Goal: Task Accomplishment & Management: Manage account settings

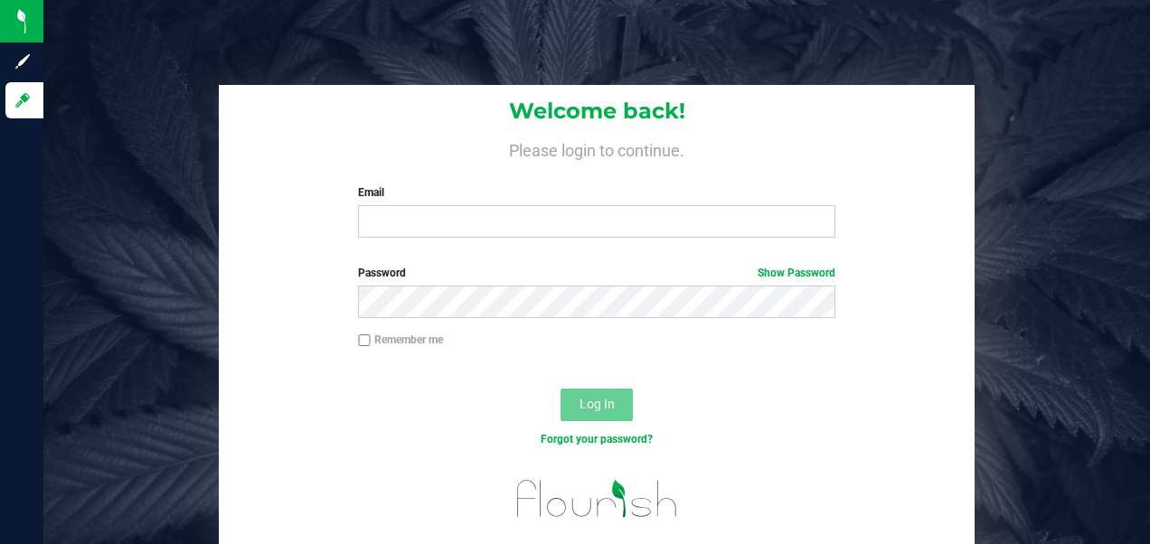
click at [438, 241] on div "Welcome back! Please login to continue. Email Required Please format your email…" at bounding box center [597, 168] width 756 height 167
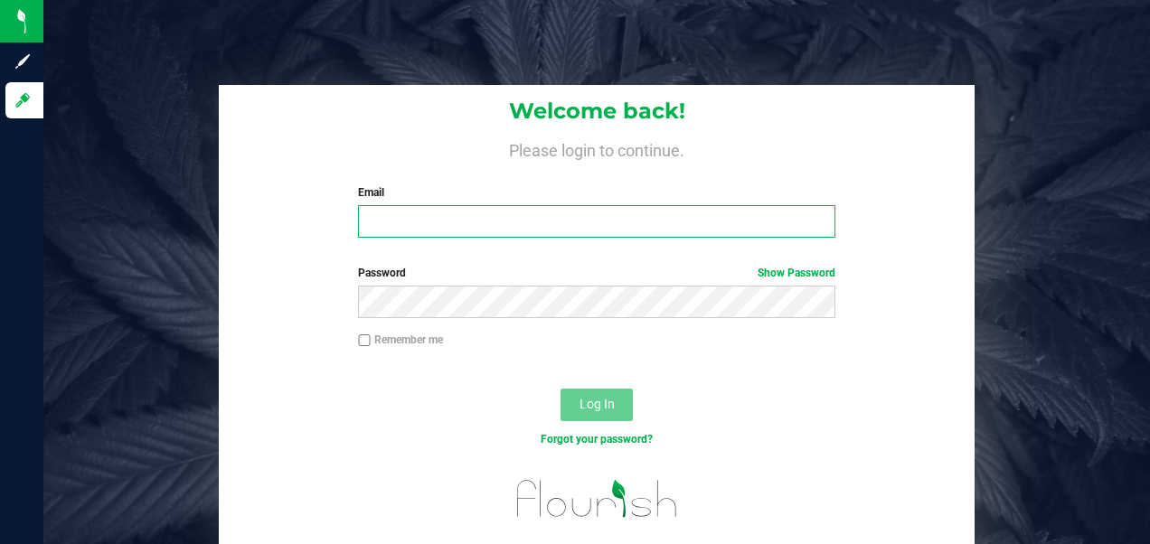
click at [438, 227] on input "Email" at bounding box center [596, 221] width 476 height 33
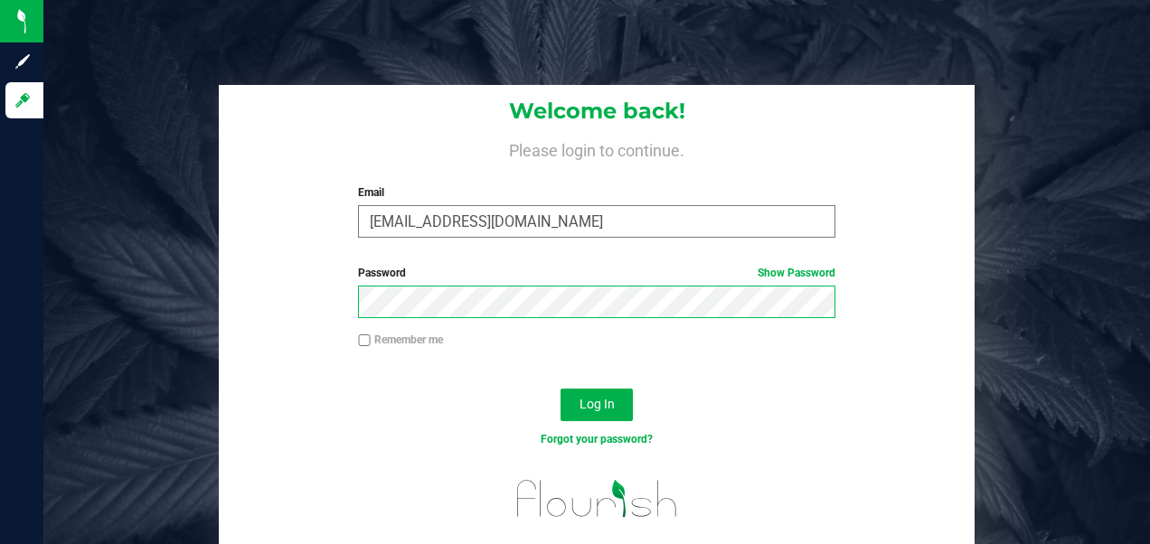
click at [561, 389] on button "Log In" at bounding box center [597, 405] width 72 height 33
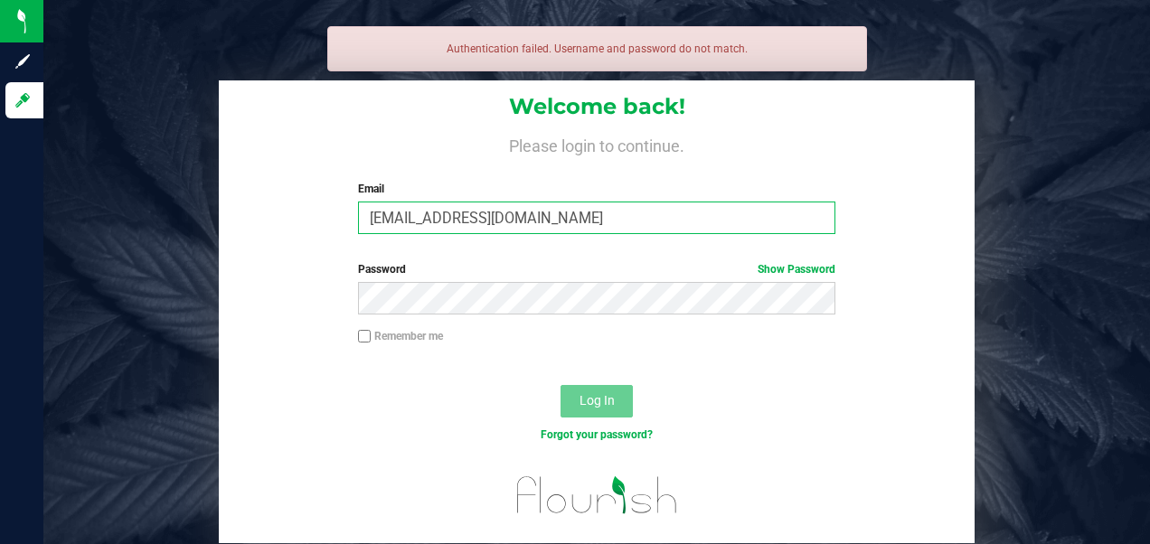
click at [478, 218] on input "dane@goodblend.com" at bounding box center [596, 218] width 476 height 33
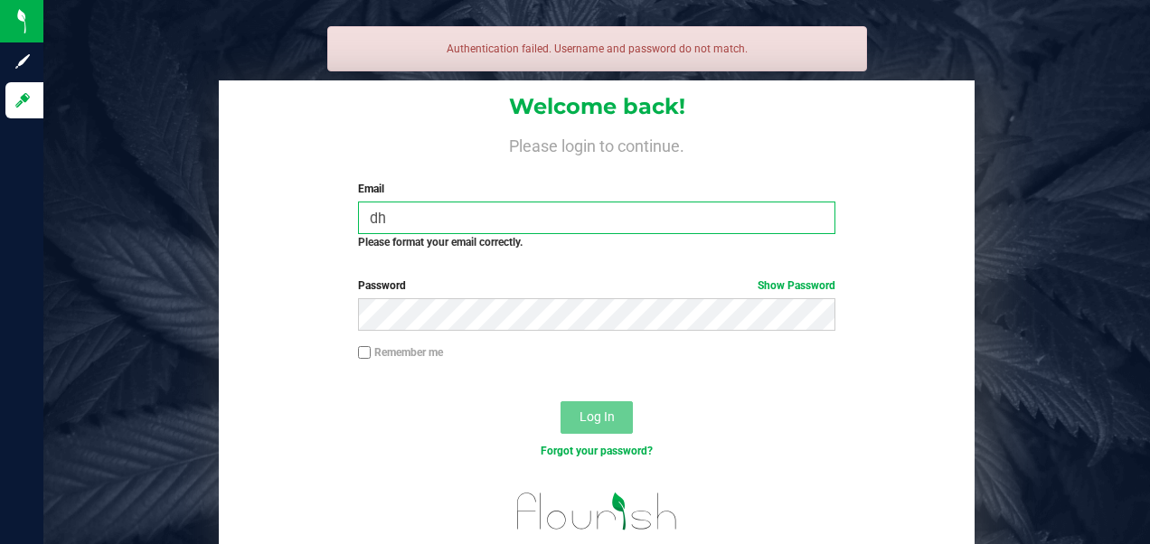
type input "d"
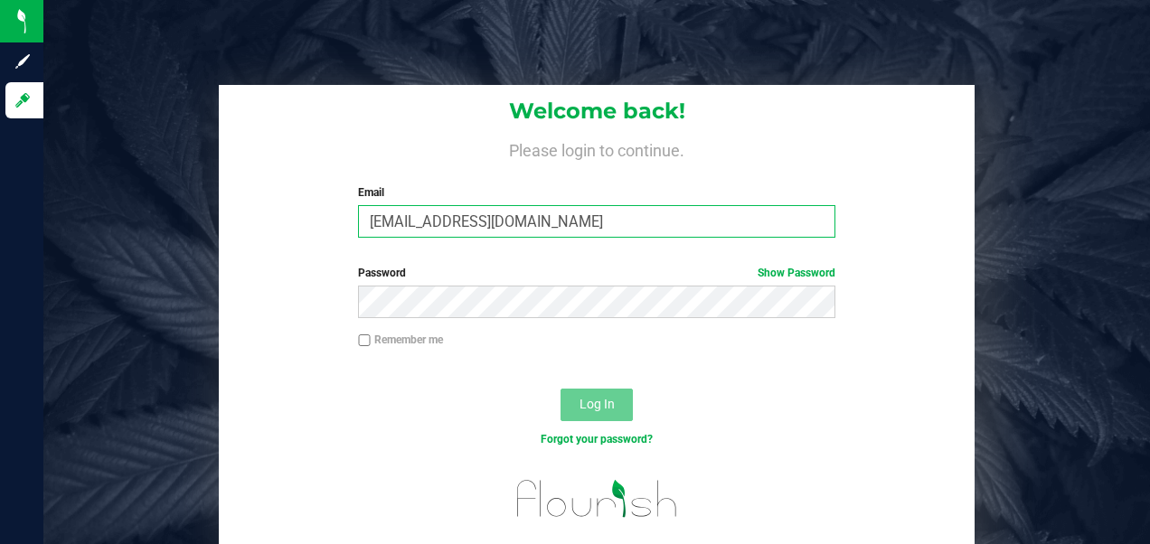
type input "[EMAIL_ADDRESS][DOMAIN_NAME]"
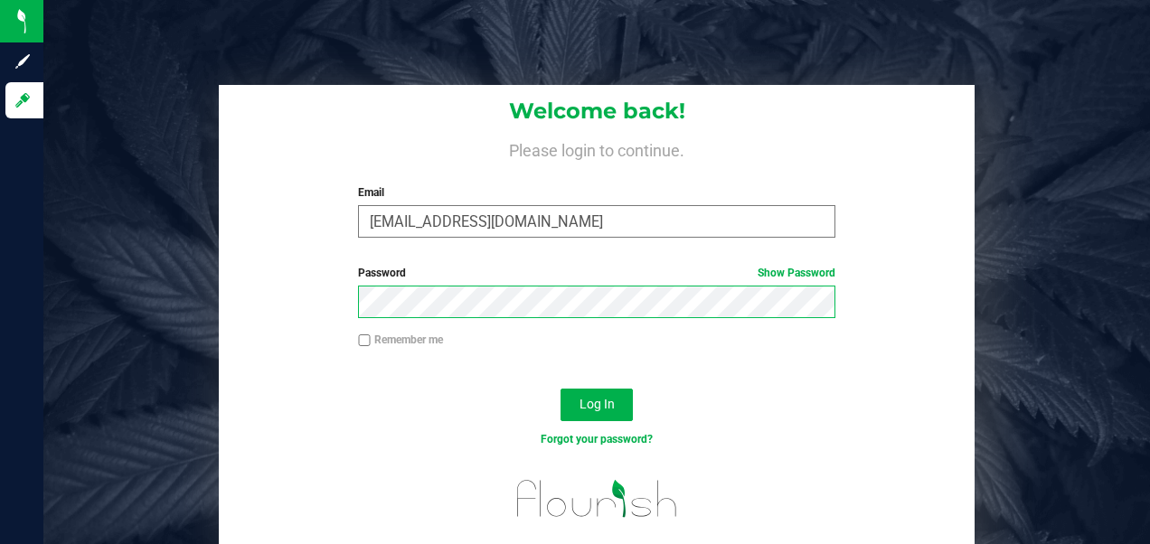
click at [561, 389] on button "Log In" at bounding box center [597, 405] width 72 height 33
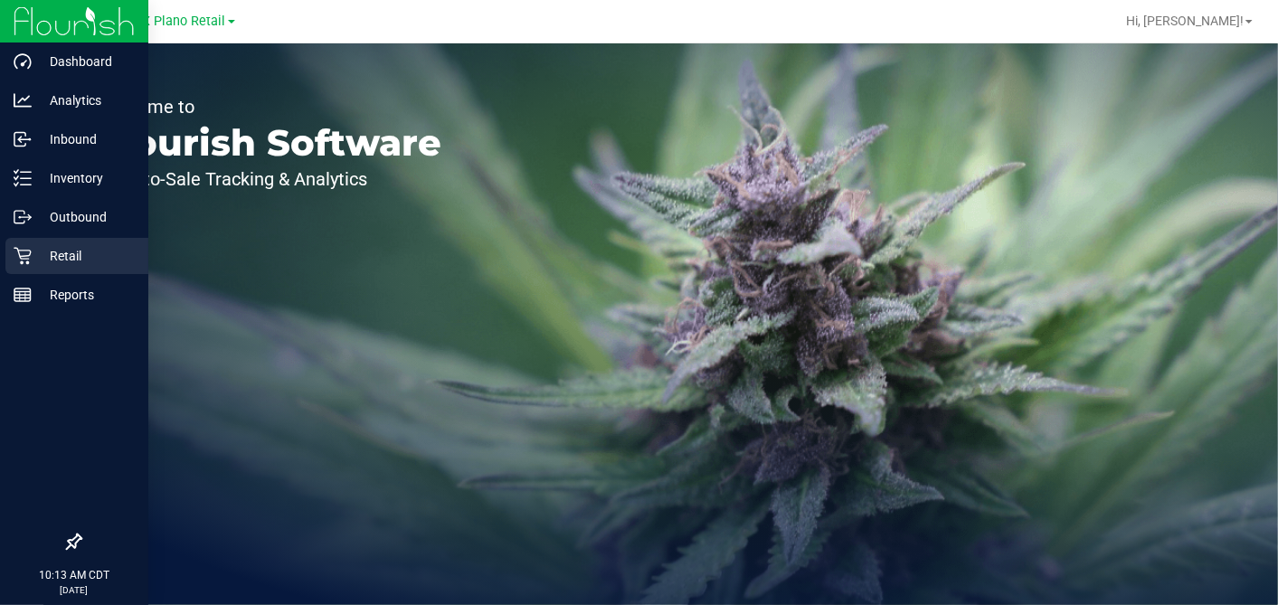
click at [49, 247] on p "Retail" at bounding box center [86, 256] width 108 height 22
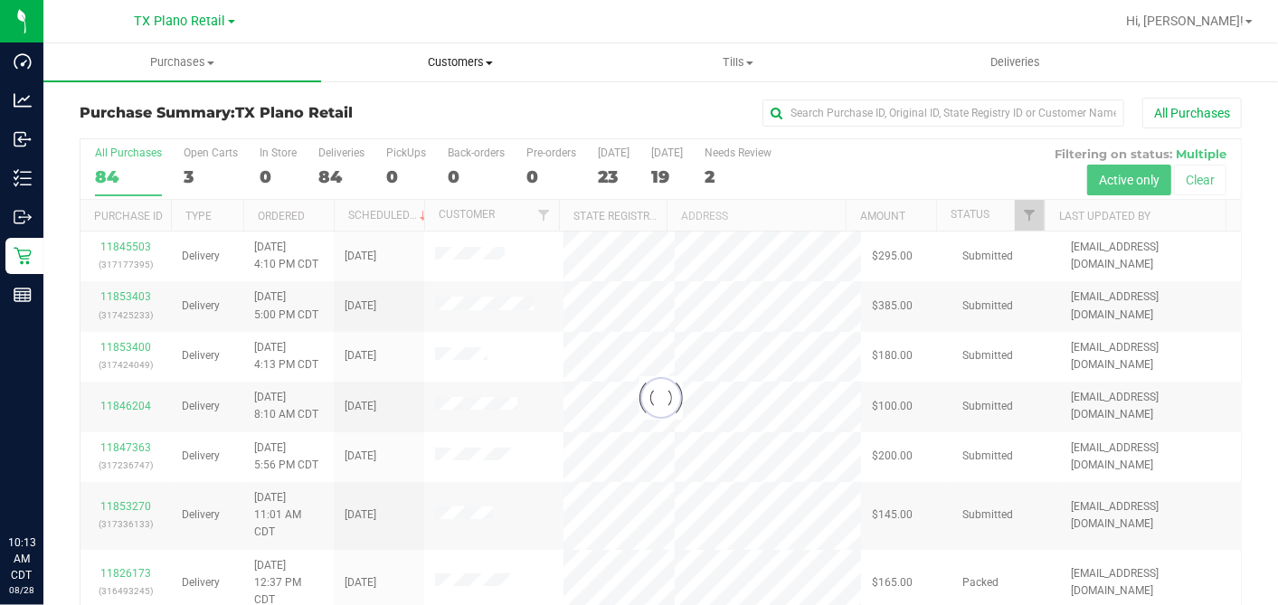
click at [469, 61] on span "Customers" at bounding box center [460, 62] width 276 height 16
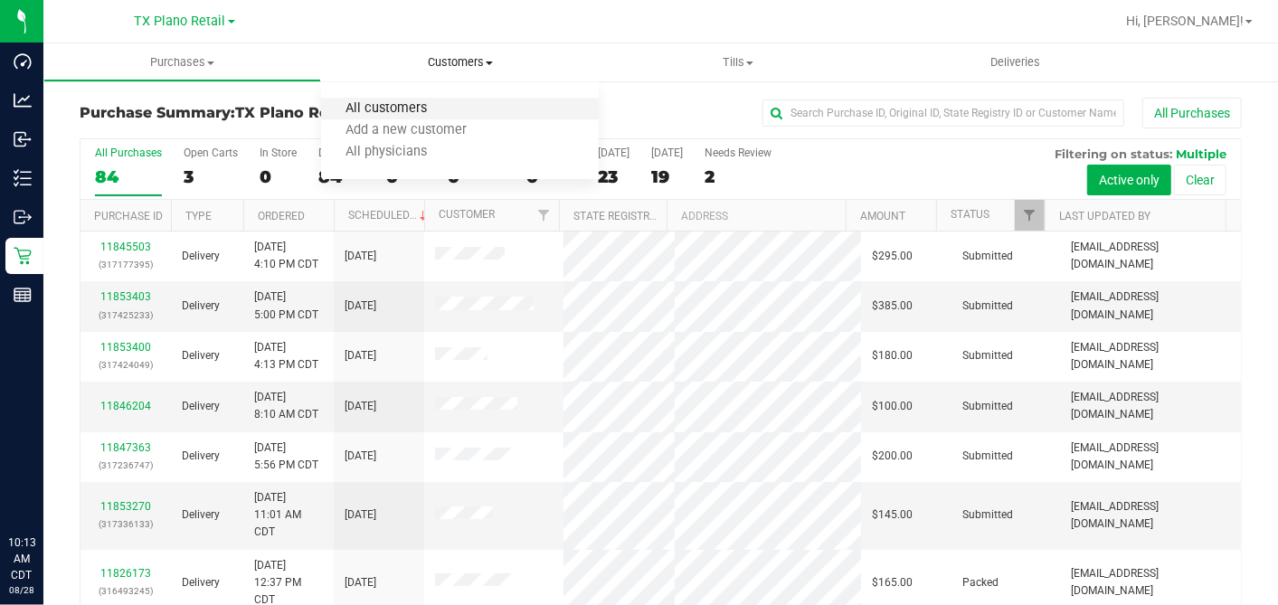
click at [416, 106] on span "All customers" at bounding box center [386, 108] width 130 height 15
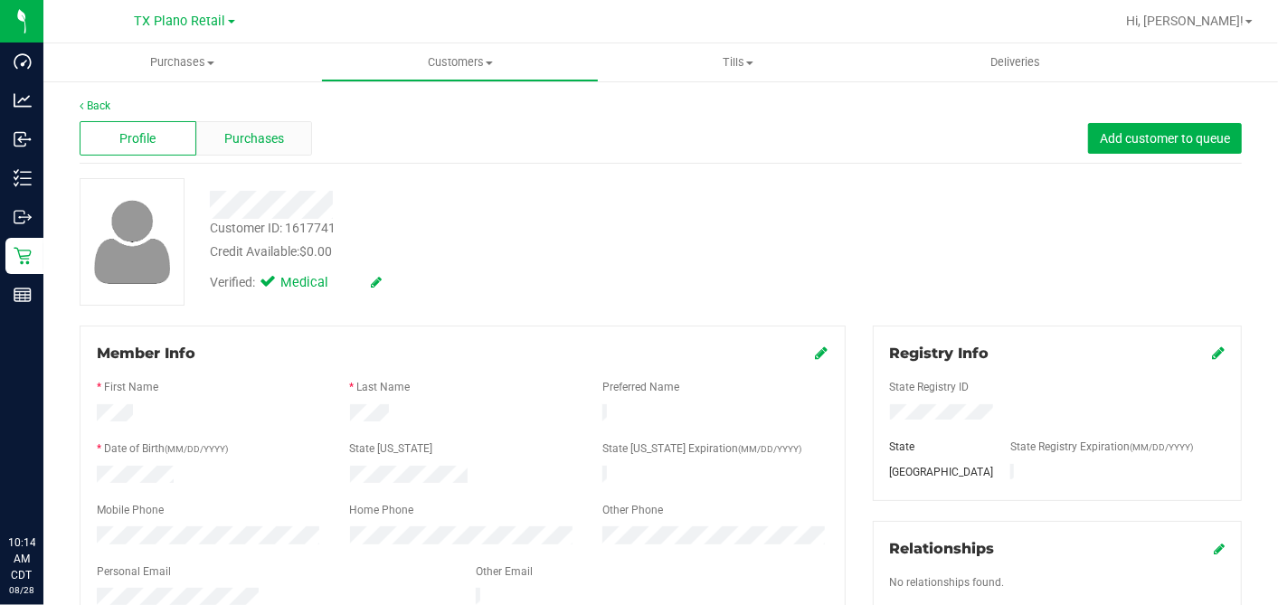
click at [244, 146] on div "Purchases" at bounding box center [254, 138] width 117 height 34
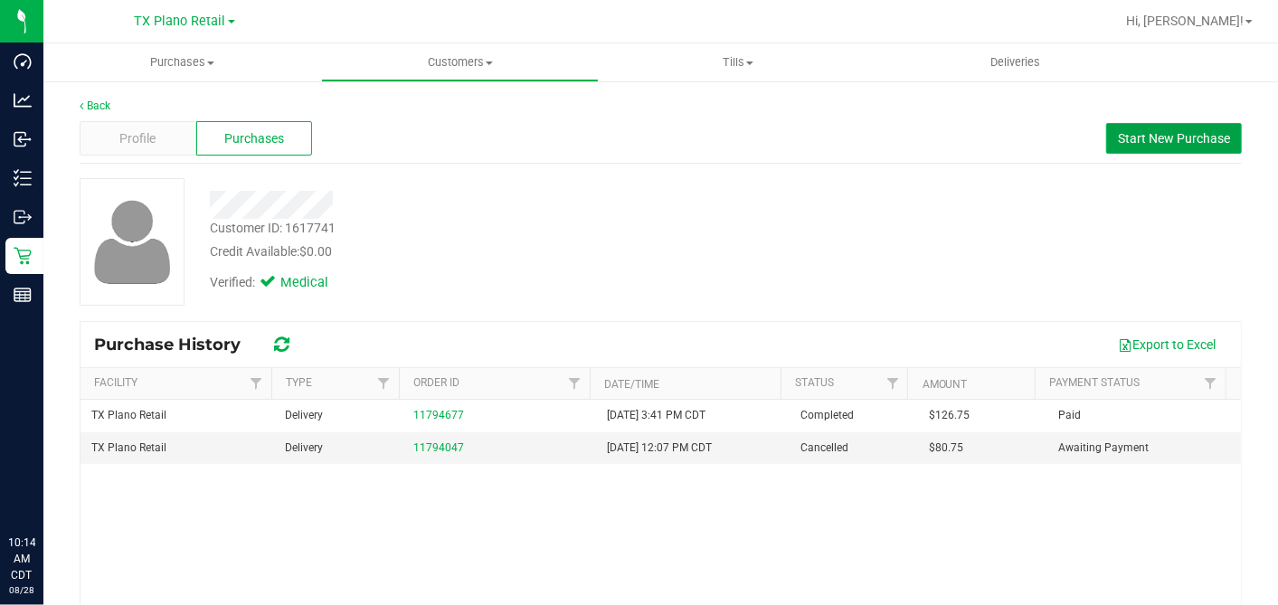
click at [1128, 143] on span "Start New Purchase" at bounding box center [1174, 138] width 112 height 14
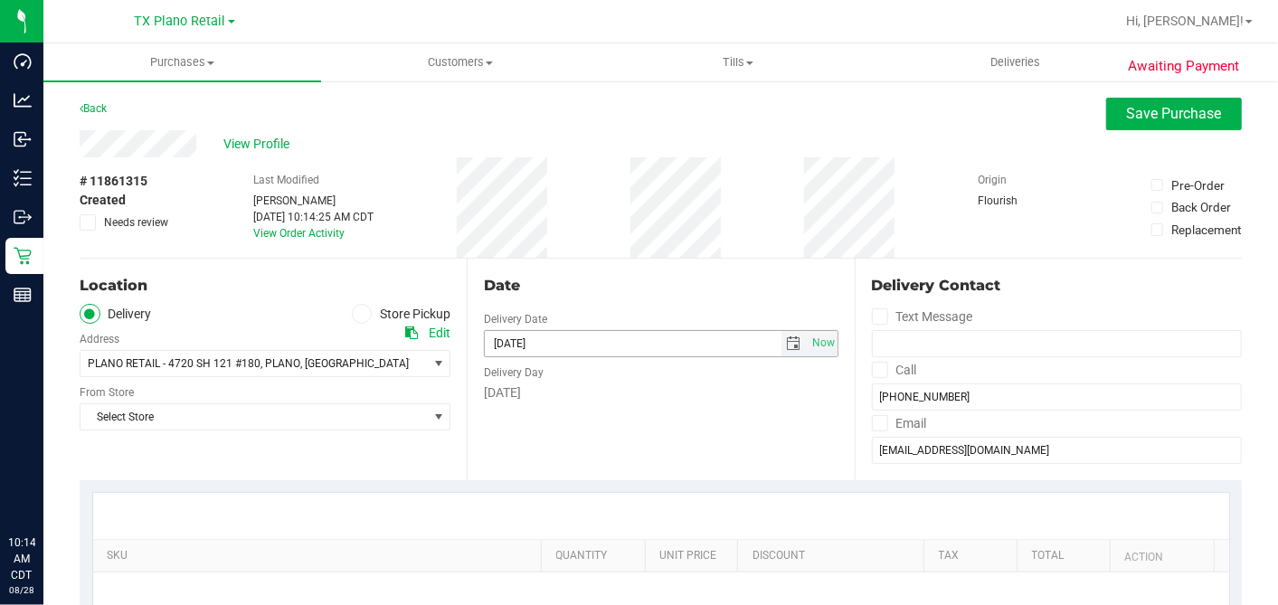
click at [790, 347] on span "select" at bounding box center [794, 343] width 14 height 14
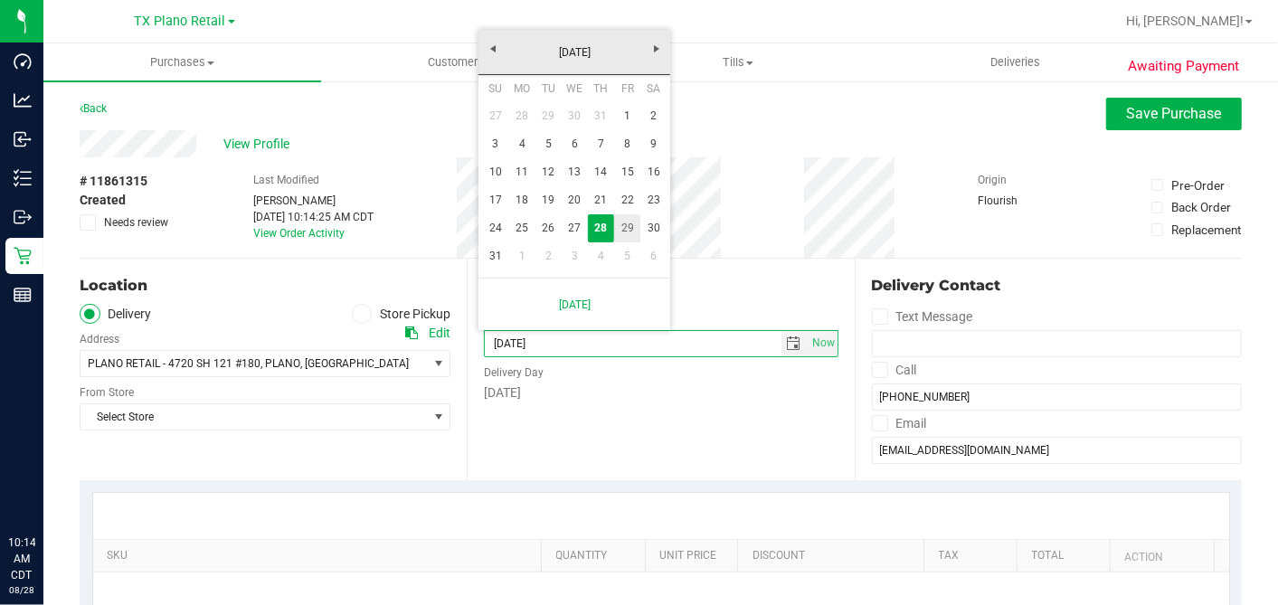
click at [630, 232] on link "29" at bounding box center [627, 228] width 26 height 28
type input "[DATE]"
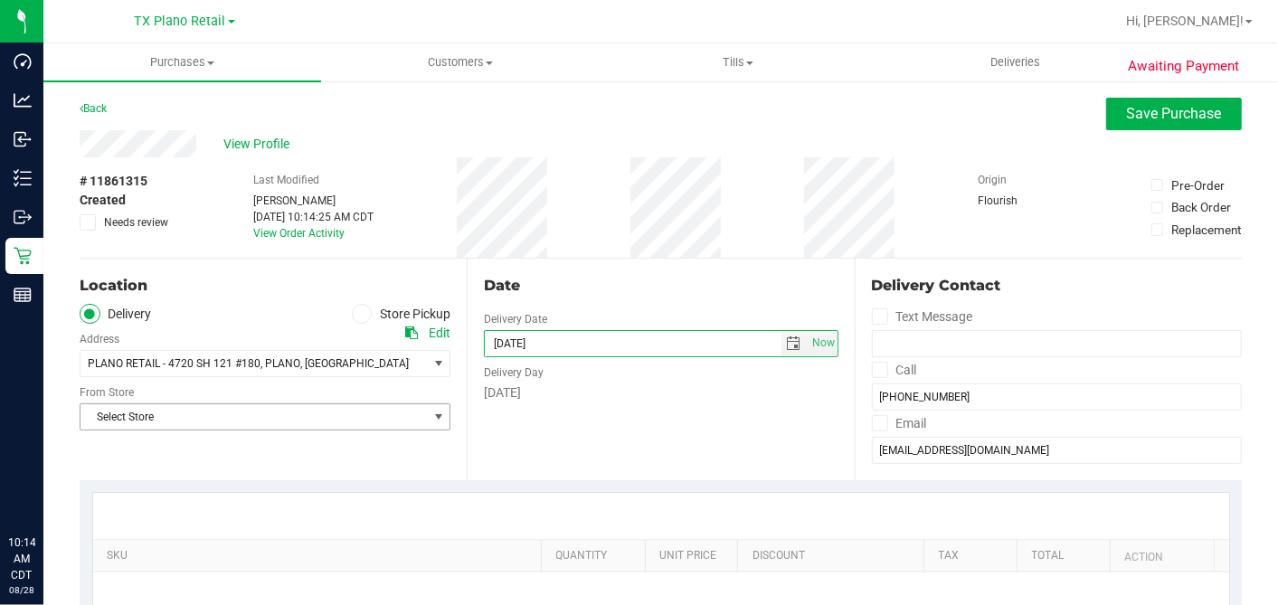
click at [218, 416] on span "Select Store" at bounding box center [253, 416] width 346 height 25
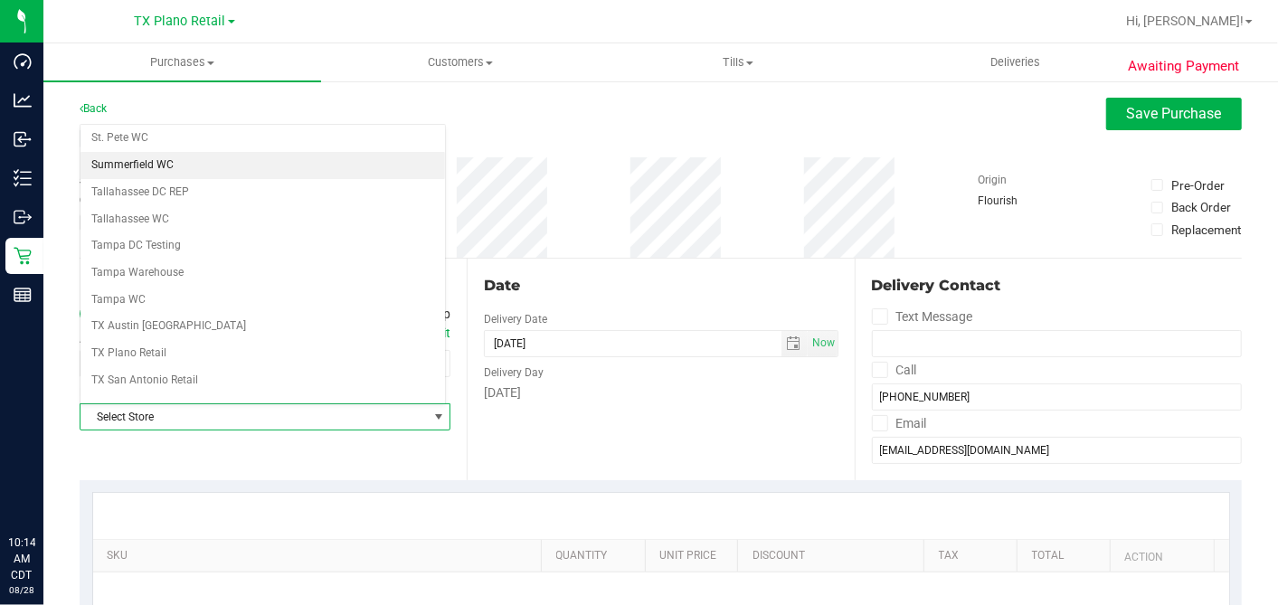
scroll to position [1286, 0]
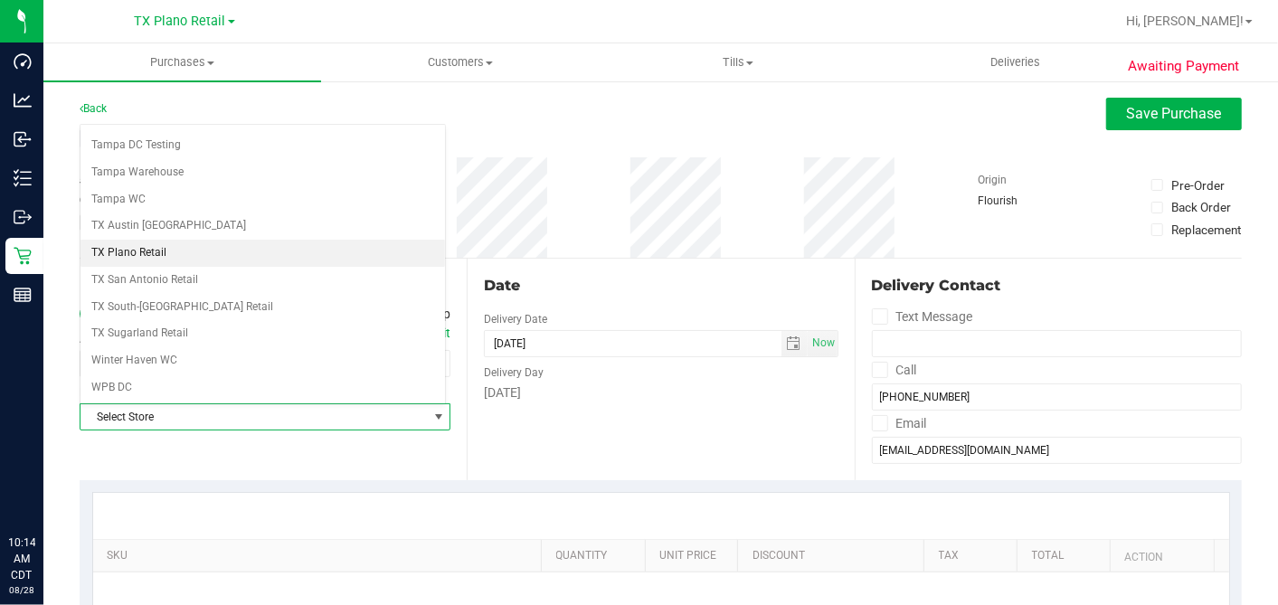
click at [143, 240] on li "TX Plano Retail" at bounding box center [262, 253] width 364 height 27
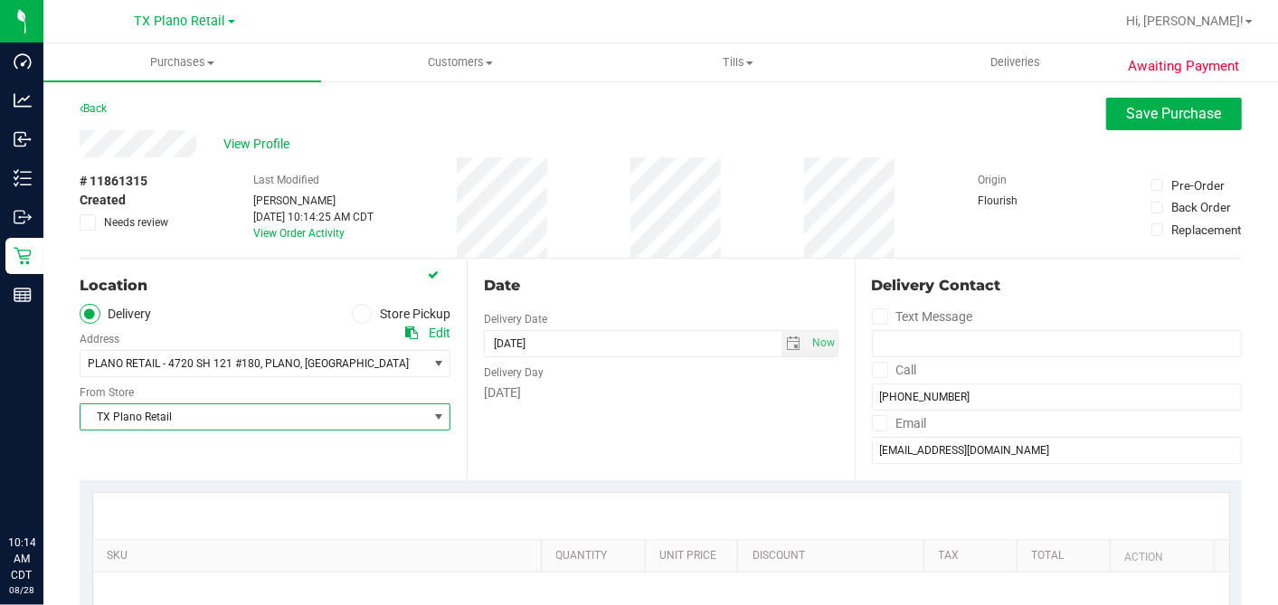
click at [656, 297] on div "Date Delivery Date 08/29/2025 Now 08/29/2025 10:14 AM Now Delivery Day Friday" at bounding box center [660, 370] width 387 height 222
click at [712, 289] on div "Date" at bounding box center [661, 286] width 354 height 22
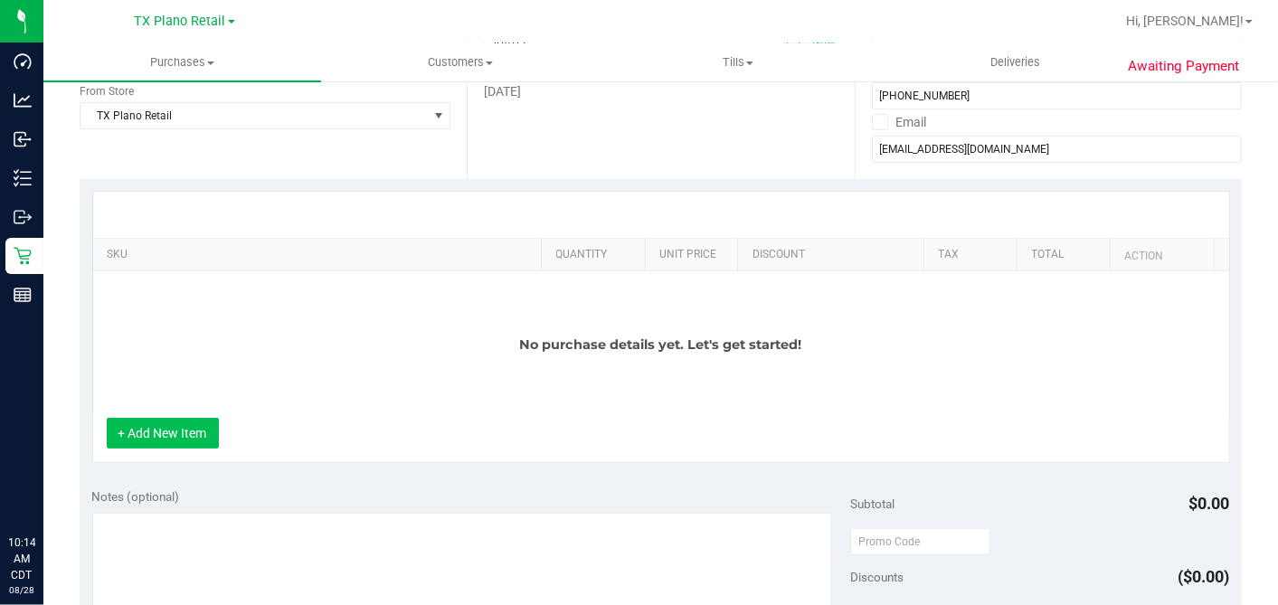
click at [149, 444] on button "+ Add New Item" at bounding box center [163, 433] width 112 height 31
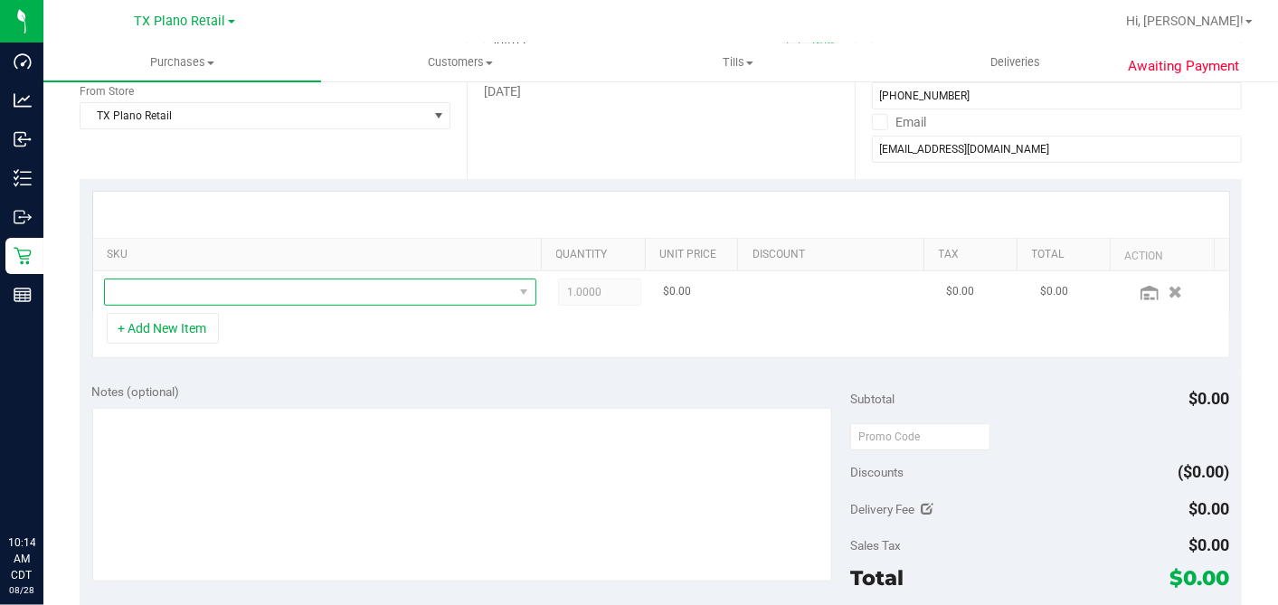
click at [253, 286] on span "NO DATA FOUND" at bounding box center [309, 291] width 408 height 25
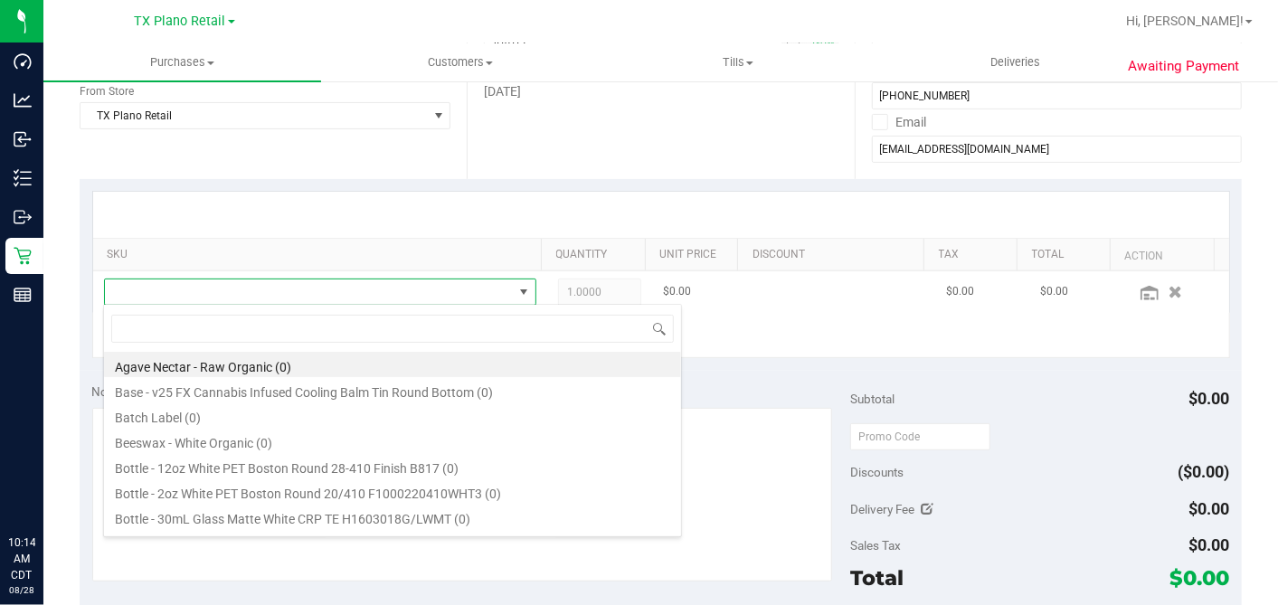
scroll to position [26, 414]
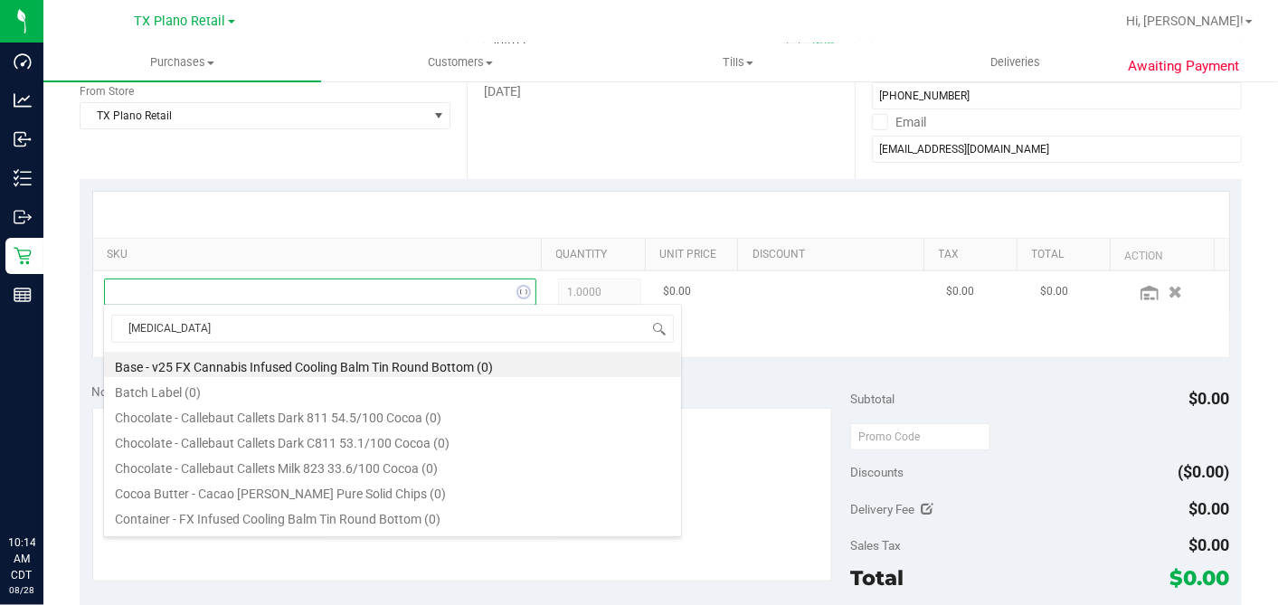
type input "balm"
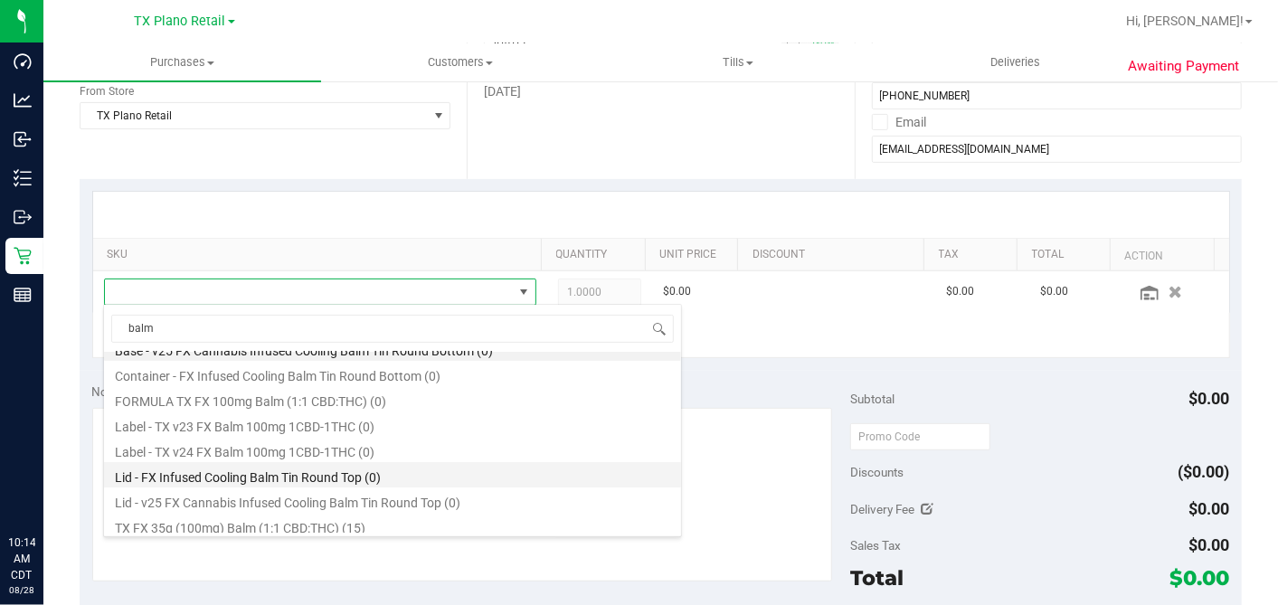
scroll to position [21, 0]
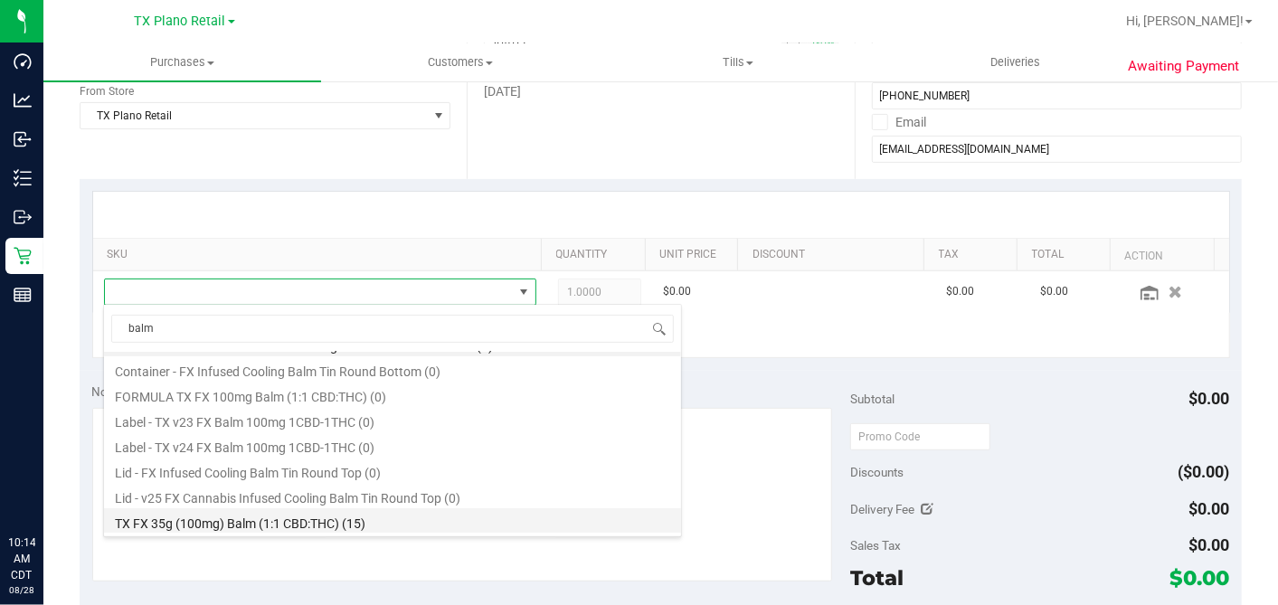
click at [305, 530] on li "TX FX 35g (100mg) Balm (1:1 CBD:THC) (15)" at bounding box center [392, 520] width 577 height 25
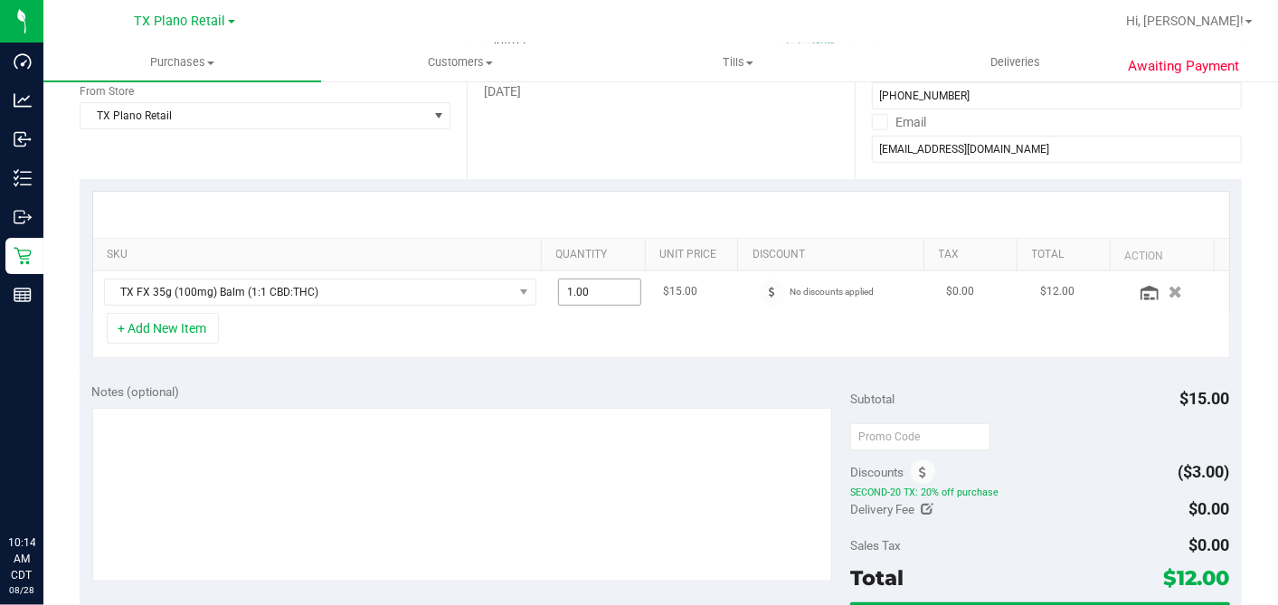
click at [575, 286] on span "1.00 1" at bounding box center [599, 291] width 83 height 27
drag, startPoint x: 579, startPoint y: 293, endPoint x: 516, endPoint y: 266, distance: 68.0
click at [517, 266] on div "SKU Quantity Unit Price Discount Tax Total Action TX FX 35g (100mg) Balm (1:1 C…" at bounding box center [660, 252] width 1137 height 122
type input "2"
type input "2.00"
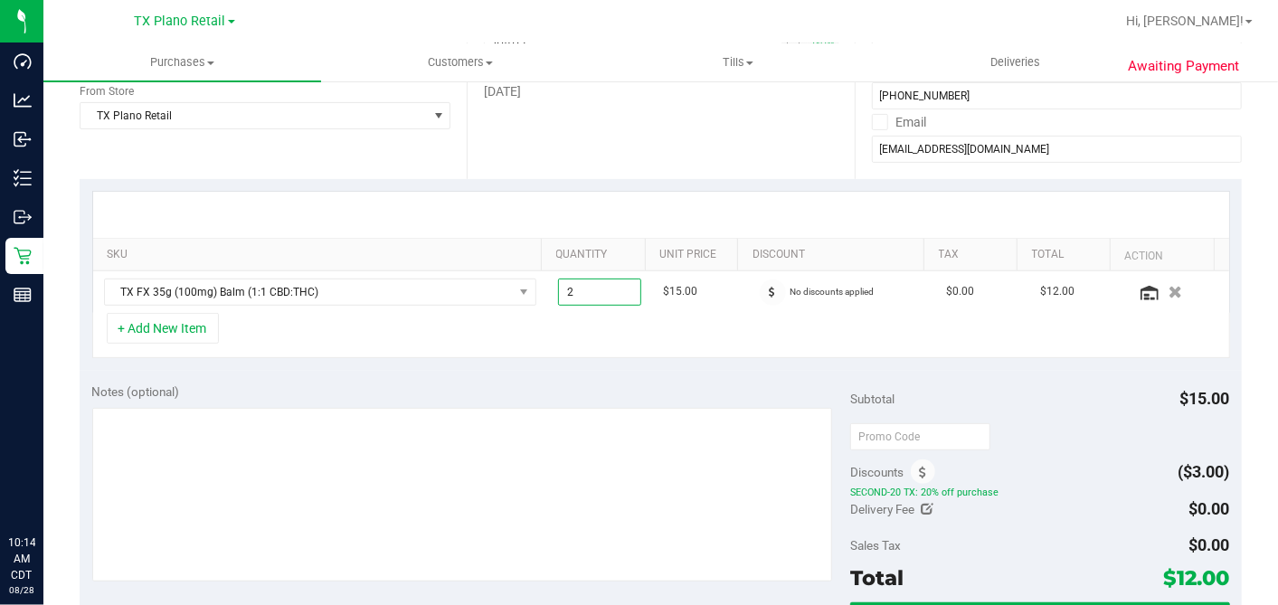
click at [523, 212] on div at bounding box center [661, 215] width 1136 height 46
click at [506, 316] on div "+ Add New Item" at bounding box center [660, 335] width 1137 height 45
click at [533, 345] on div "+ Add New Item" at bounding box center [660, 335] width 1137 height 45
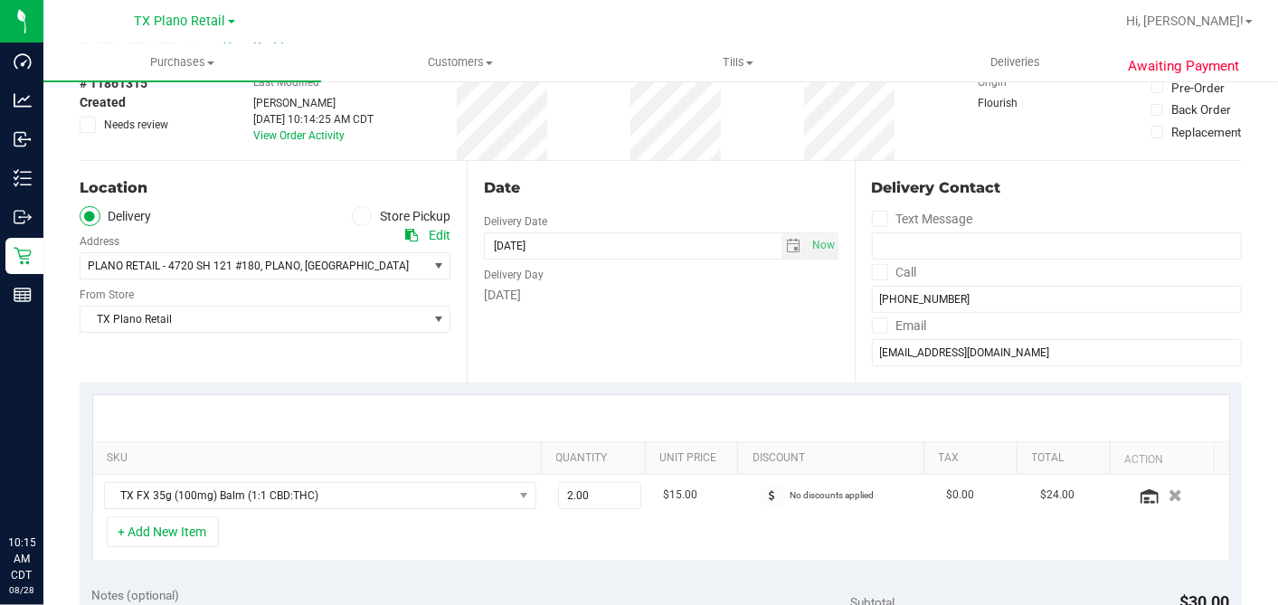
scroll to position [0, 0]
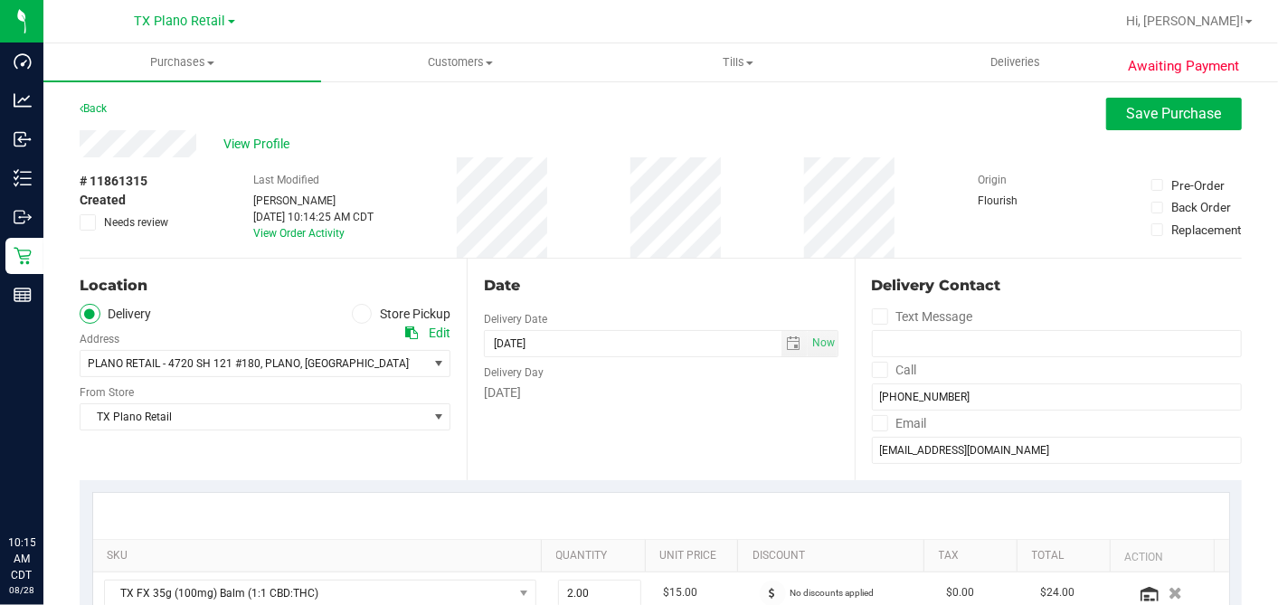
click at [337, 170] on div "Last Modified Dane Hawkins Aug 28, 2025 10:14:25 AM CDT View Order Activity" at bounding box center [313, 207] width 120 height 100
drag, startPoint x: 1166, startPoint y: 119, endPoint x: 978, endPoint y: 122, distance: 188.1
click at [1149, 118] on span "Save Purchase" at bounding box center [1174, 113] width 95 height 17
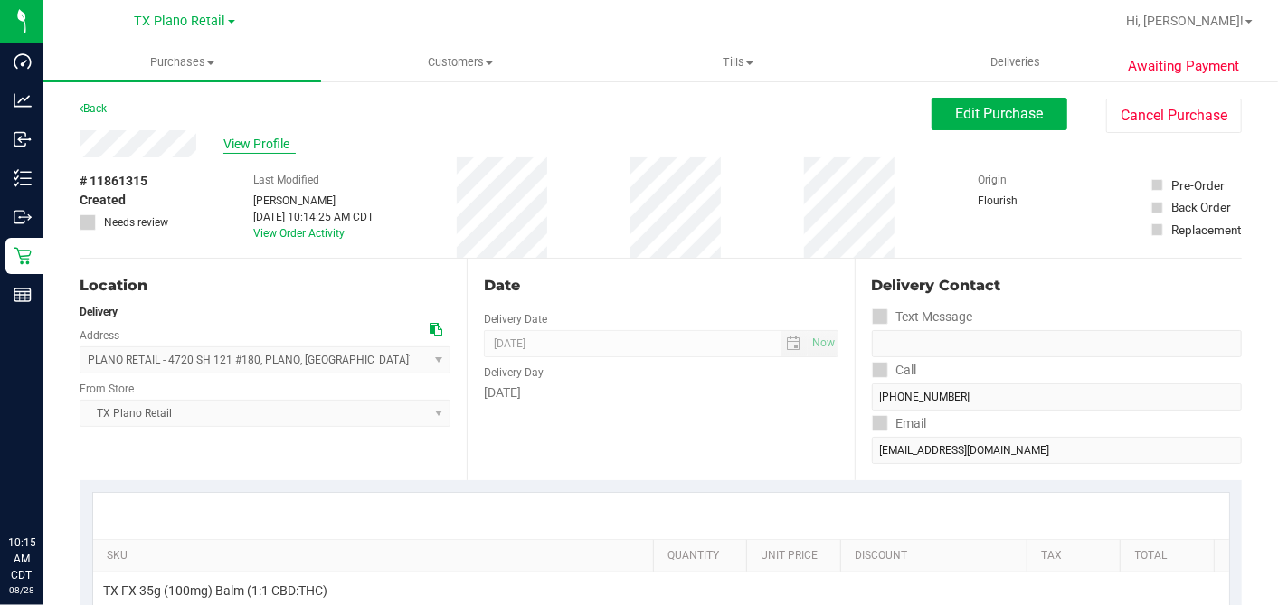
click at [256, 142] on span "View Profile" at bounding box center [259, 144] width 72 height 19
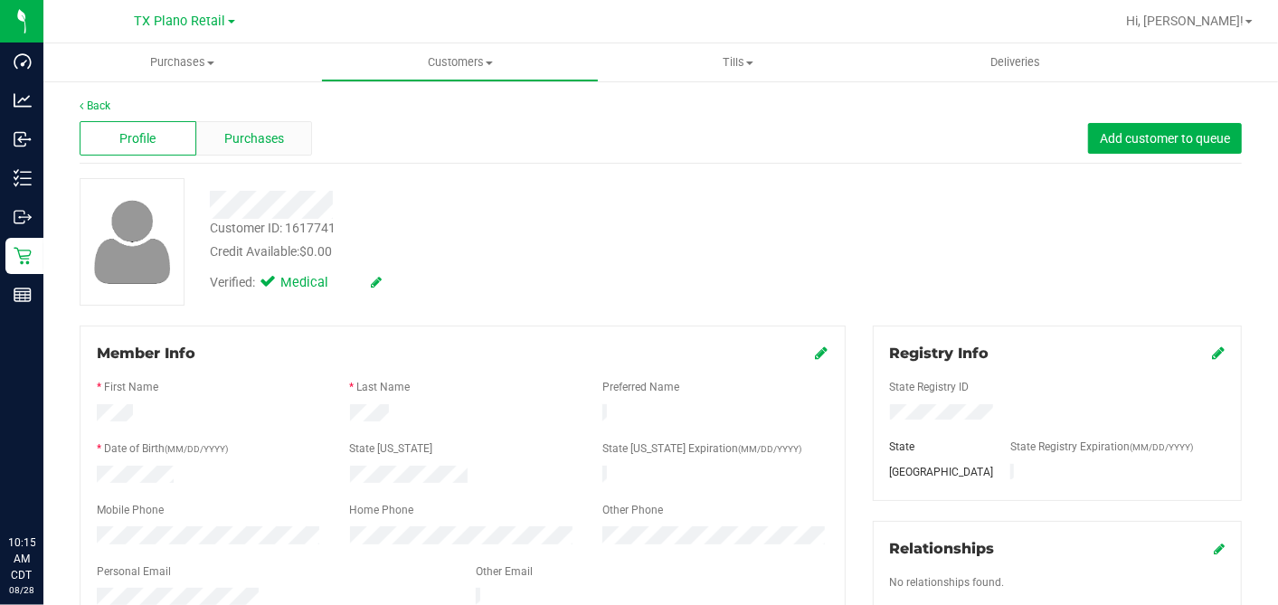
click at [248, 146] on span "Purchases" at bounding box center [254, 138] width 60 height 19
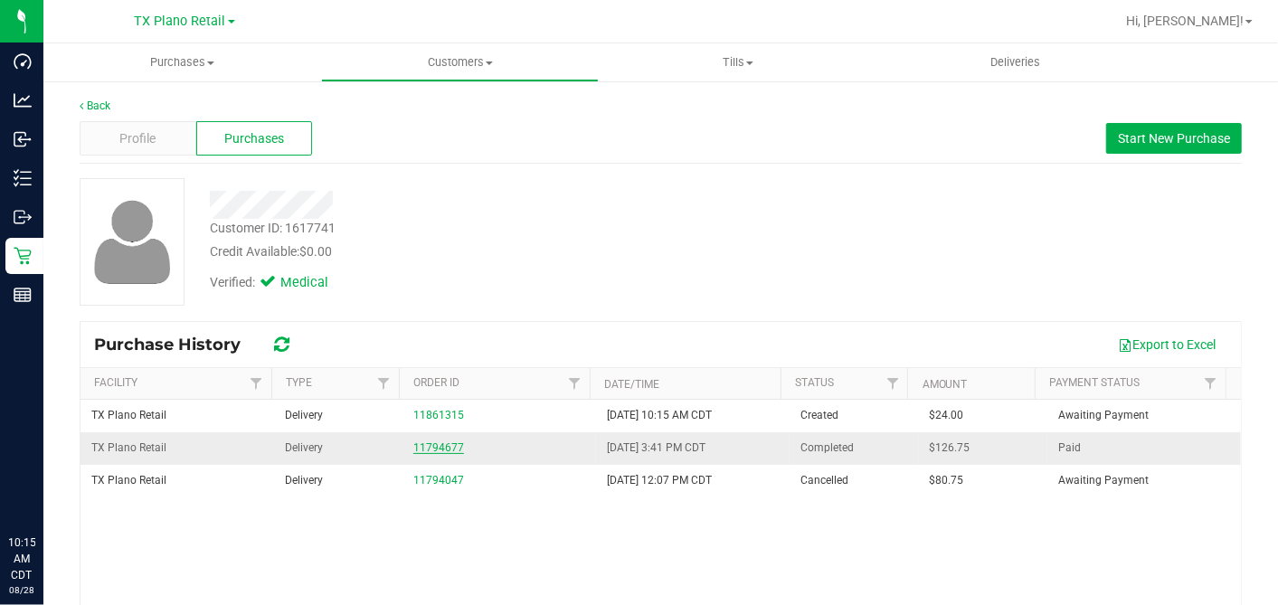
click at [436, 445] on link "11794677" at bounding box center [438, 447] width 51 height 13
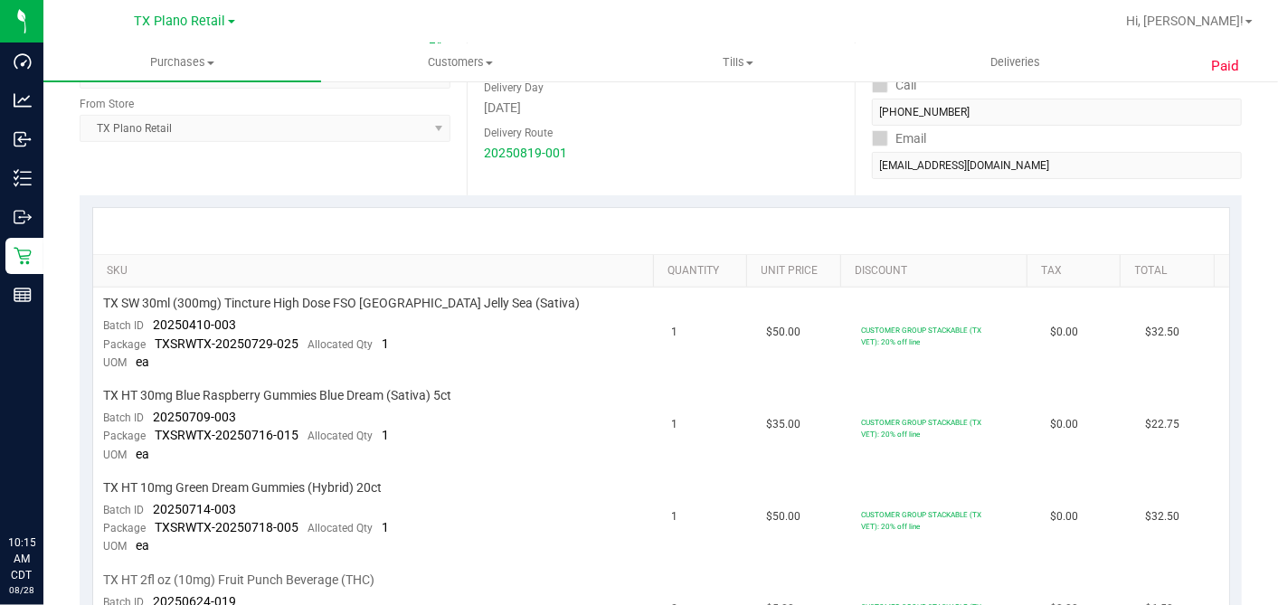
scroll to position [100, 0]
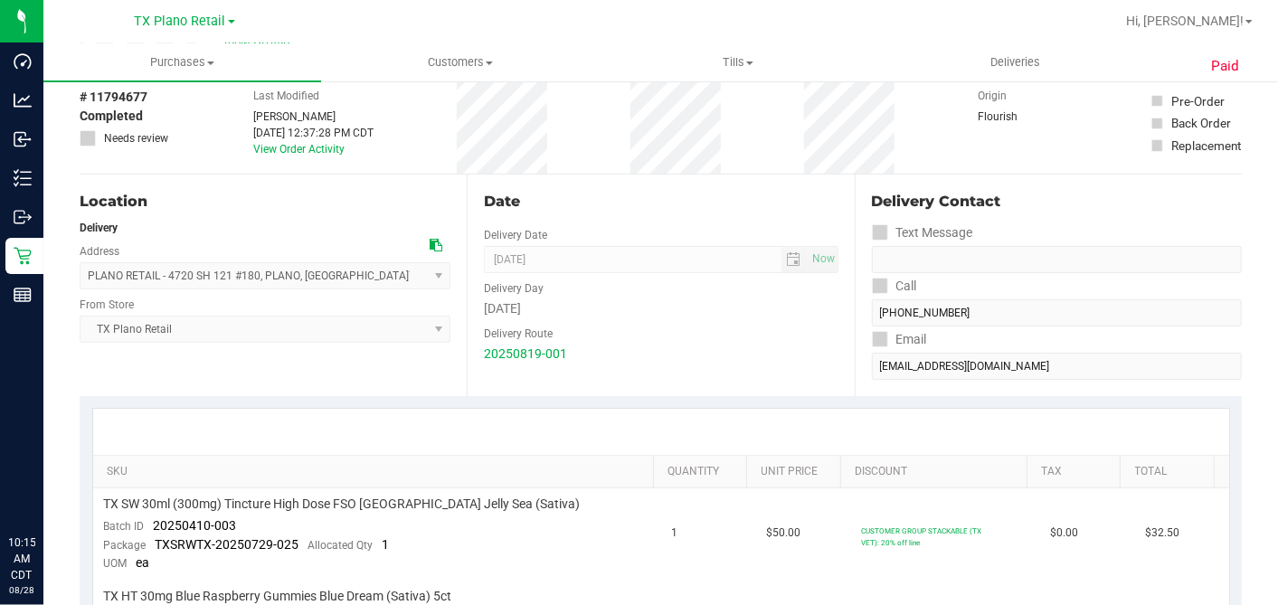
click at [616, 332] on div "Delivery Route" at bounding box center [661, 331] width 354 height 26
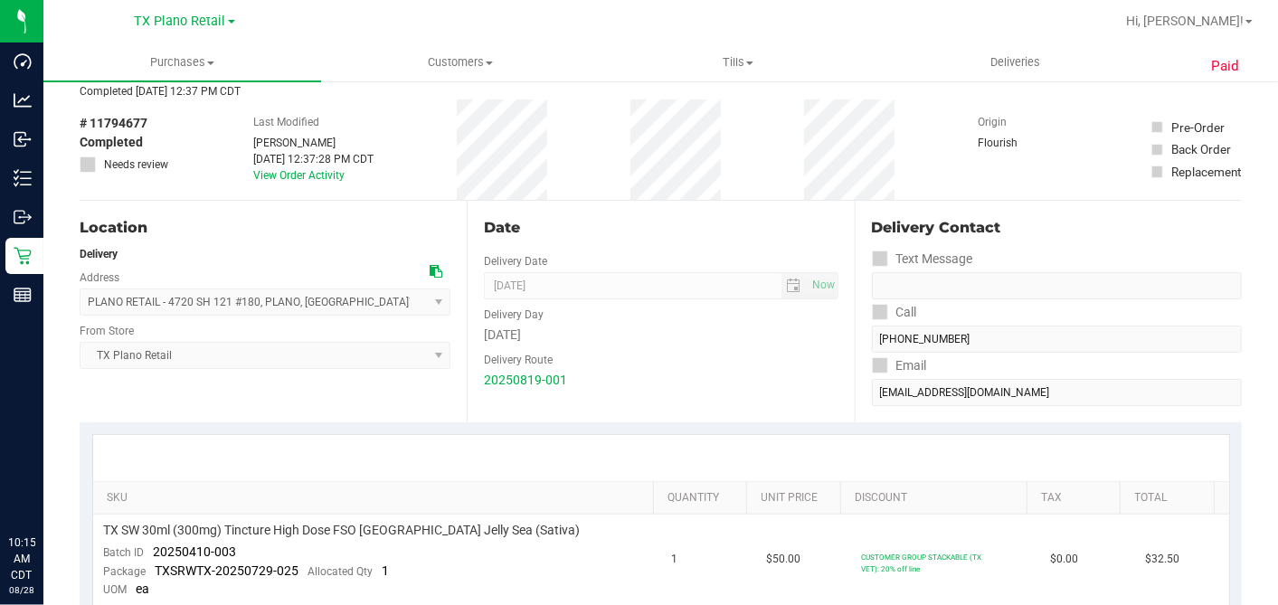
scroll to position [0, 0]
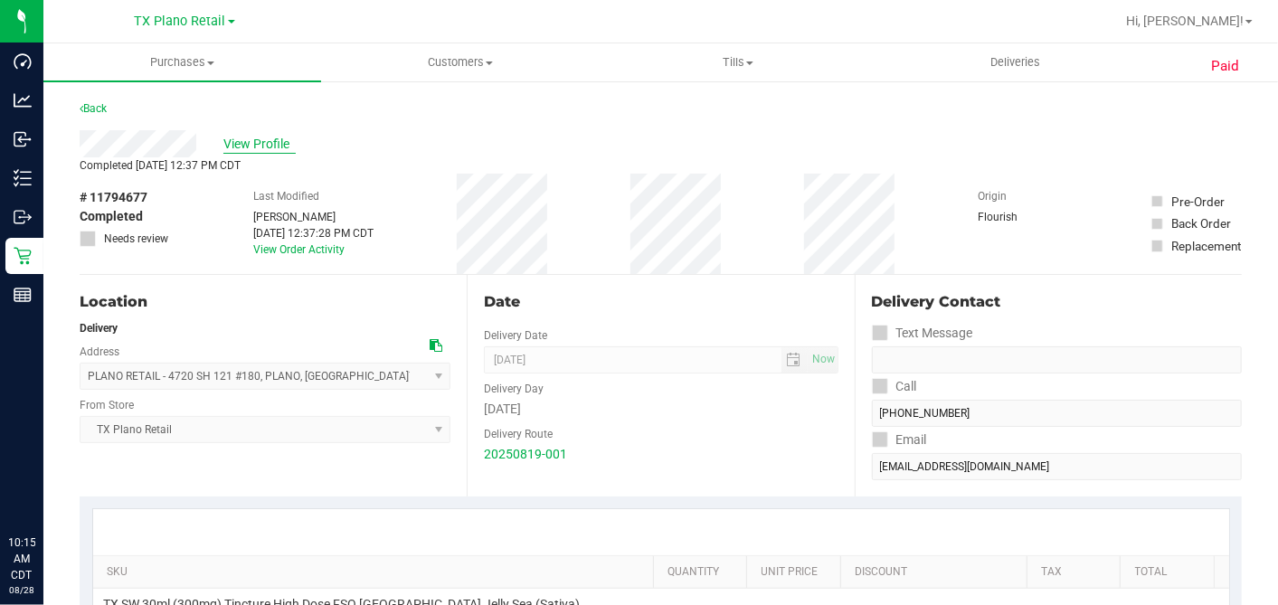
click at [237, 148] on span "View Profile" at bounding box center [259, 144] width 72 height 19
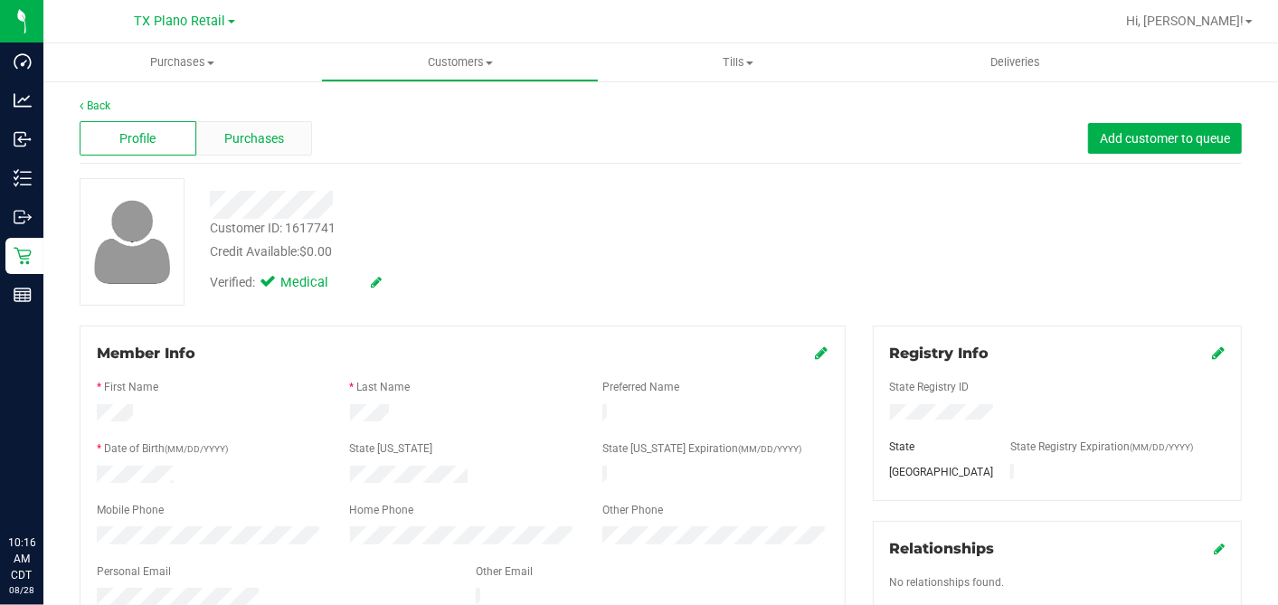
click at [293, 137] on div "Purchases" at bounding box center [254, 138] width 117 height 34
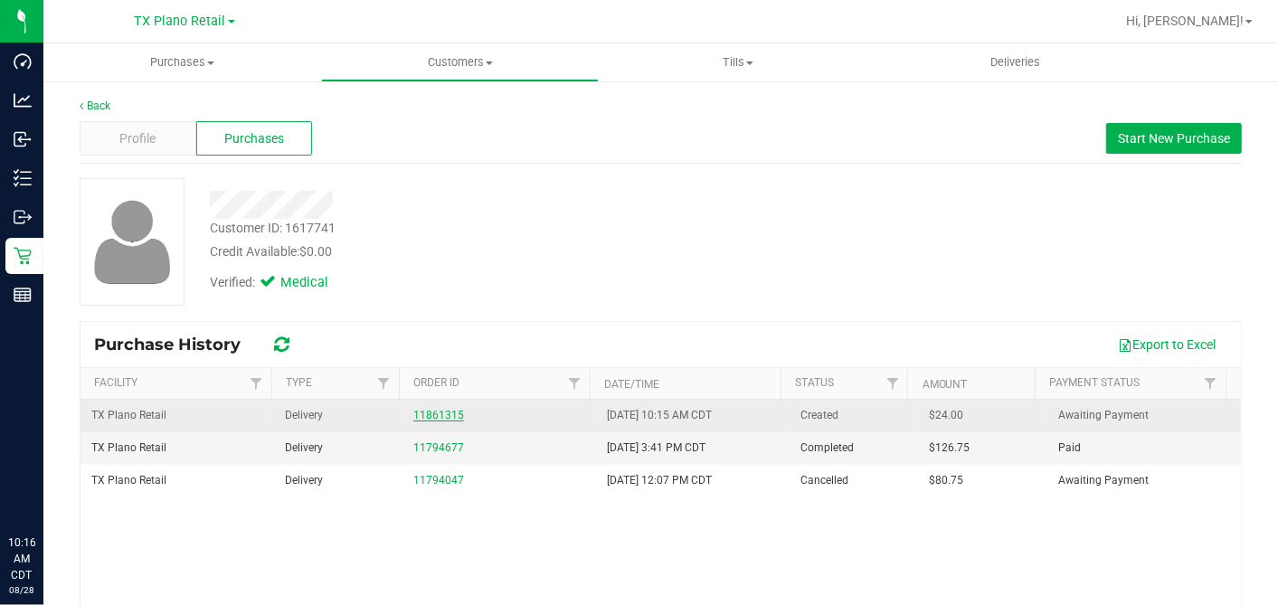
click at [437, 415] on link "11861315" at bounding box center [438, 415] width 51 height 13
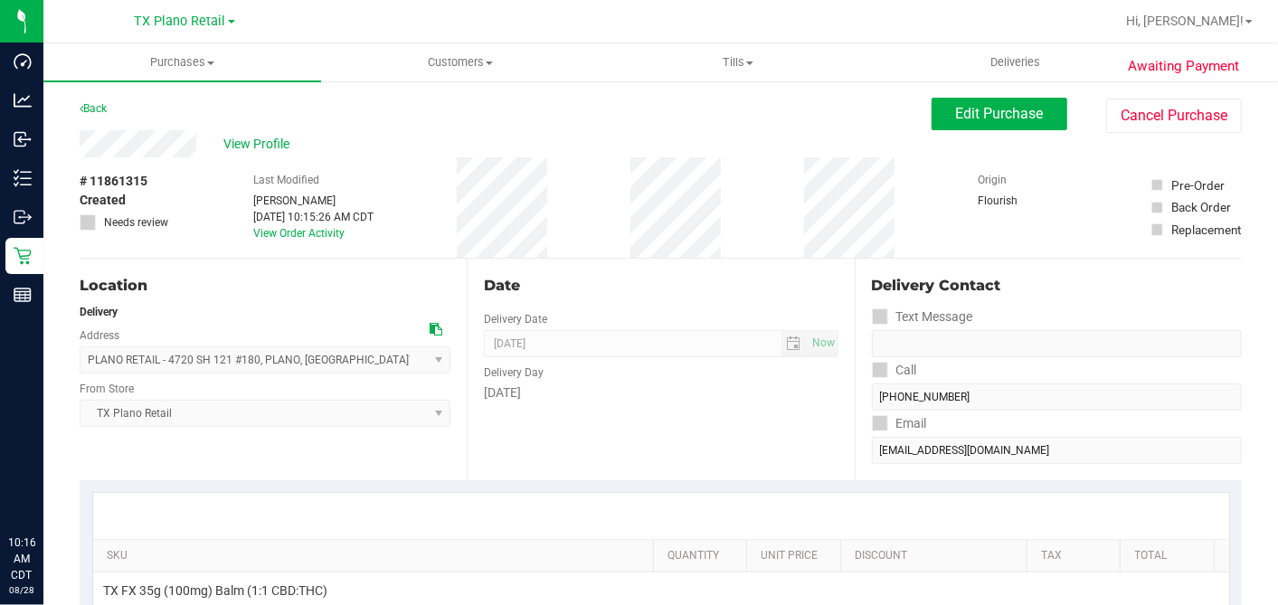
click at [749, 387] on div "[DATE]" at bounding box center [661, 392] width 354 height 19
click at [986, 127] on button "Edit Purchase" at bounding box center [999, 114] width 136 height 33
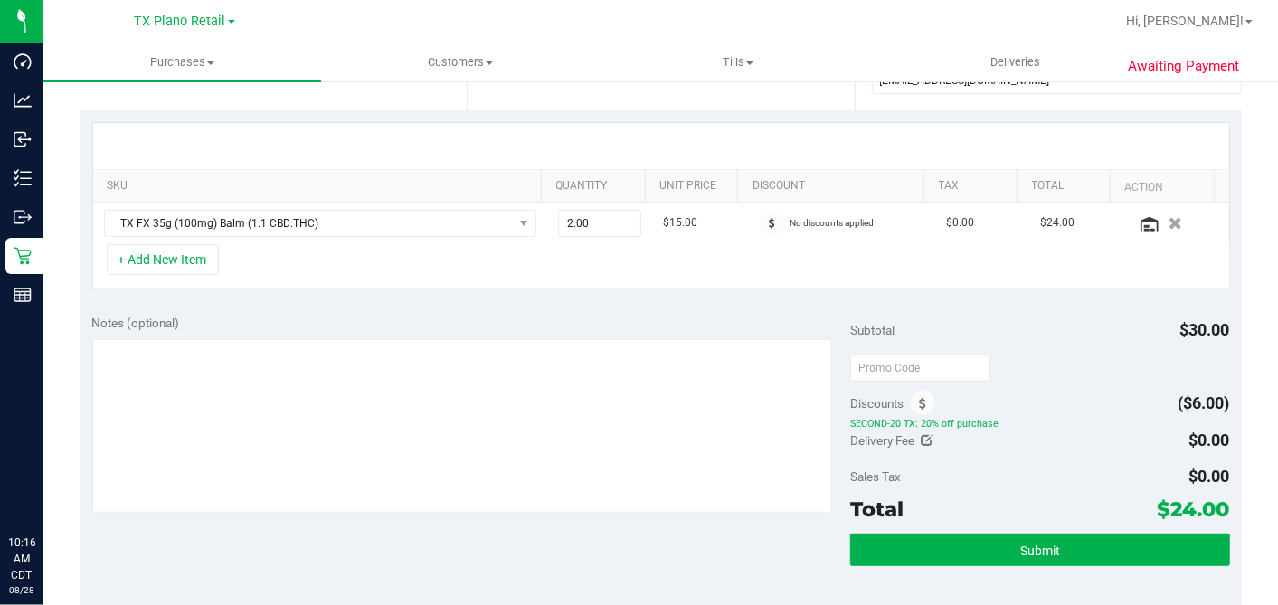
scroll to position [401, 0]
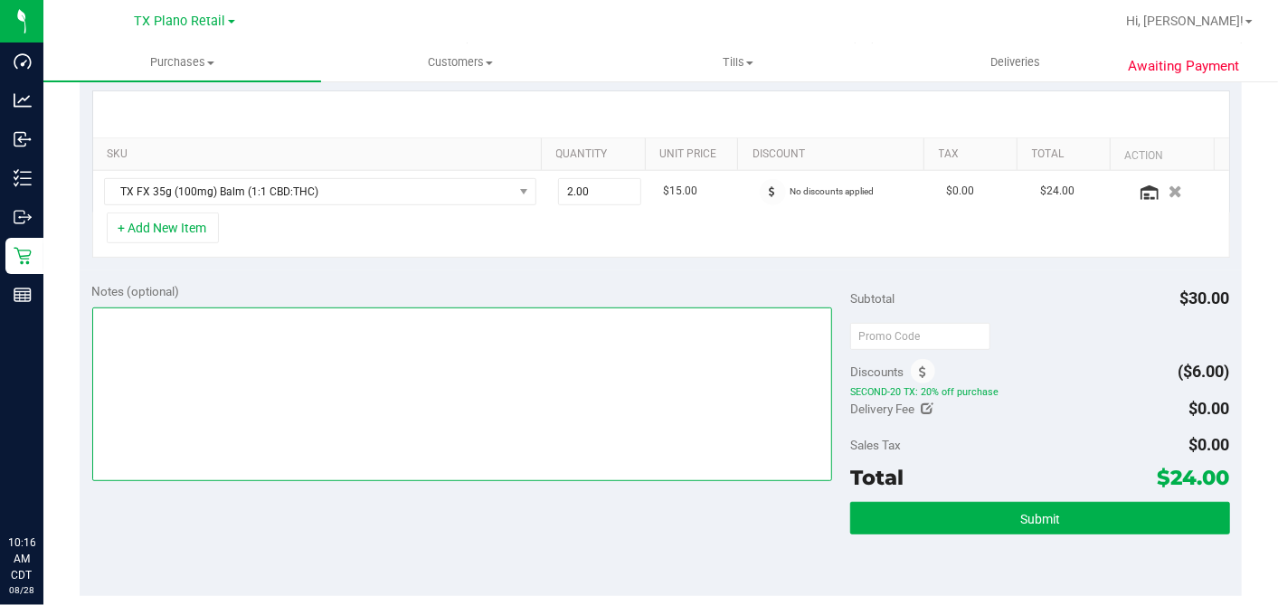
click at [674, 325] on textarea at bounding box center [462, 394] width 740 height 174
click at [351, 325] on textarea at bounding box center [462, 394] width 740 height 174
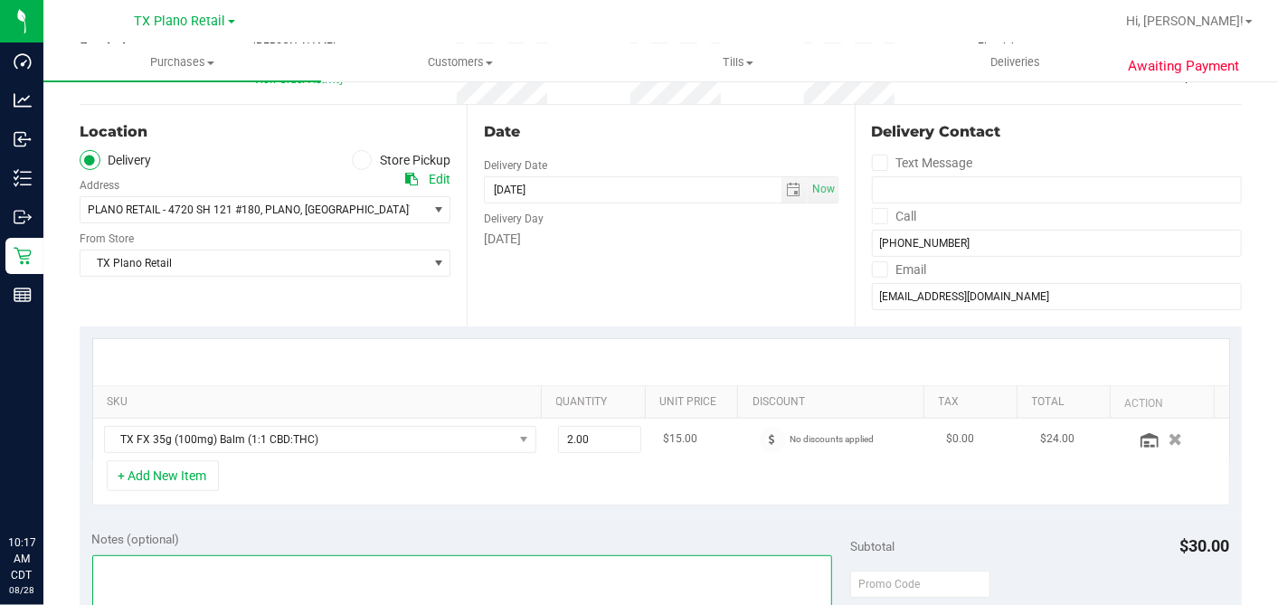
scroll to position [301, 0]
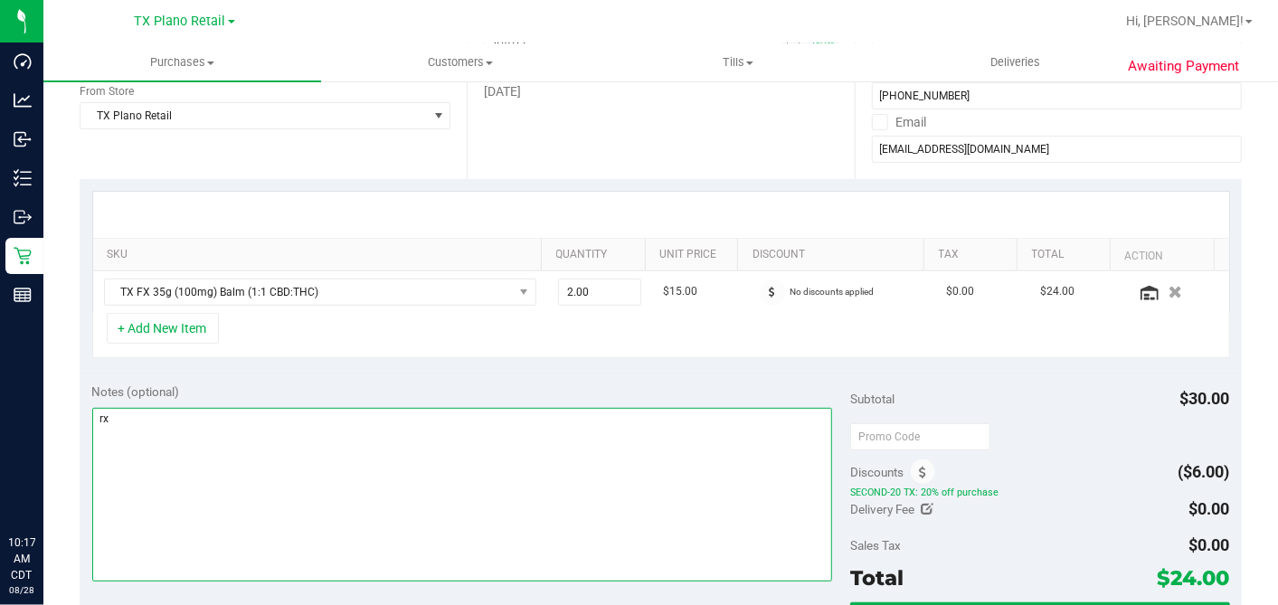
type textarea "r"
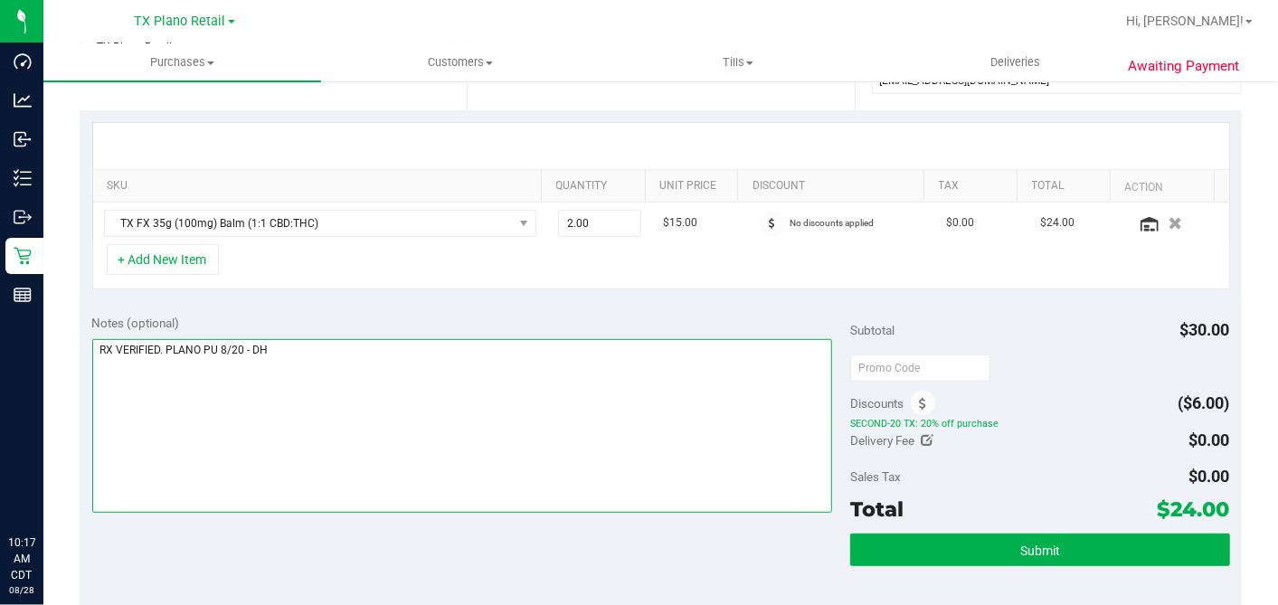
scroll to position [401, 0]
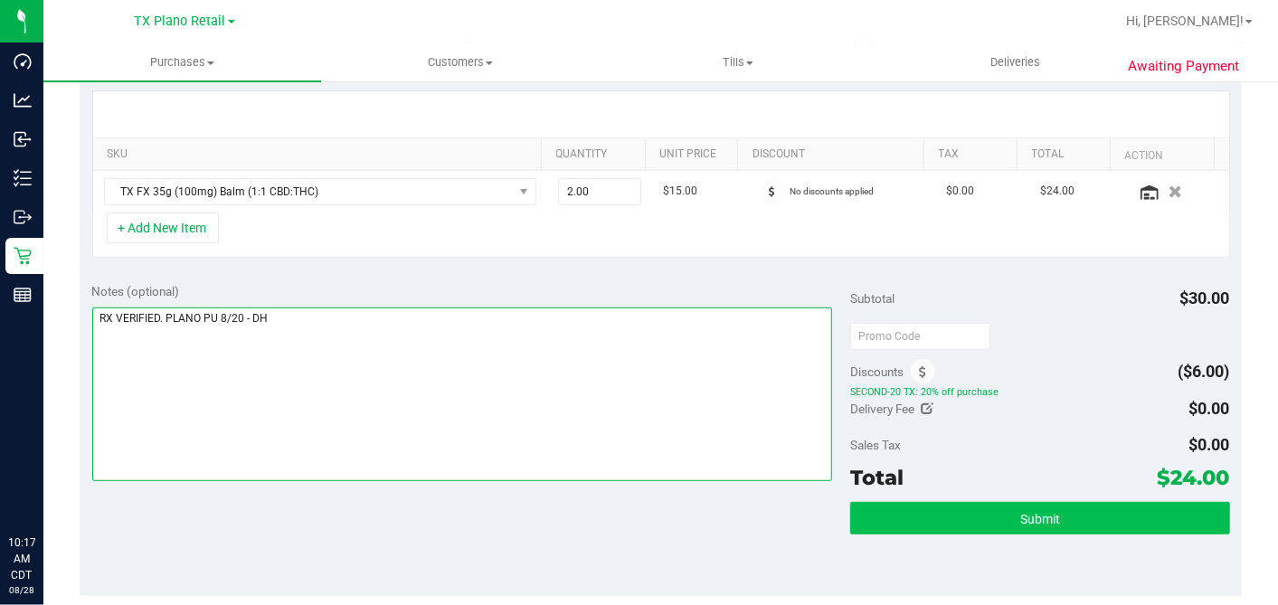
type textarea "RX VERIFIED. PLANO PU 8/20 - DH"
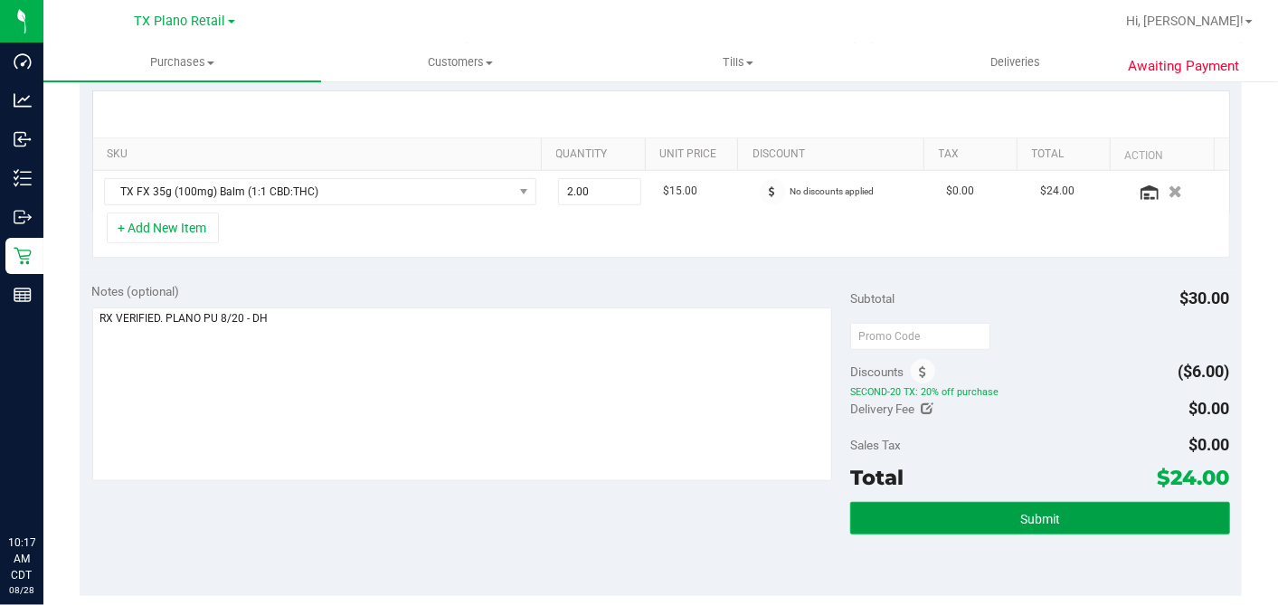
click at [1000, 519] on button "Submit" at bounding box center [1039, 518] width 379 height 33
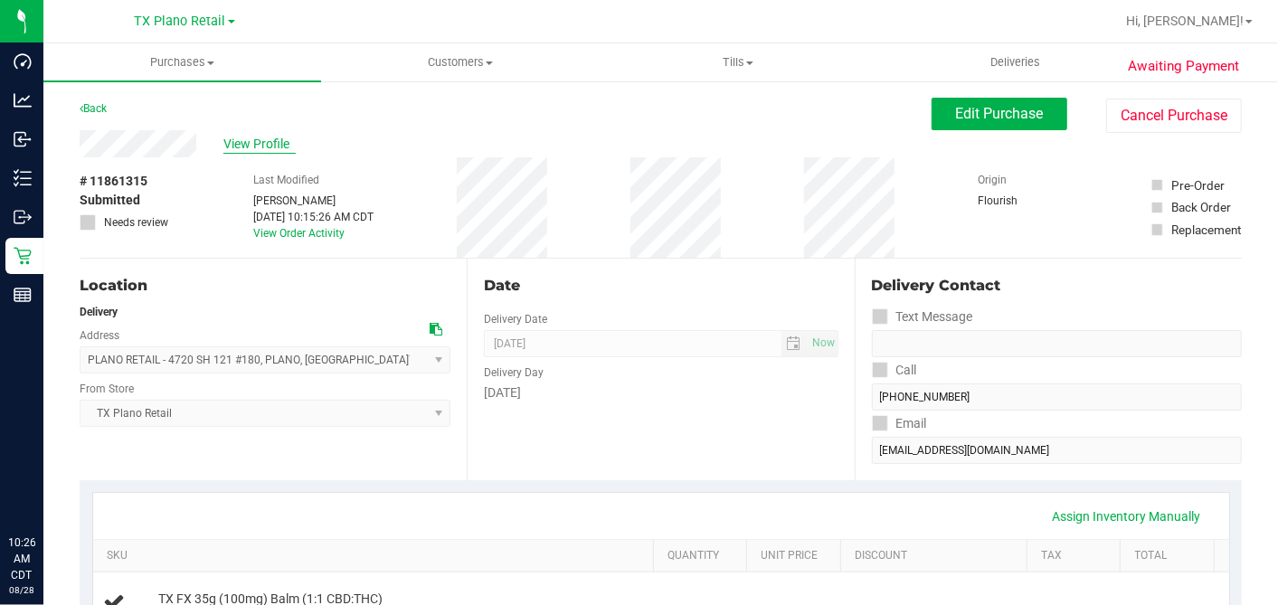
click at [278, 146] on span "View Profile" at bounding box center [259, 144] width 72 height 19
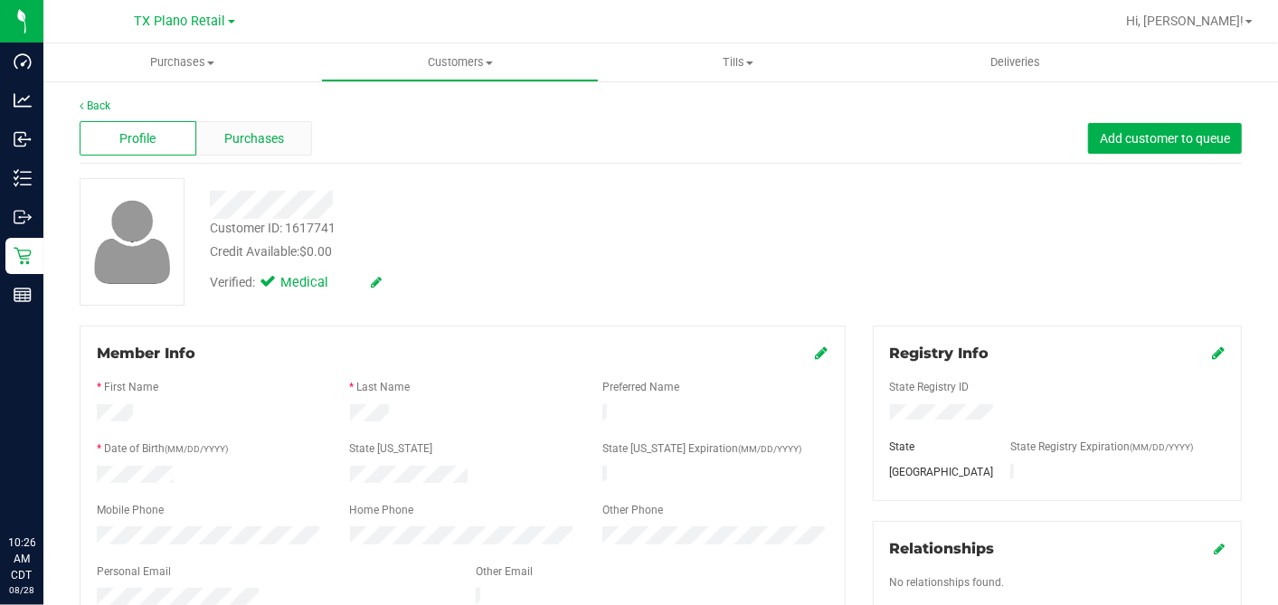
click at [268, 137] on span "Purchases" at bounding box center [254, 138] width 60 height 19
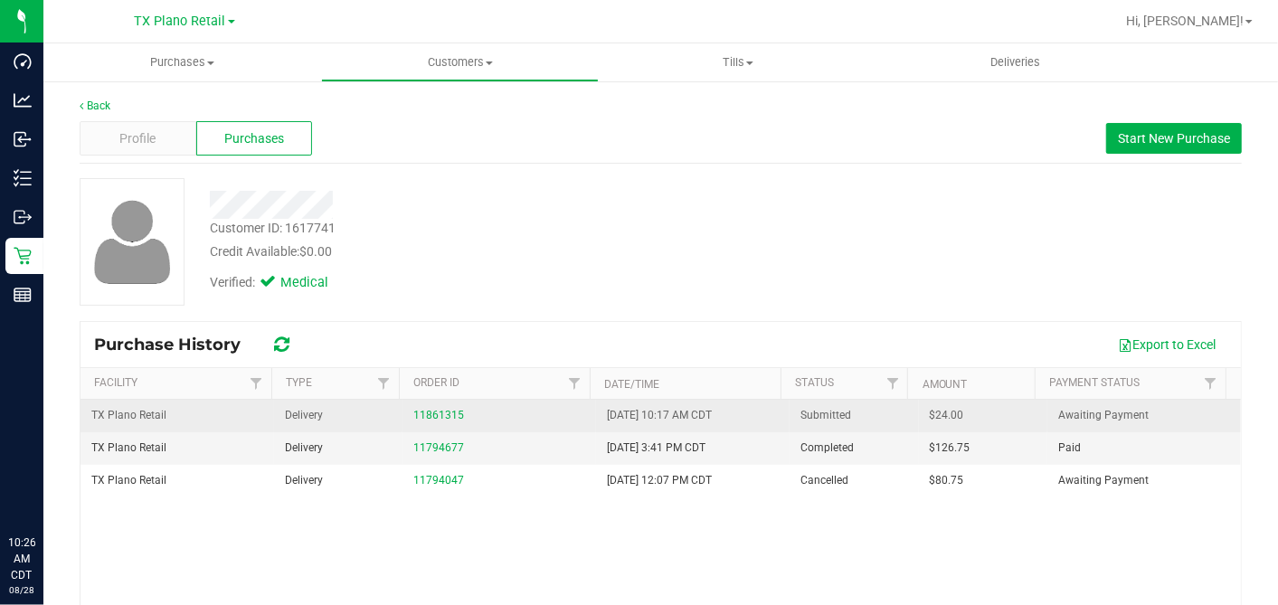
click at [929, 416] on span "$24.00" at bounding box center [946, 415] width 34 height 17
copy span "24.00"
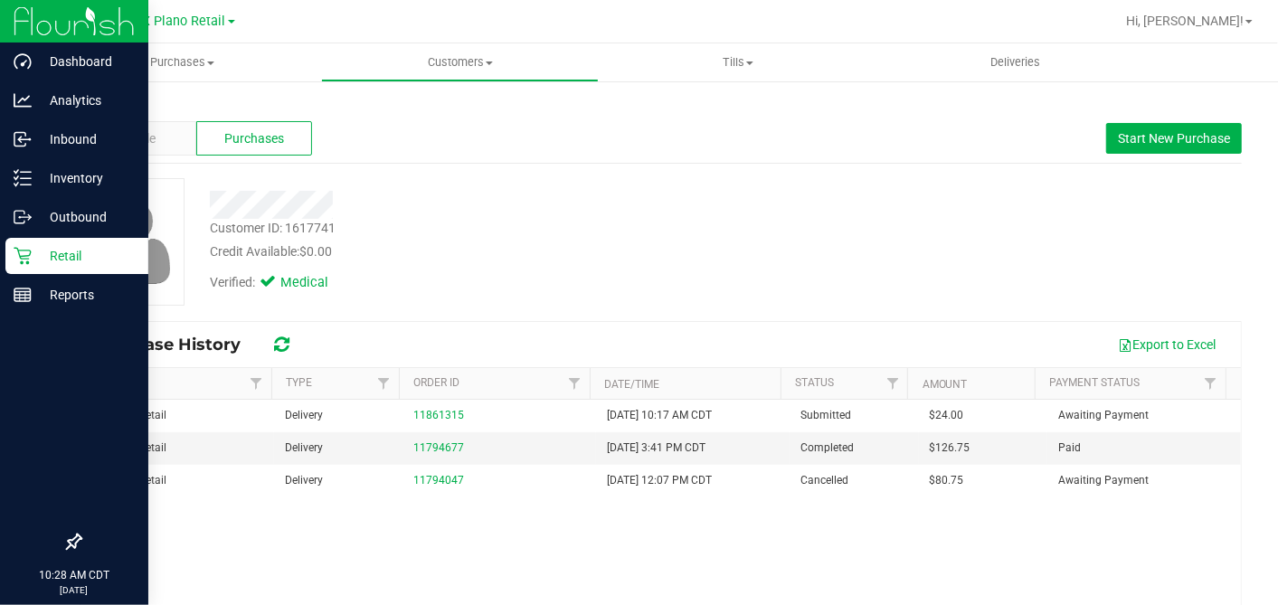
click at [39, 253] on p "Retail" at bounding box center [86, 256] width 108 height 22
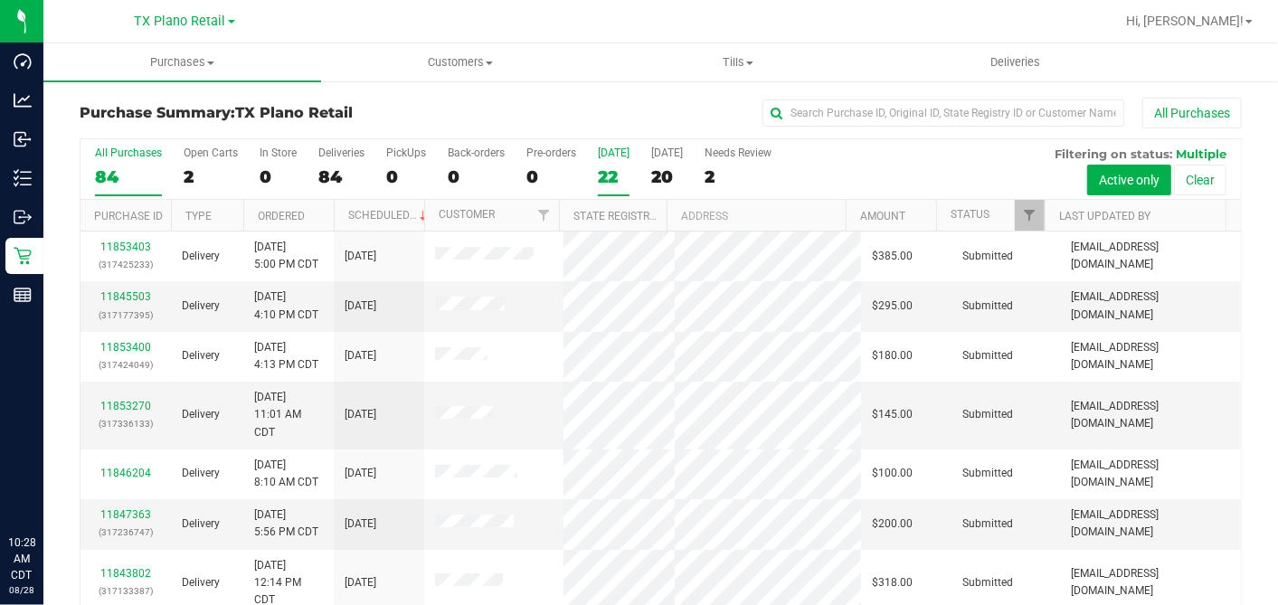
click at [607, 184] on label "Today 22" at bounding box center [614, 171] width 32 height 50
click at [0, 0] on input "Today 22" at bounding box center [0, 0] width 0 height 0
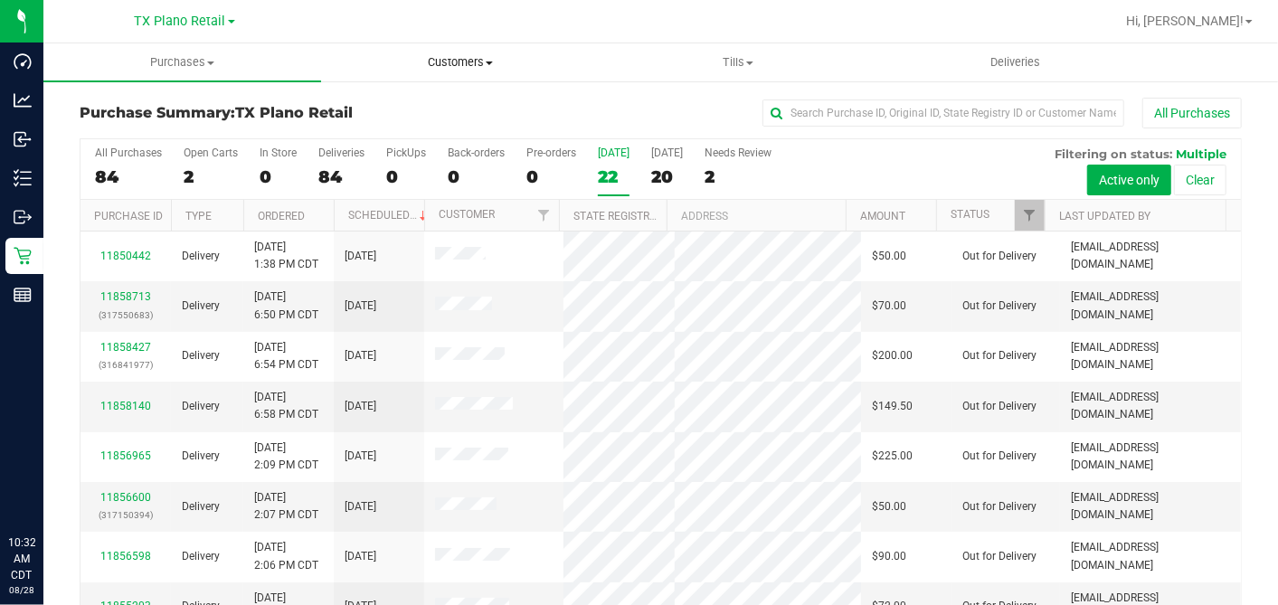
click at [485, 71] on uib-tab-heading "Customers All customers Add a new customer All physicians" at bounding box center [460, 62] width 276 height 36
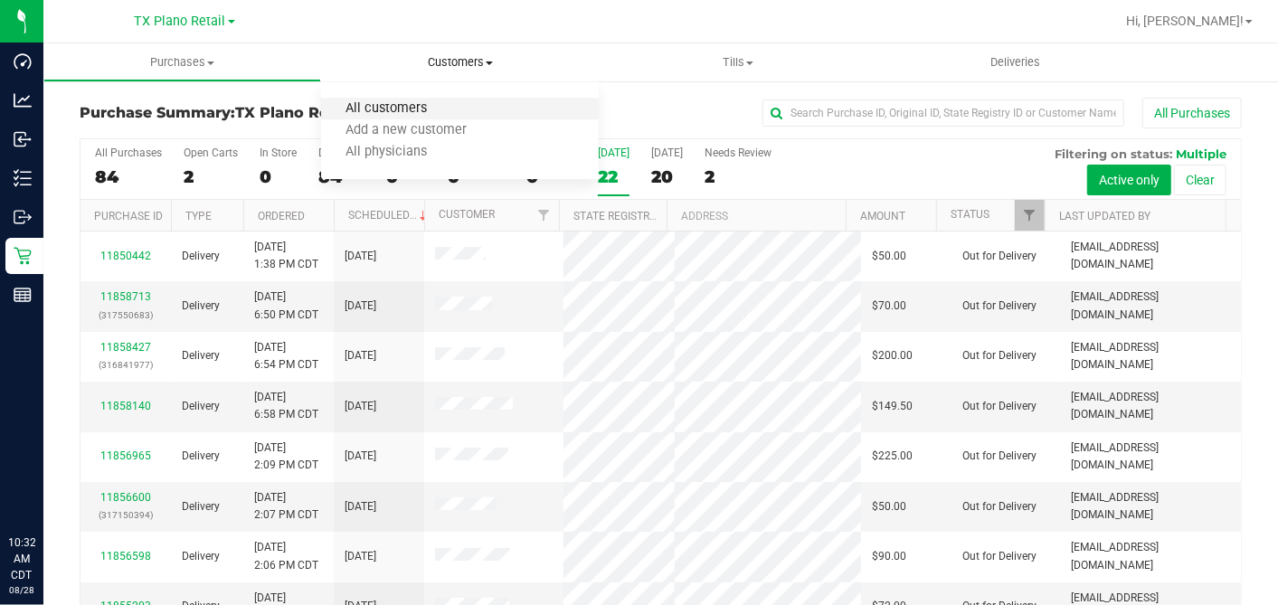
click at [395, 106] on span "All customers" at bounding box center [386, 108] width 130 height 15
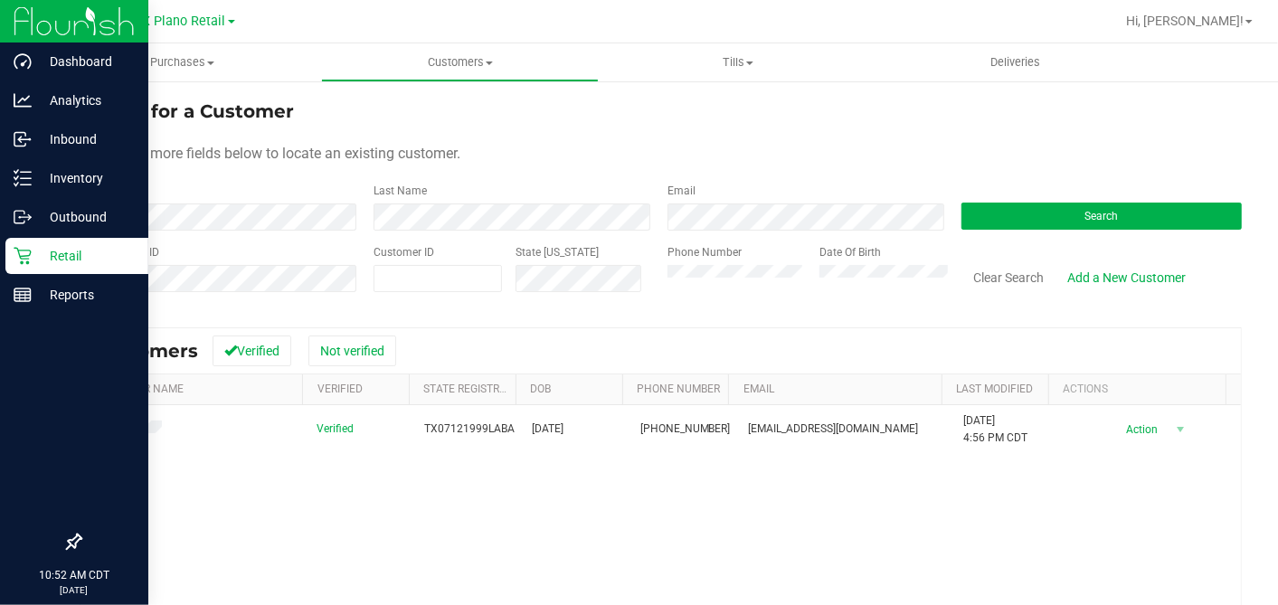
click at [25, 256] on icon at bounding box center [22, 256] width 17 height 17
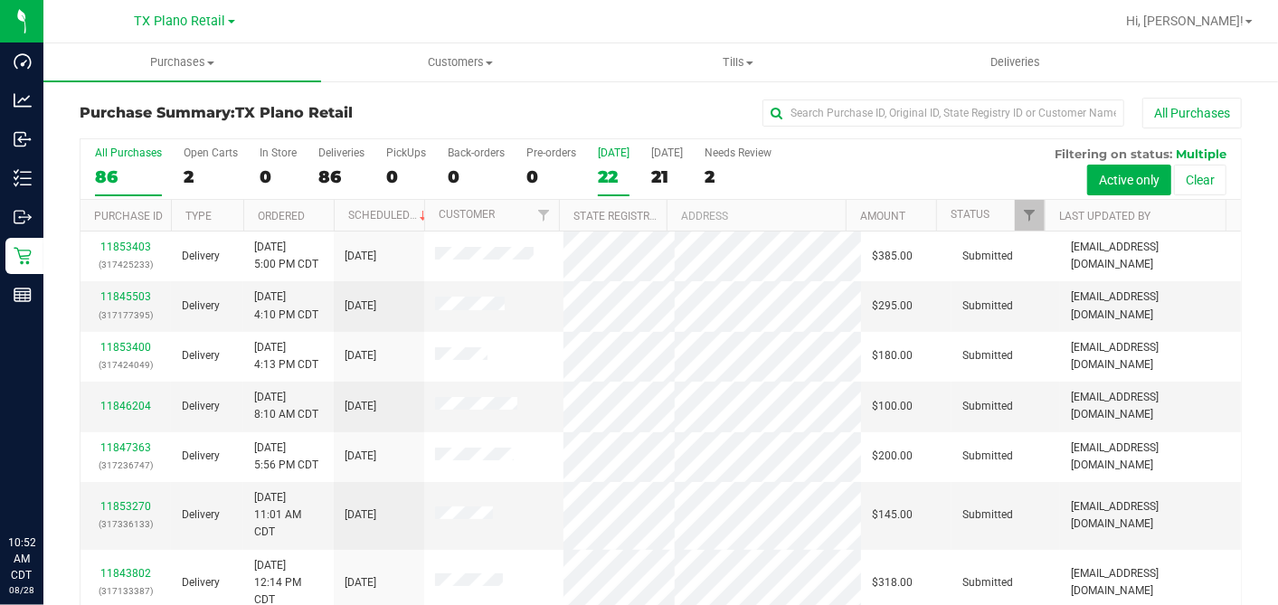
click at [610, 175] on div "22" at bounding box center [614, 176] width 32 height 21
click at [0, 0] on input "Today 22" at bounding box center [0, 0] width 0 height 0
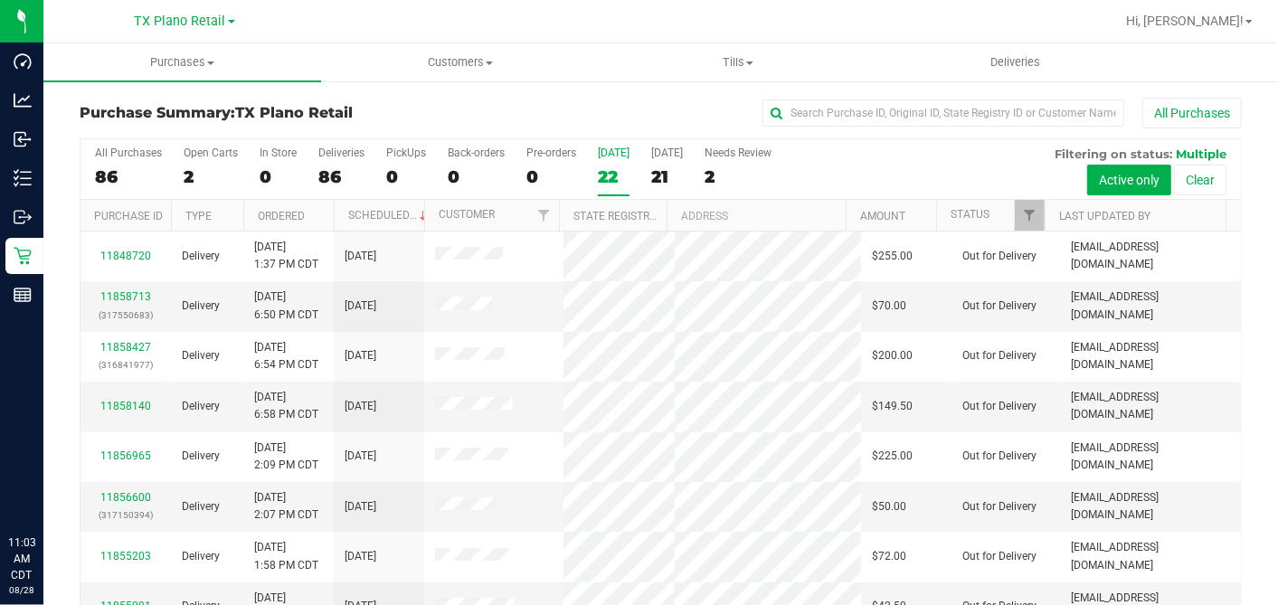
click at [615, 176] on div "22" at bounding box center [614, 176] width 32 height 21
click at [0, 0] on input "Today 22" at bounding box center [0, 0] width 0 height 0
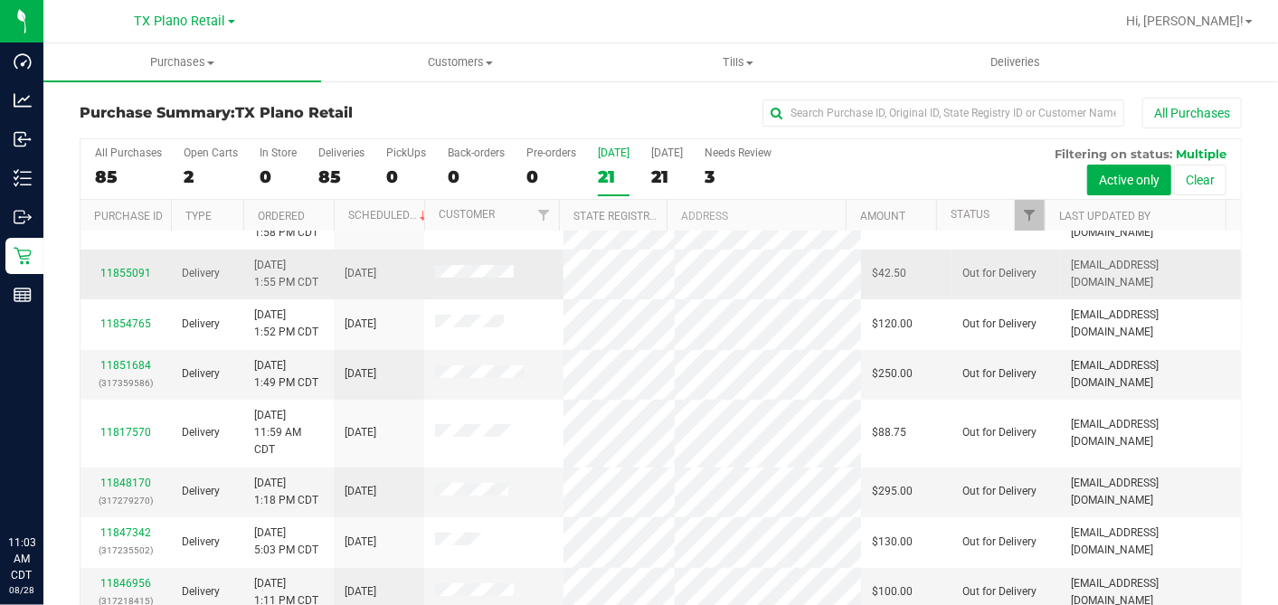
scroll to position [401, 0]
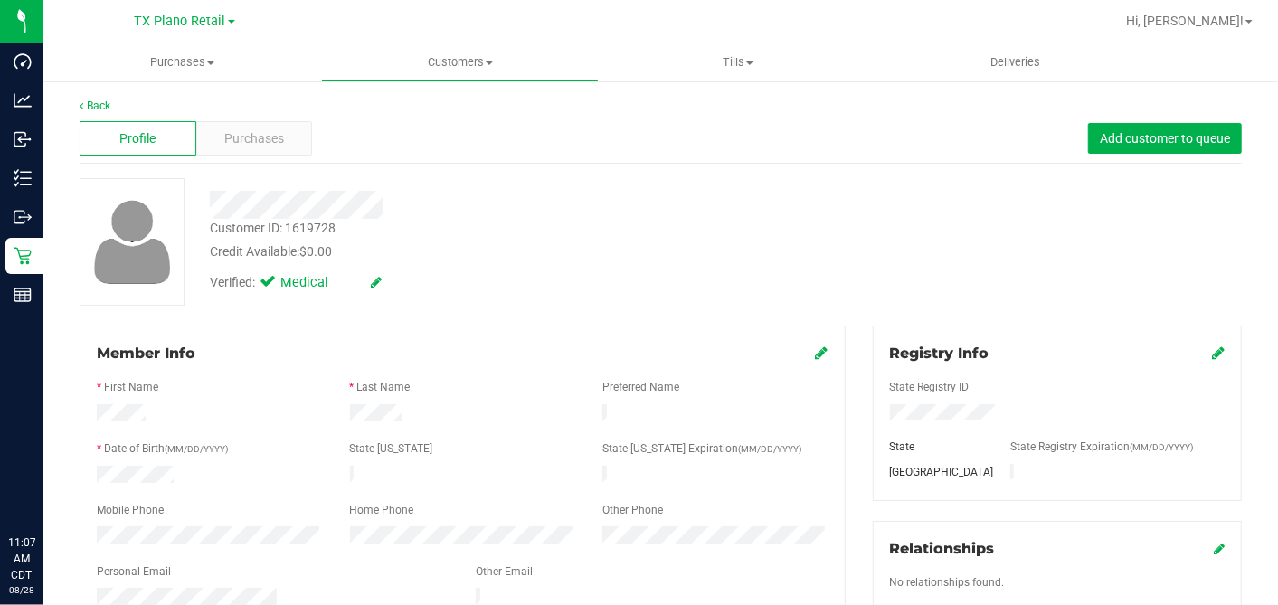
click at [553, 258] on div "Credit Available: $0.00" at bounding box center [494, 251] width 568 height 19
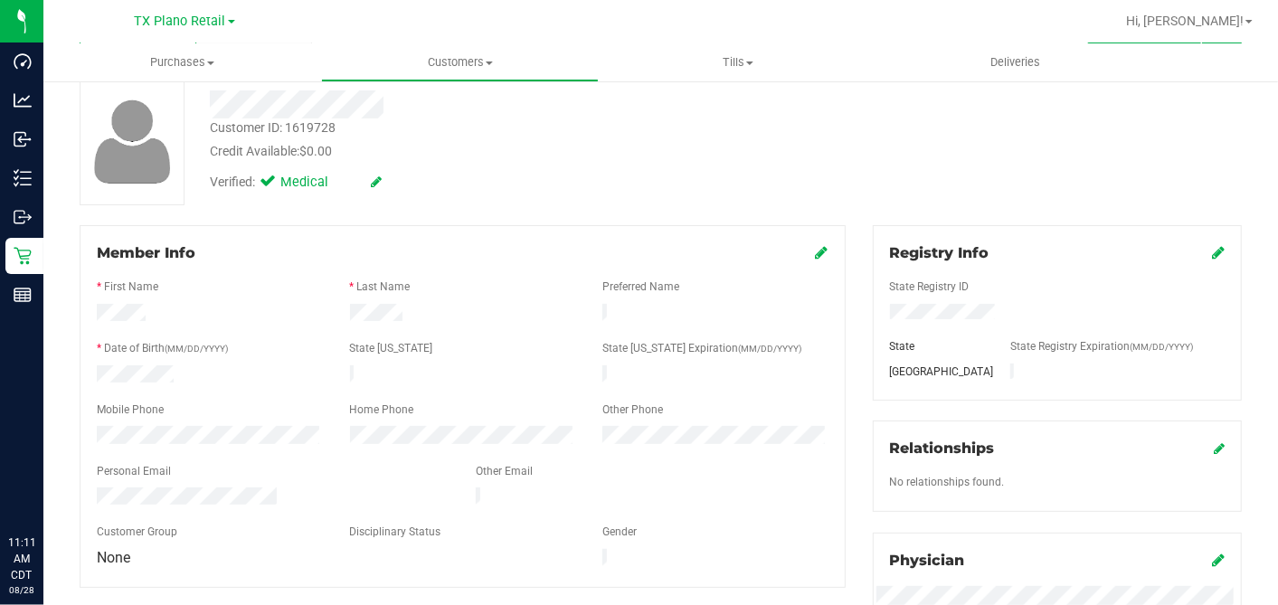
click at [370, 509] on div at bounding box center [462, 516] width 731 height 14
click at [816, 257] on icon at bounding box center [822, 252] width 13 height 14
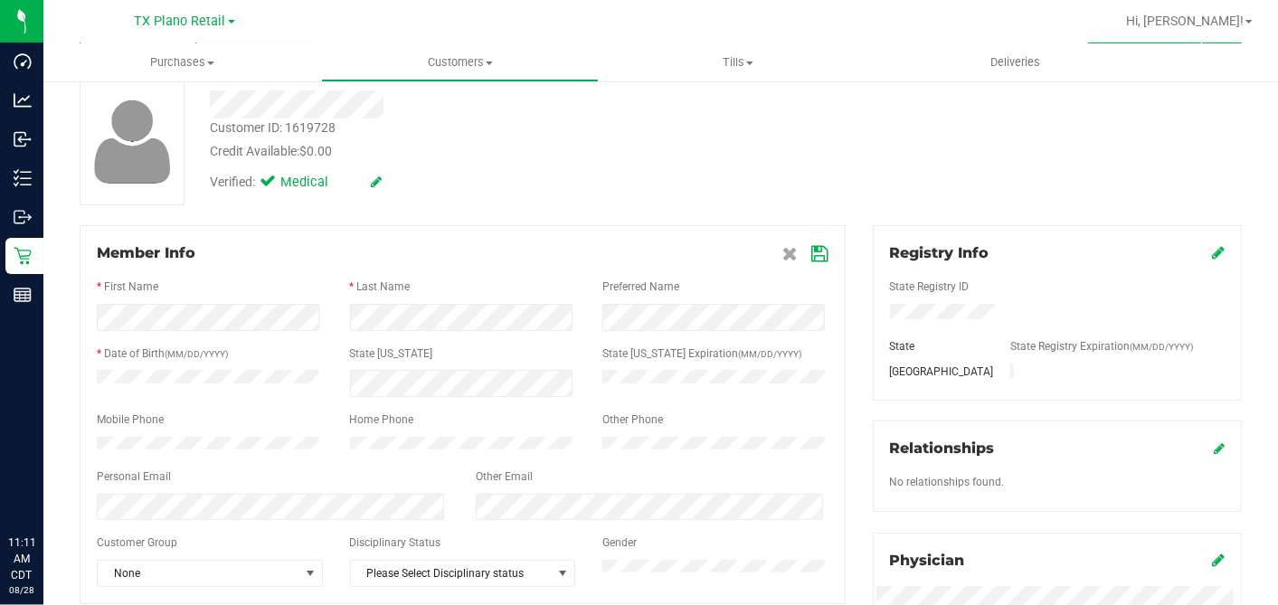
click at [812, 257] on icon at bounding box center [820, 254] width 16 height 14
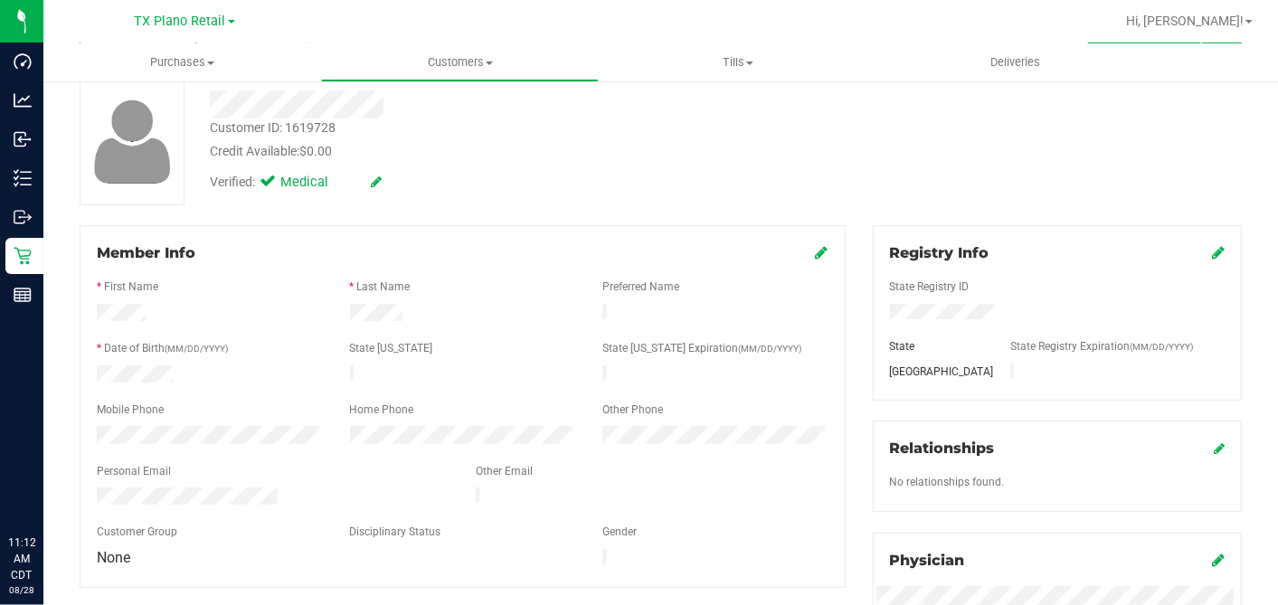
scroll to position [0, 0]
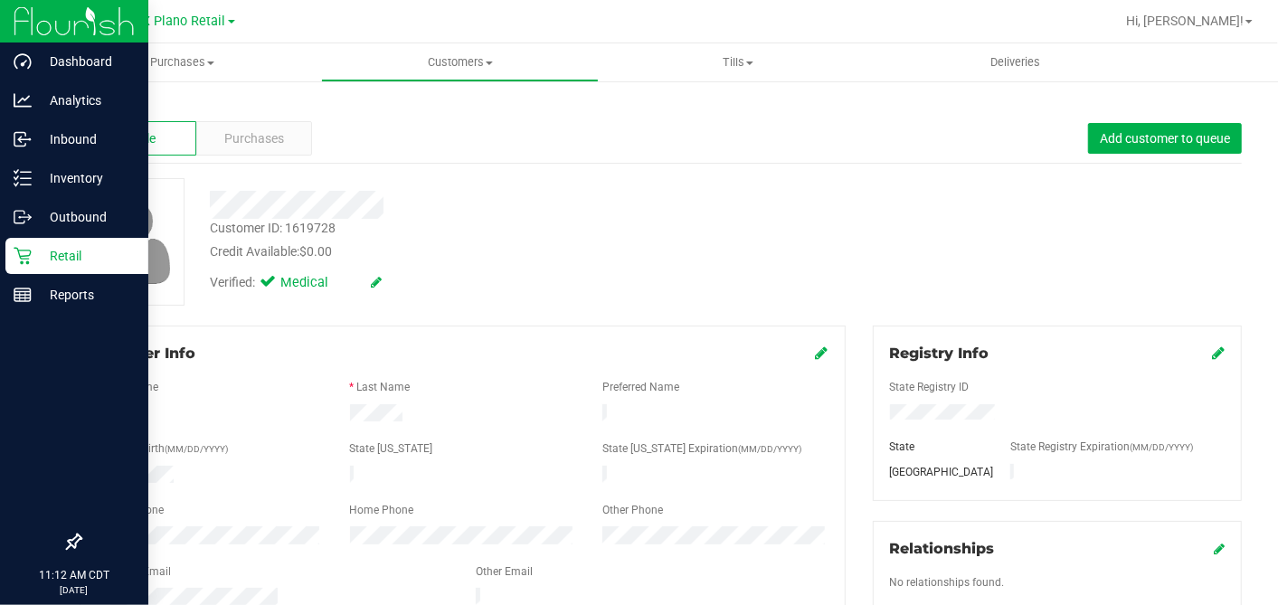
click at [52, 250] on p "Retail" at bounding box center [86, 256] width 108 height 22
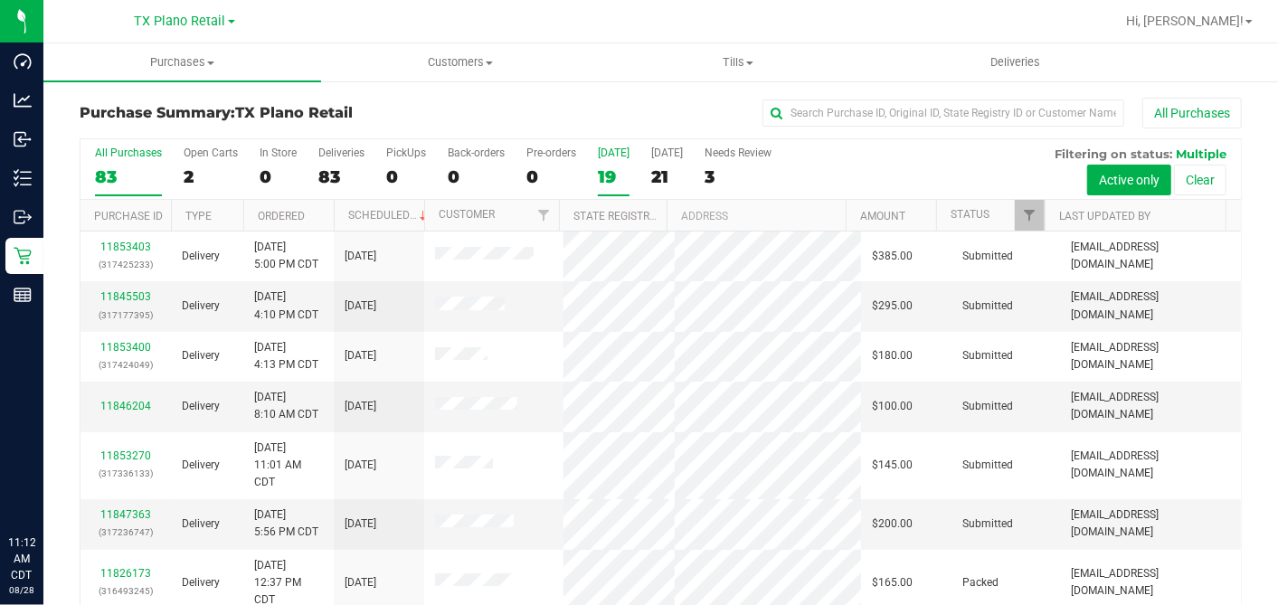
click at [615, 184] on div "19" at bounding box center [614, 176] width 32 height 21
click at [0, 0] on input "Today 19" at bounding box center [0, 0] width 0 height 0
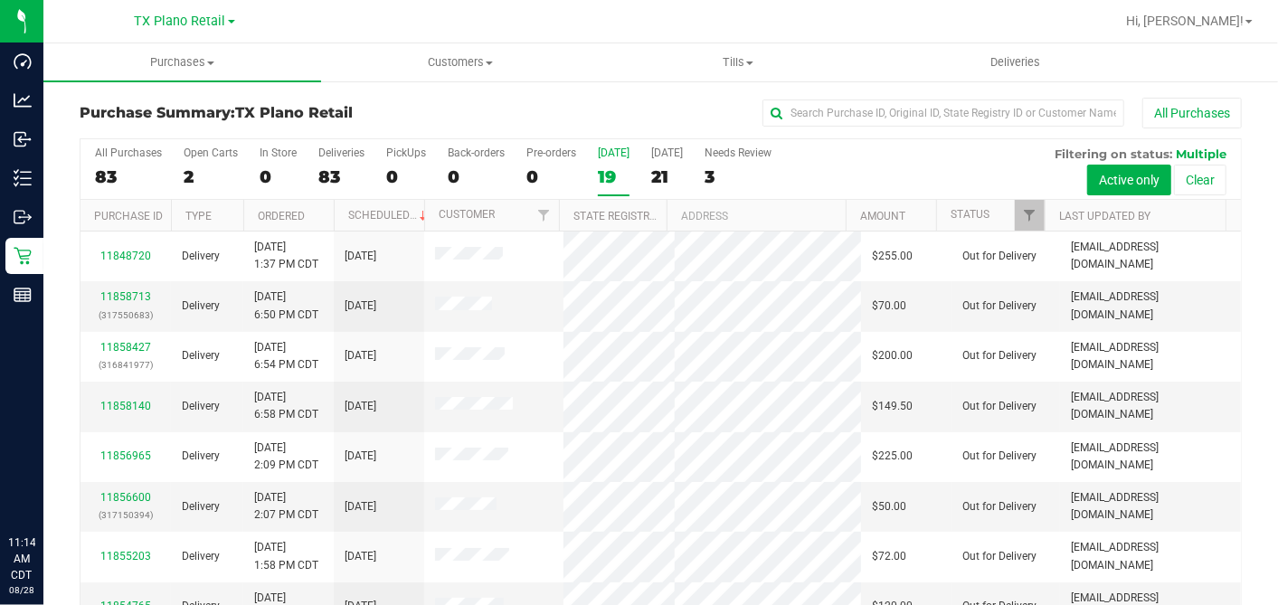
click at [564, 88] on div "Purchase Summary: TX Plano Retail All Purchases All Purchases 83 Open Carts 2 I…" at bounding box center [660, 377] width 1234 height 595
click at [615, 175] on div "19" at bounding box center [614, 176] width 32 height 21
click at [0, 0] on input "Today 19" at bounding box center [0, 0] width 0 height 0
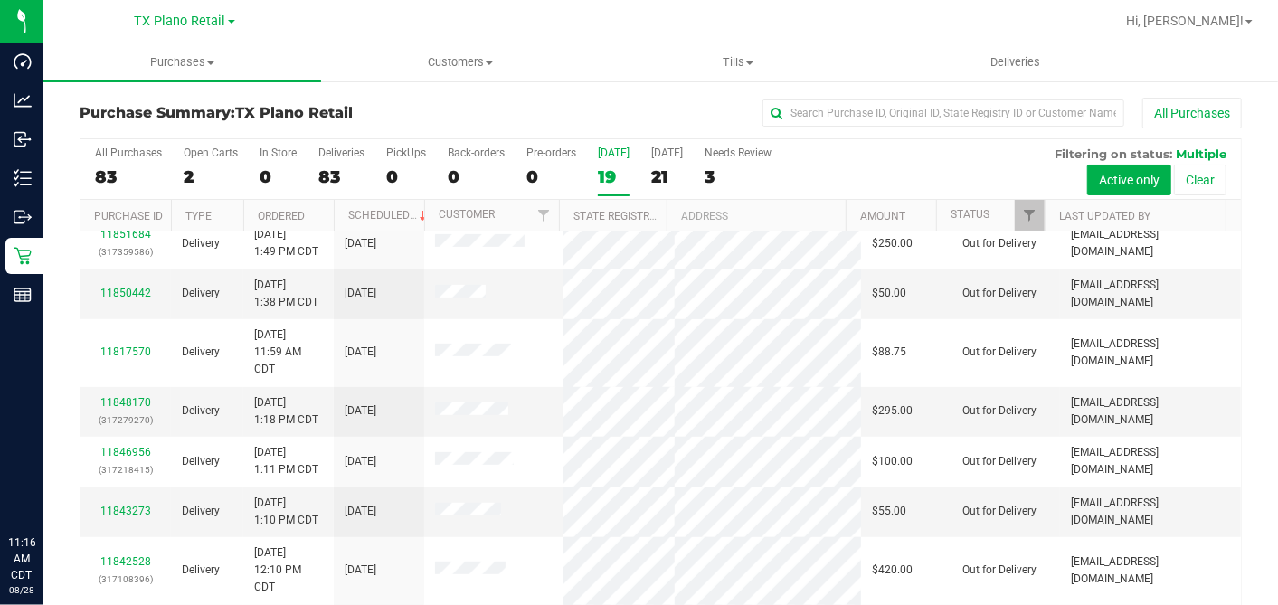
scroll to position [502, 0]
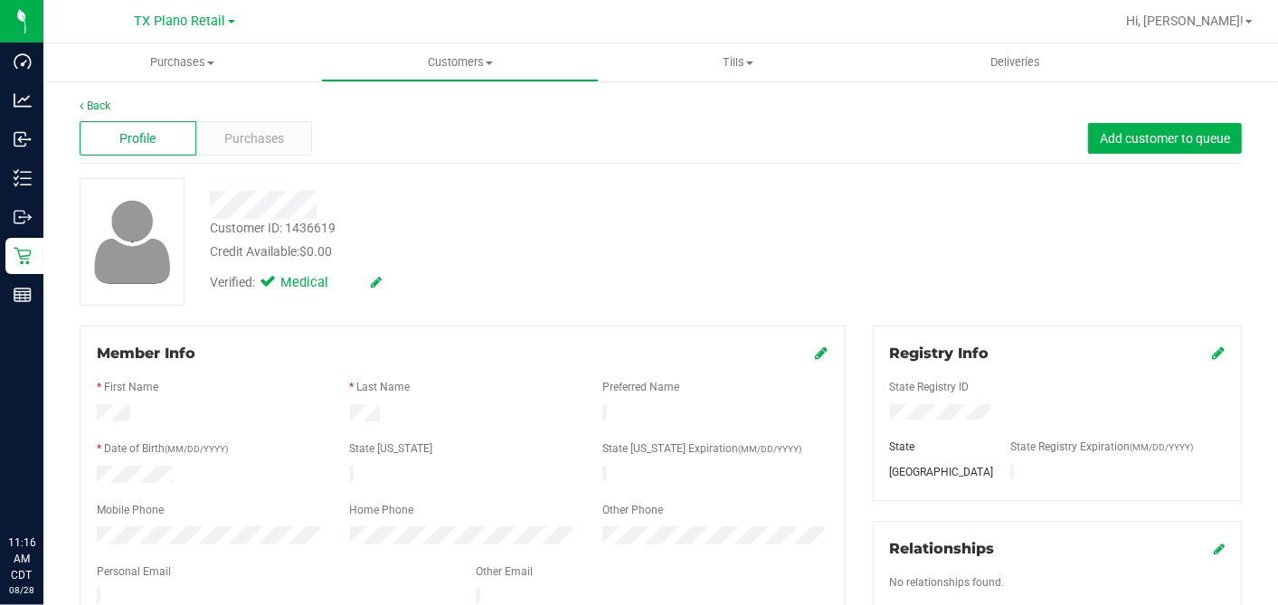
click at [263, 115] on div "Profile Purchases Add customer to queue" at bounding box center [661, 139] width 1162 height 50
click at [269, 133] on span "Purchases" at bounding box center [254, 138] width 60 height 19
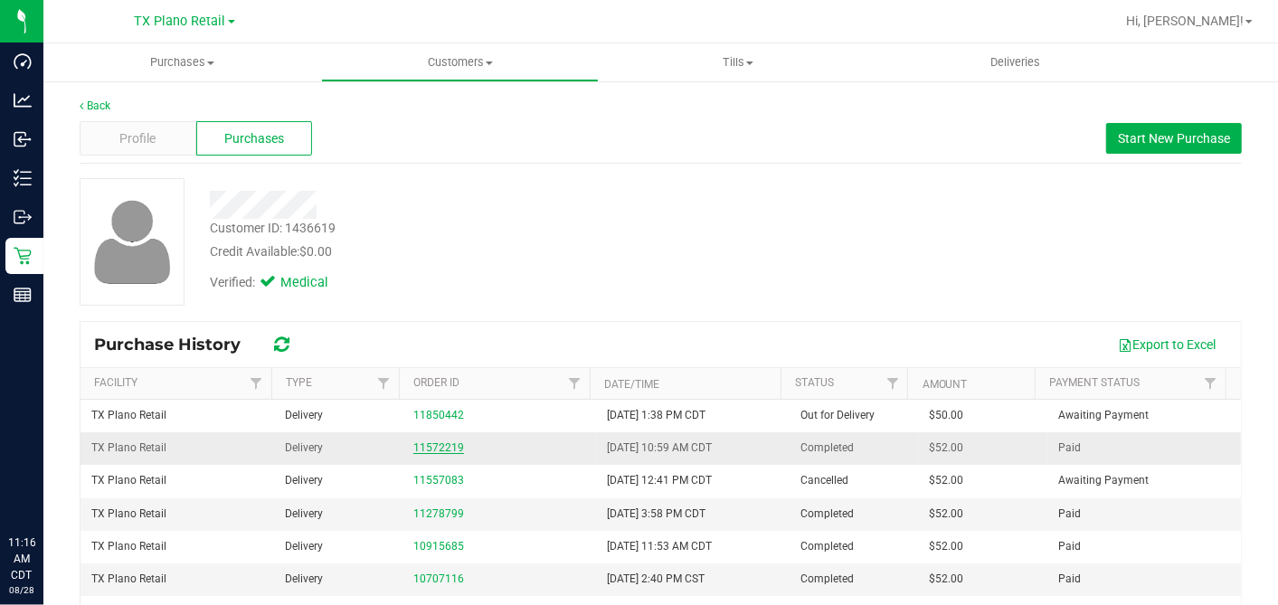
click at [427, 442] on link "11572219" at bounding box center [438, 447] width 51 height 13
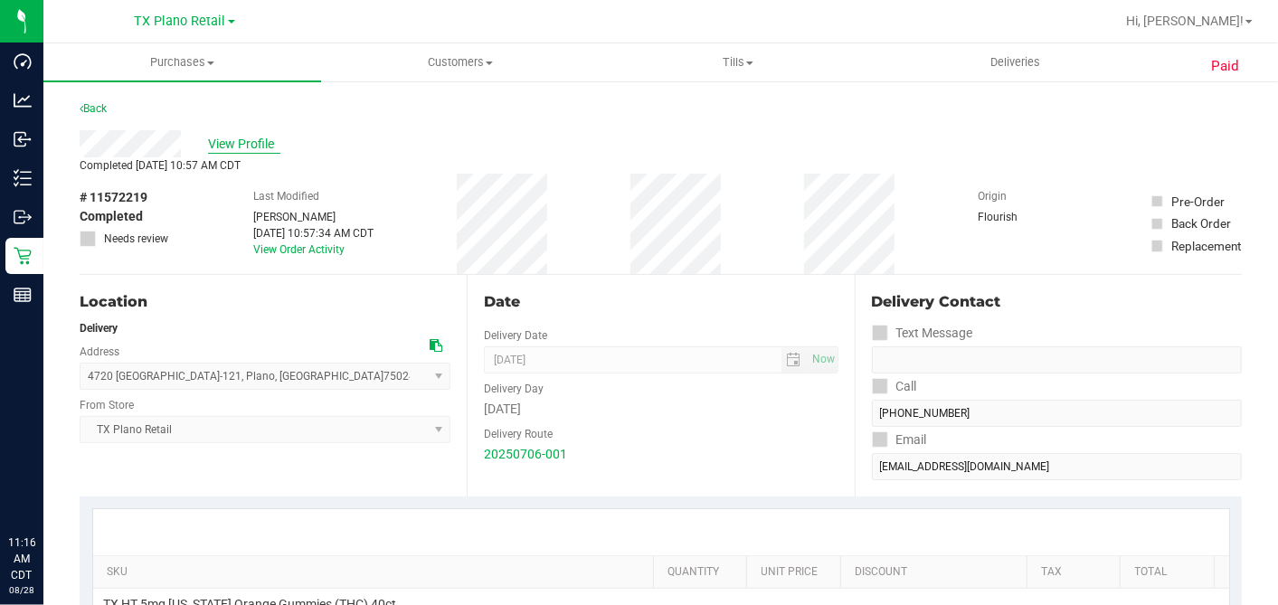
click at [242, 148] on span "View Profile" at bounding box center [244, 144] width 72 height 19
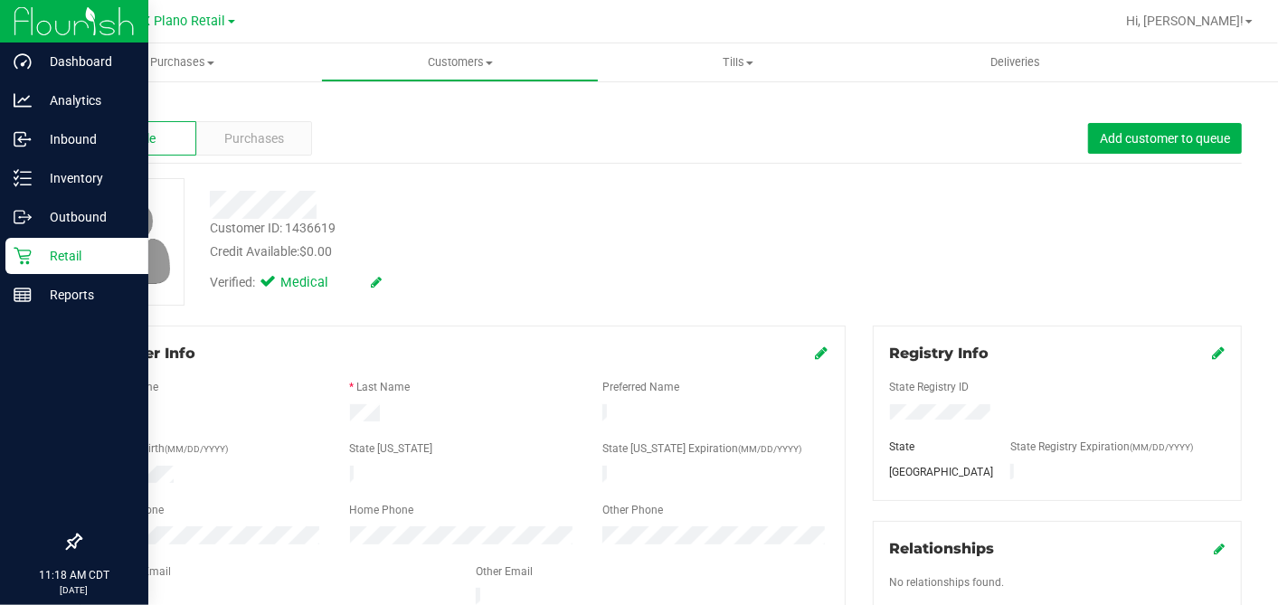
click at [36, 256] on p "Retail" at bounding box center [86, 256] width 108 height 22
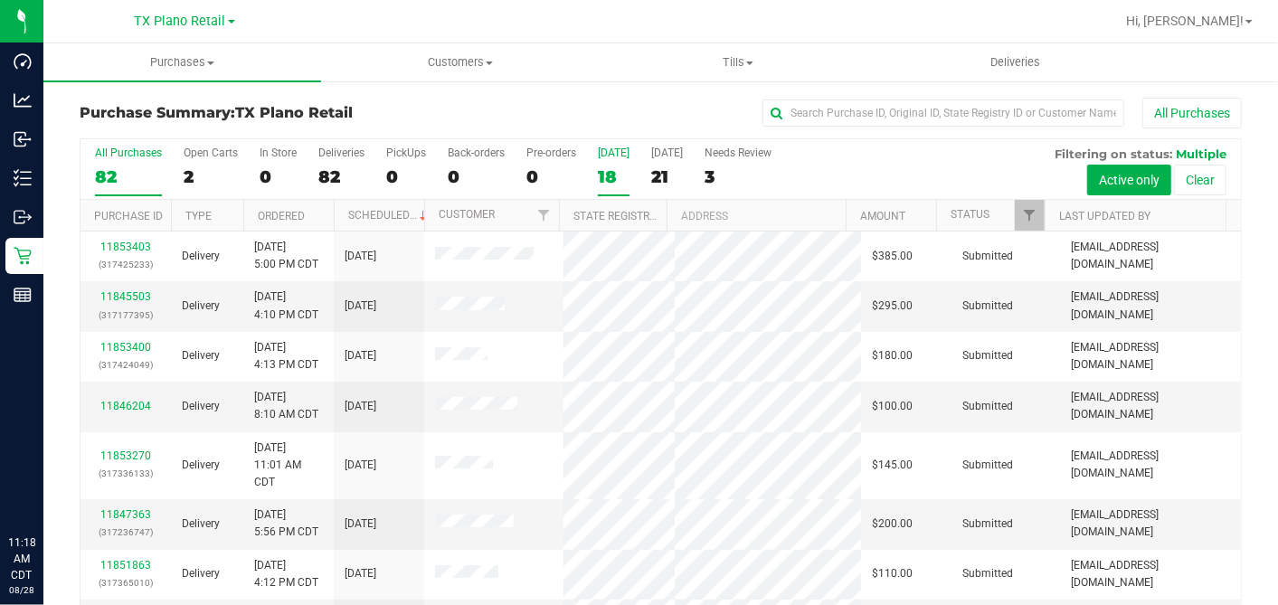
click at [611, 179] on div "18" at bounding box center [614, 176] width 32 height 21
click at [0, 0] on input "Today 18" at bounding box center [0, 0] width 0 height 0
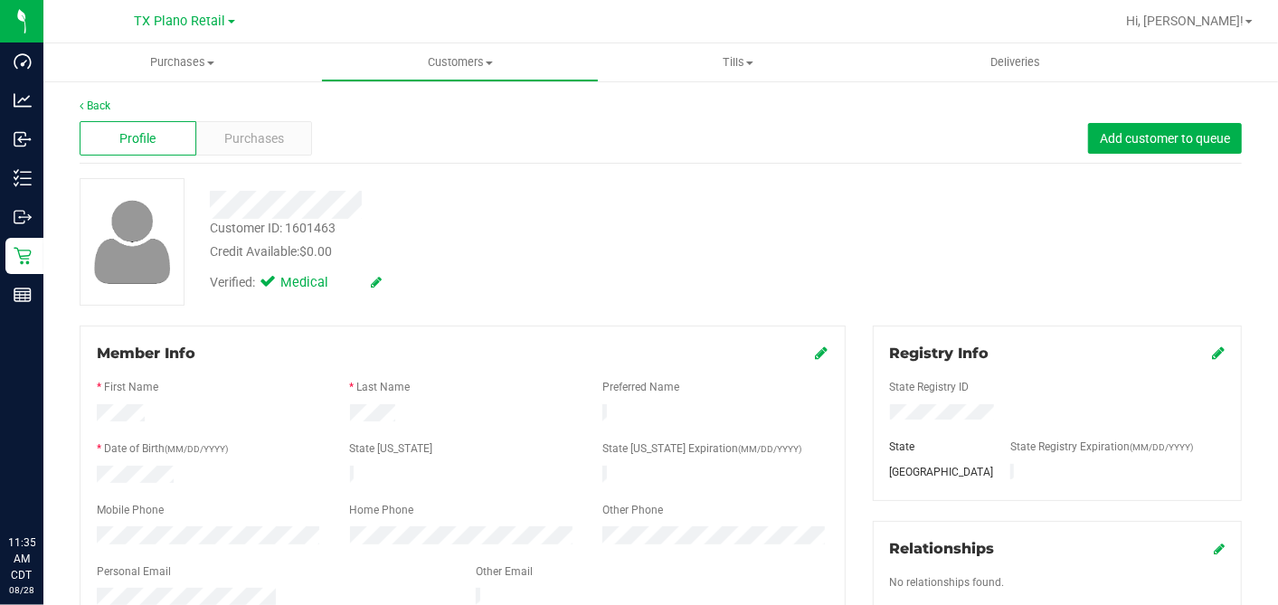
click at [524, 278] on div "Verified: Medical" at bounding box center [493, 281] width 595 height 40
click at [648, 215] on div at bounding box center [493, 205] width 595 height 28
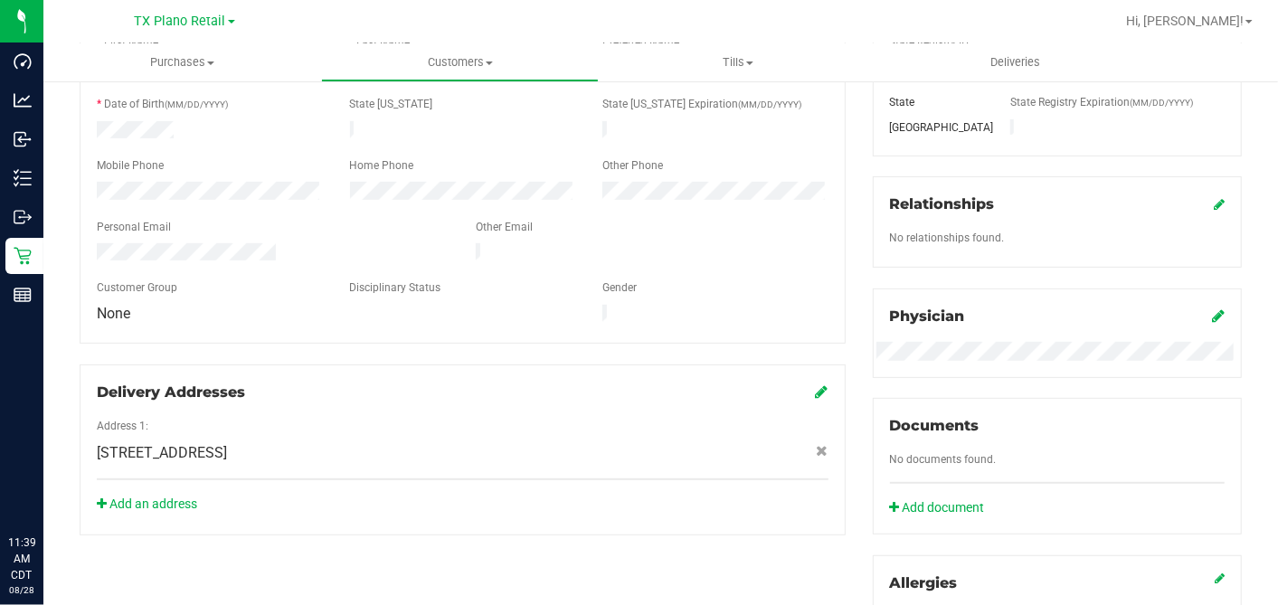
scroll to position [301, 0]
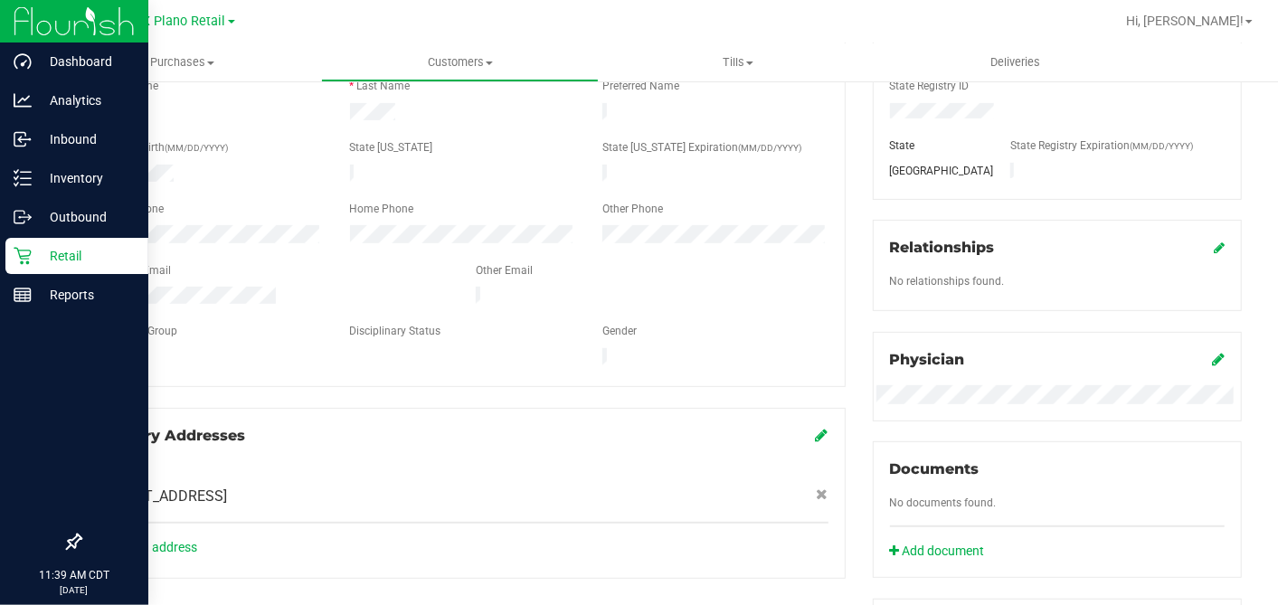
drag, startPoint x: 20, startPoint y: 249, endPoint x: 132, endPoint y: 247, distance: 112.1
click at [20, 249] on icon at bounding box center [23, 256] width 18 height 18
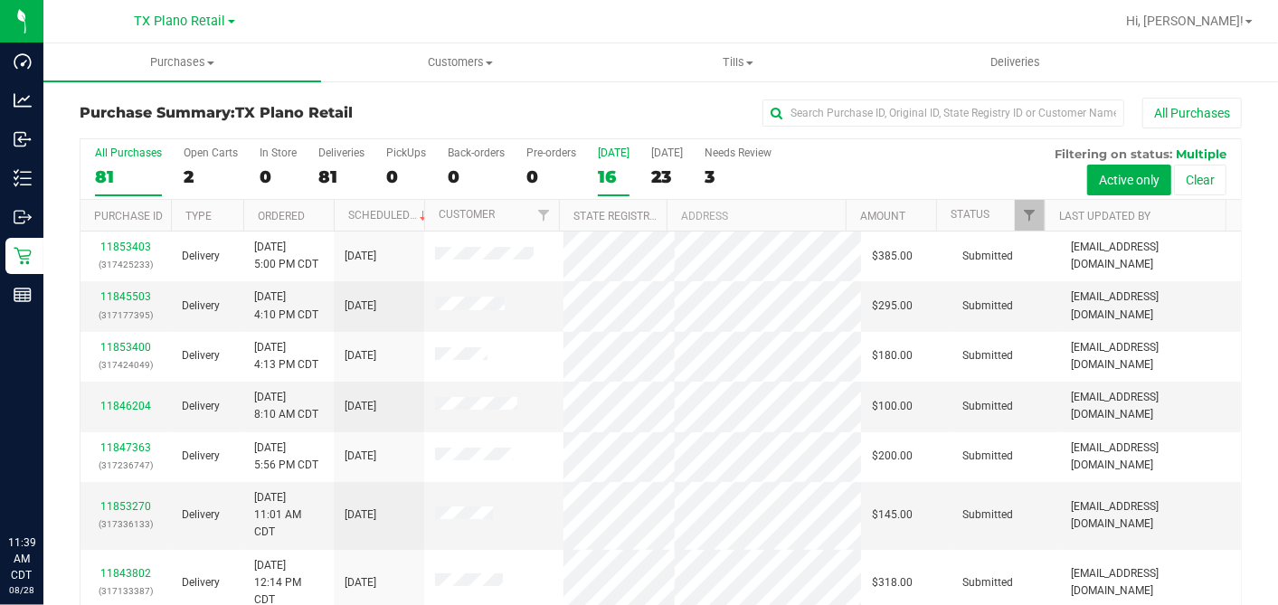
click at [609, 178] on div "16" at bounding box center [614, 176] width 32 height 21
click at [0, 0] on input "Today 16" at bounding box center [0, 0] width 0 height 0
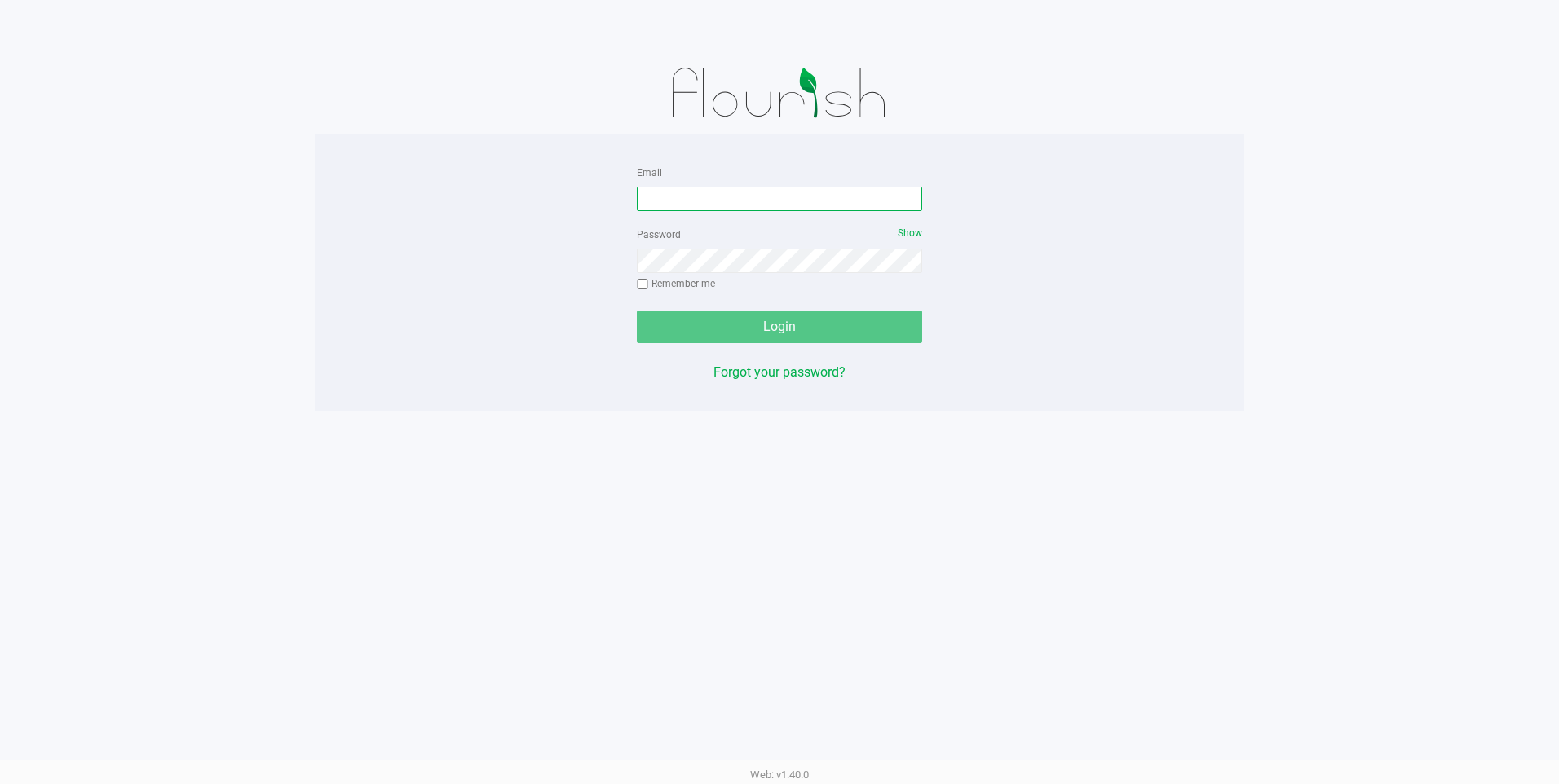
click at [668, 196] on input "Email" at bounding box center [779, 198] width 285 height 24
type input "[EMAIL_ADDRESS][DOMAIN_NAME]"
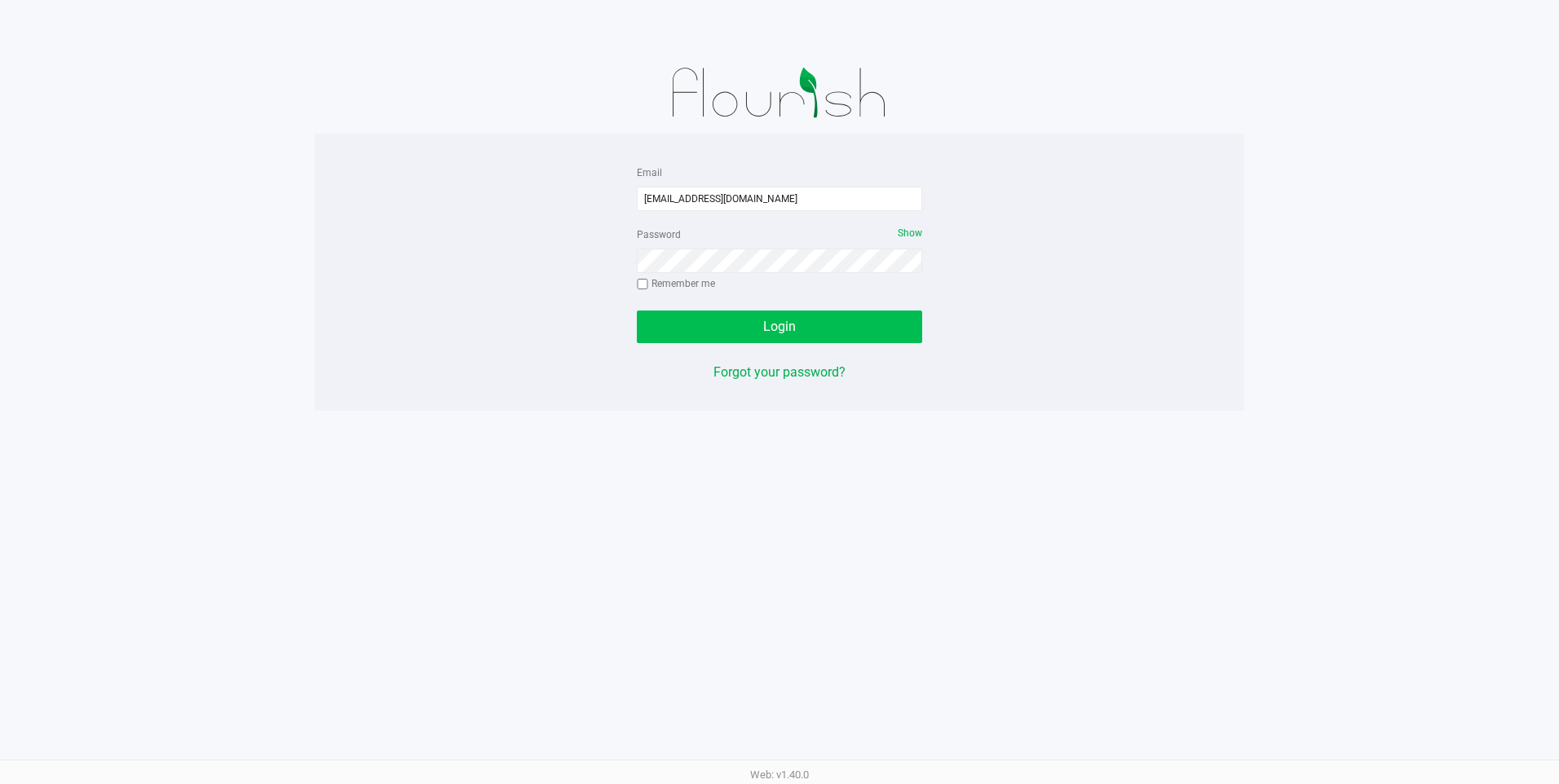
drag, startPoint x: 683, startPoint y: 283, endPoint x: 711, endPoint y: 322, distance: 48.0
click at [683, 285] on label "Remember me" at bounding box center [675, 284] width 78 height 14
click at [648, 285] on input "Remember me" at bounding box center [642, 284] width 12 height 12
checkbox input "true"
click at [711, 322] on button "Login" at bounding box center [779, 326] width 285 height 32
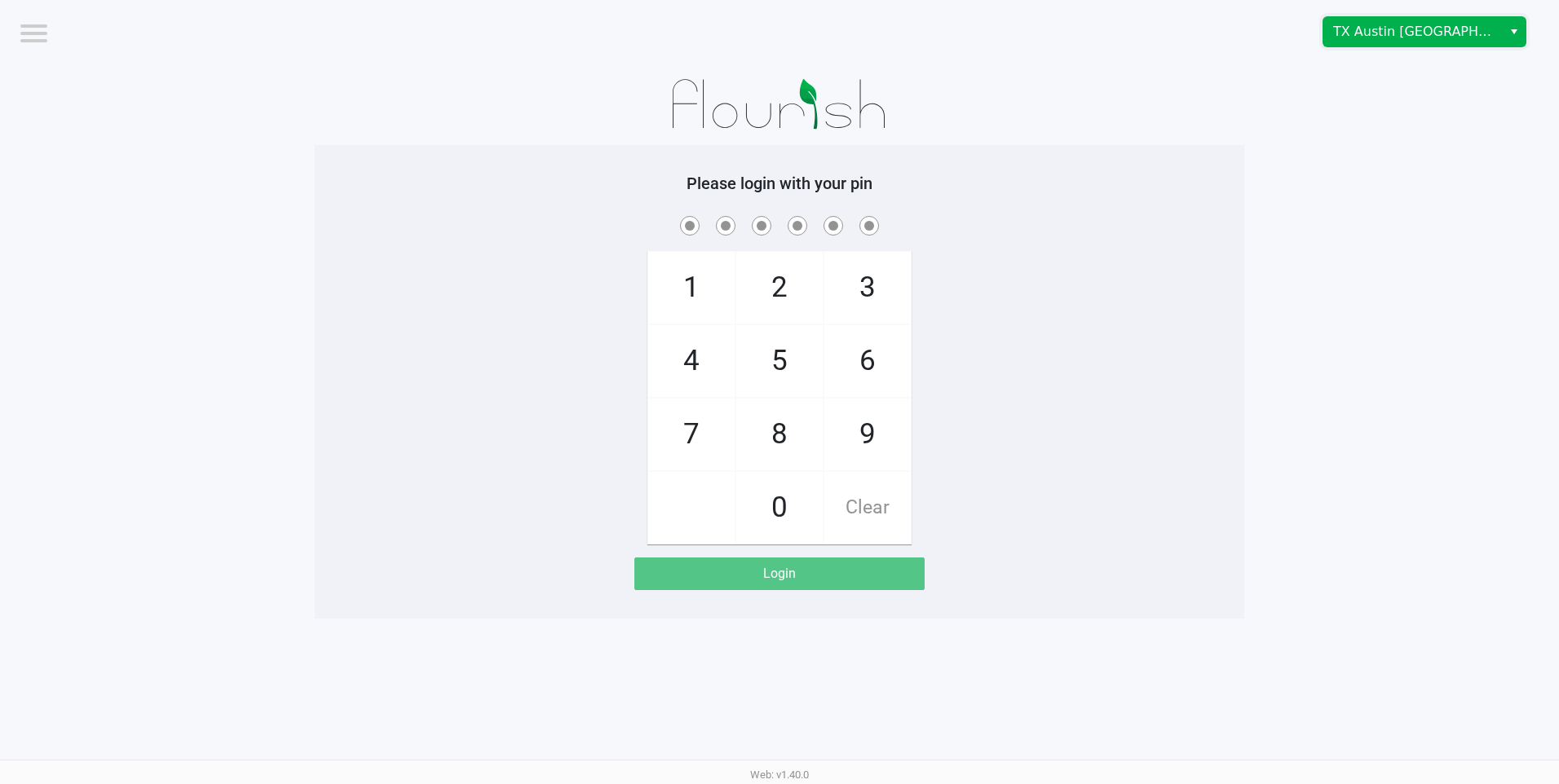
click at [1358, 45] on span "TX Austin [GEOGRAPHIC_DATA]" at bounding box center [1412, 32] width 179 height 30
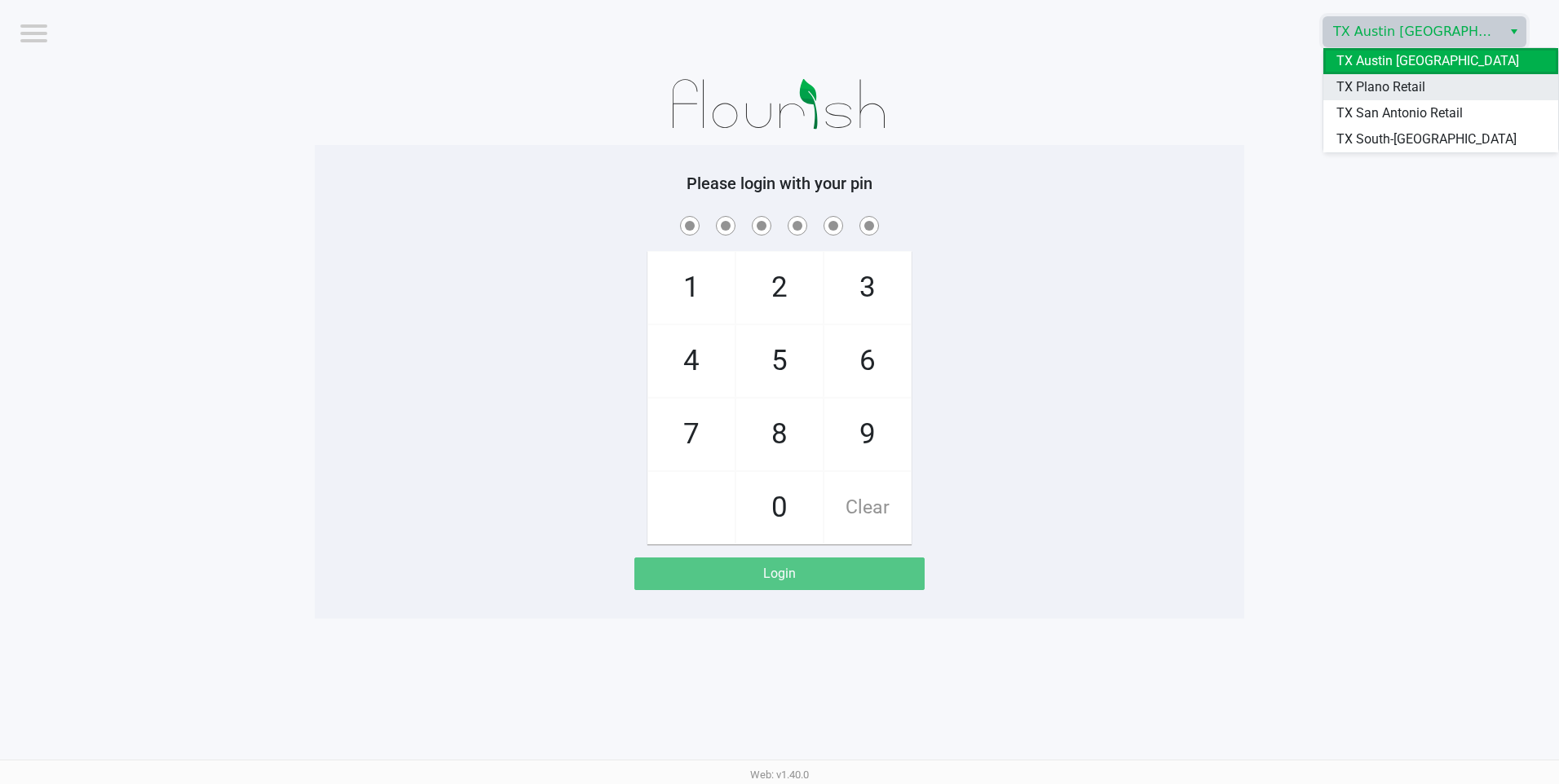
click at [1351, 86] on span "TX Plano Retail" at bounding box center [1380, 87] width 89 height 20
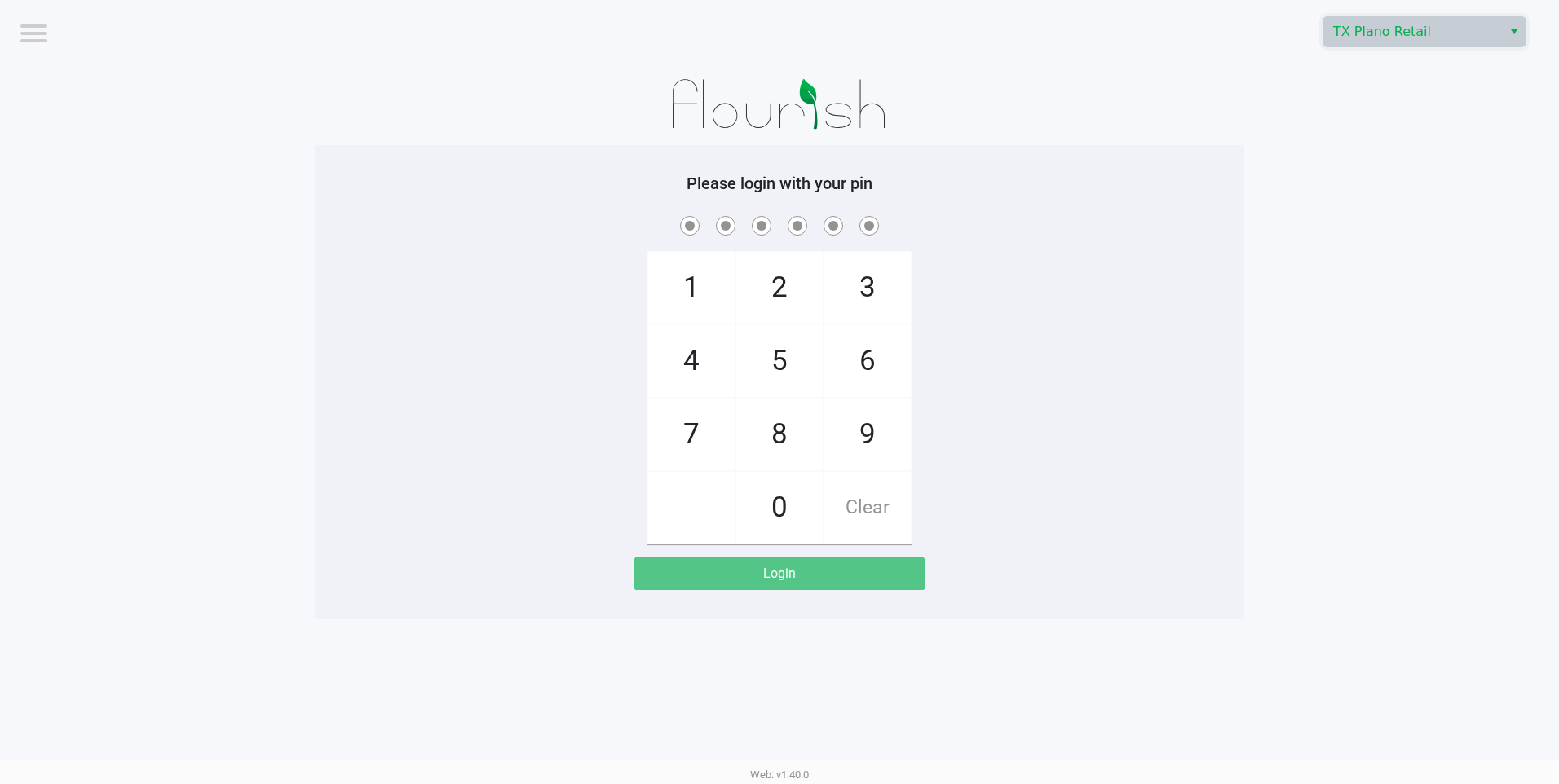
click at [1245, 56] on div "TX Plano Retail" at bounding box center [1175, 32] width 767 height 64
checkbox input "true"
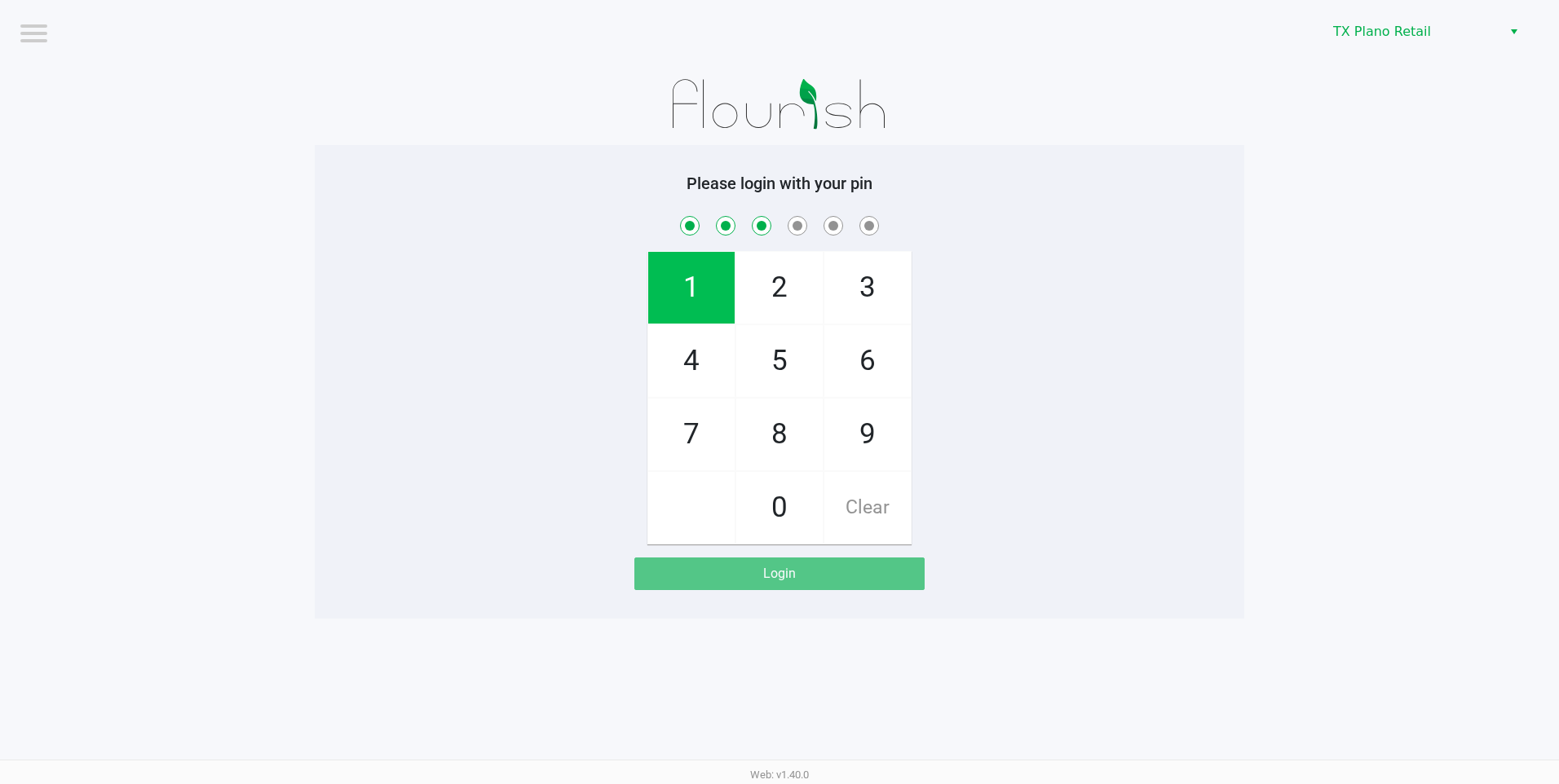
checkbox input "true"
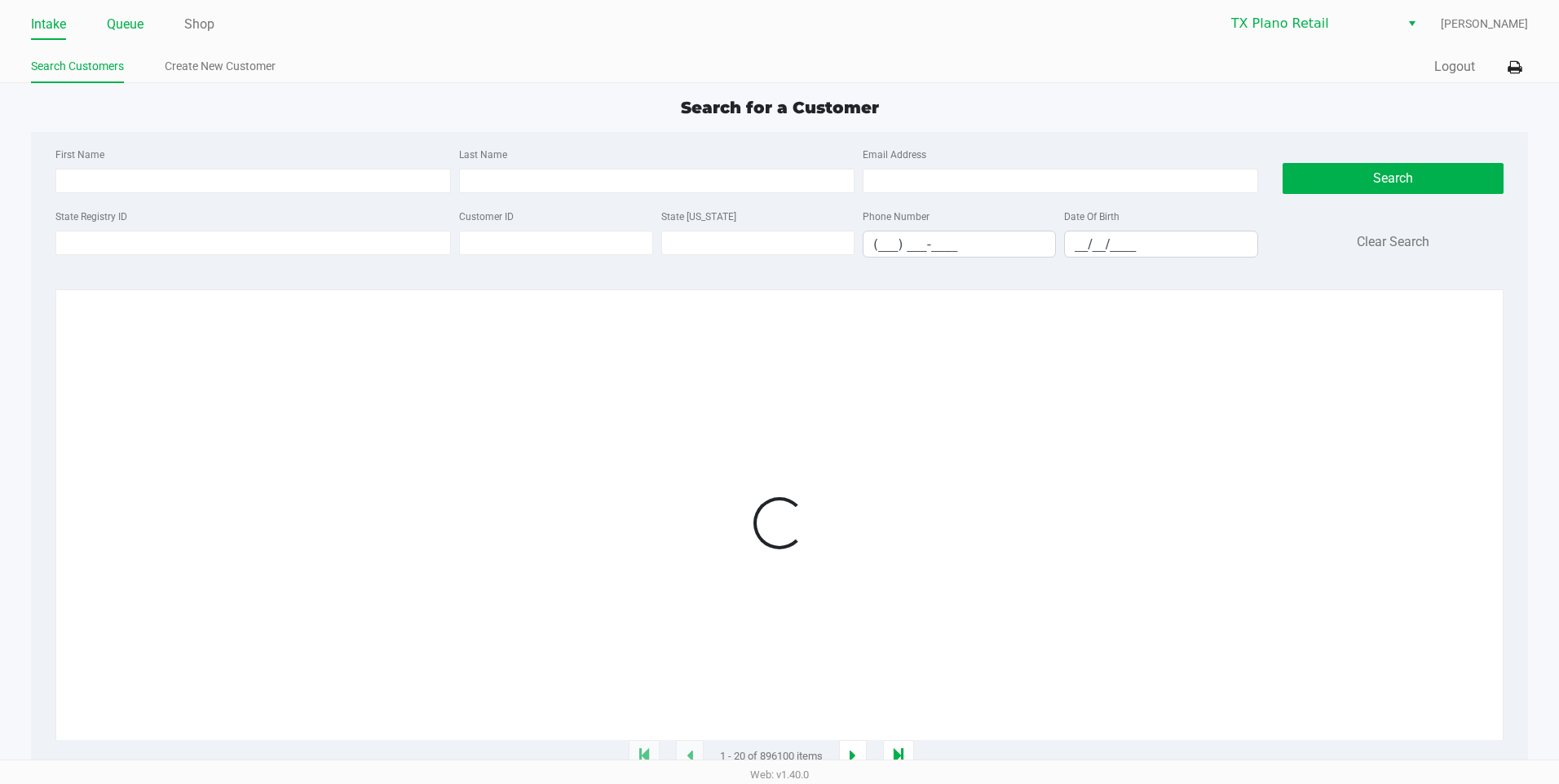
click at [120, 21] on link "Queue" at bounding box center [124, 23] width 37 height 23
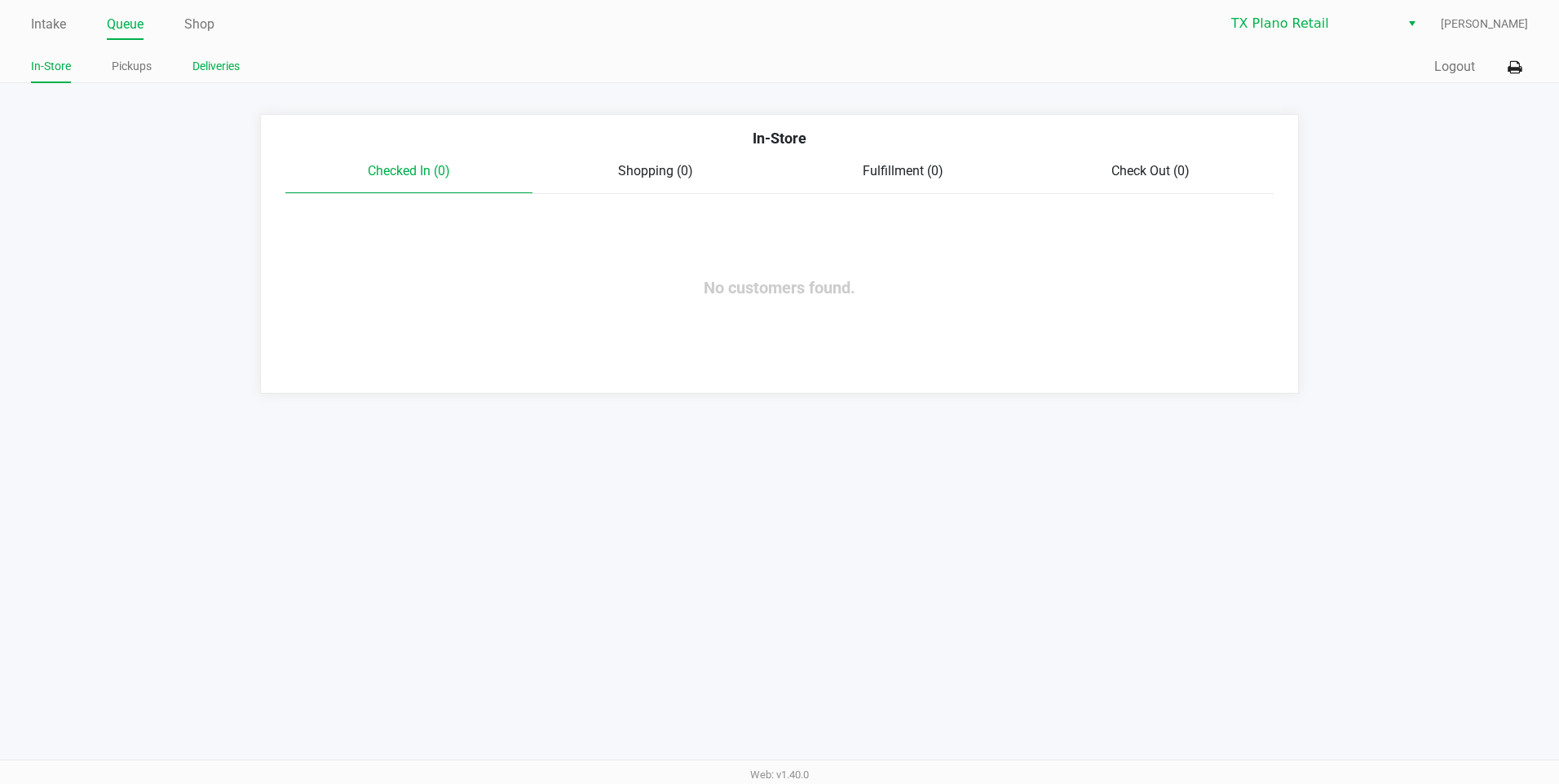
click at [216, 70] on link "Deliveries" at bounding box center [216, 66] width 47 height 21
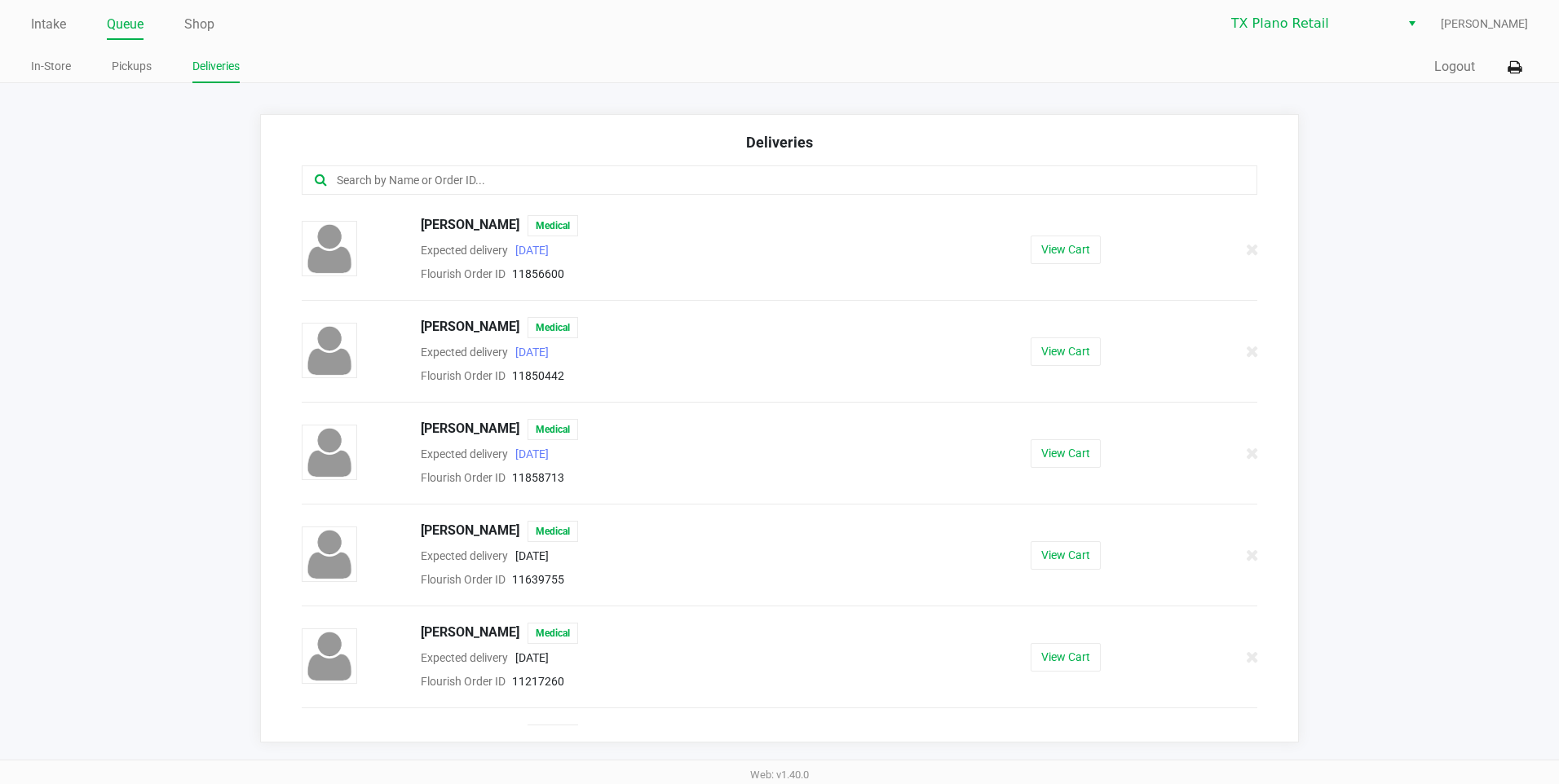
click at [1132, 85] on app-point-of-sale "Intake Queue Shop TX Plano Retail Dane Hawkins In-Store Pickups Deliveries Quic…" at bounding box center [779, 371] width 1559 height 743
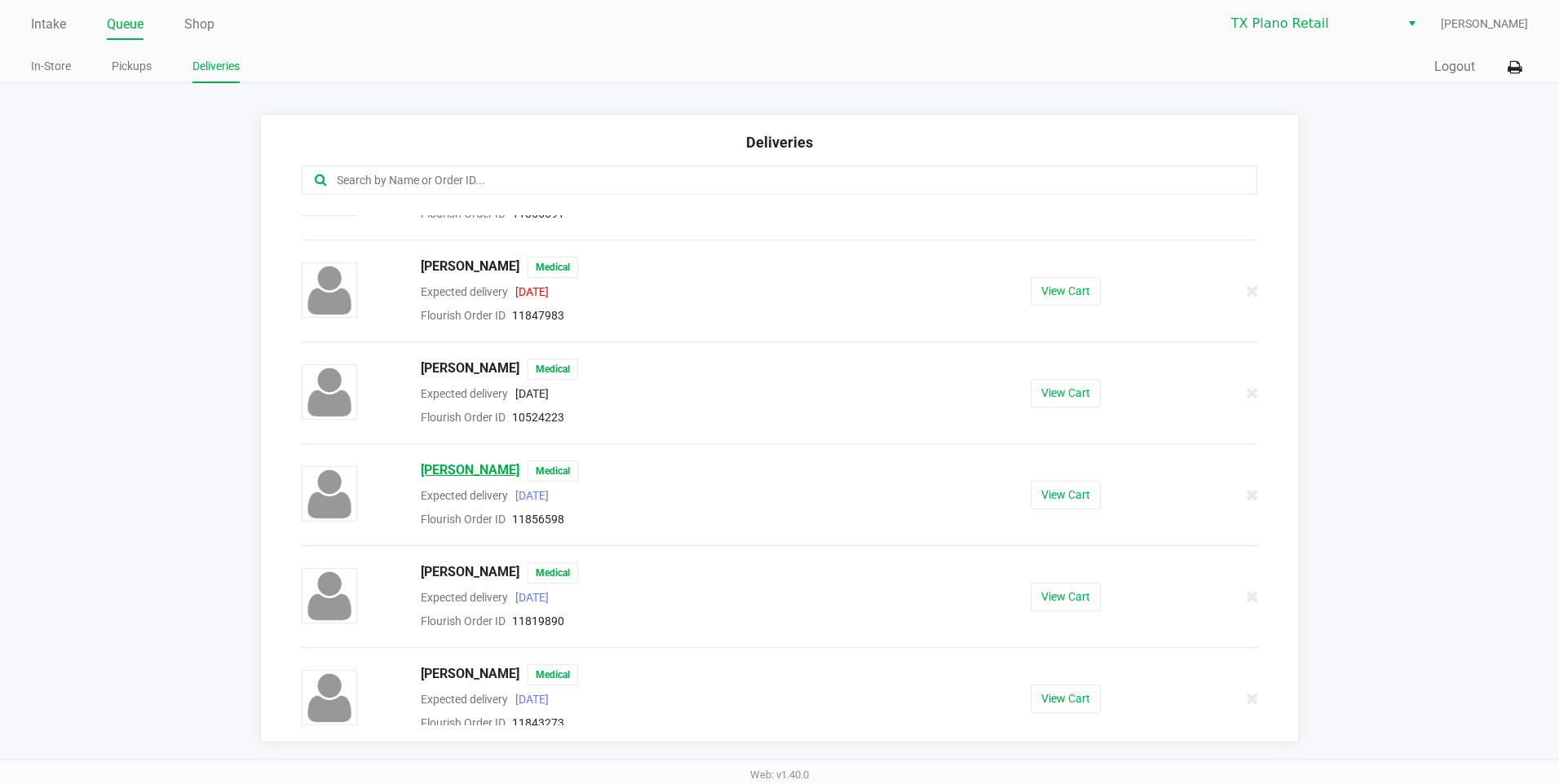
click at [489, 473] on span "Janice Winburn" at bounding box center [470, 471] width 98 height 22
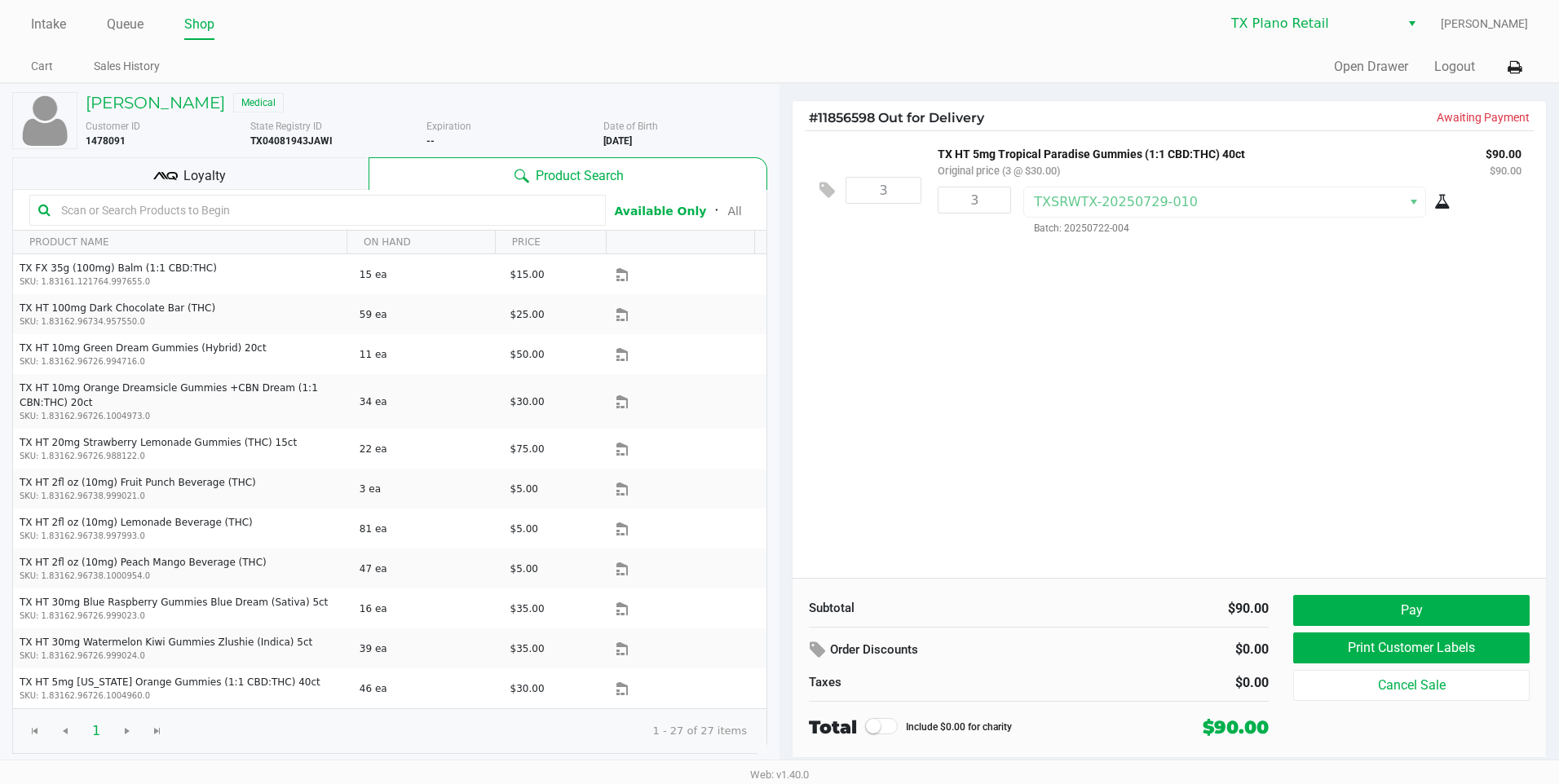
click at [1033, 341] on div "3 TX HT 5mg Tropical Paradise Gummies (1:1 CBD:THC) 40ct Original price (3 @ $3…" at bounding box center [1169, 354] width 753 height 447
drag, startPoint x: 216, startPoint y: 107, endPoint x: 87, endPoint y: 106, distance: 129.0
click at [87, 106] on div "Janice Winburn Medical" at bounding box center [426, 103] width 706 height 20
copy h5 "Janice Winburn"
click at [909, 363] on div "3 TX HT 5mg Tropical Paradise Gummies (1:1 CBD:THC) 40ct Original price (3 @ $3…" at bounding box center [1169, 354] width 753 height 447
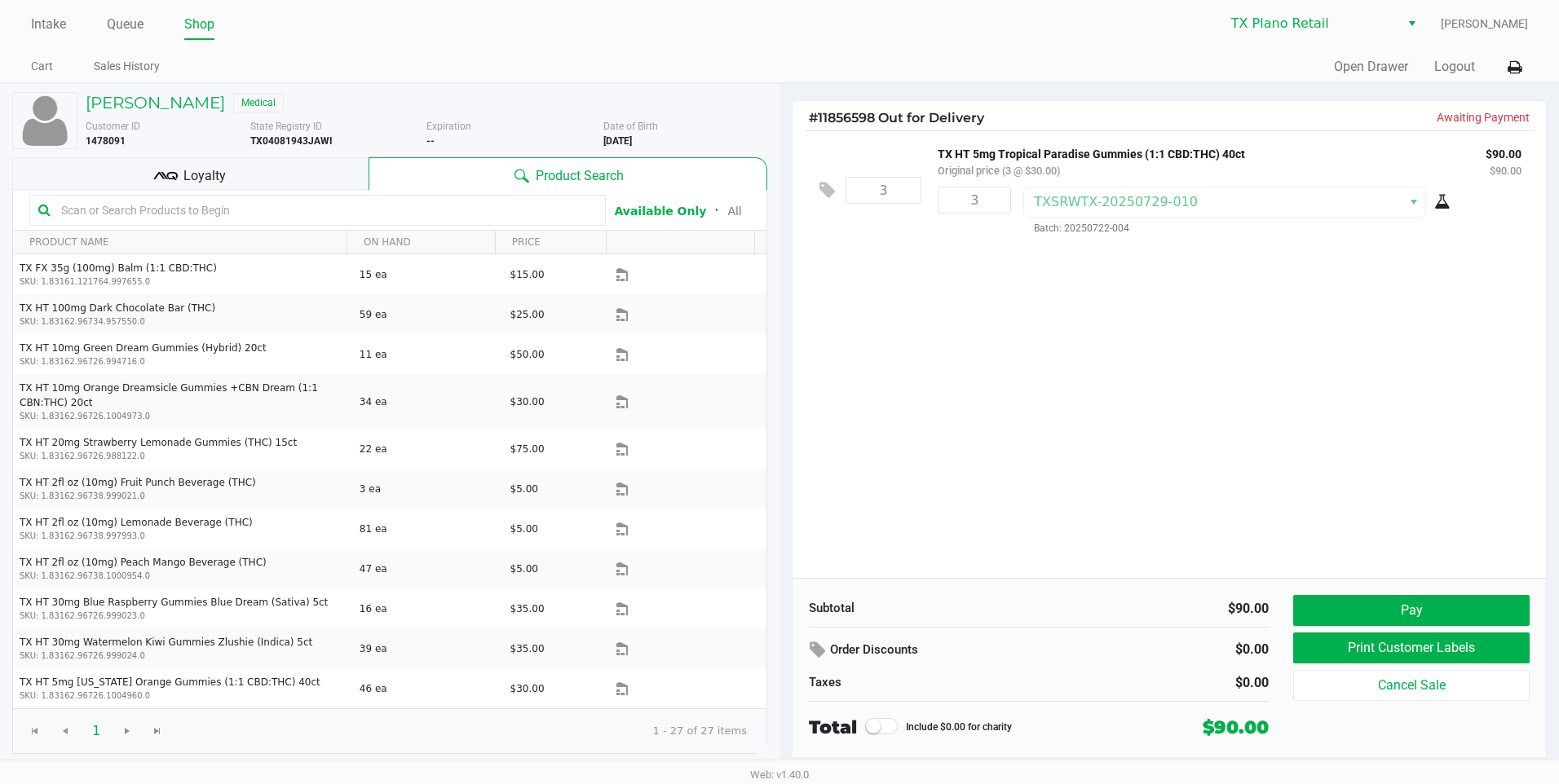
click at [896, 359] on div "3 TX HT 5mg Tropical Paradise Gummies (1:1 CBD:THC) 40ct Original price (3 @ $3…" at bounding box center [1169, 354] width 753 height 447
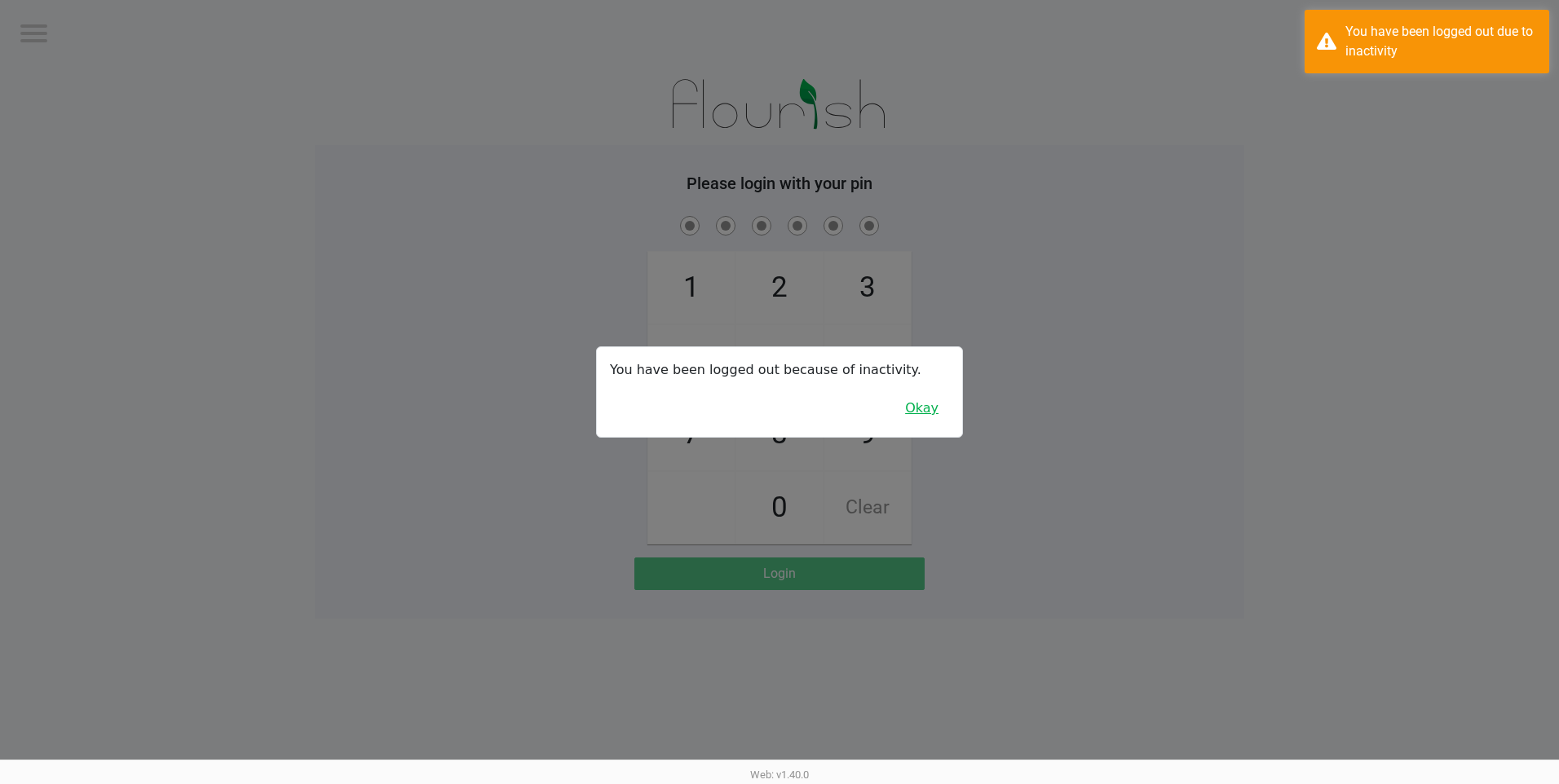
click at [914, 406] on button "Okay" at bounding box center [922, 408] width 55 height 31
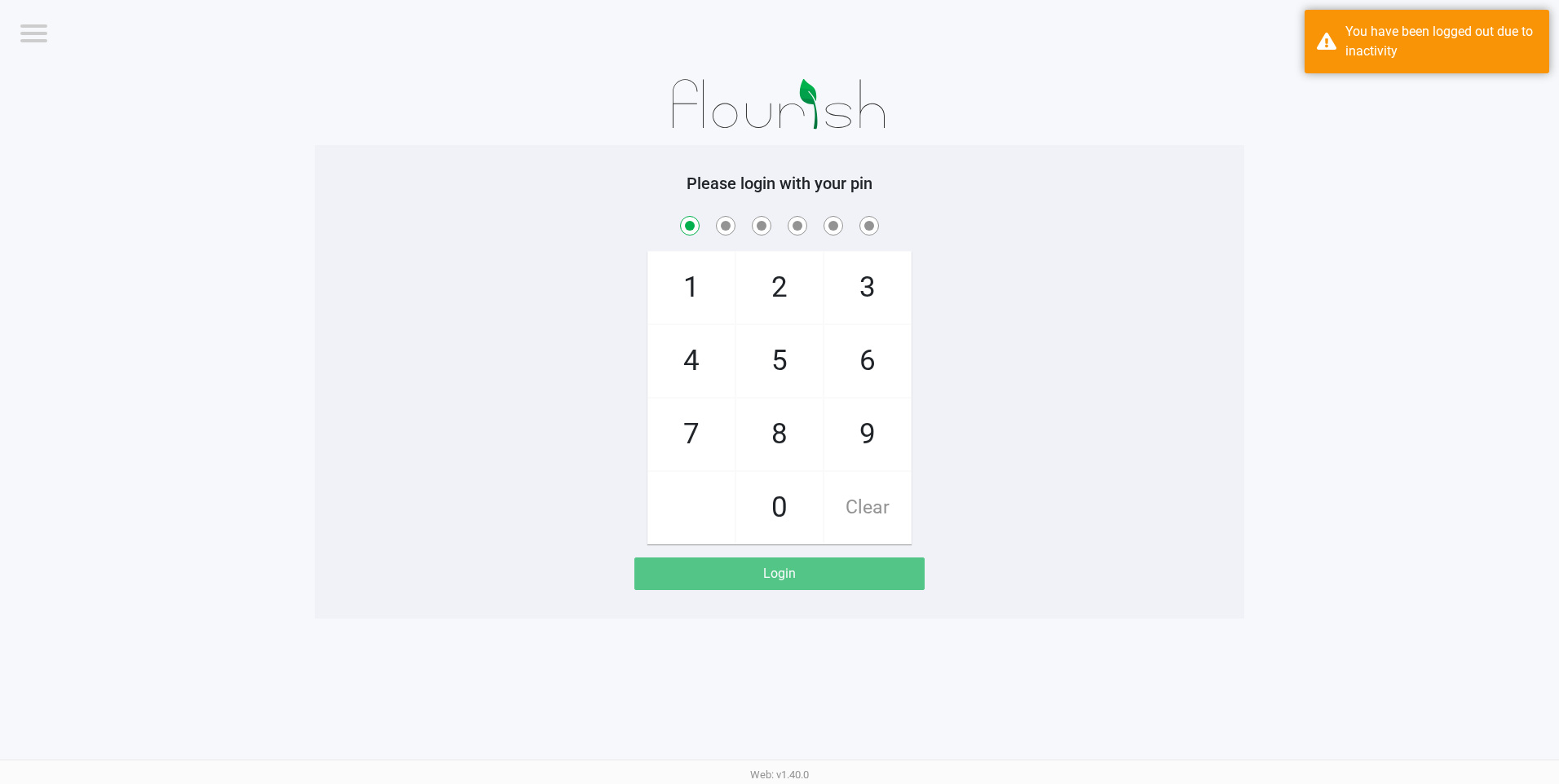
checkbox input "true"
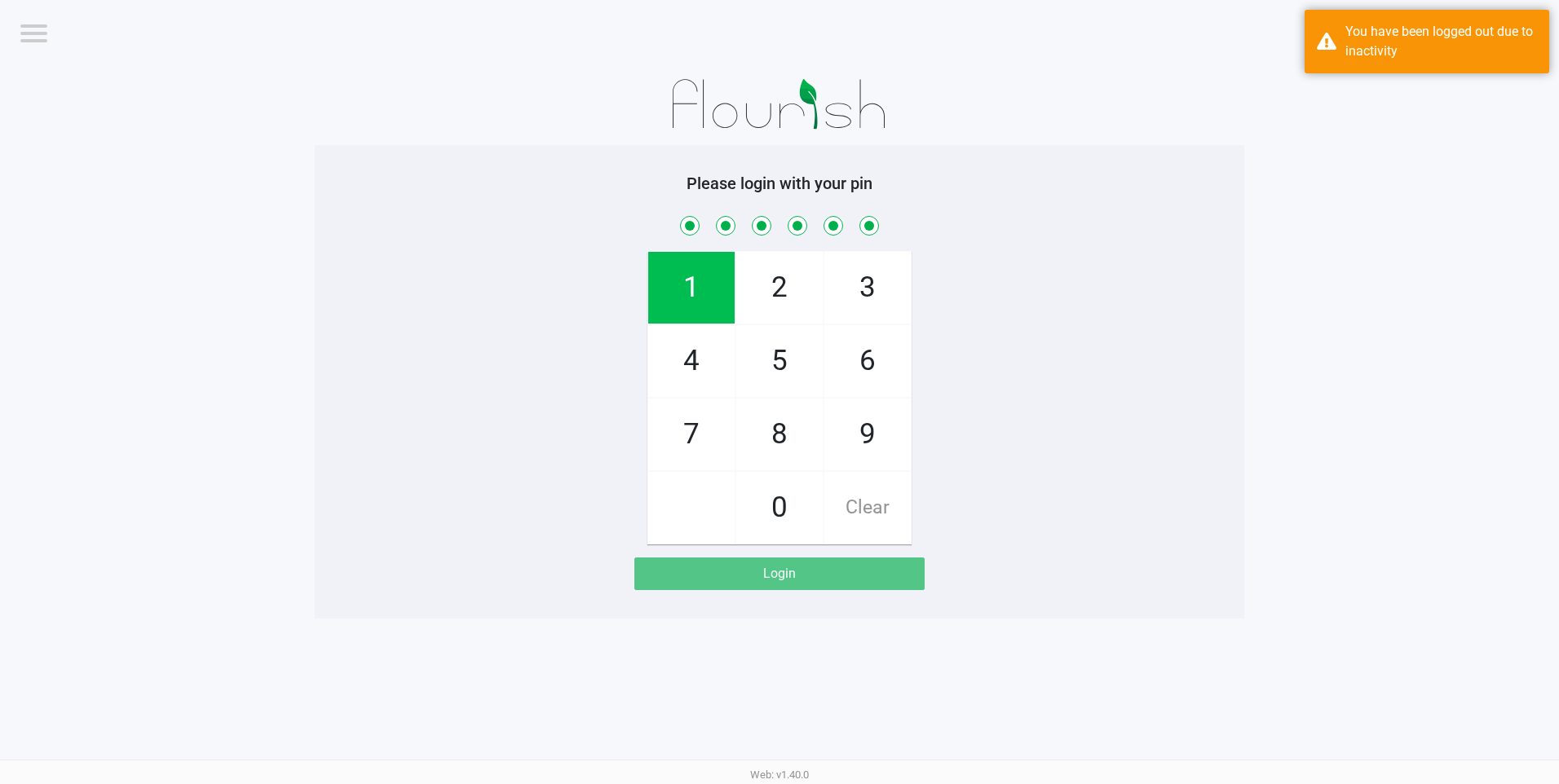
checkbox input "true"
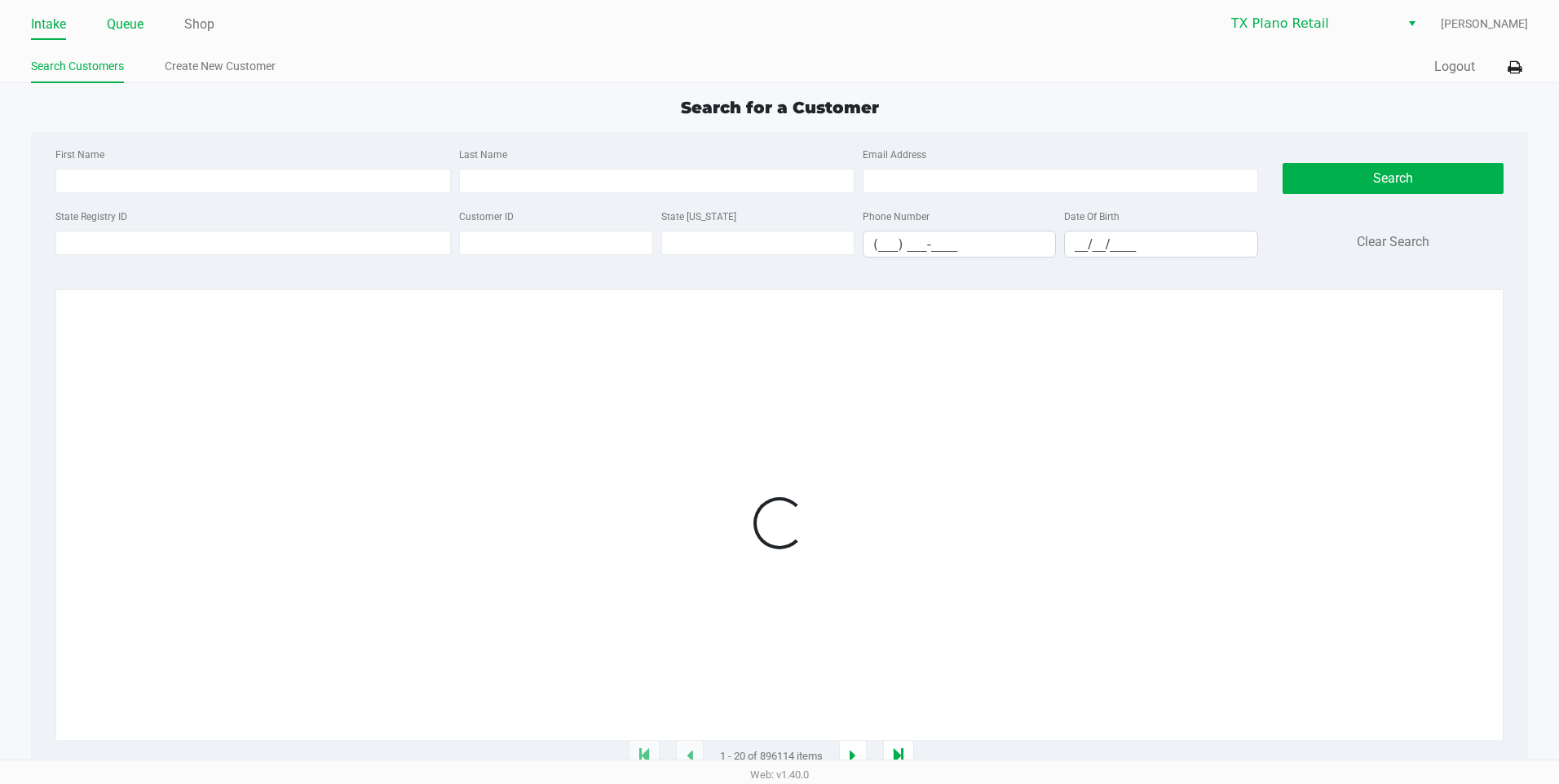
click at [140, 22] on link "Queue" at bounding box center [124, 23] width 37 height 23
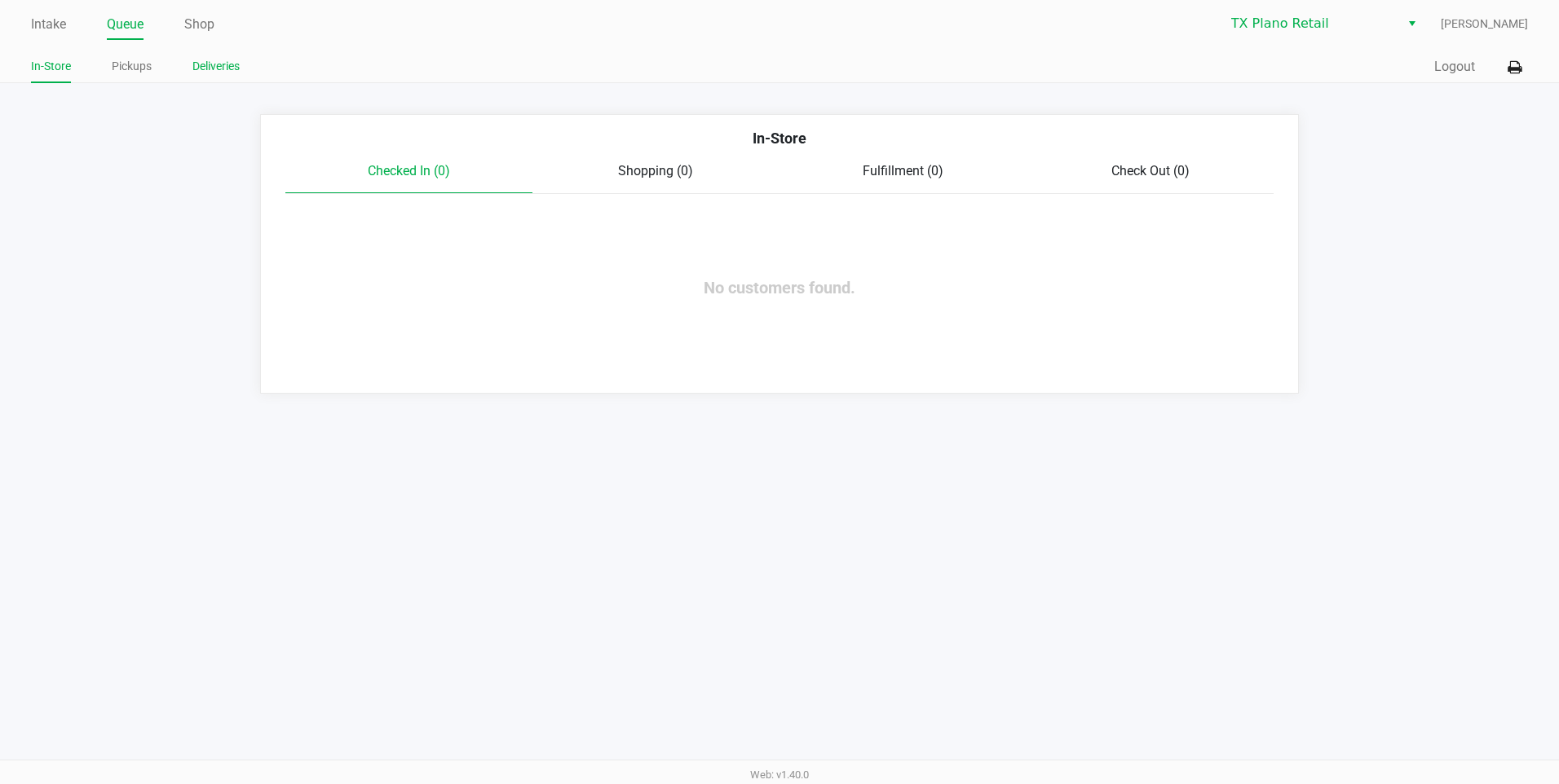
click at [197, 64] on link "Deliveries" at bounding box center [216, 66] width 47 height 21
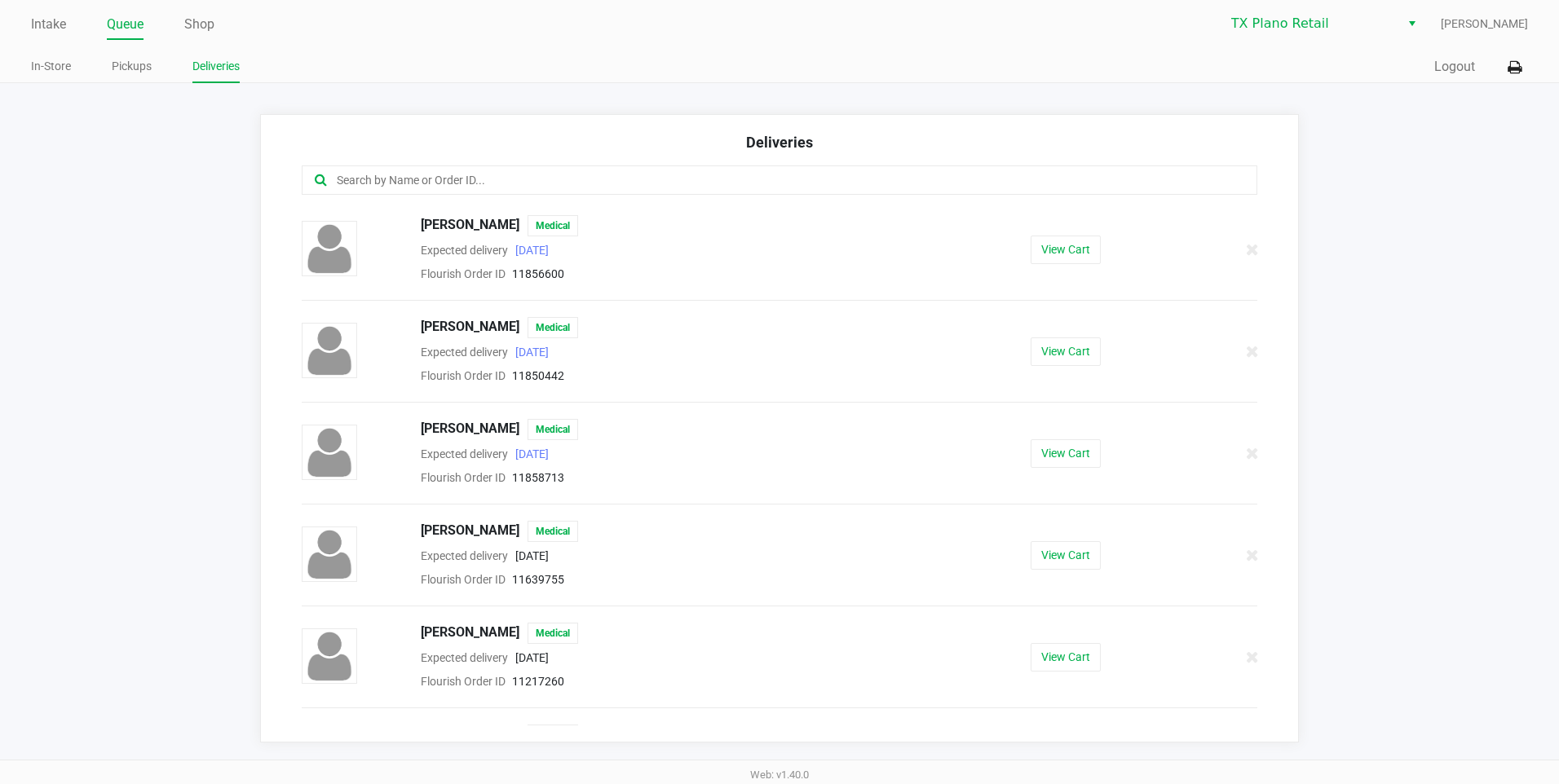
scroll to position [773, 0]
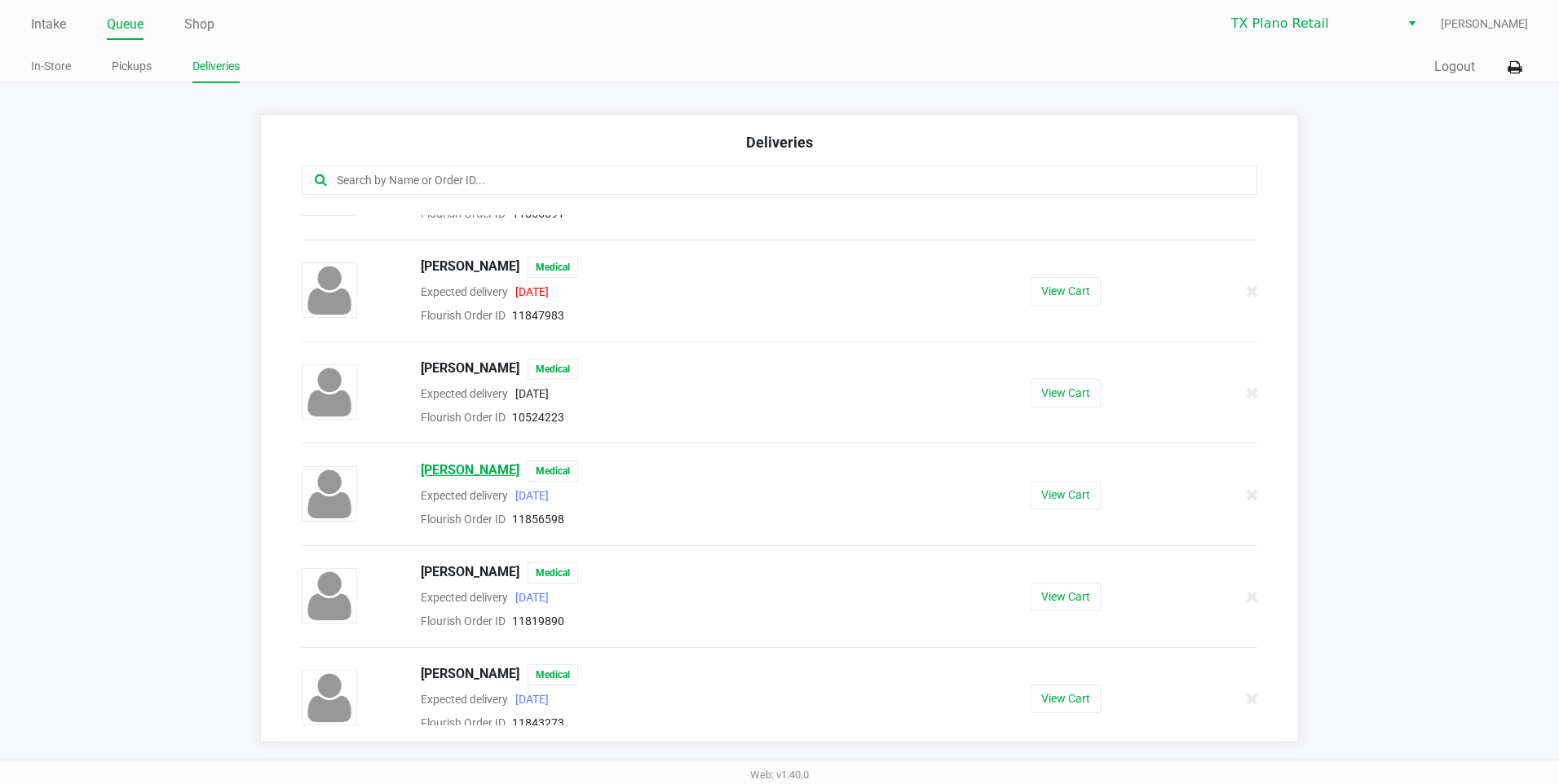
click at [475, 473] on span "Janice Winburn" at bounding box center [470, 471] width 98 height 22
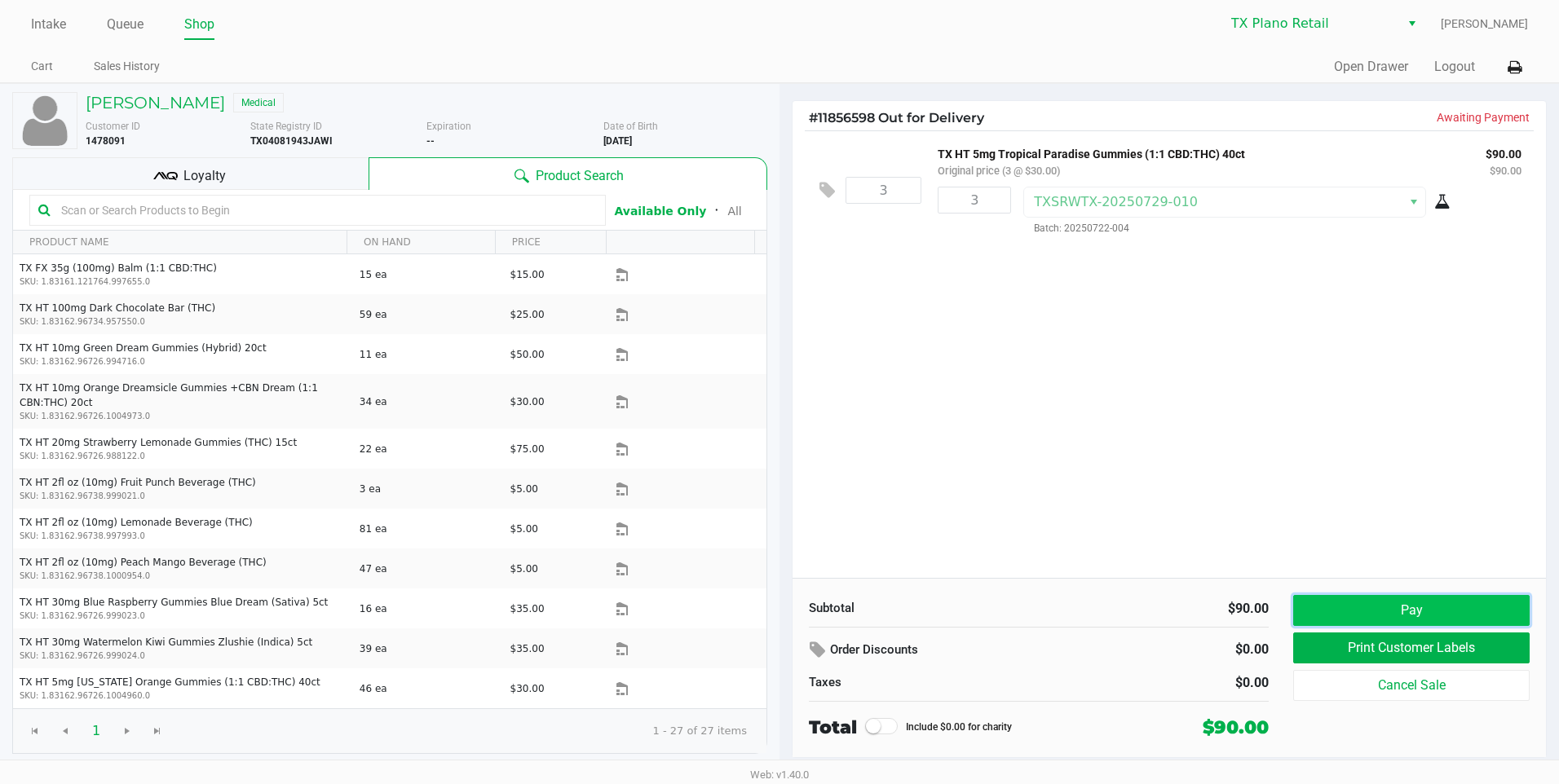
click at [1382, 616] on button "Pay" at bounding box center [1411, 610] width 236 height 31
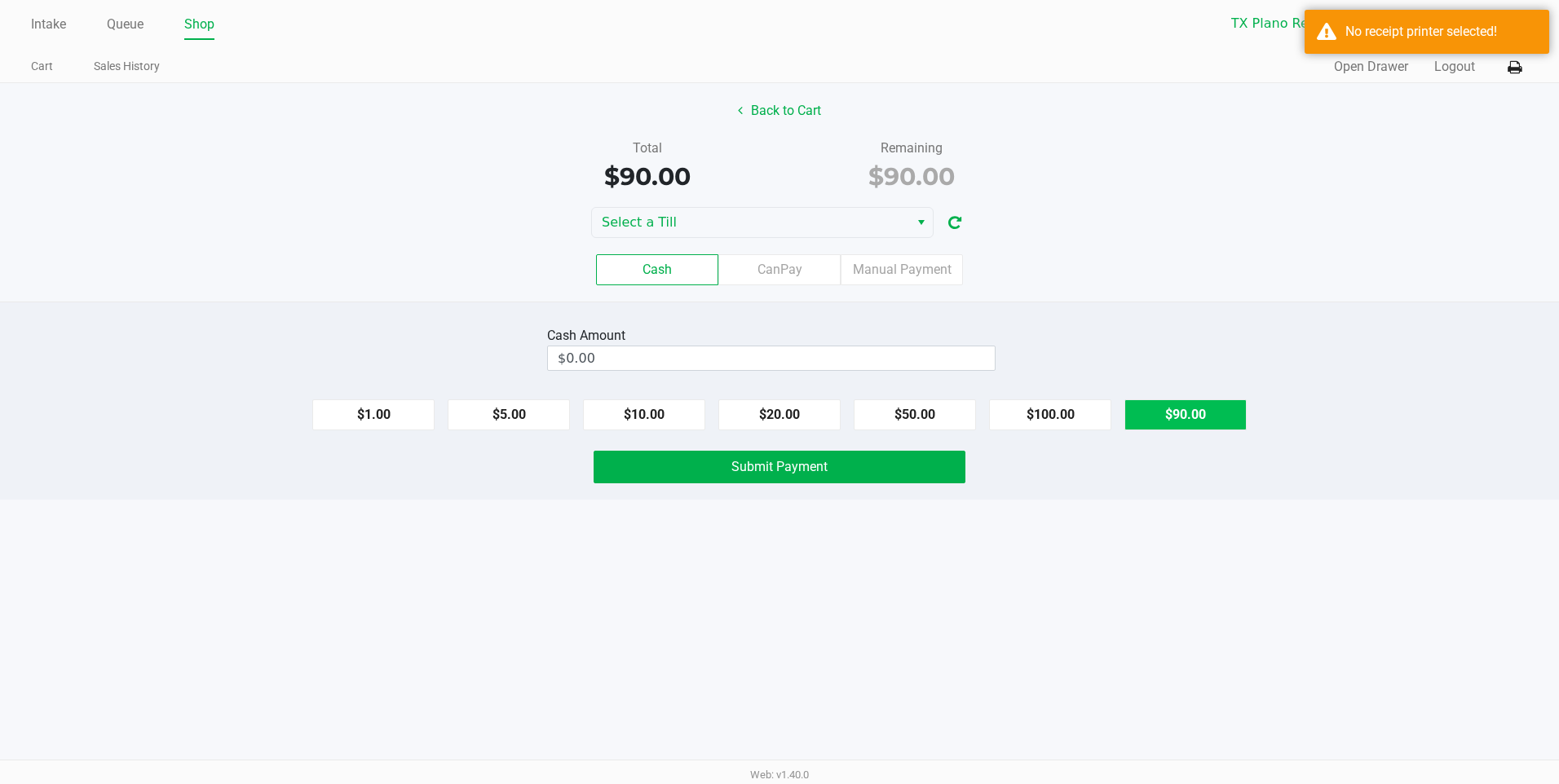
click at [1199, 400] on button "$90.00" at bounding box center [1186, 415] width 123 height 31
type input "$90.00"
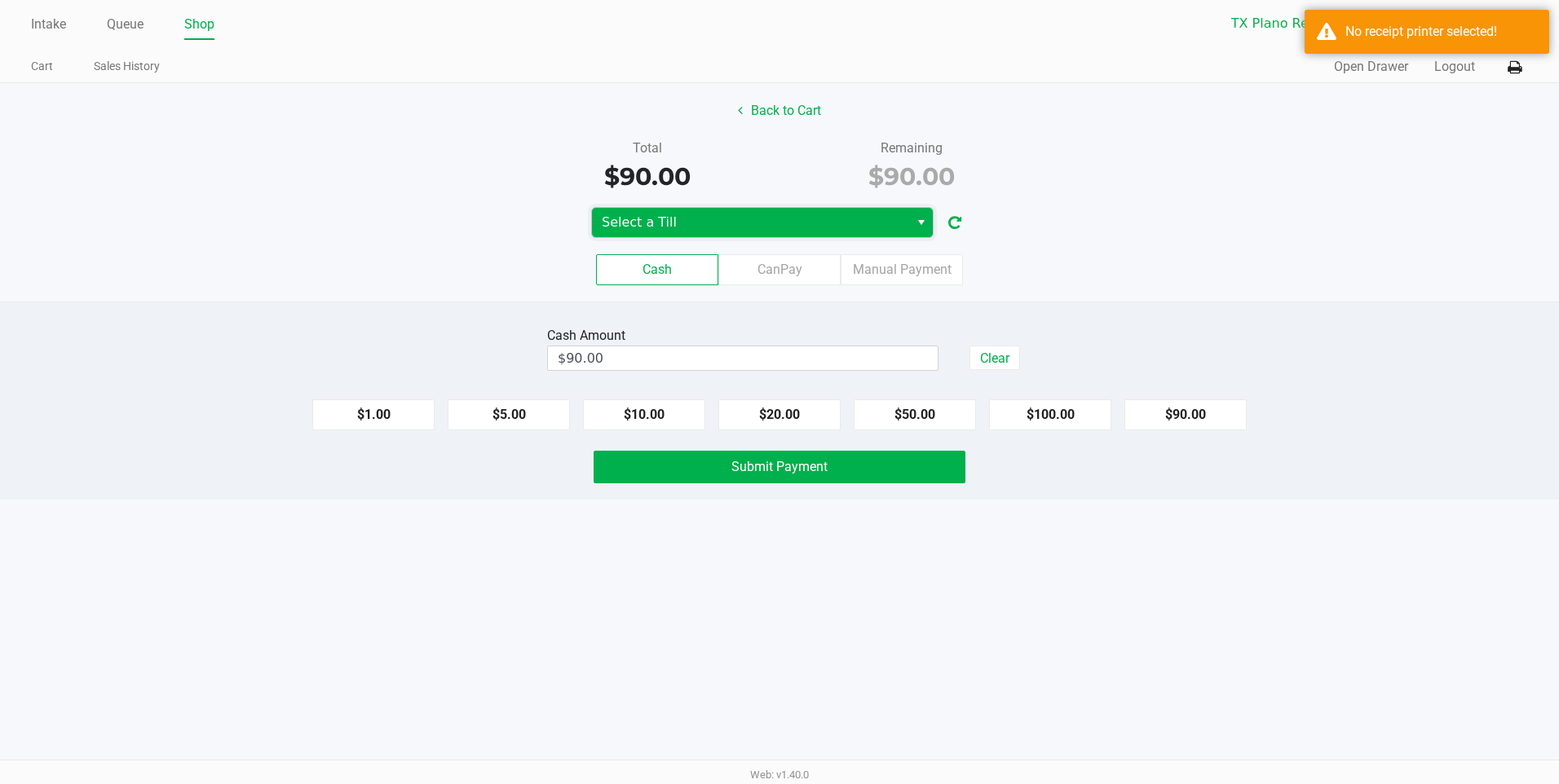
click at [711, 225] on span "Select a Till" at bounding box center [750, 223] width 298 height 20
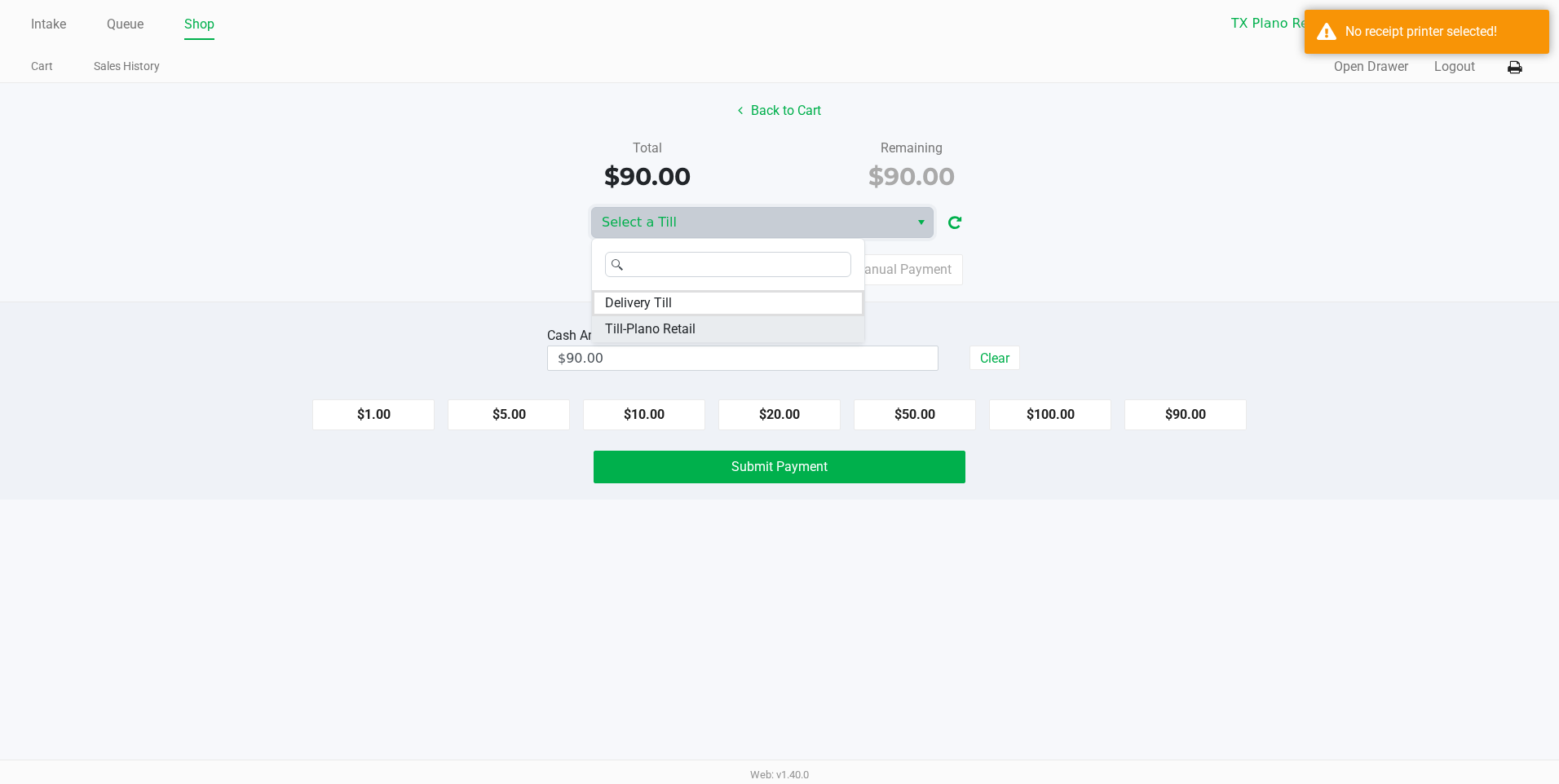
click at [664, 329] on span "Till-Plano Retail" at bounding box center [650, 329] width 90 height 20
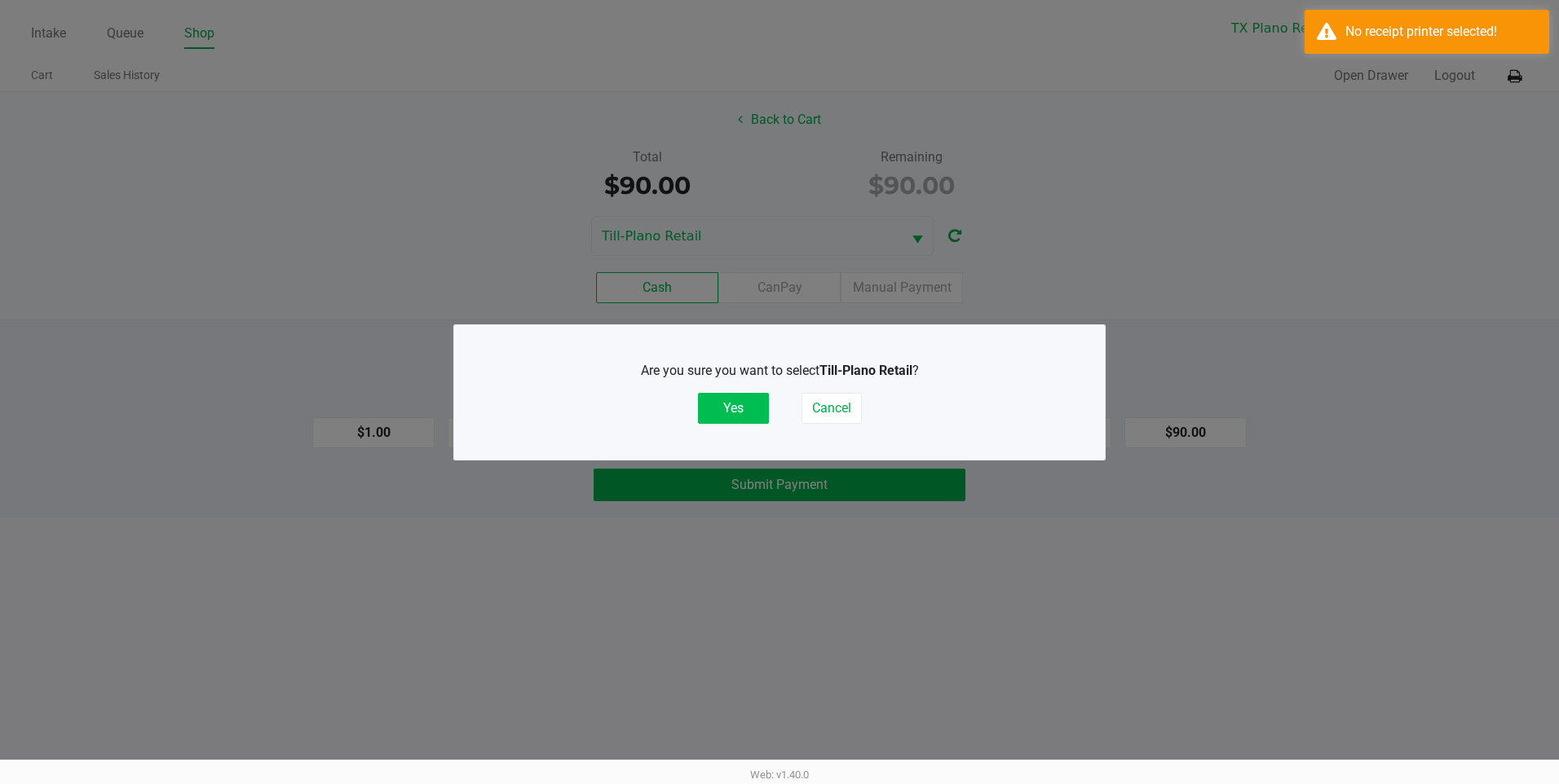
click at [736, 412] on button "Yes" at bounding box center [733, 408] width 71 height 31
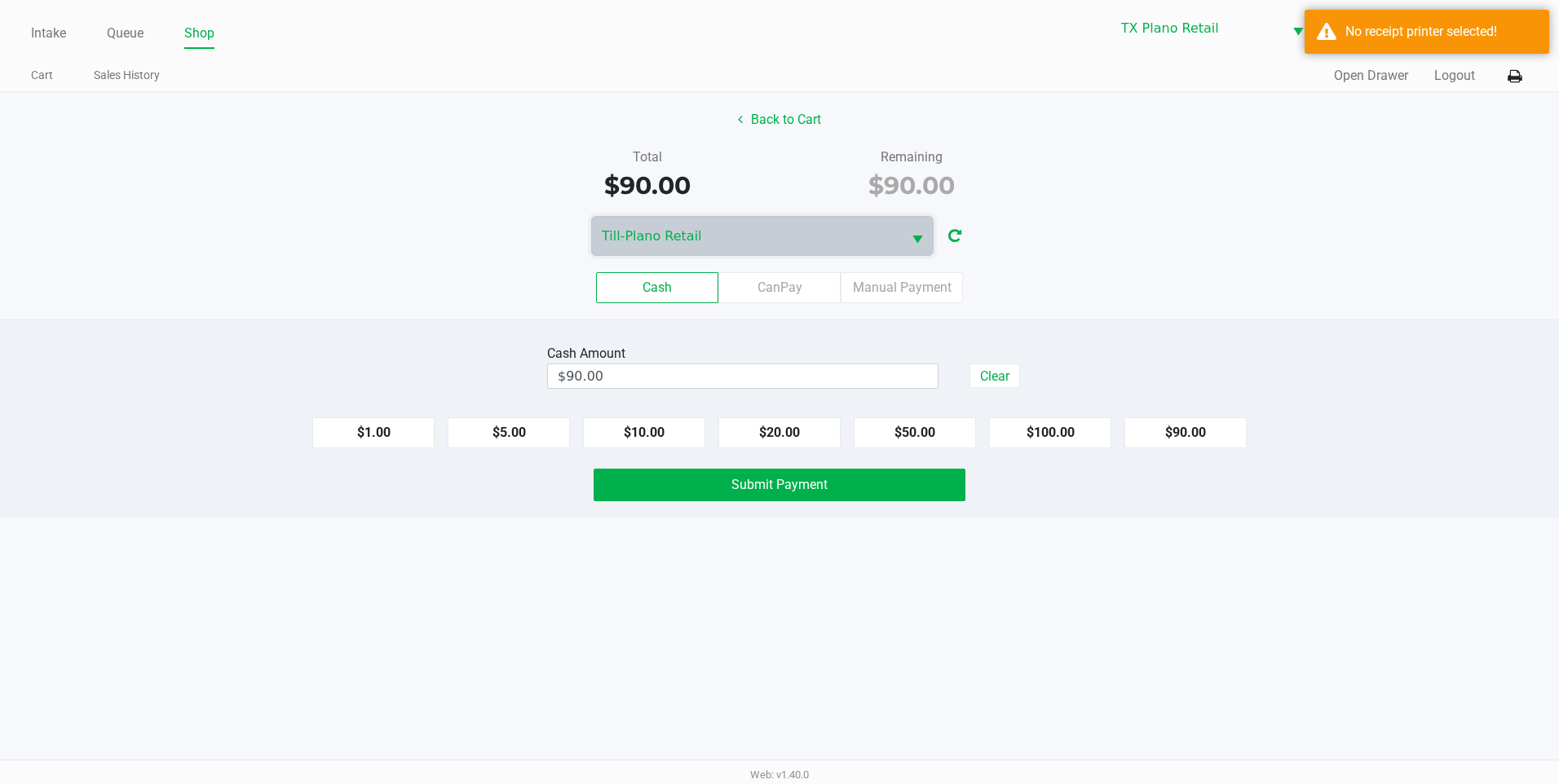
click at [1143, 317] on div "Cash CanPay Manual Payment" at bounding box center [779, 287] width 1583 height 64
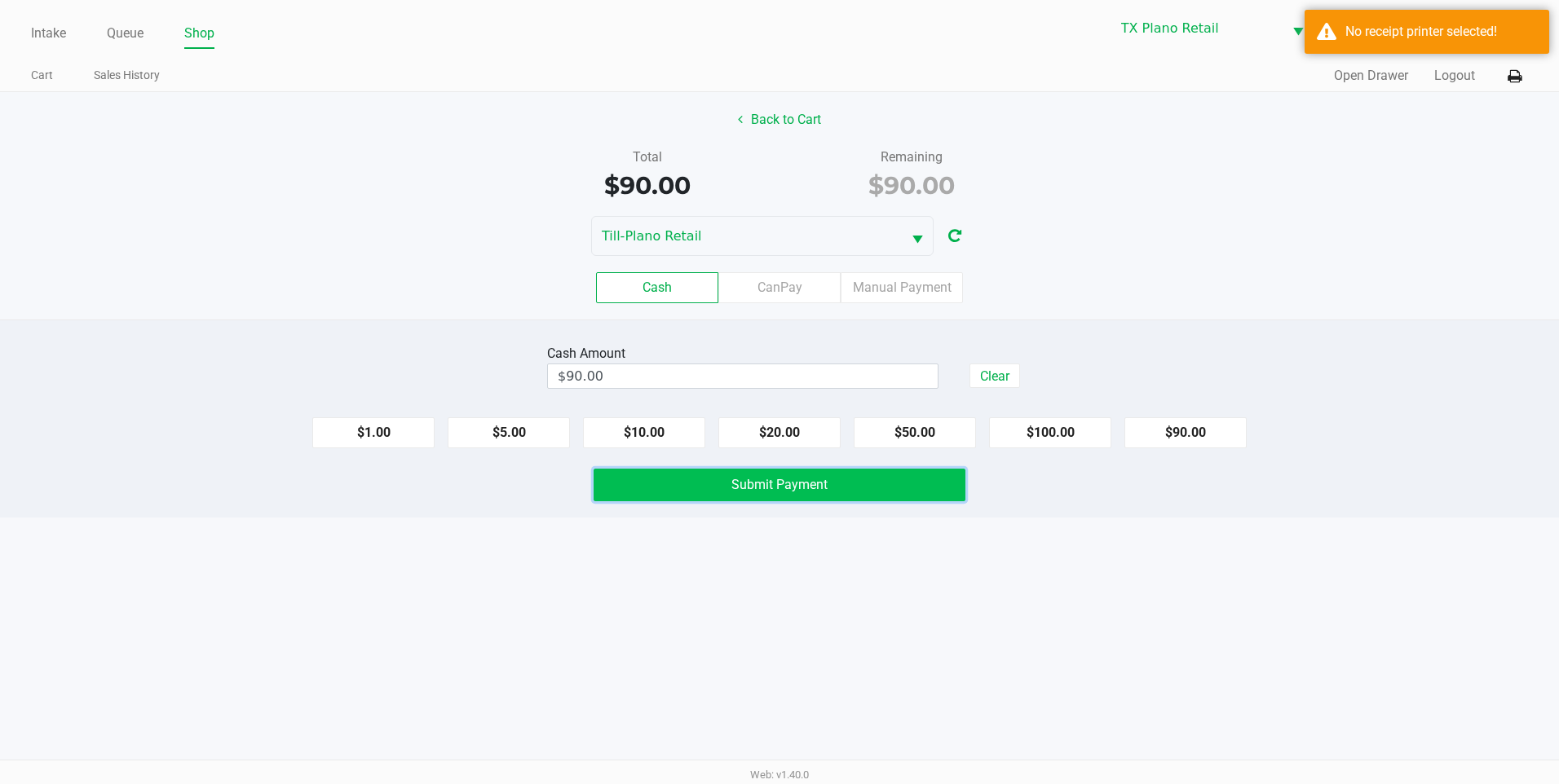
click at [786, 498] on button "Submit Payment" at bounding box center [779, 485] width 371 height 32
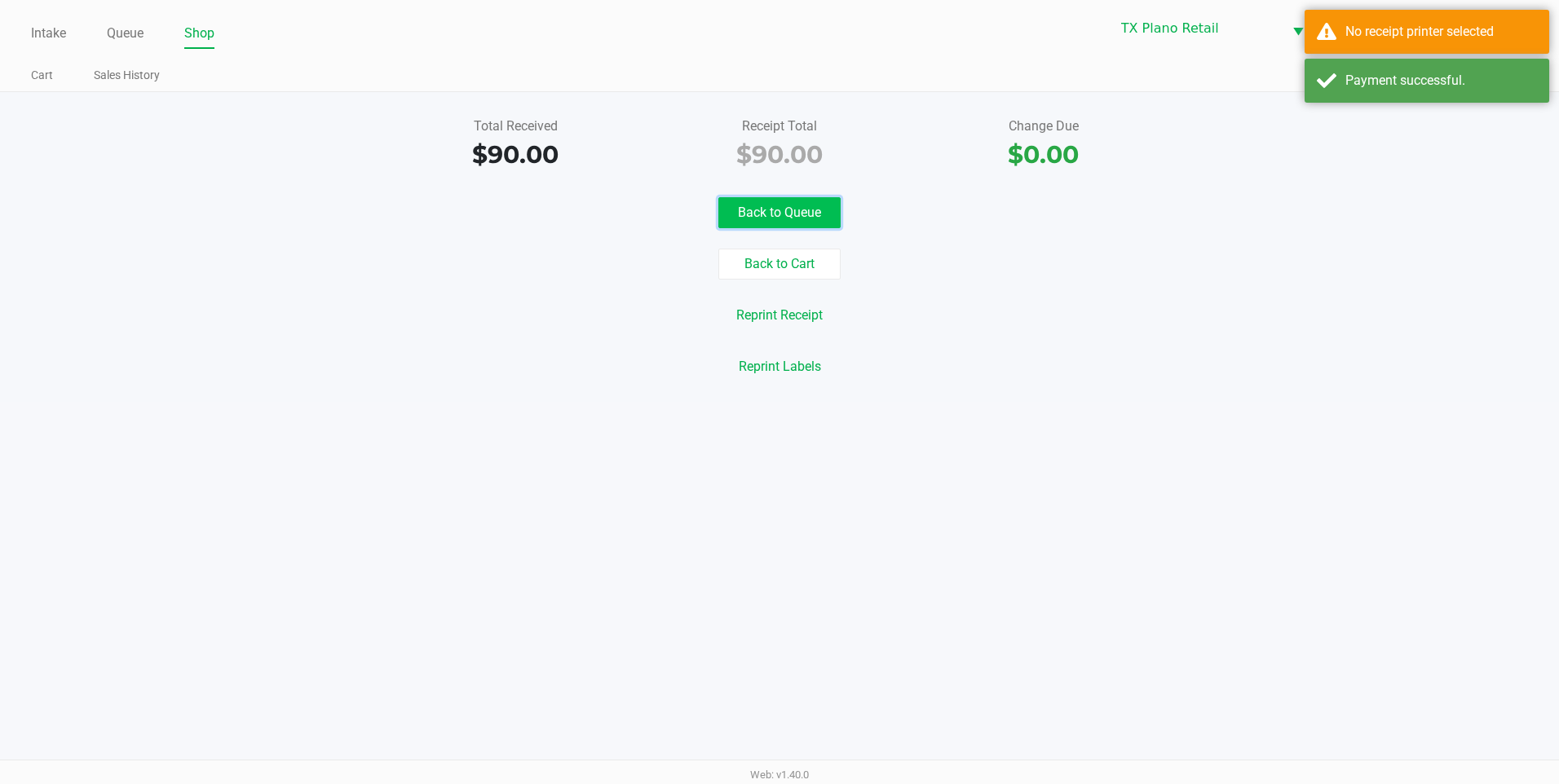
click at [773, 200] on button "Back to Queue" at bounding box center [780, 213] width 123 height 31
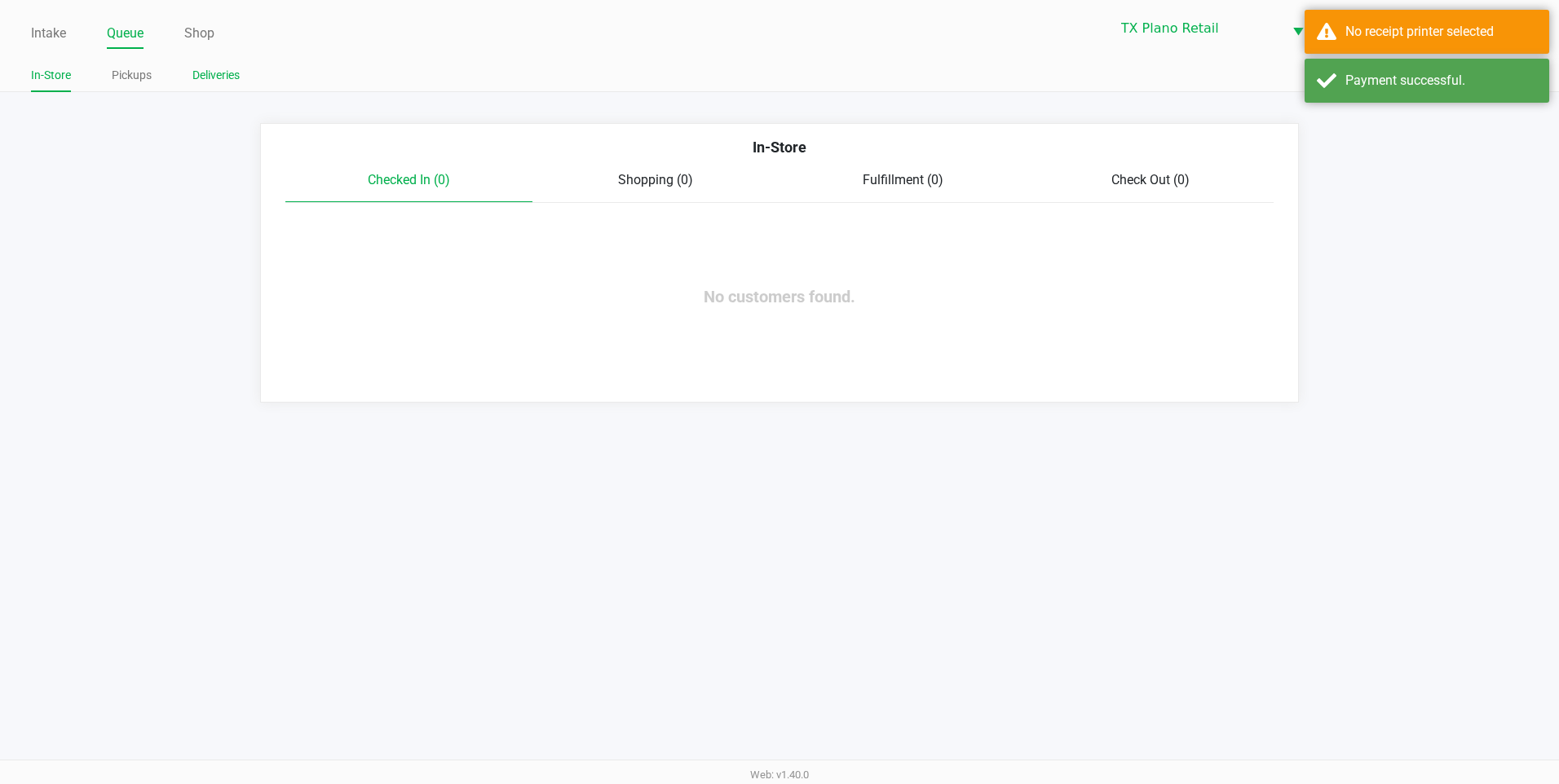
click at [225, 73] on link "Deliveries" at bounding box center [216, 75] width 47 height 21
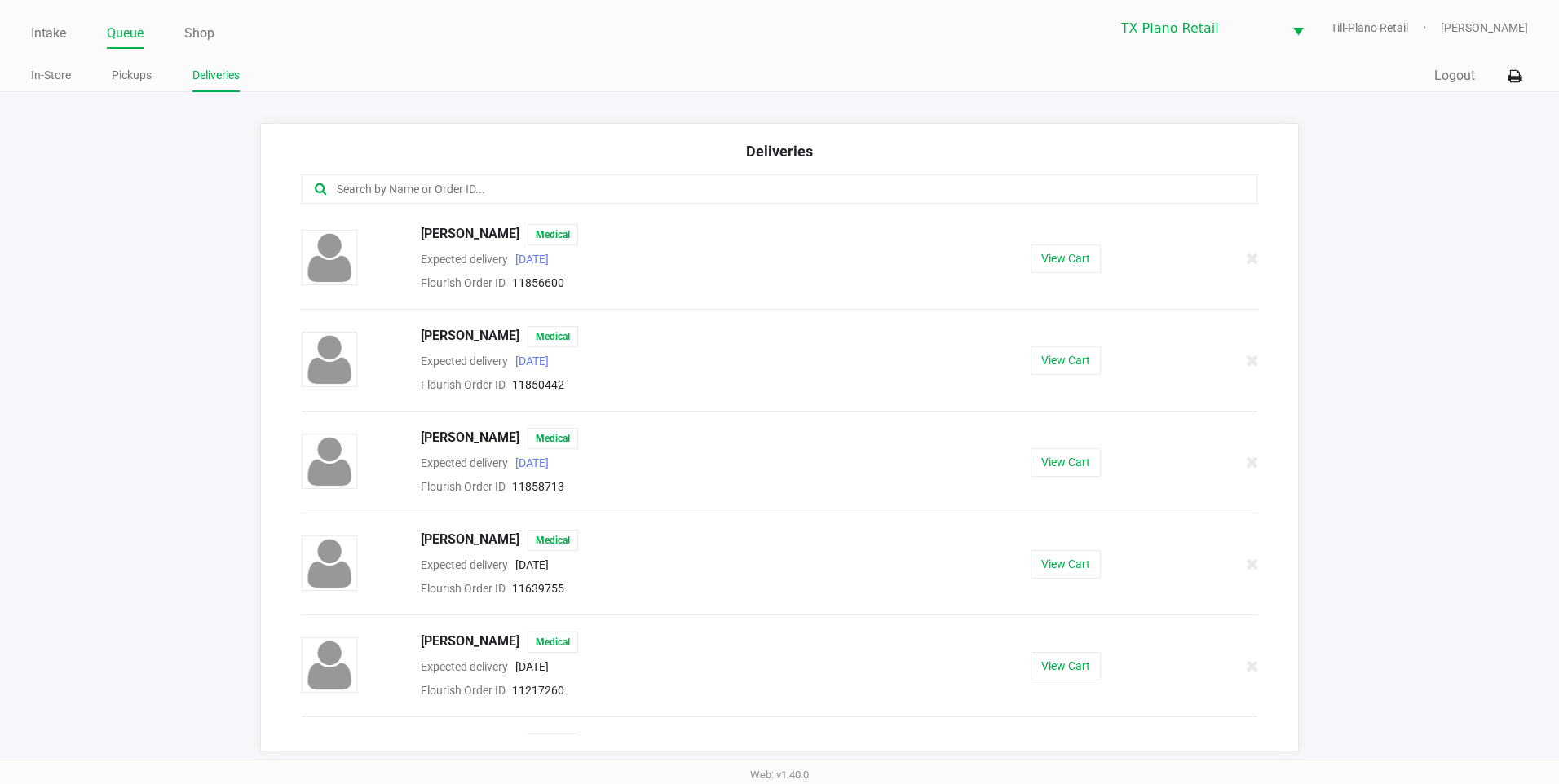
scroll to position [468, 0]
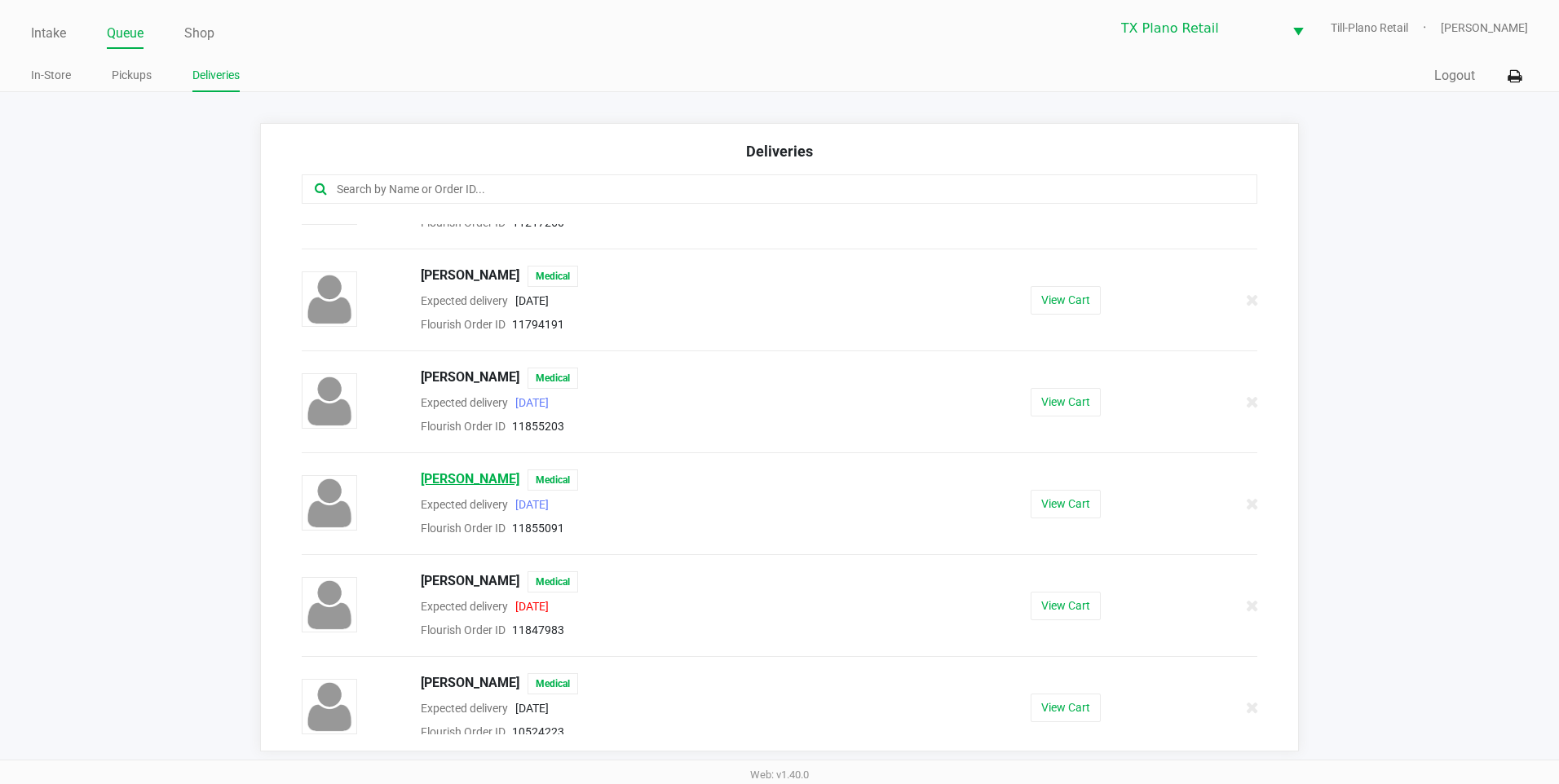
click at [489, 485] on span "Harriett Briggery" at bounding box center [470, 480] width 98 height 22
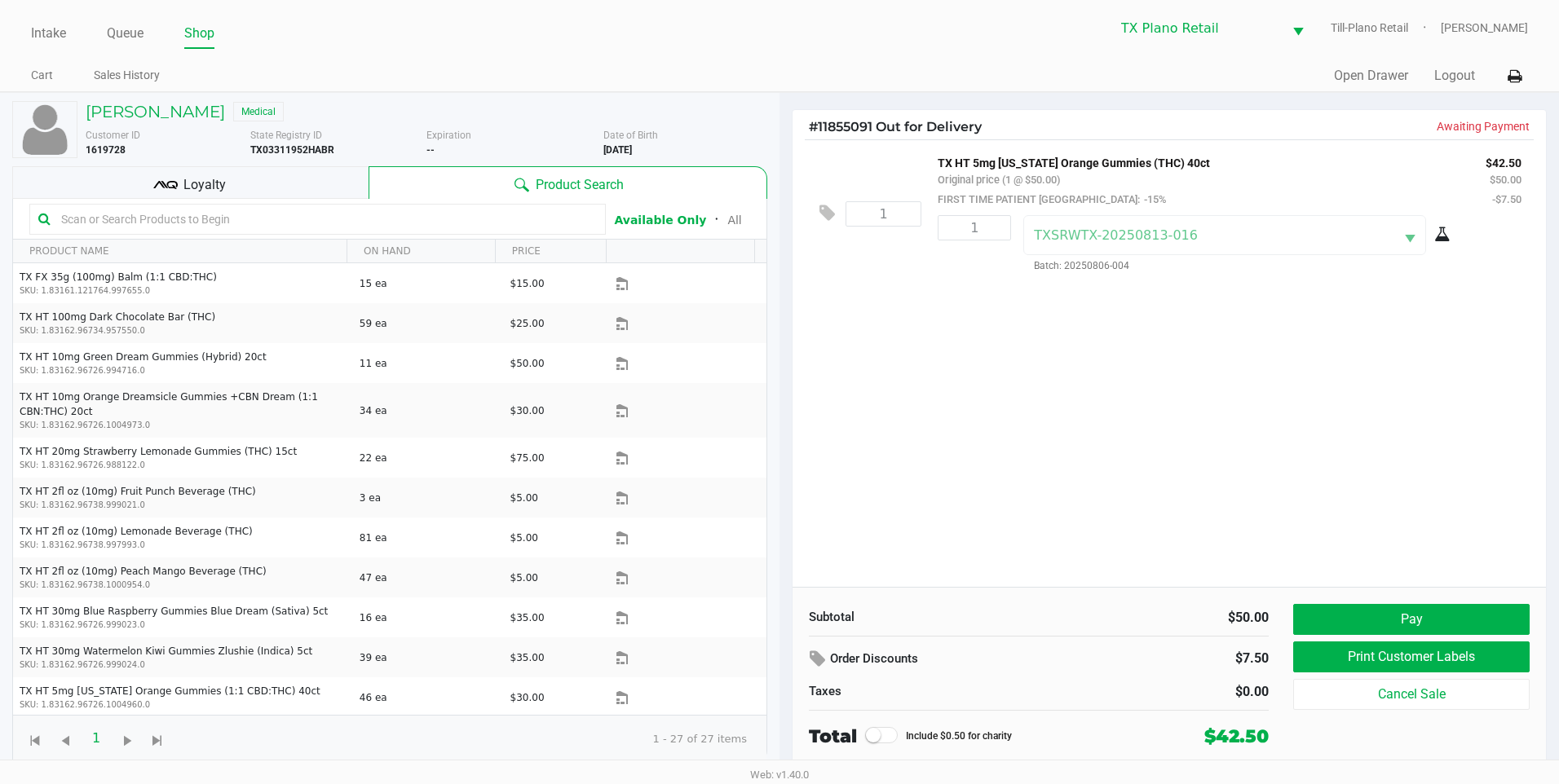
click at [1069, 390] on div "1 TX HT 5mg Texas Orange Gummies (THC) 40ct Original price (1 @ $50.00) FIRST T…" at bounding box center [1169, 363] width 753 height 447
click at [939, 426] on div "1 TX HT 5mg Texas Orange Gummies (THC) 40ct Original price (1 @ $50.00) FIRST T…" at bounding box center [1169, 363] width 753 height 447
click at [933, 310] on div "1 TX HT 5mg Texas Orange Gummies (THC) 40ct Original price (1 @ $50.00) FIRST T…" at bounding box center [1169, 363] width 753 height 447
click at [1069, 397] on div "1 TX HT 5mg Texas Orange Gummies (THC) 40ct Original price (1 @ $50.00) FIRST T…" at bounding box center [1169, 363] width 753 height 447
click at [826, 285] on div "1 TX HT 5mg Texas Orange Gummies (THC) 40ct Original price (1 @ $50.00) FIRST T…" at bounding box center [1169, 214] width 729 height 148
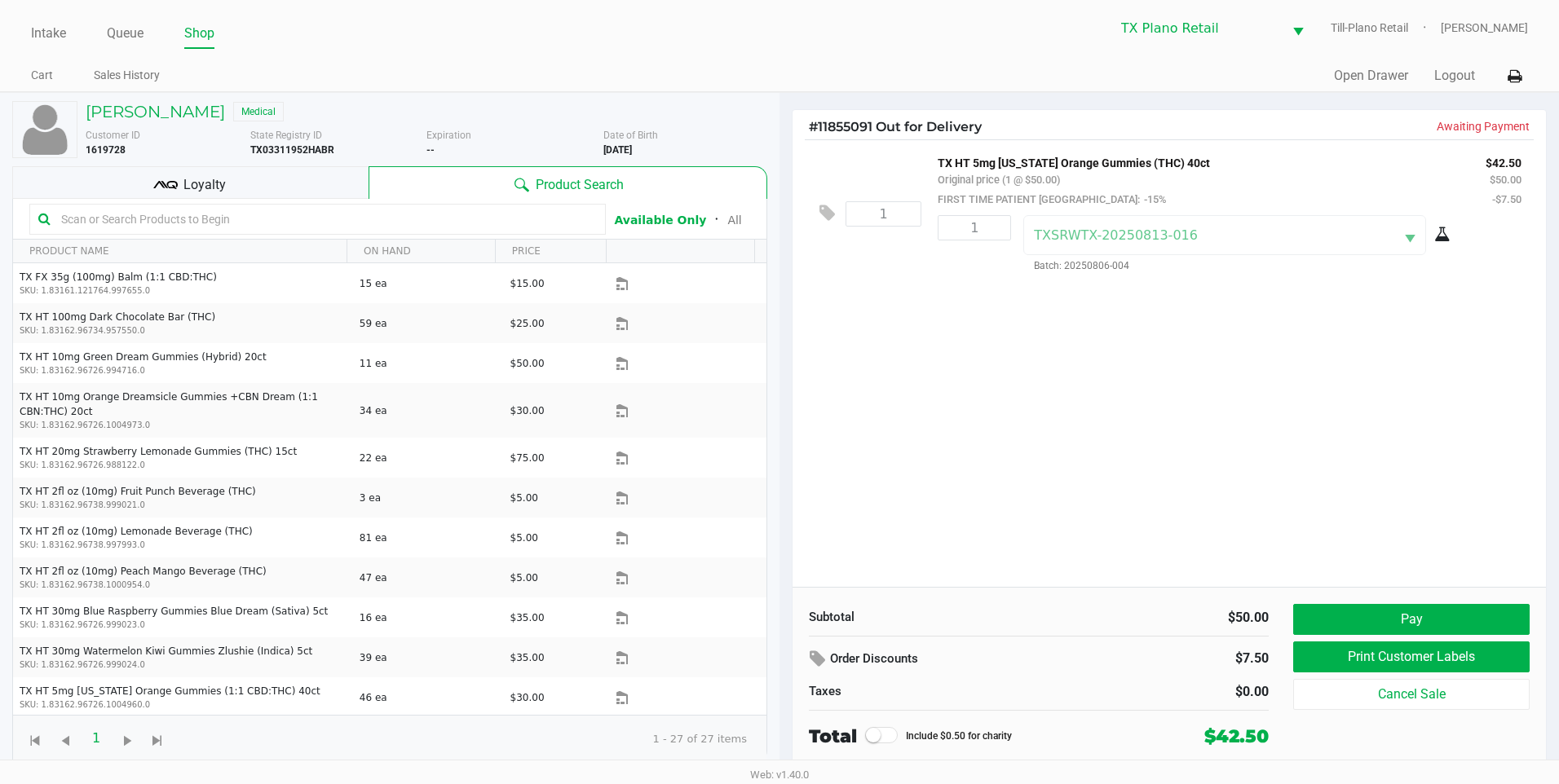
click at [752, 106] on div "Harriett Briggery Medical" at bounding box center [426, 112] width 706 height 20
click at [726, 94] on div "Harriett Briggery Medical Customer ID 1619728 State Registry ID TX03311952HABR …" at bounding box center [390, 432] width 755 height 678
click at [781, 92] on div "Harriett Briggery Medical Customer ID 1619728 State Registry ID TX03311952HABR …" at bounding box center [779, 431] width 1559 height 679
click at [788, 100] on div "# 11855091 Out for Delivery Awaiting Payment 1 TX HT 5mg Texas Orange Gummies (…" at bounding box center [1169, 432] width 779 height 678
click at [785, 91] on div "Intake Queue Shop TX Plano Retail Till-Plano Retail Dane Hawkins Cart Sales His…" at bounding box center [779, 46] width 1559 height 92
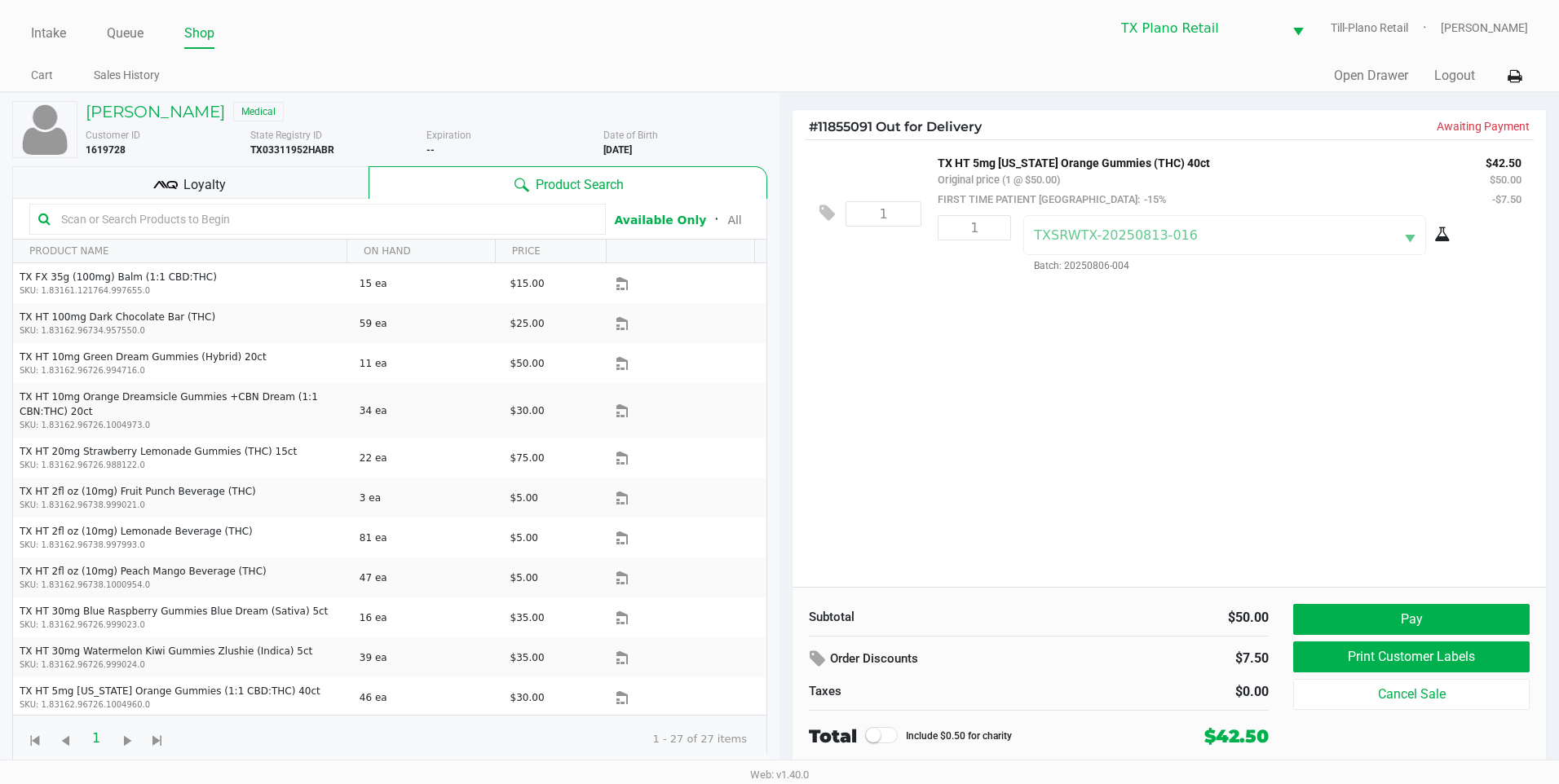
click at [856, 306] on div "1 TX HT 5mg Texas Orange Gummies (THC) 40ct Original price (1 @ $50.00) FIRST T…" at bounding box center [1169, 363] width 753 height 447
click at [914, 318] on div "1 TX HT 5mg Texas Orange Gummies (THC) 40ct Original price (1 @ $50.00) FIRST T…" at bounding box center [1169, 363] width 753 height 447
click at [894, 341] on div "1 TX HT 5mg Texas Orange Gummies (THC) 40ct Original price (1 @ $50.00) FIRST T…" at bounding box center [1169, 363] width 753 height 447
click at [1372, 628] on button "Pay" at bounding box center [1411, 619] width 236 height 31
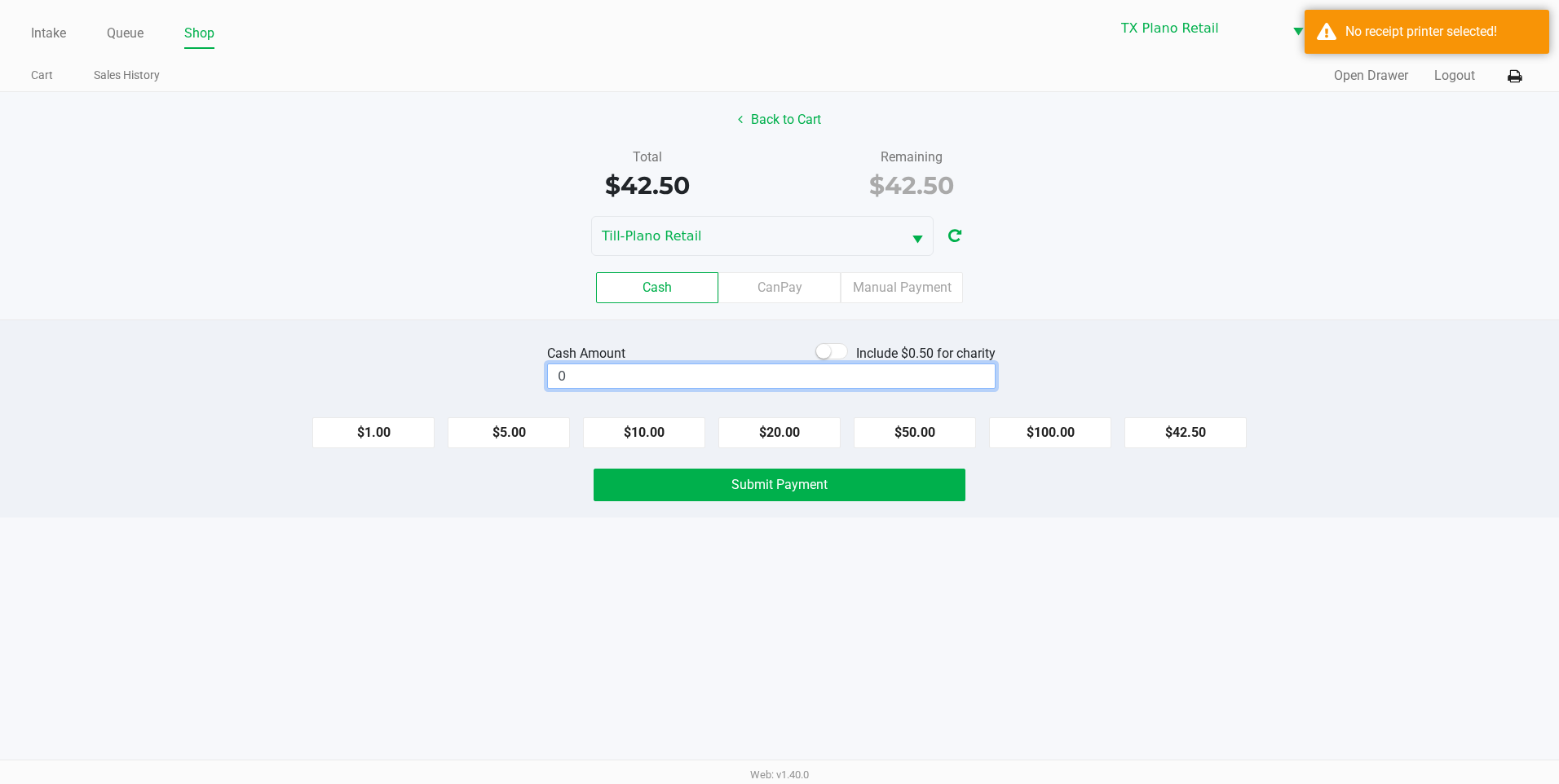
click at [714, 376] on input "0" at bounding box center [771, 376] width 446 height 23
type input "$50.00"
click at [1170, 277] on div "Cash CanPay Manual Payment" at bounding box center [779, 287] width 1559 height 31
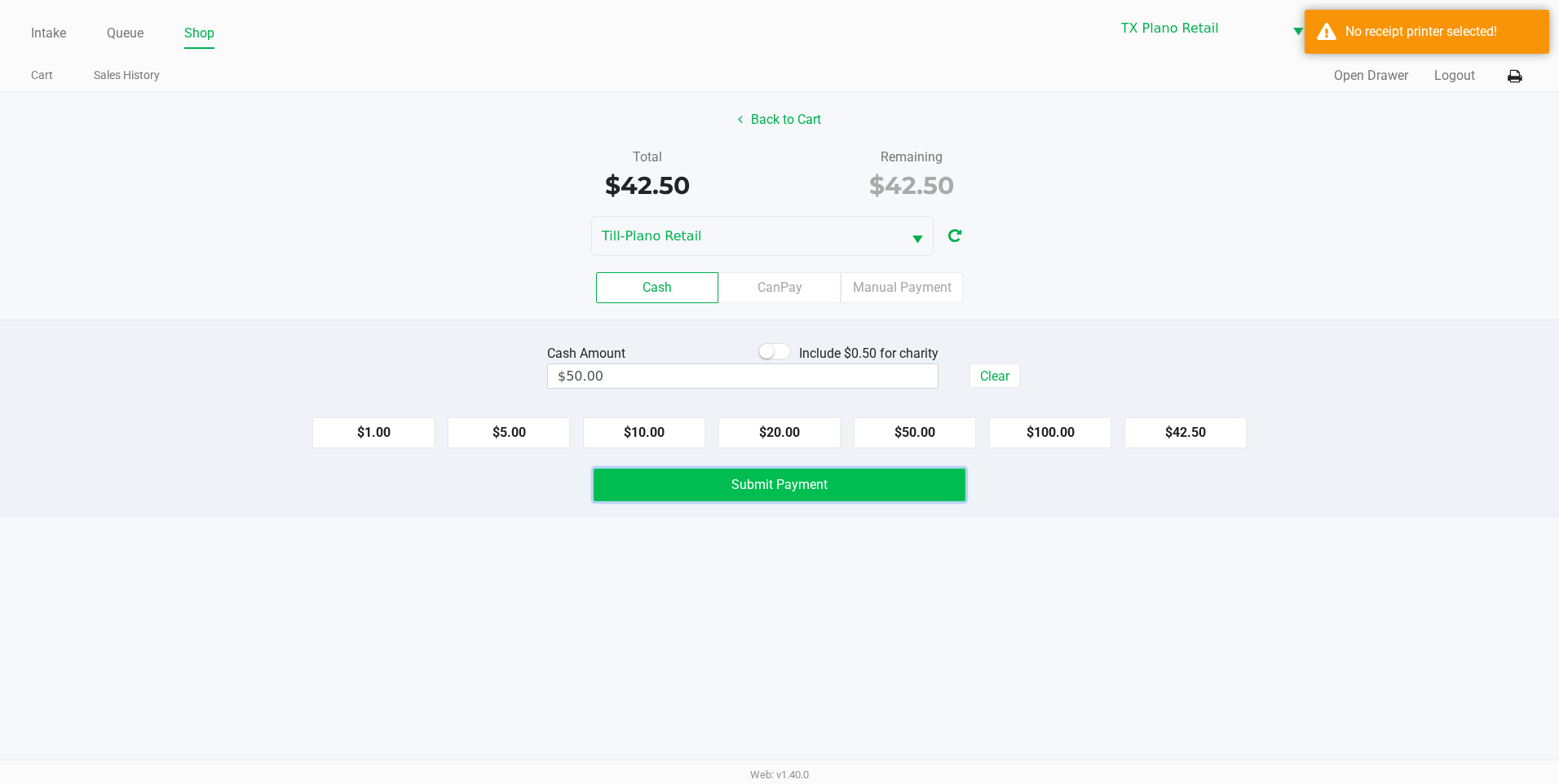
click at [853, 484] on button "Submit Payment" at bounding box center [779, 485] width 371 height 32
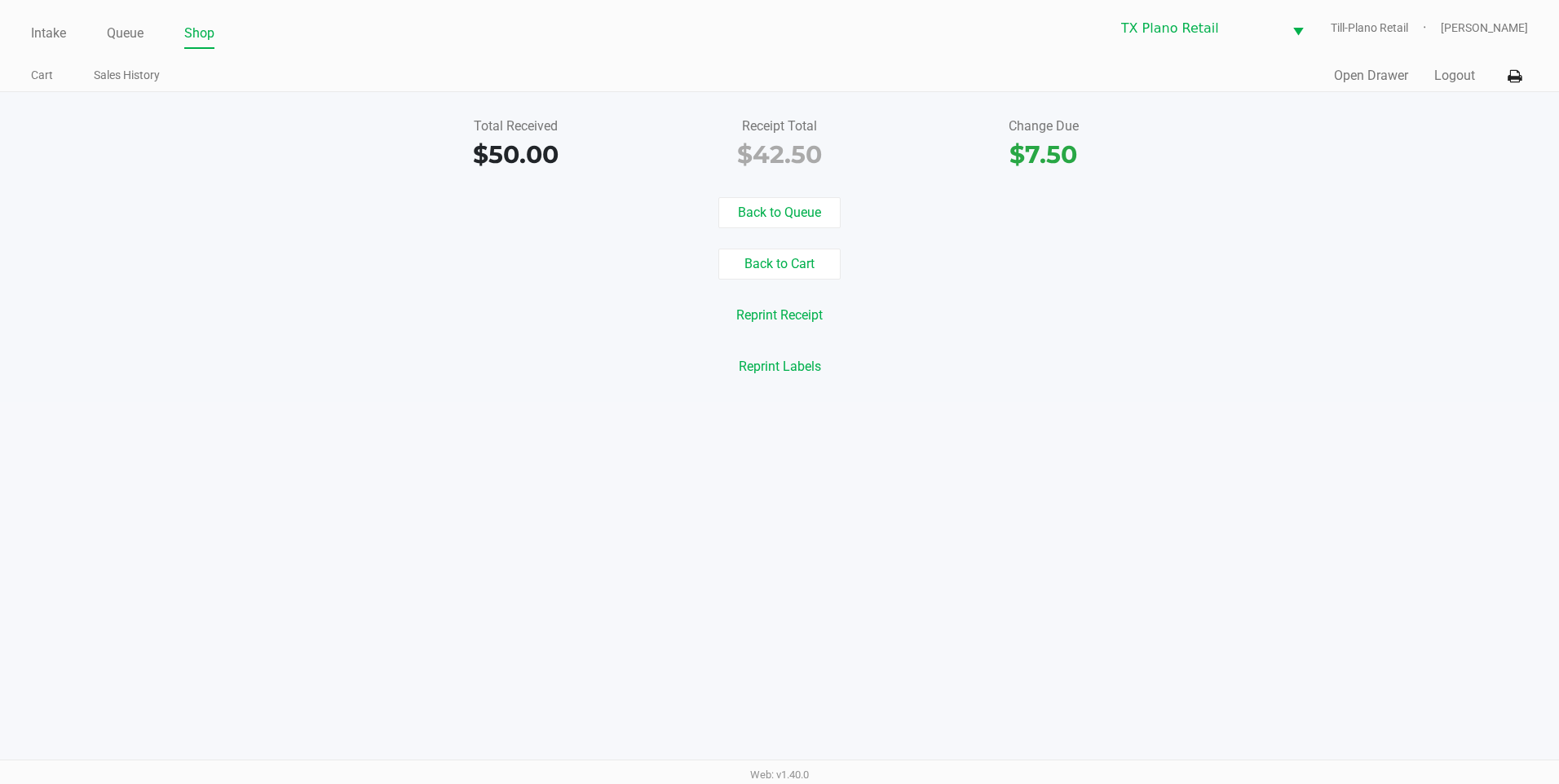
click at [802, 415] on div "Intake Queue Shop TX Plano Retail Till-Plano Retail Dane Hawkins Cart Sales His…" at bounding box center [779, 392] width 1559 height 784
click at [896, 69] on div "Quick Sale Open Drawer Logout" at bounding box center [1153, 76] width 748 height 30
click at [779, 209] on button "Back to Queue" at bounding box center [780, 213] width 123 height 31
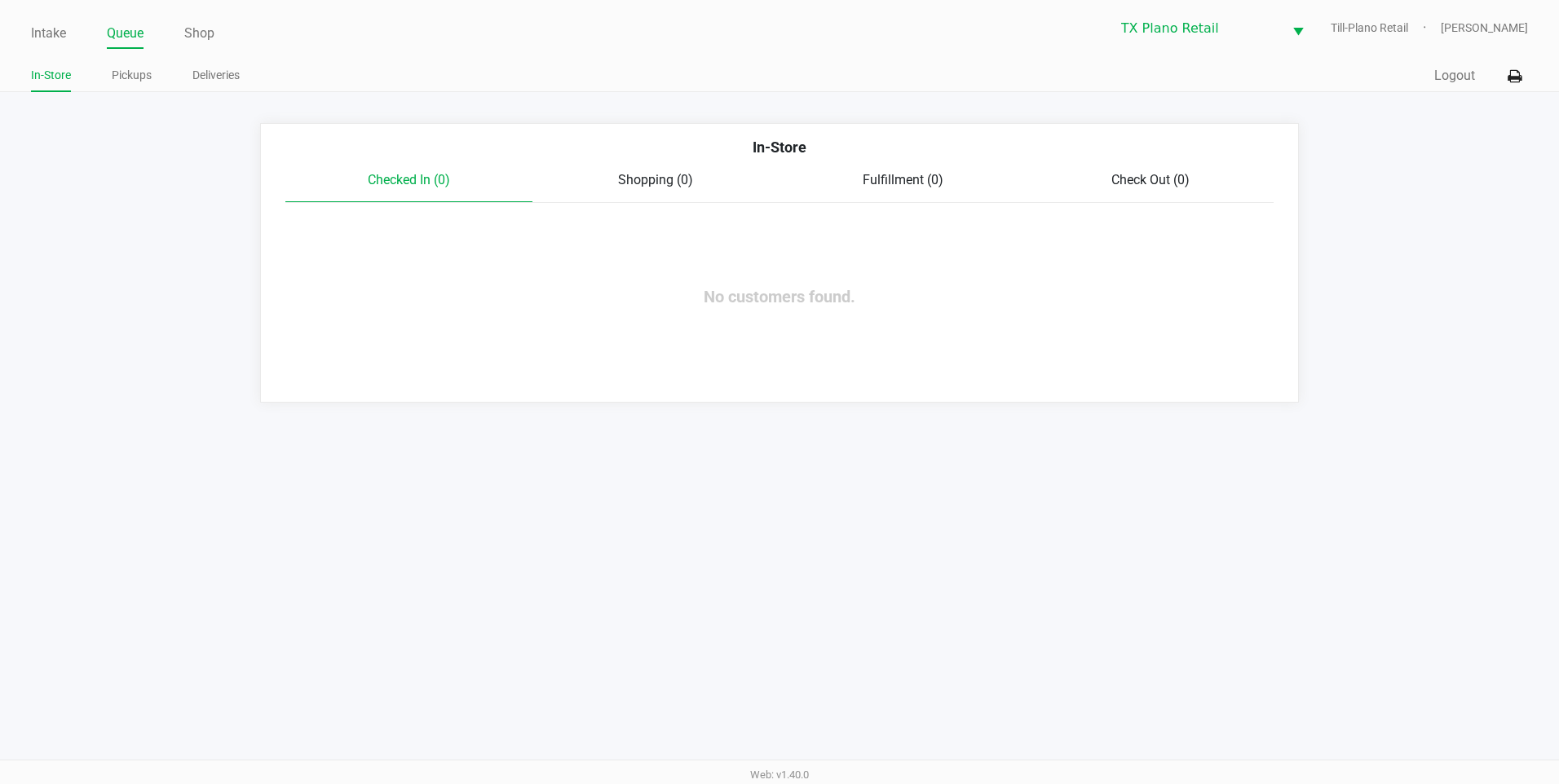
click at [424, 65] on ul "In-Store Pickups Deliveries" at bounding box center [405, 77] width 748 height 28
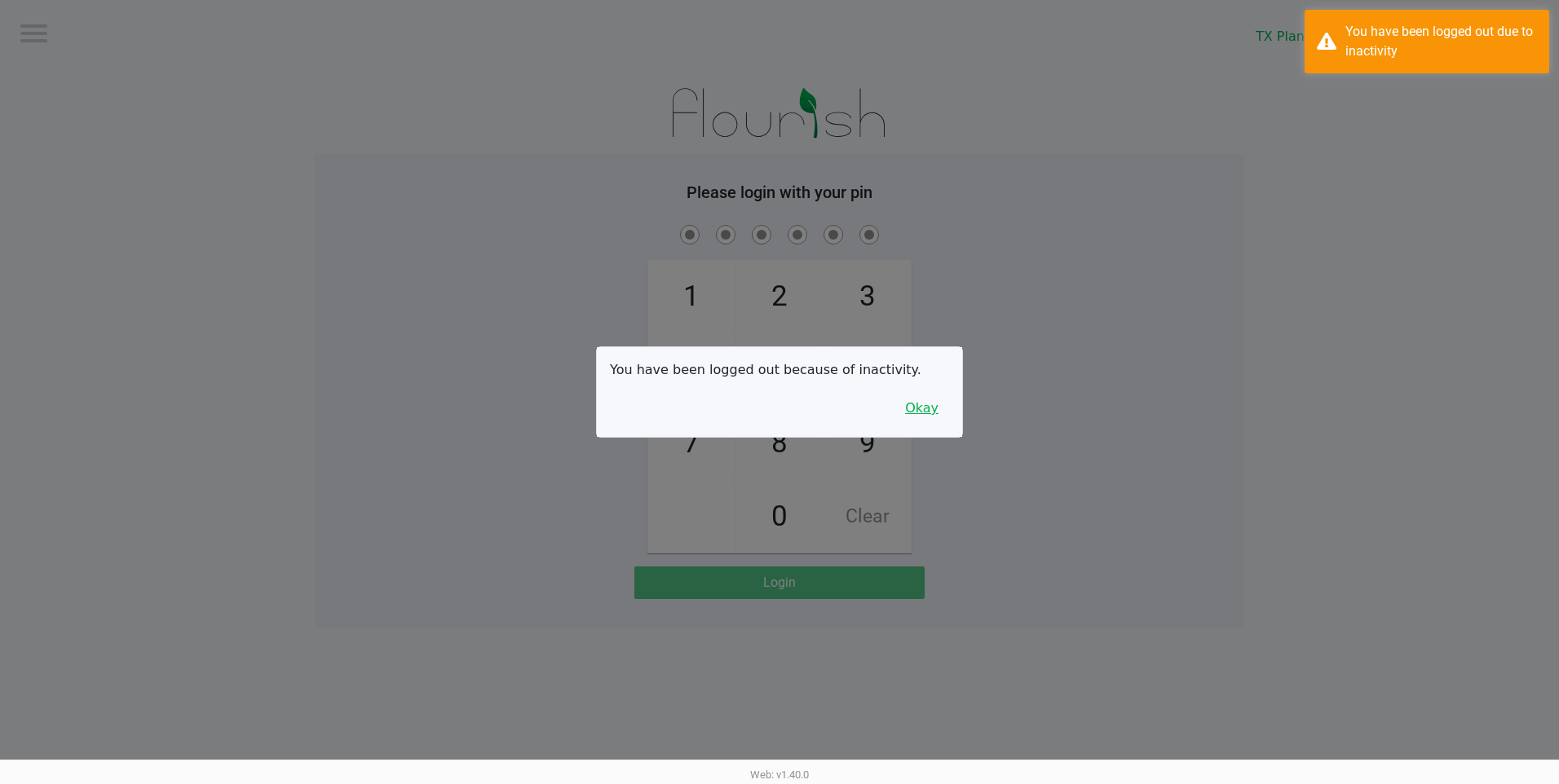
click at [928, 404] on button "Okay" at bounding box center [922, 408] width 55 height 31
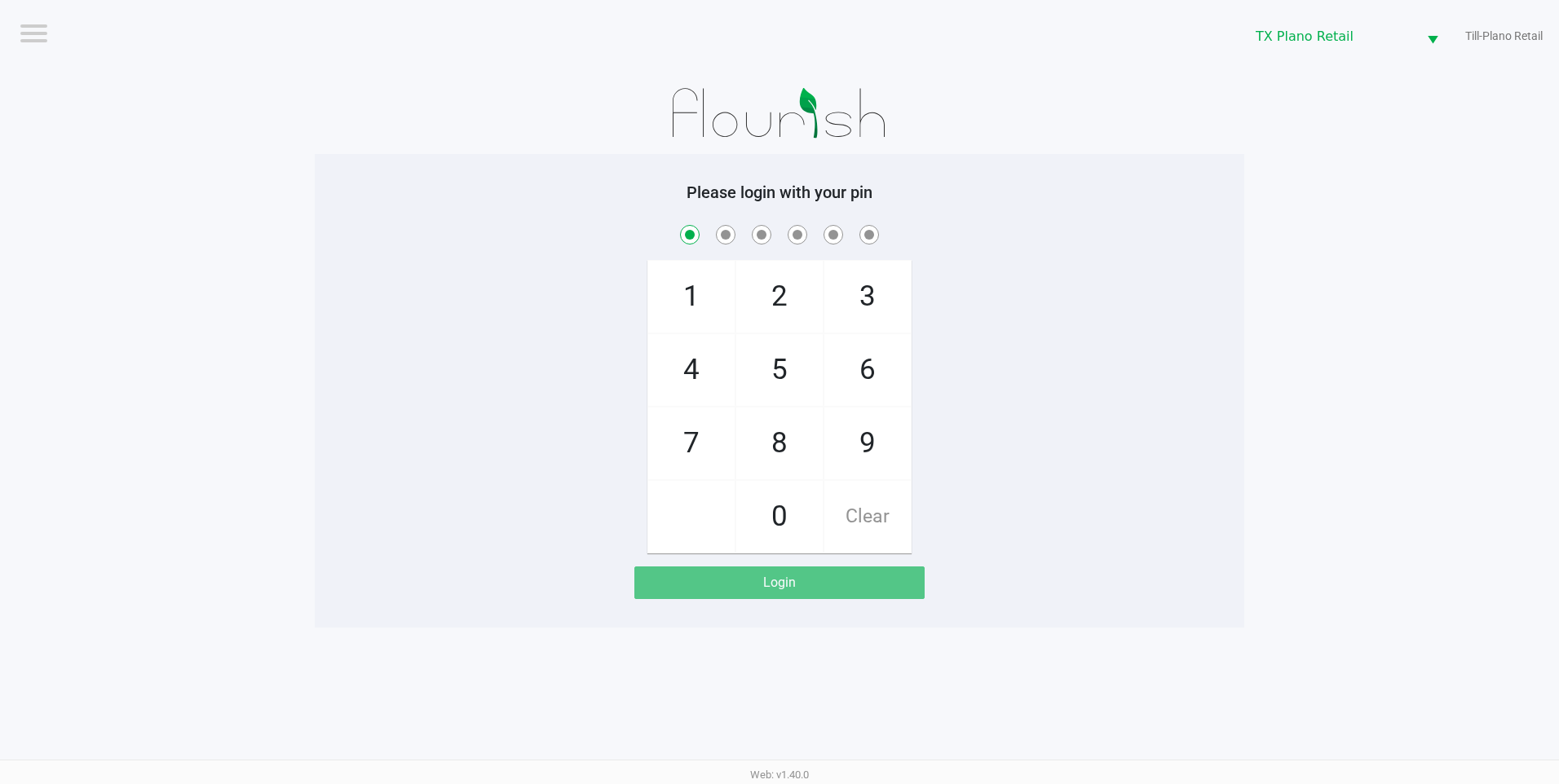
checkbox input "true"
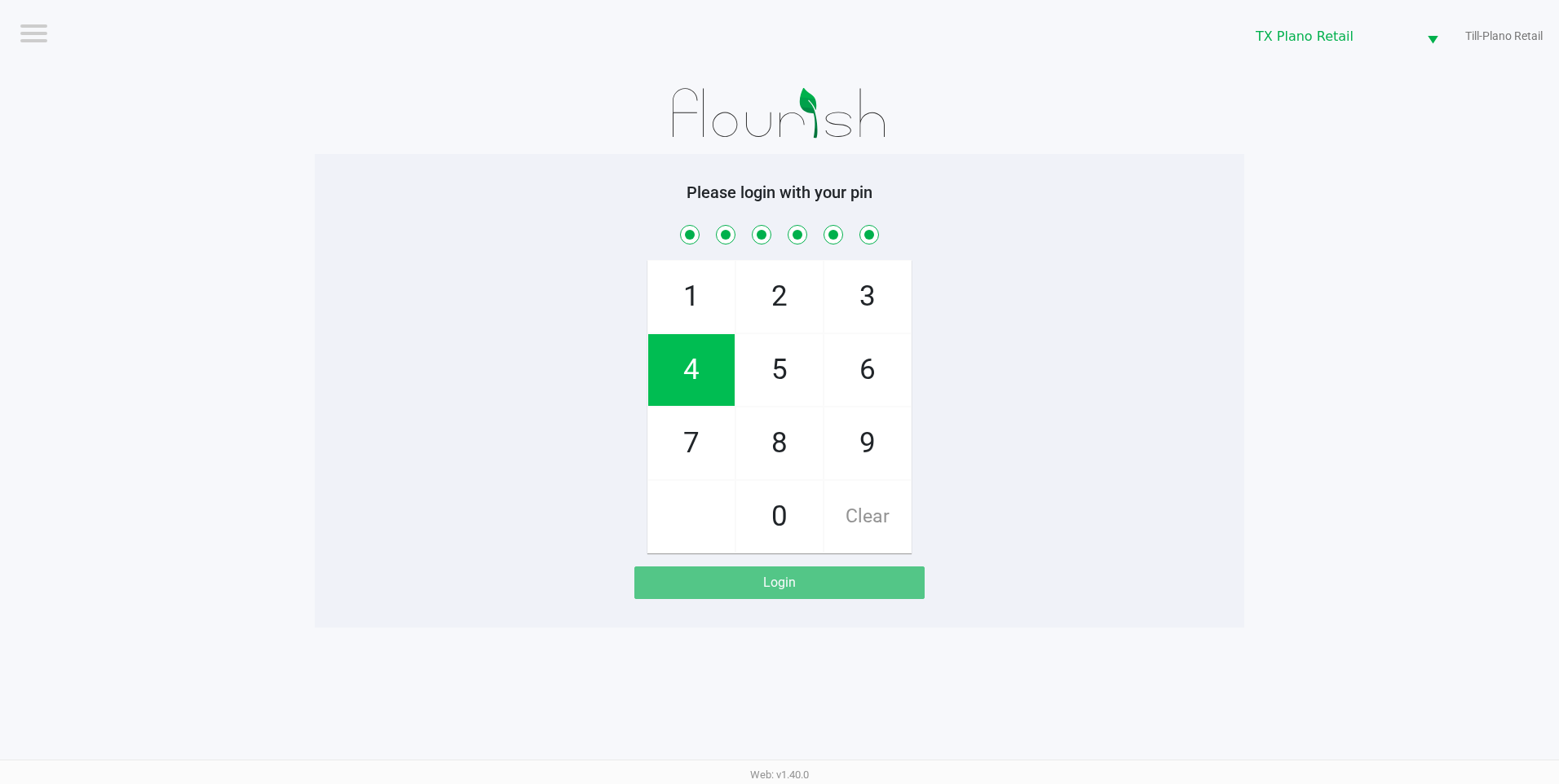
checkbox input "true"
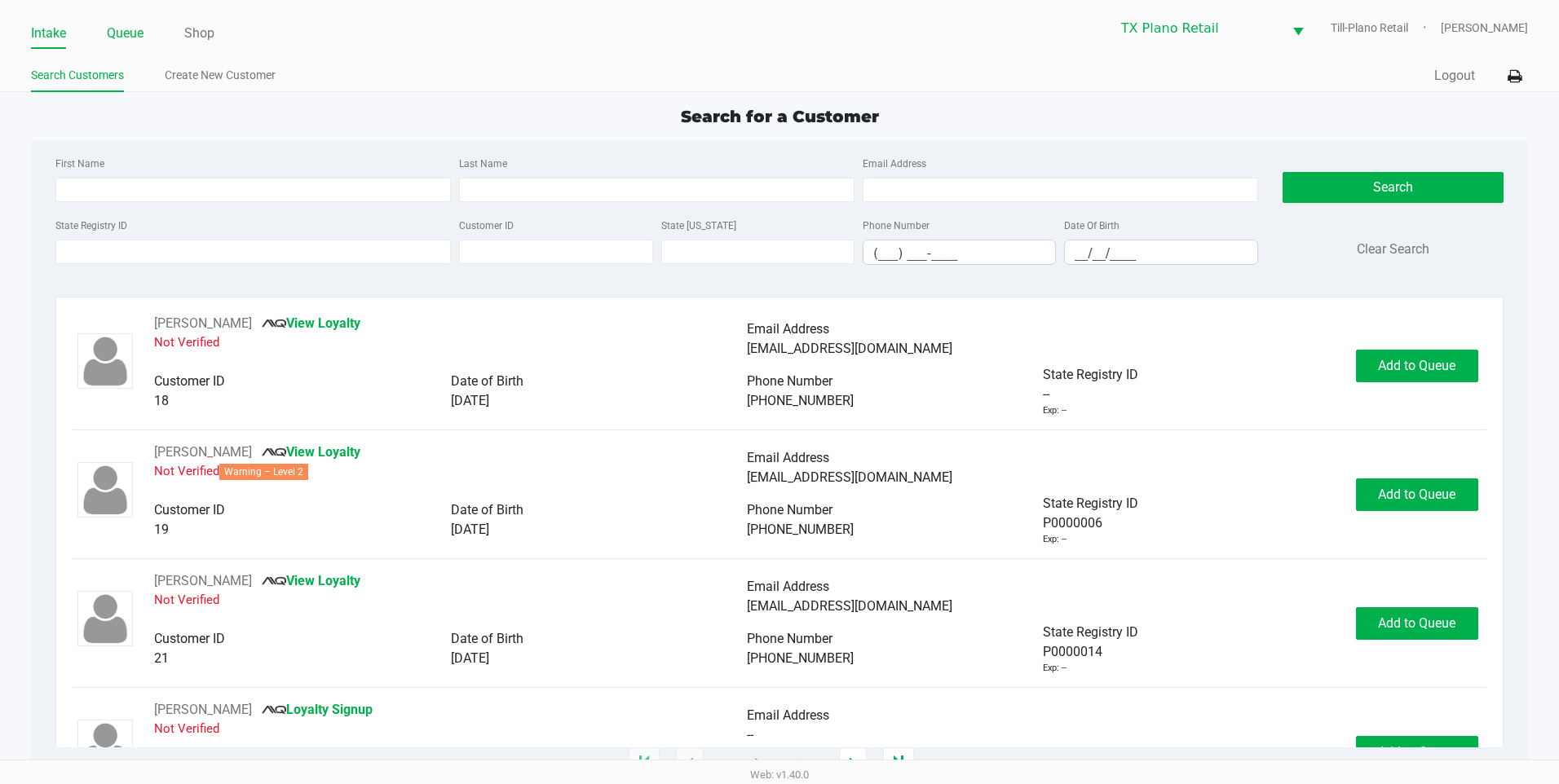
click at [139, 23] on link "Queue" at bounding box center [124, 32] width 37 height 23
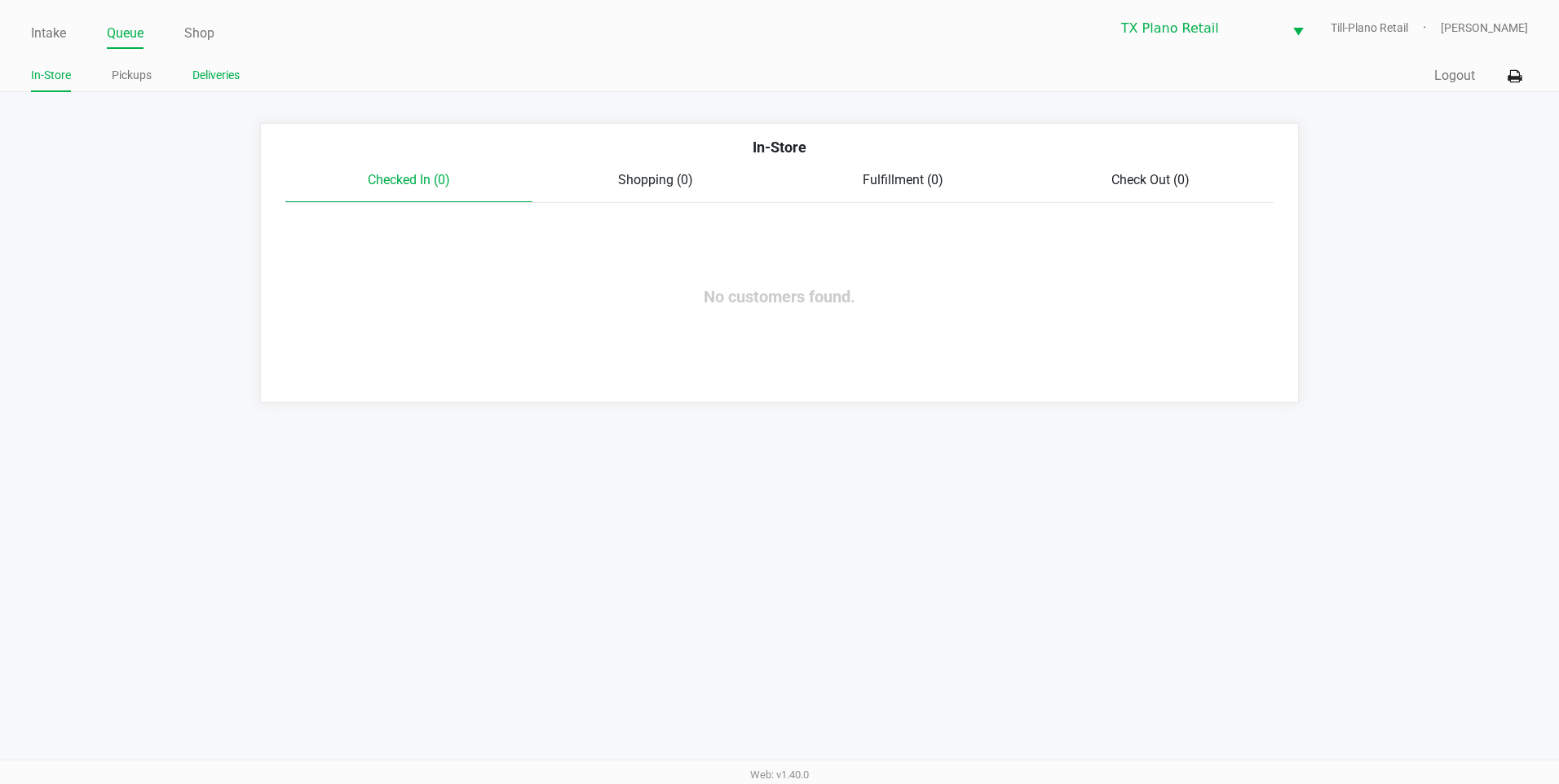
click at [203, 77] on link "Deliveries" at bounding box center [216, 75] width 47 height 21
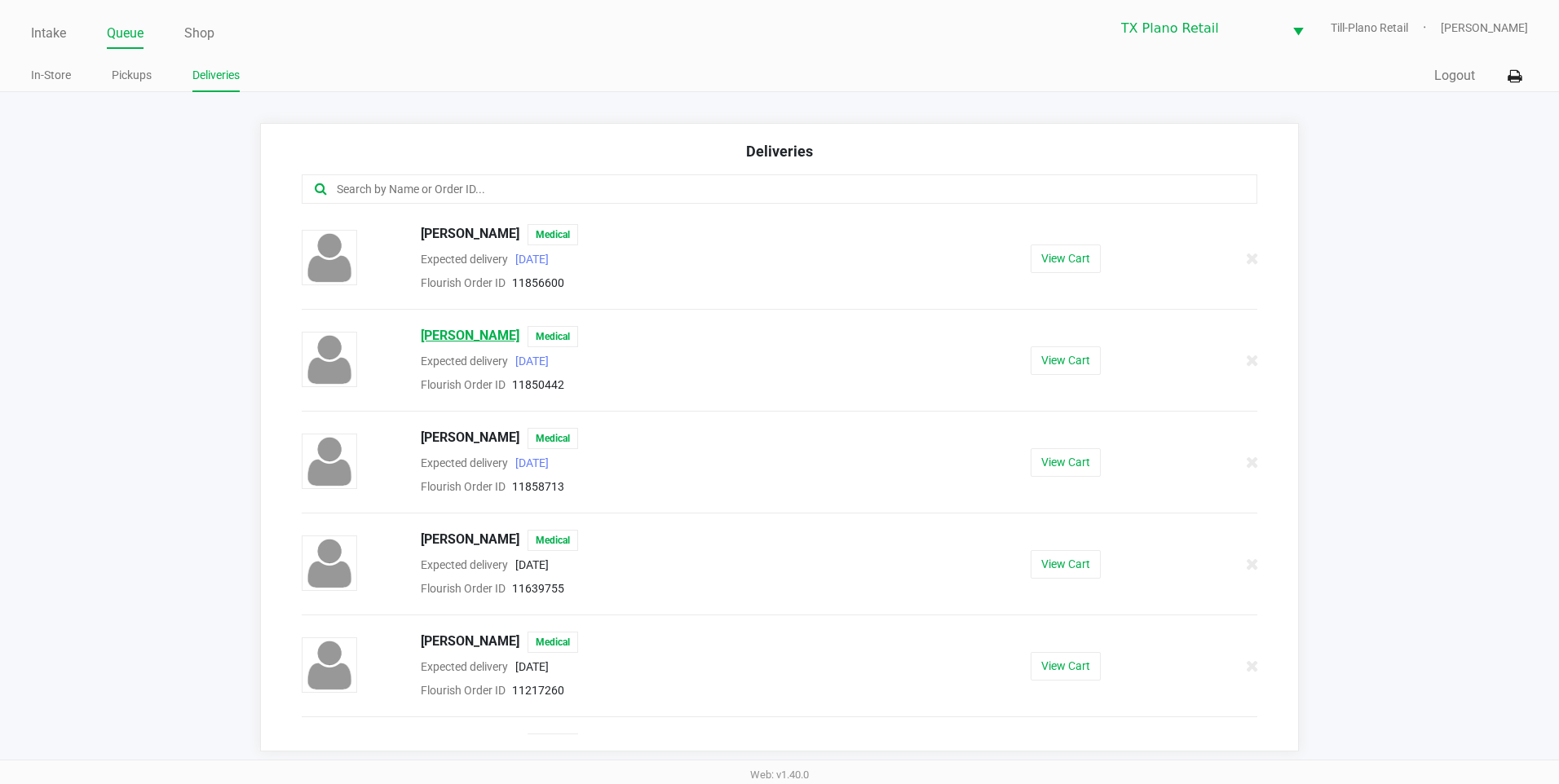
click at [454, 335] on span "Anna Silva" at bounding box center [470, 337] width 98 height 22
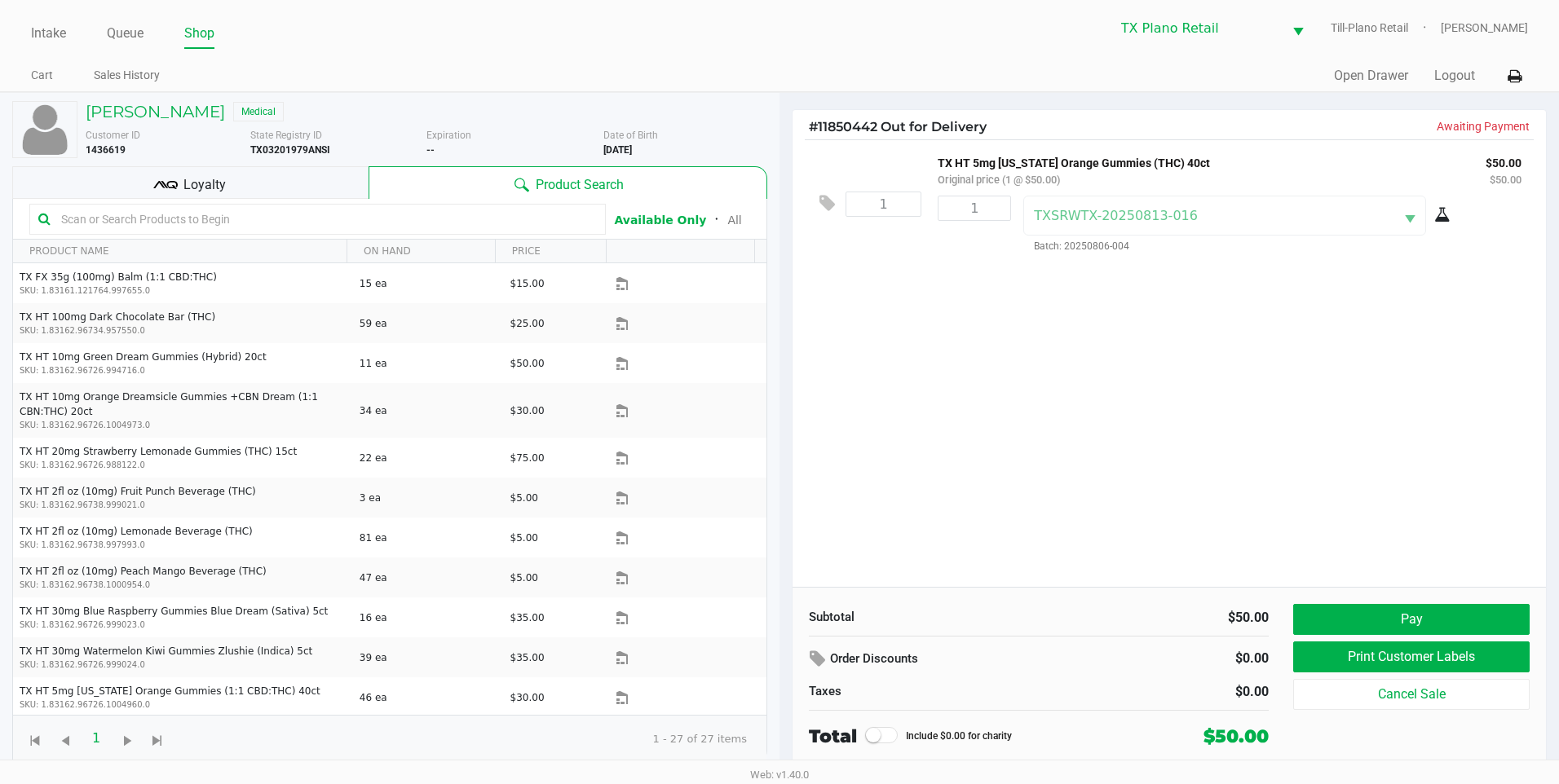
click at [527, 112] on div "Anna Silva Medical" at bounding box center [426, 112] width 706 height 20
click at [1008, 366] on div "1 TX HT 5mg Texas Orange Gummies (THC) 40ct Original price (1 @ $50.00) $50.00 …" at bounding box center [1169, 363] width 753 height 447
click at [970, 361] on div "1 TX HT 5mg Texas Orange Gummies (THC) 40ct Original price (1 @ $50.00) $50.00 …" at bounding box center [1169, 363] width 753 height 447
click at [874, 346] on div "1 TX HT 5mg Texas Orange Gummies (THC) 40ct Original price (1 @ $50.00) $50.00 …" at bounding box center [1169, 363] width 753 height 447
click at [942, 292] on div "1 TX HT 5mg Texas Orange Gummies (THC) 40ct Original price (1 @ $50.00) $50.00 …" at bounding box center [1169, 363] width 753 height 447
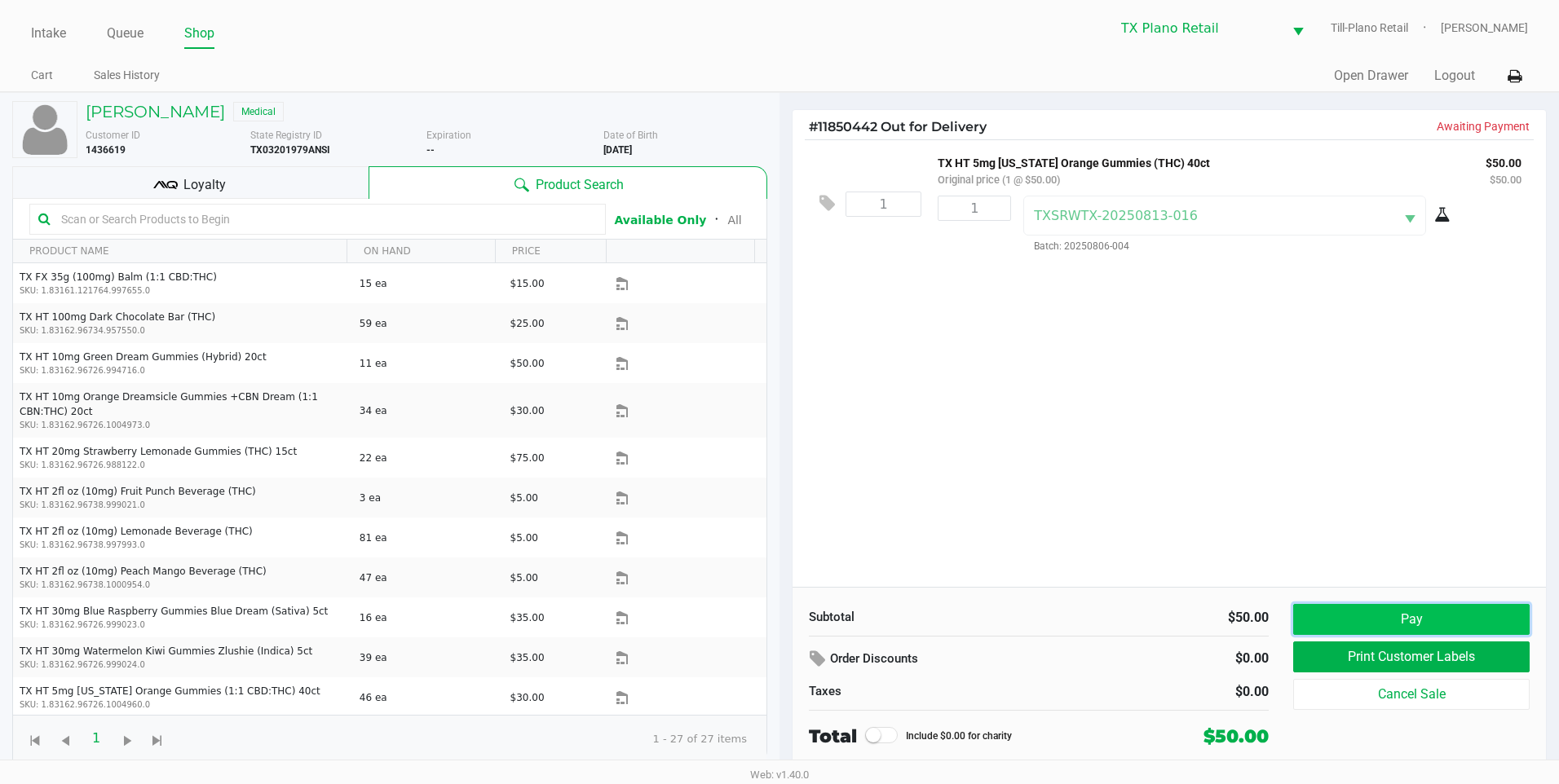
click at [1352, 609] on button "Pay" at bounding box center [1411, 619] width 236 height 31
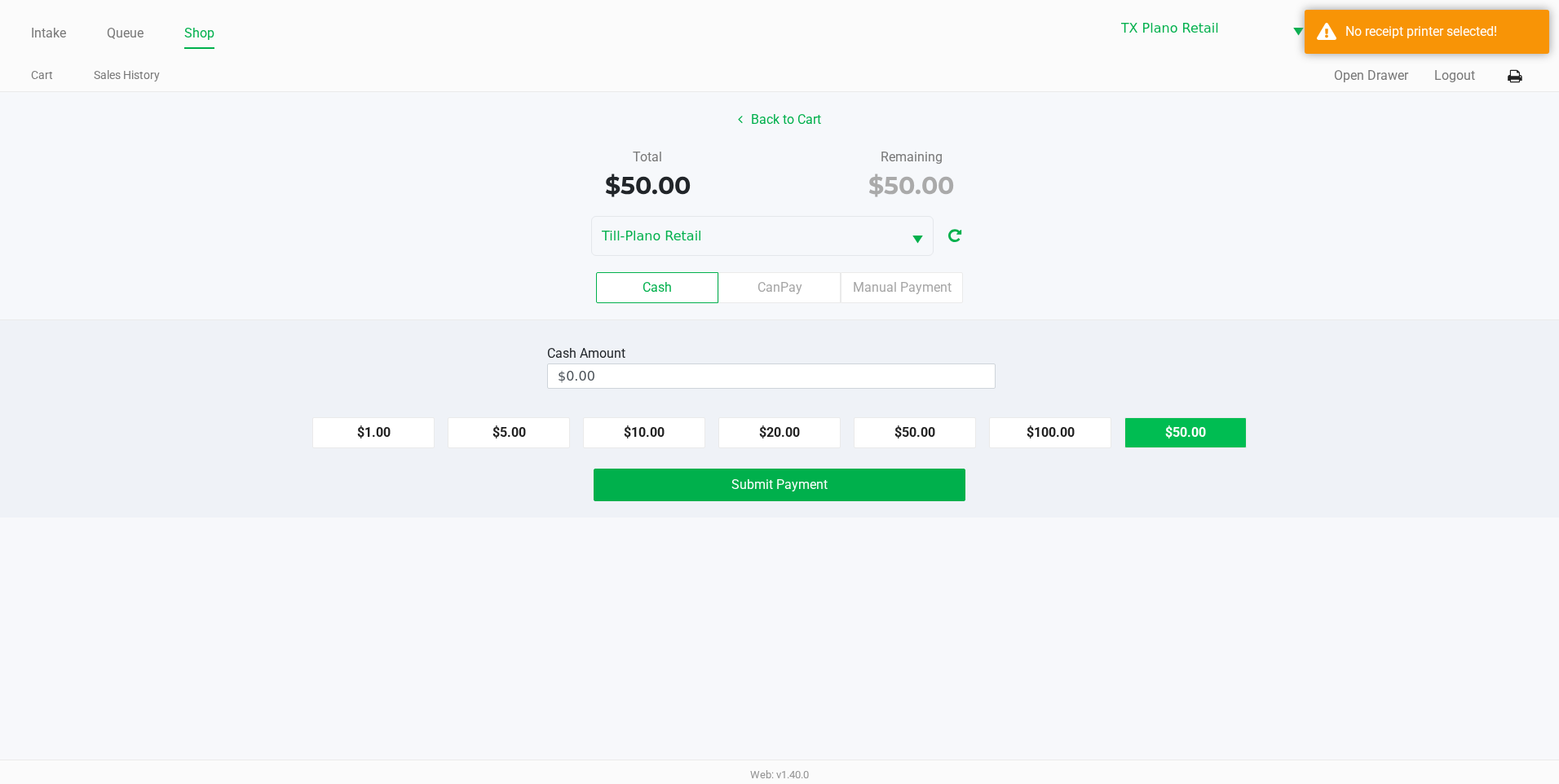
click at [1136, 418] on button "$50.00" at bounding box center [1186, 433] width 123 height 31
type input "$50.00"
click at [736, 481] on span "Submit Payment" at bounding box center [779, 484] width 96 height 15
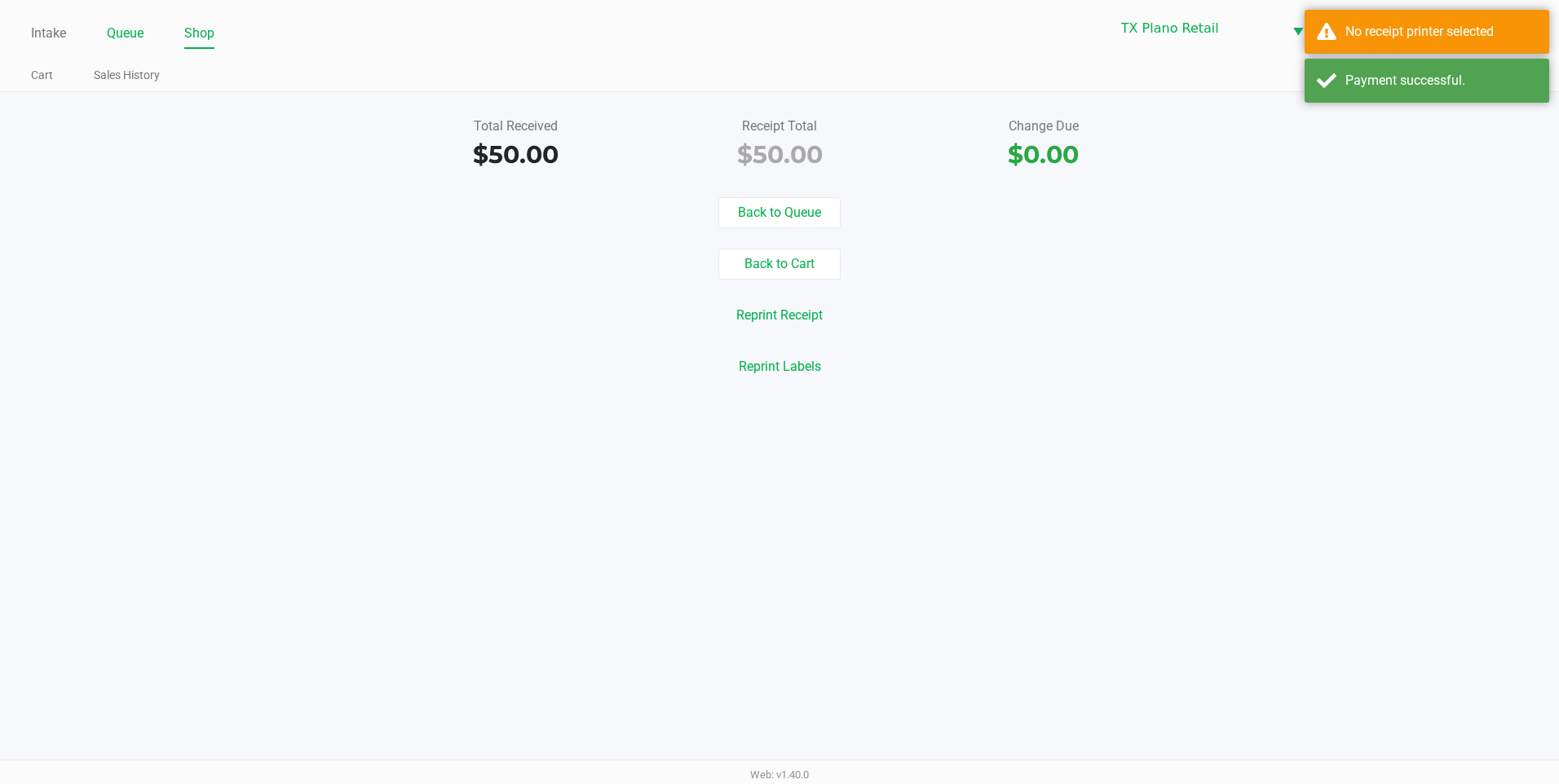
click at [136, 28] on link "Queue" at bounding box center [124, 32] width 37 height 23
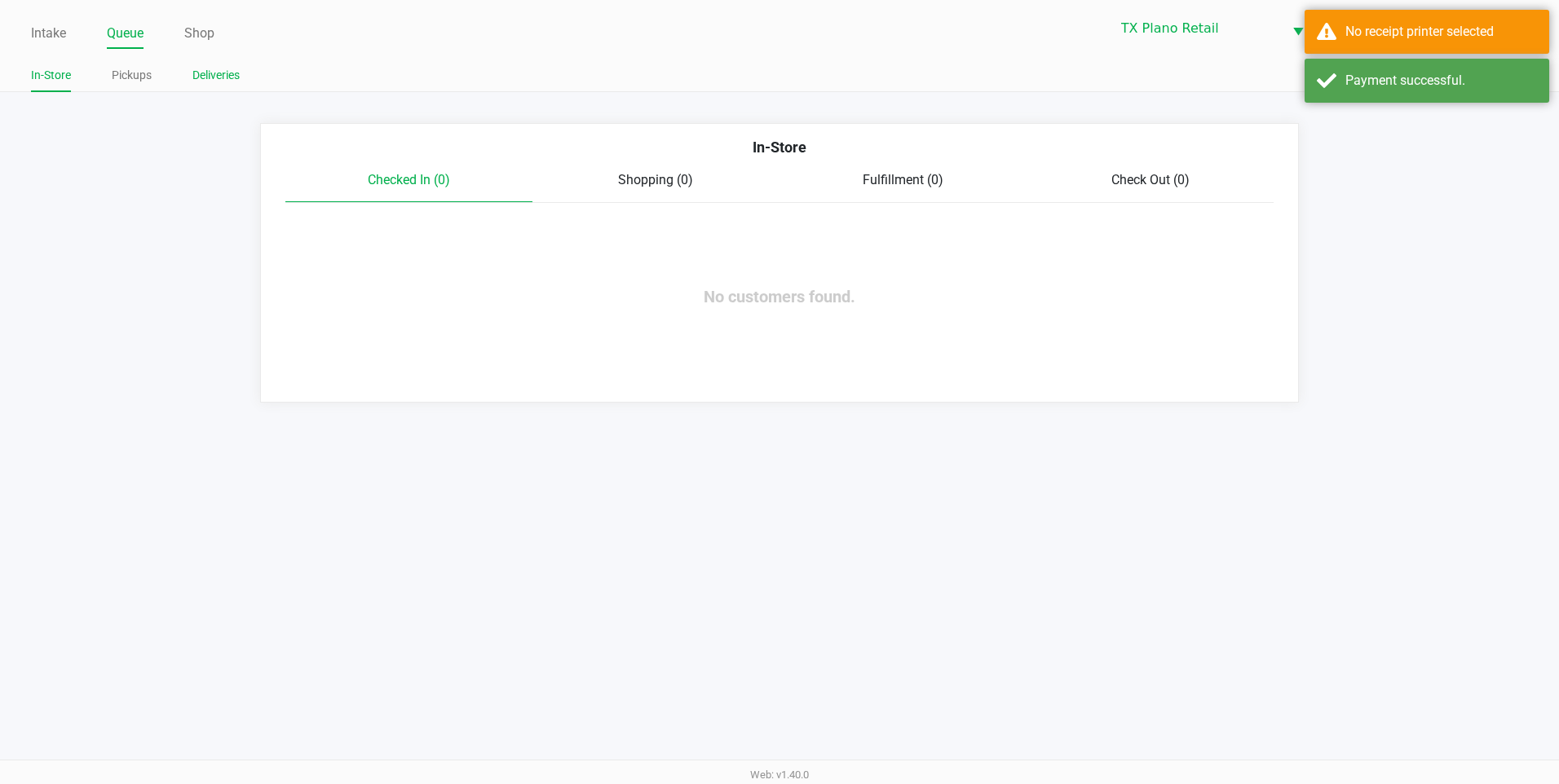
click at [224, 77] on link "Deliveries" at bounding box center [216, 75] width 47 height 21
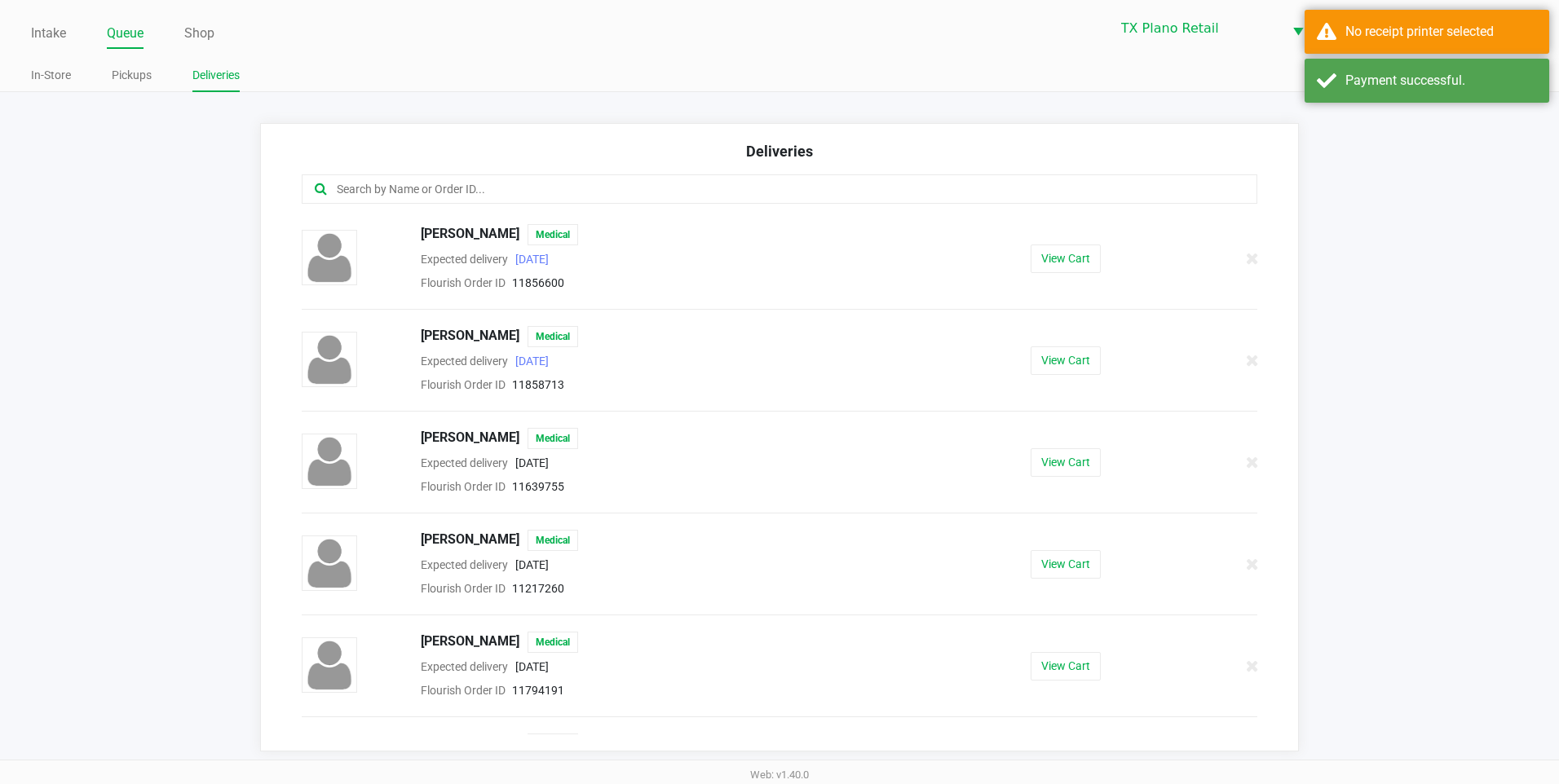
scroll to position [2097, 0]
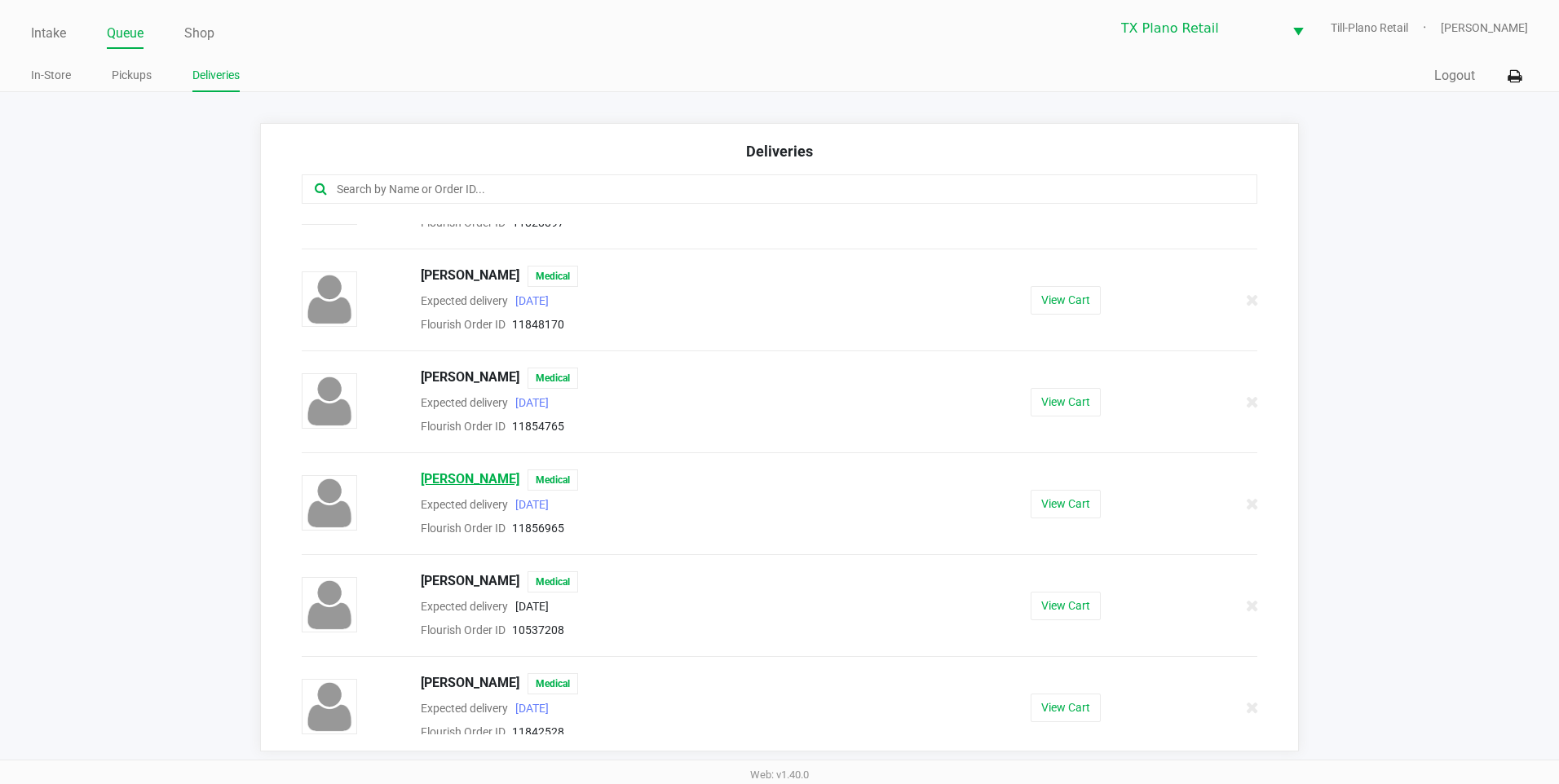
click at [489, 477] on span "Samuel Rogers" at bounding box center [470, 480] width 98 height 22
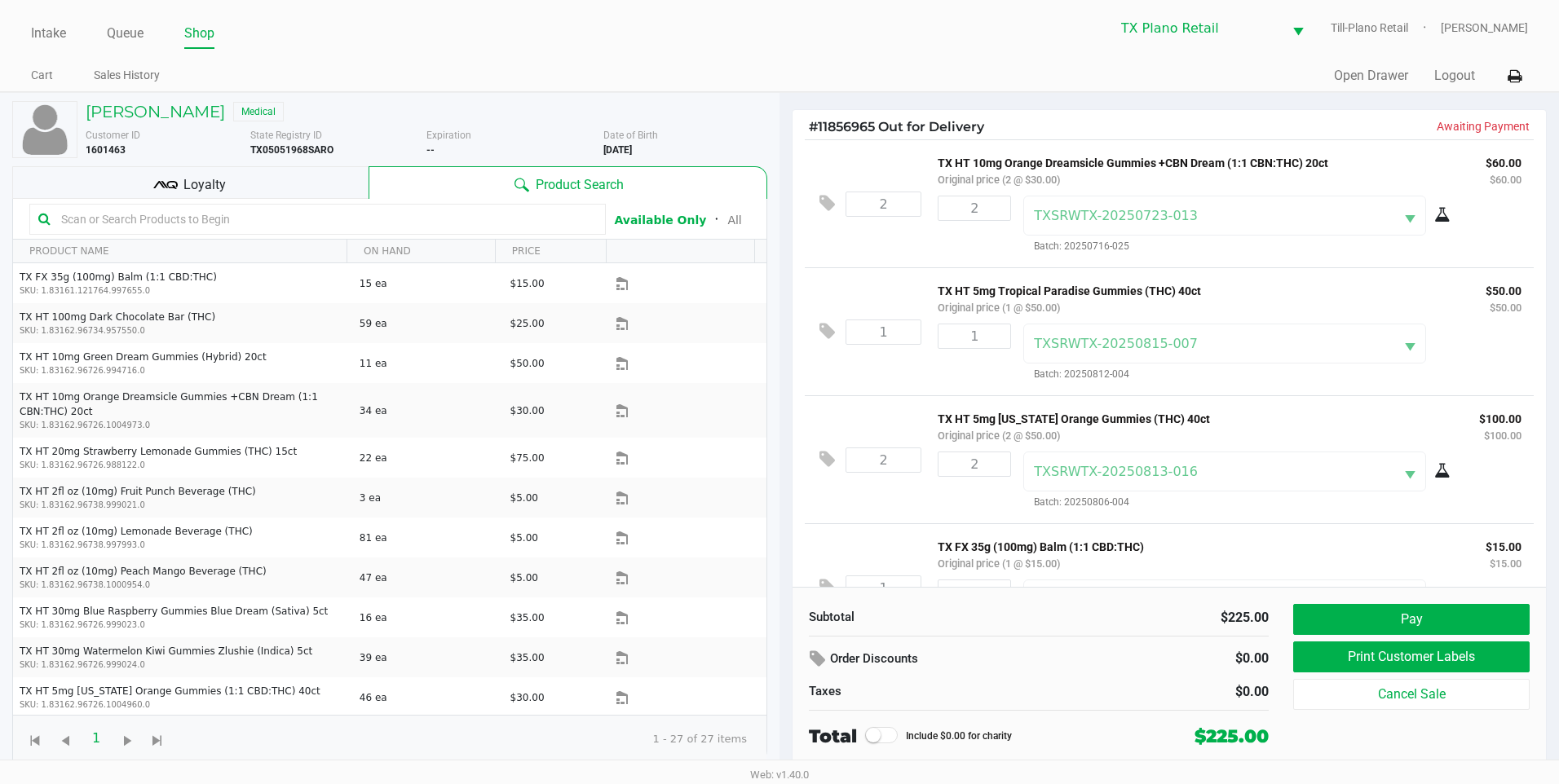
click at [909, 391] on div "1 TX HT 5mg Tropical Paradise Gummies (THC) 40ct Original price (1 @ $50.00) $5…" at bounding box center [1169, 332] width 729 height 128
click at [1255, 323] on div "TX HT 5mg Tropical Paradise Gummies (THC) 40ct Original price (1 @ $50.00) $50.…" at bounding box center [1221, 332] width 600 height 103
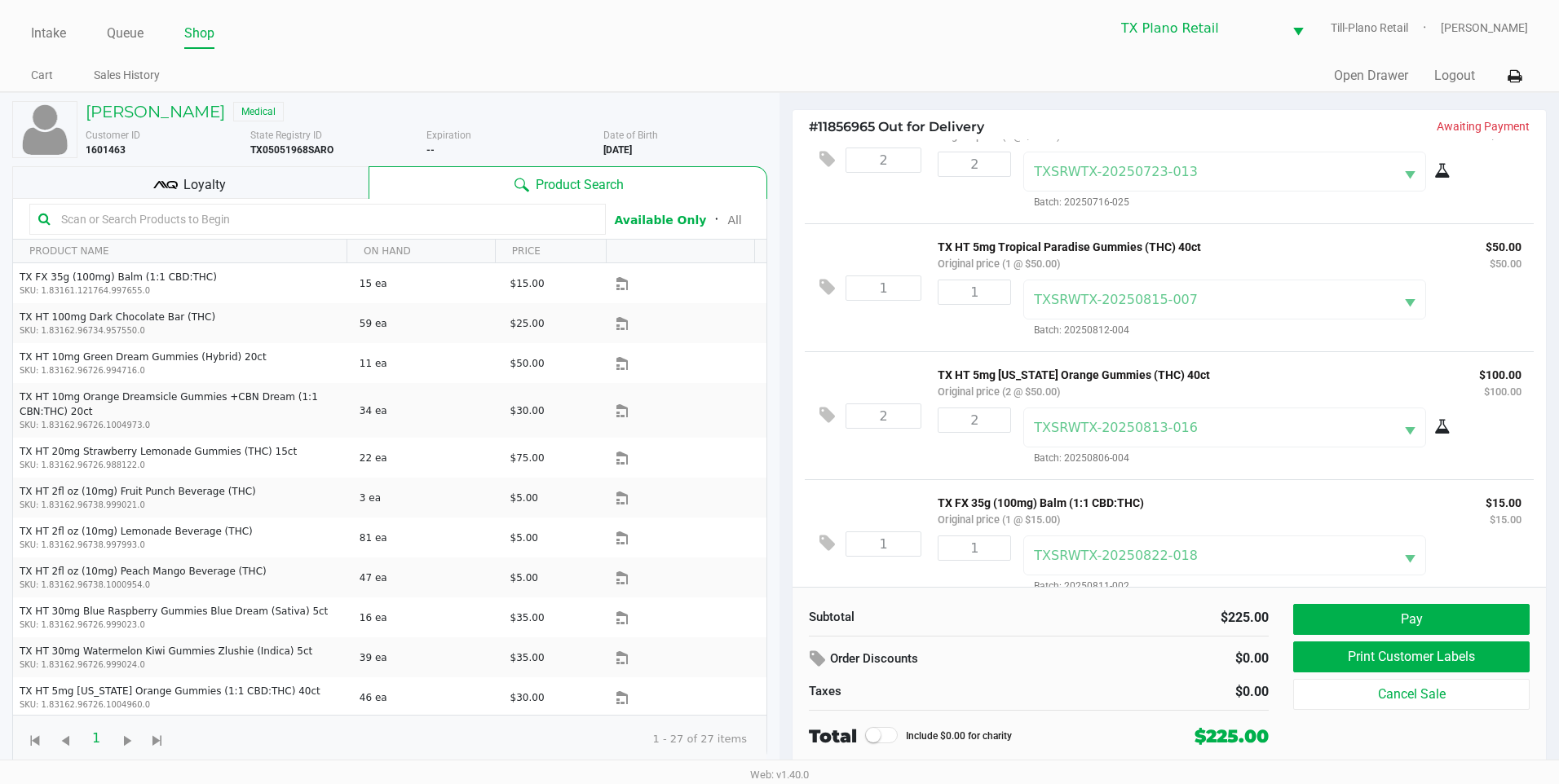
scroll to position [68, 0]
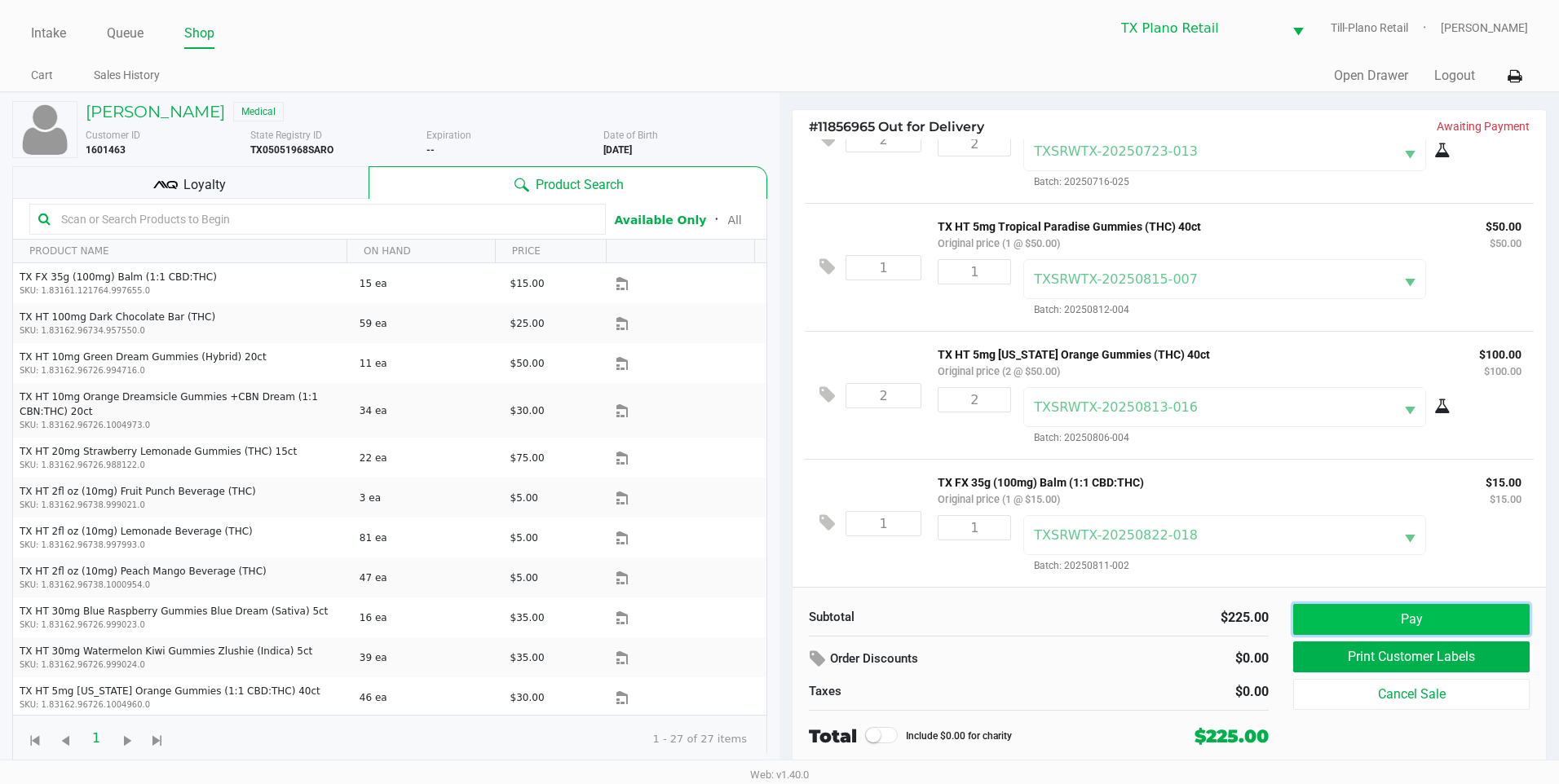
click at [1410, 628] on button "Pay" at bounding box center [1411, 619] width 236 height 31
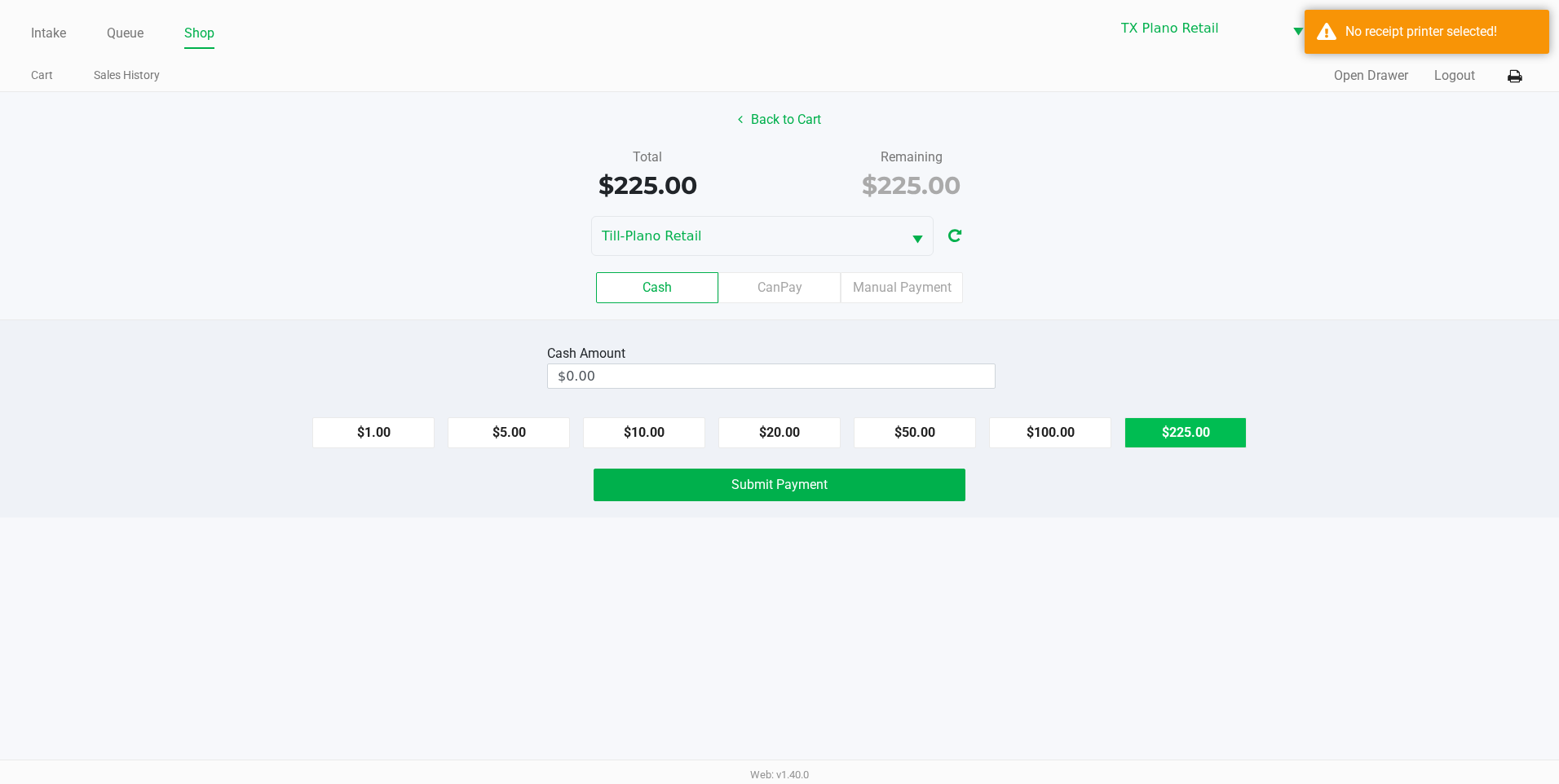
click at [1204, 434] on button "$225.00" at bounding box center [1186, 433] width 123 height 31
type input "$225.00"
click at [736, 480] on span "Submit Payment" at bounding box center [779, 484] width 96 height 15
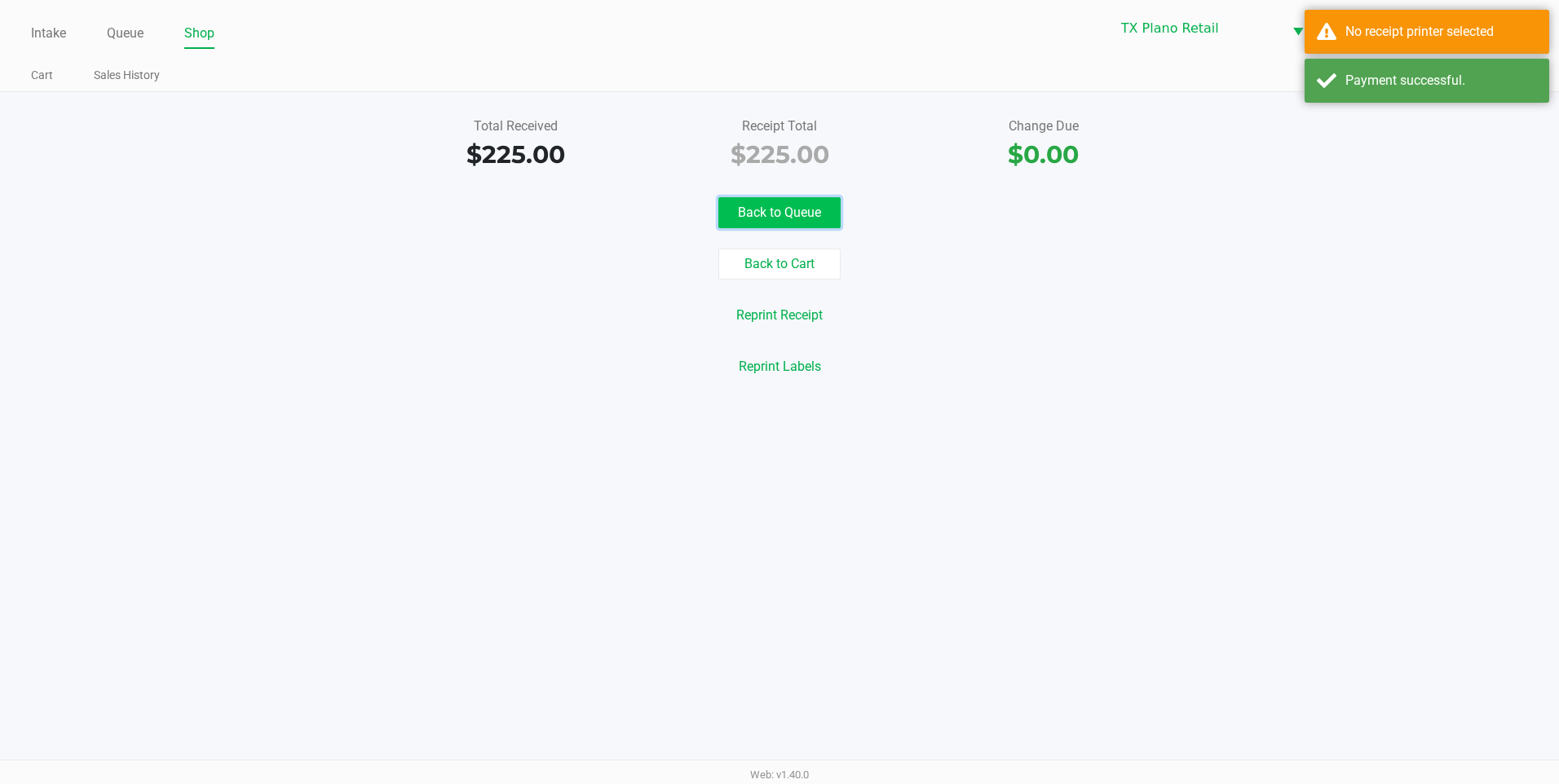
click at [753, 205] on button "Back to Queue" at bounding box center [780, 213] width 123 height 31
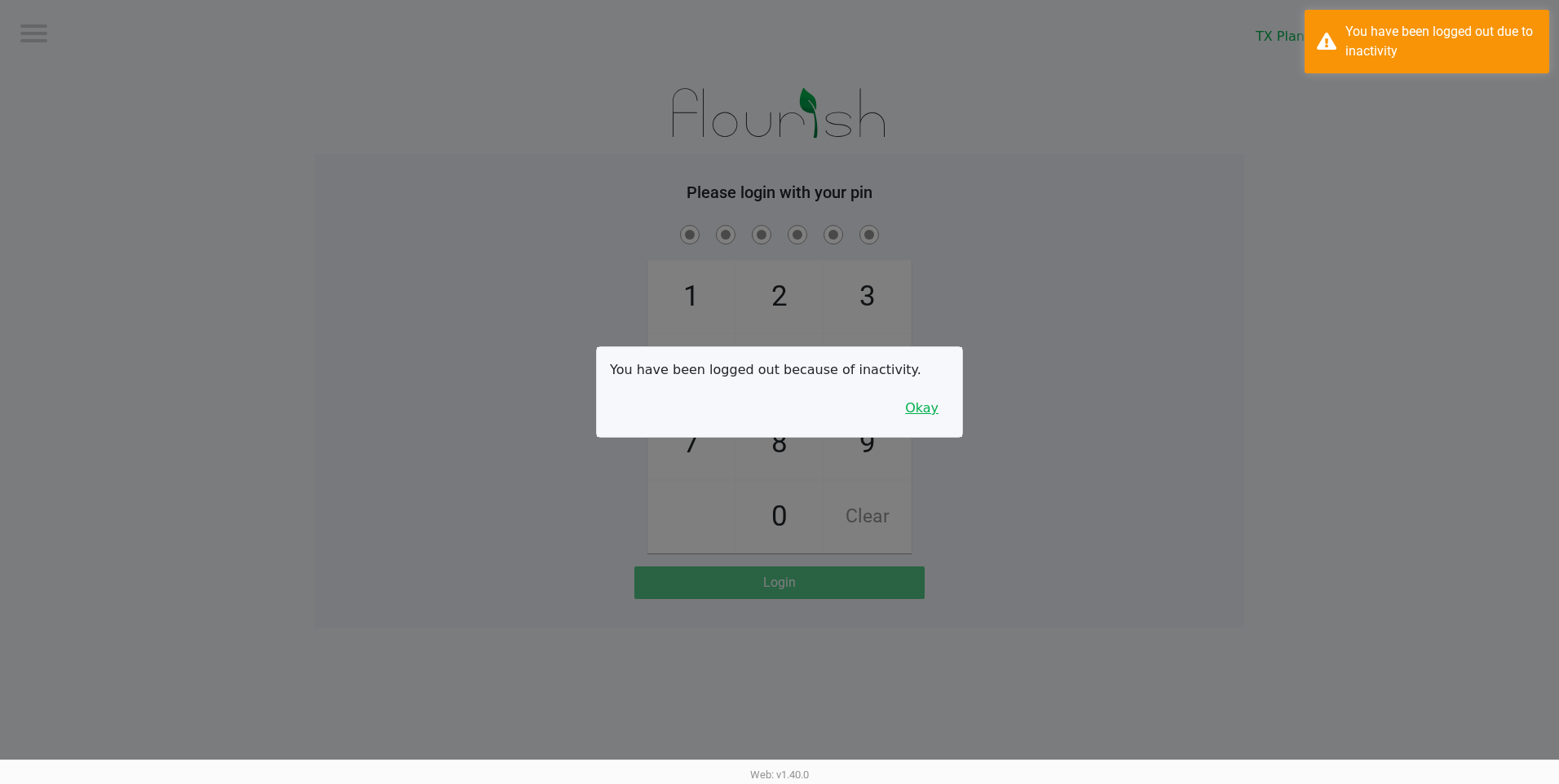
click at [918, 414] on button "Okay" at bounding box center [922, 408] width 55 height 31
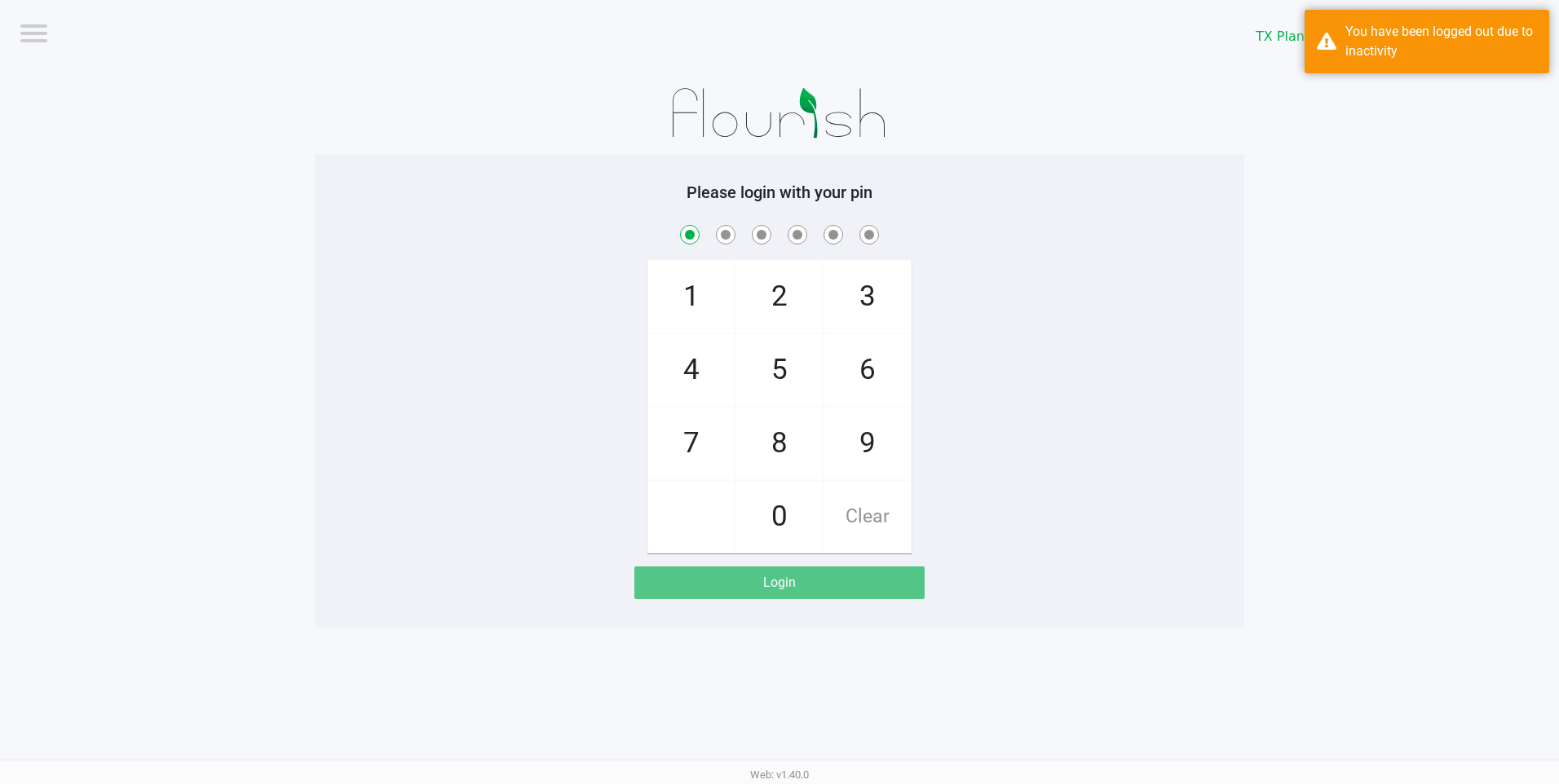
checkbox input "true"
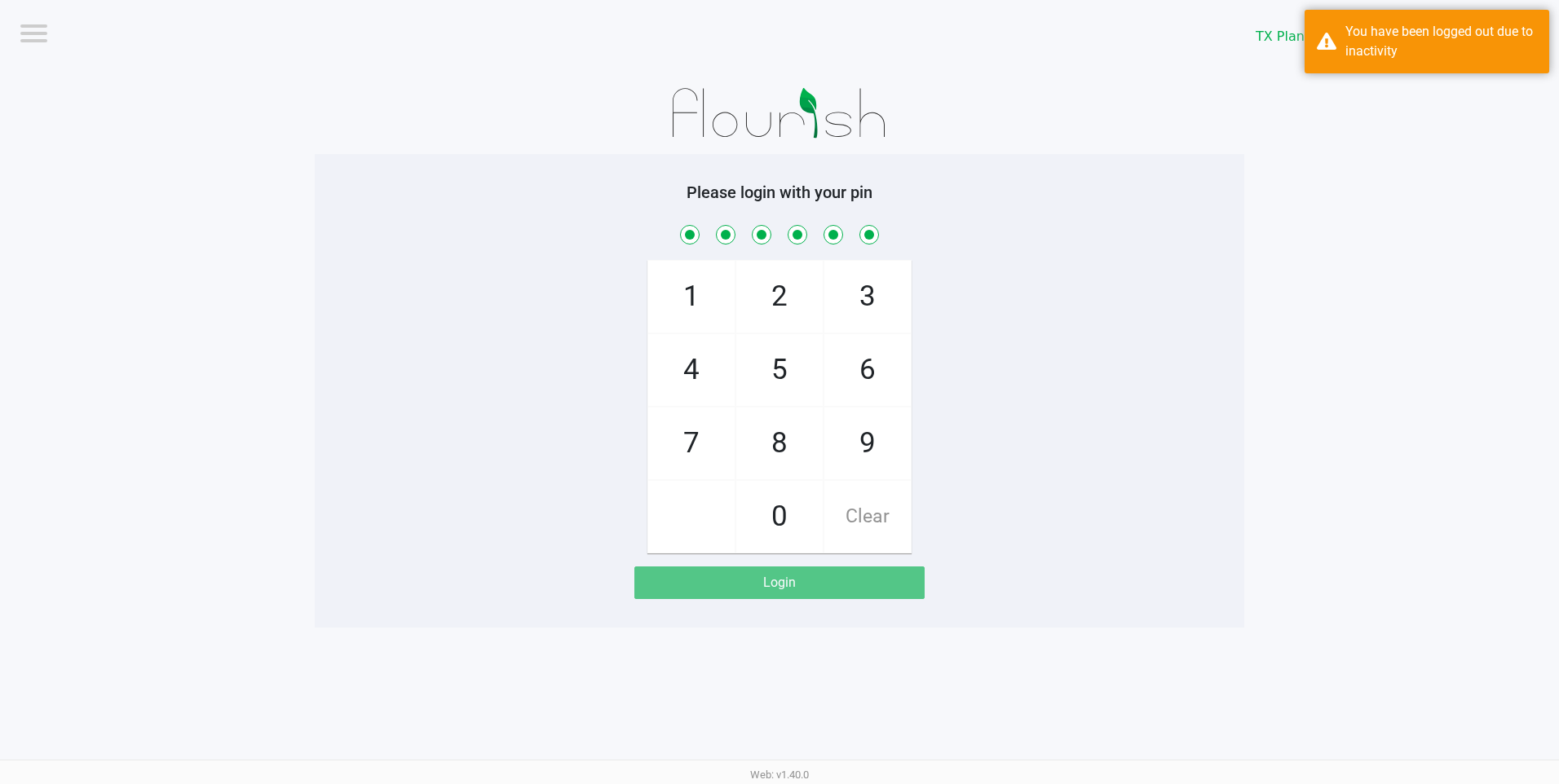
checkbox input "true"
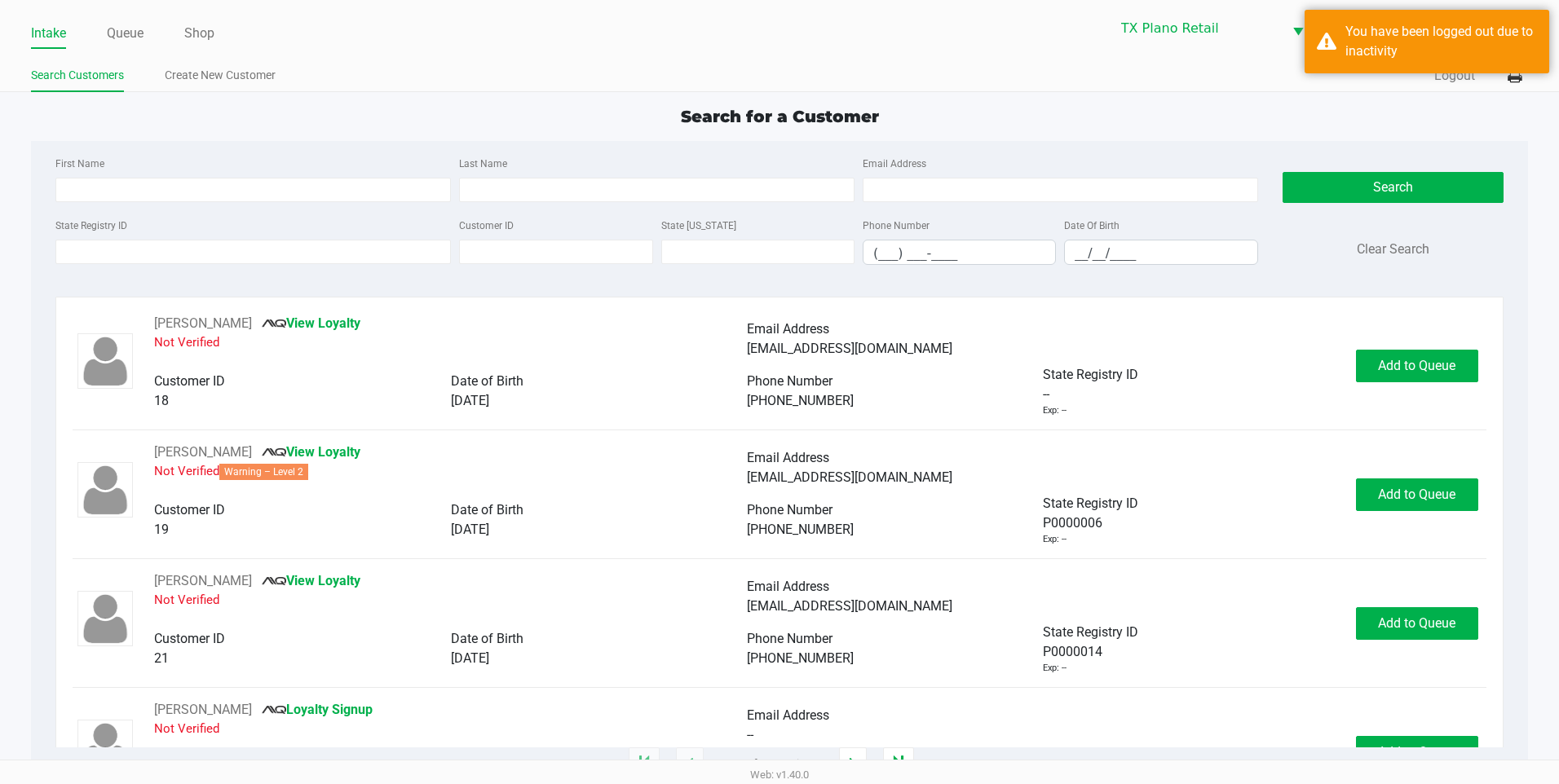
click at [147, 28] on ul "Intake Queue Shop" at bounding box center [405, 34] width 748 height 28
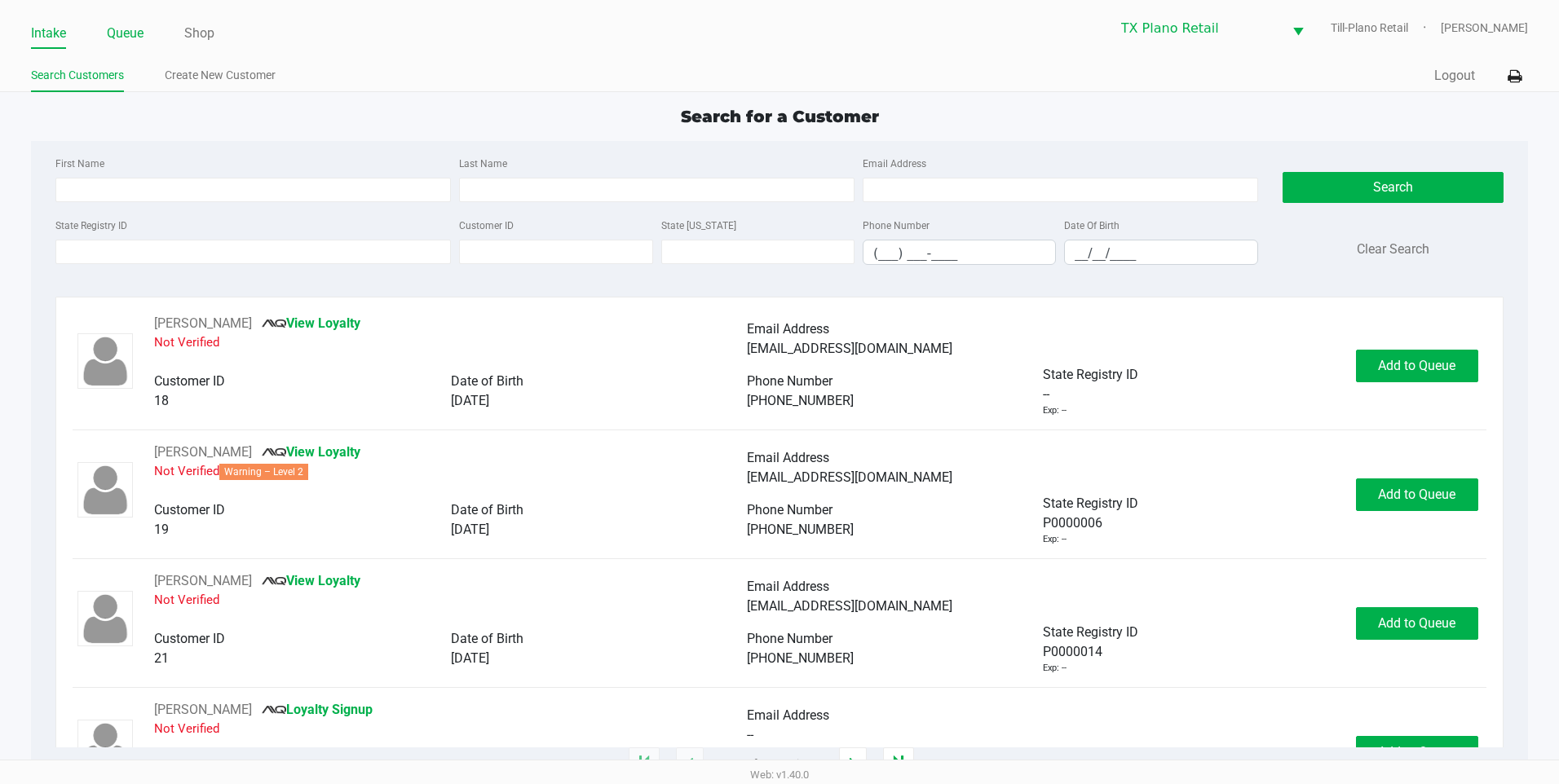
click at [115, 31] on link "Queue" at bounding box center [124, 32] width 37 height 23
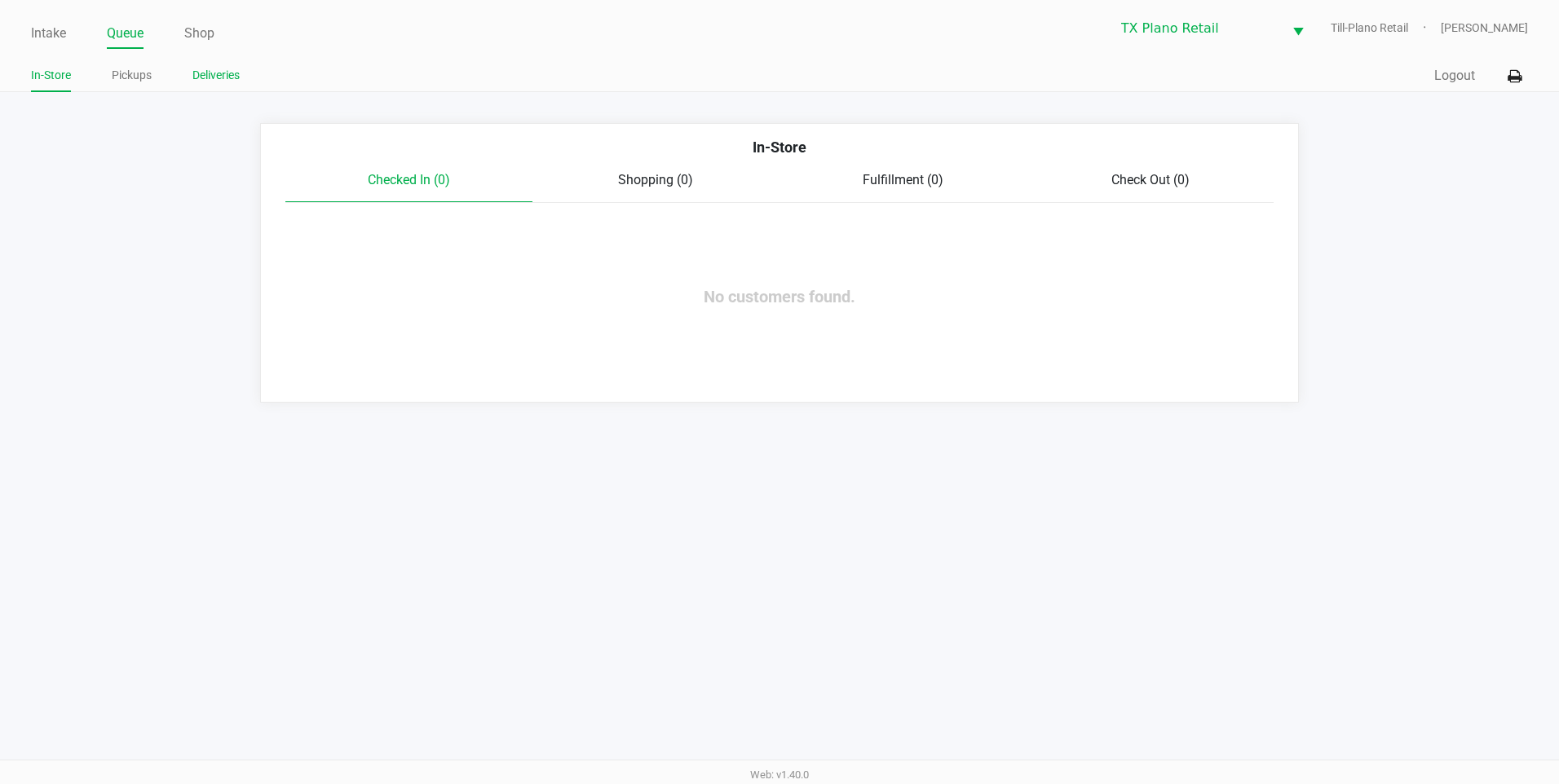
click at [205, 72] on link "Deliveries" at bounding box center [216, 75] width 47 height 21
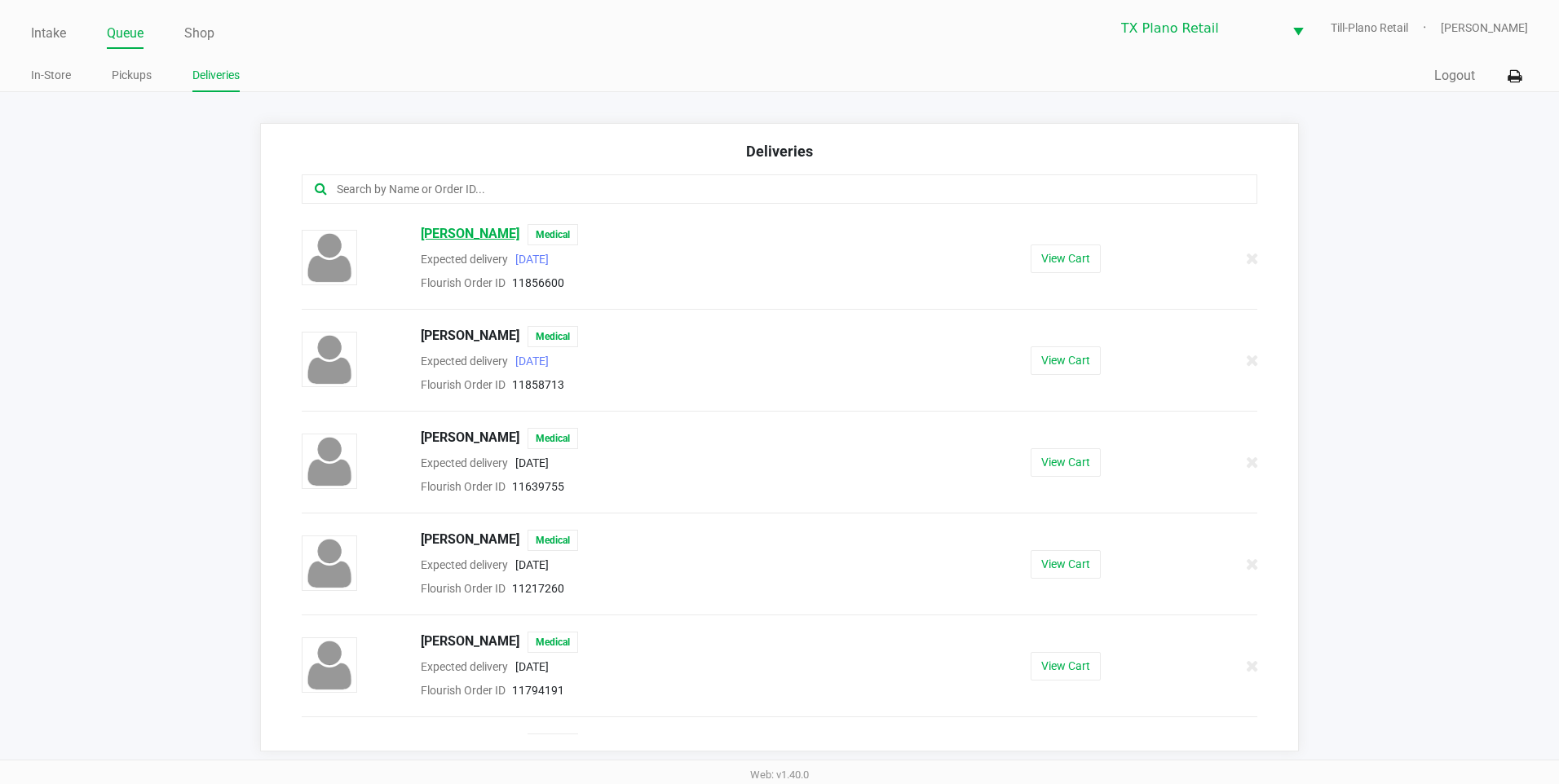
click at [464, 230] on span "Aimee Smith" at bounding box center [470, 235] width 98 height 22
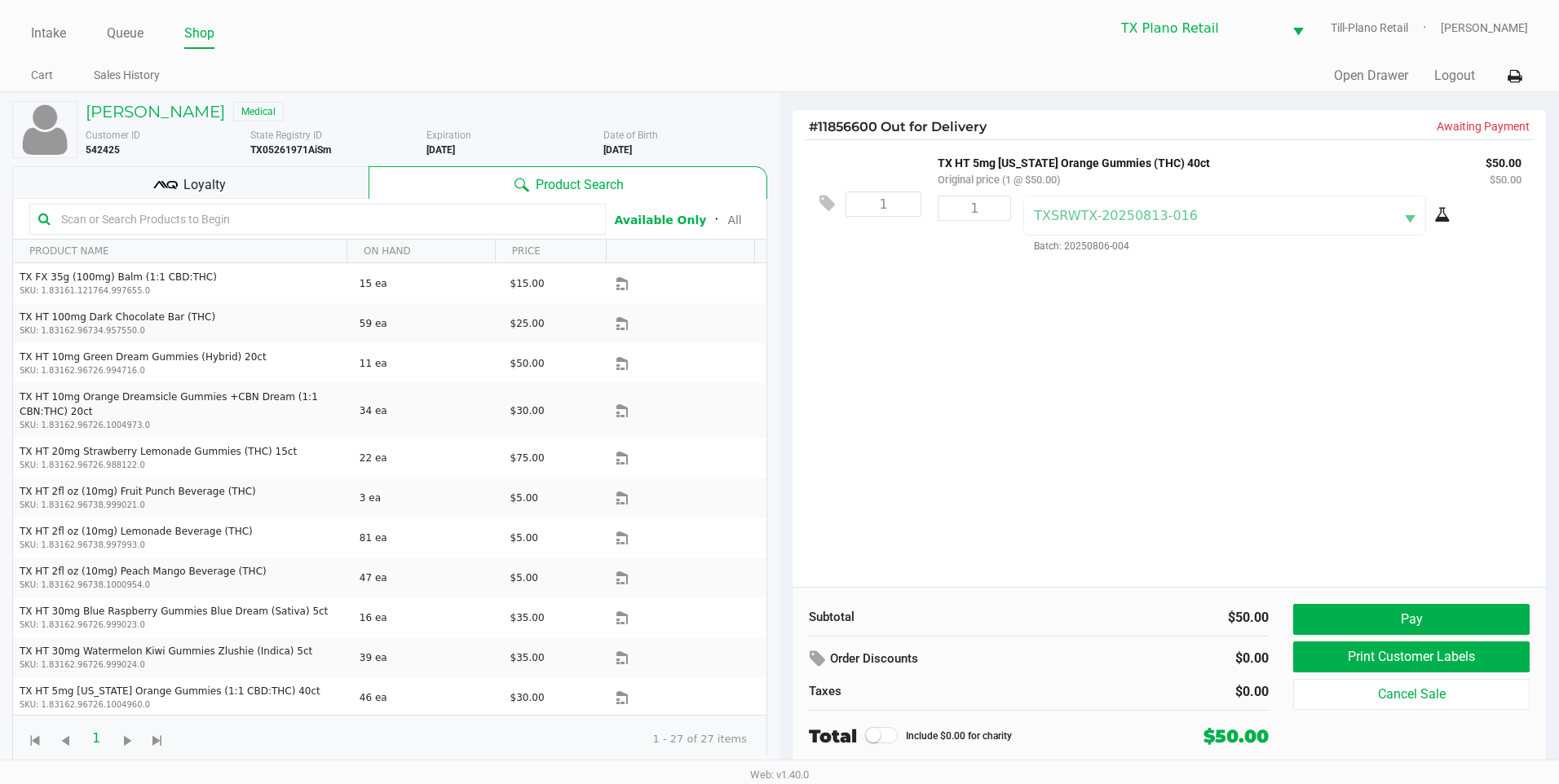
click at [957, 314] on div "1 TX HT 5mg Texas Orange Gummies (THC) 40ct Original price (1 @ $50.00) $50.00 …" at bounding box center [1169, 363] width 753 height 447
click at [955, 310] on div "1 TX HT 5mg Texas Orange Gummies (THC) 40ct Original price (1 @ $50.00) $50.00 …" at bounding box center [1169, 363] width 753 height 447
click at [979, 368] on div "1 TX HT 5mg Texas Orange Gummies (THC) 40ct Original price (1 @ $50.00) $50.00 …" at bounding box center [1169, 363] width 753 height 447
click at [1003, 356] on div "1 TX HT 5mg Texas Orange Gummies (THC) 40ct Original price (1 @ $50.00) $50.00 …" at bounding box center [1169, 363] width 753 height 447
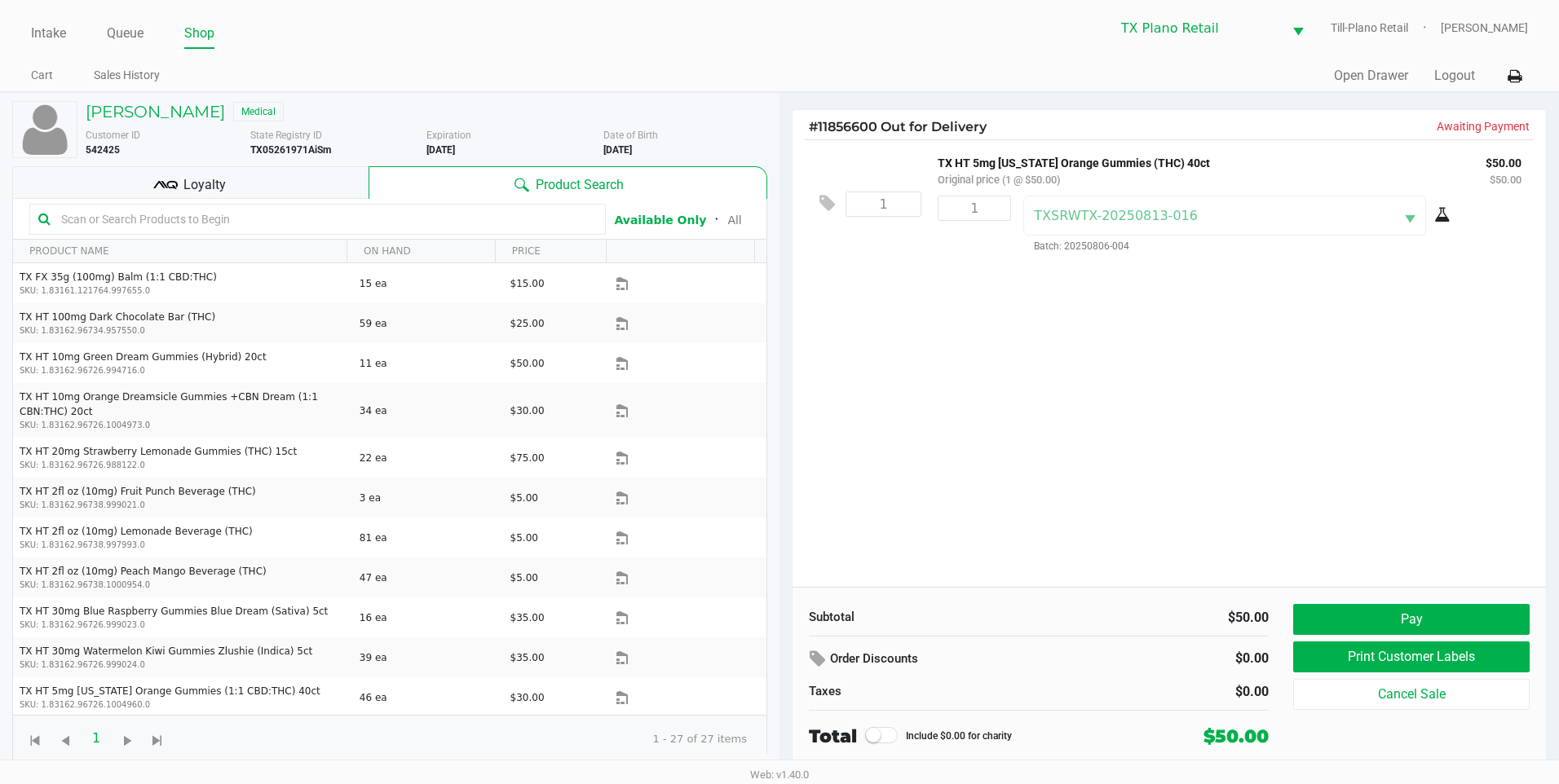
click at [837, 328] on div "1 TX HT 5mg Texas Orange Gummies (THC) 40ct Original price (1 @ $50.00) $50.00 …" at bounding box center [1169, 363] width 753 height 447
click at [877, 299] on div "1 TX HT 5mg Texas Orange Gummies (THC) 40ct Original price (1 @ $50.00) $50.00 …" at bounding box center [1169, 363] width 753 height 447
click at [1407, 611] on button "Pay" at bounding box center [1411, 619] width 236 height 31
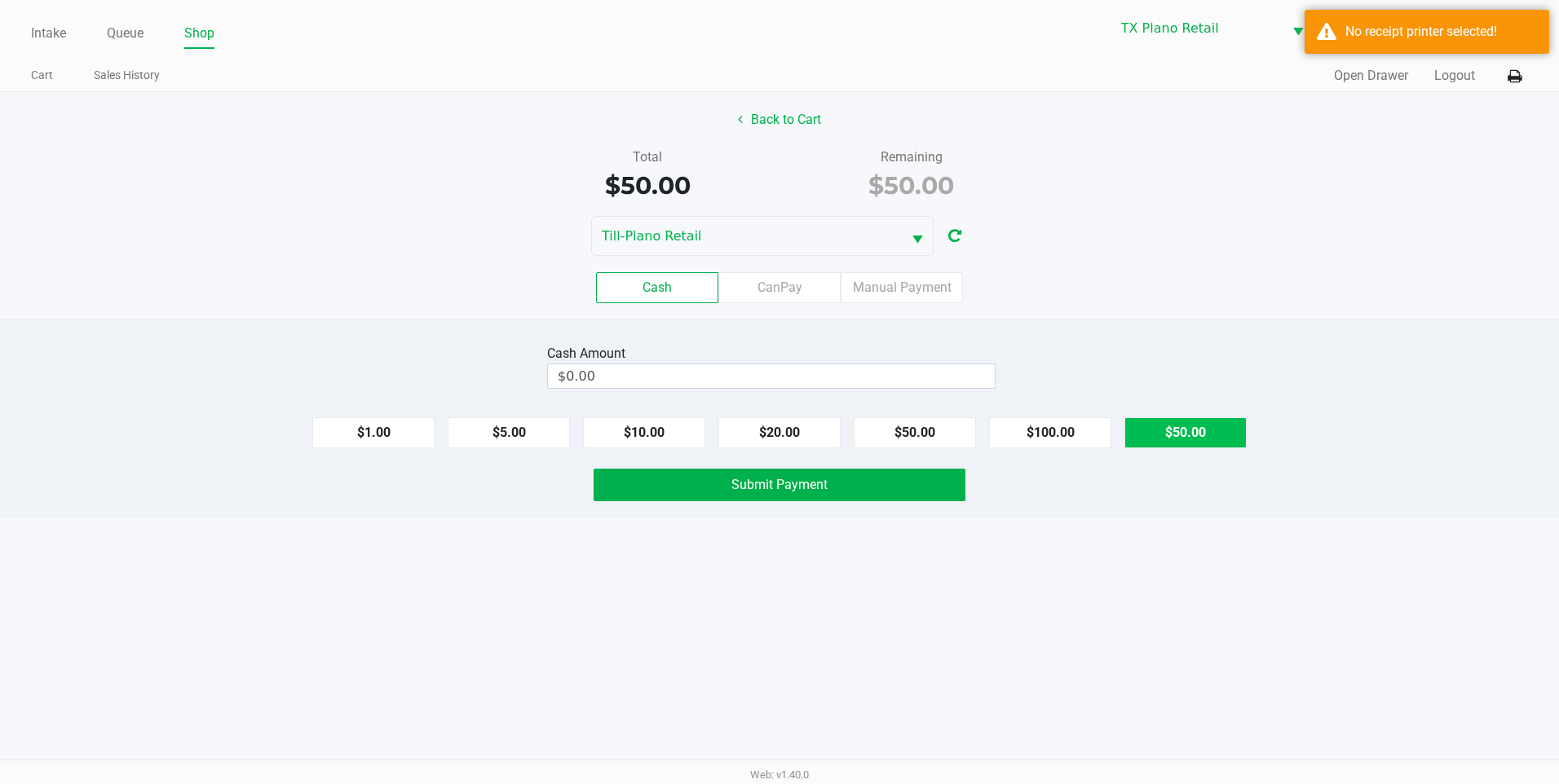
click at [1215, 424] on button "$50.00" at bounding box center [1186, 433] width 123 height 31
type input "$50.00"
click at [684, 475] on button "Submit Payment" at bounding box center [779, 485] width 371 height 32
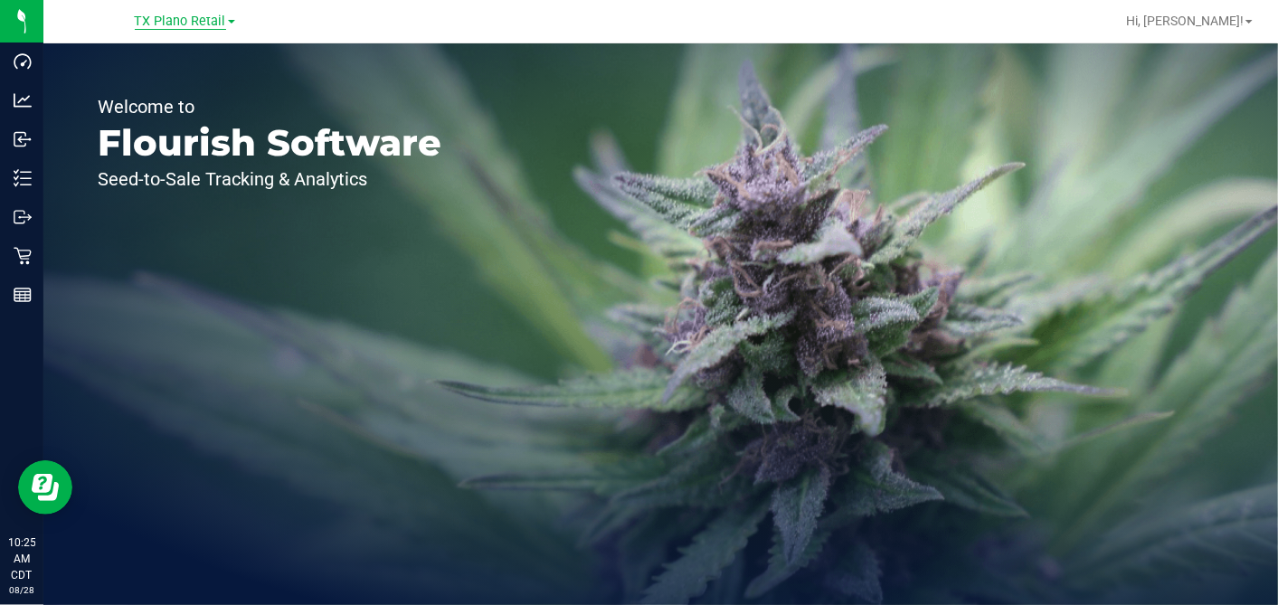
click at [175, 23] on span "TX Plano Retail" at bounding box center [180, 22] width 91 height 16
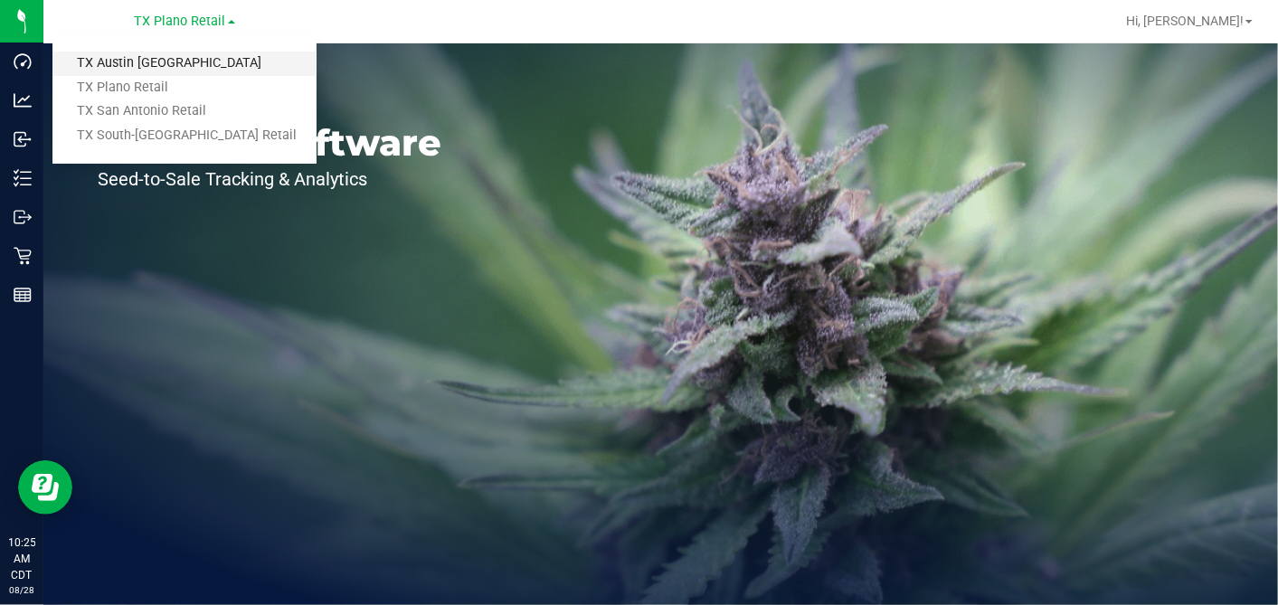
click at [152, 62] on link "TX Austin [GEOGRAPHIC_DATA]" at bounding box center [184, 64] width 264 height 24
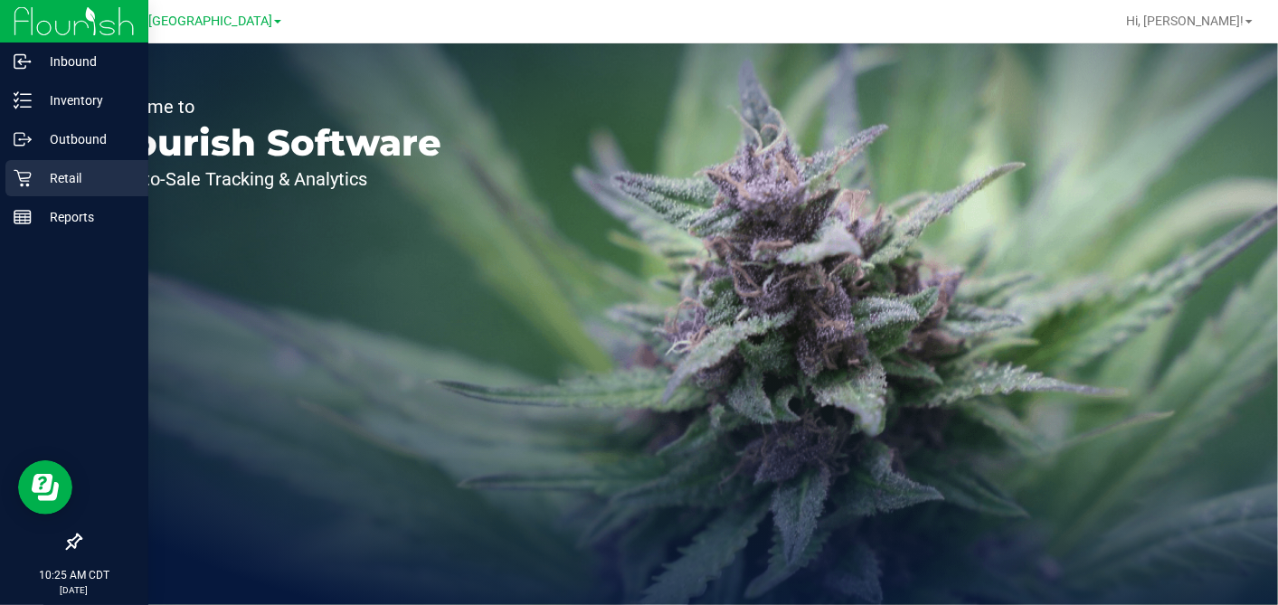
click at [28, 192] on div "Retail" at bounding box center [76, 178] width 143 height 36
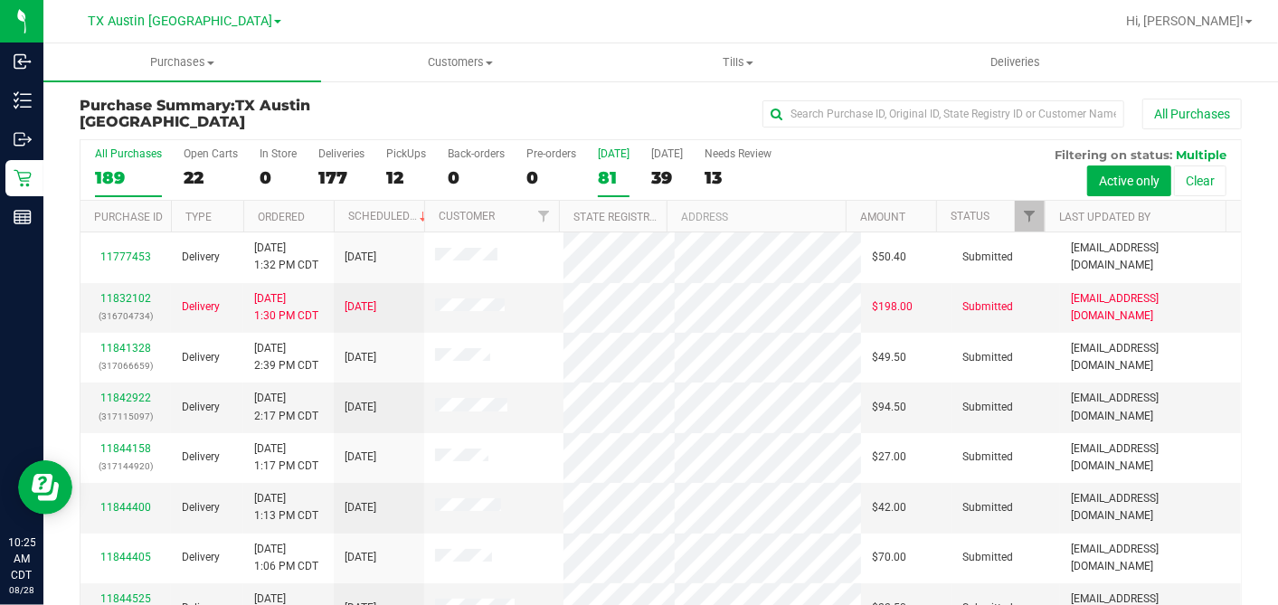
click at [617, 178] on div "81" at bounding box center [614, 177] width 32 height 21
click at [0, 0] on input "[DATE] 81" at bounding box center [0, 0] width 0 height 0
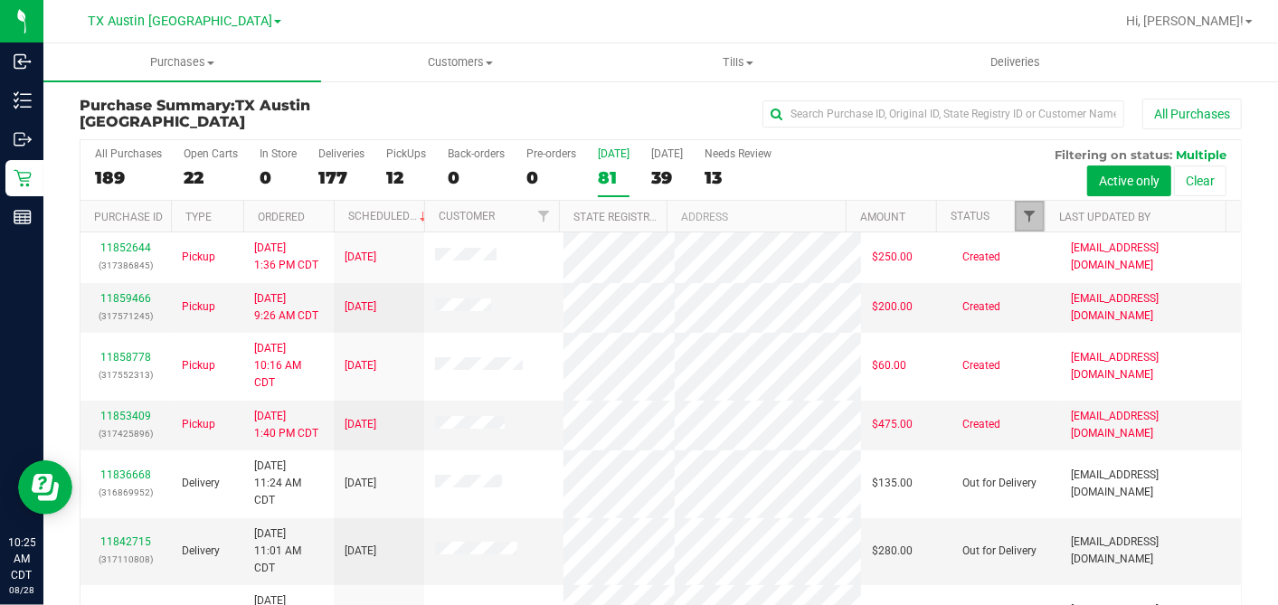
click at [1022, 215] on span "Filter" at bounding box center [1029, 216] width 14 height 14
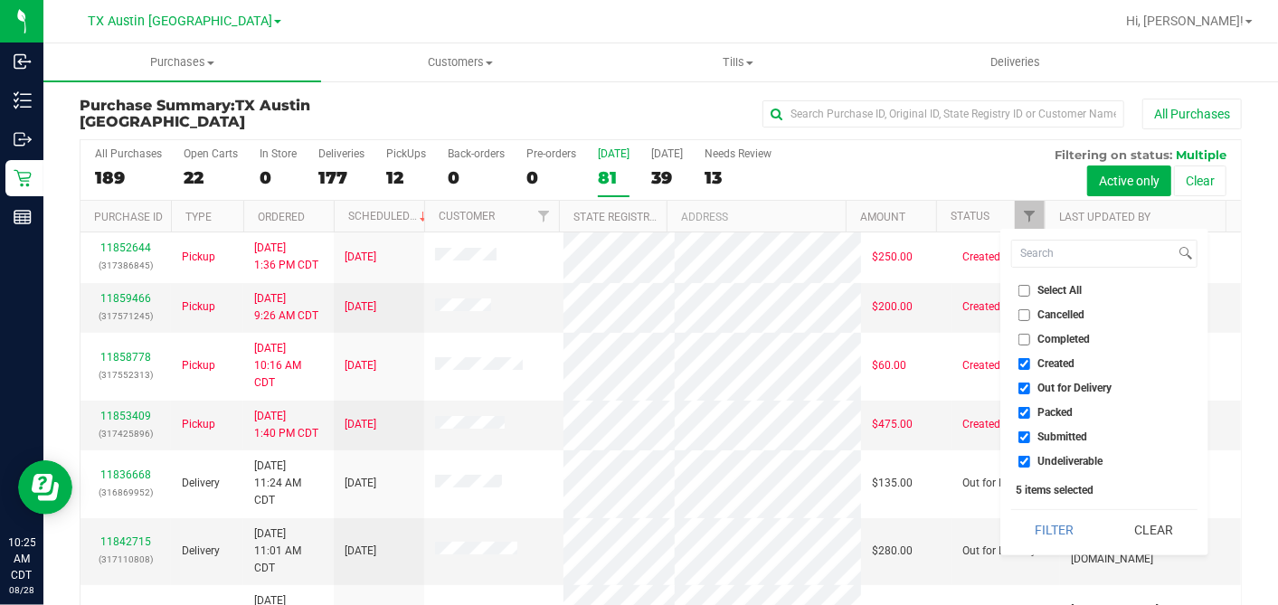
click at [1021, 287] on input "Select All" at bounding box center [1024, 291] width 12 height 12
checkbox input "true"
click at [1021, 287] on input "Select All" at bounding box center [1024, 291] width 12 height 12
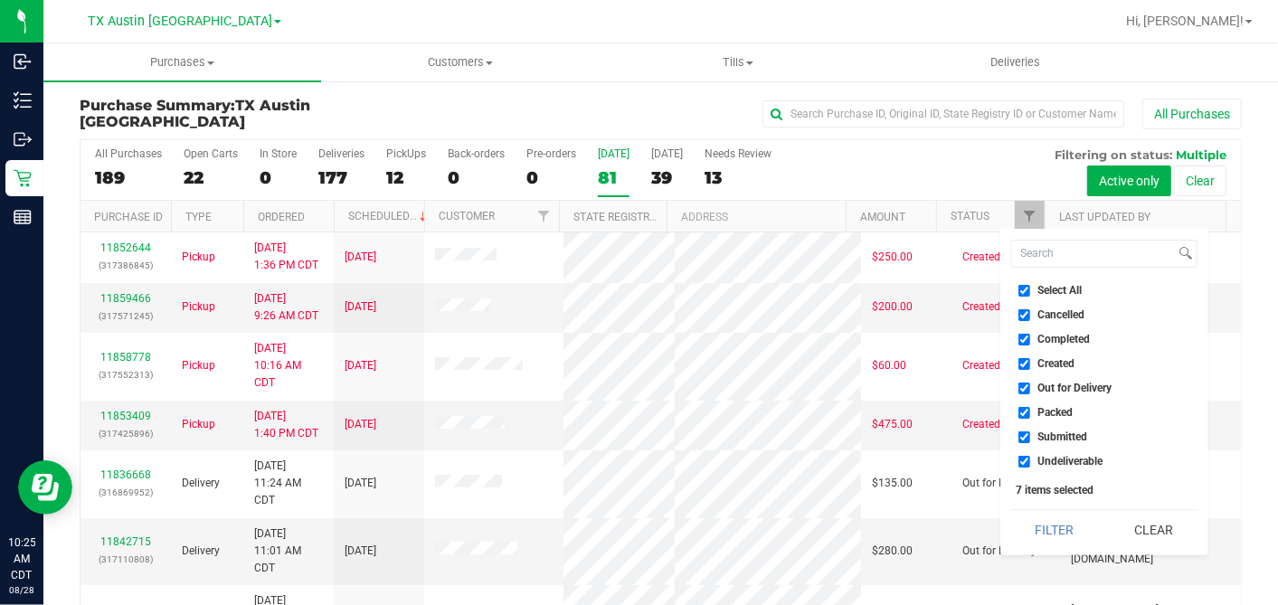
checkbox input "false"
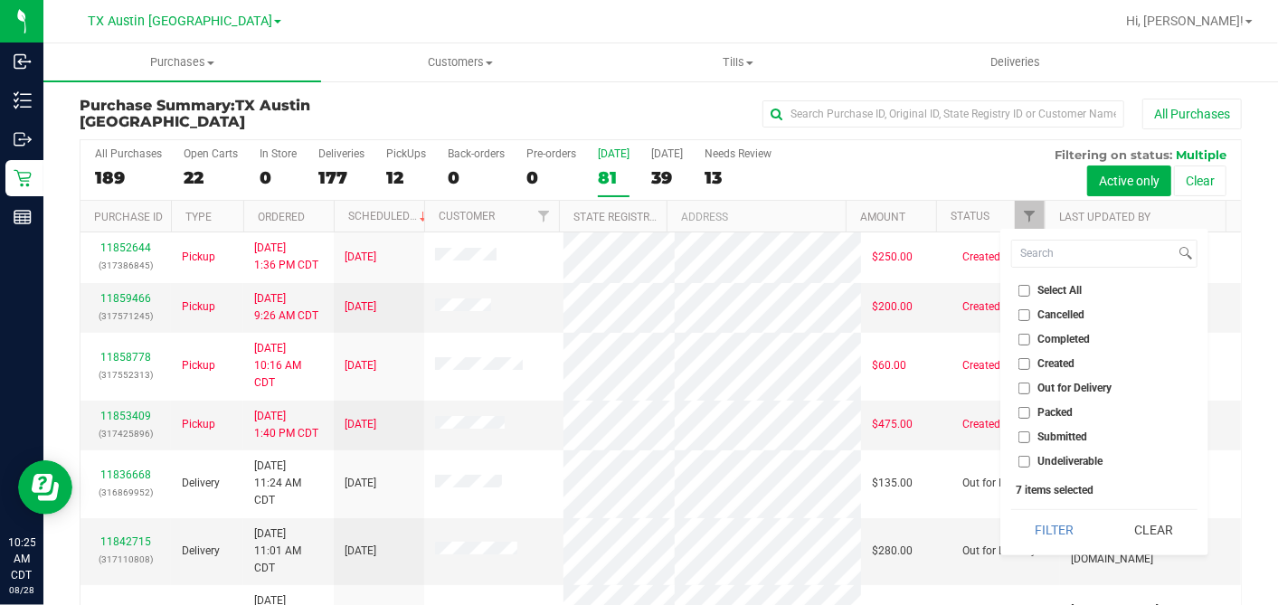
checkbox input "false"
click at [1023, 366] on input "Created" at bounding box center [1024, 364] width 12 height 12
checkbox input "true"
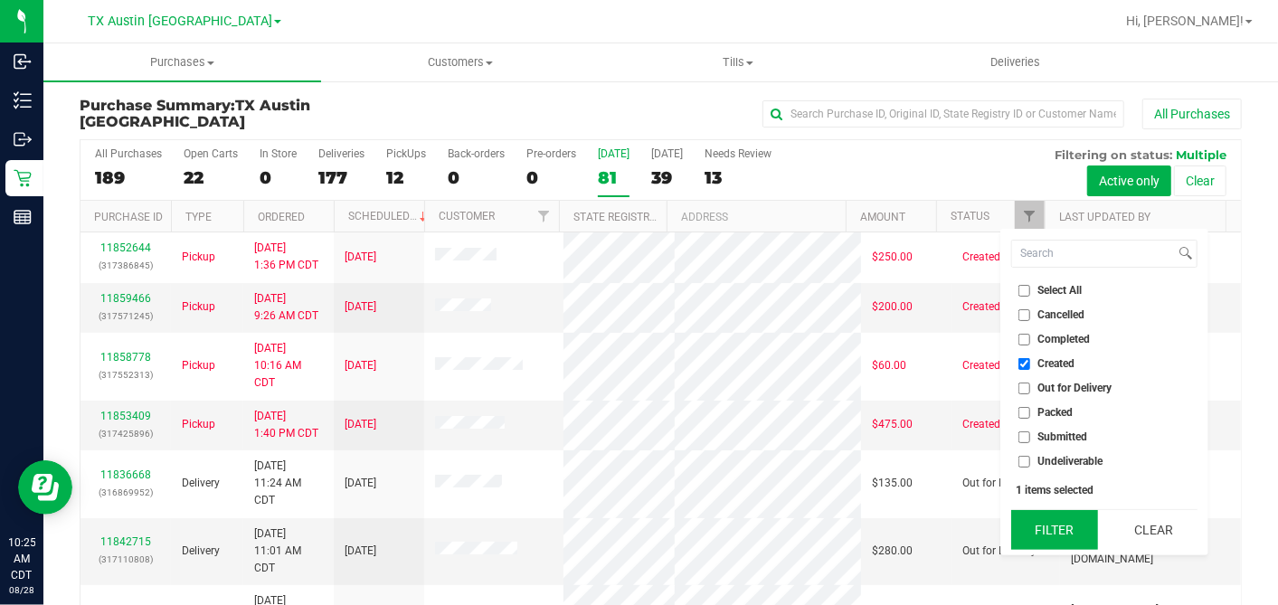
click at [1042, 523] on button "Filter" at bounding box center [1054, 530] width 87 height 40
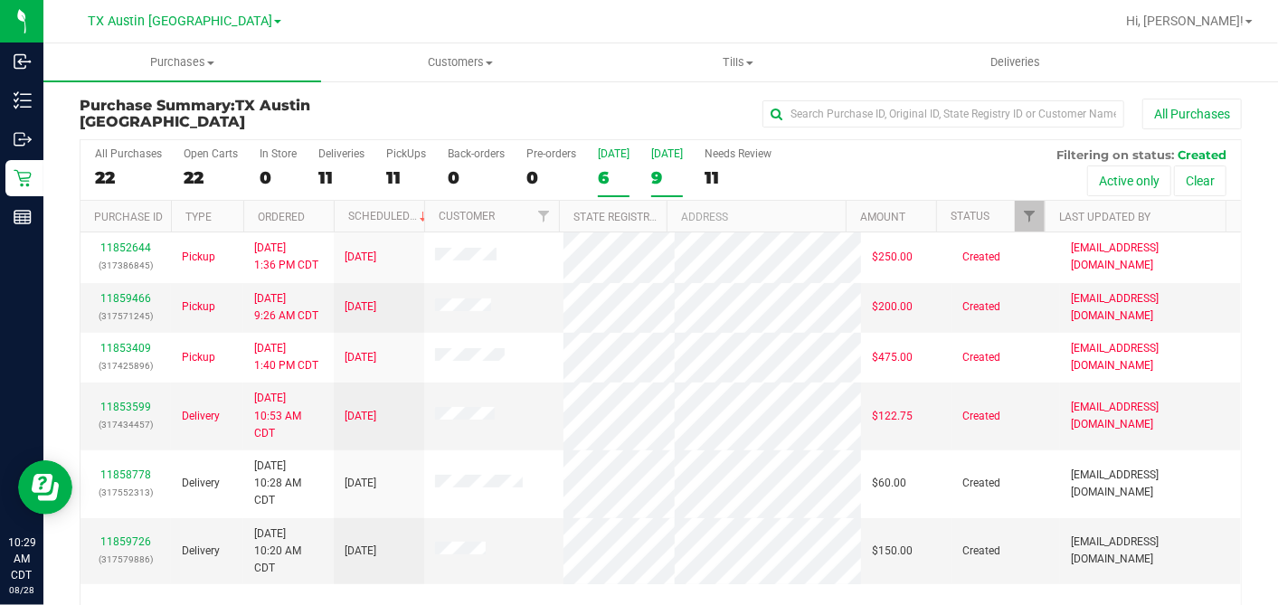
click at [656, 167] on div "9" at bounding box center [667, 177] width 32 height 21
click at [0, 0] on input "[DATE] 9" at bounding box center [0, 0] width 0 height 0
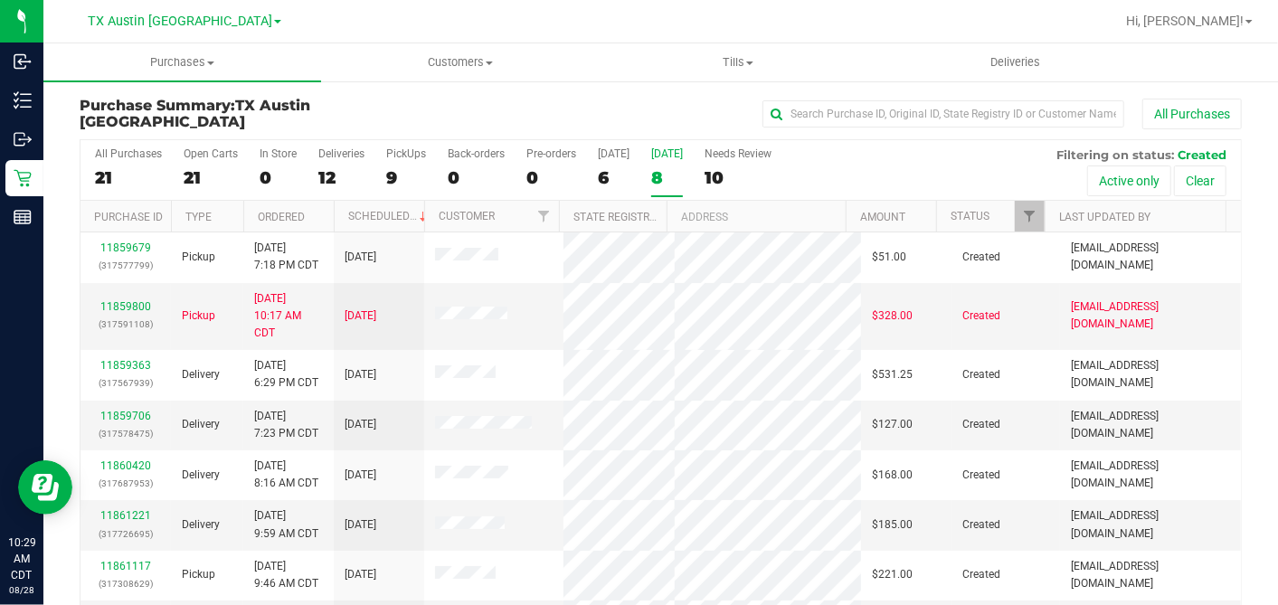
click at [304, 204] on th "Ordered" at bounding box center [288, 217] width 90 height 32
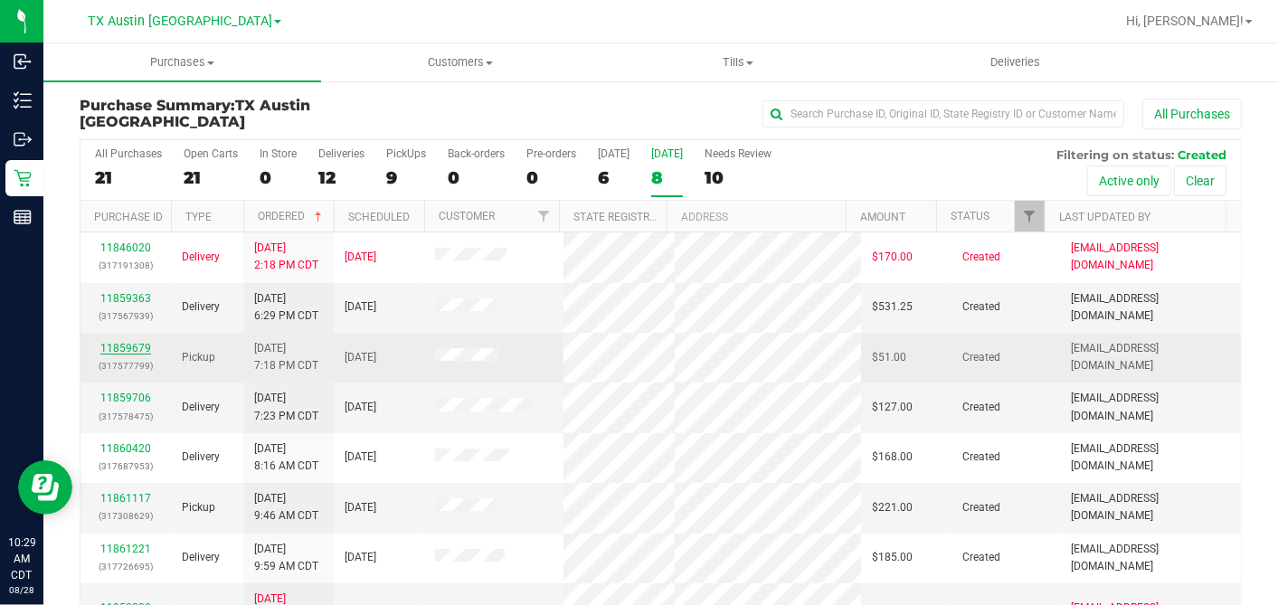
click at [126, 348] on link "11859679" at bounding box center [125, 348] width 51 height 13
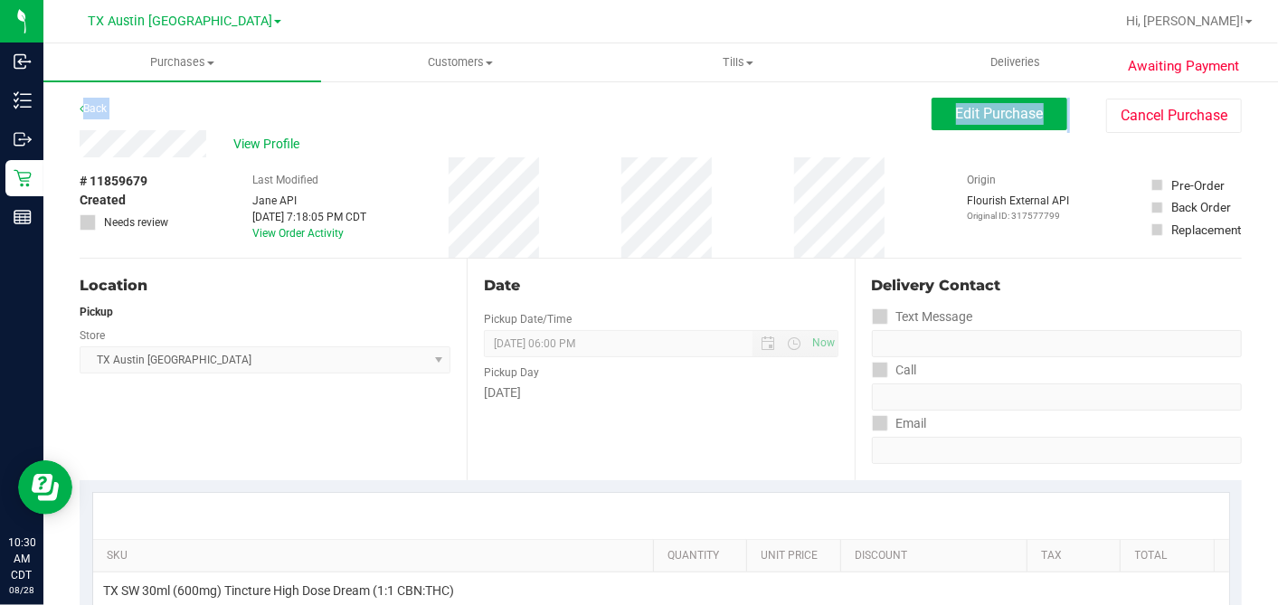
click at [127, 163] on div "# 11859679 Created Needs review" at bounding box center [125, 207] width 90 height 100
click at [293, 145] on span "View Profile" at bounding box center [269, 144] width 72 height 19
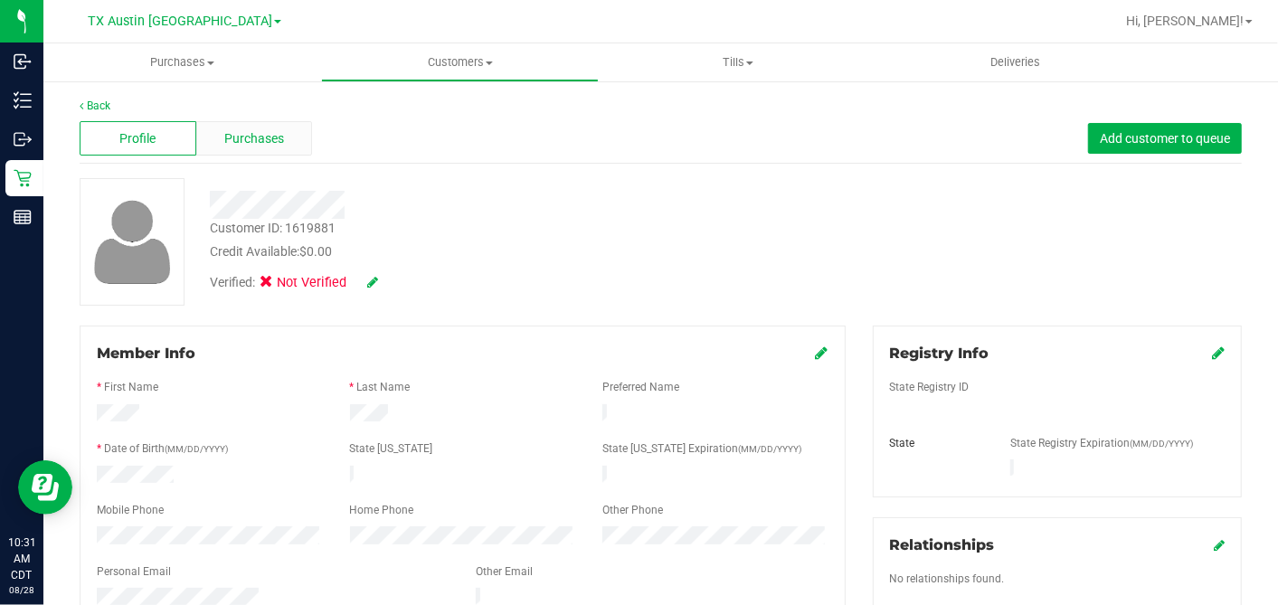
click at [274, 127] on div "Purchases" at bounding box center [254, 138] width 117 height 34
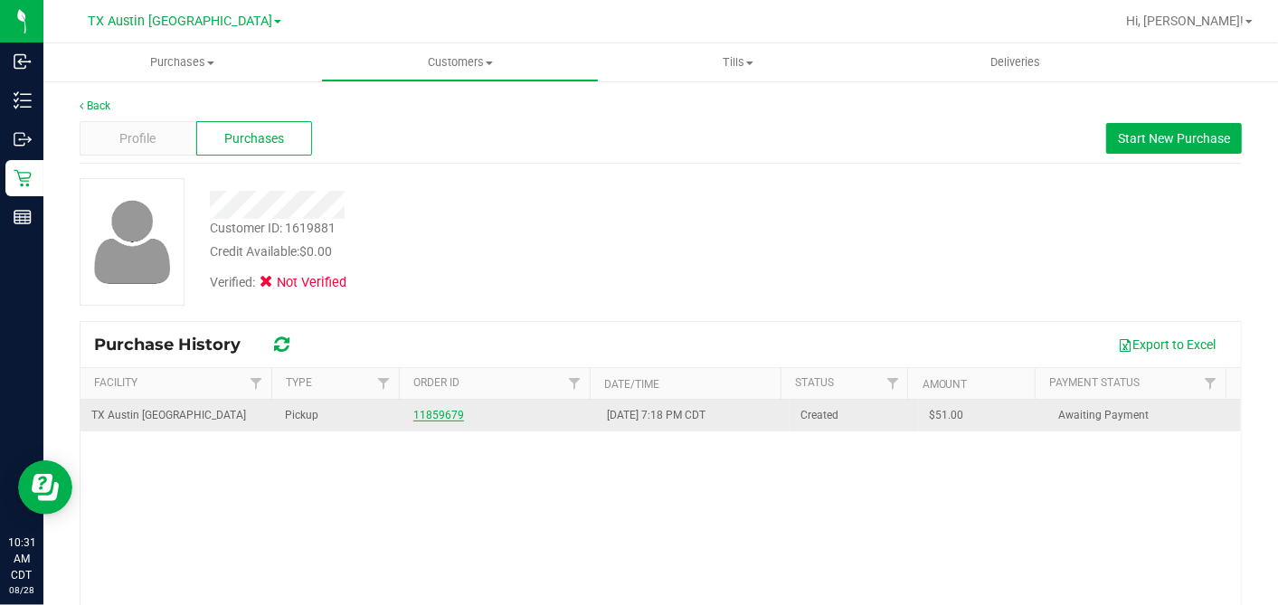
click at [444, 413] on link "11859679" at bounding box center [438, 415] width 51 height 13
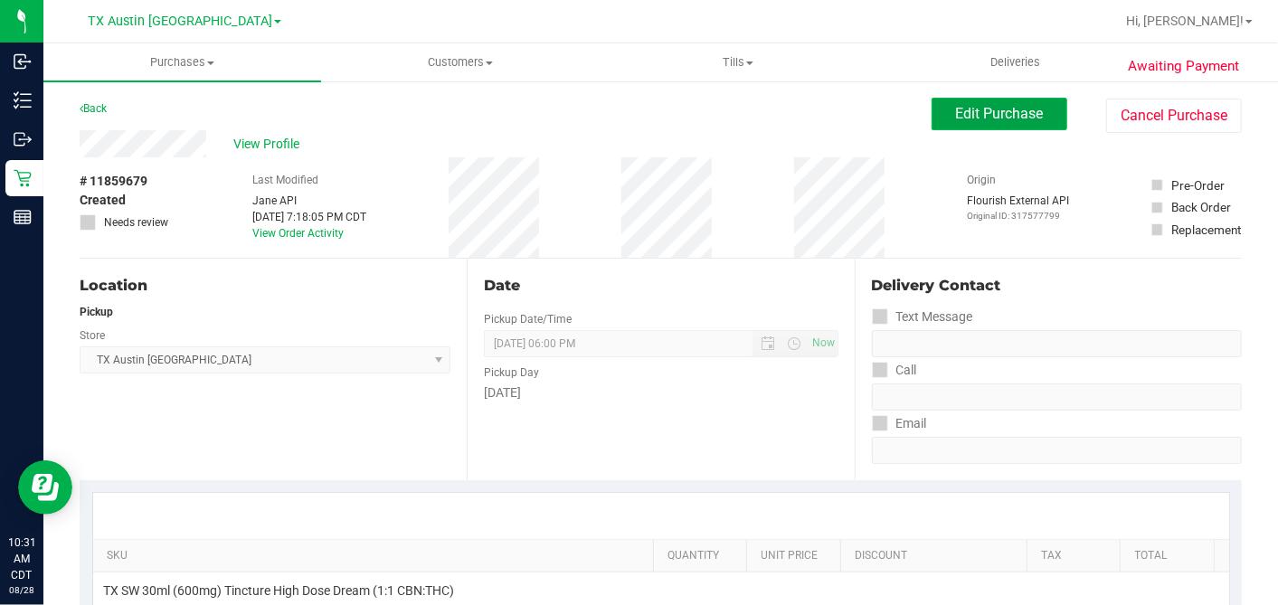
click at [976, 122] on button "Edit Purchase" at bounding box center [999, 114] width 136 height 33
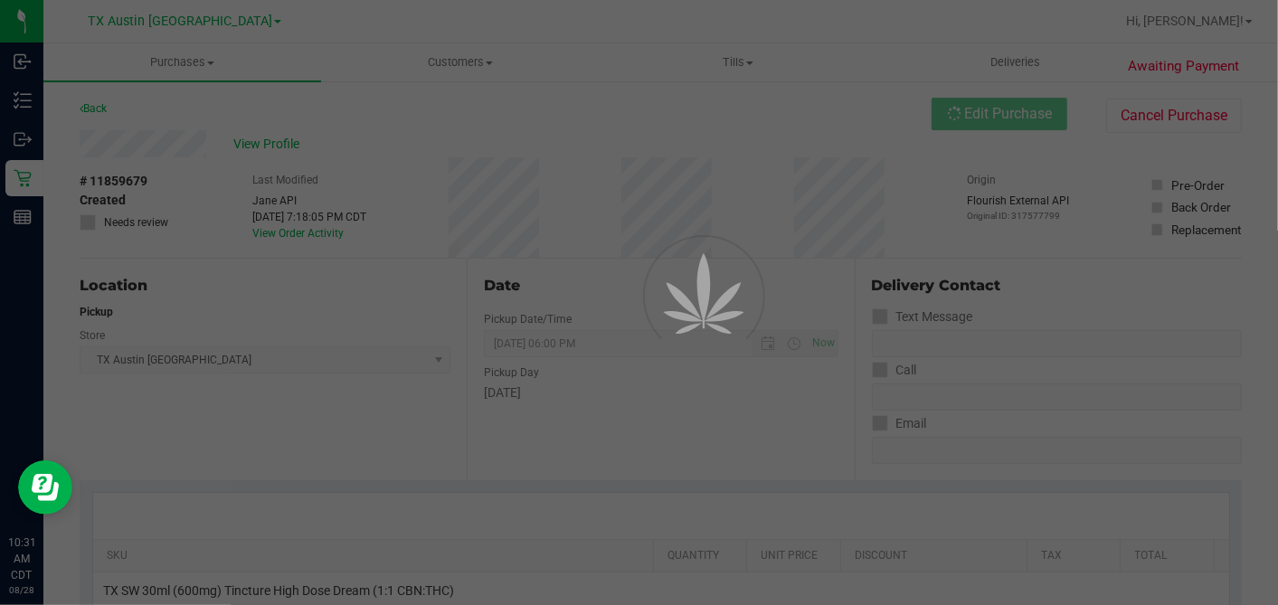
click at [89, 222] on div at bounding box center [639, 302] width 1278 height 605
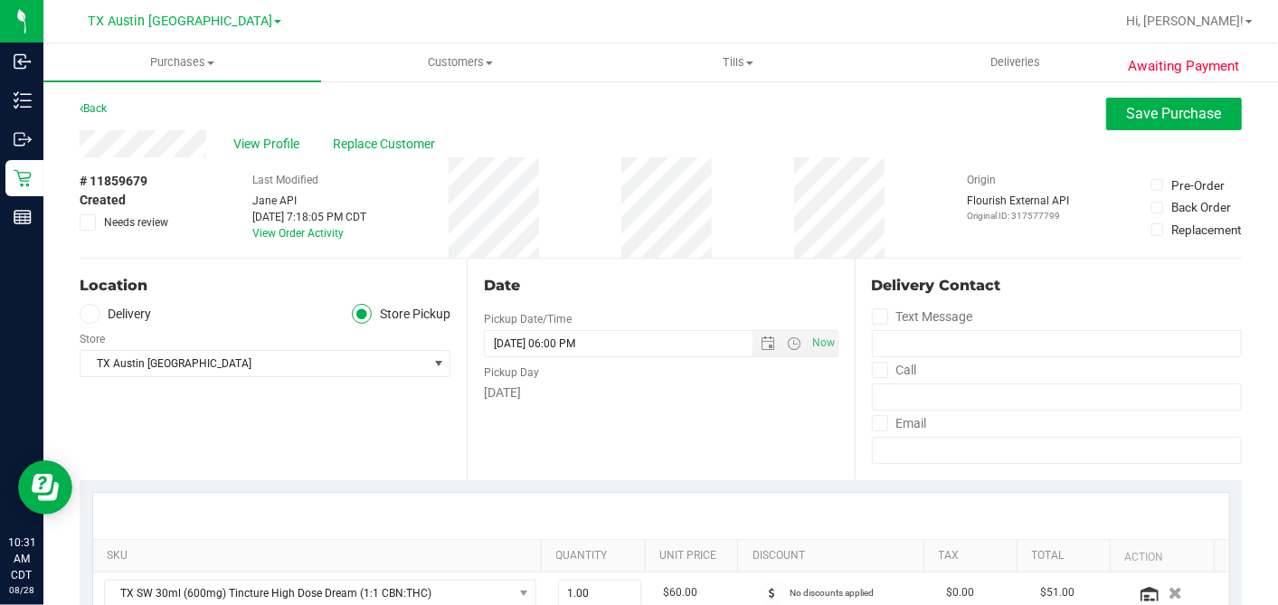
click at [89, 222] on icon at bounding box center [88, 222] width 12 height 0
click at [0, 0] on input "Needs review" at bounding box center [0, 0] width 0 height 0
click at [623, 295] on div "Date" at bounding box center [661, 286] width 354 height 22
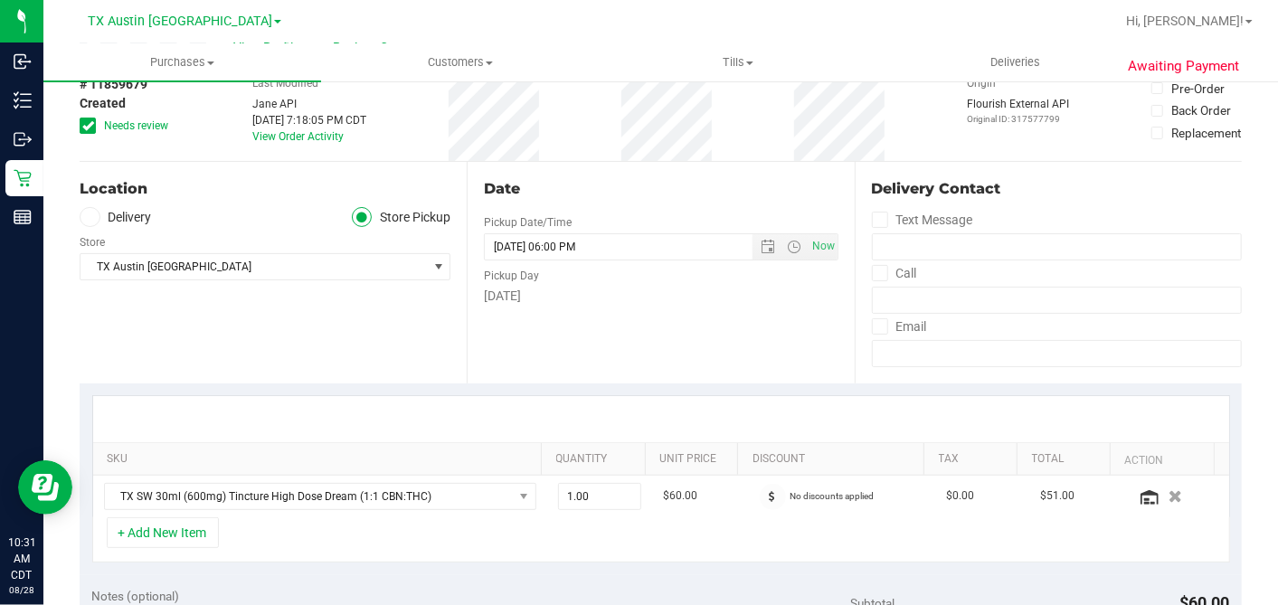
scroll to position [401, 0]
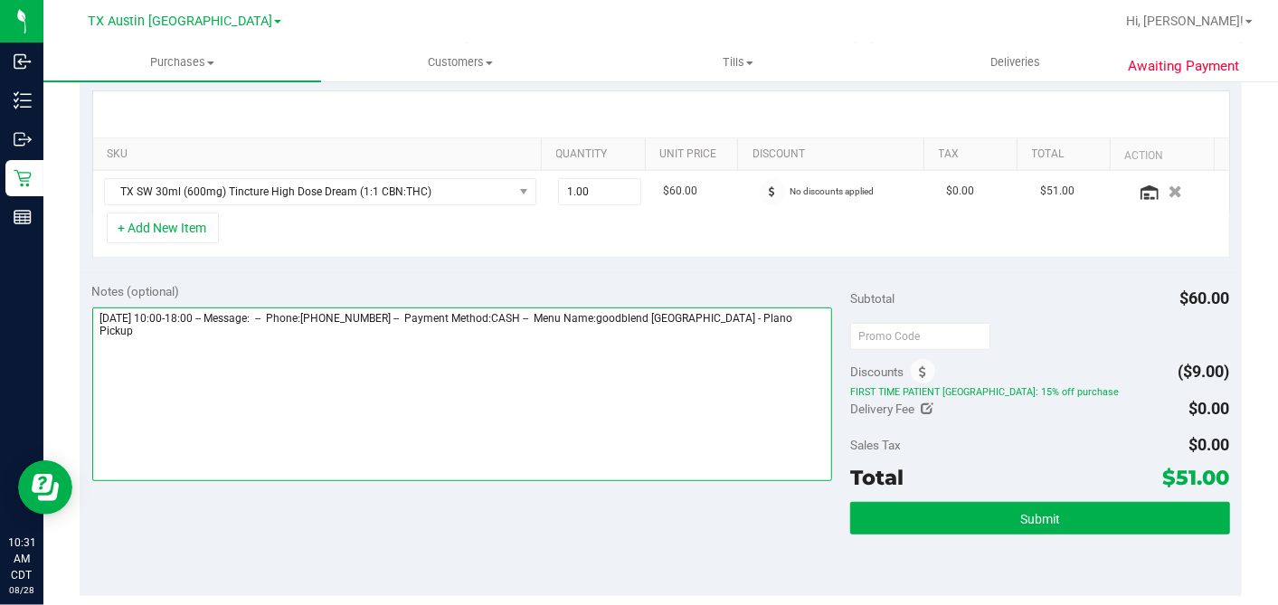
click at [769, 323] on textarea at bounding box center [462, 394] width 740 height 174
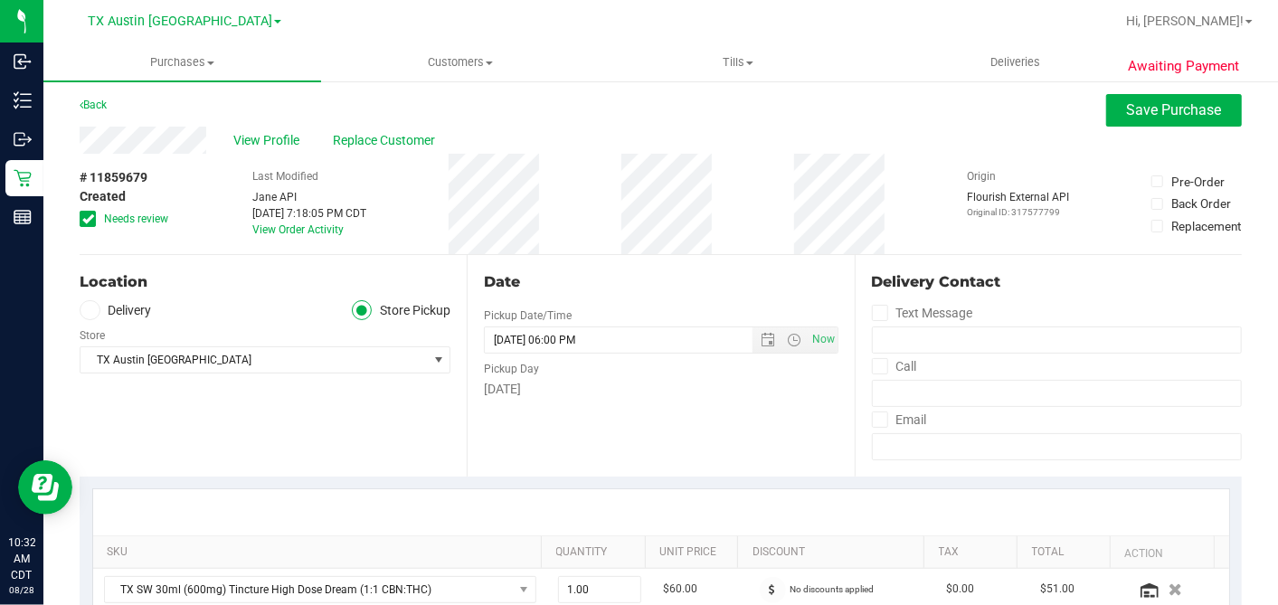
scroll to position [0, 0]
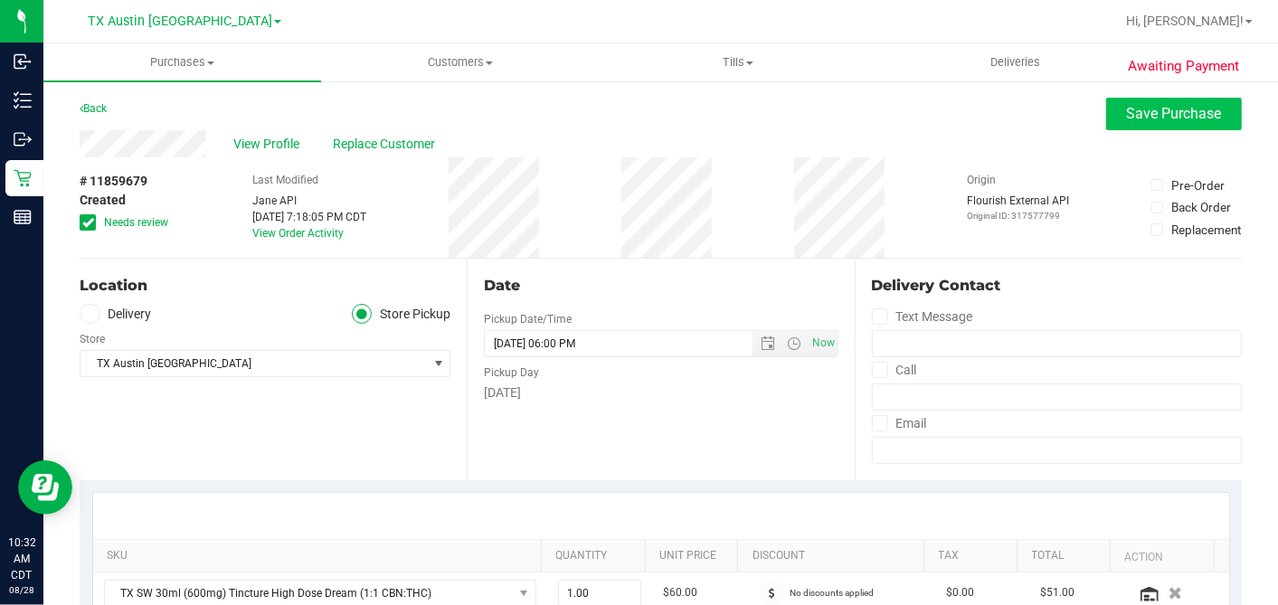
type textarea "[DATE] 10:00-18:00 -- Message: -- Phone:[PHONE_NUMBER] -- Payment Method:CASH -…"
click at [1139, 100] on button "Save Purchase" at bounding box center [1174, 114] width 136 height 33
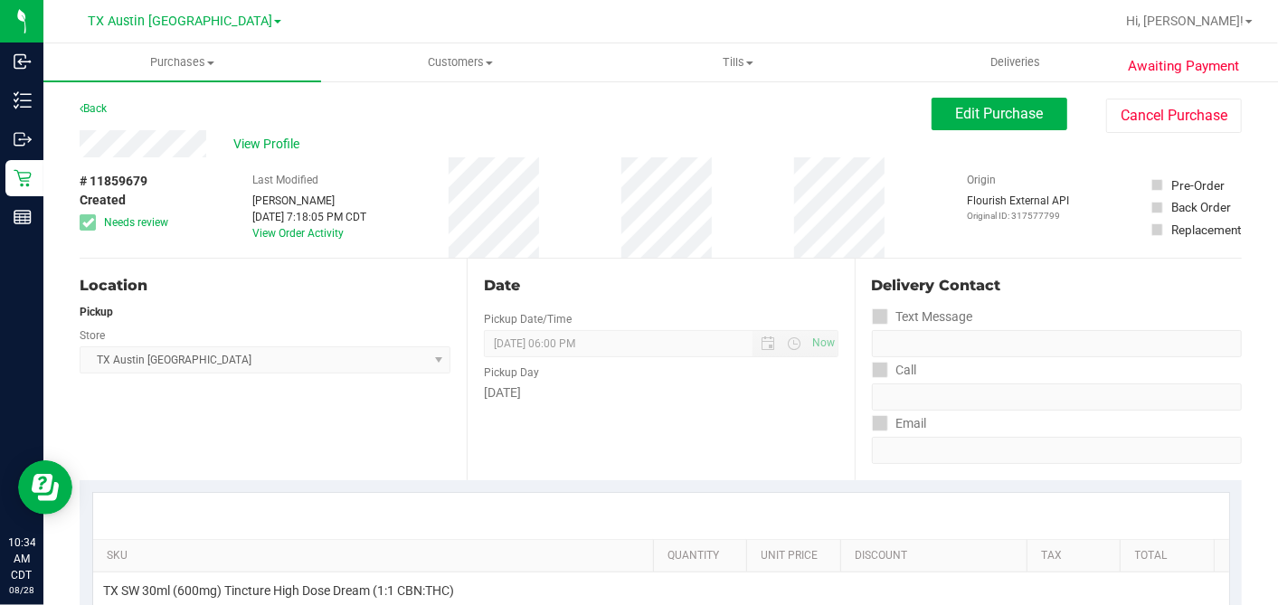
click at [580, 193] on div "# 11859679 Created Needs review Last Modified [PERSON_NAME] [DATE] 7:18:05 PM C…" at bounding box center [661, 207] width 1162 height 100
click at [281, 146] on span "View Profile" at bounding box center [269, 144] width 72 height 19
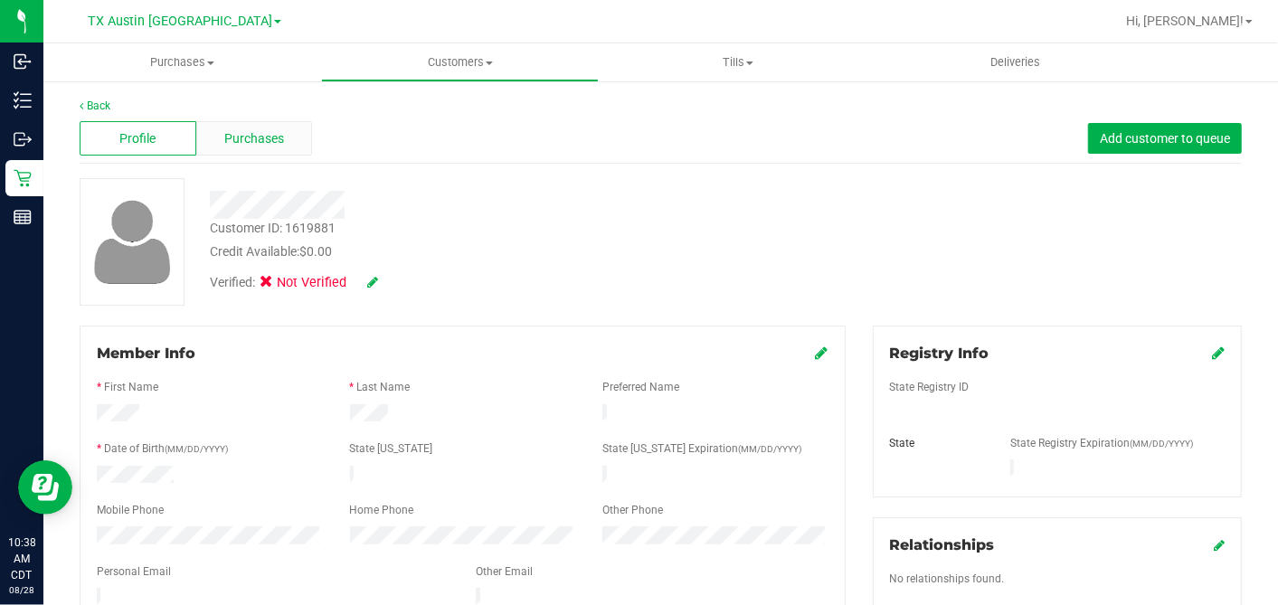
click at [281, 137] on div "Purchases" at bounding box center [254, 138] width 117 height 34
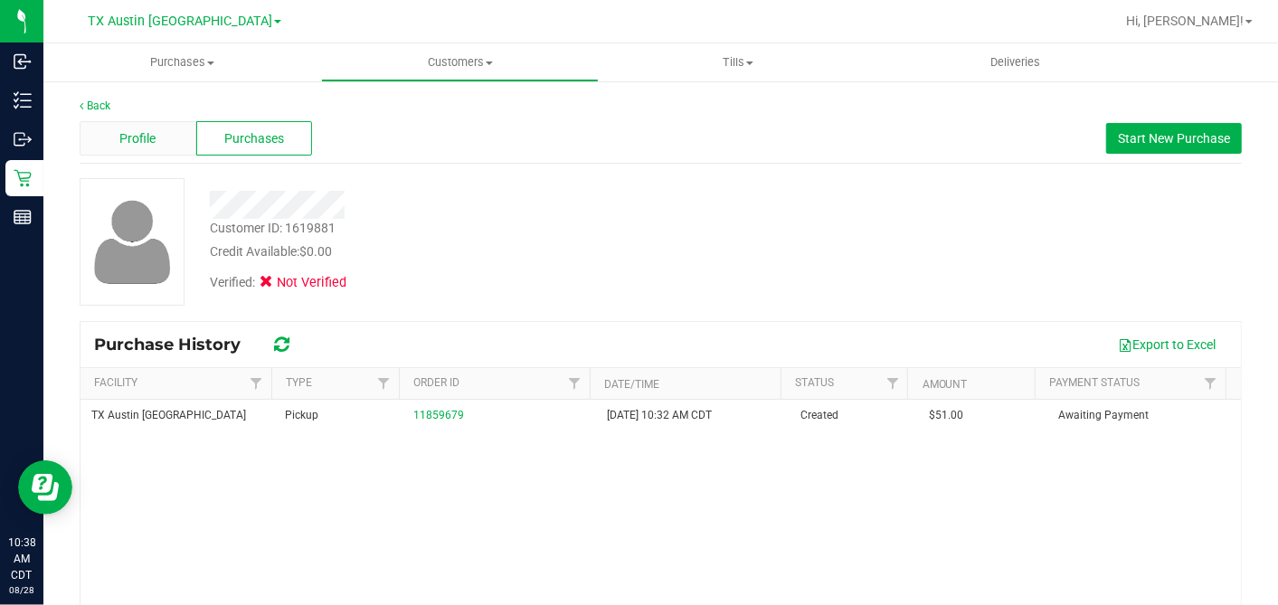
click at [149, 124] on div "Profile" at bounding box center [138, 138] width 117 height 34
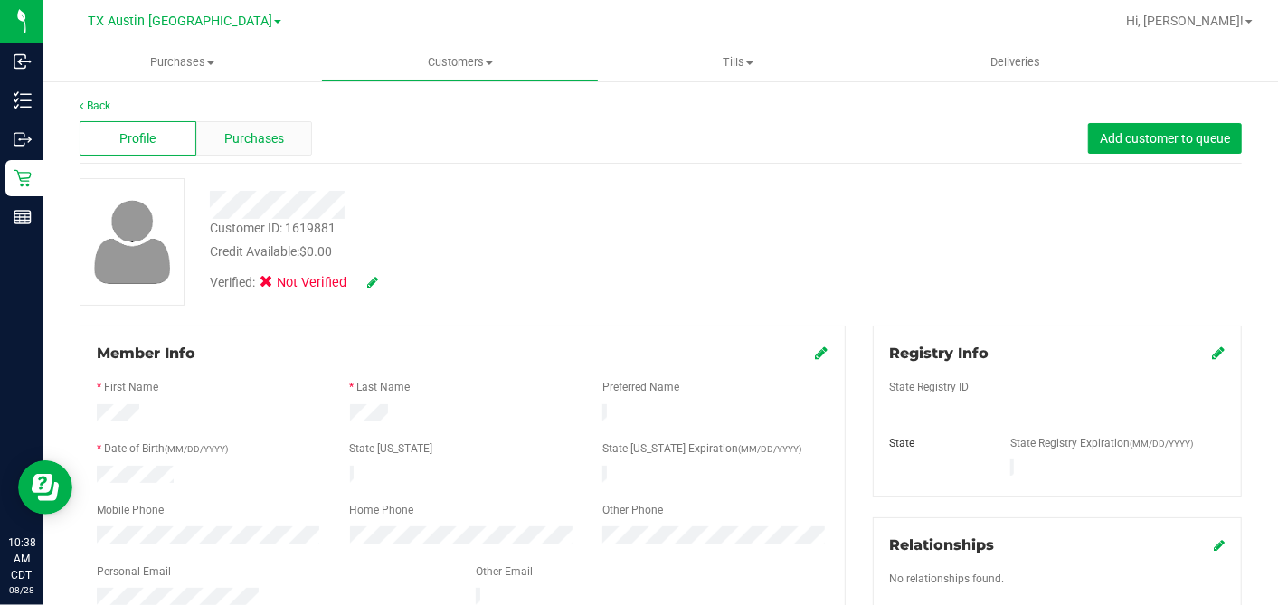
click at [267, 145] on span "Purchases" at bounding box center [254, 138] width 60 height 19
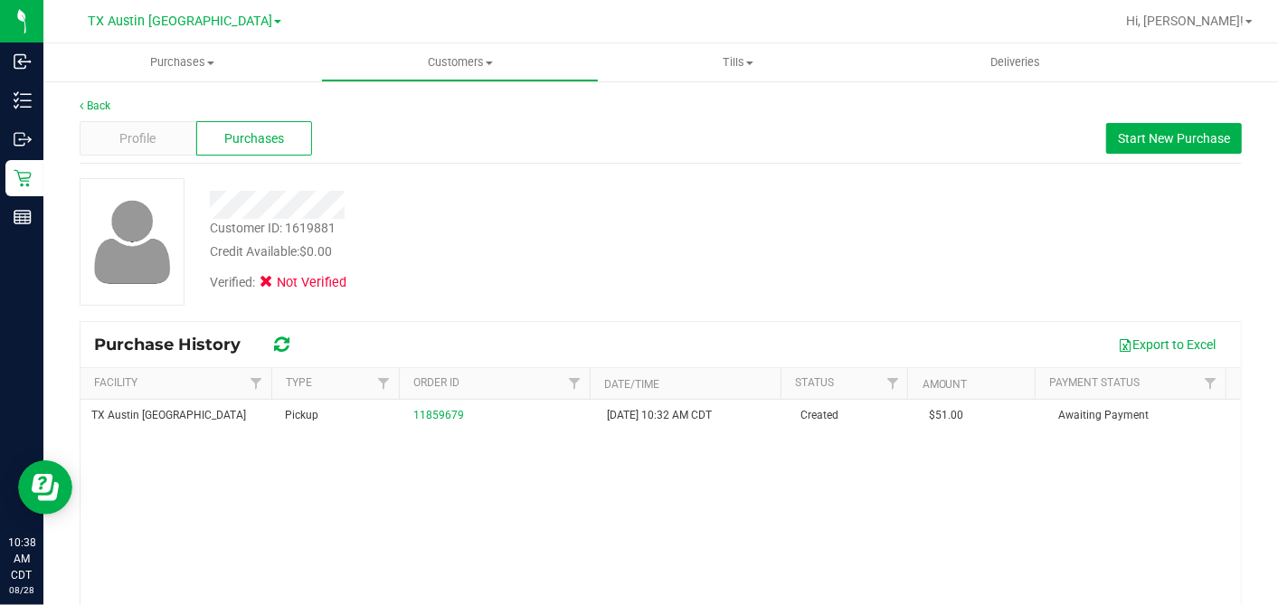
click at [761, 291] on div "Verified: Not Verified" at bounding box center [493, 281] width 595 height 40
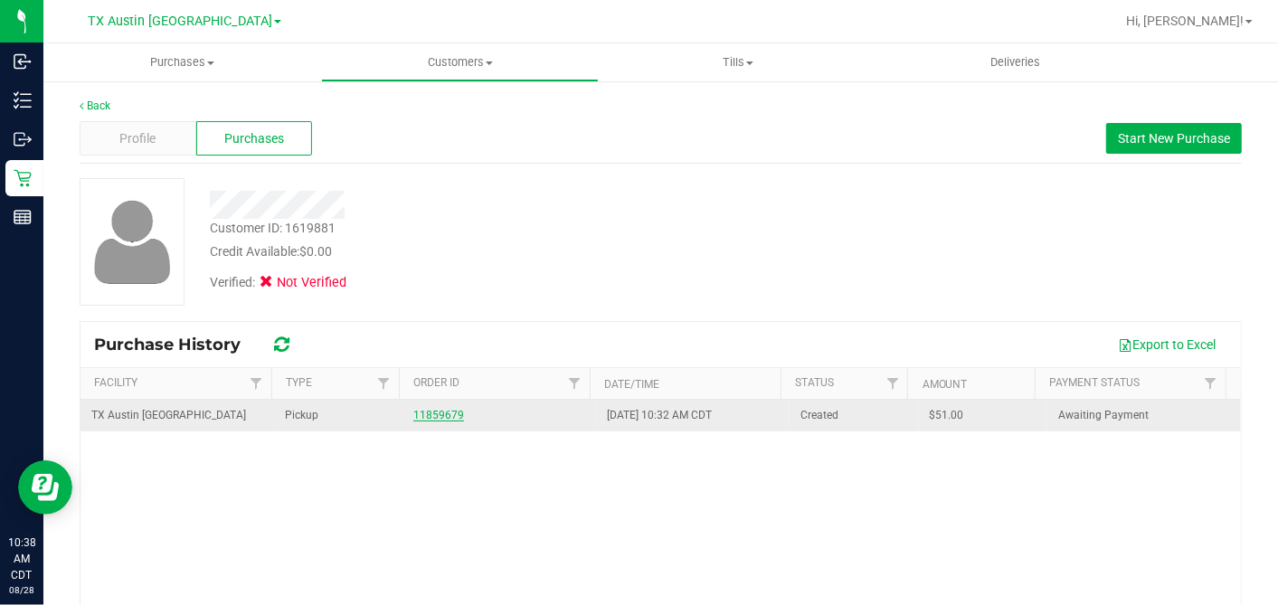
click at [427, 416] on link "11859679" at bounding box center [438, 415] width 51 height 13
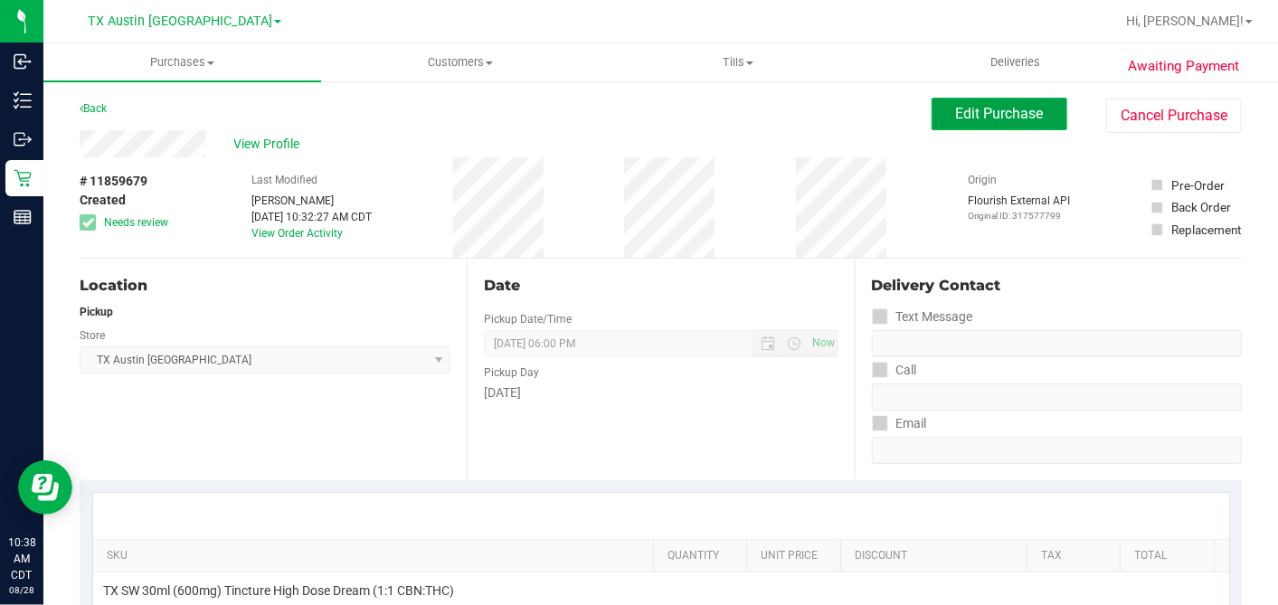
click at [942, 122] on button "Edit Purchase" at bounding box center [999, 114] width 136 height 33
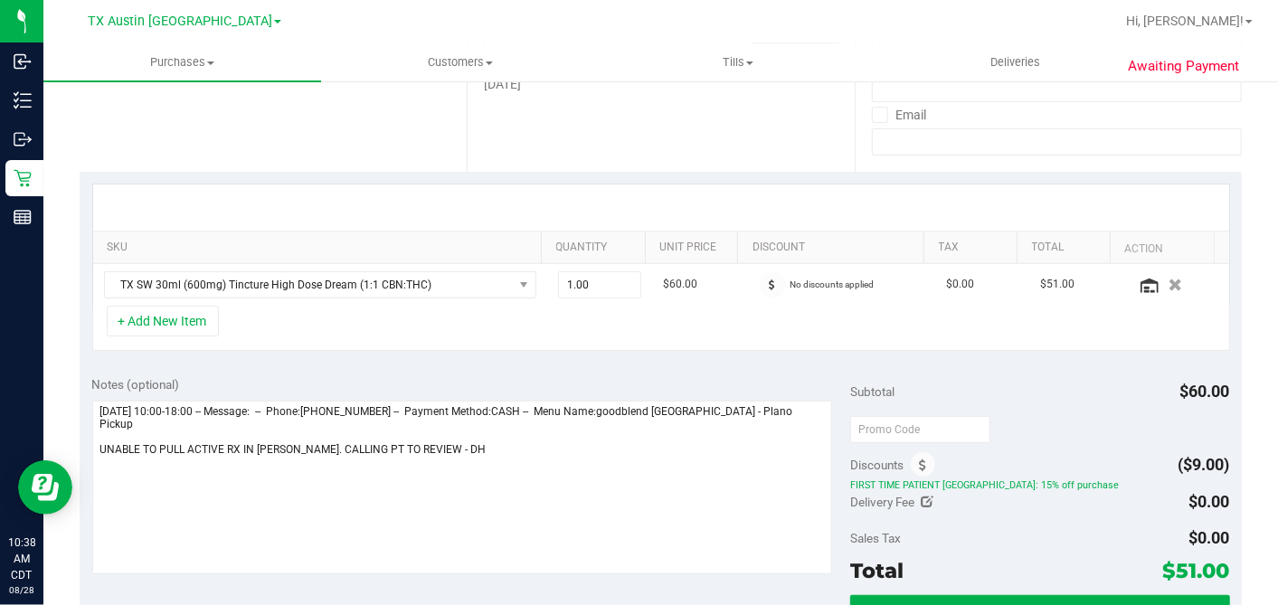
scroll to position [401, 0]
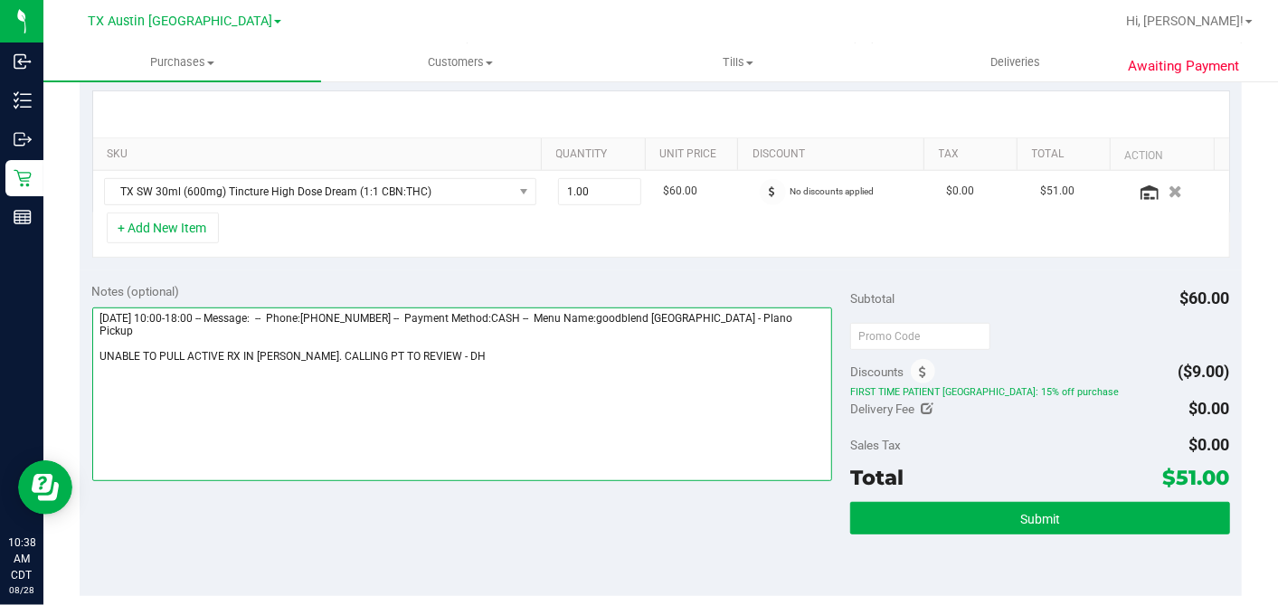
click at [434, 333] on textarea at bounding box center [462, 394] width 740 height 174
click at [457, 347] on textarea at bounding box center [462, 394] width 740 height 174
click at [403, 341] on textarea at bounding box center [462, 394] width 740 height 174
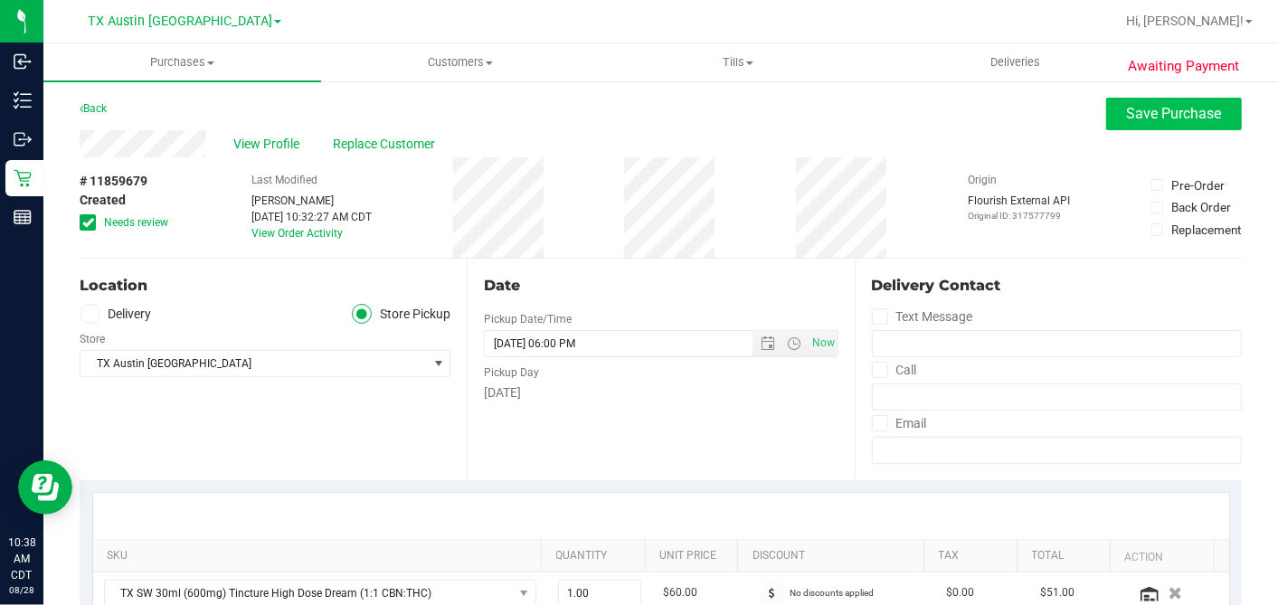
type textarea "[DATE] 10:00-18:00 -- Message: -- Phone:[PHONE_NUMBER] -- Payment Method:CASH -…"
click at [1165, 125] on button "Save Purchase" at bounding box center [1174, 114] width 136 height 33
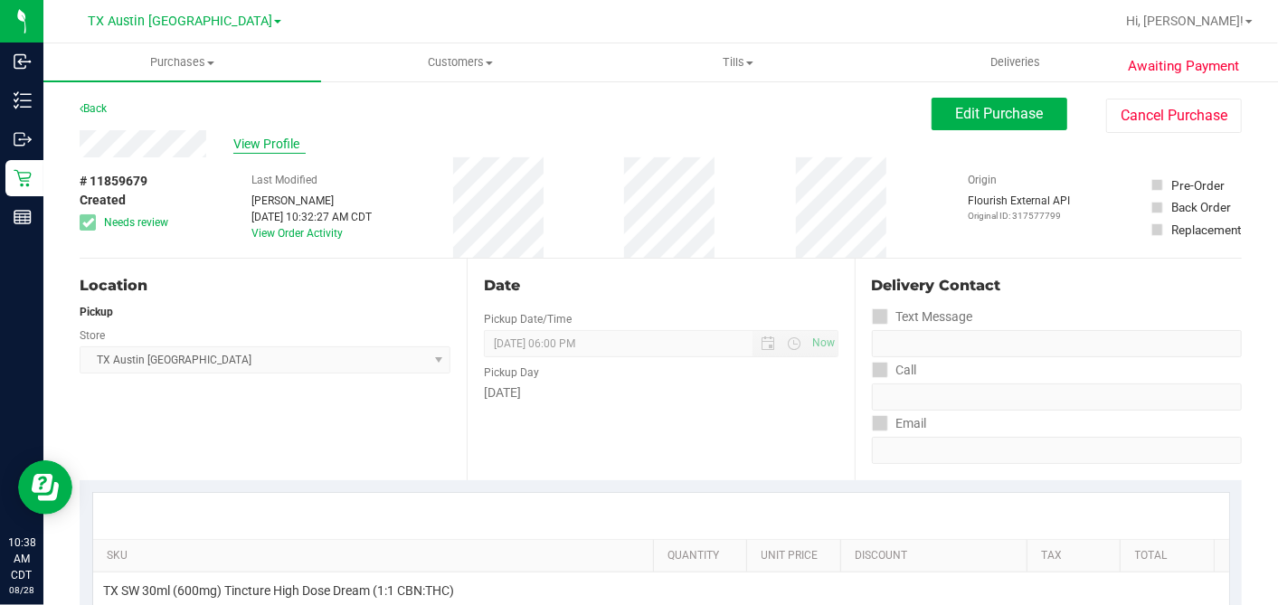
click at [270, 145] on span "View Profile" at bounding box center [269, 144] width 72 height 19
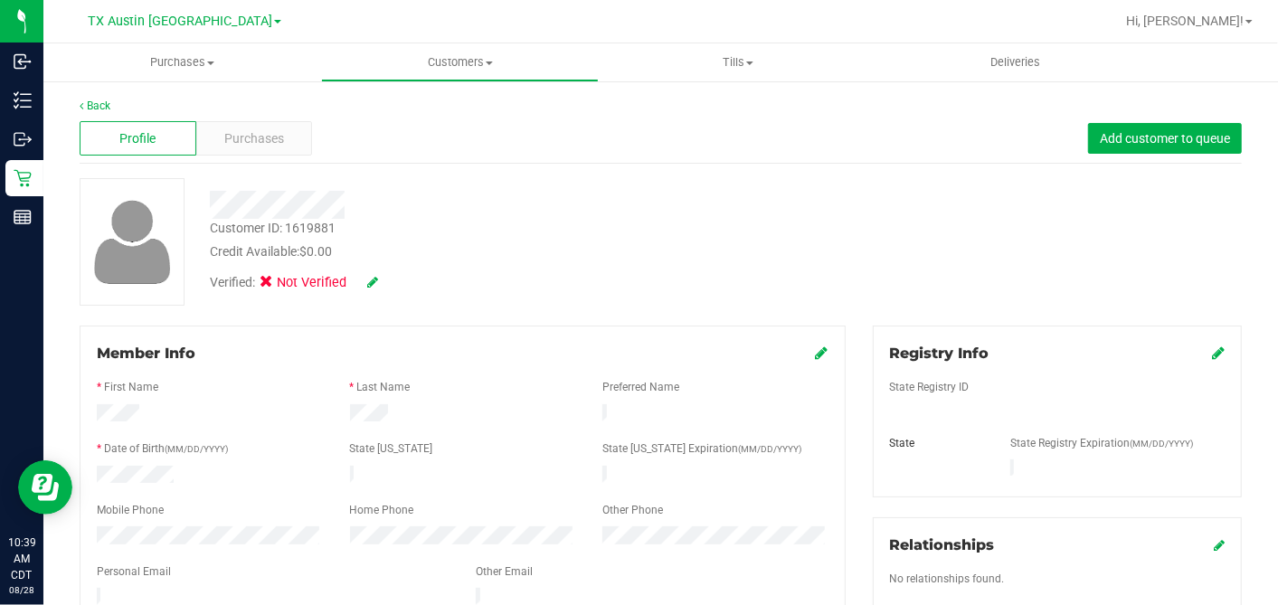
click at [305, 182] on div at bounding box center [493, 198] width 595 height 41
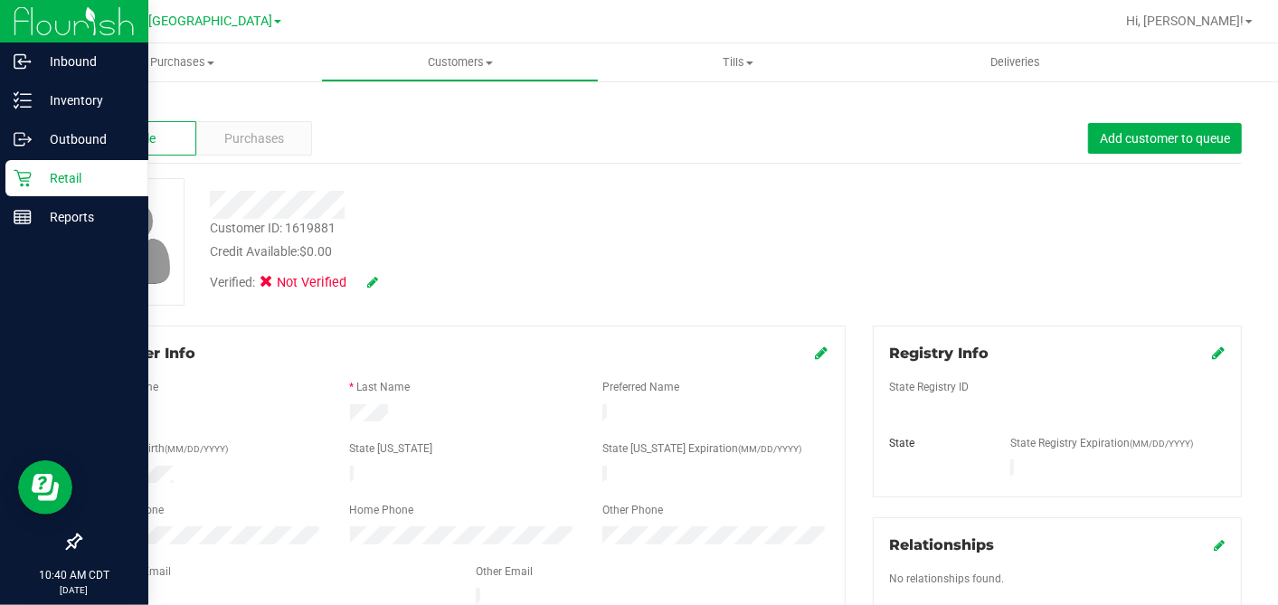
drag, startPoint x: 28, startPoint y: 178, endPoint x: 71, endPoint y: 193, distance: 45.2
click at [29, 178] on icon at bounding box center [23, 178] width 18 height 18
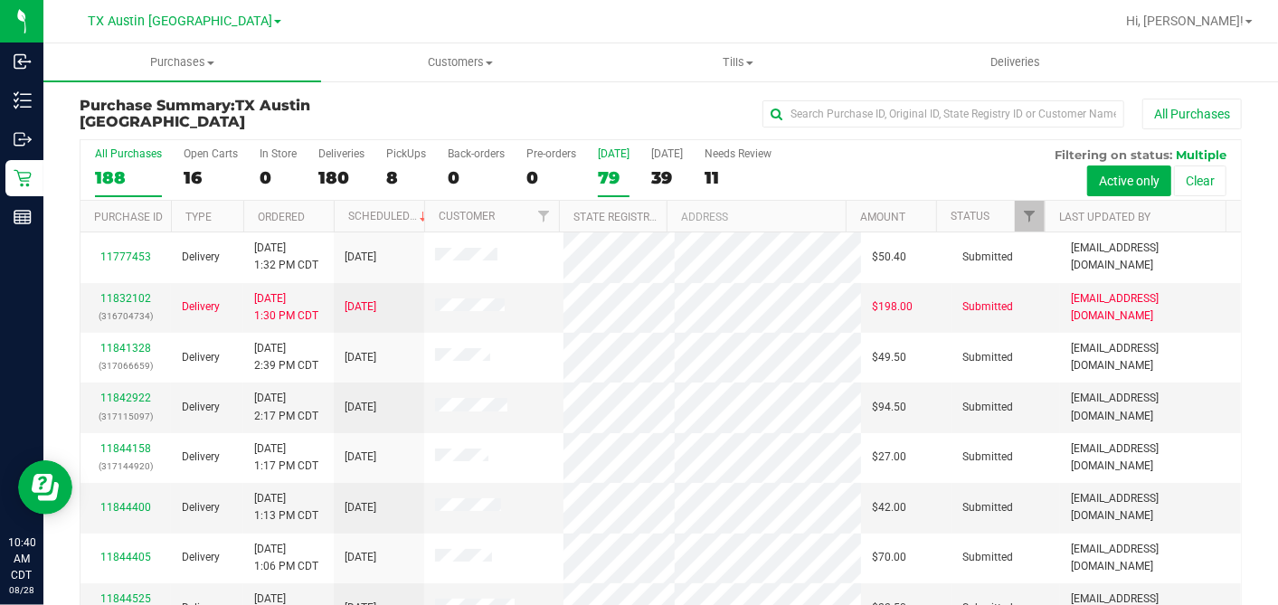
click at [606, 167] on div "79" at bounding box center [614, 177] width 32 height 21
click at [0, 0] on input "[DATE] 79" at bounding box center [0, 0] width 0 height 0
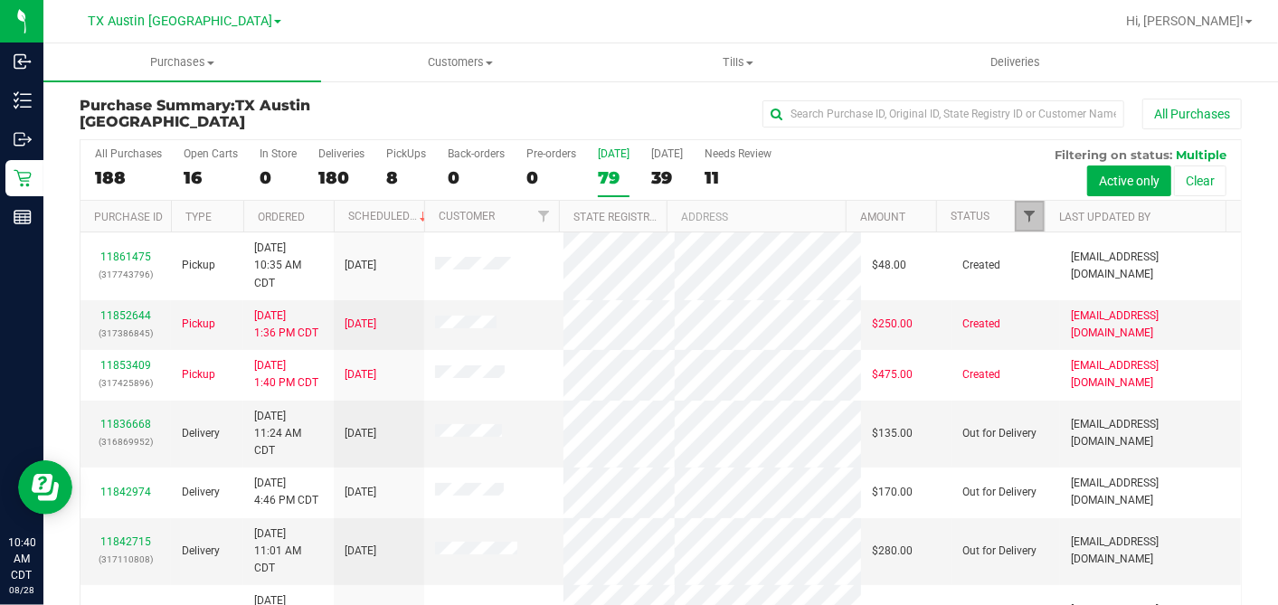
click at [1022, 216] on span "Filter" at bounding box center [1029, 216] width 14 height 14
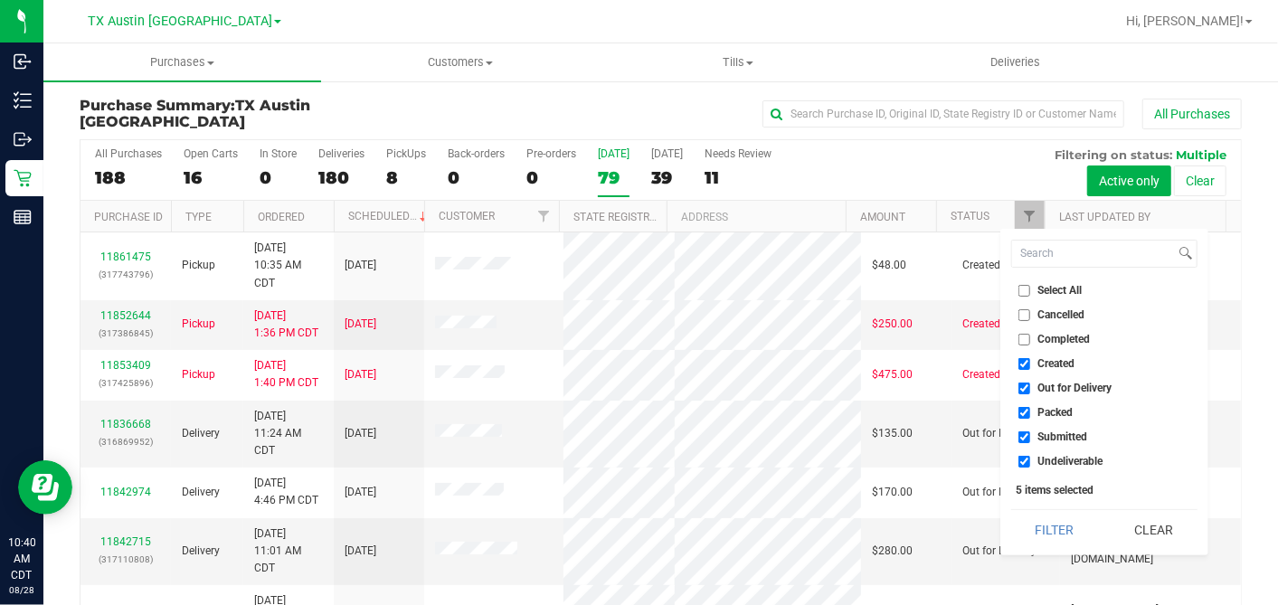
click at [1027, 299] on li "Select All" at bounding box center [1104, 290] width 186 height 19
click at [1023, 291] on input "Select All" at bounding box center [1024, 291] width 12 height 12
checkbox input "true"
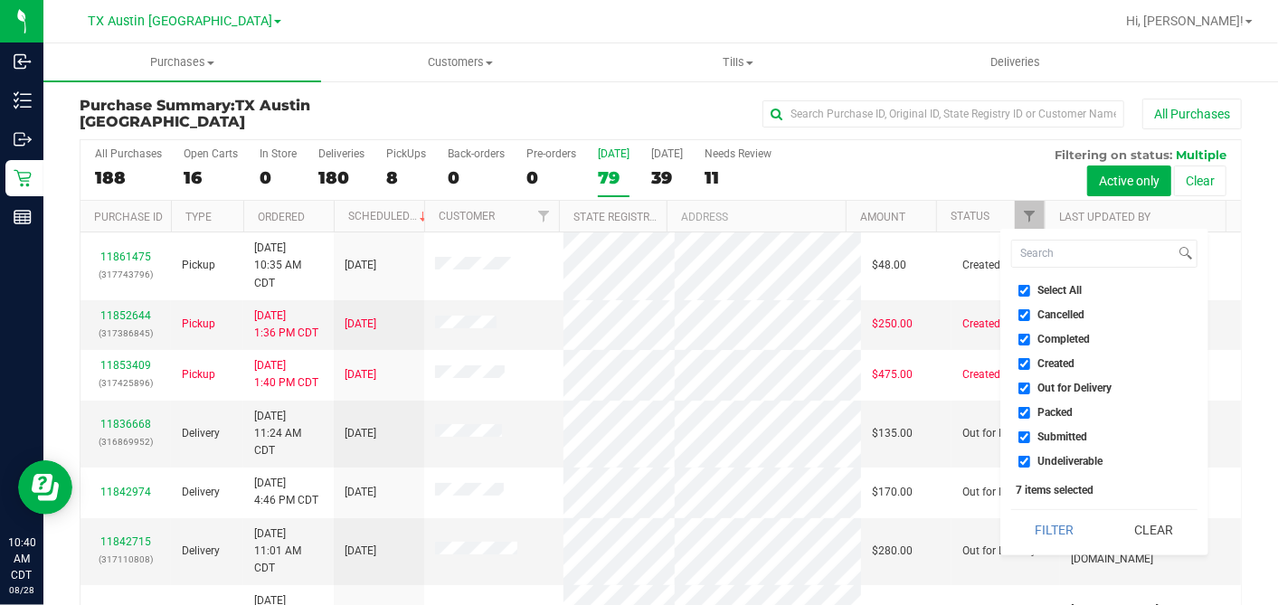
click at [1023, 291] on input "Select All" at bounding box center [1024, 291] width 12 height 12
checkbox input "false"
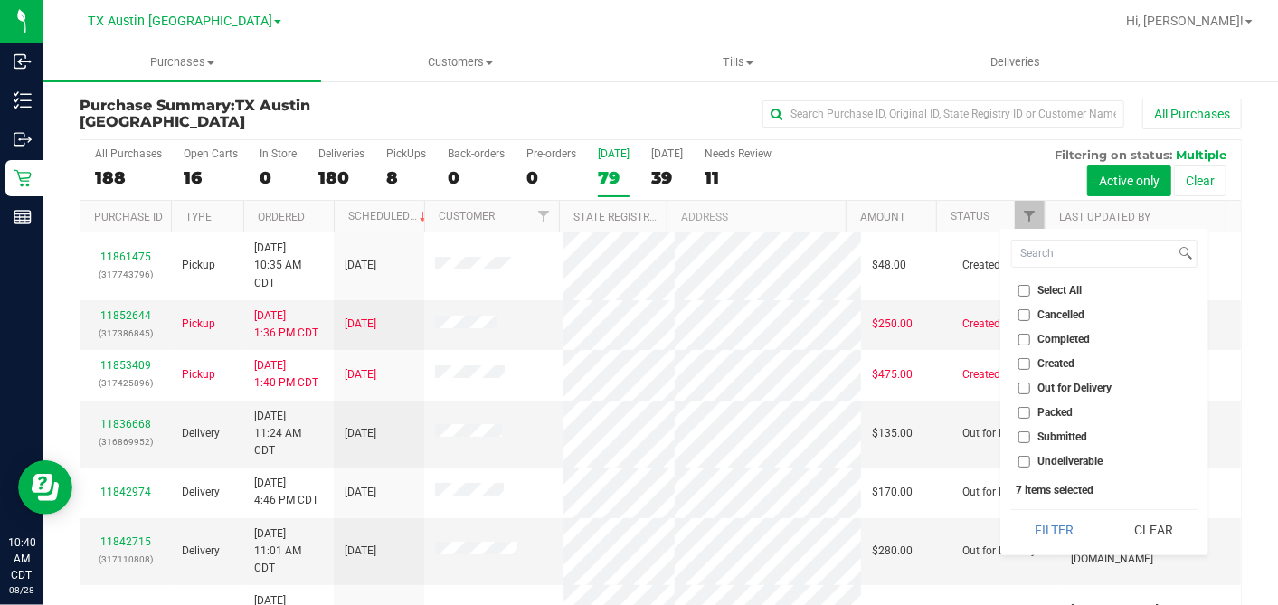
checkbox input "false"
click at [1027, 369] on li "Created" at bounding box center [1104, 363] width 186 height 19
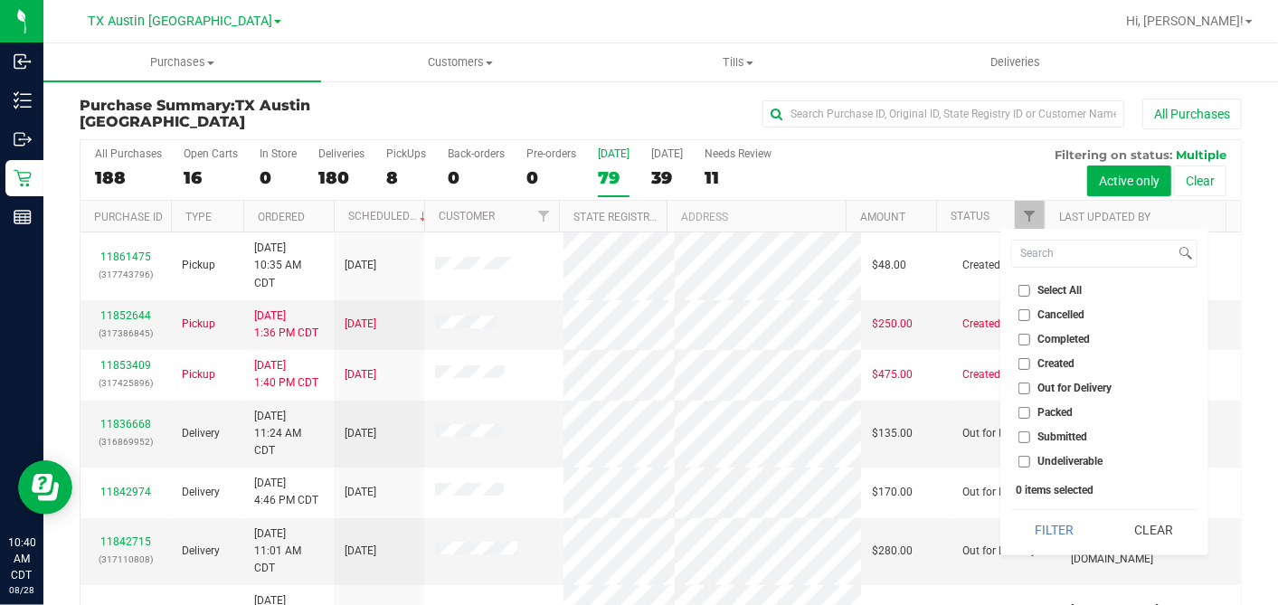
click at [1027, 362] on input "Created" at bounding box center [1024, 364] width 12 height 12
checkbox input "true"
click at [1049, 535] on button "Filter" at bounding box center [1054, 530] width 87 height 40
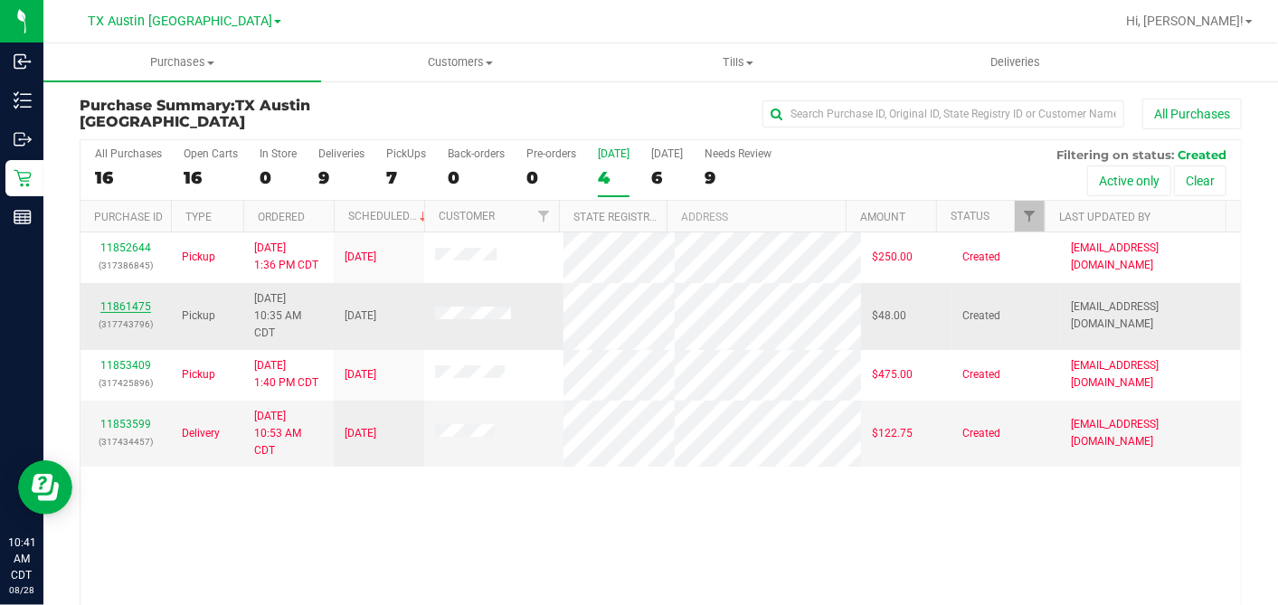
click at [129, 305] on link "11861475" at bounding box center [125, 306] width 51 height 13
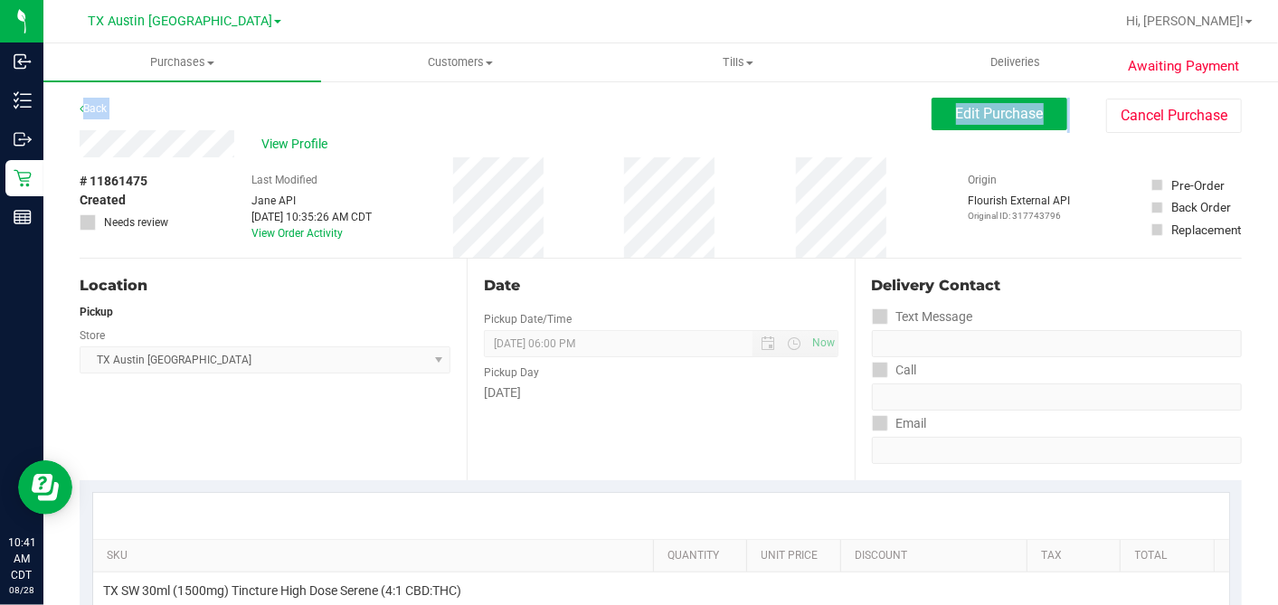
click at [162, 125] on div "Back Edit Purchase Cancel Purchase" at bounding box center [661, 114] width 1162 height 33
click at [571, 222] on div "# 11861475 Created Needs review Last Modified [PERSON_NAME] API [DATE] 10:35:26…" at bounding box center [661, 207] width 1162 height 100
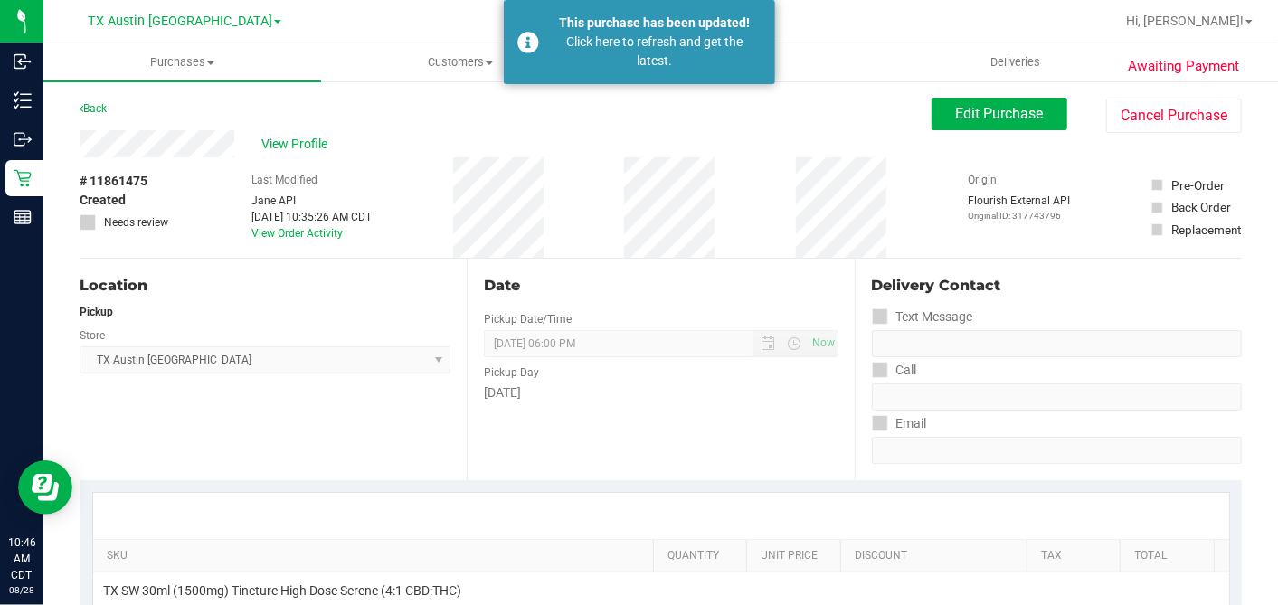
click at [630, 54] on div "Click here to refresh and get the latest." at bounding box center [655, 52] width 212 height 38
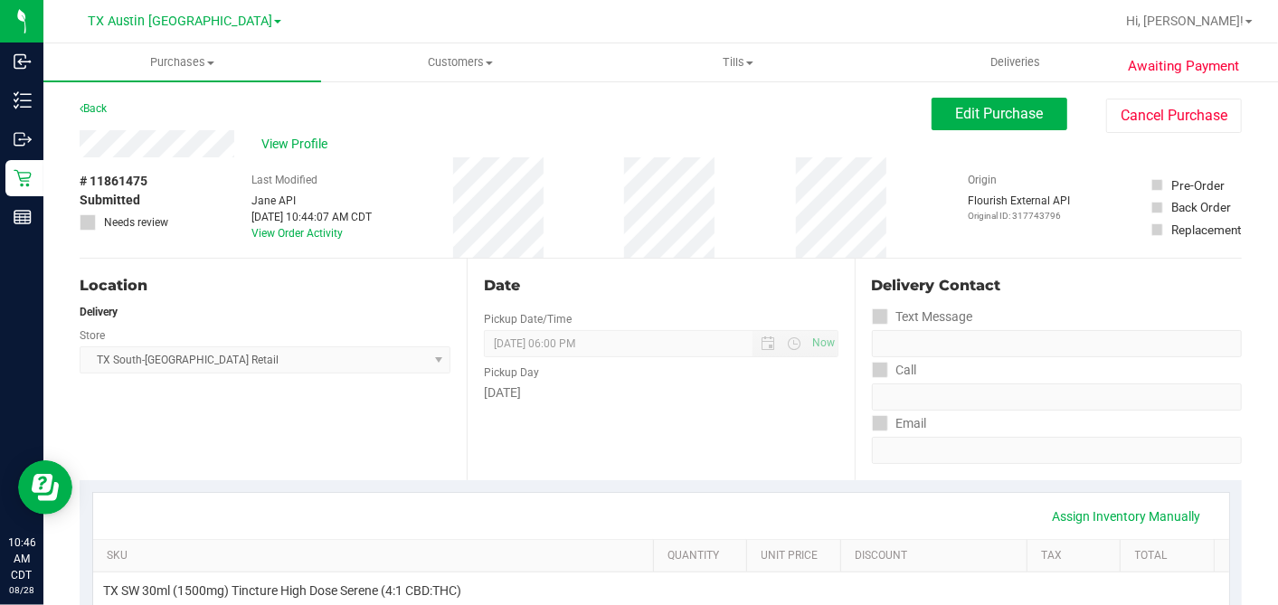
type textarea "[DATE] 10:00-18:00 -- Message: -- Phone:[PHONE_NUMBER] -- Payment Method:CASH -…"
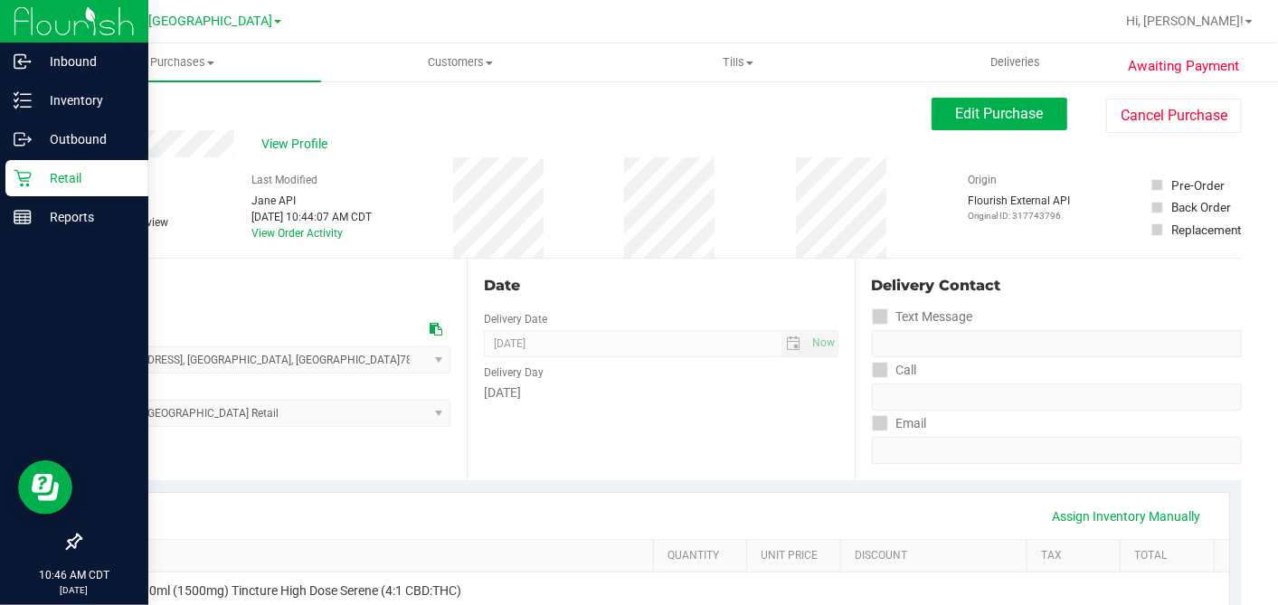
click at [19, 165] on div "Retail" at bounding box center [76, 178] width 143 height 36
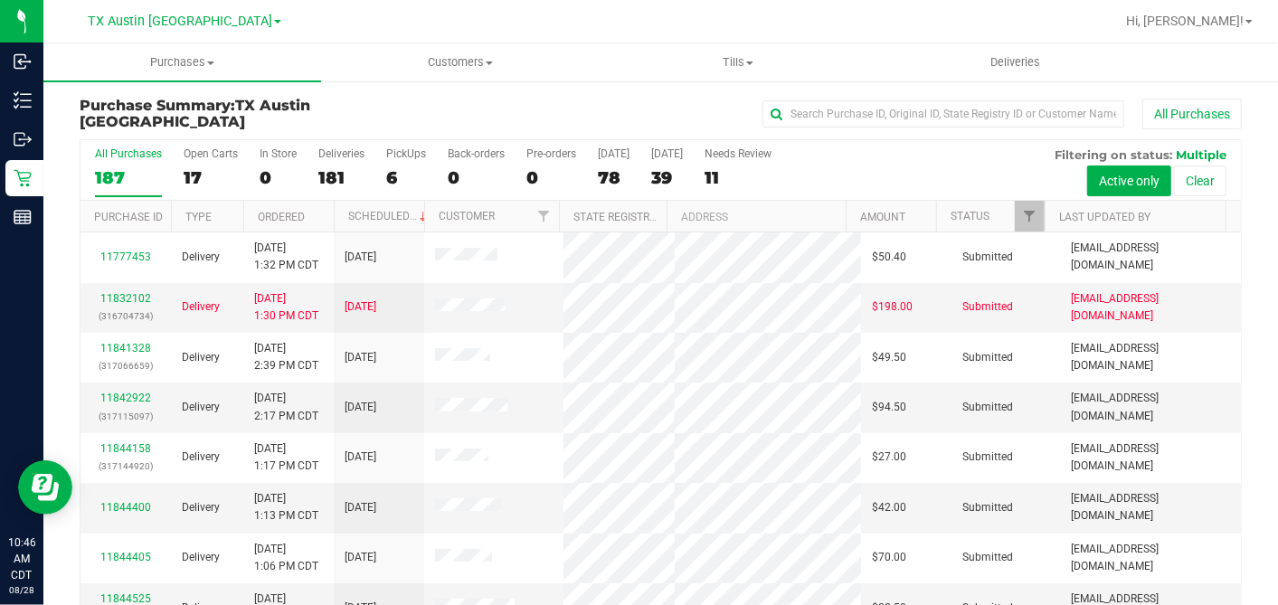
click at [609, 172] on div "78" at bounding box center [614, 177] width 32 height 21
click at [0, 0] on input "[DATE] 78" at bounding box center [0, 0] width 0 height 0
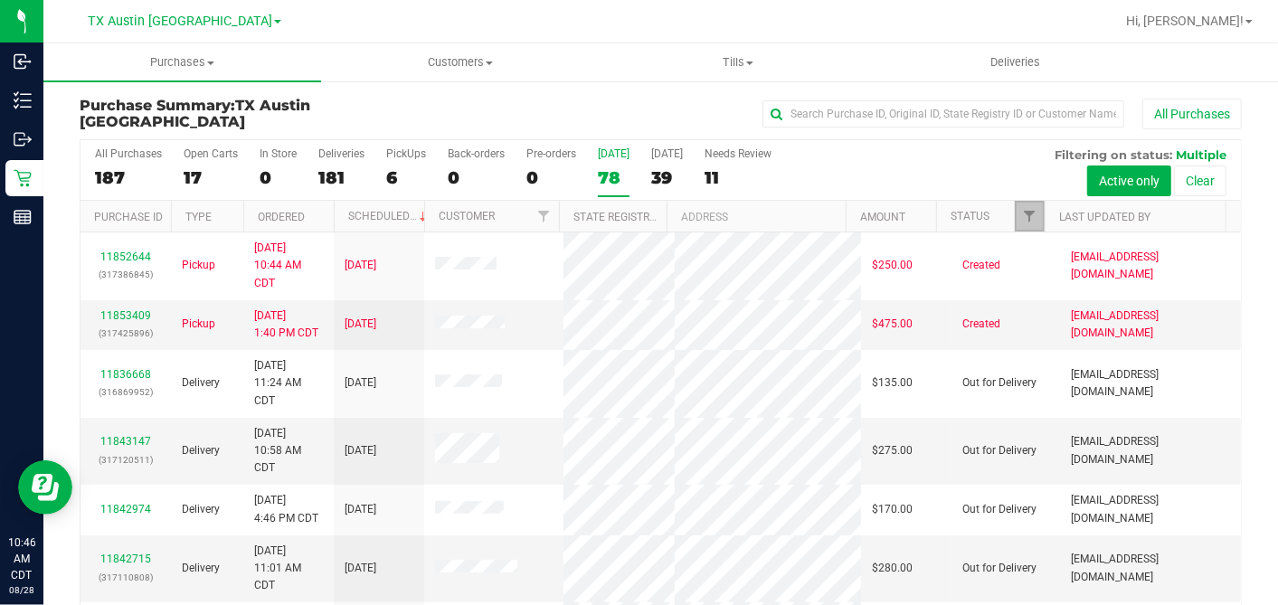
click at [1022, 219] on span "Filter" at bounding box center [1029, 216] width 14 height 14
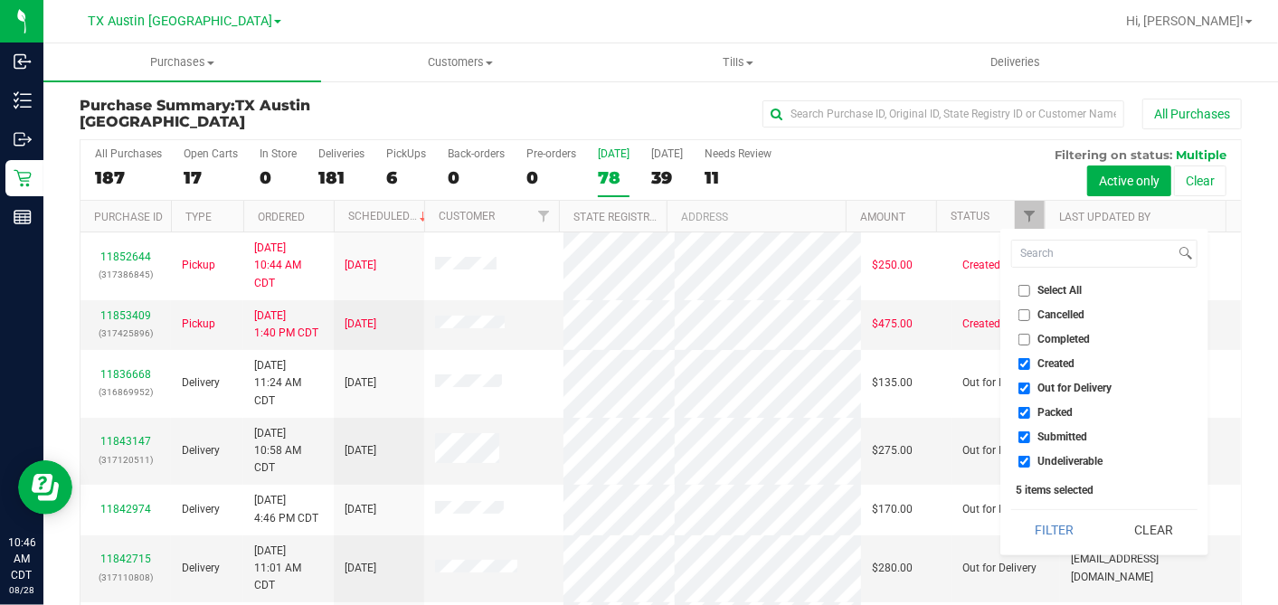
click at [1020, 287] on input "Select All" at bounding box center [1024, 291] width 12 height 12
checkbox input "true"
click at [1020, 287] on input "Select All" at bounding box center [1024, 291] width 12 height 12
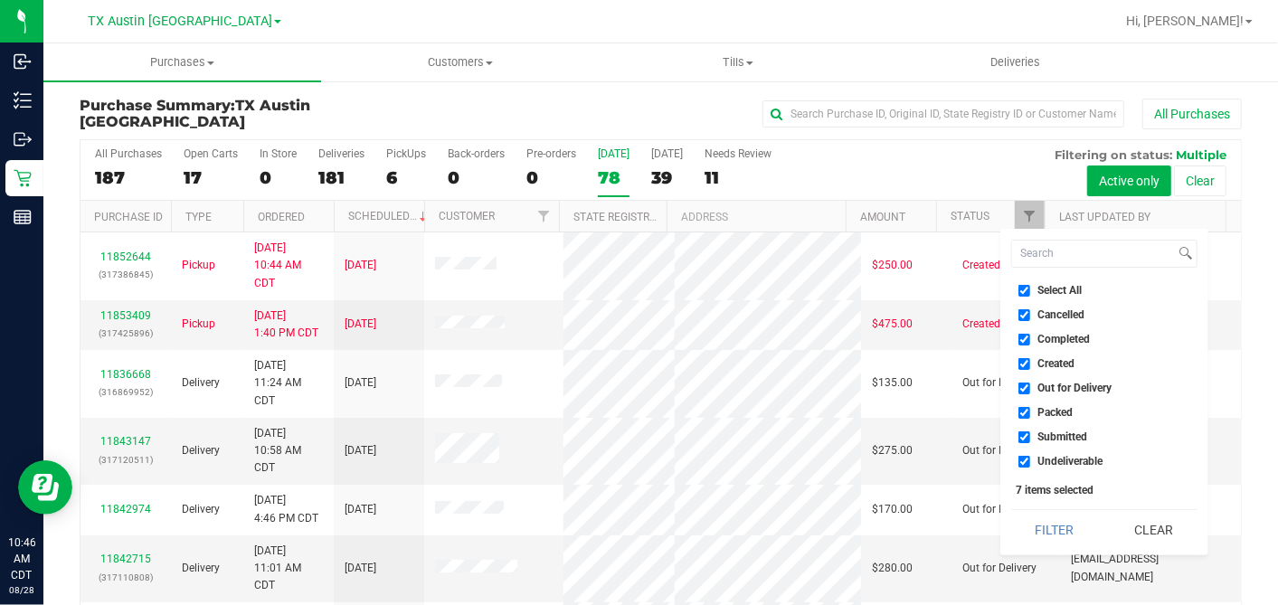
checkbox input "false"
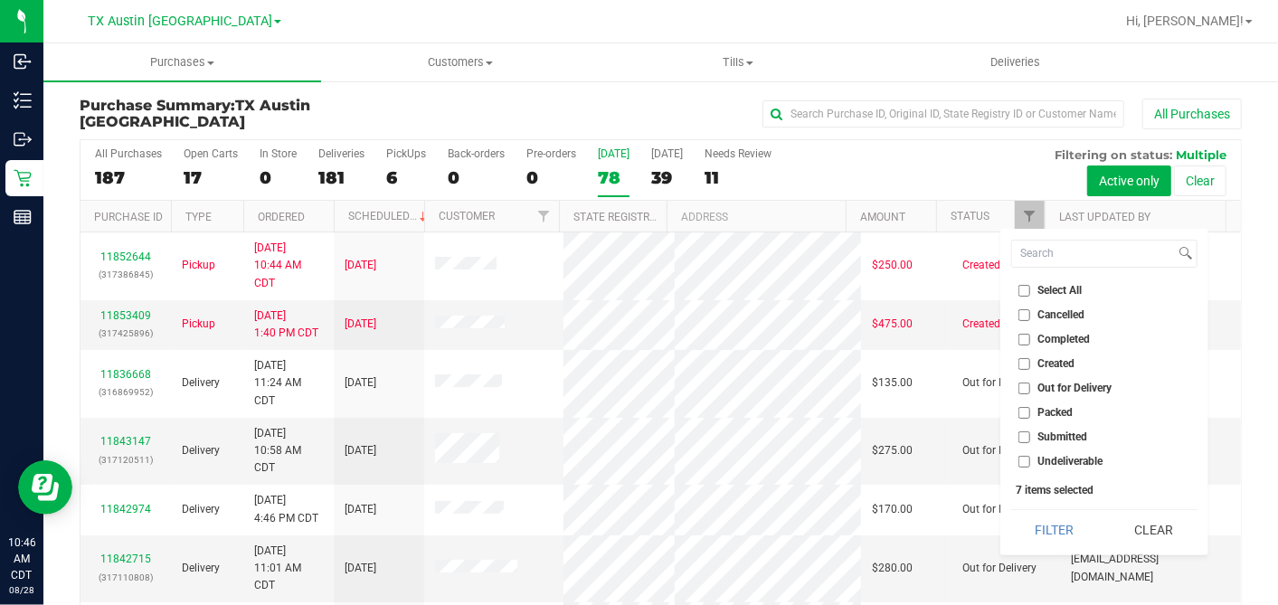
checkbox input "false"
click at [1023, 367] on input "Created" at bounding box center [1024, 364] width 12 height 12
checkbox input "true"
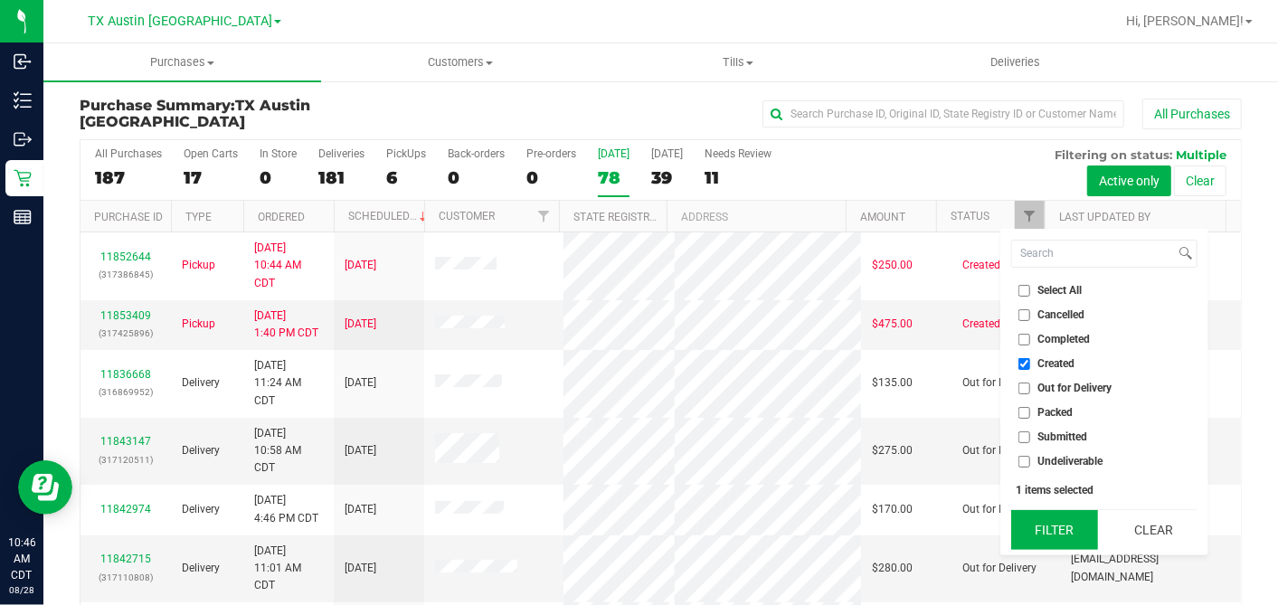
click at [1053, 537] on button "Filter" at bounding box center [1054, 530] width 87 height 40
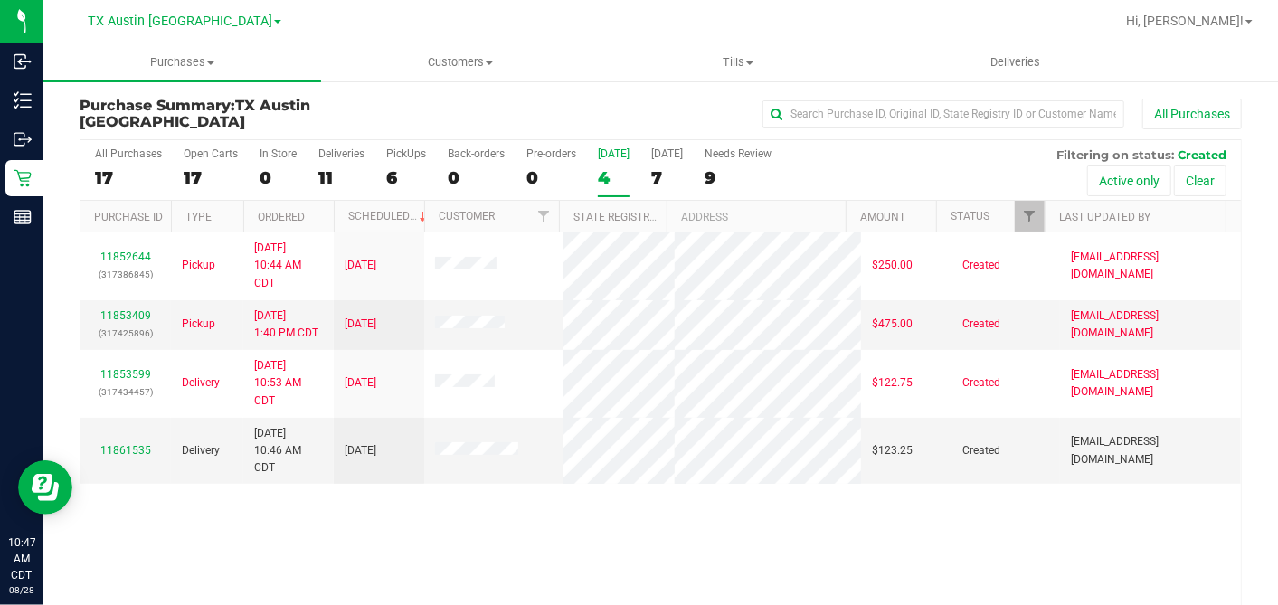
click at [651, 163] on label "[DATE] 7" at bounding box center [667, 172] width 32 height 50
click at [0, 0] on input "[DATE] 7" at bounding box center [0, 0] width 0 height 0
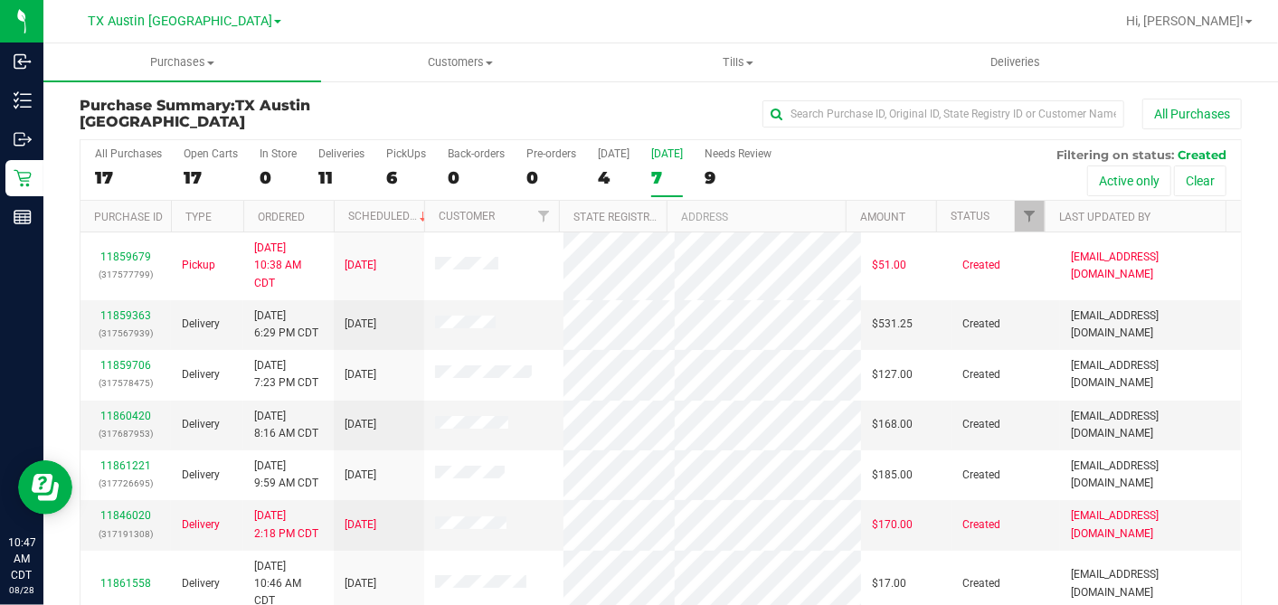
click at [323, 214] on th "Ordered" at bounding box center [288, 217] width 90 height 32
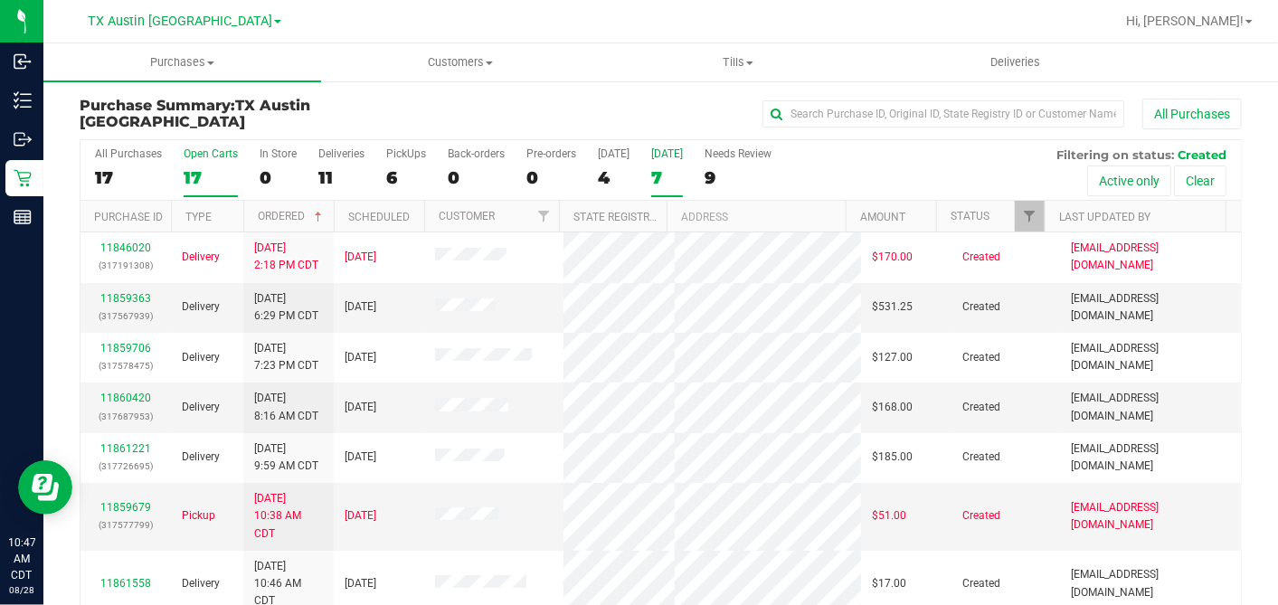
click at [193, 152] on div "Open Carts" at bounding box center [211, 153] width 54 height 13
click at [0, 0] on input "Open Carts 17" at bounding box center [0, 0] width 0 height 0
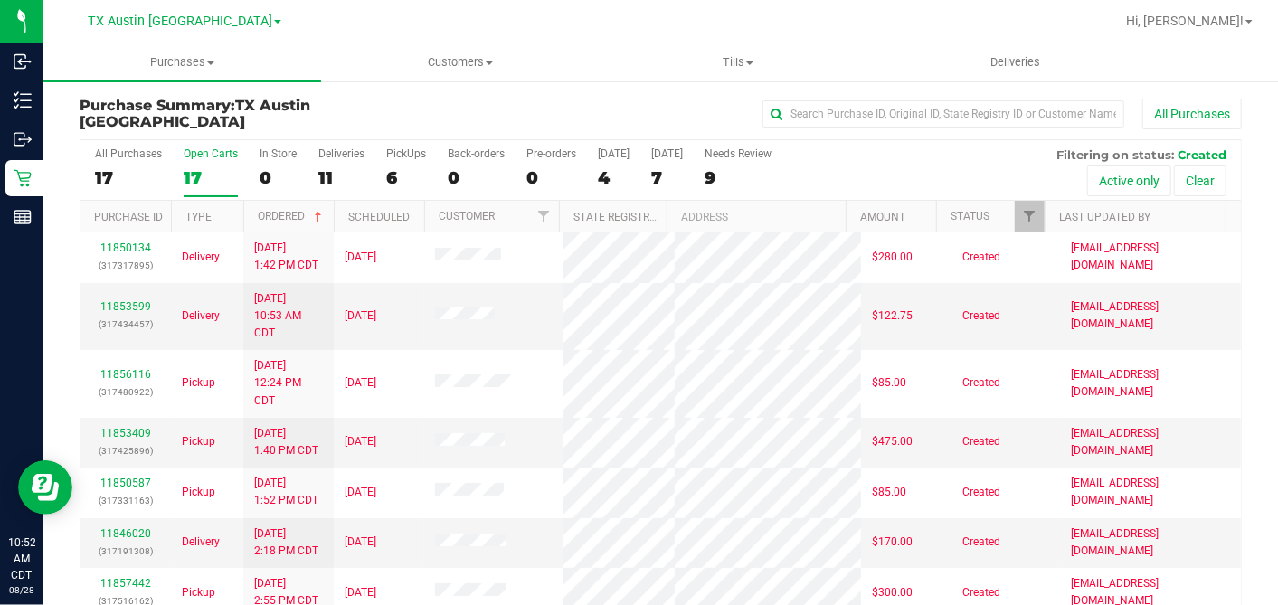
click at [542, 15] on div at bounding box center [719, 21] width 790 height 35
click at [206, 170] on div "17" at bounding box center [211, 177] width 54 height 21
click at [0, 0] on input "Open Carts 17" at bounding box center [0, 0] width 0 height 0
click at [331, 226] on div at bounding box center [333, 217] width 8 height 32
click at [321, 217] on span at bounding box center [318, 217] width 14 height 14
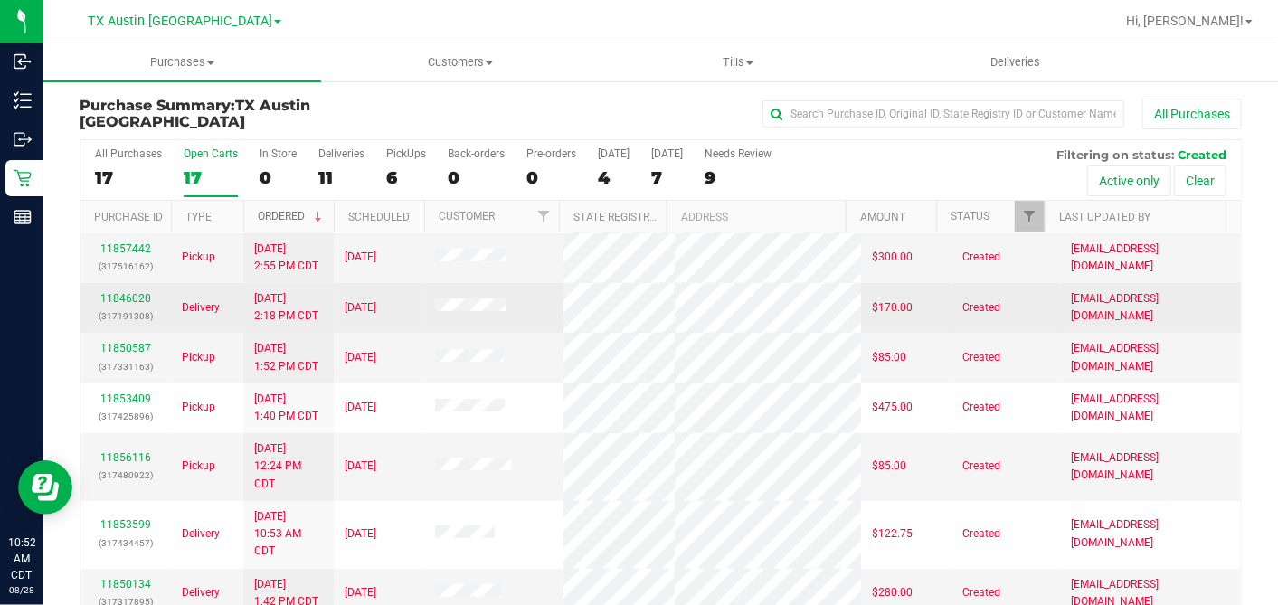
scroll to position [101, 0]
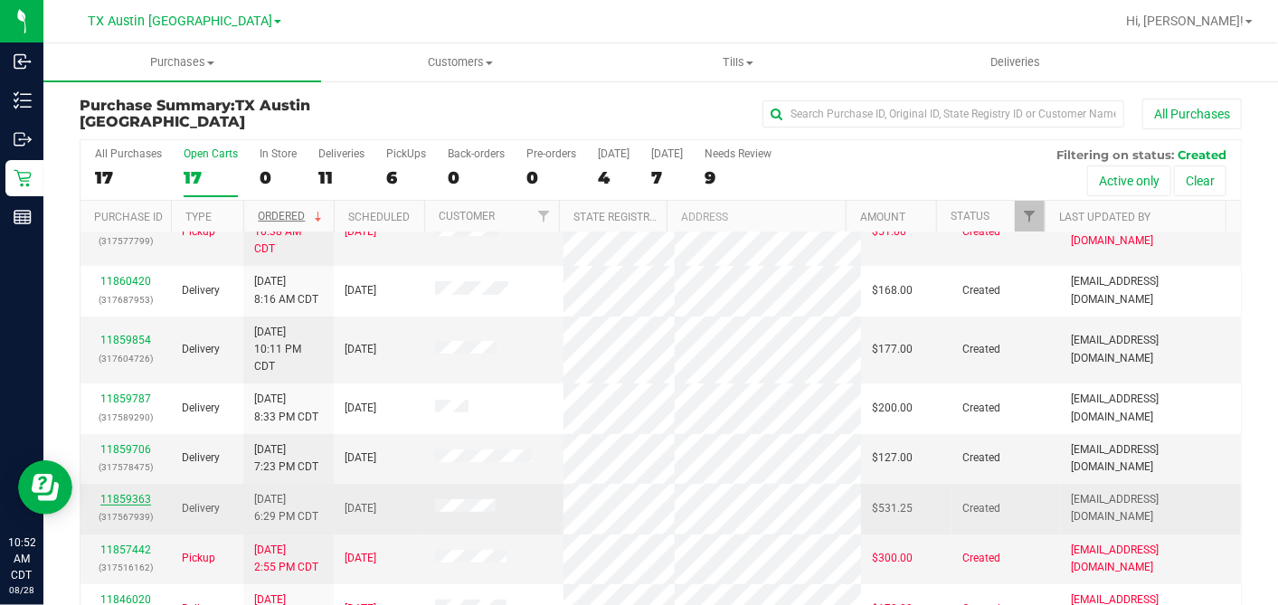
click at [116, 498] on link "11859363" at bounding box center [125, 499] width 51 height 13
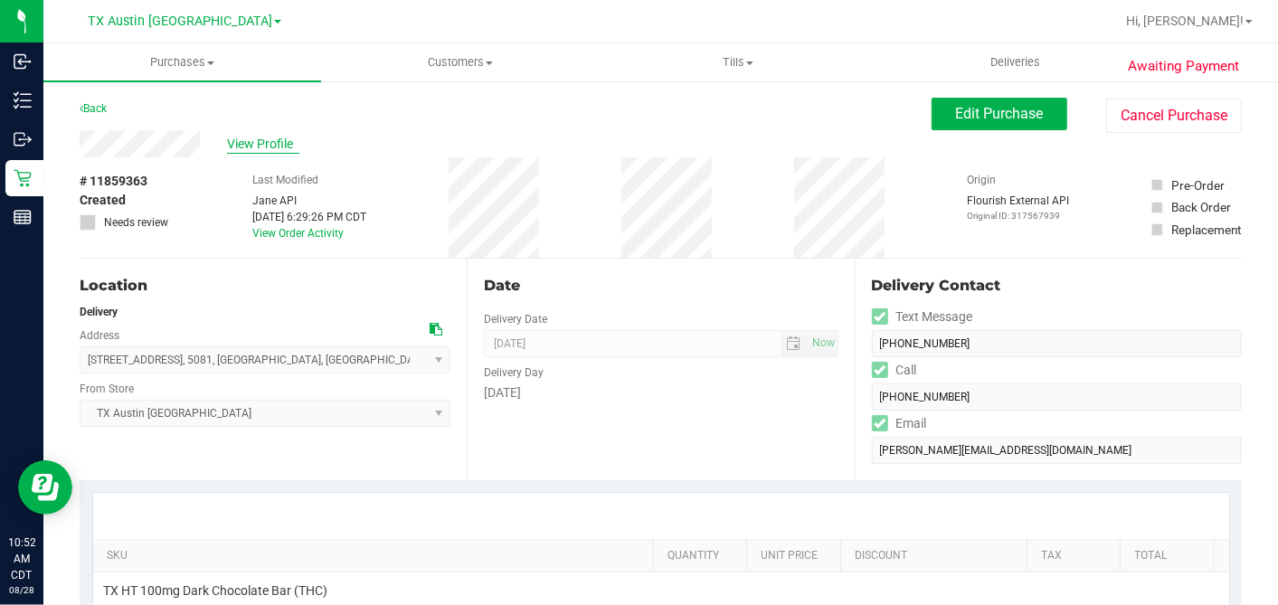
click at [268, 148] on span "View Profile" at bounding box center [263, 144] width 72 height 19
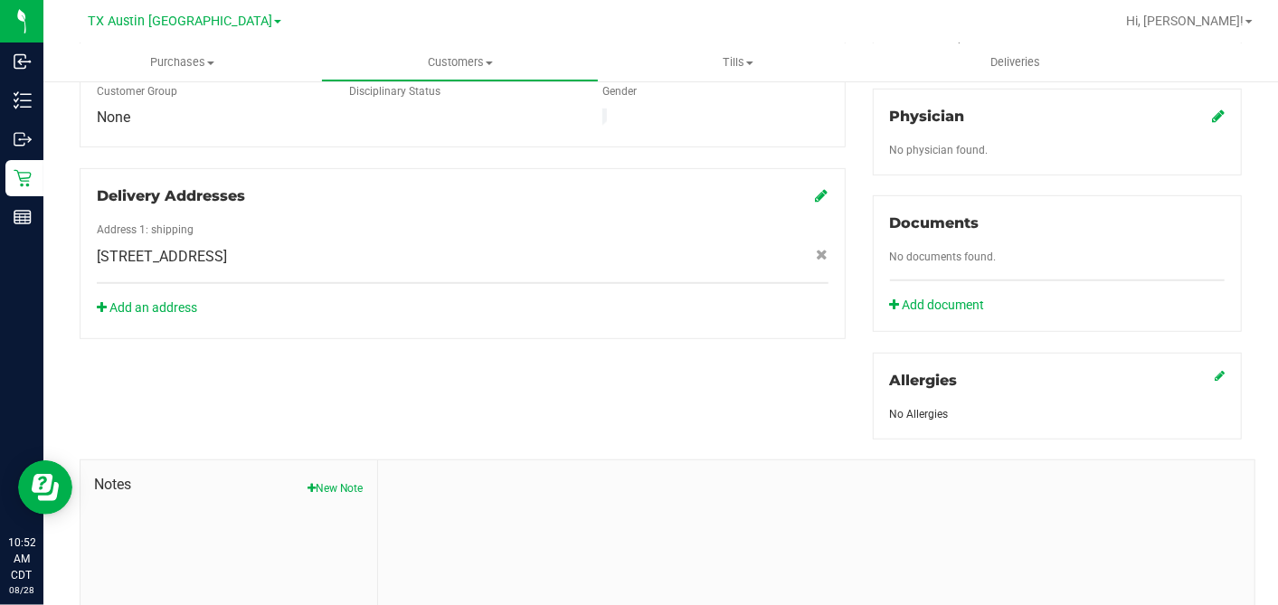
scroll to position [678, 0]
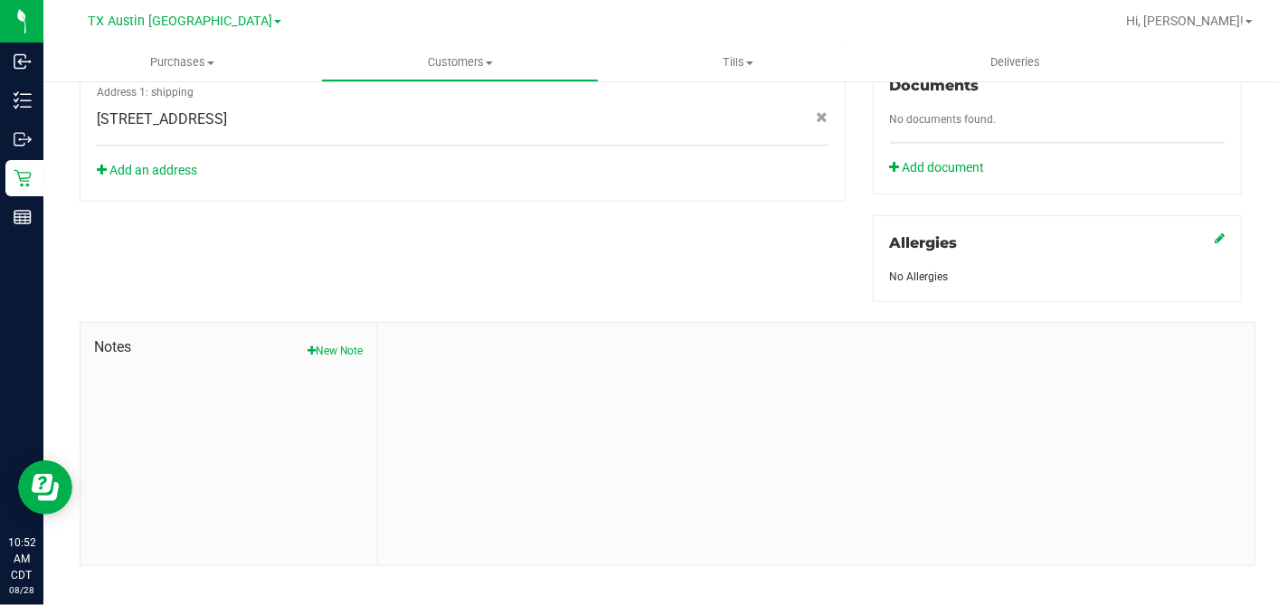
click at [346, 341] on div "Notes New Note" at bounding box center [228, 444] width 297 height 242
click at [325, 343] on button "New Note" at bounding box center [335, 351] width 56 height 16
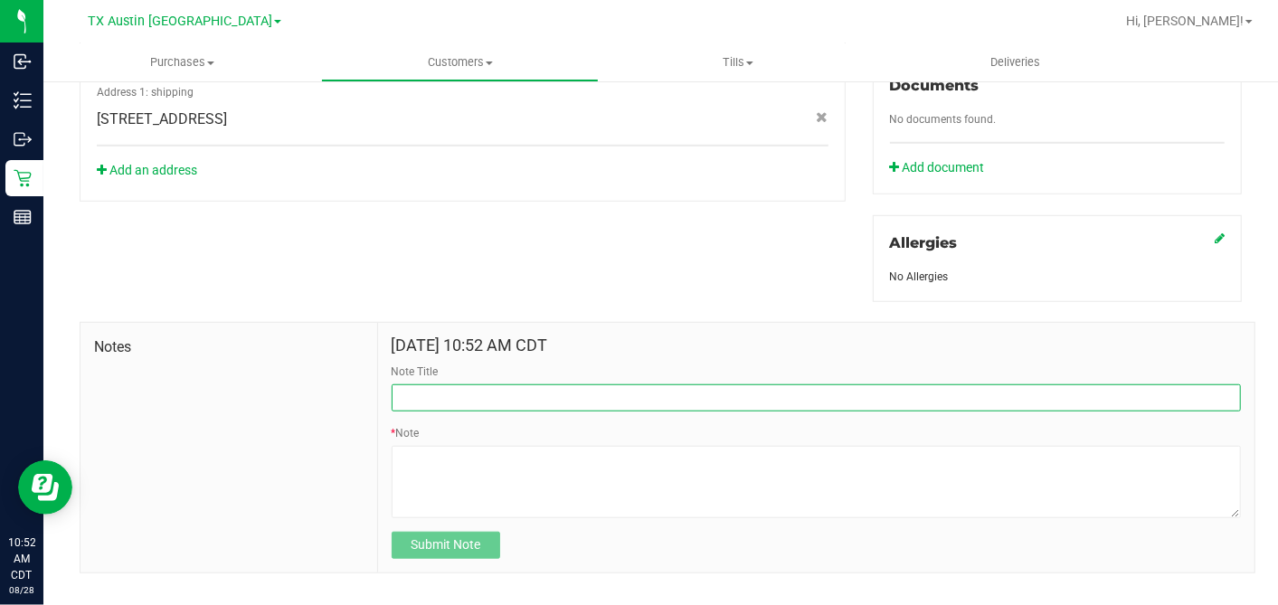
click at [412, 384] on input "Note Title" at bounding box center [815, 397] width 849 height 27
type input "[PERSON_NAME]"
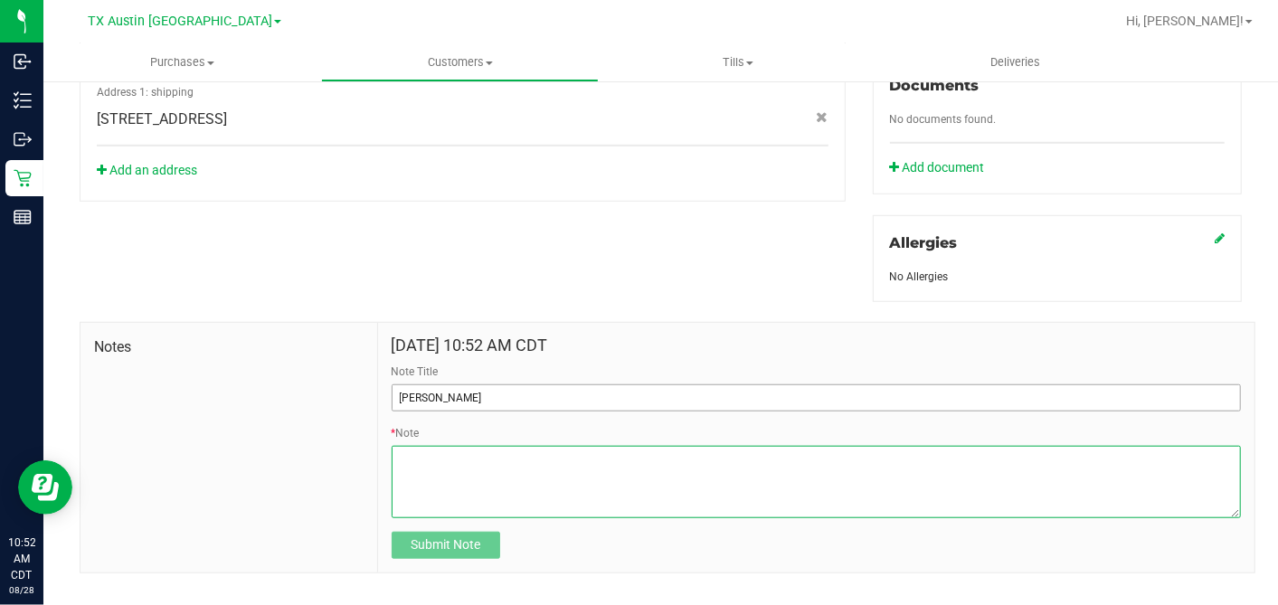
paste textarea "Patient Name: [PERSON_NAME] Address: [STREET_ADDRESS] Phone Number: [PHONE_NUMB…"
type textarea "Patient Name: [PERSON_NAME] Address: [STREET_ADDRESS] Phone Number: [PHONE_NUMB…"
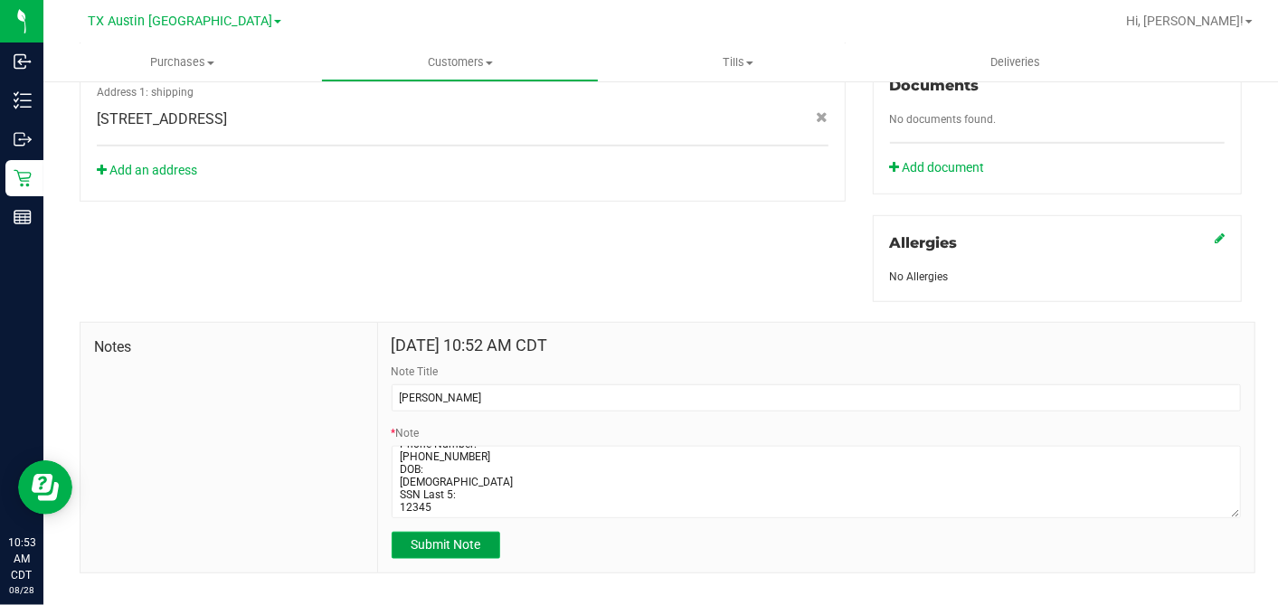
click at [439, 537] on span "Submit Note" at bounding box center [445, 544] width 70 height 14
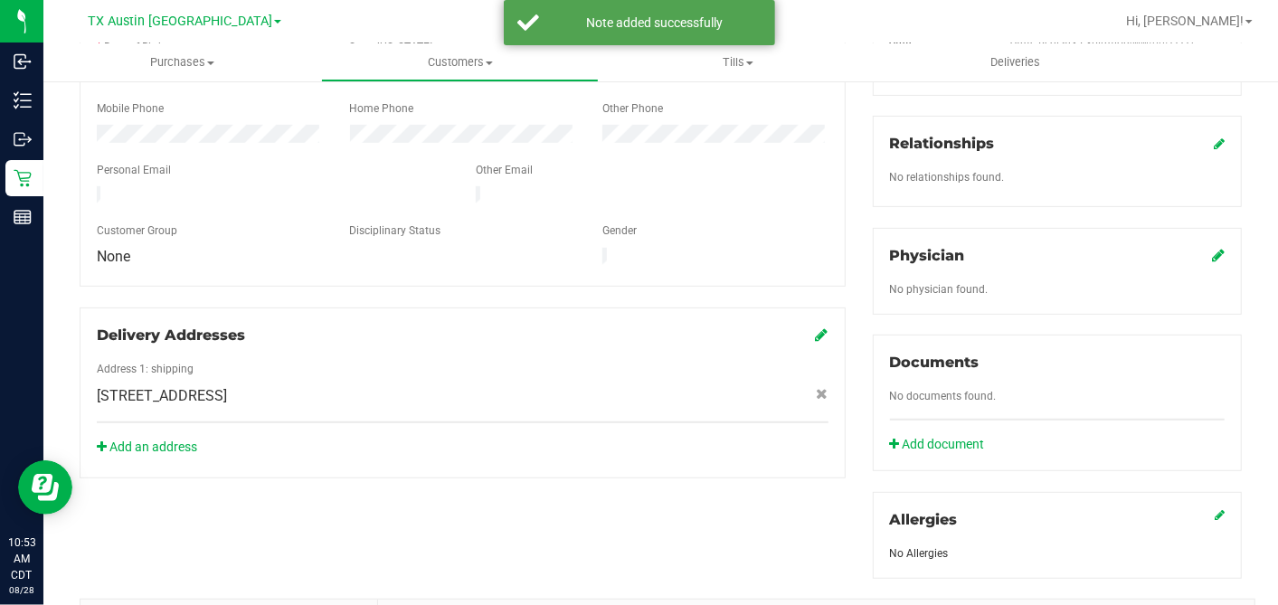
scroll to position [377, 0]
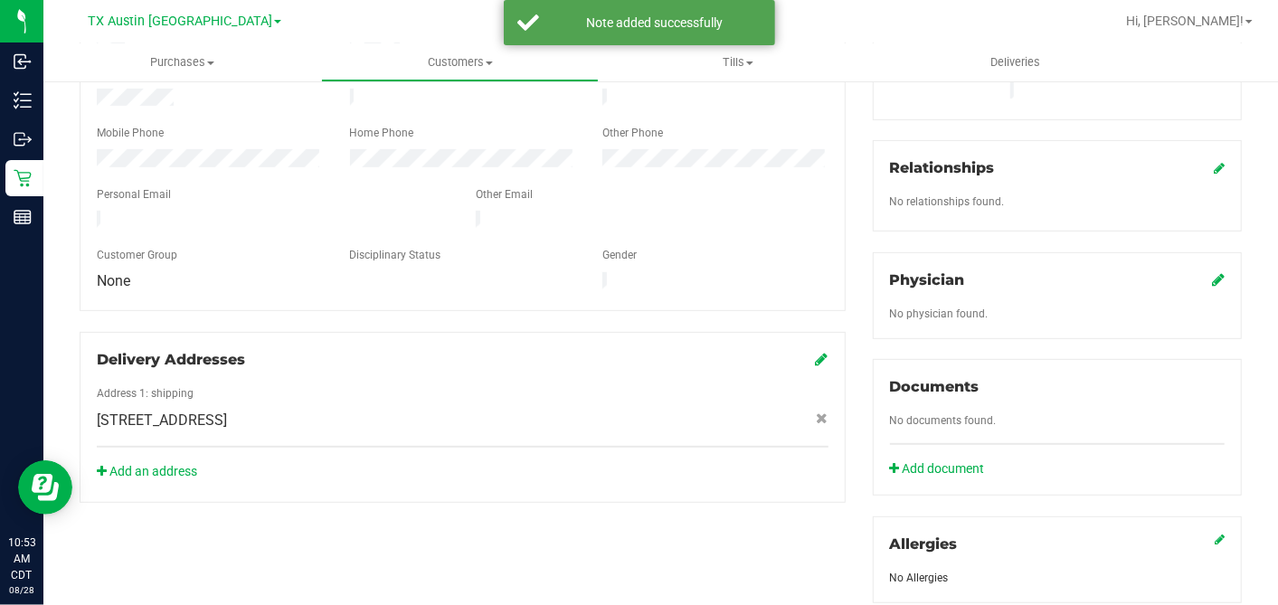
click at [1212, 272] on icon at bounding box center [1218, 279] width 13 height 14
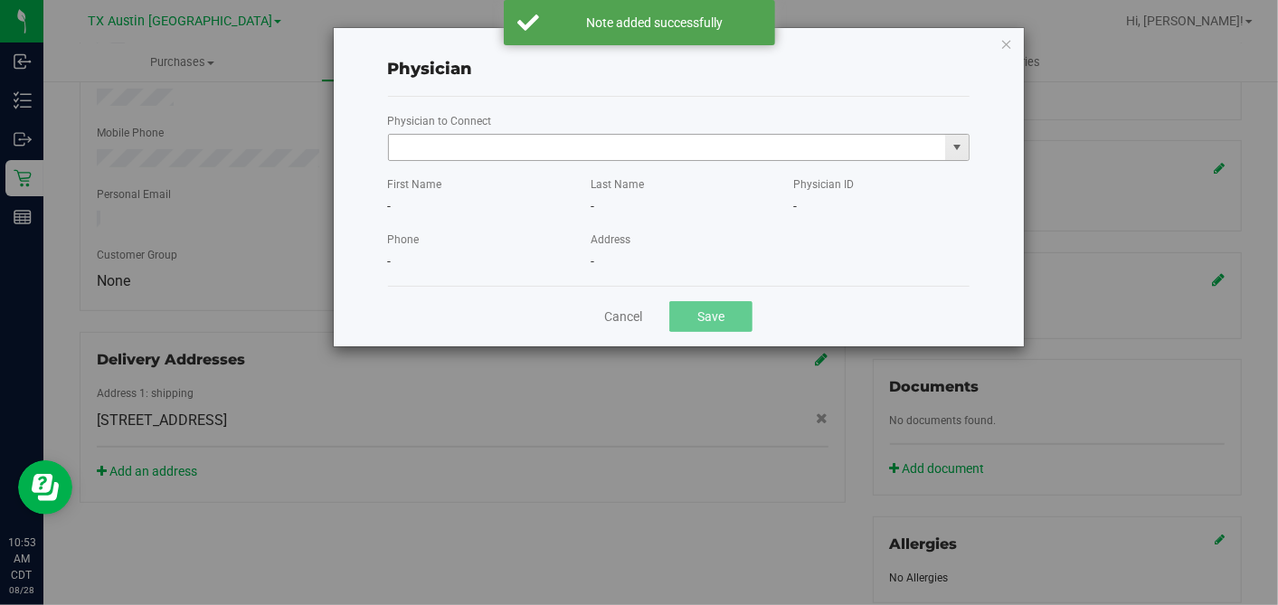
click at [807, 146] on input "text" at bounding box center [667, 147] width 557 height 25
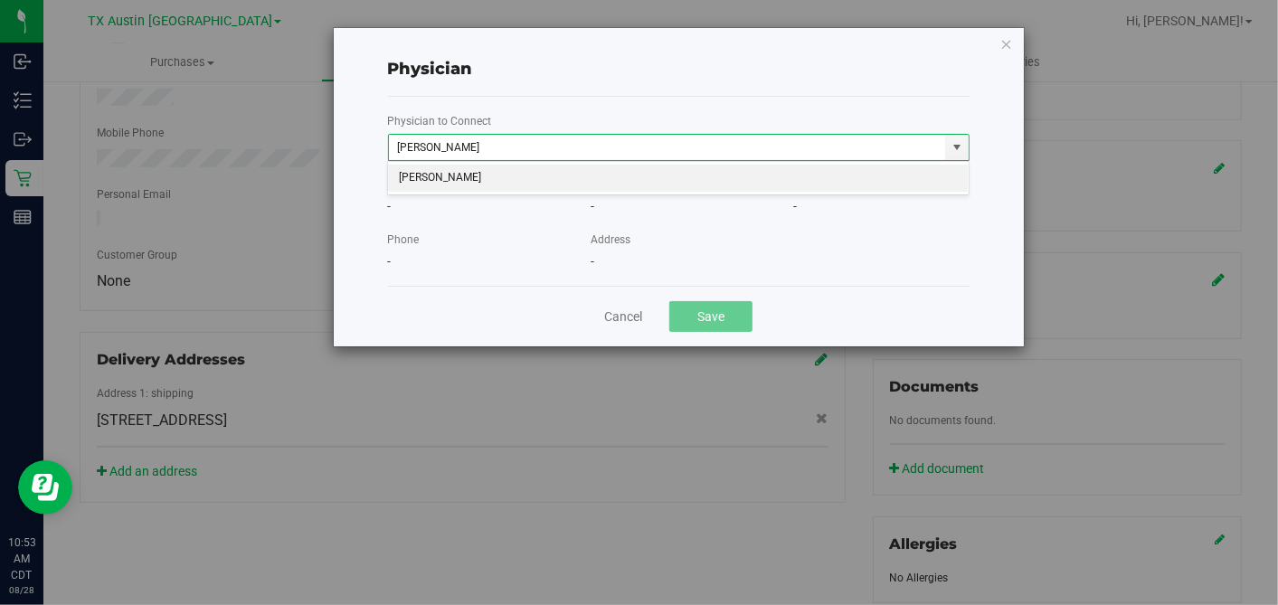
click at [720, 173] on li "[PERSON_NAME]" at bounding box center [678, 178] width 580 height 27
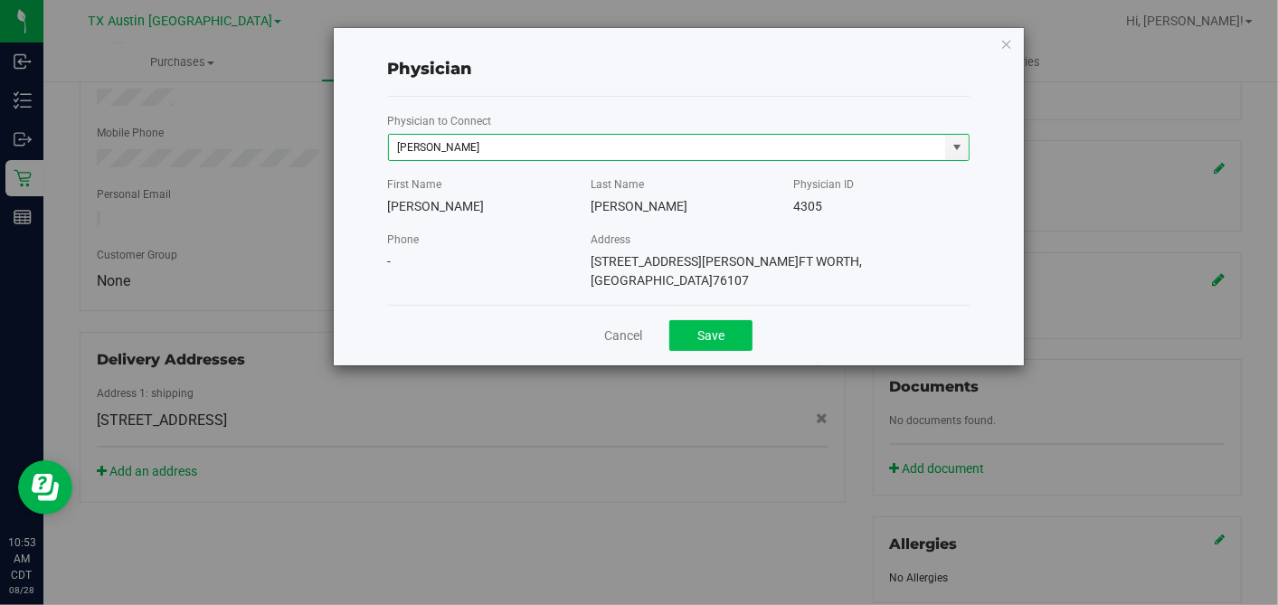
type input "[PERSON_NAME]"
click at [713, 320] on button "Save" at bounding box center [710, 335] width 83 height 31
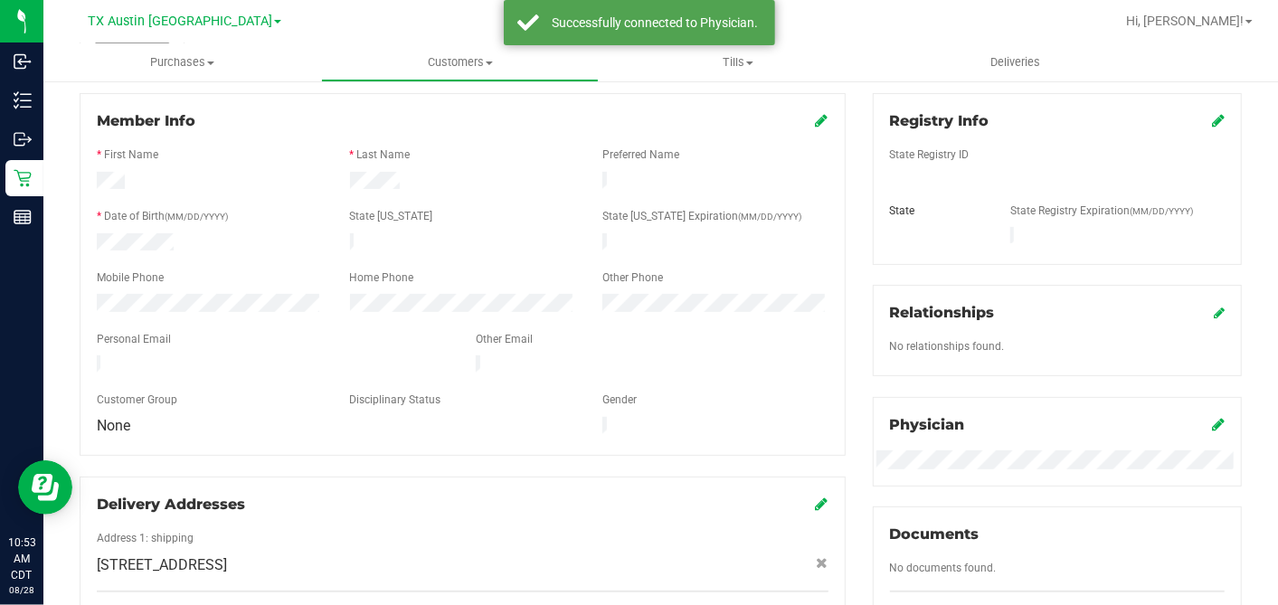
scroll to position [75, 0]
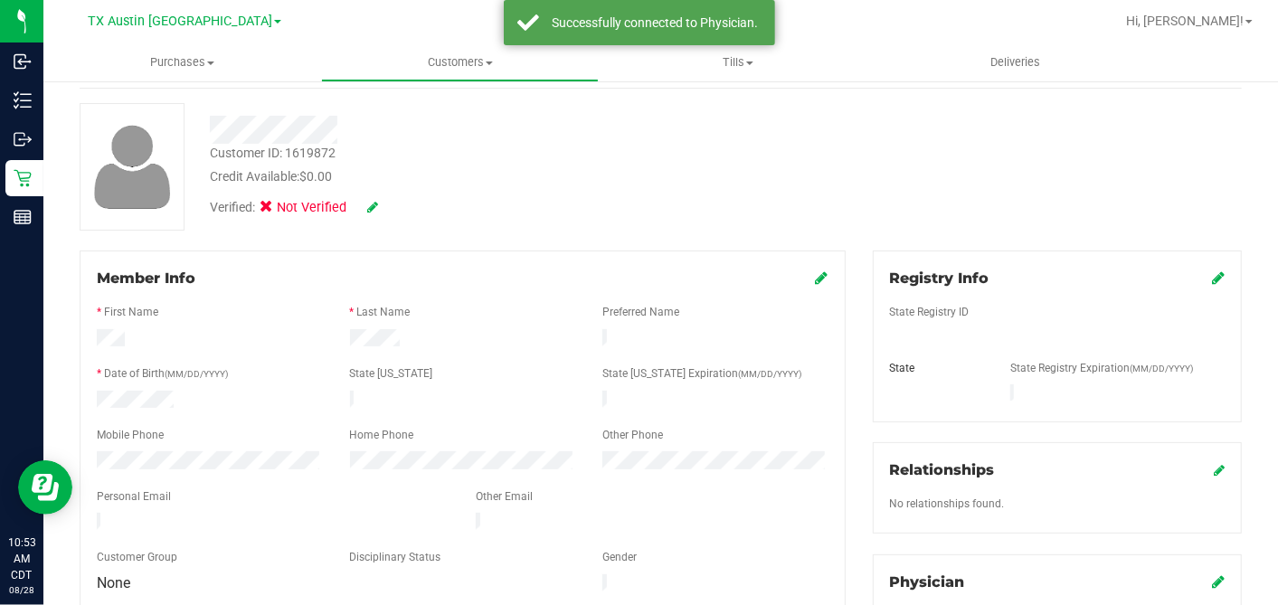
click at [1212, 280] on icon at bounding box center [1218, 277] width 13 height 14
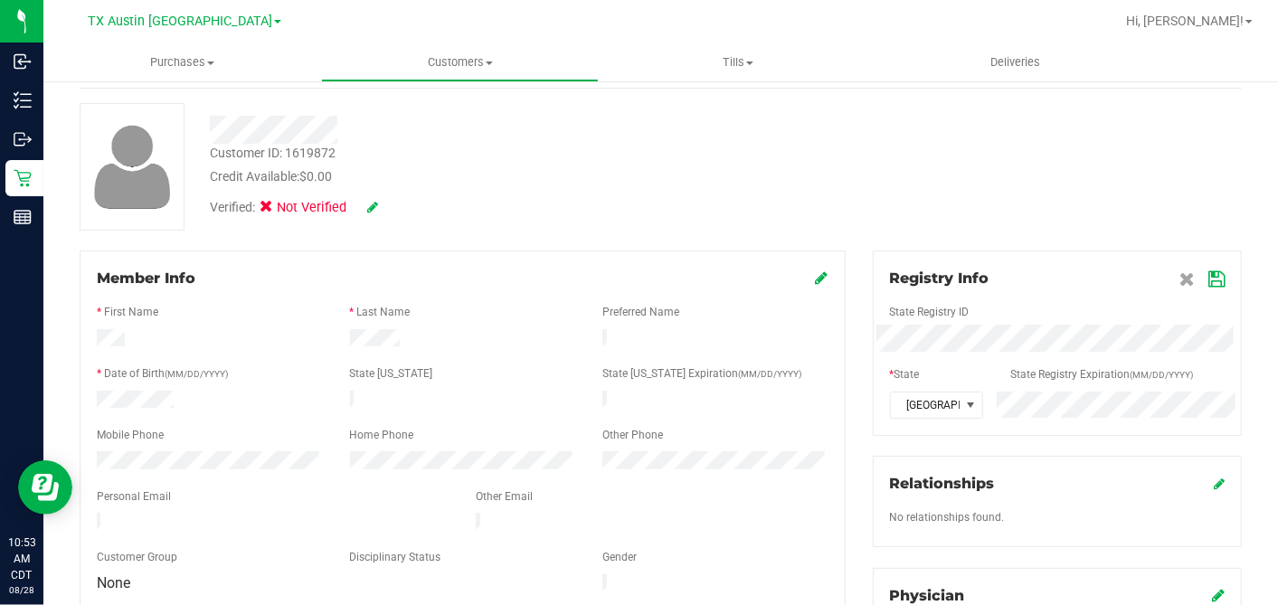
click at [1208, 278] on icon at bounding box center [1216, 279] width 16 height 14
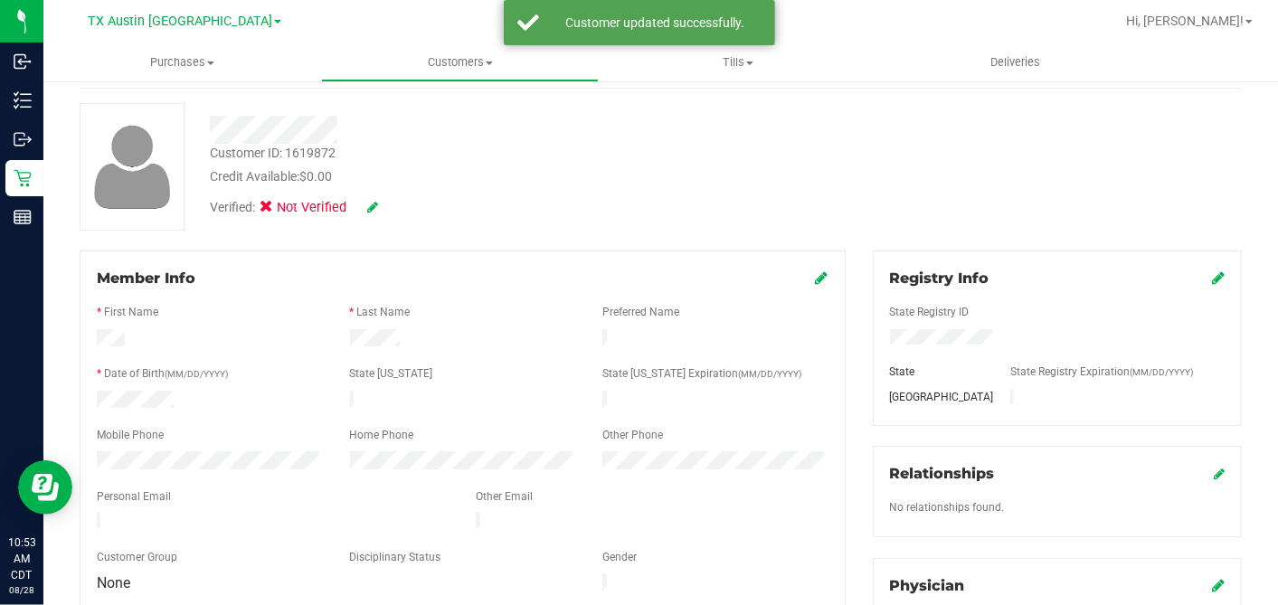
click at [816, 282] on icon at bounding box center [822, 277] width 13 height 14
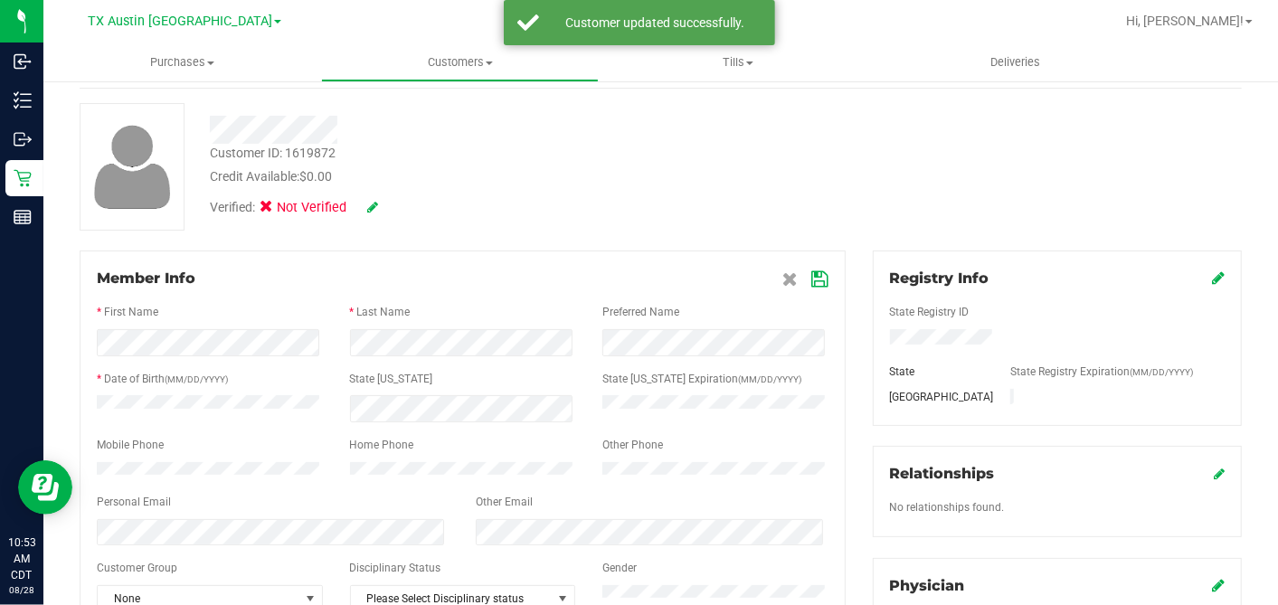
click at [812, 273] on icon at bounding box center [820, 279] width 16 height 14
click at [608, 217] on div "Customer ID: 1619872 Credit Available: $0.00 Verified: Not Verified" at bounding box center [660, 166] width 1189 height 127
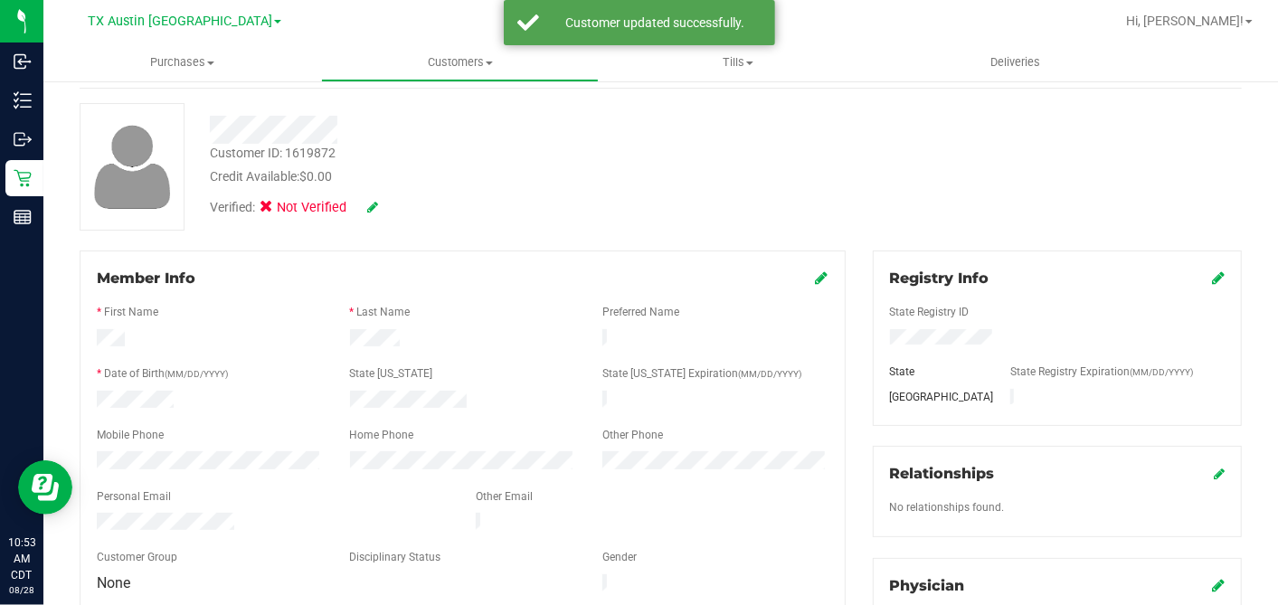
click at [373, 211] on icon at bounding box center [372, 207] width 11 height 13
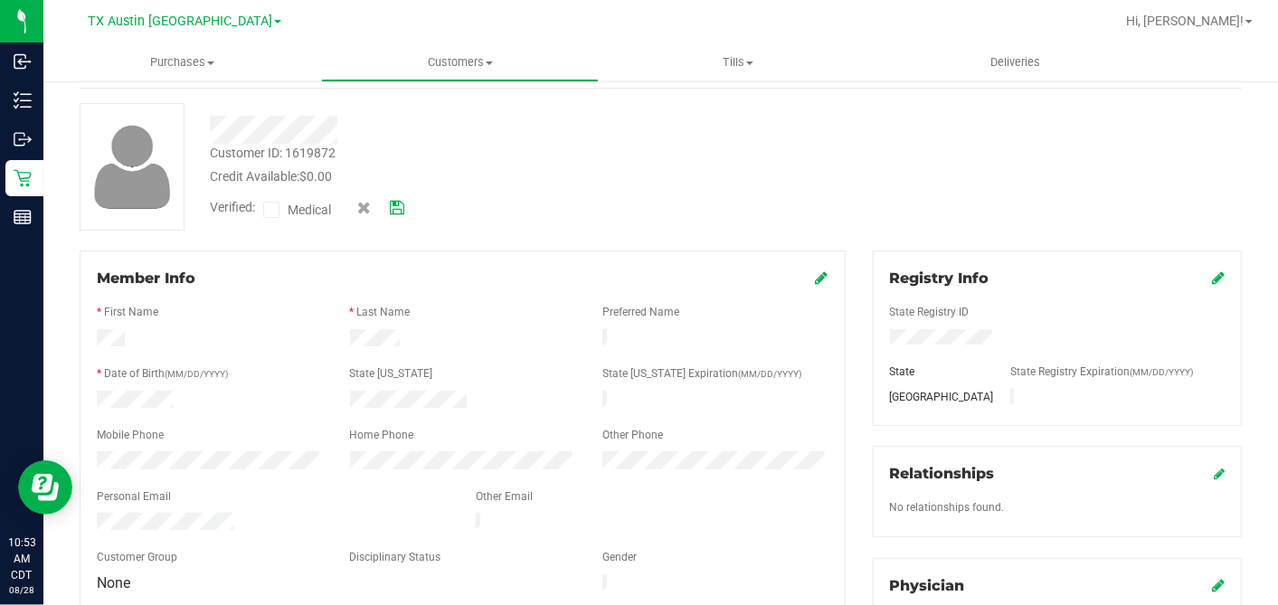
click at [269, 210] on icon at bounding box center [272, 210] width 12 height 0
click at [0, 0] on input "Medical" at bounding box center [0, 0] width 0 height 0
click at [402, 212] on icon at bounding box center [397, 208] width 14 height 13
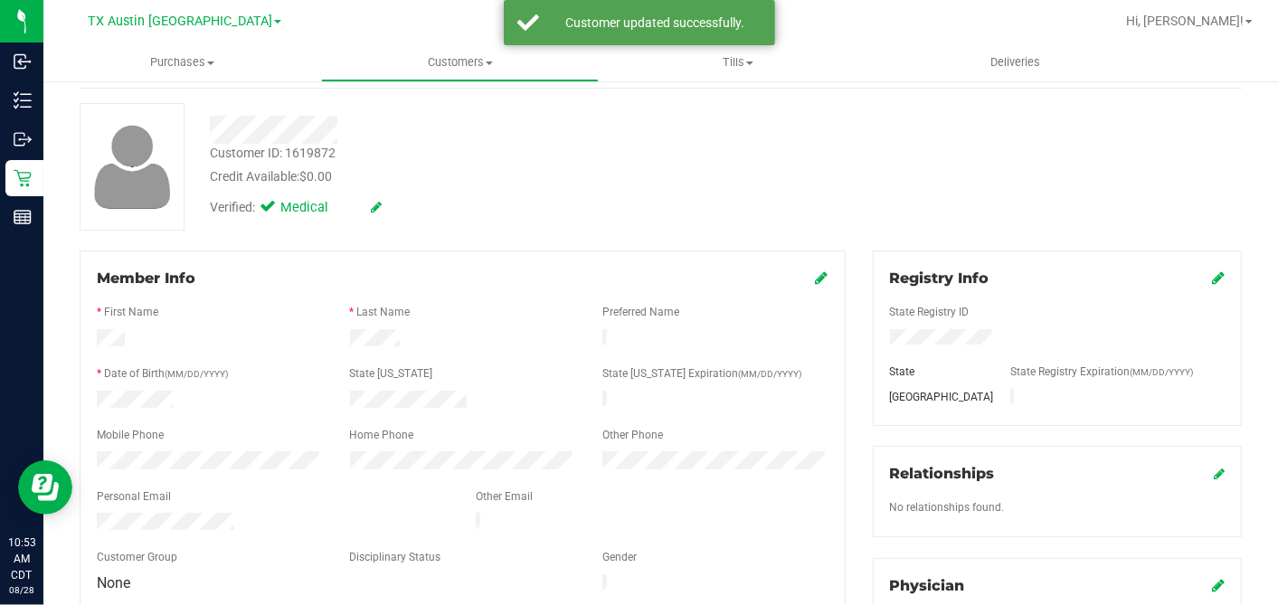
click at [627, 251] on div "Member Info * First Name * Last Name Preferred Name * Date of Birth (MM/DD/YYYY…" at bounding box center [463, 431] width 766 height 363
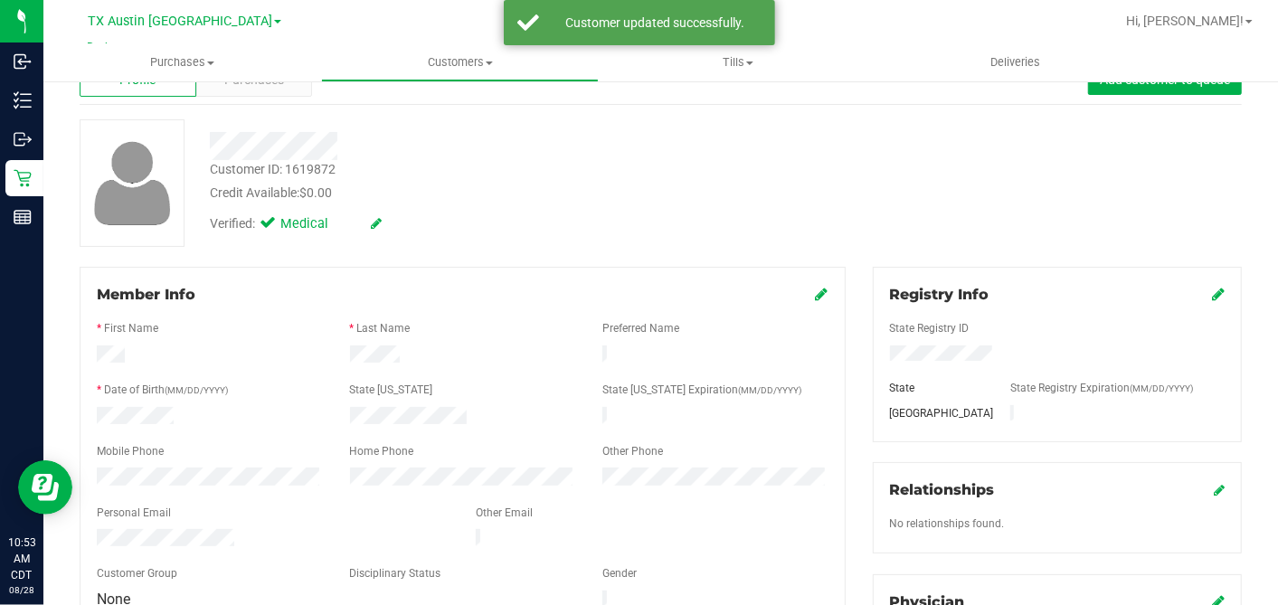
scroll to position [0, 0]
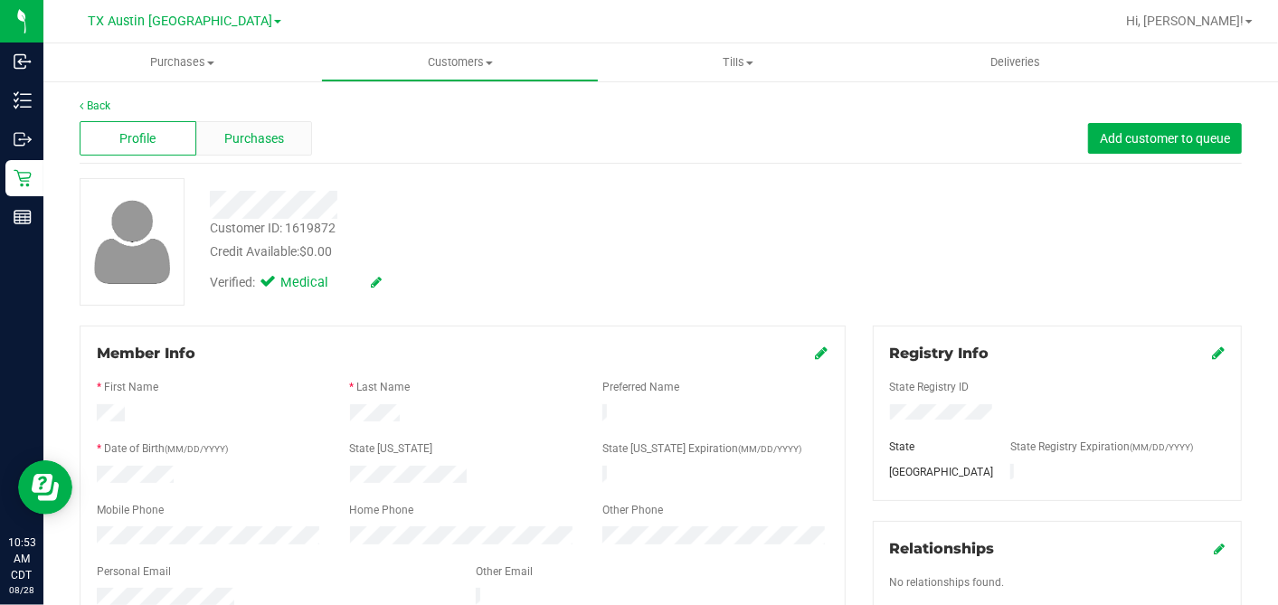
click at [287, 134] on div "Purchases" at bounding box center [254, 138] width 117 height 34
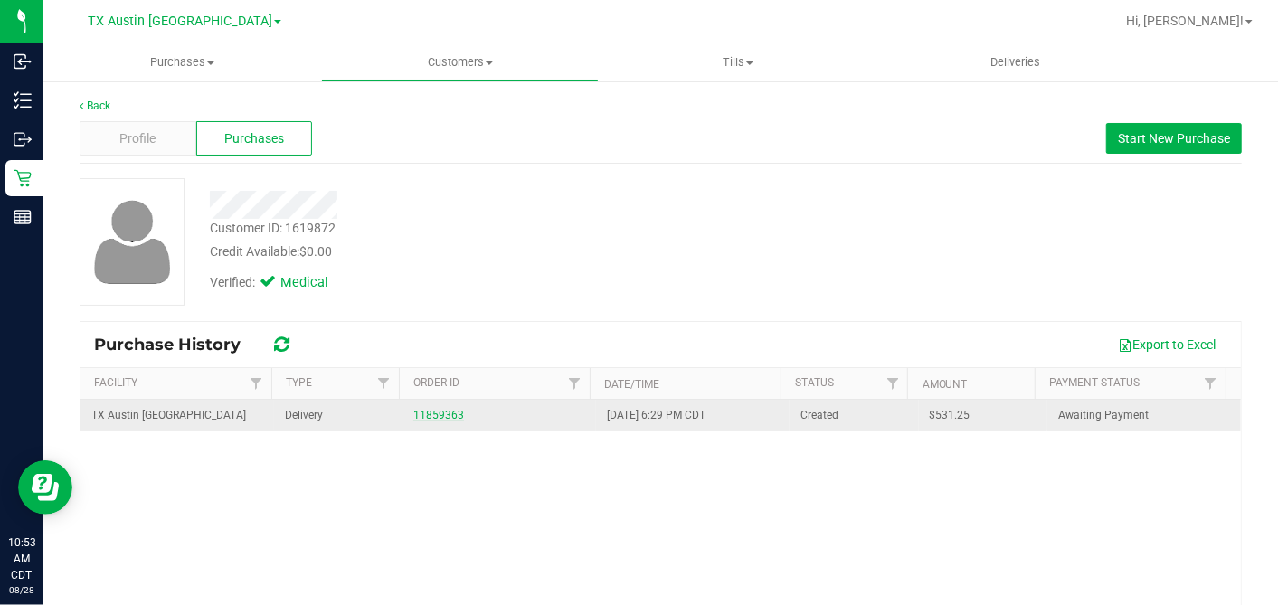
click at [425, 417] on link "11859363" at bounding box center [438, 415] width 51 height 13
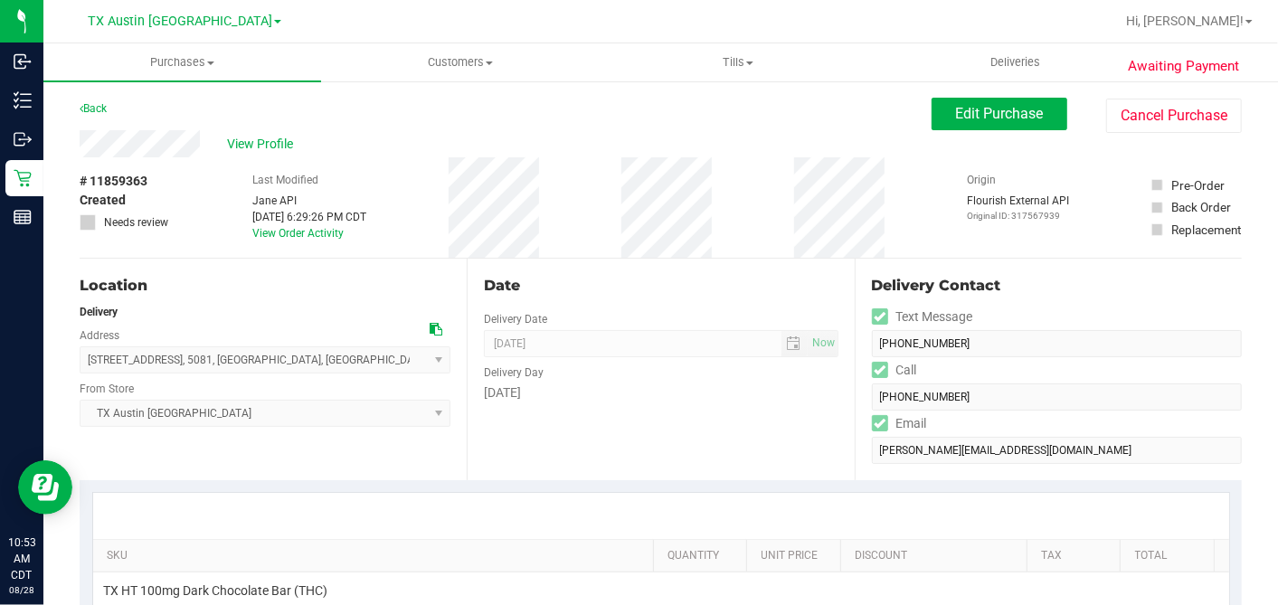
click at [429, 328] on icon at bounding box center [435, 329] width 13 height 13
click at [967, 118] on span "Edit Purchase" at bounding box center [1000, 113] width 88 height 17
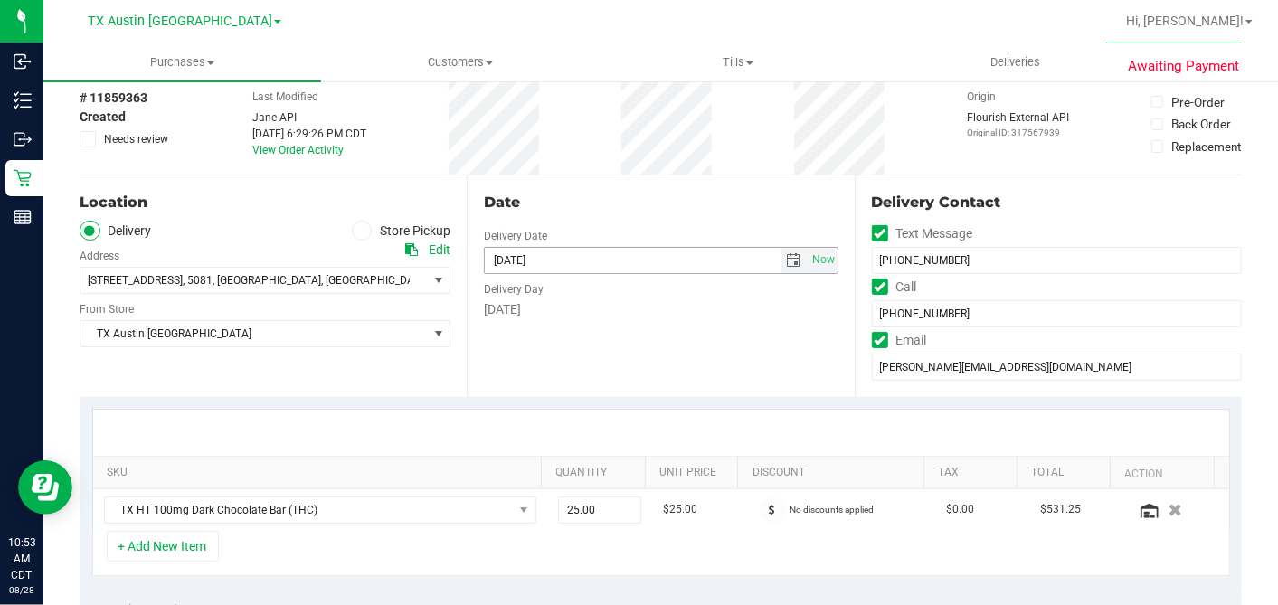
scroll to position [401, 0]
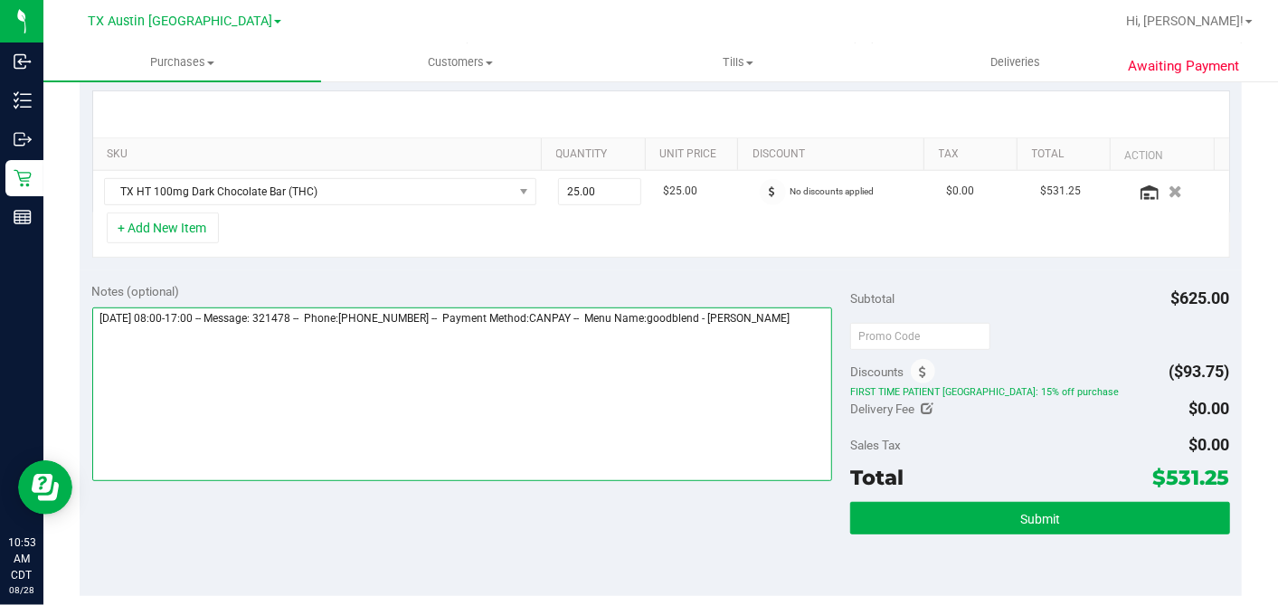
click at [806, 314] on textarea at bounding box center [462, 394] width 740 height 174
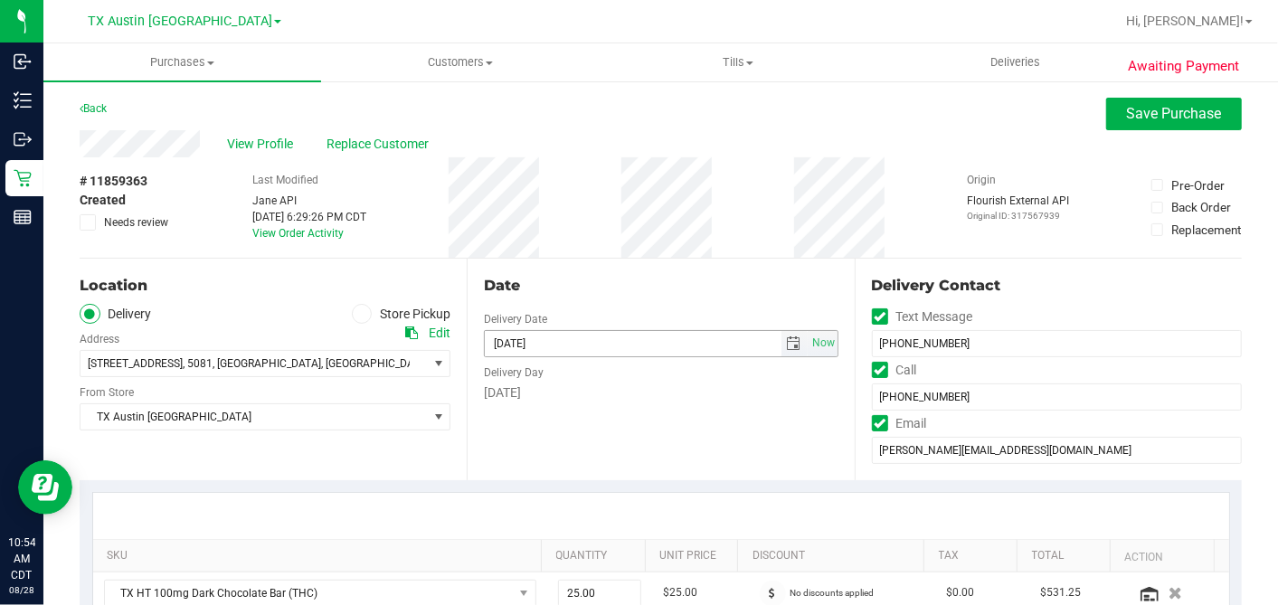
scroll to position [301, 0]
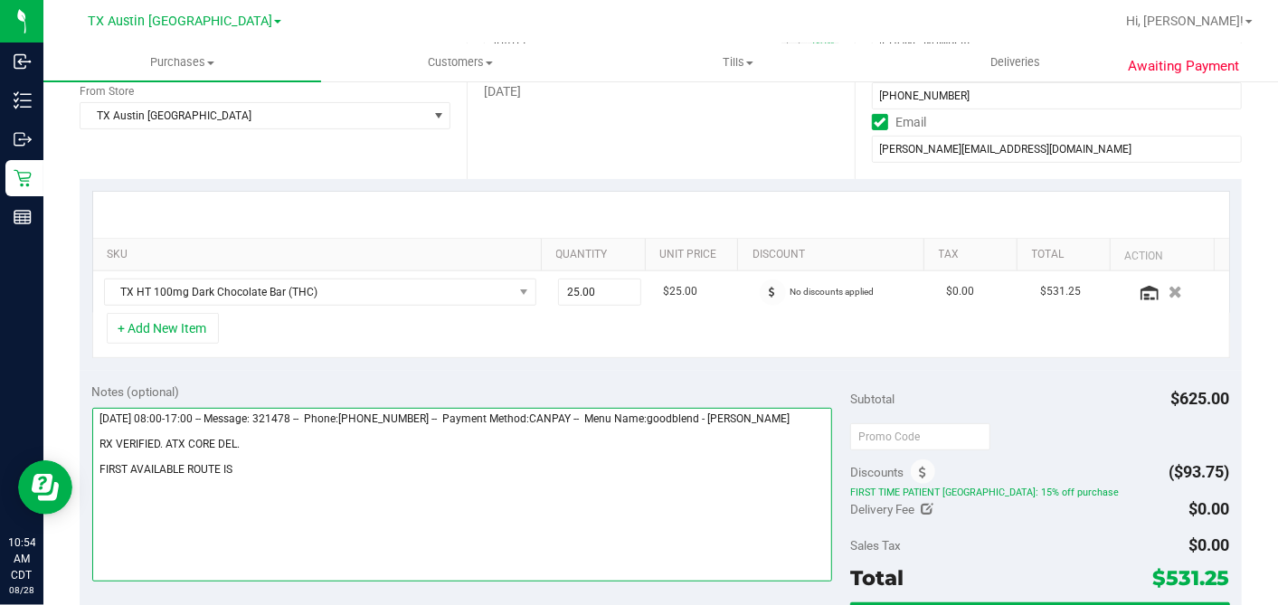
click at [325, 477] on textarea at bounding box center [462, 495] width 740 height 174
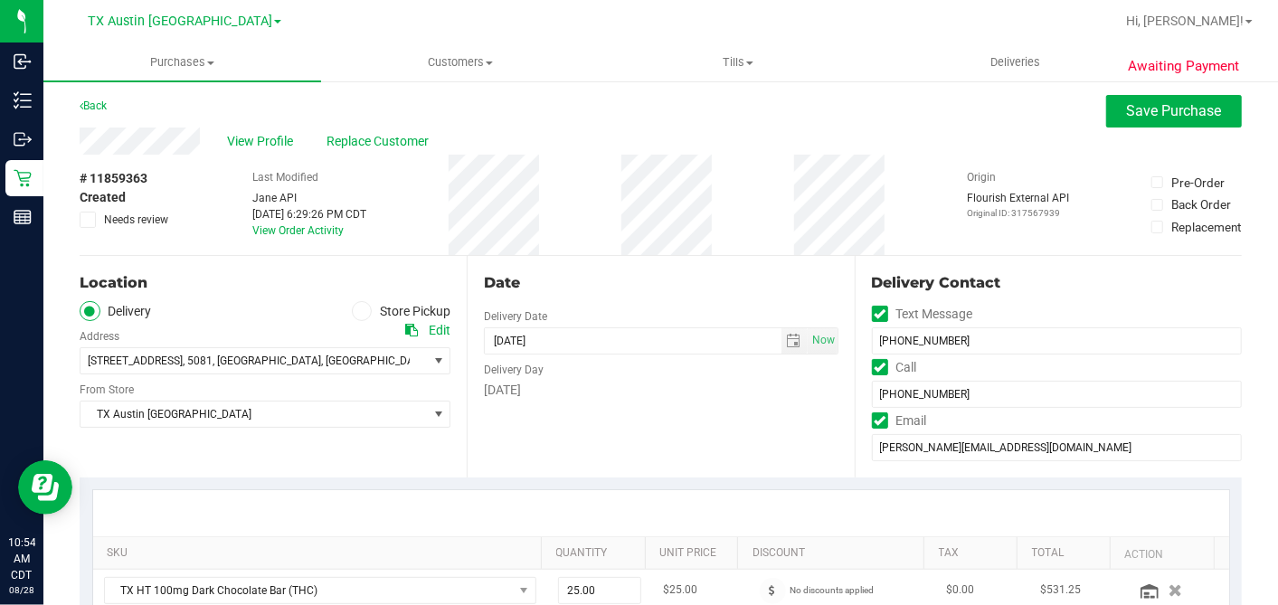
scroll to position [0, 0]
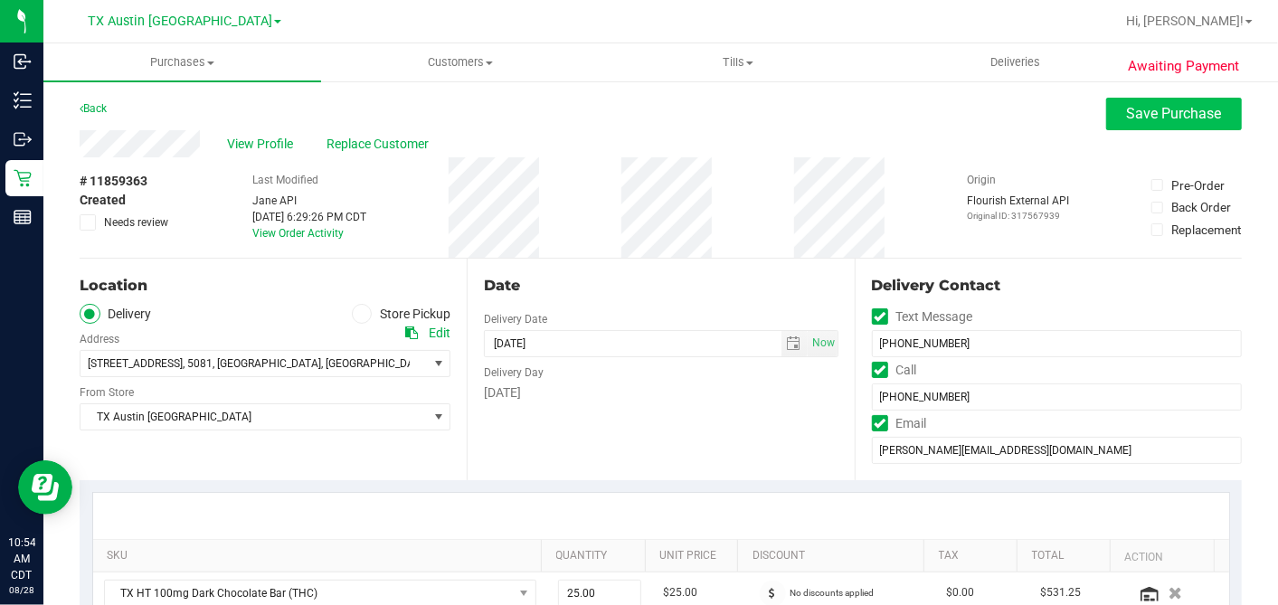
type textarea "[DATE] 08:00-17:00 -- Message: 321478 -- Phone:[PHONE_NUMBER] -- Payment Method…"
click at [1106, 116] on button "Save Purchase" at bounding box center [1174, 114] width 136 height 33
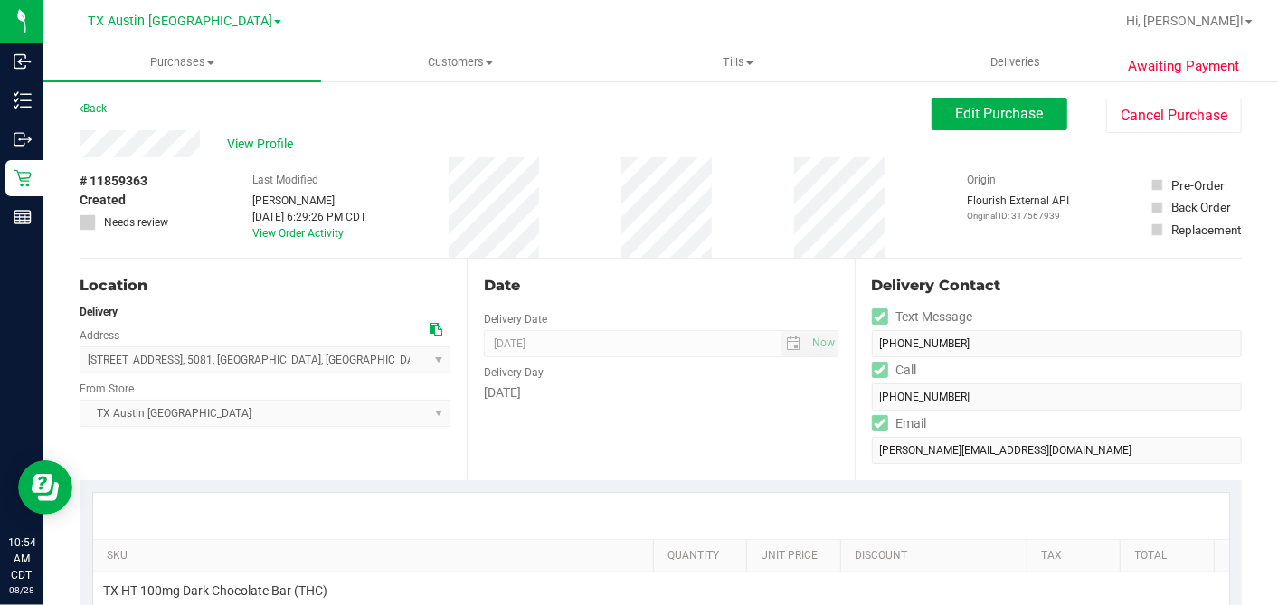
click at [544, 152] on div "View Profile" at bounding box center [506, 143] width 852 height 27
click at [233, 137] on span "View Profile" at bounding box center [263, 144] width 72 height 19
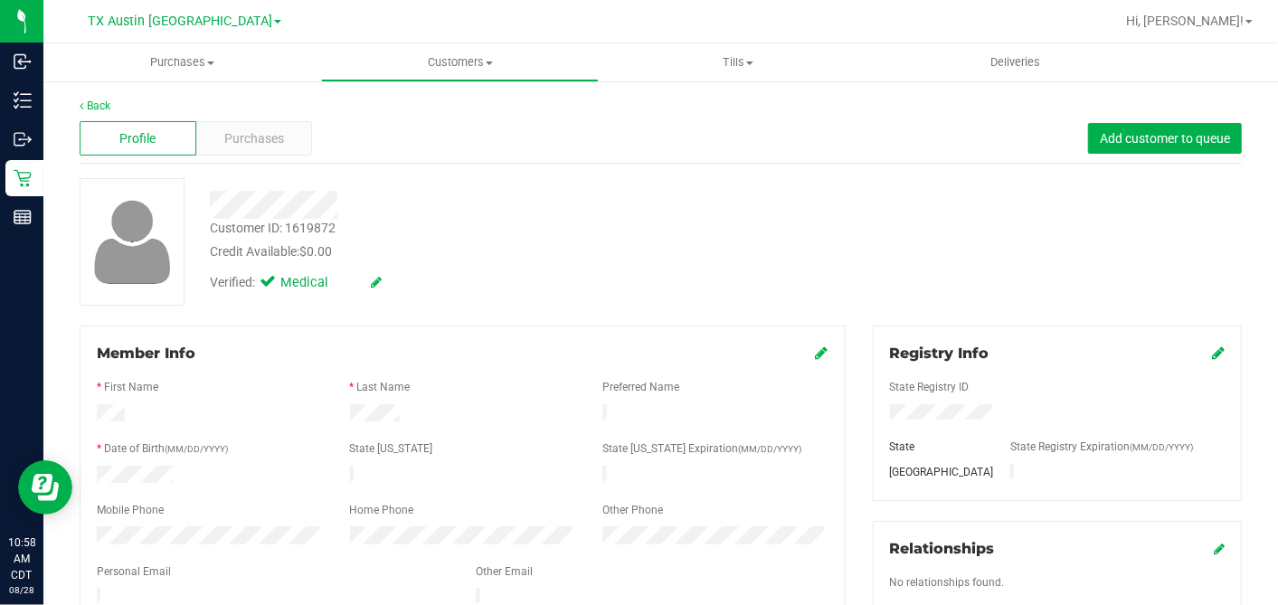
click at [233, 137] on span "Purchases" at bounding box center [254, 138] width 60 height 19
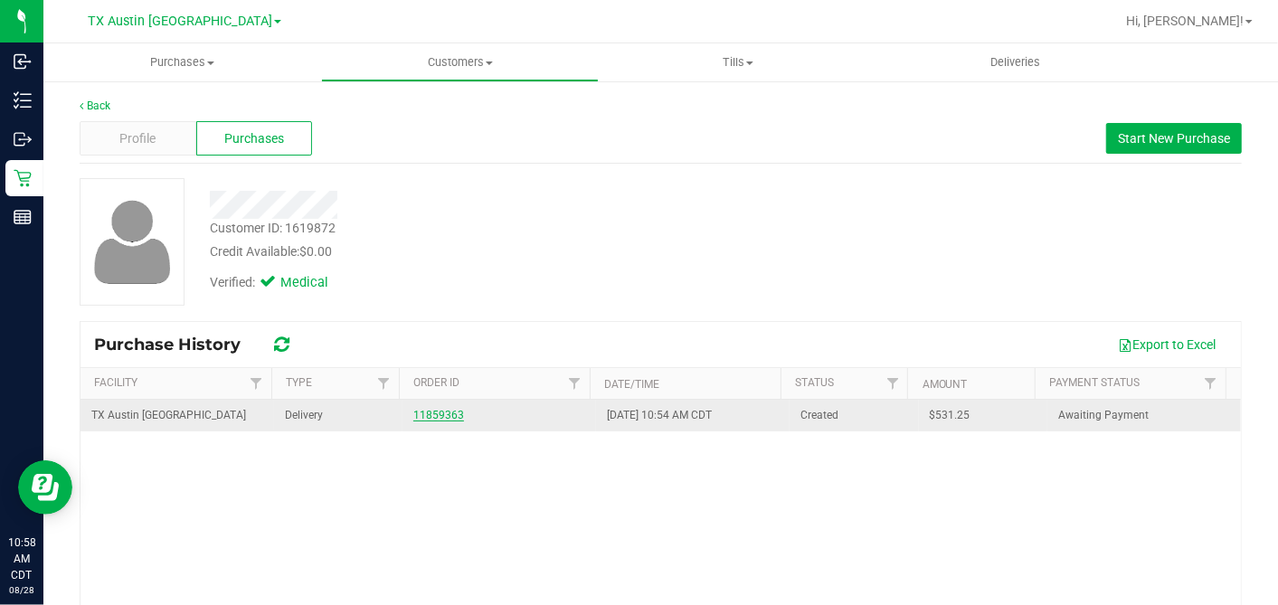
click at [444, 417] on link "11859363" at bounding box center [438, 415] width 51 height 13
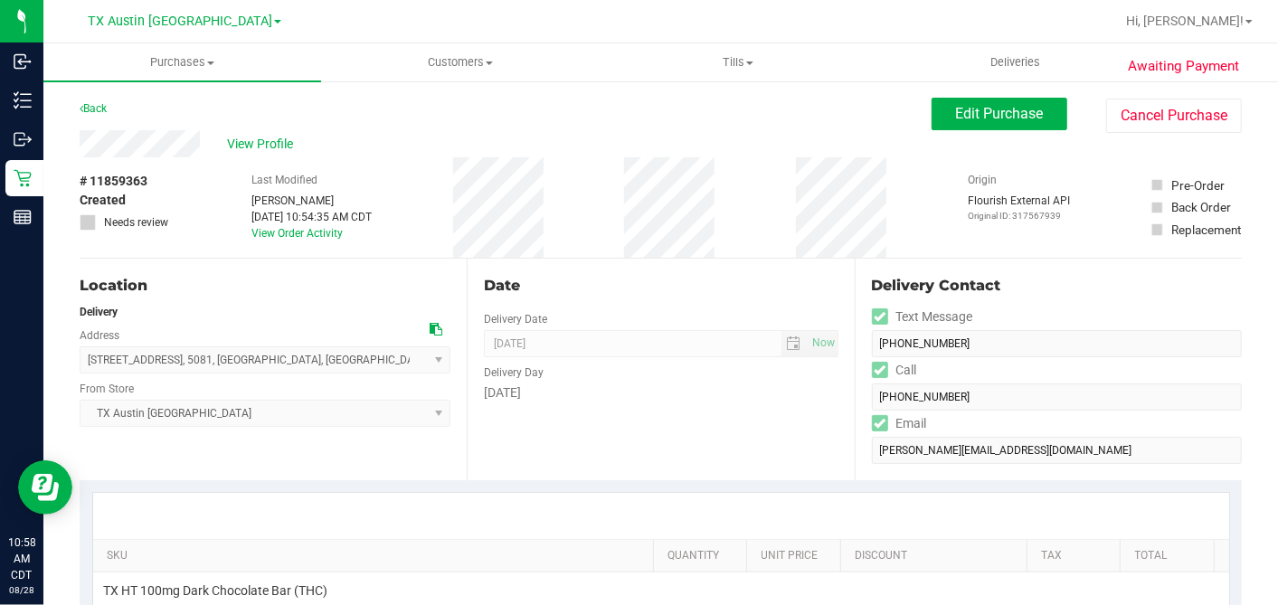
click at [584, 184] on div "# 11859363 Created Needs review Last Modified [PERSON_NAME] [DATE] 10:54:35 AM …" at bounding box center [661, 207] width 1162 height 100
click at [950, 127] on button "Edit Purchase" at bounding box center [999, 114] width 136 height 33
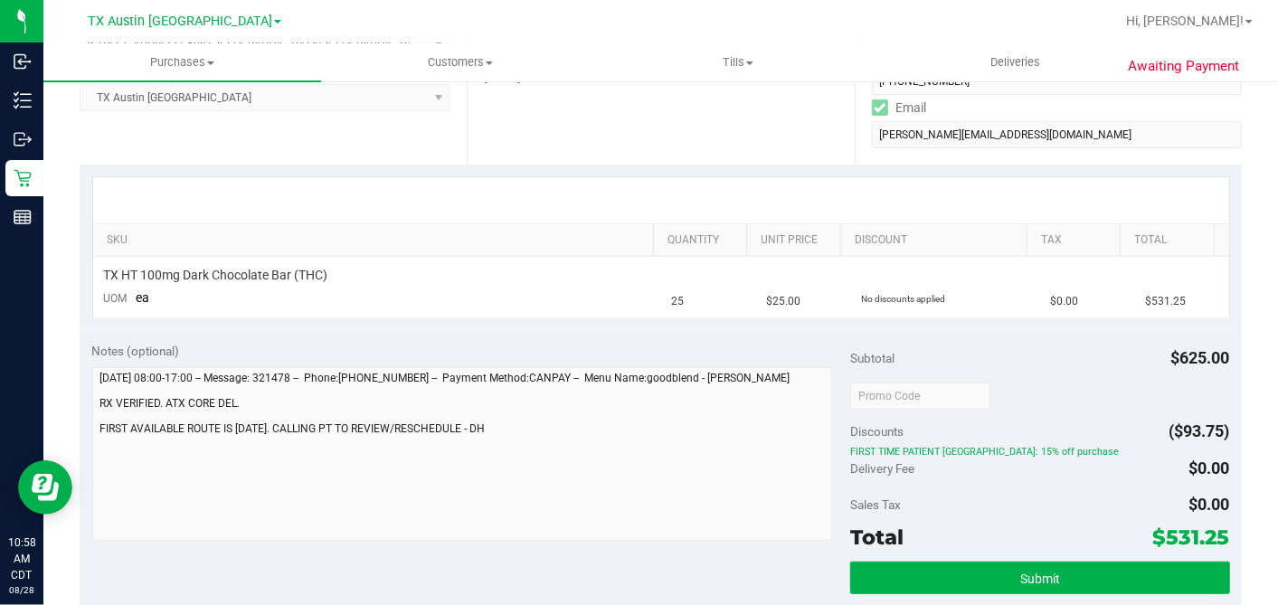
scroll to position [401, 0]
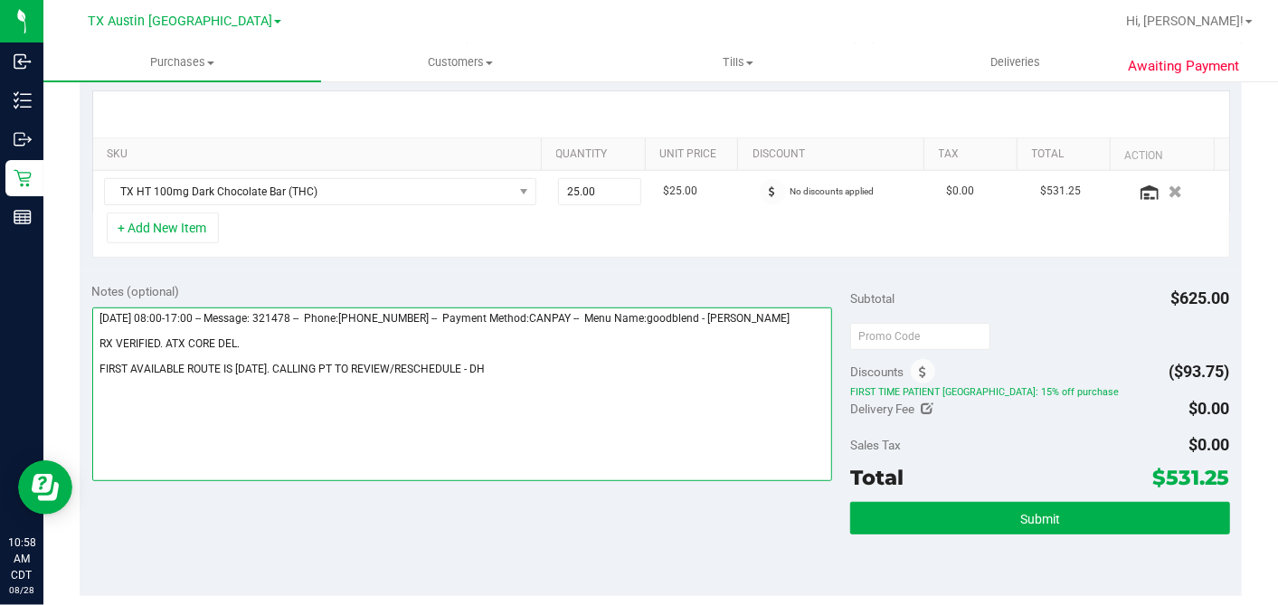
click at [474, 362] on textarea at bounding box center [462, 394] width 740 height 174
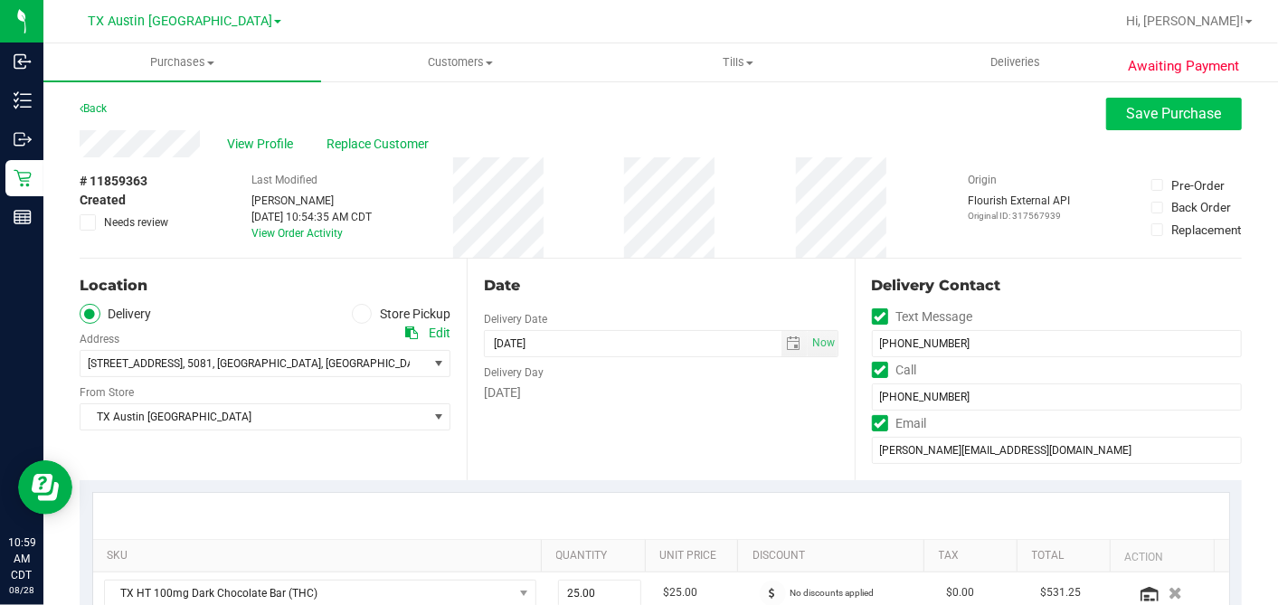
type textarea "[DATE] 08:00-17:00 -- Message: 321478 -- Phone:[PHONE_NUMBER] -- Payment Method…"
click at [1140, 112] on span "Save Purchase" at bounding box center [1174, 113] width 95 height 17
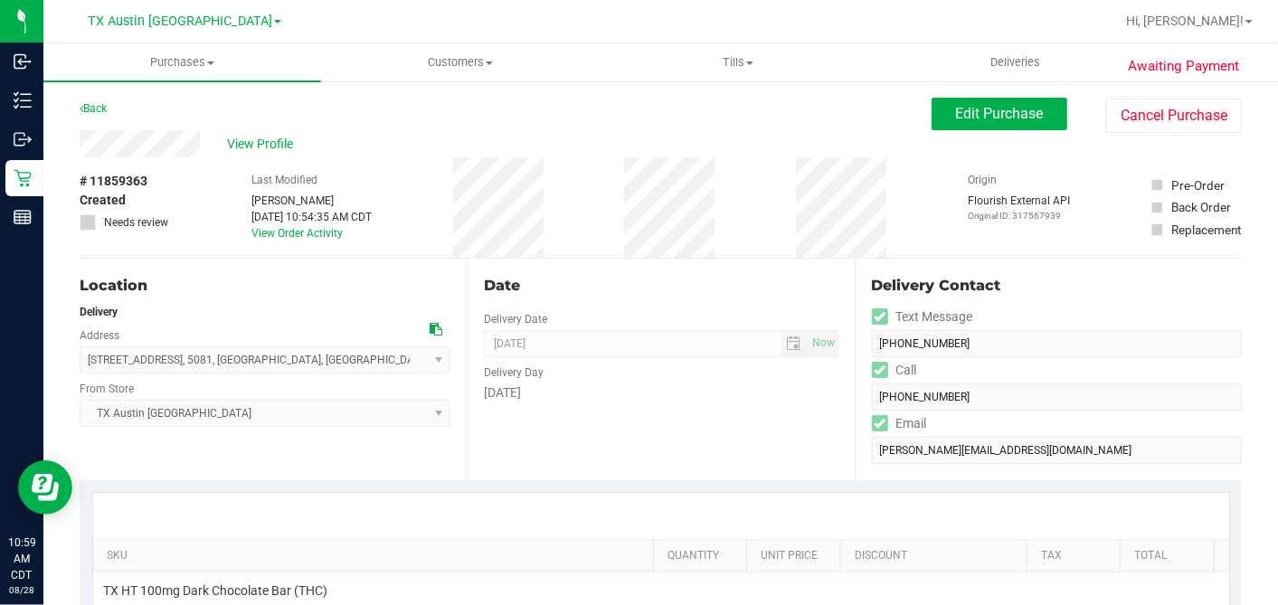
click at [449, 259] on div "Location Delivery Address [STREET_ADDRESS] , 5081 , [GEOGRAPHIC_DATA] , [GEOGRA…" at bounding box center [273, 370] width 387 height 222
click at [423, 240] on div "# 11859363 Created Needs review Last Modified [PERSON_NAME] [DATE] 10:54:35 AM …" at bounding box center [661, 207] width 1162 height 100
click at [276, 146] on span "View Profile" at bounding box center [263, 144] width 72 height 19
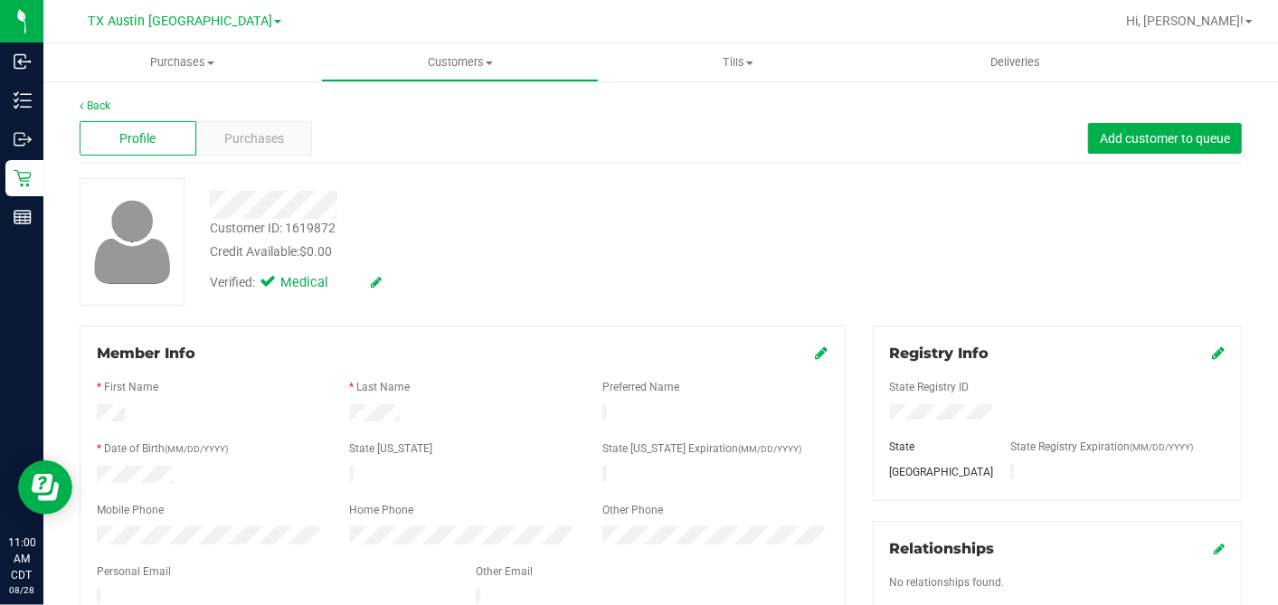
drag, startPoint x: 590, startPoint y: 278, endPoint x: 690, endPoint y: 292, distance: 101.4
click at [590, 277] on div "Verified: Medical" at bounding box center [493, 281] width 595 height 40
click at [664, 227] on div "Customer ID: 1619872 Credit Available: $0.00" at bounding box center [493, 240] width 595 height 42
click at [267, 142] on span "Purchases" at bounding box center [254, 138] width 60 height 19
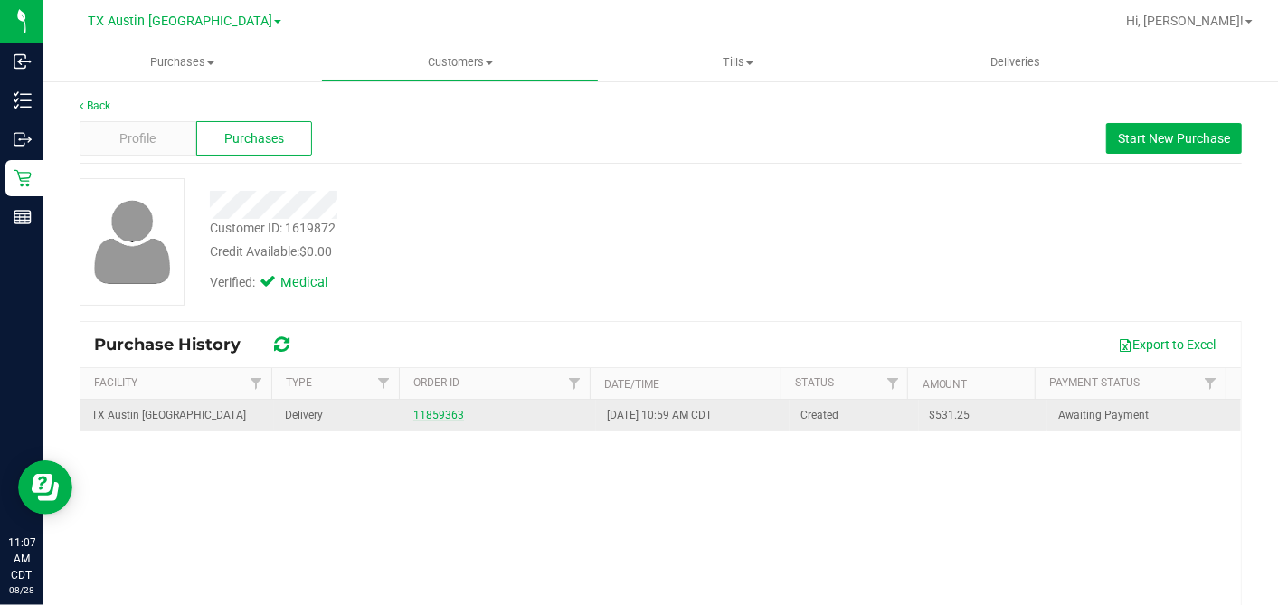
click at [435, 409] on link "11859363" at bounding box center [438, 415] width 51 height 13
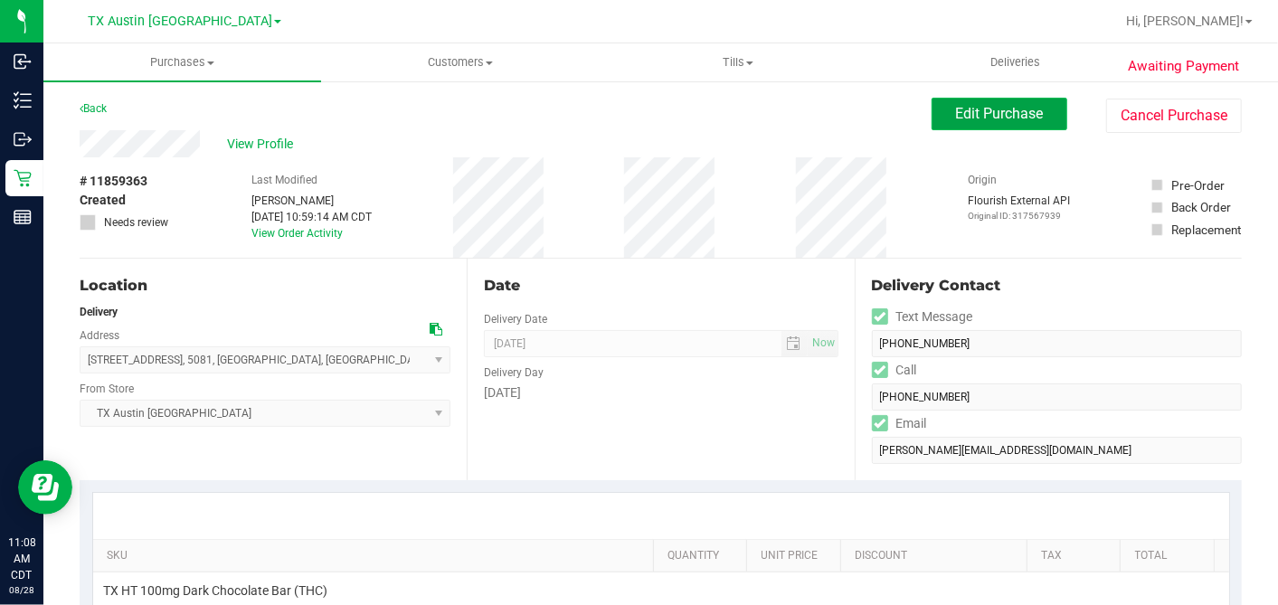
click at [956, 116] on span "Edit Purchase" at bounding box center [1000, 113] width 88 height 17
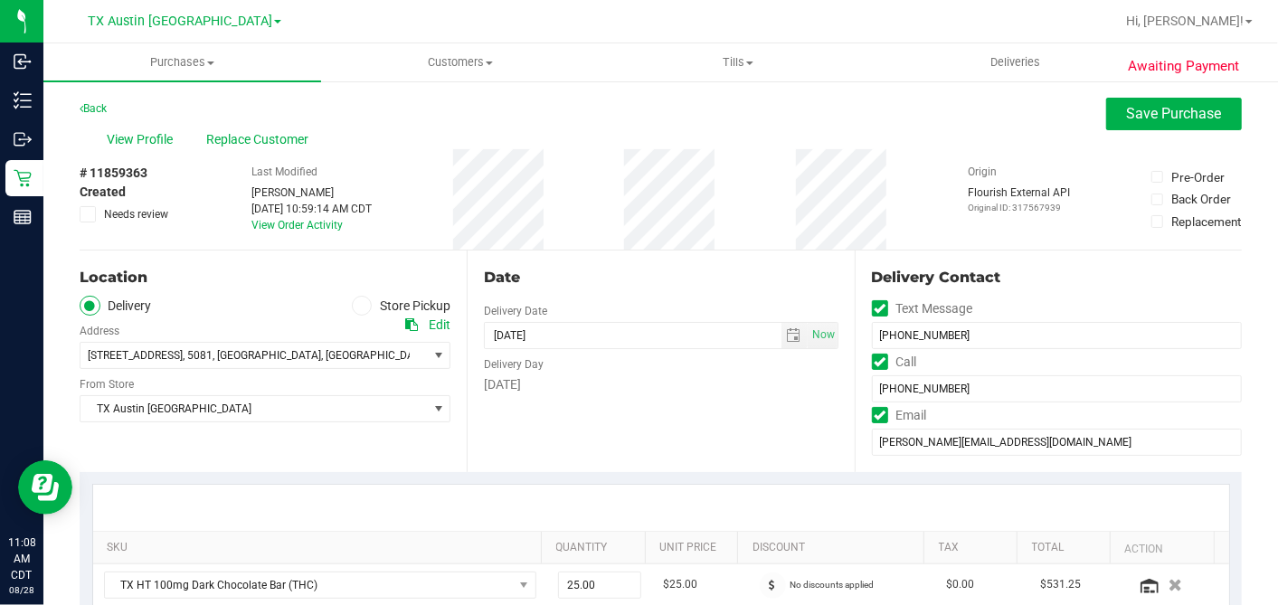
click at [85, 214] on icon at bounding box center [88, 214] width 12 height 0
click at [0, 0] on input "Needs review" at bounding box center [0, 0] width 0 height 0
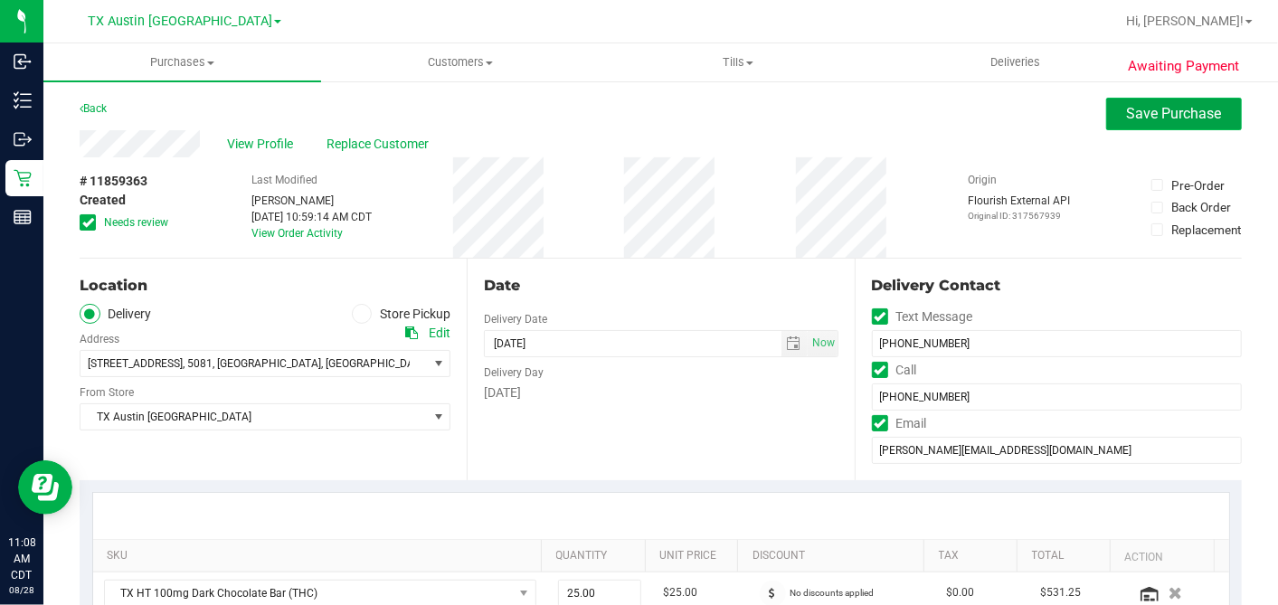
click at [1124, 122] on button "Save Purchase" at bounding box center [1174, 114] width 136 height 33
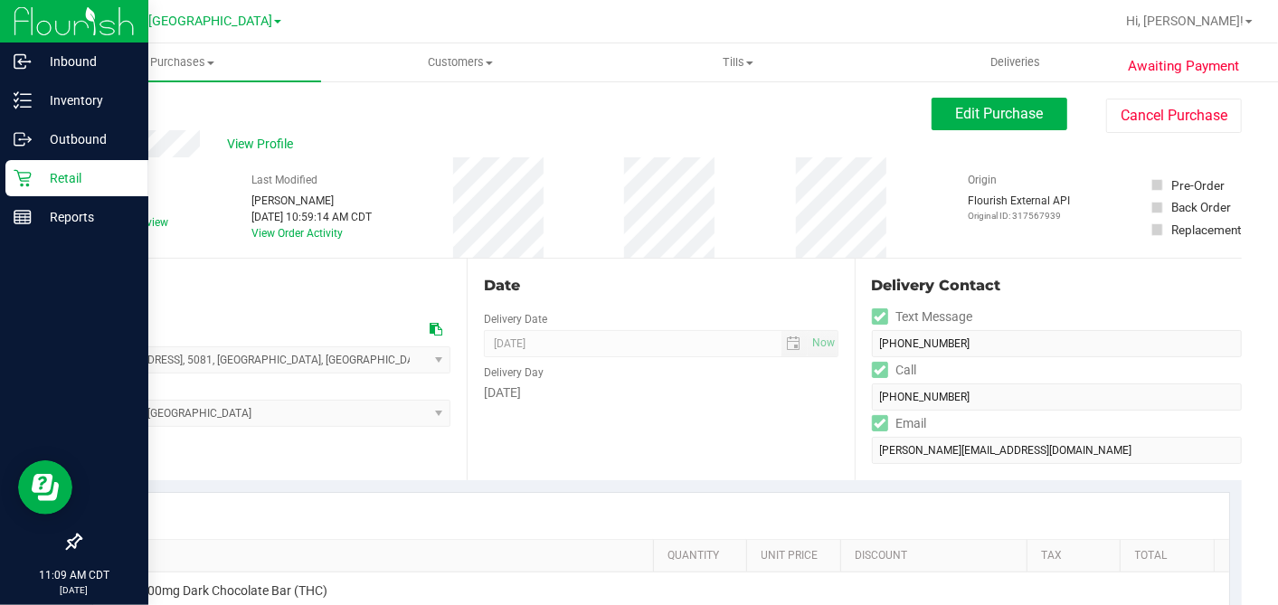
click at [40, 185] on p "Retail" at bounding box center [86, 178] width 108 height 22
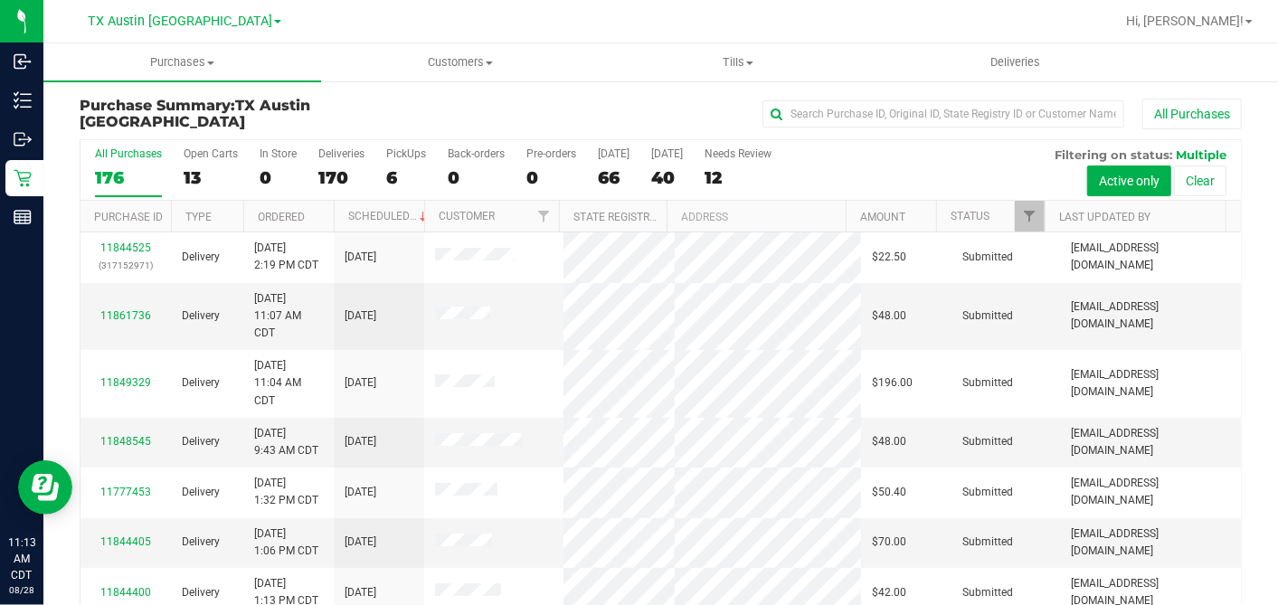
click at [564, 93] on div "Purchase Summary: TX Austin DC All Purchases All Purchases 176 Open Carts 13 In…" at bounding box center [660, 378] width 1234 height 597
click at [197, 178] on div "13" at bounding box center [211, 177] width 54 height 21
click at [0, 0] on input "Open Carts 13" at bounding box center [0, 0] width 0 height 0
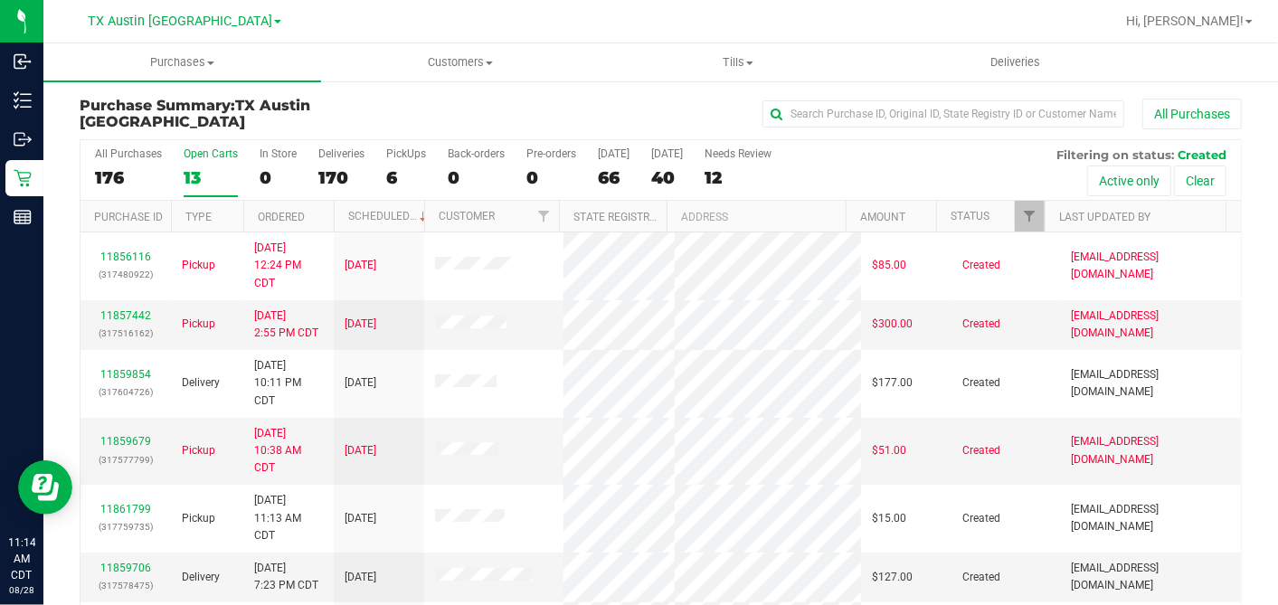
click at [325, 214] on th "Ordered" at bounding box center [288, 217] width 90 height 32
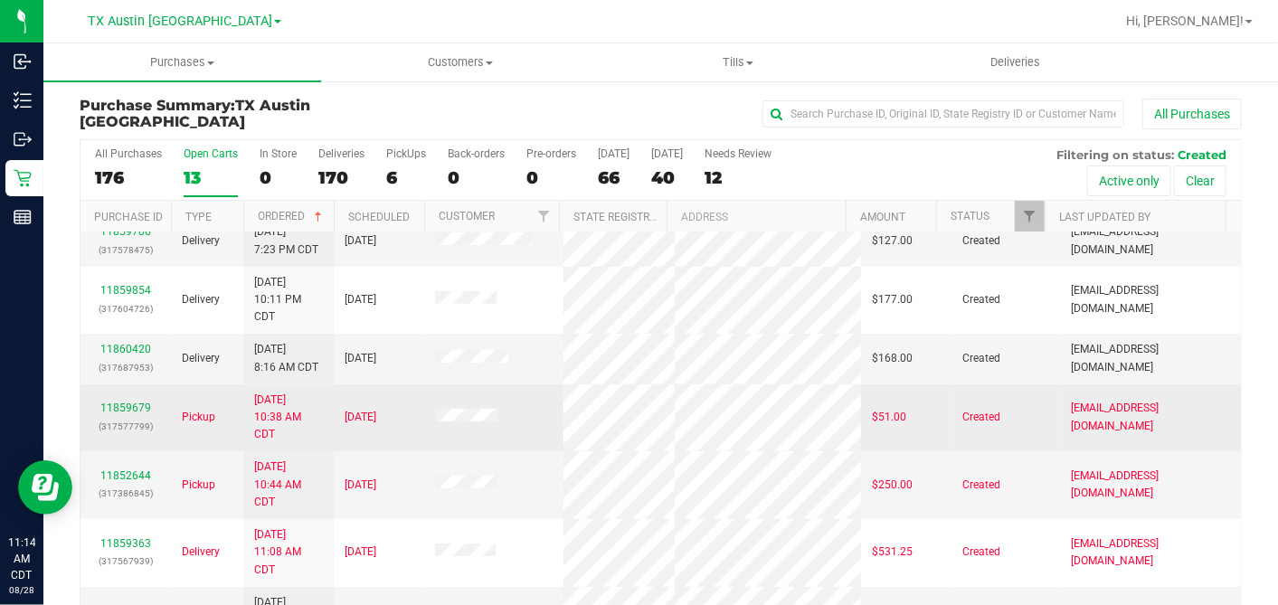
scroll to position [201, 0]
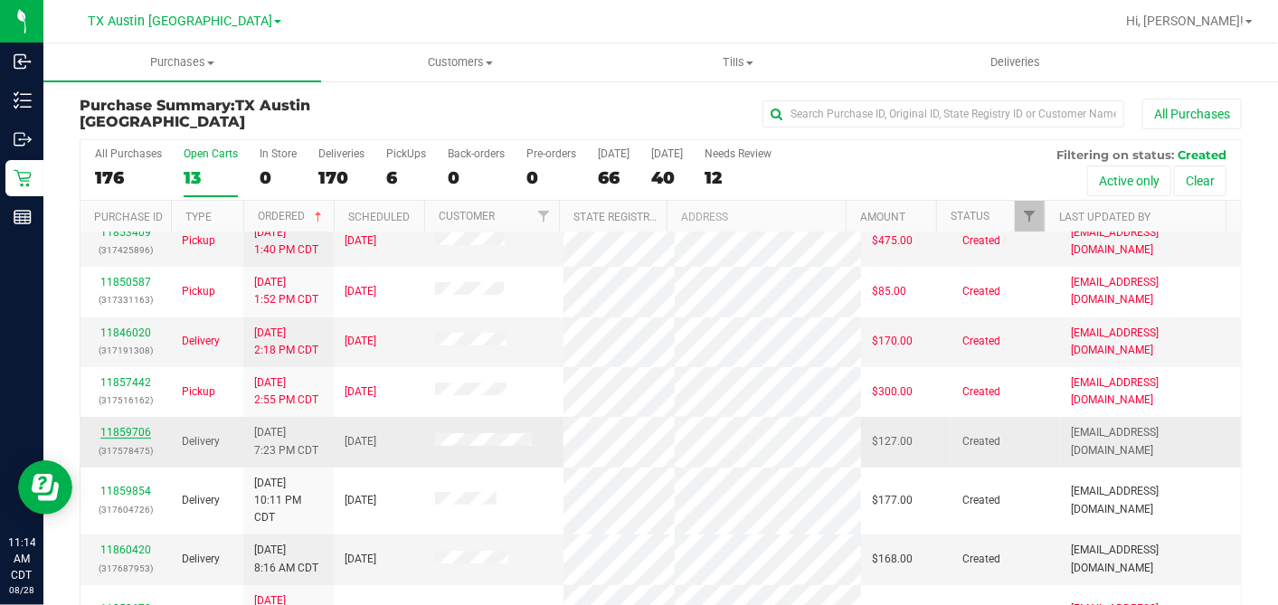
click at [138, 429] on link "11859706" at bounding box center [125, 432] width 51 height 13
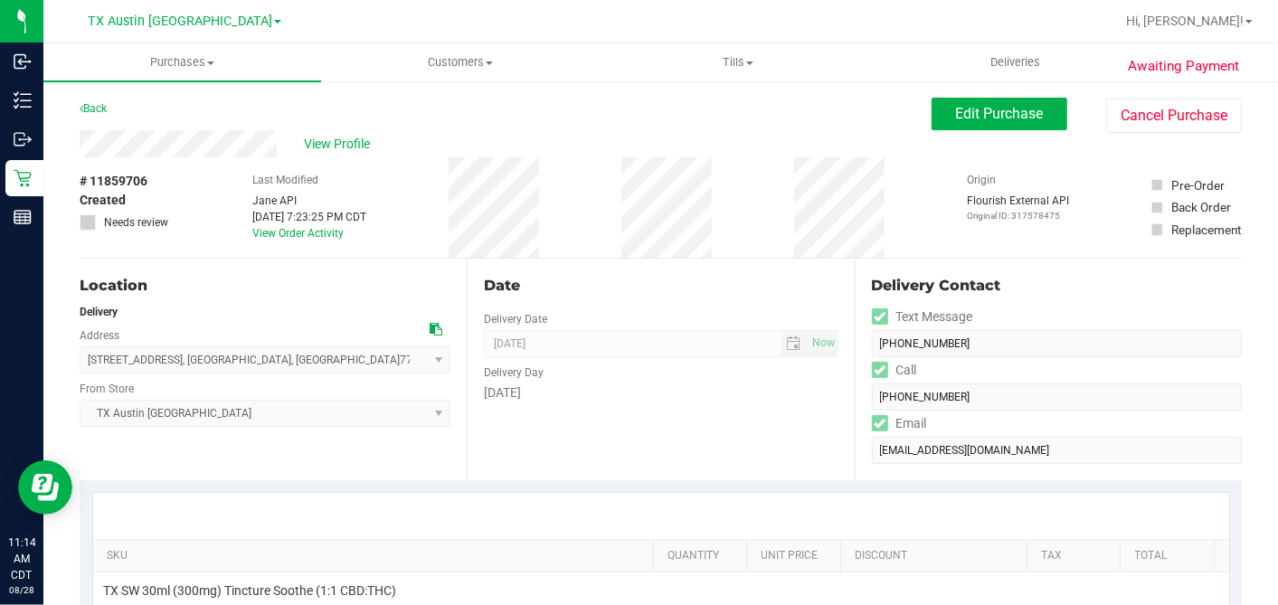
click at [202, 167] on div "# 11859706 Created Needs review Last Modified [PERSON_NAME] API [DATE] 7:23:25 …" at bounding box center [661, 207] width 1162 height 100
click at [327, 145] on span "View Profile" at bounding box center [340, 144] width 72 height 19
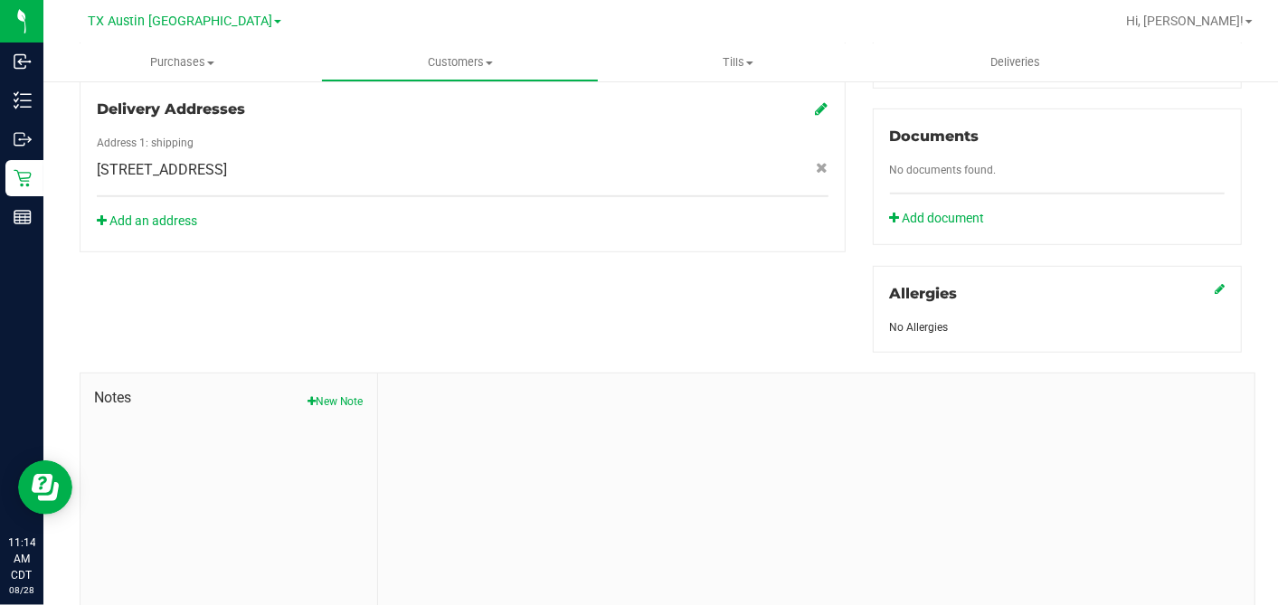
scroll to position [678, 0]
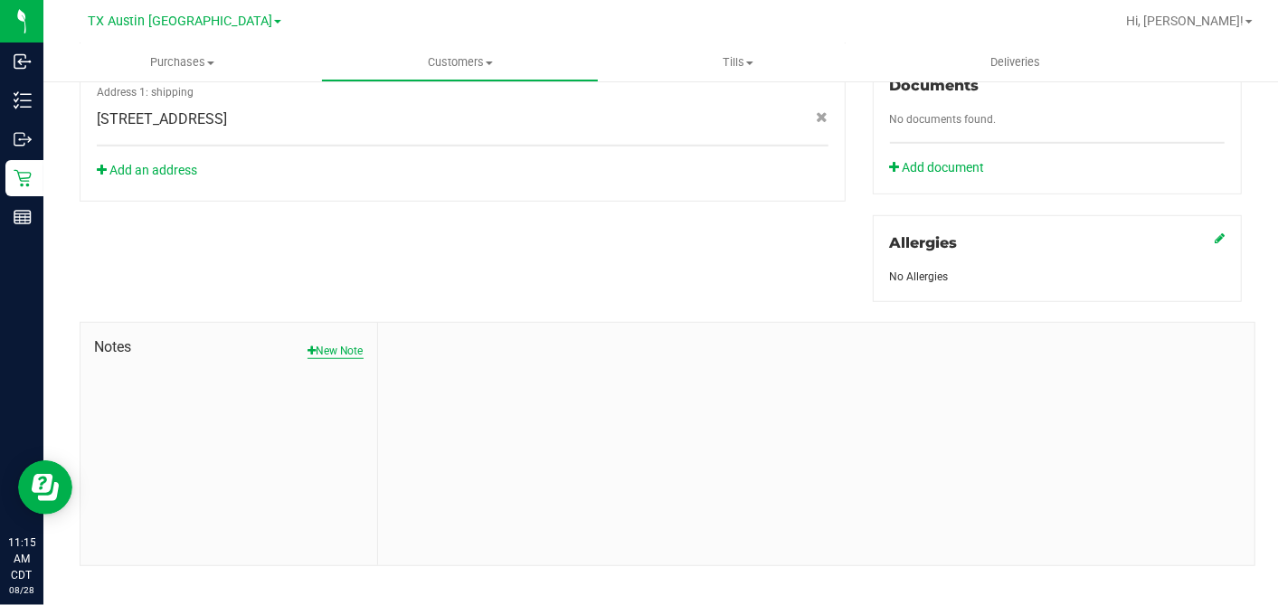
click at [327, 343] on button "New Note" at bounding box center [335, 351] width 56 height 16
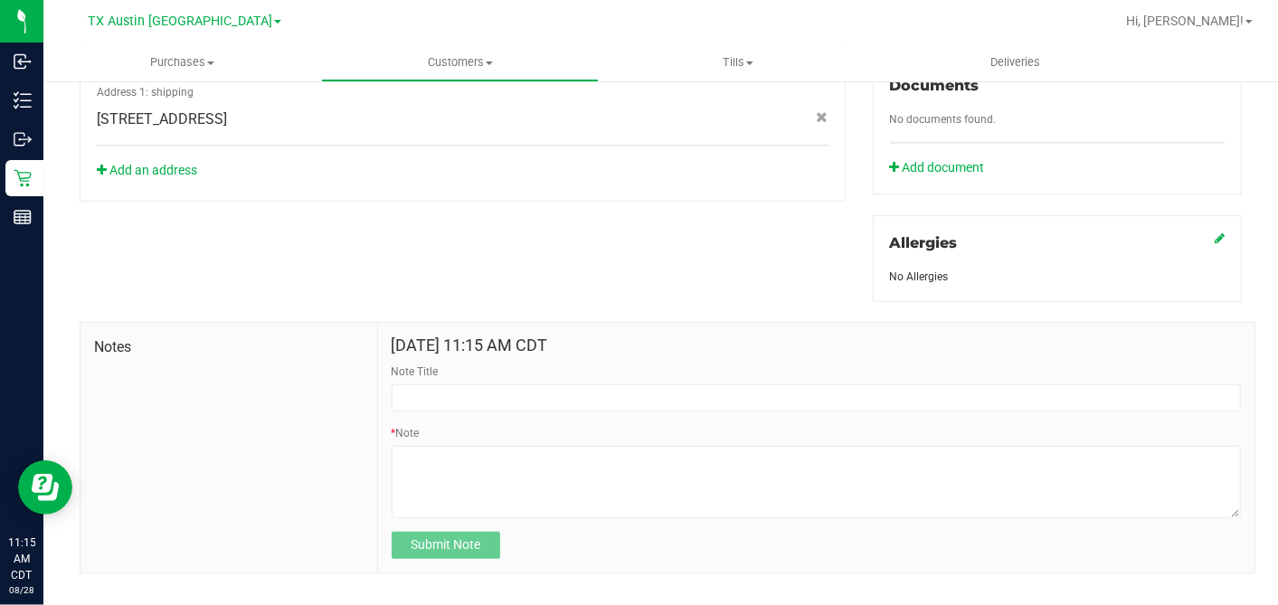
click at [431, 363] on div "Note Title" at bounding box center [815, 387] width 849 height 48
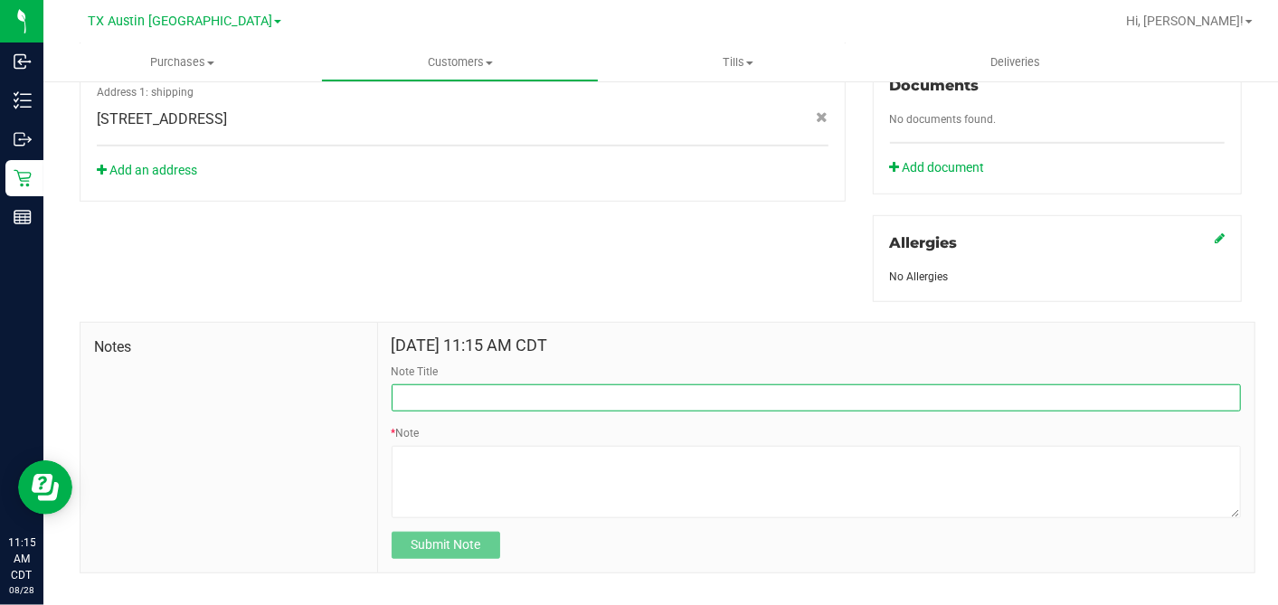
click at [433, 384] on input "Note Title" at bounding box center [815, 397] width 849 height 27
type input "c"
type input "[PERSON_NAME]"
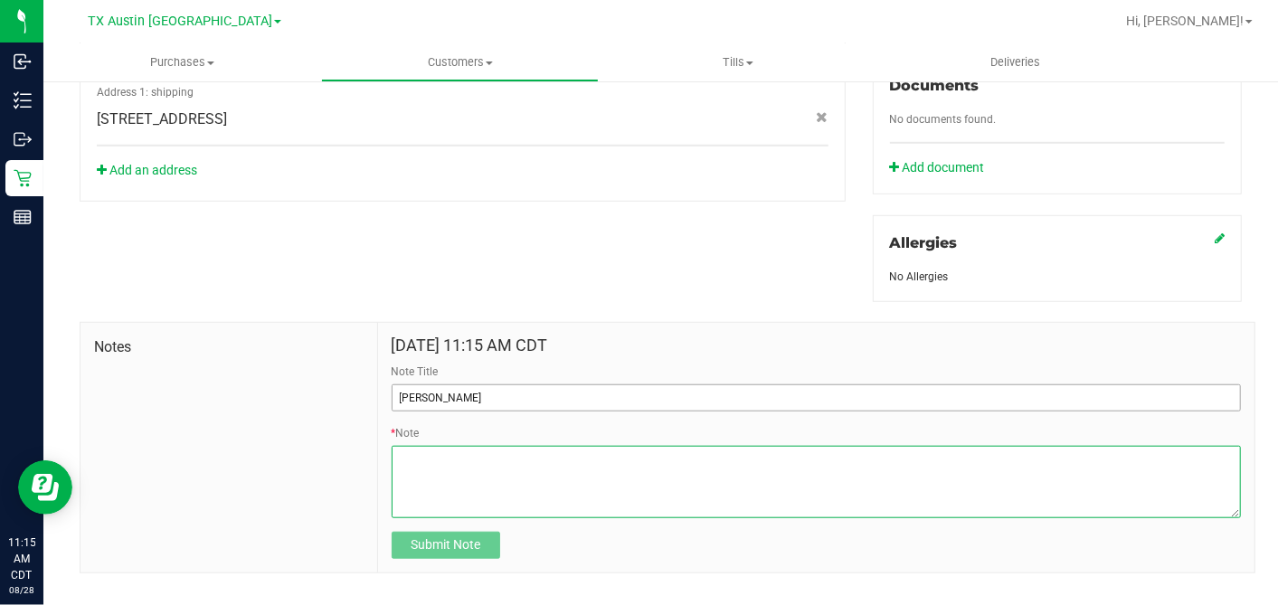
paste textarea "Patient Name: [PERSON_NAME] Address: [STREET_ADDRESS] Phone Number: [PHONE_NUMB…"
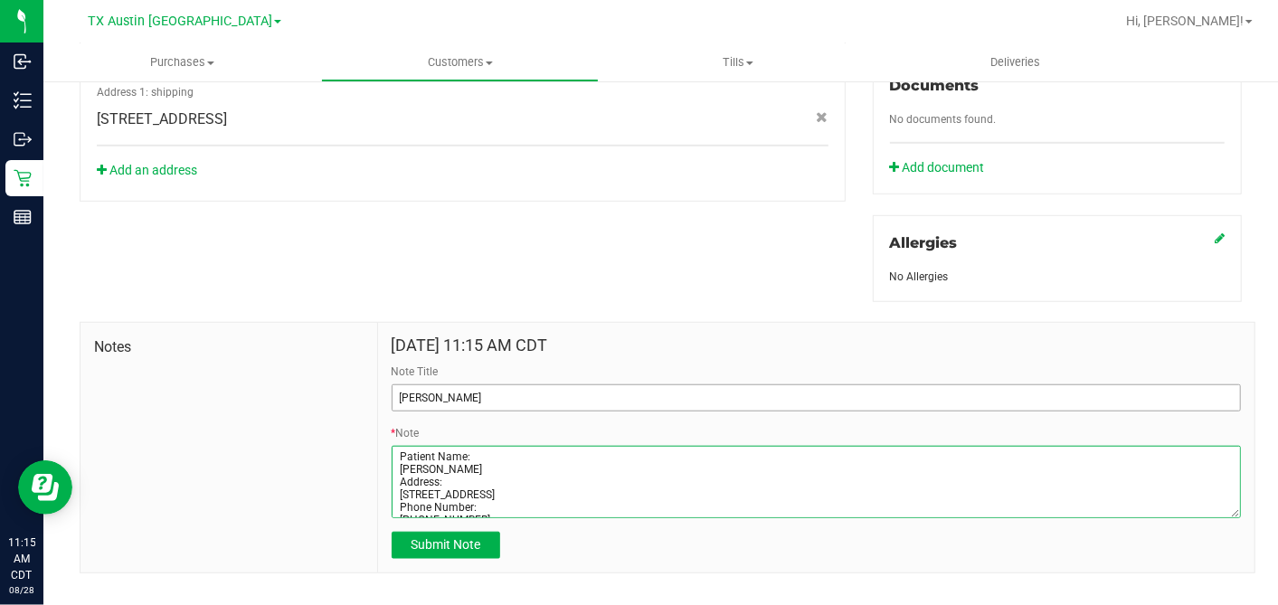
scroll to position [72, 0]
type textarea "Patient Name: [PERSON_NAME] Address: [STREET_ADDRESS] Phone Number: [PHONE_NUMB…"
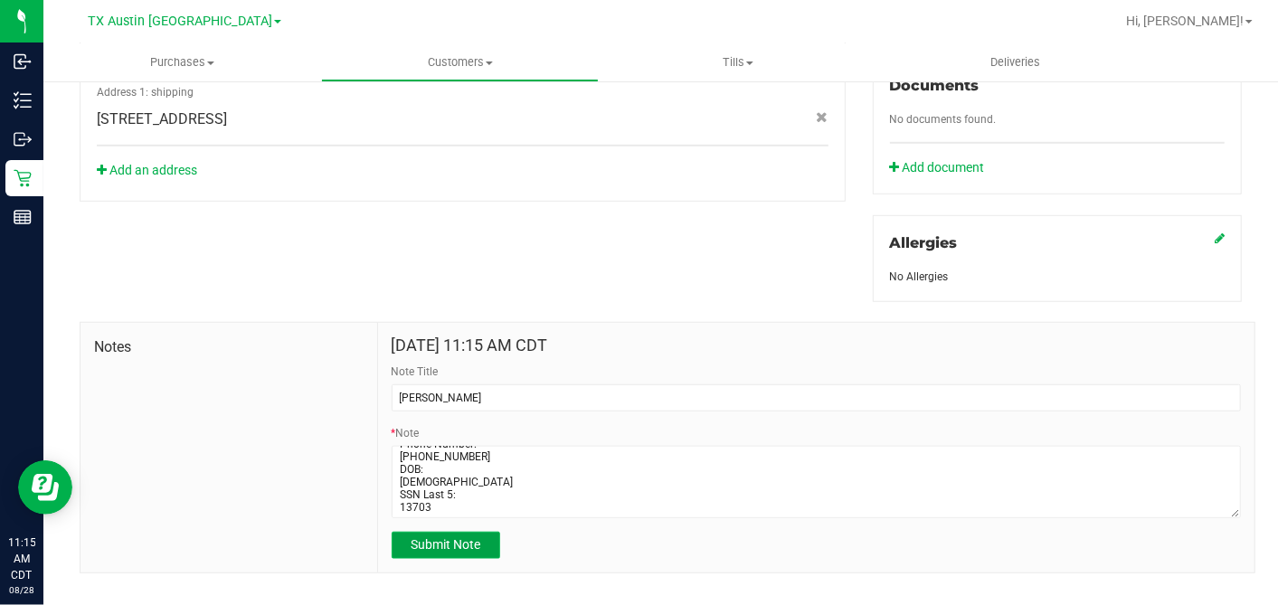
click at [465, 537] on span "Submit Note" at bounding box center [445, 544] width 70 height 14
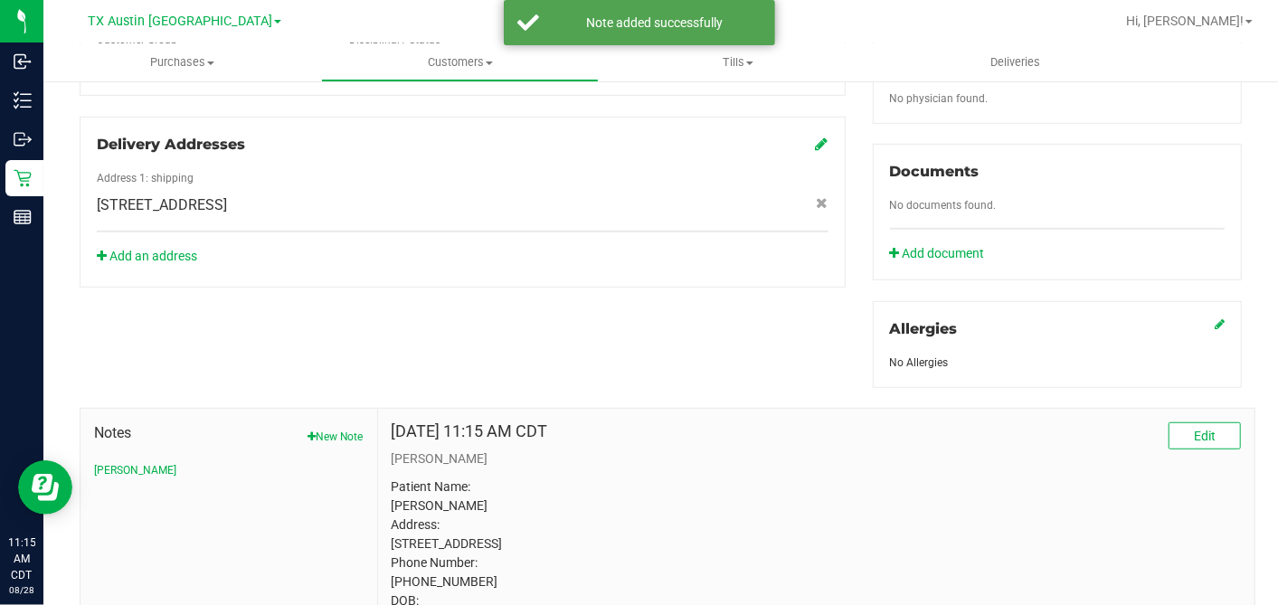
scroll to position [477, 0]
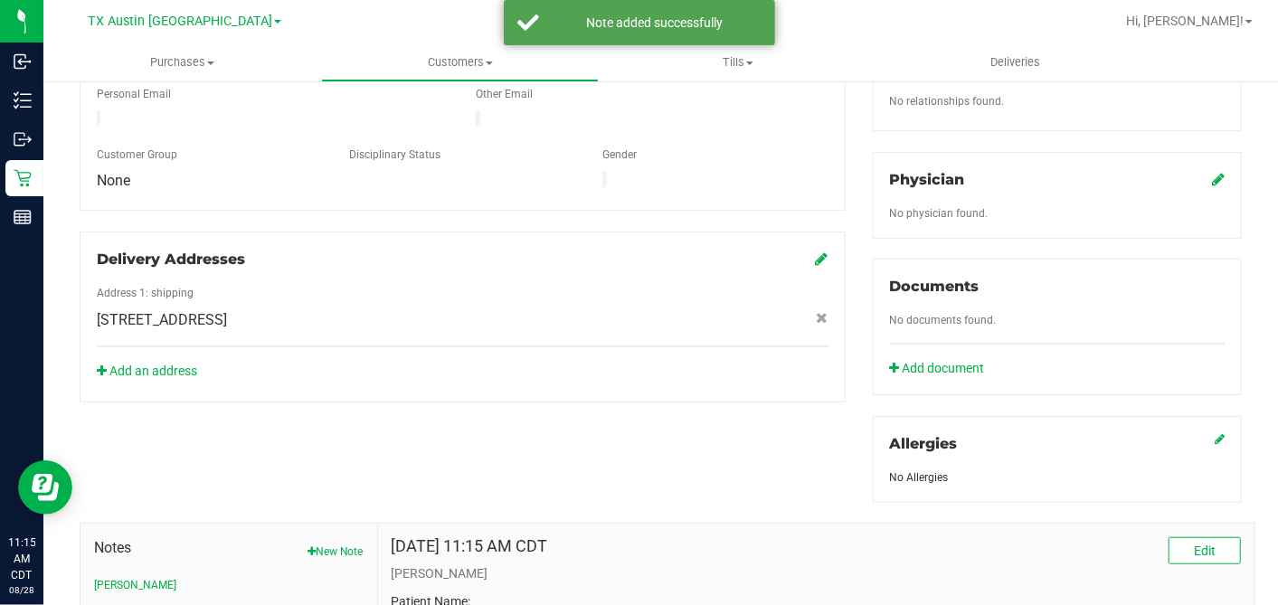
click at [1210, 165] on div "Physician No physician found." at bounding box center [1057, 195] width 369 height 87
click at [1212, 172] on icon at bounding box center [1218, 179] width 13 height 14
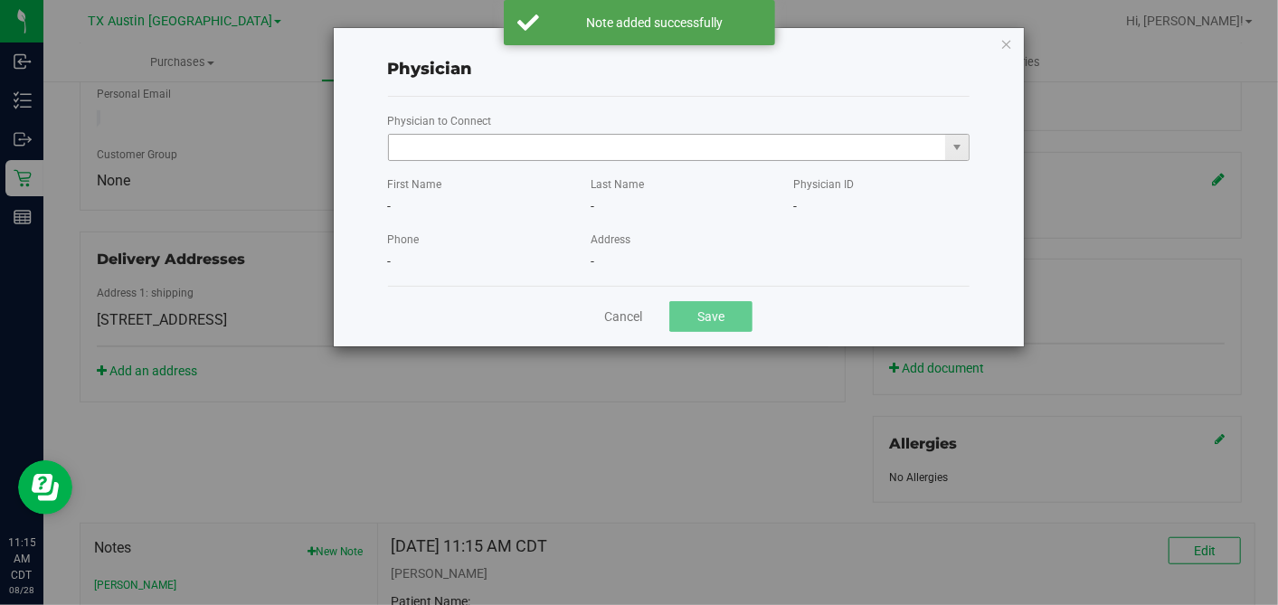
click at [666, 139] on input "text" at bounding box center [667, 147] width 557 height 25
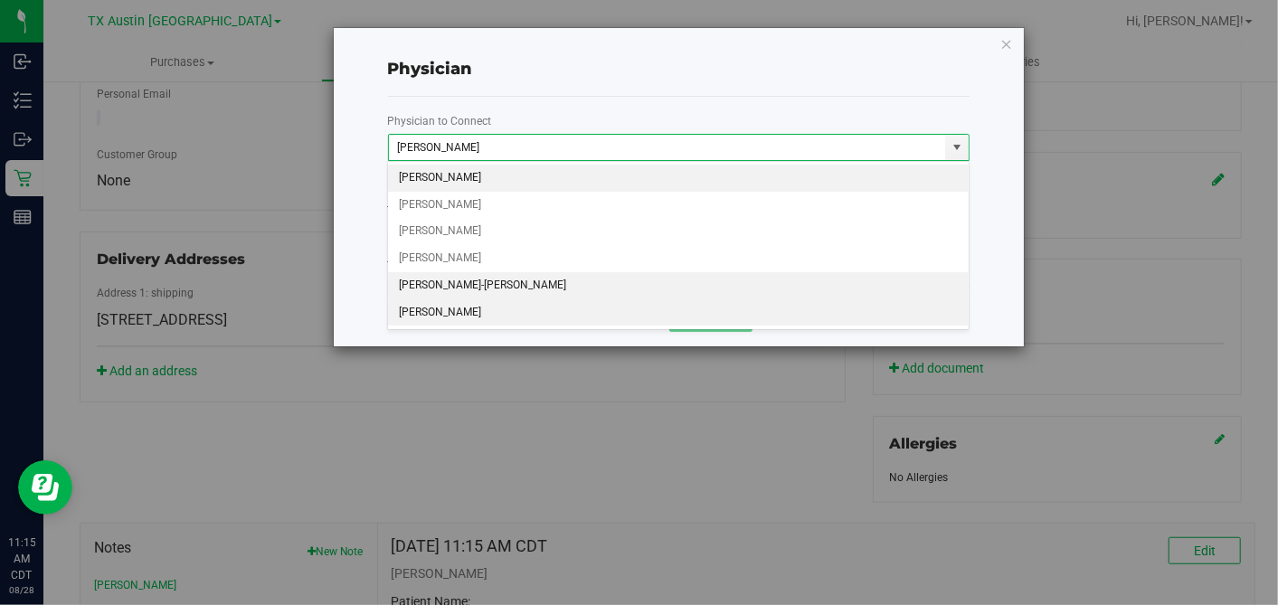
click at [477, 300] on li "[PERSON_NAME]" at bounding box center [678, 312] width 580 height 27
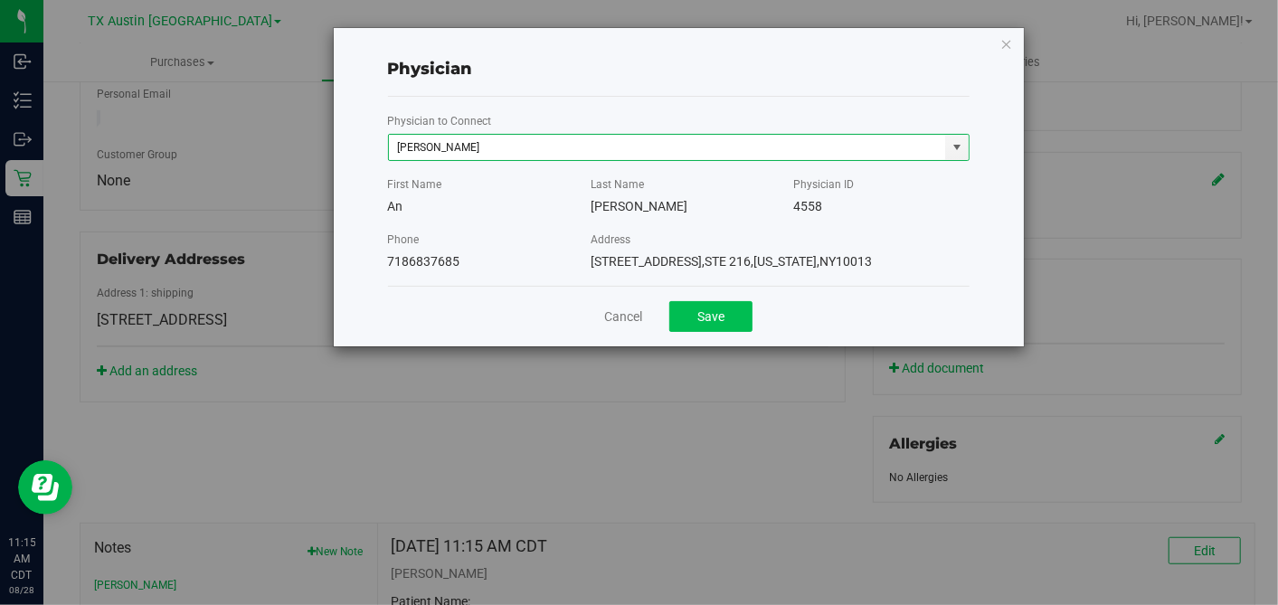
type input "[PERSON_NAME]"
click at [706, 320] on button "Save" at bounding box center [710, 316] width 83 height 31
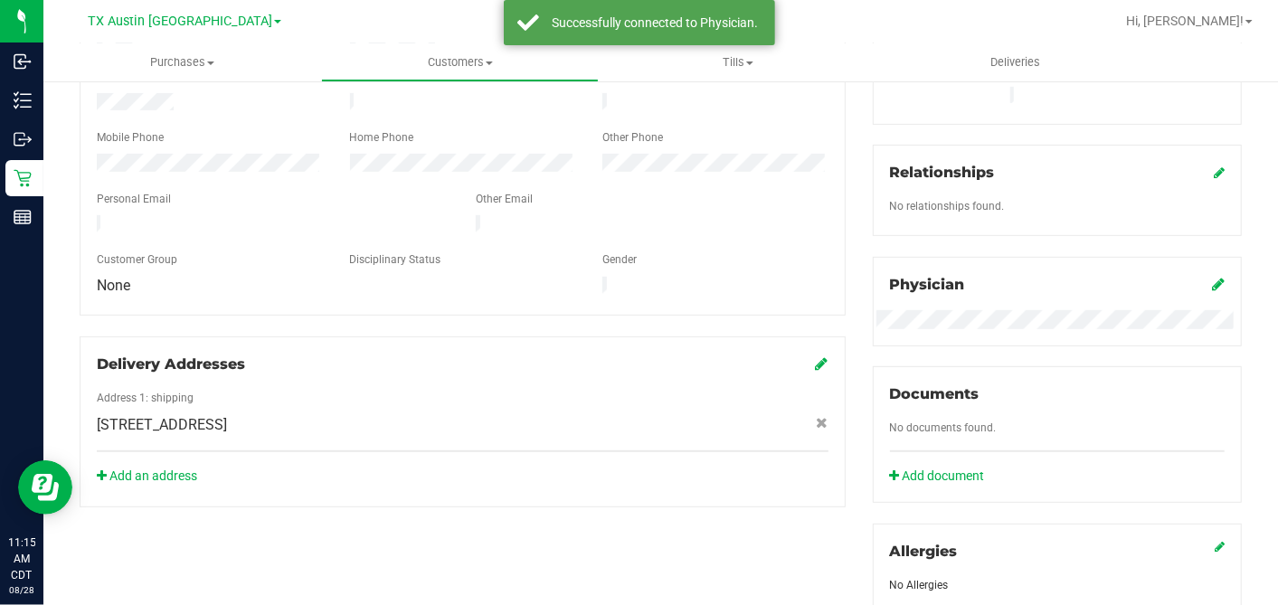
scroll to position [175, 0]
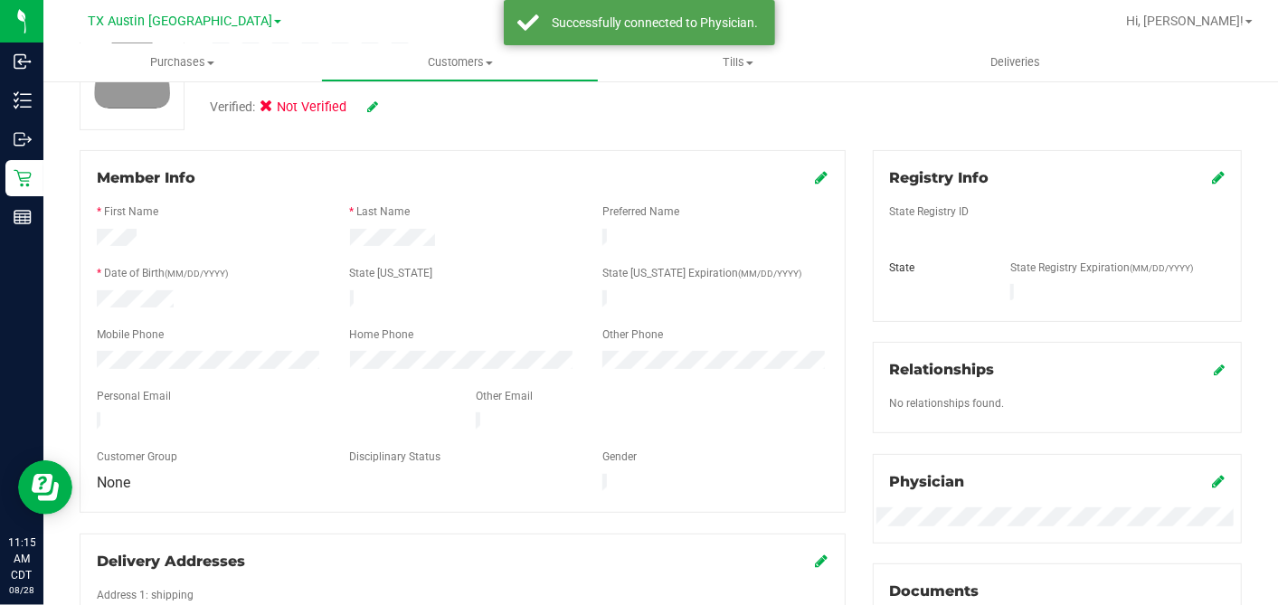
click at [1212, 178] on icon at bounding box center [1218, 177] width 13 height 14
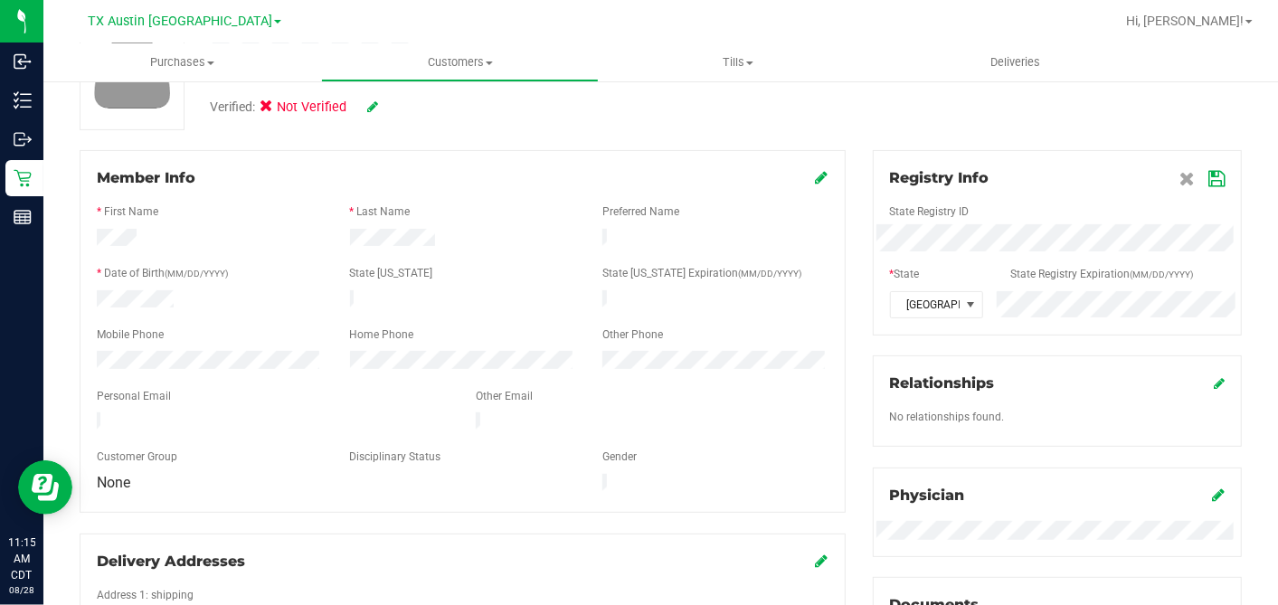
click at [1208, 172] on icon at bounding box center [1216, 179] width 16 height 14
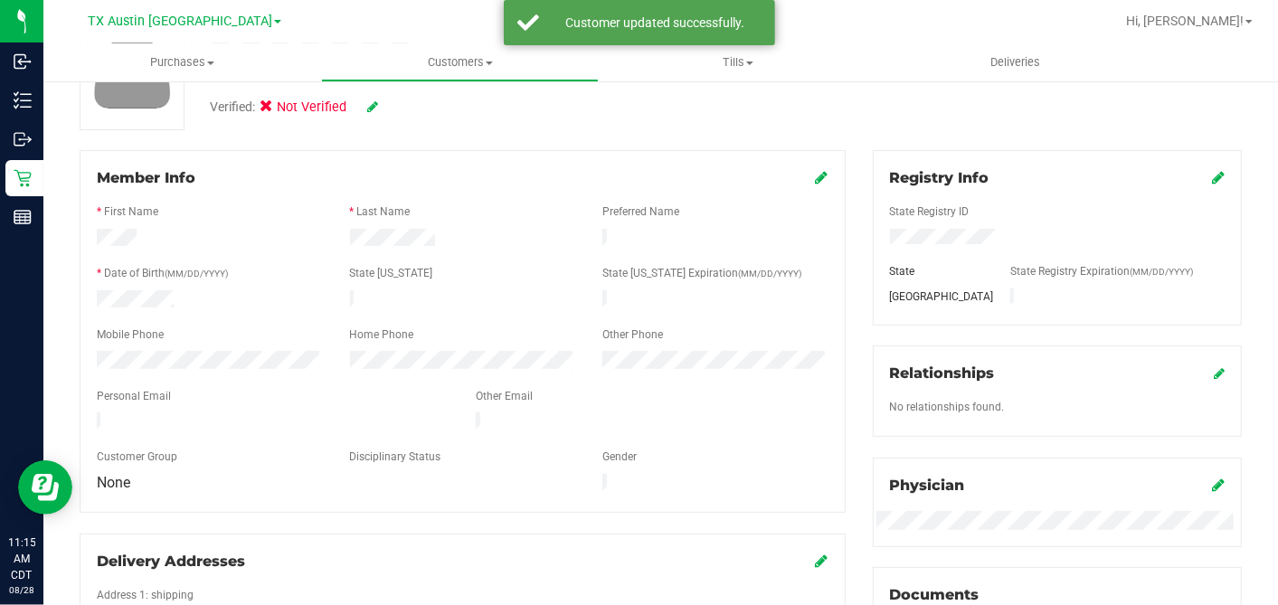
click at [804, 175] on div "Member Info" at bounding box center [462, 178] width 731 height 22
click at [816, 170] on icon at bounding box center [822, 177] width 13 height 14
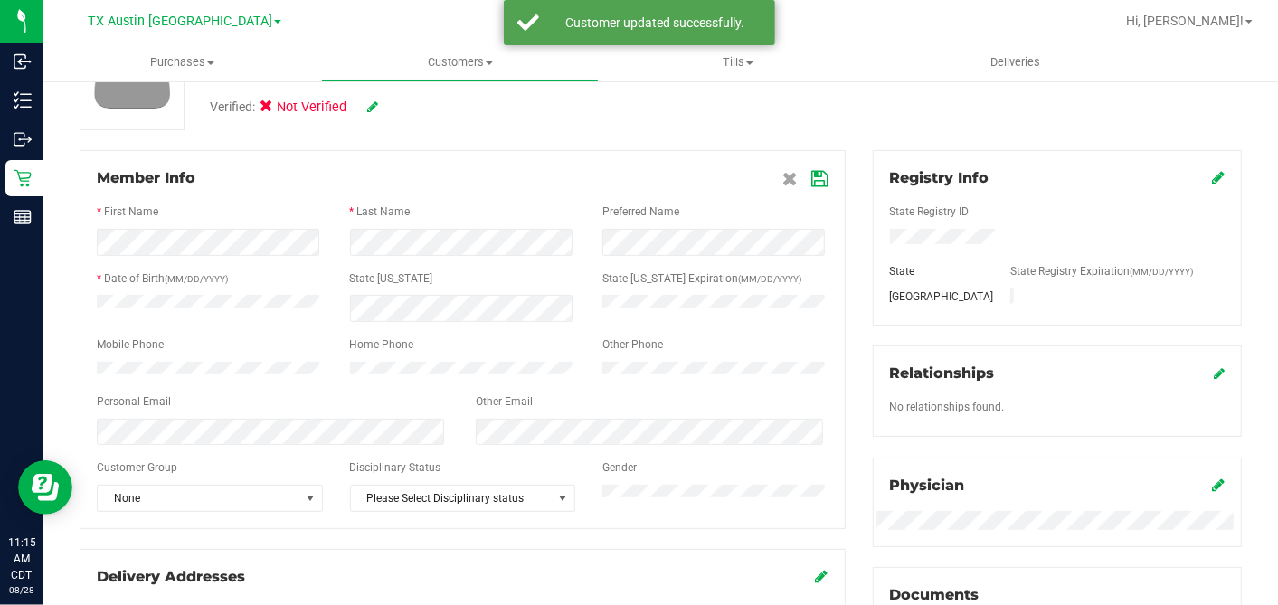
click at [495, 291] on div at bounding box center [462, 293] width 731 height 5
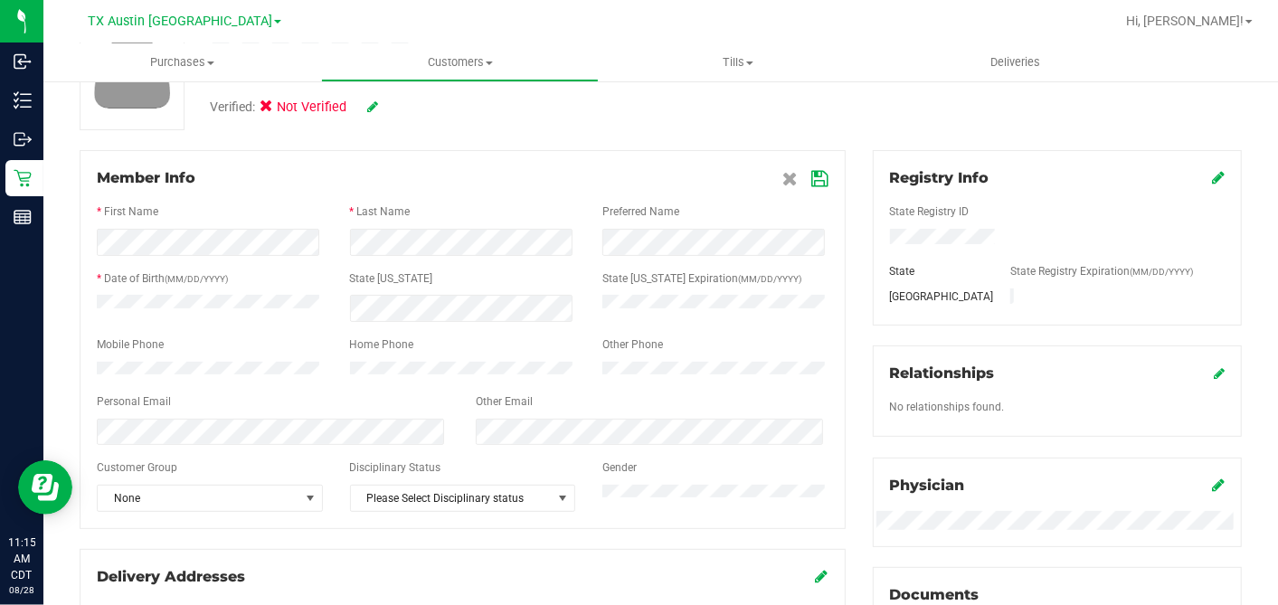
click at [812, 173] on icon at bounding box center [820, 179] width 16 height 14
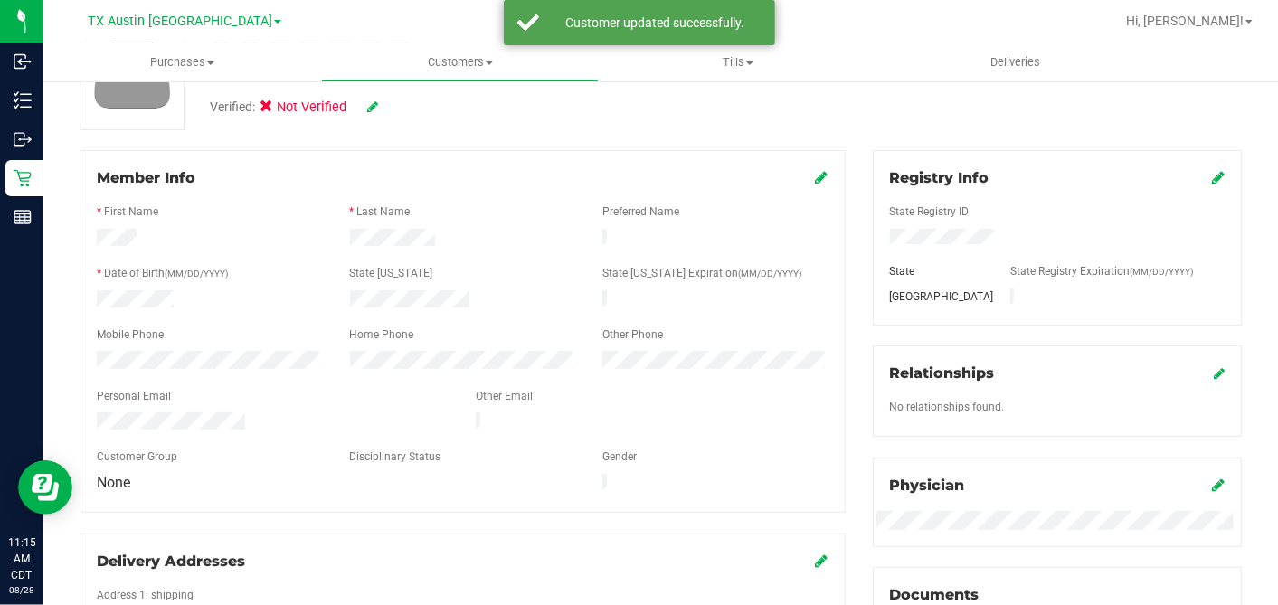
click at [382, 105] on div "Verified: Not Verified" at bounding box center [295, 108] width 198 height 20
click at [376, 110] on icon at bounding box center [372, 106] width 11 height 13
click at [273, 109] on icon at bounding box center [272, 109] width 12 height 0
click at [0, 0] on input "Medical" at bounding box center [0, 0] width 0 height 0
click at [400, 108] on icon at bounding box center [397, 107] width 14 height 13
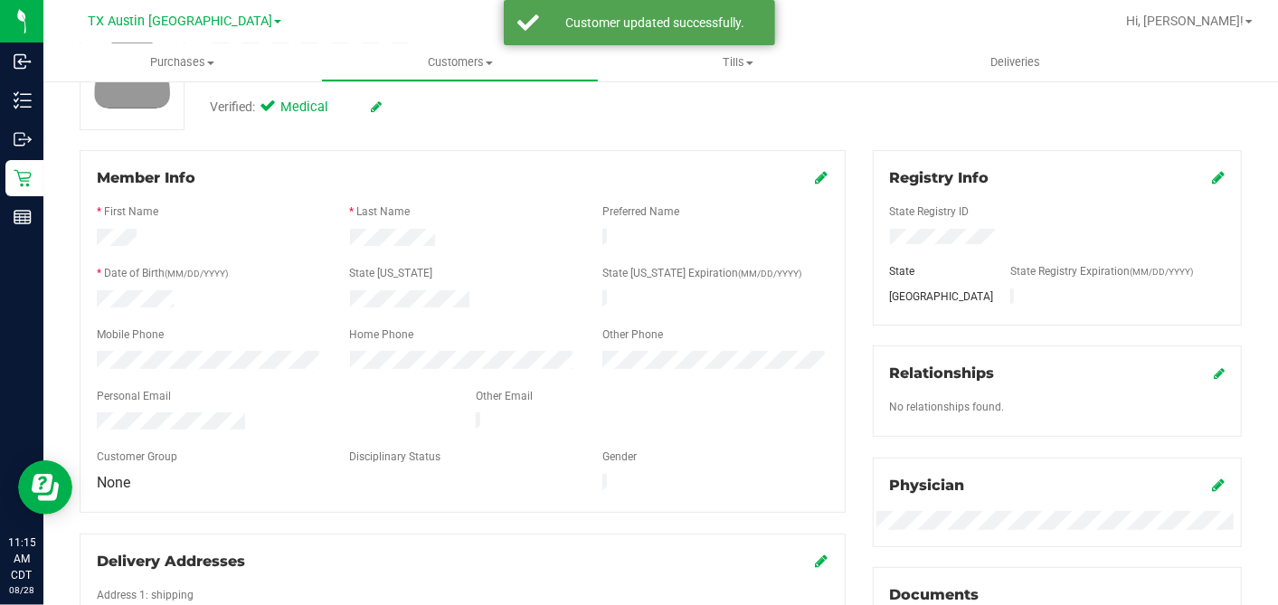
click at [482, 142] on div "Back Profile Purchases Add customer to queue Customer ID: 1619883 Credit Availa…" at bounding box center [661, 513] width 1162 height 1183
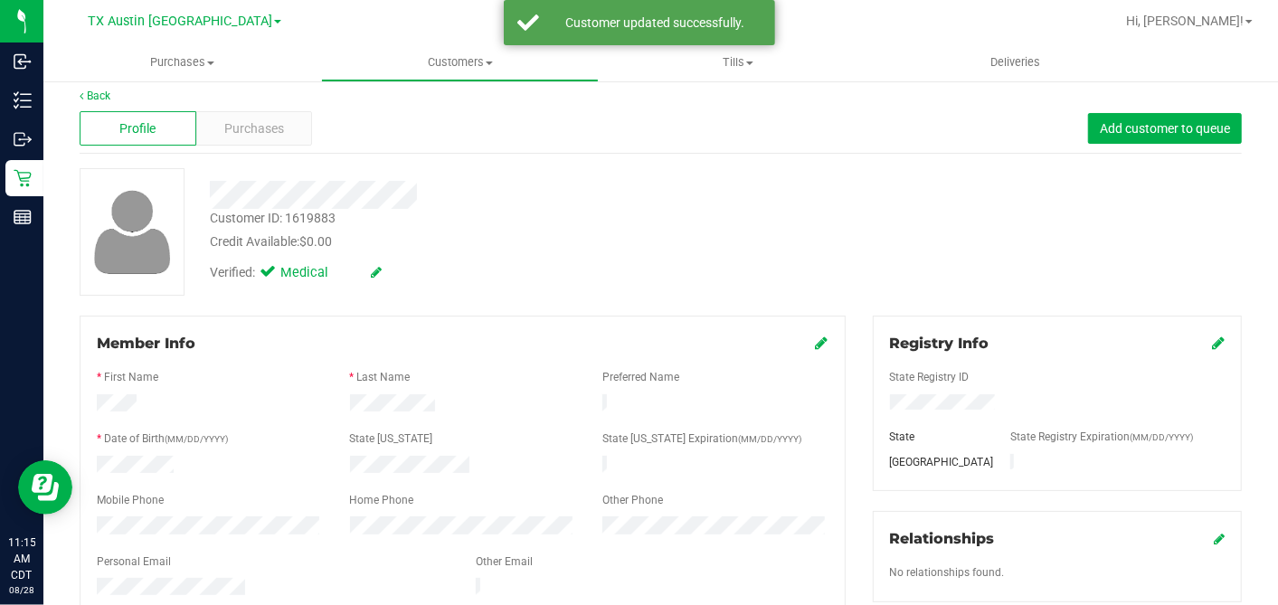
scroll to position [0, 0]
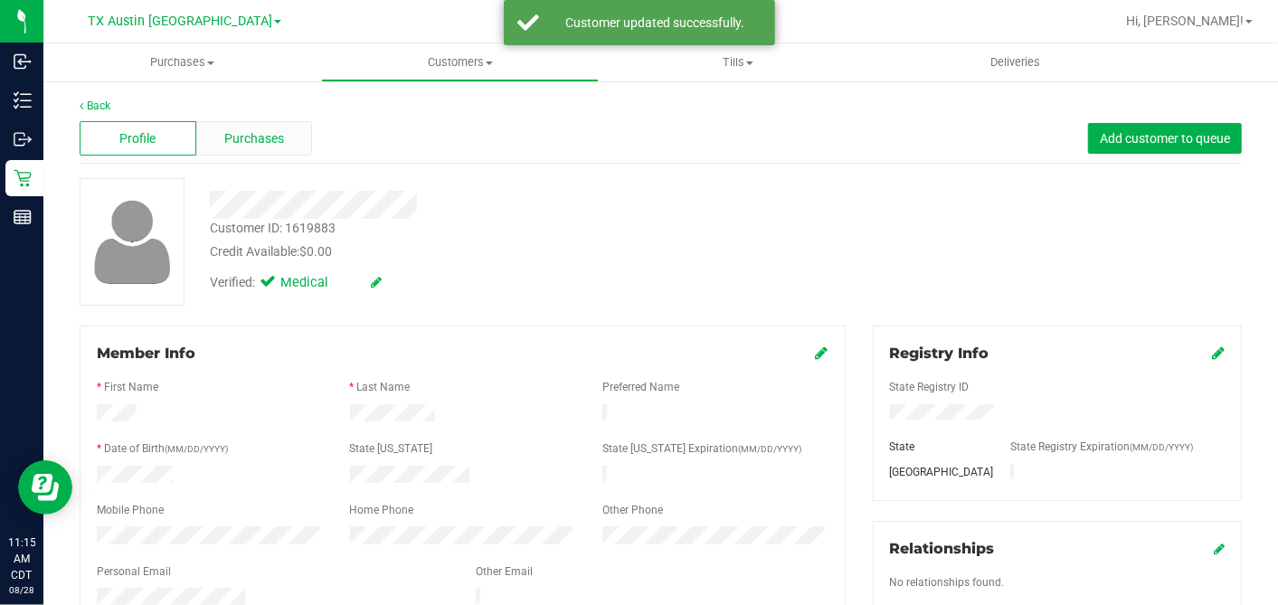
click at [246, 127] on div "Purchases" at bounding box center [254, 138] width 117 height 34
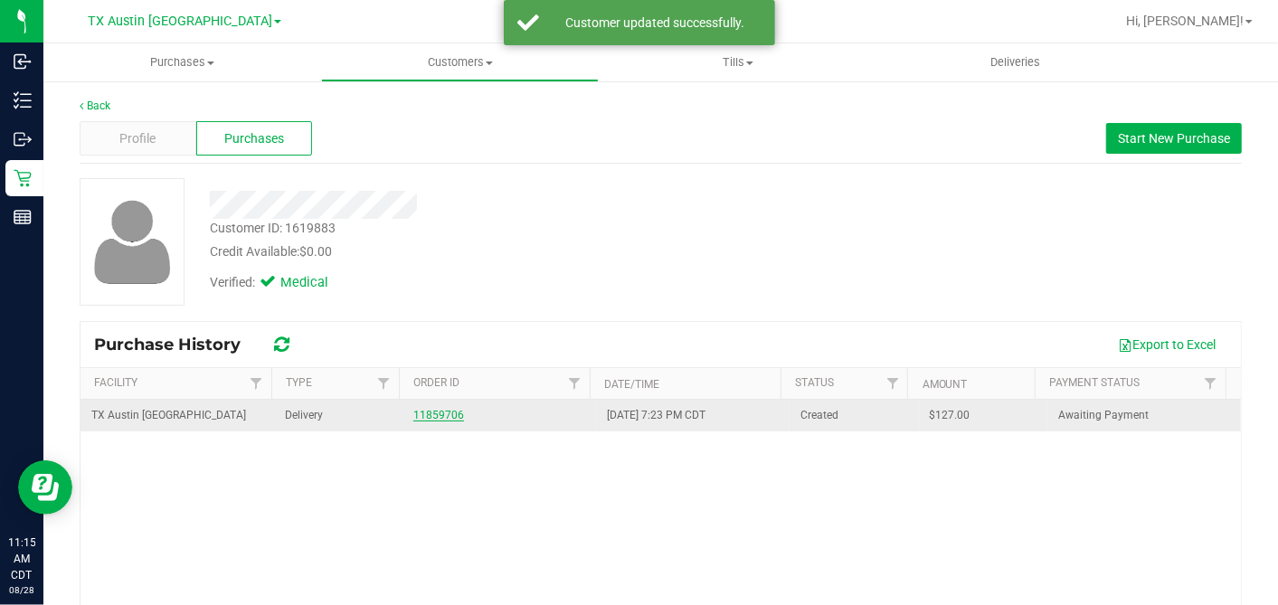
click at [429, 413] on link "11859706" at bounding box center [438, 415] width 51 height 13
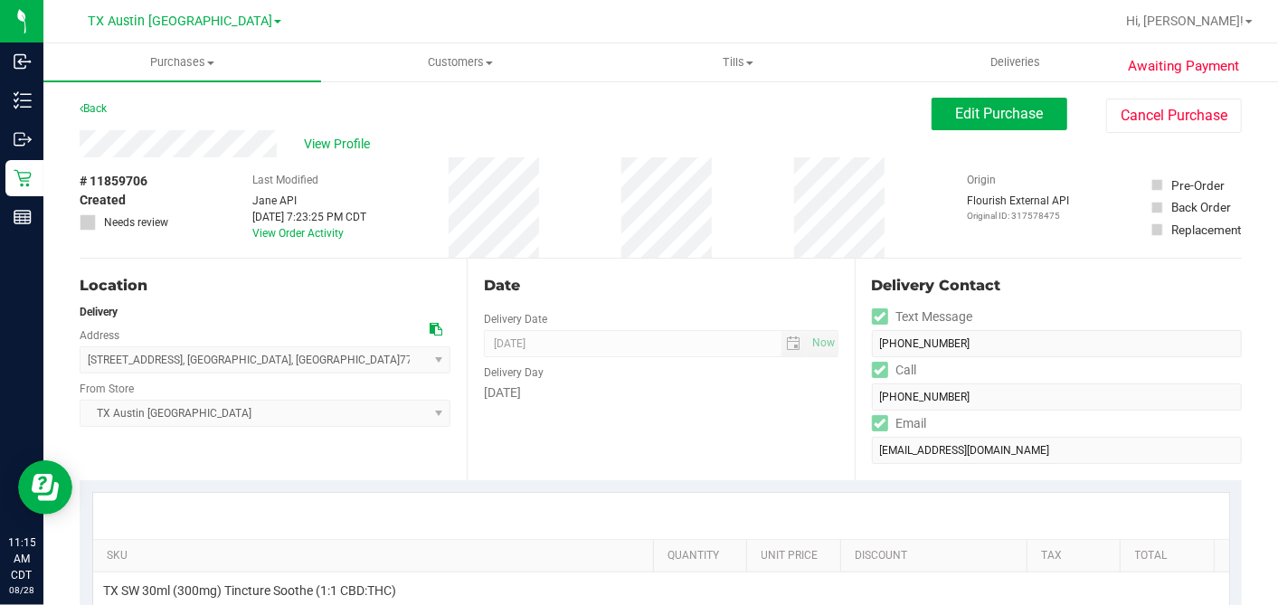
click at [429, 323] on icon at bounding box center [435, 329] width 13 height 13
click at [970, 111] on span "Edit Purchase" at bounding box center [1000, 113] width 88 height 17
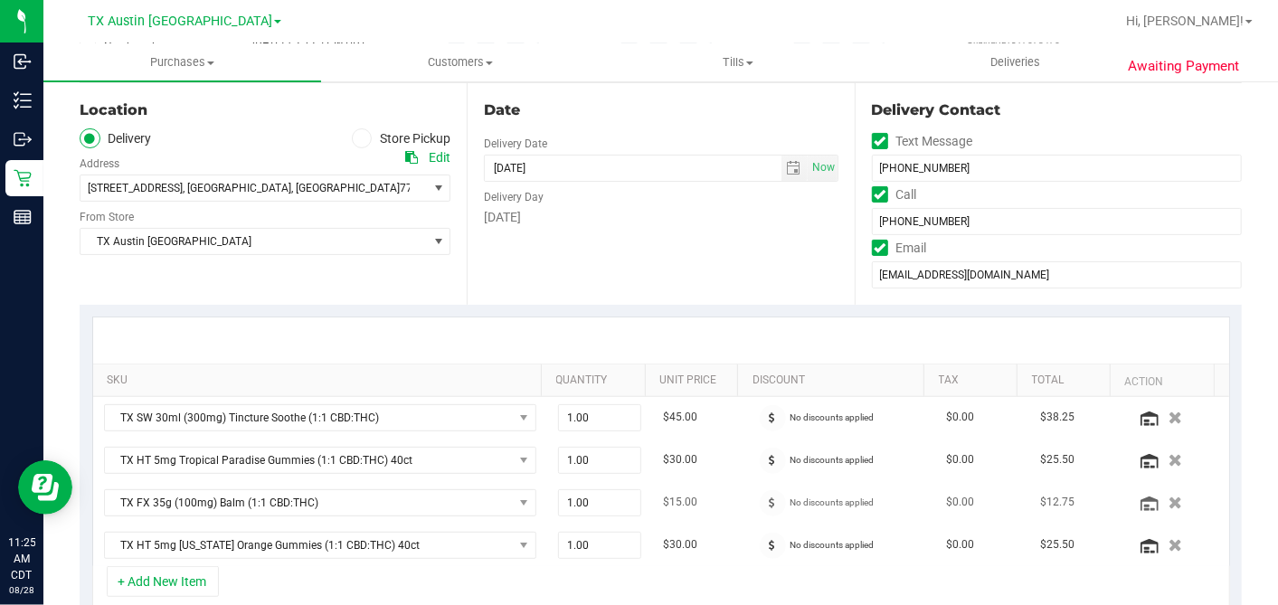
scroll to position [401, 0]
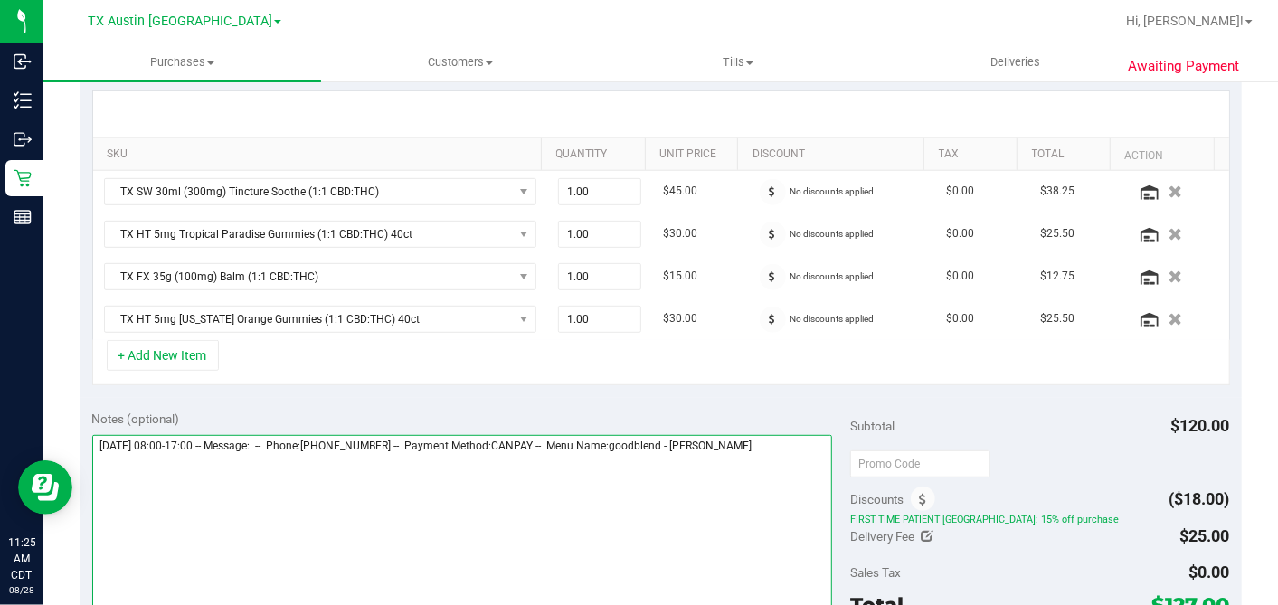
click at [799, 452] on textarea at bounding box center [462, 522] width 740 height 174
click at [416, 486] on textarea at bounding box center [462, 522] width 740 height 174
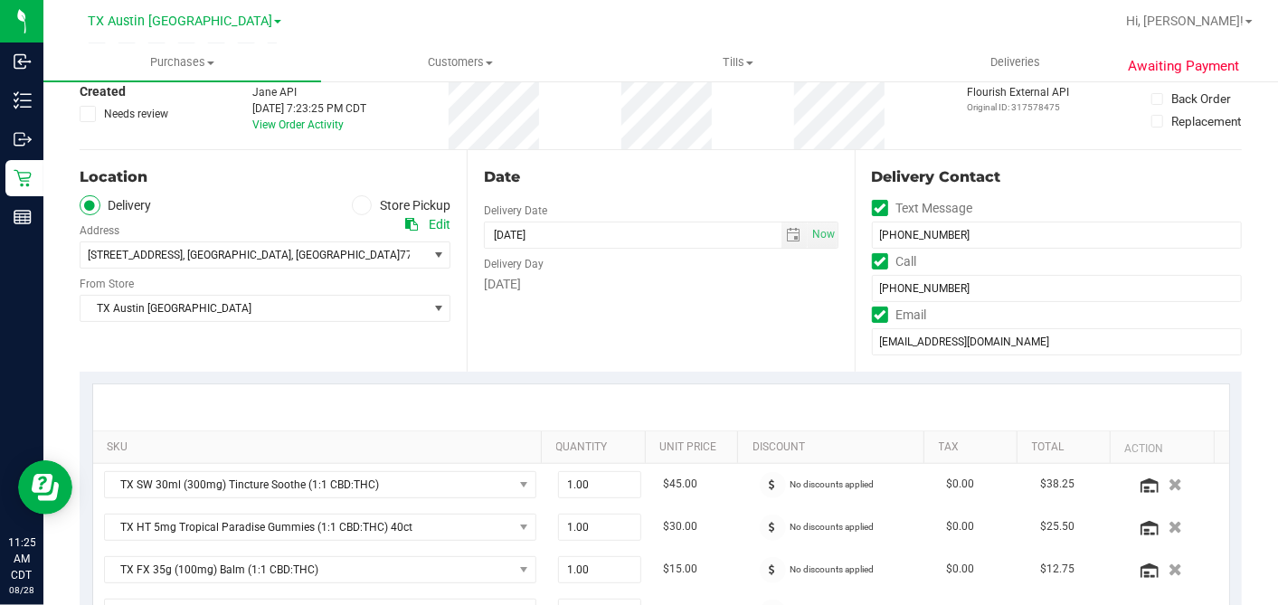
scroll to position [0, 0]
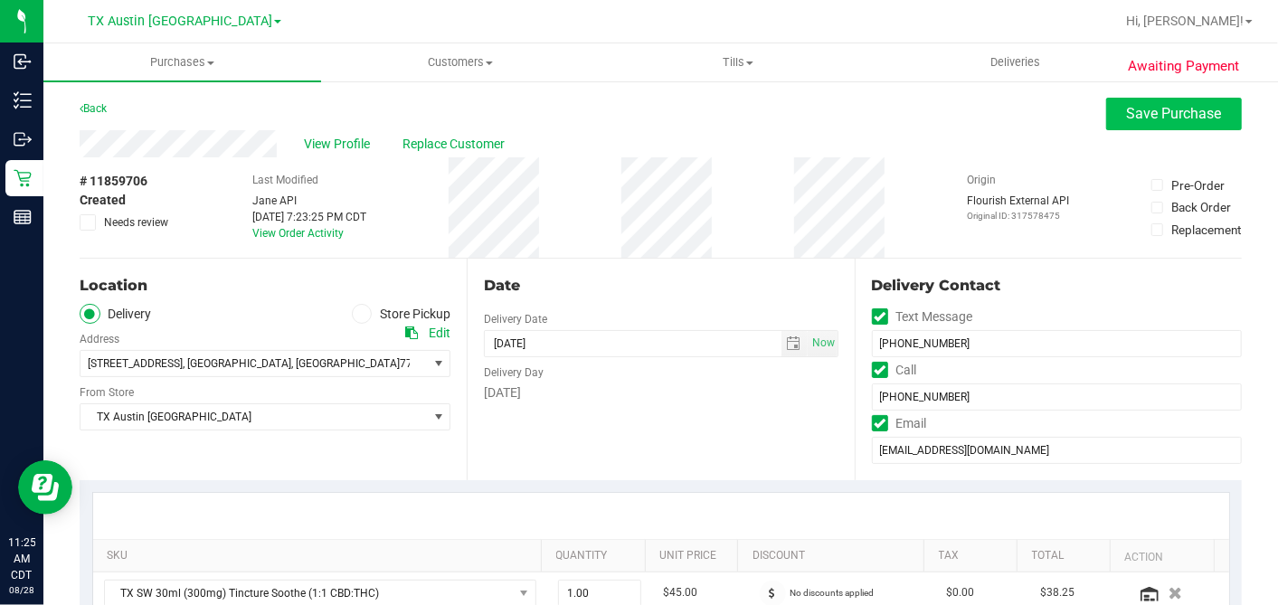
type textarea "[DATE] 08:00-17:00 -- Message: -- Phone:[PHONE_NUMBER] -- Payment Method:CANPAY…"
click at [1141, 99] on button "Save Purchase" at bounding box center [1174, 114] width 136 height 33
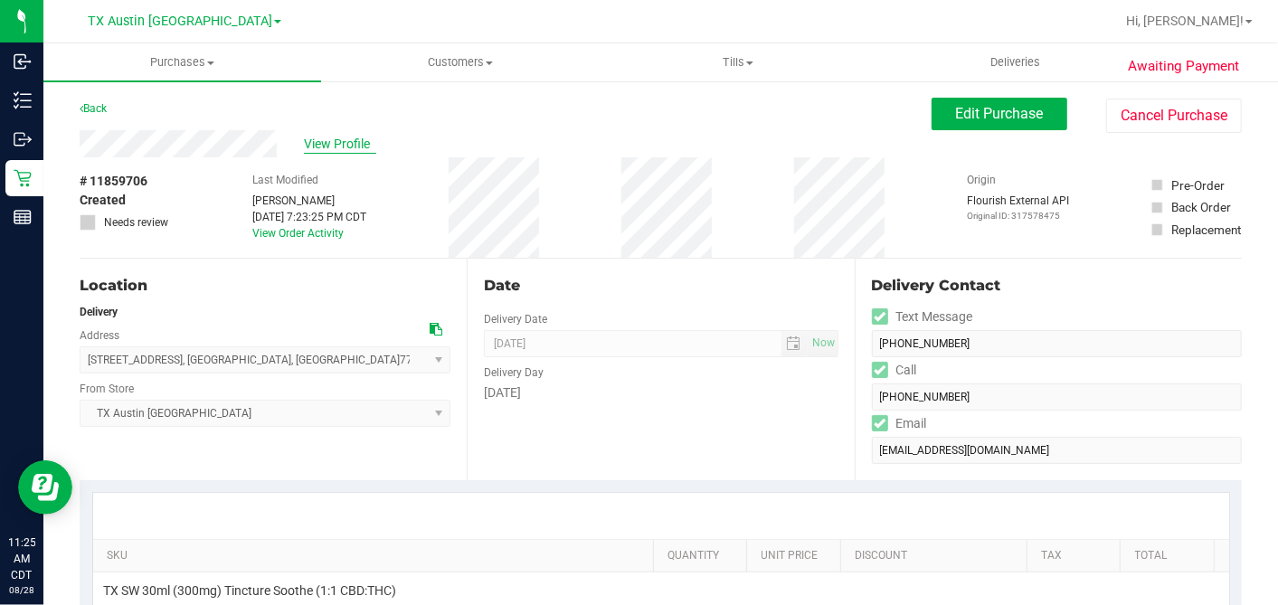
click at [326, 139] on span "View Profile" at bounding box center [340, 144] width 72 height 19
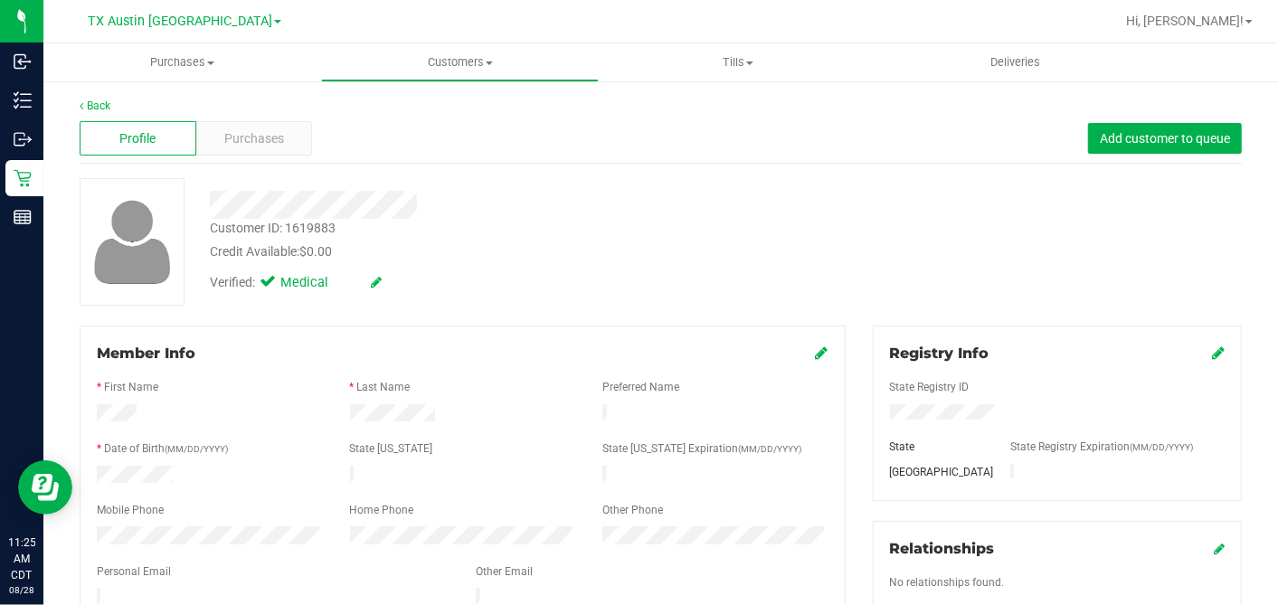
click at [544, 212] on div at bounding box center [493, 205] width 595 height 28
click at [275, 109] on div "Back" at bounding box center [661, 106] width 1162 height 16
click at [278, 137] on span "Purchases" at bounding box center [254, 138] width 60 height 19
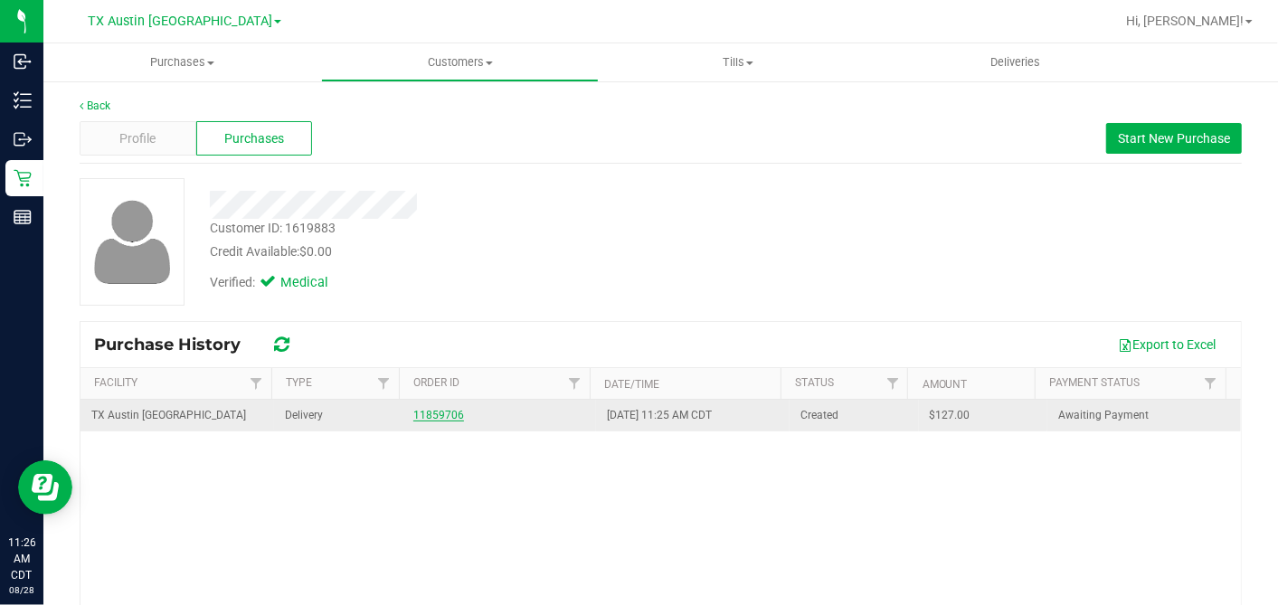
click at [423, 420] on link "11859706" at bounding box center [438, 415] width 51 height 13
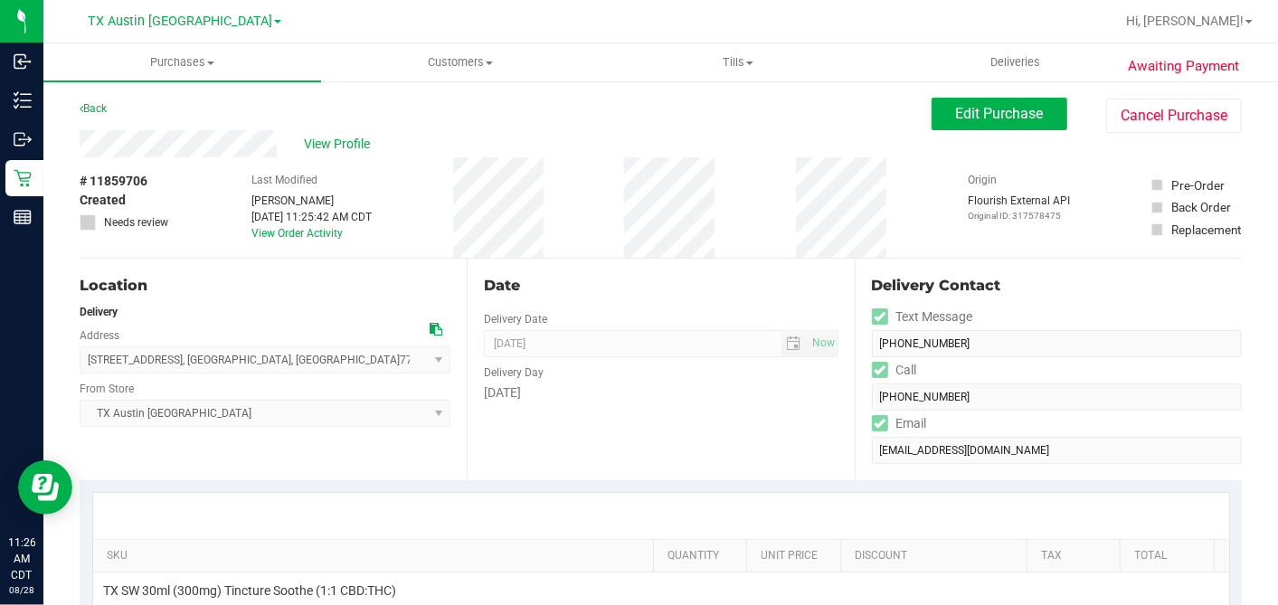
click at [785, 197] on div "# 11859706 Created Needs review Last Modified [PERSON_NAME] [DATE] 11:25:42 AM …" at bounding box center [661, 207] width 1162 height 100
click at [974, 119] on span "Edit Purchase" at bounding box center [1000, 113] width 88 height 17
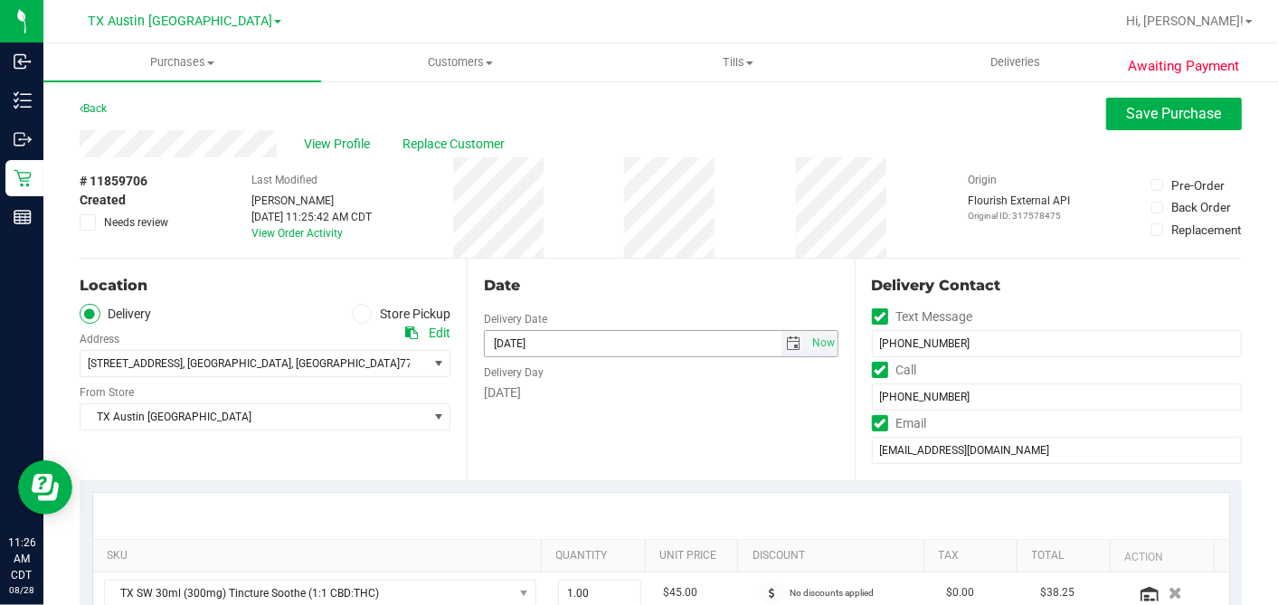
click at [781, 344] on span "select" at bounding box center [794, 343] width 26 height 25
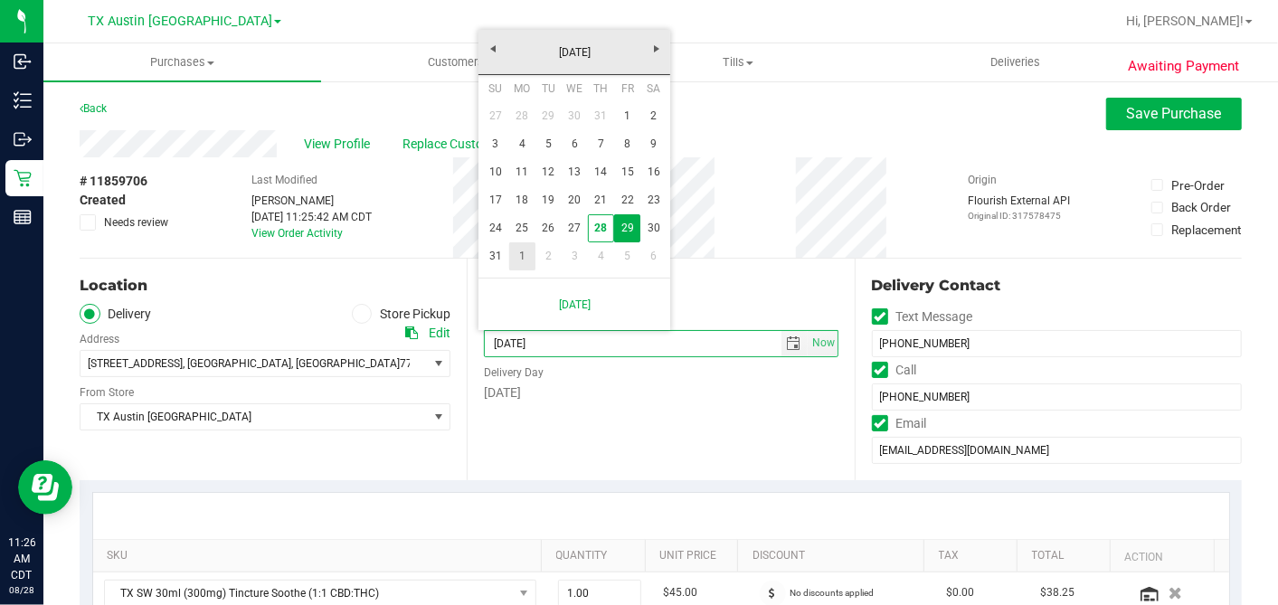
click at [514, 245] on link "1" at bounding box center [522, 256] width 26 height 28
type input "[DATE]"
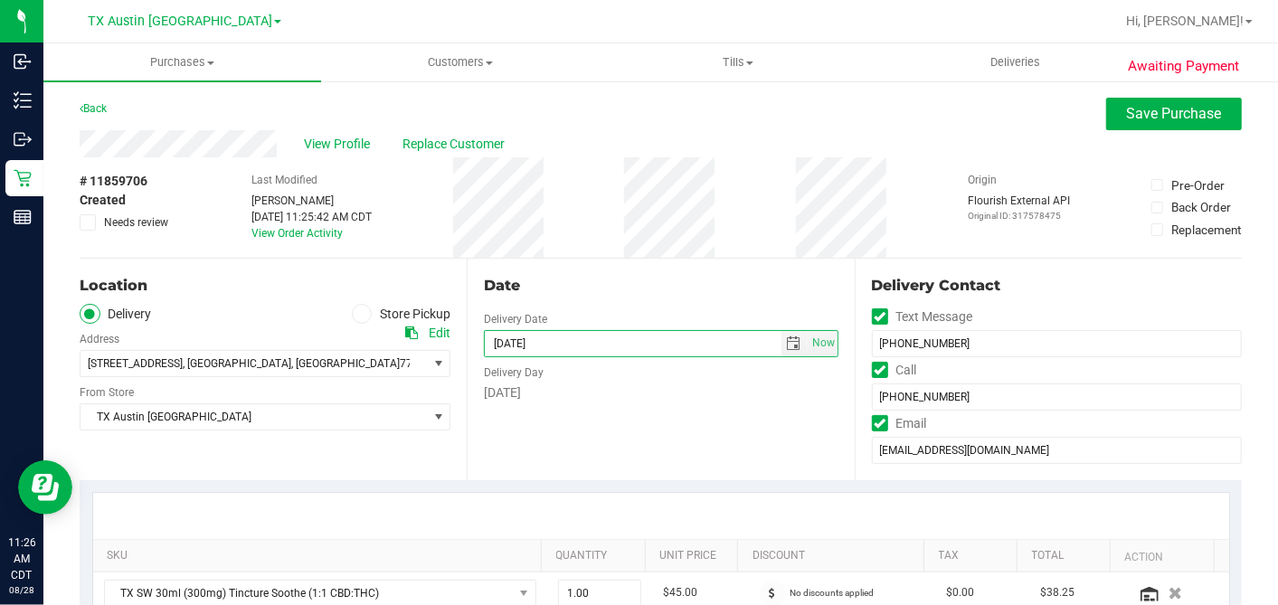
click at [684, 283] on div "Date" at bounding box center [661, 286] width 354 height 22
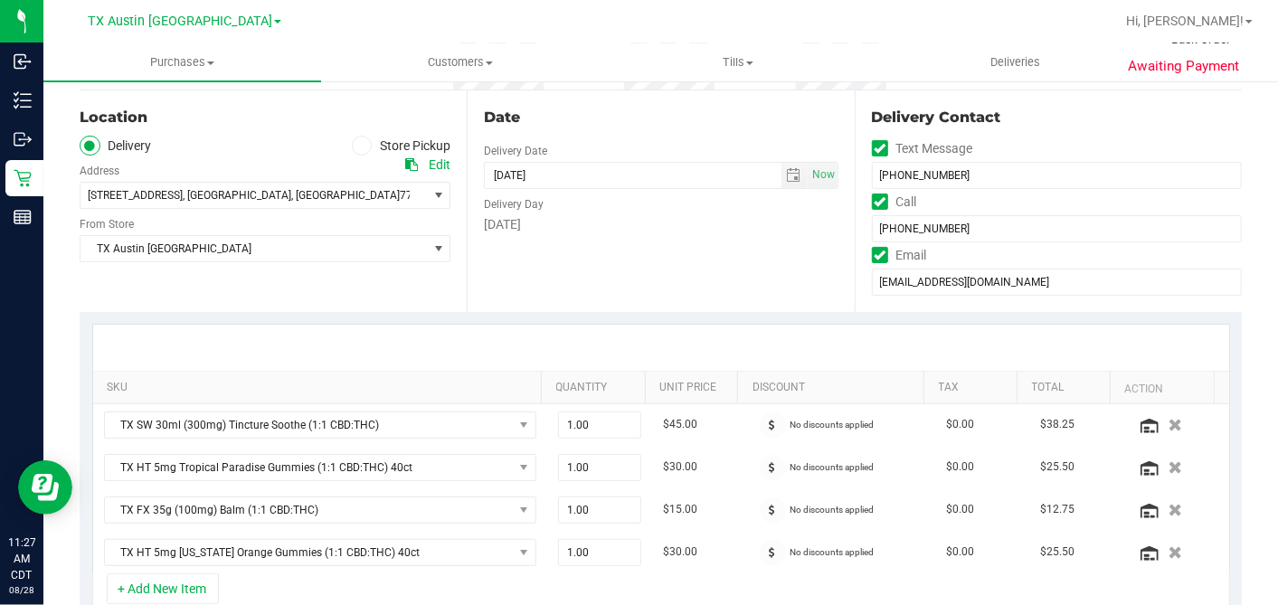
scroll to position [201, 0]
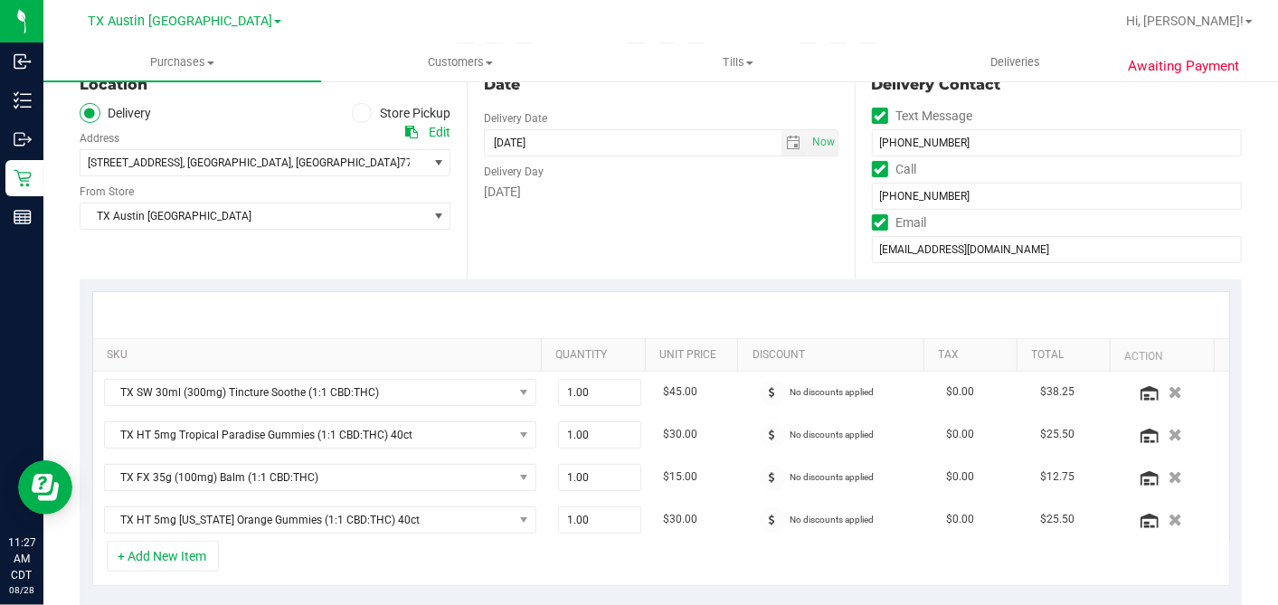
click at [676, 253] on div "Date Delivery Date [DATE] Now [DATE] 07:00 AM Now Delivery Day [DATE]" at bounding box center [660, 169] width 387 height 222
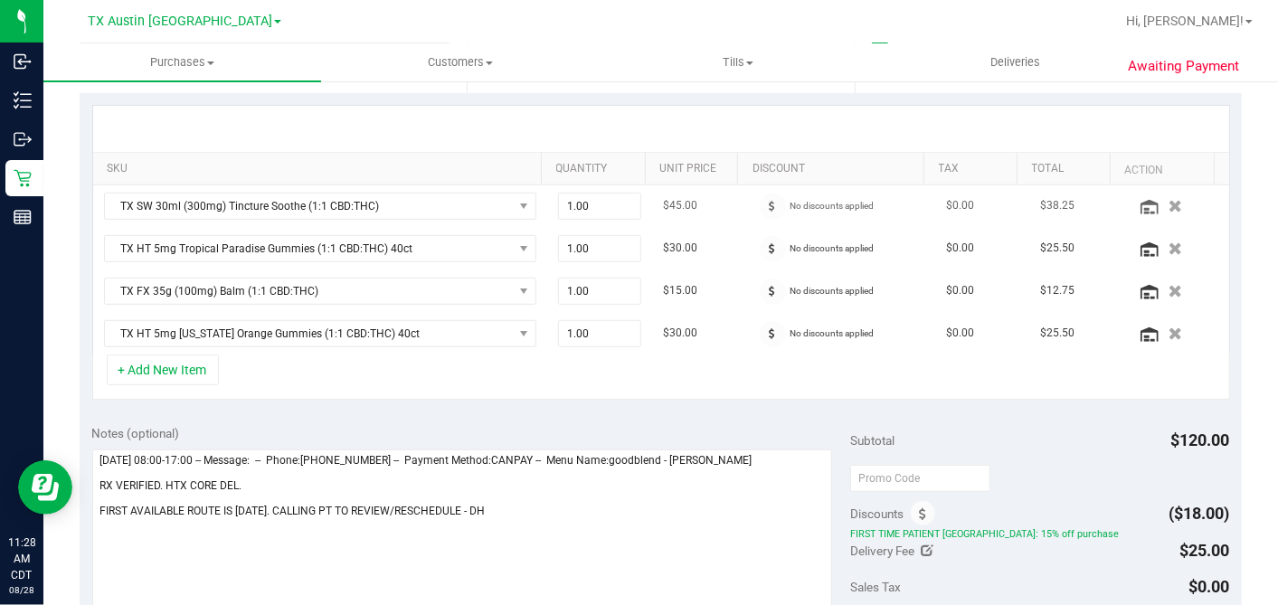
scroll to position [602, 0]
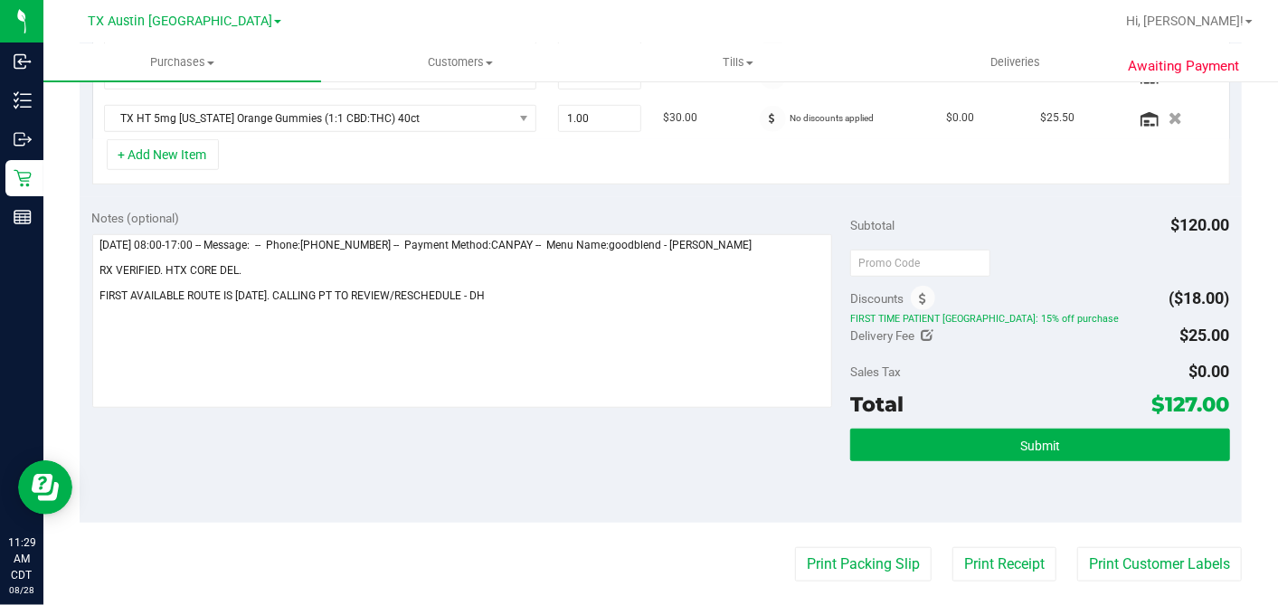
click at [828, 275] on div "Notes (optional)" at bounding box center [471, 310] width 759 height 203
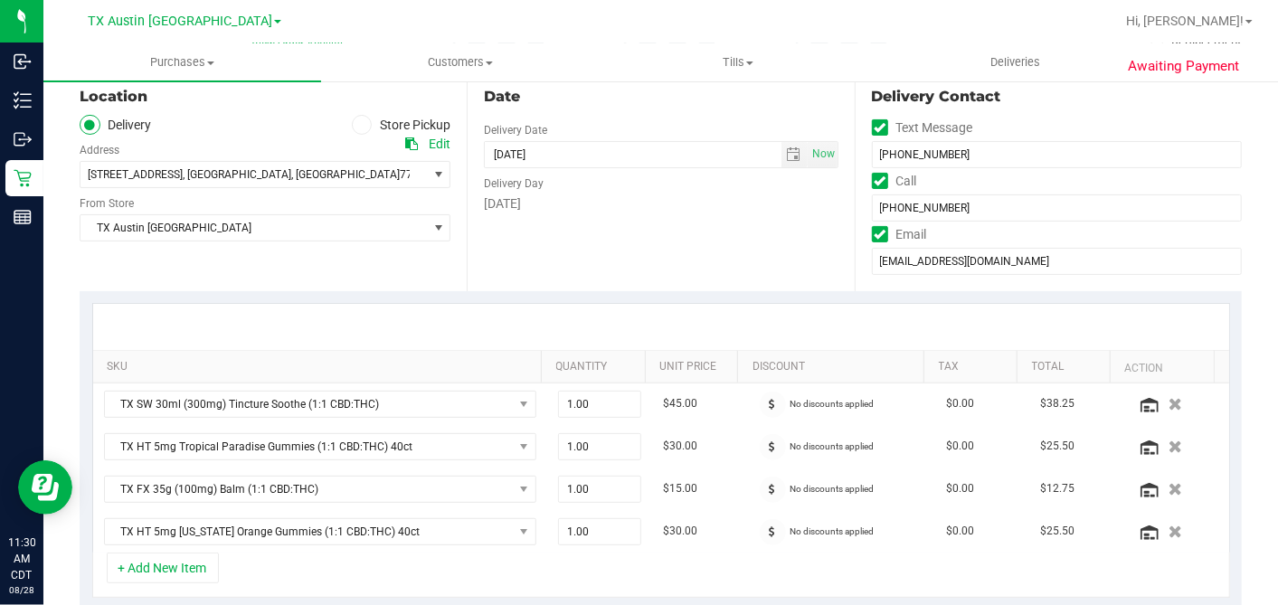
scroll to position [301, 0]
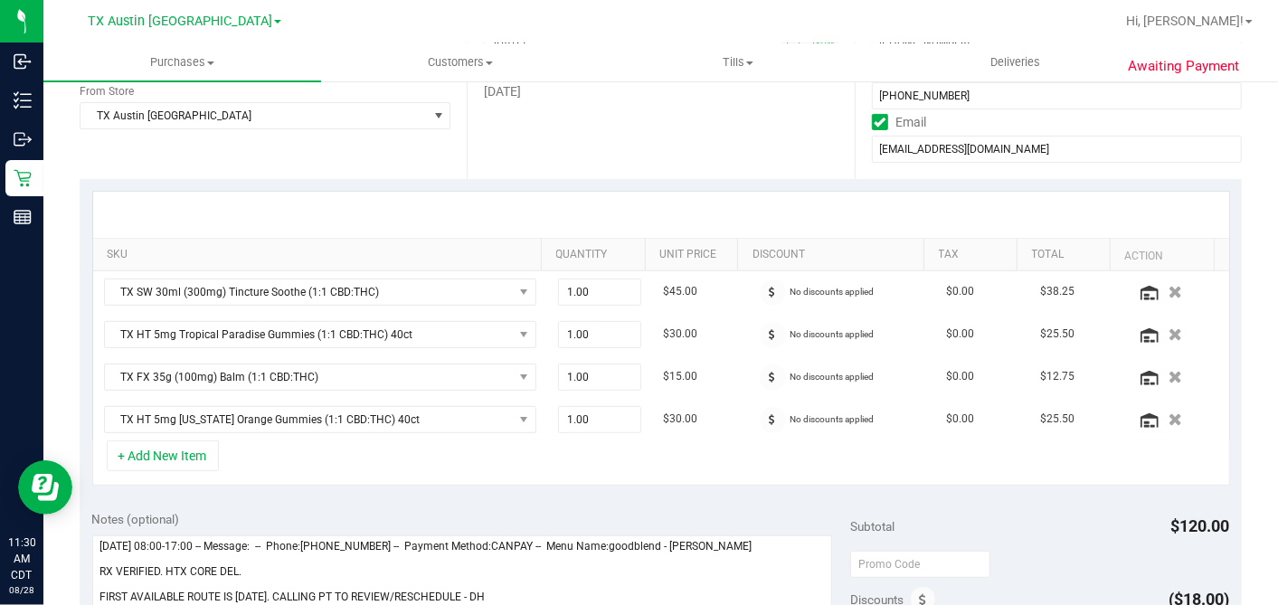
click at [486, 448] on div "+ Add New Item" at bounding box center [660, 462] width 1137 height 45
click at [421, 456] on div "+ Add New Item" at bounding box center [660, 462] width 1137 height 45
click at [424, 447] on div "+ Add New Item" at bounding box center [660, 462] width 1137 height 45
click at [490, 467] on div "+ Add New Item" at bounding box center [660, 462] width 1137 height 45
click at [492, 462] on div "+ Add New Item" at bounding box center [660, 462] width 1137 height 45
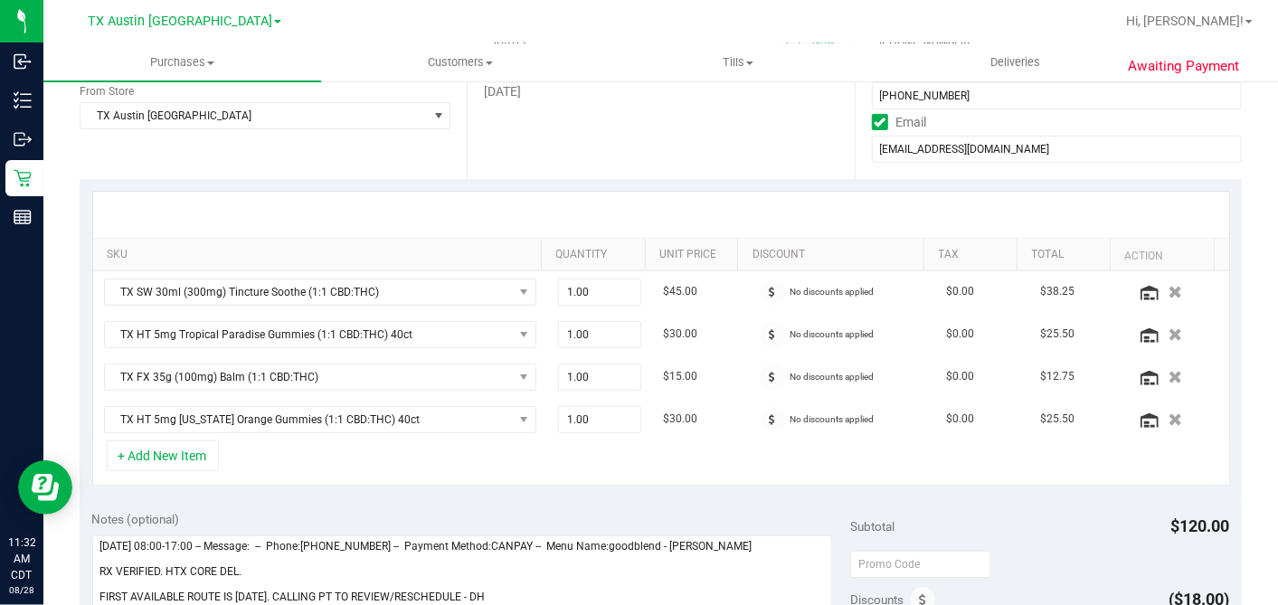
click at [653, 481] on div "SKU Quantity Unit Price Discount Tax Total Action TX SW 30ml (300mg) Tincture S…" at bounding box center [661, 338] width 1162 height 319
click at [544, 473] on div "+ Add New Item" at bounding box center [660, 462] width 1137 height 45
click at [550, 471] on div "+ Add New Item" at bounding box center [660, 462] width 1137 height 45
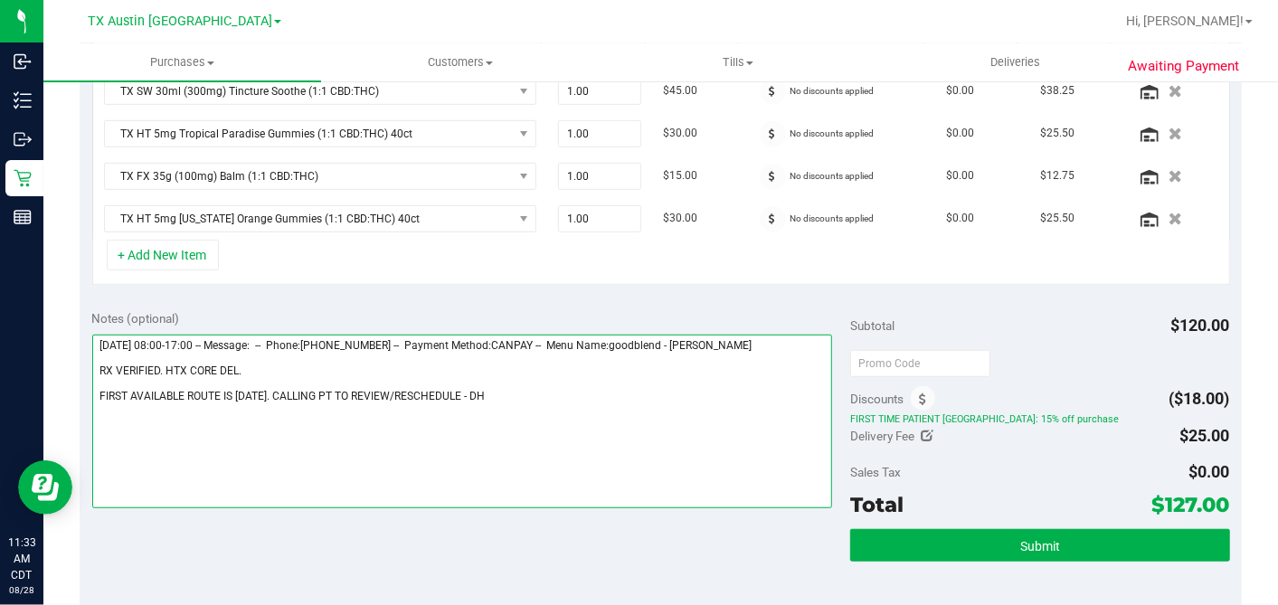
click at [533, 395] on textarea at bounding box center [462, 422] width 740 height 174
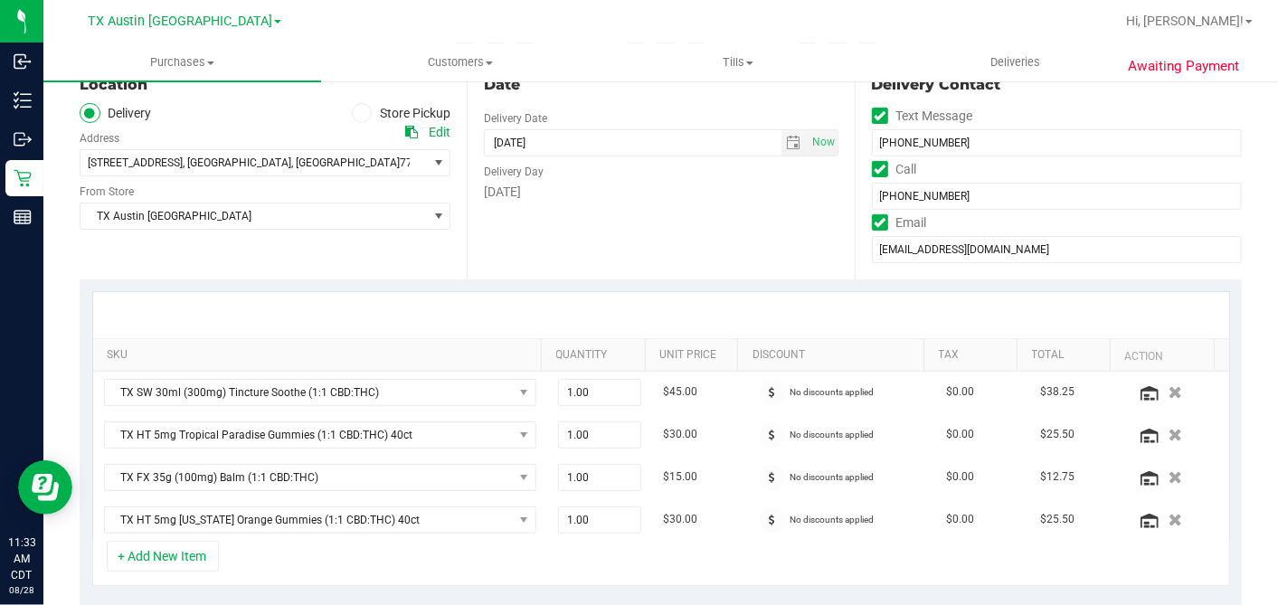
scroll to position [100, 0]
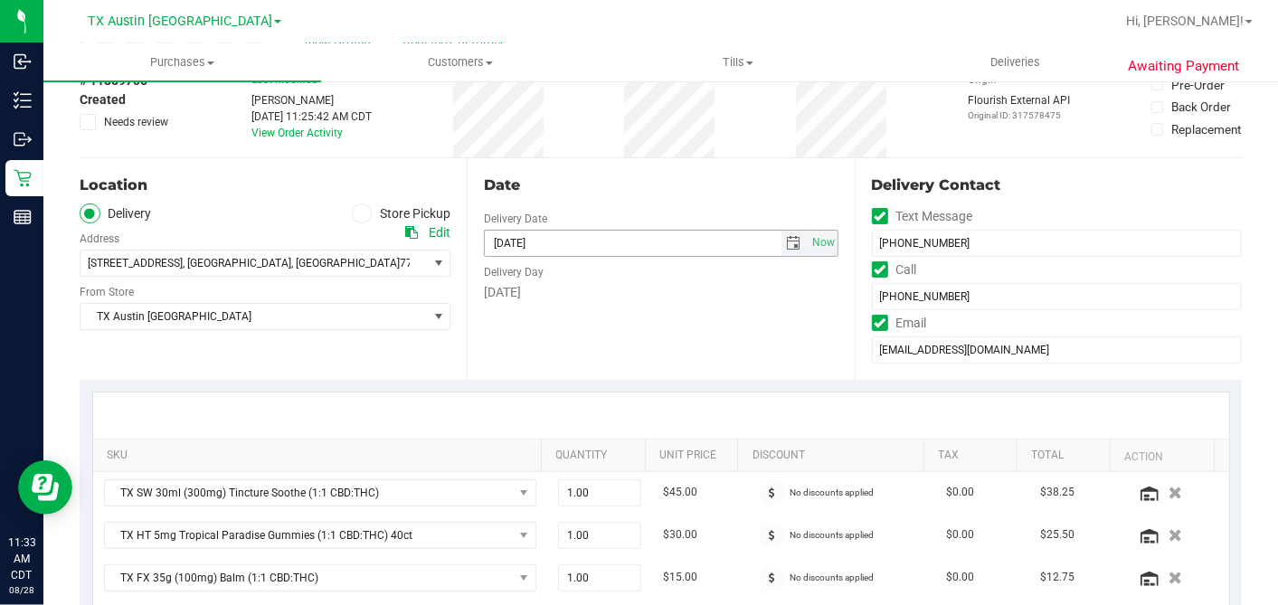
click at [653, 241] on input "[DATE]" at bounding box center [633, 243] width 297 height 25
click at [781, 232] on span "select" at bounding box center [794, 243] width 26 height 25
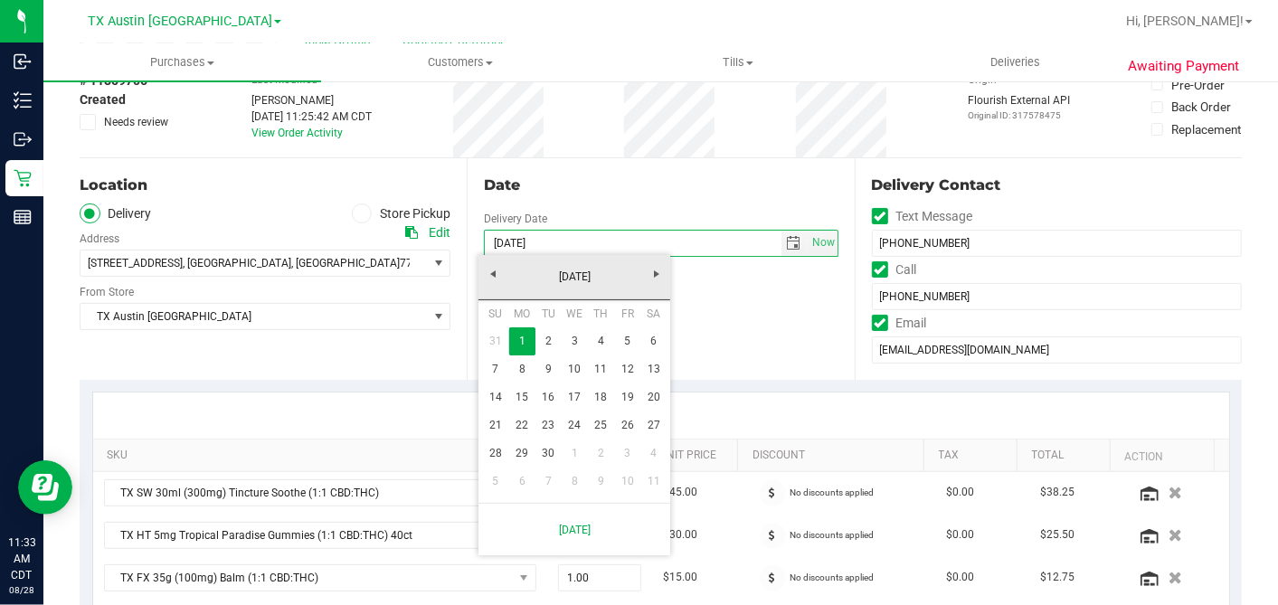
click at [740, 330] on div "Date Delivery Date [DATE] Now [DATE] 07:00 AM Now Delivery Day [DATE]" at bounding box center [660, 269] width 387 height 222
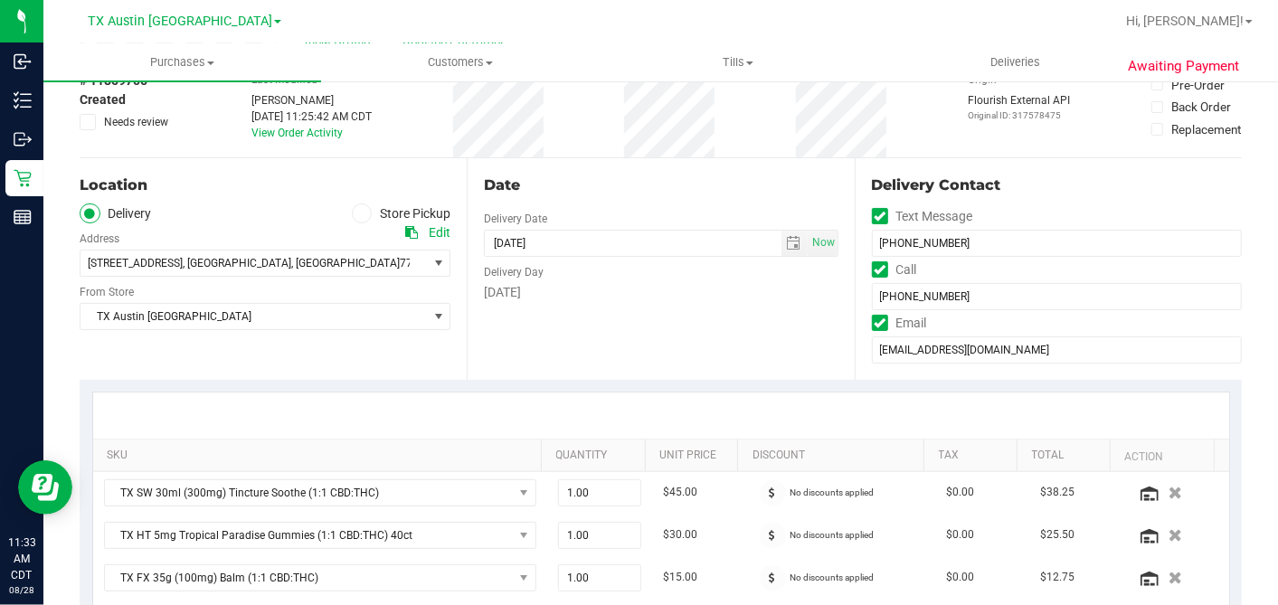
click at [771, 284] on div "[DATE]" at bounding box center [661, 292] width 354 height 19
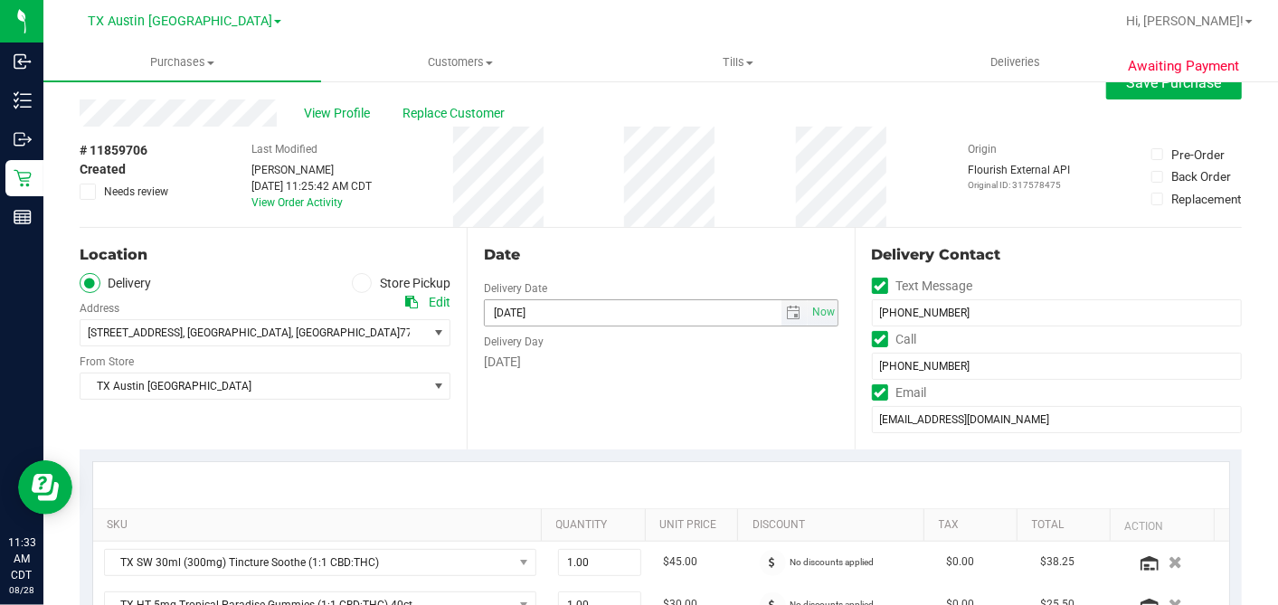
scroll to position [0, 0]
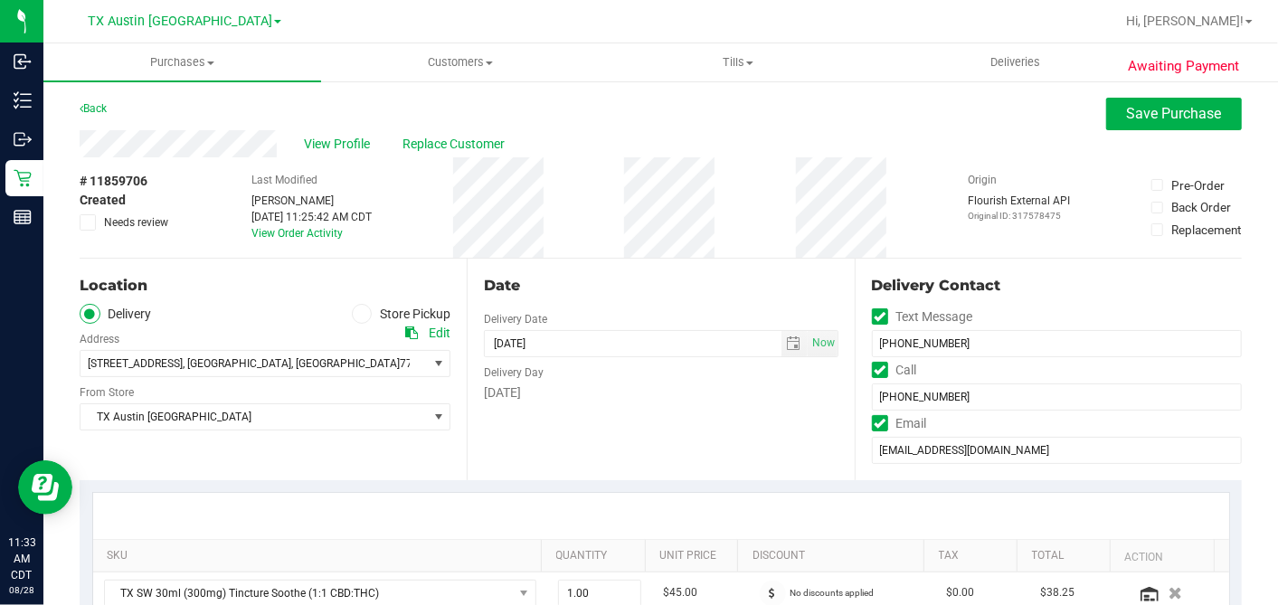
click at [724, 287] on div "Date" at bounding box center [661, 286] width 354 height 22
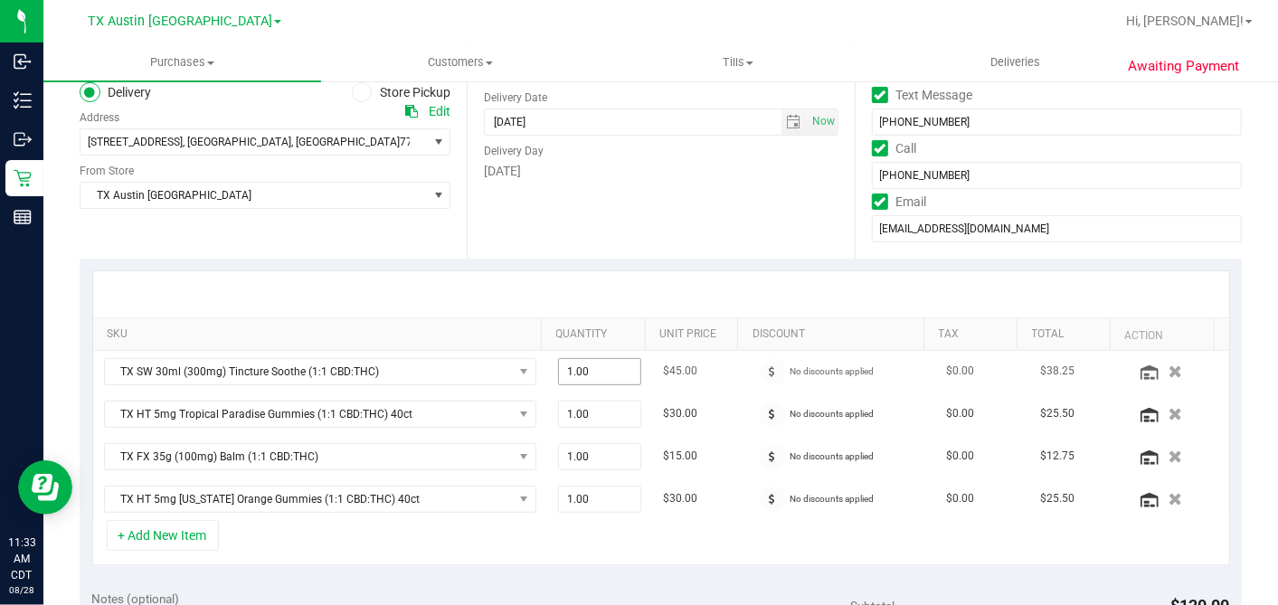
scroll to position [401, 0]
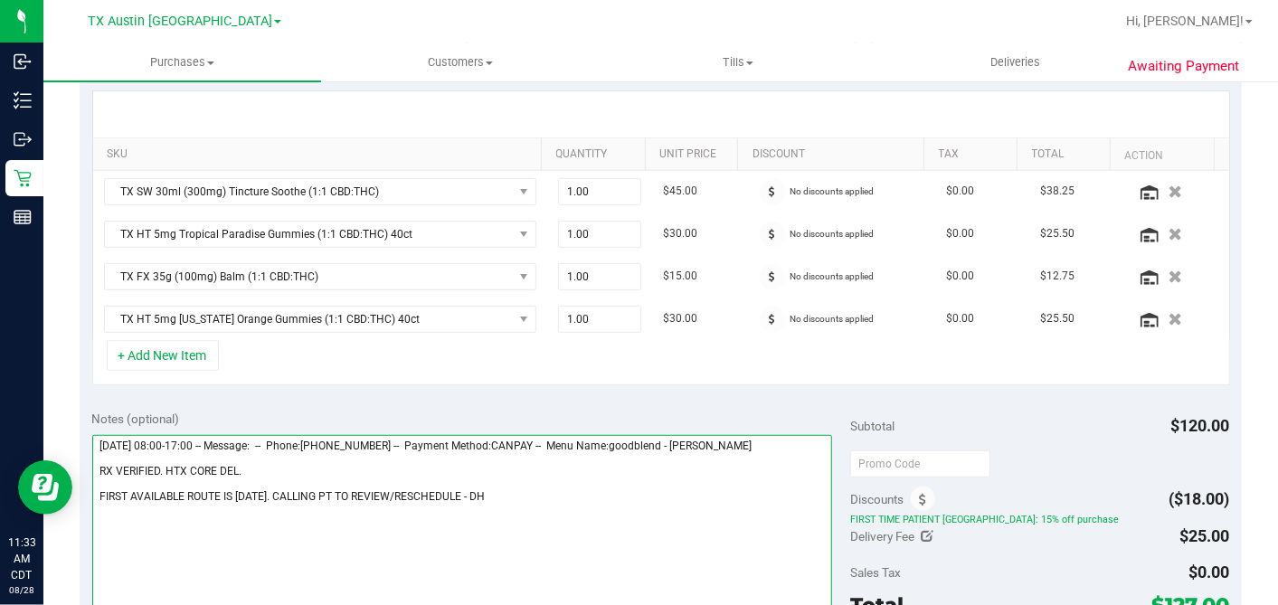
click at [469, 487] on textarea at bounding box center [462, 522] width 740 height 174
click at [318, 457] on textarea at bounding box center [462, 522] width 740 height 174
click at [306, 465] on textarea at bounding box center [462, 522] width 740 height 174
click at [274, 469] on textarea at bounding box center [462, 522] width 740 height 174
type textarea "[DATE] 08:00-17:00 -- Message: -- Phone:[PHONE_NUMBER] -- Payment Method:CANPAY…"
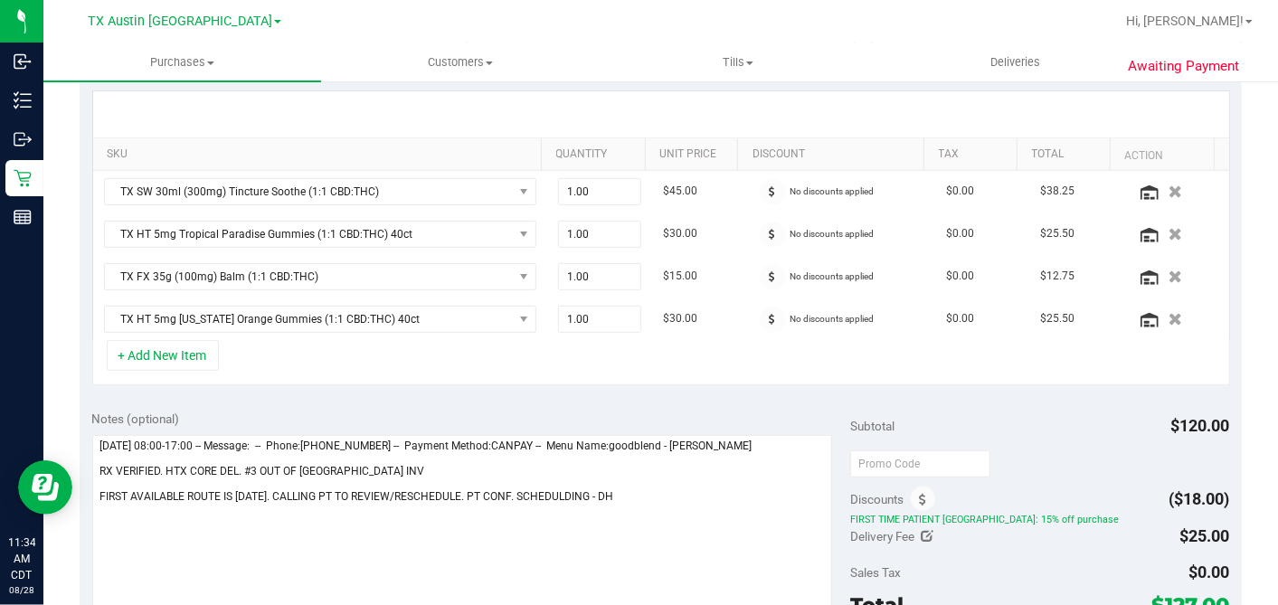
scroll to position [803, 0]
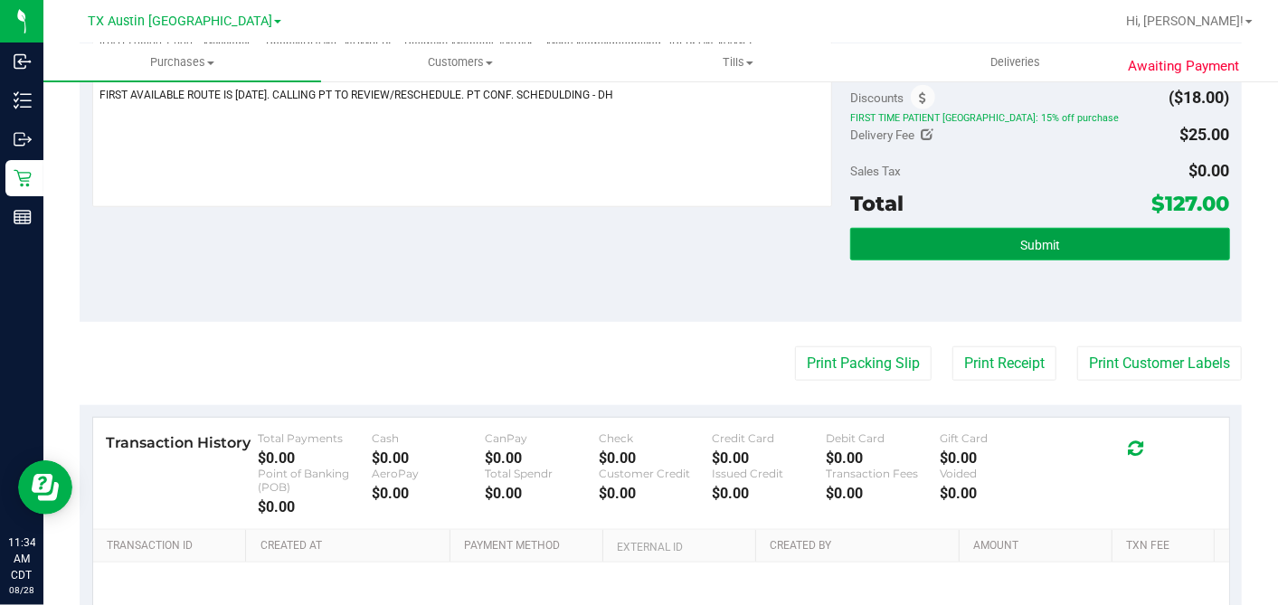
drag, startPoint x: 1028, startPoint y: 252, endPoint x: 1001, endPoint y: 253, distance: 27.1
click at [1028, 252] on button "Submit" at bounding box center [1039, 244] width 379 height 33
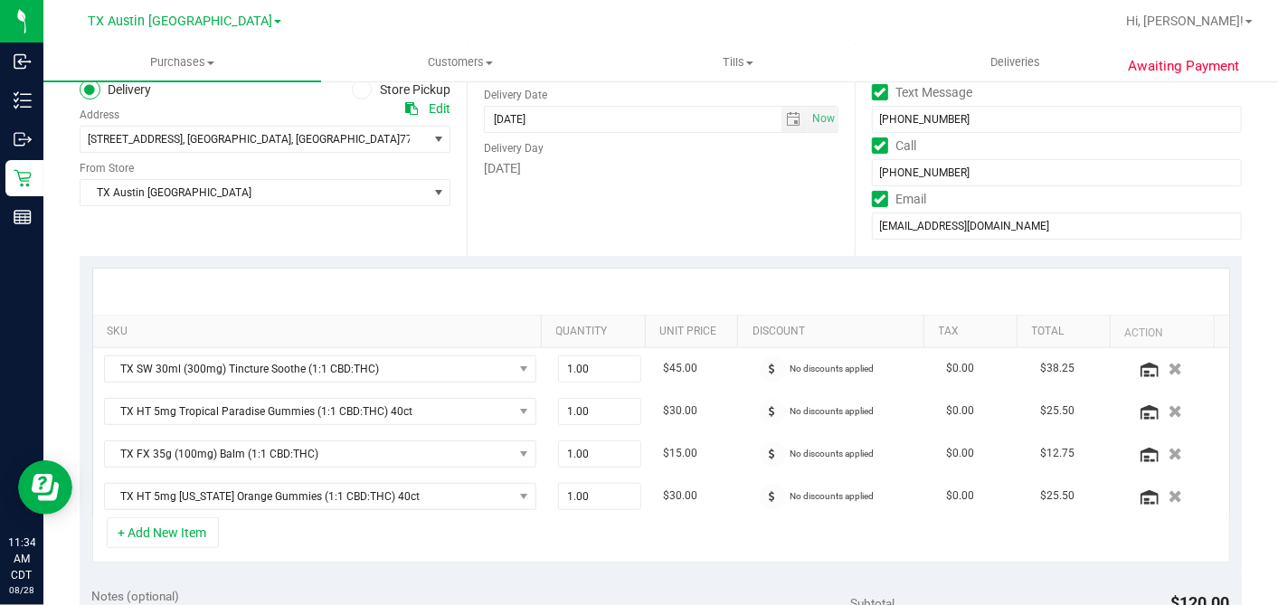
scroll to position [201, 0]
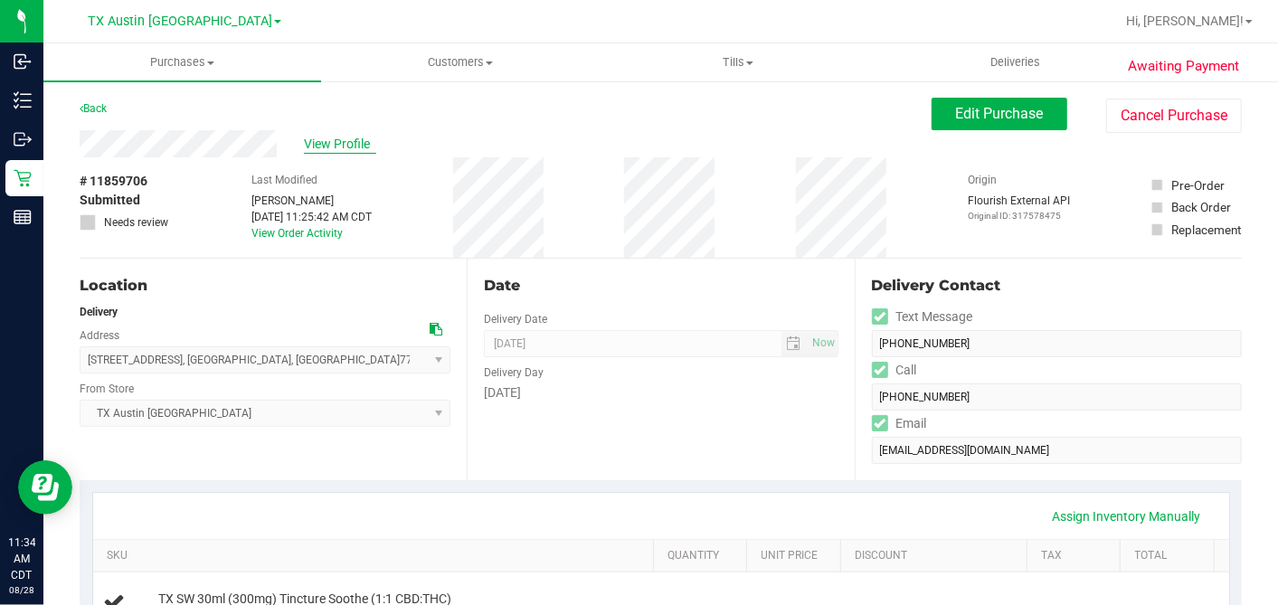
click at [338, 146] on span "View Profile" at bounding box center [340, 144] width 72 height 19
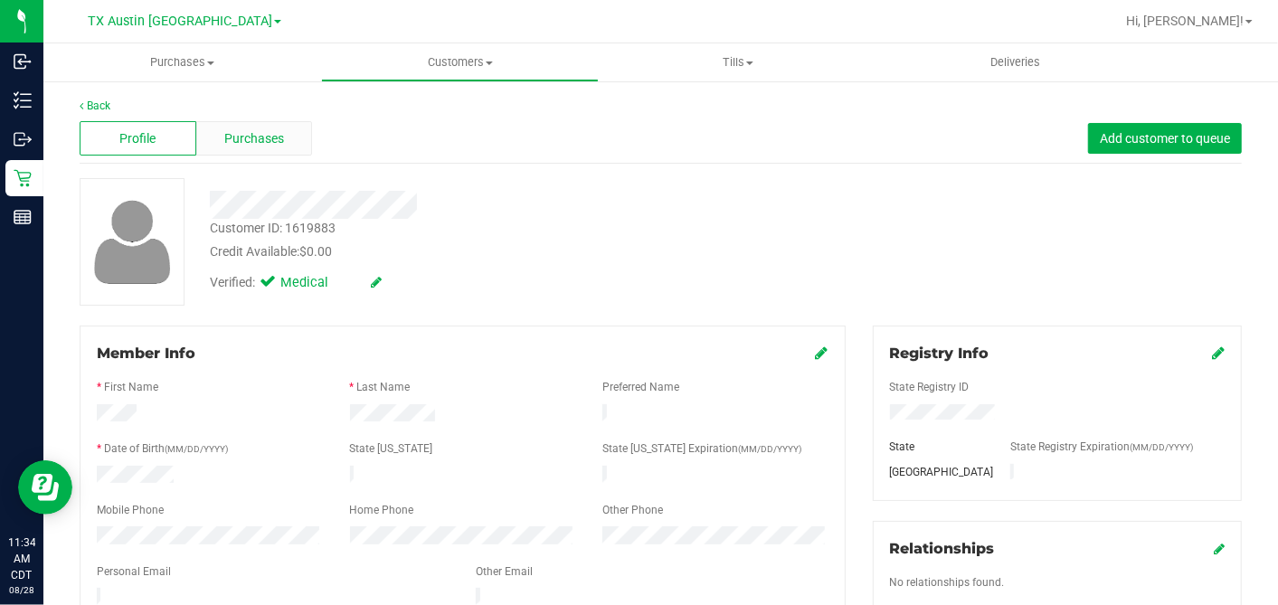
click at [240, 126] on div "Purchases" at bounding box center [254, 138] width 117 height 34
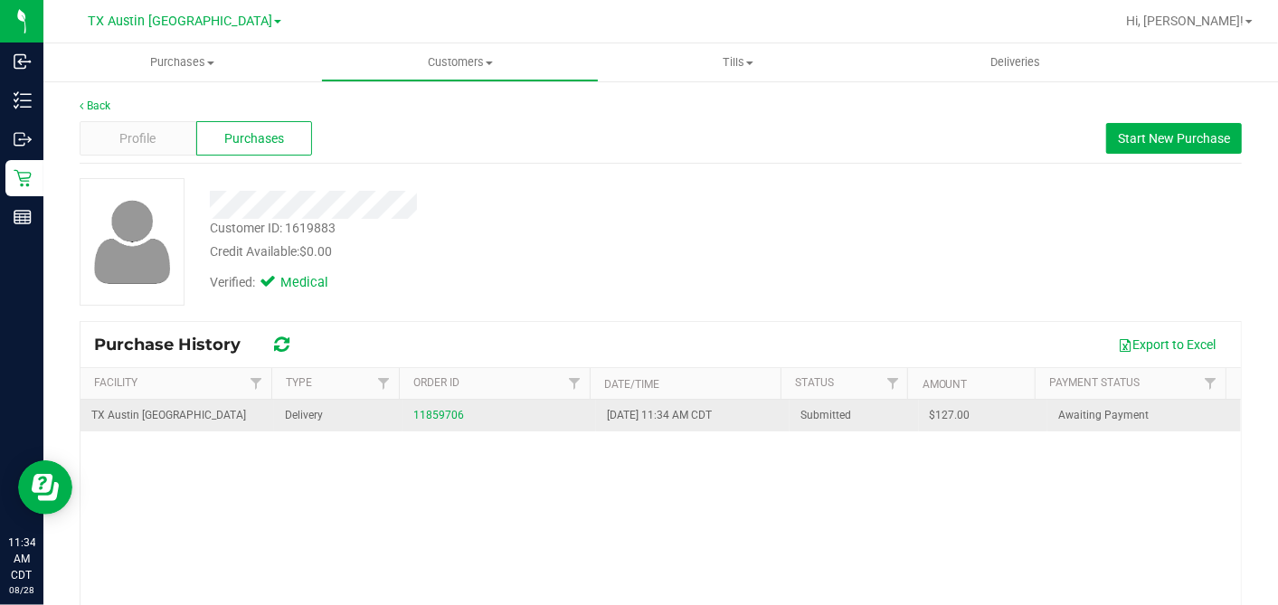
click at [929, 420] on span "$127.00" at bounding box center [949, 415] width 41 height 17
click at [929, 412] on span "$127.00" at bounding box center [949, 415] width 41 height 17
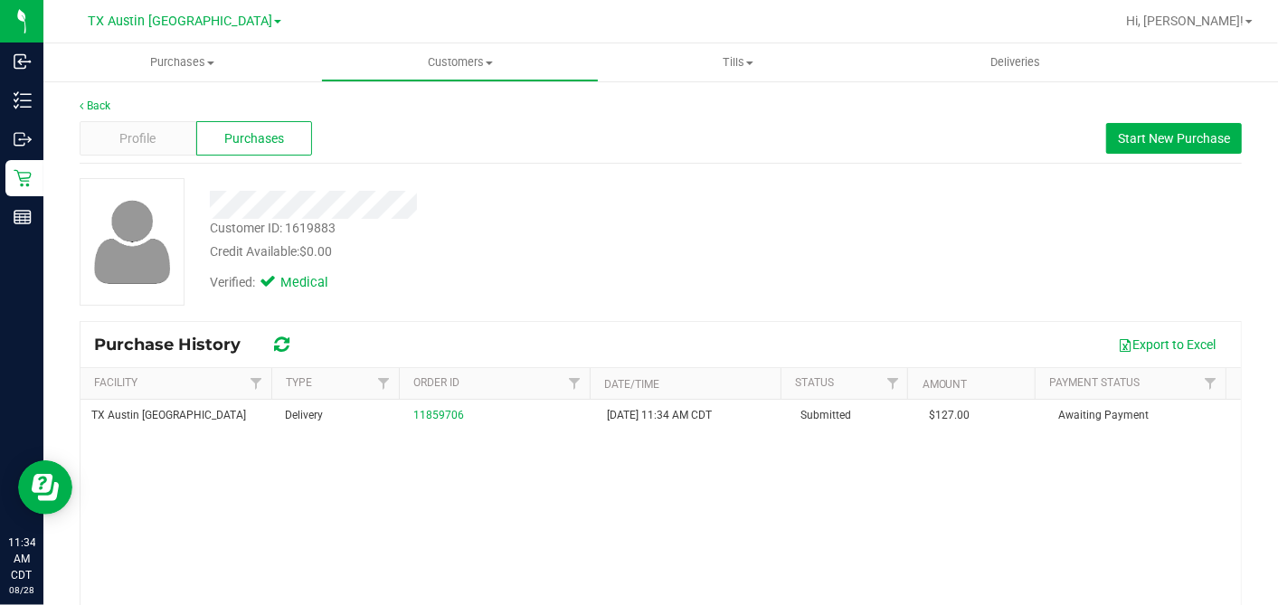
copy span "127.00"
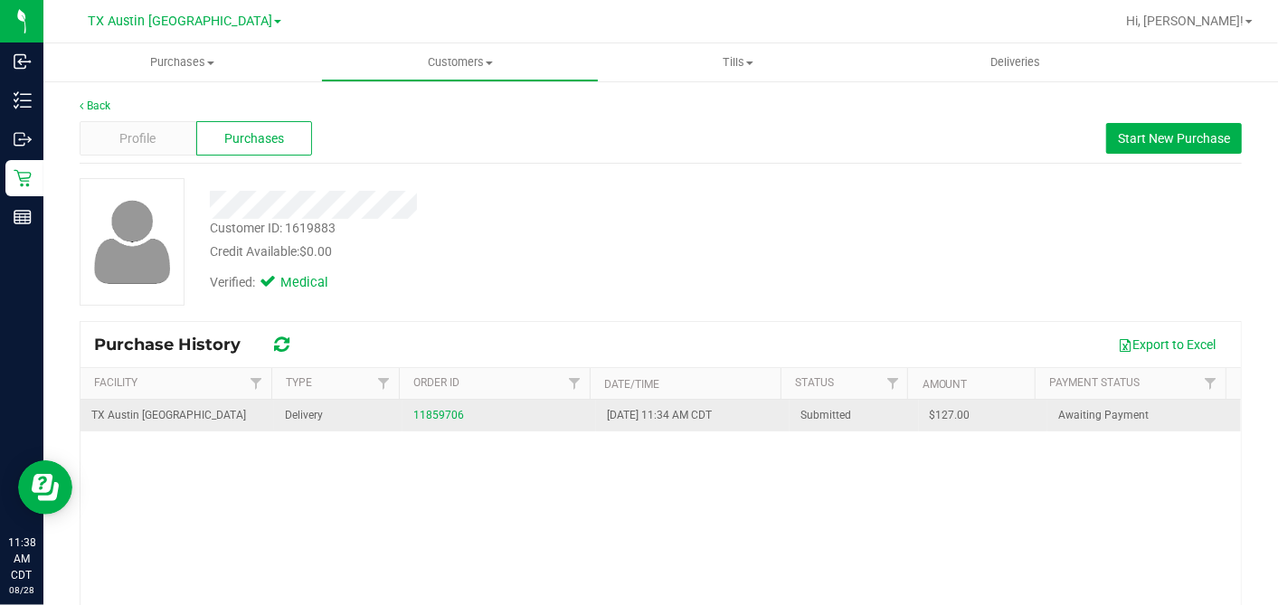
click at [929, 413] on span "$127.00" at bounding box center [949, 415] width 41 height 17
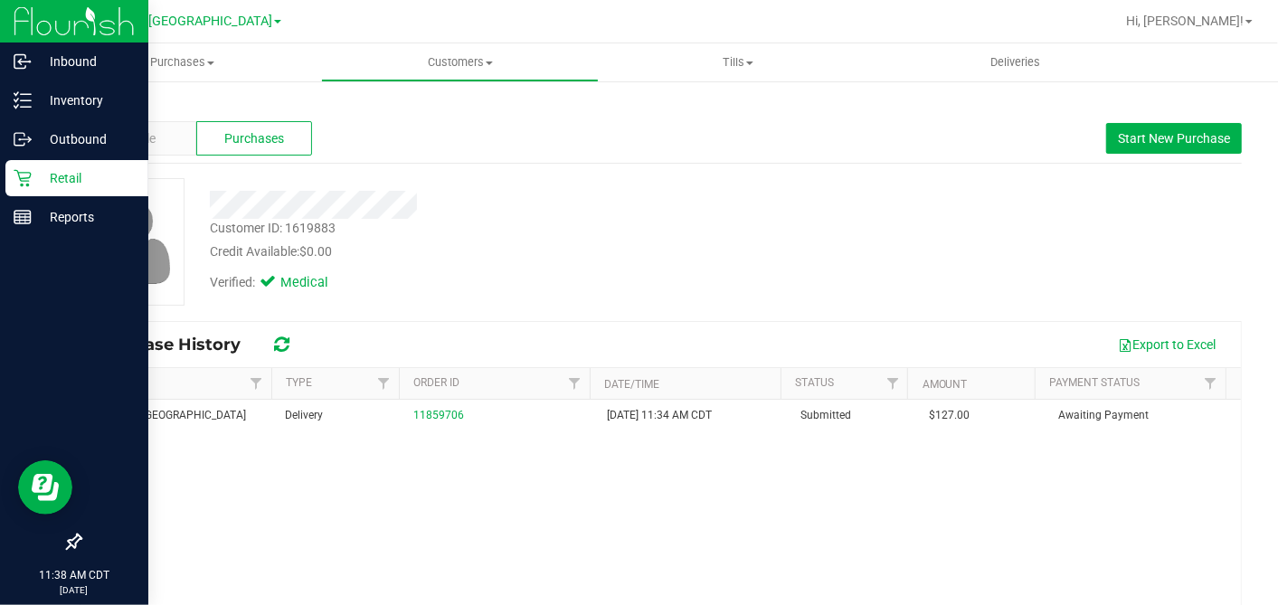
click at [14, 162] on div "Retail" at bounding box center [76, 178] width 143 height 36
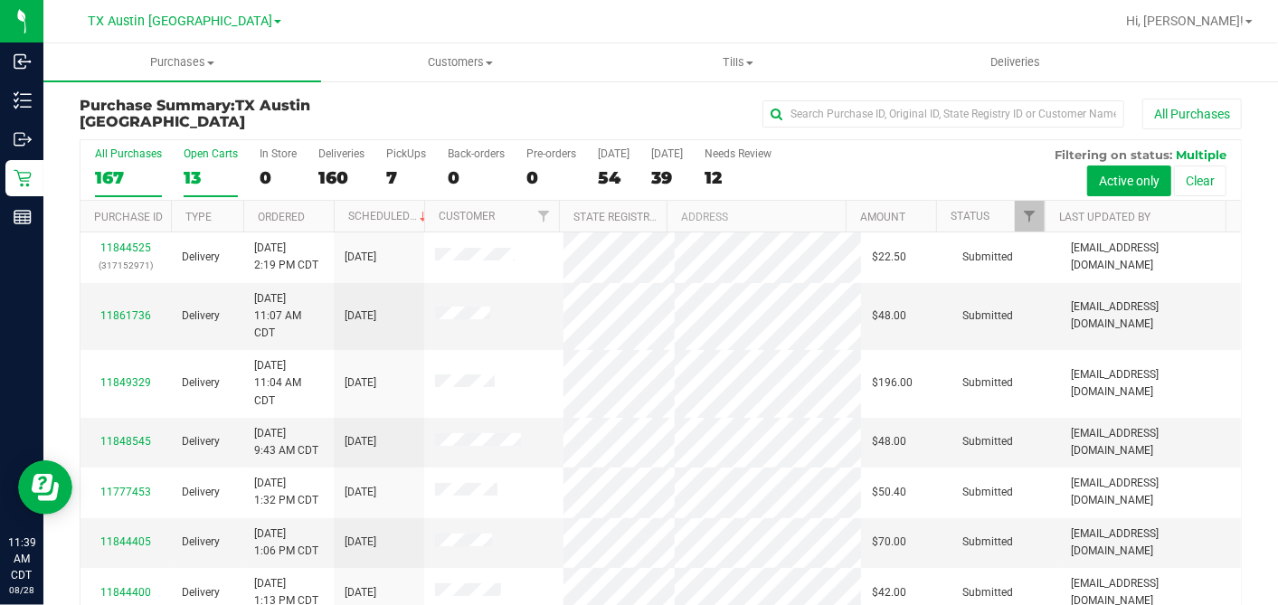
click at [199, 171] on div "13" at bounding box center [211, 177] width 54 height 21
click at [0, 0] on input "Open Carts 13" at bounding box center [0, 0] width 0 height 0
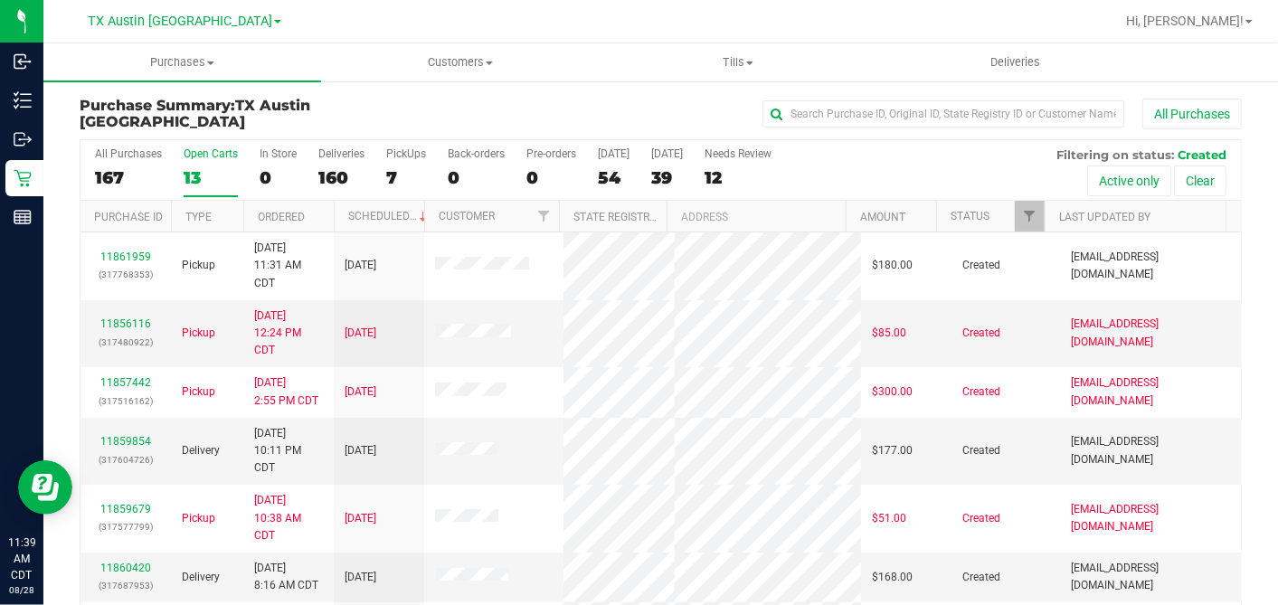
click at [310, 211] on th "Ordered" at bounding box center [288, 217] width 90 height 32
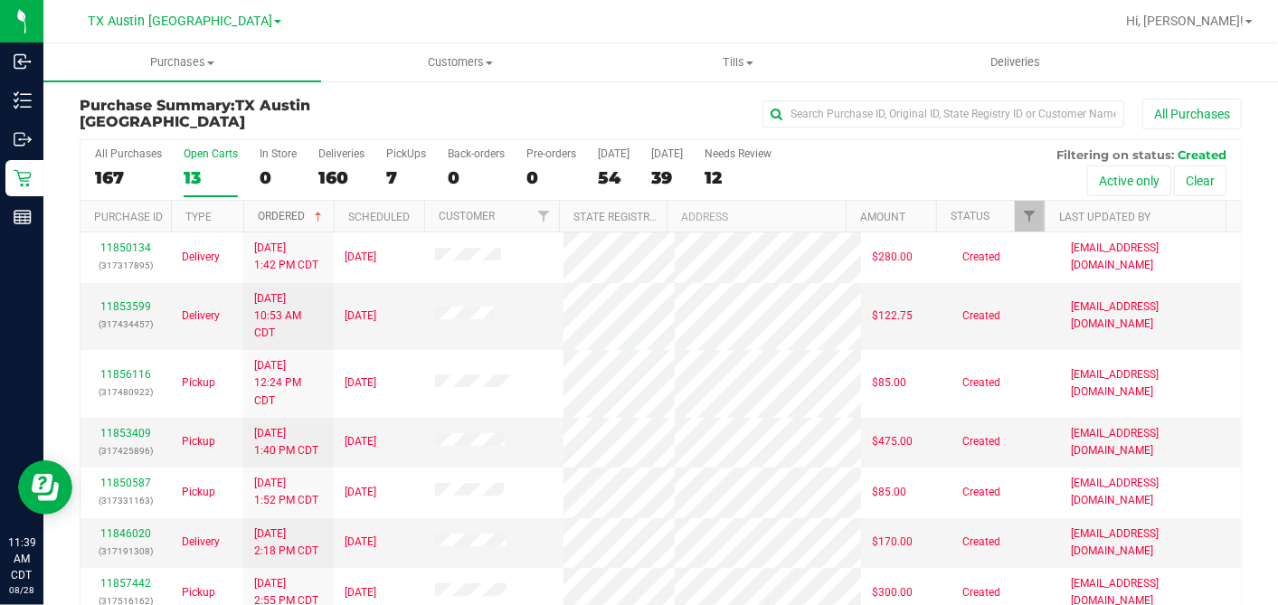
click at [316, 212] on span at bounding box center [318, 217] width 14 height 14
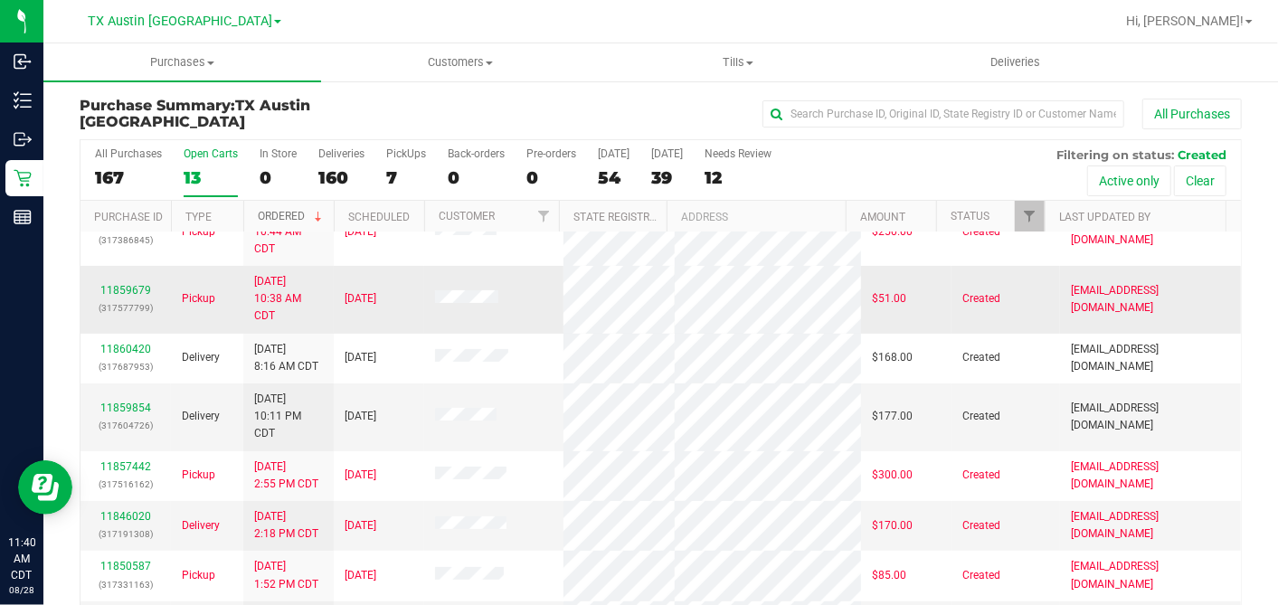
scroll to position [201, 0]
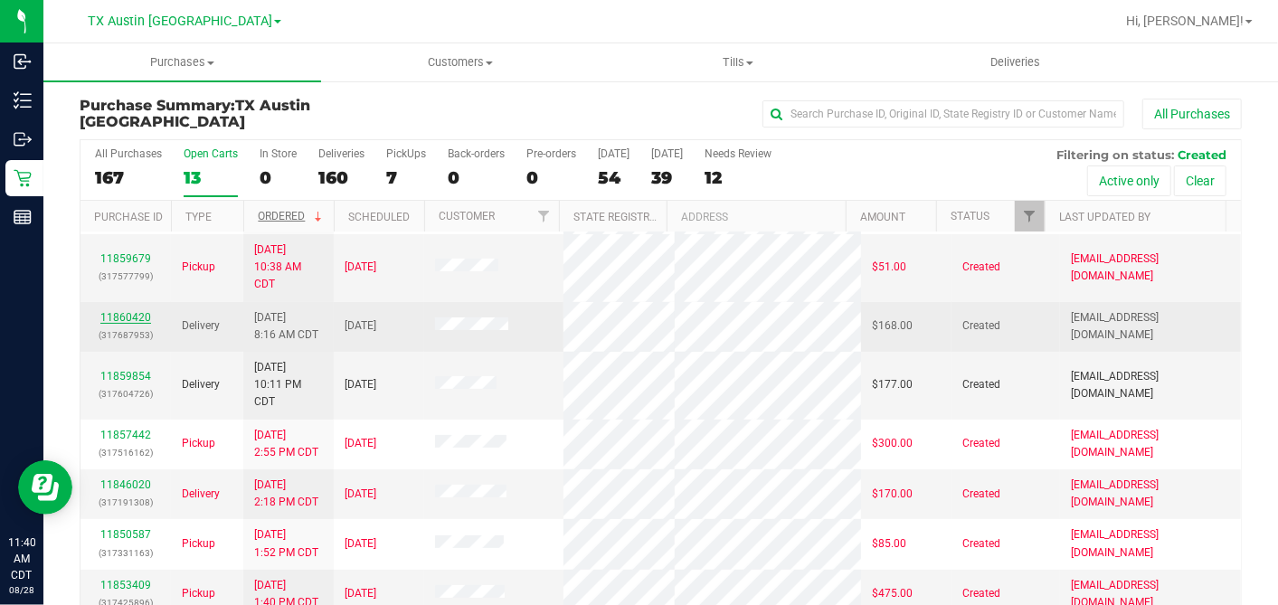
click at [135, 315] on link "11860420" at bounding box center [125, 317] width 51 height 13
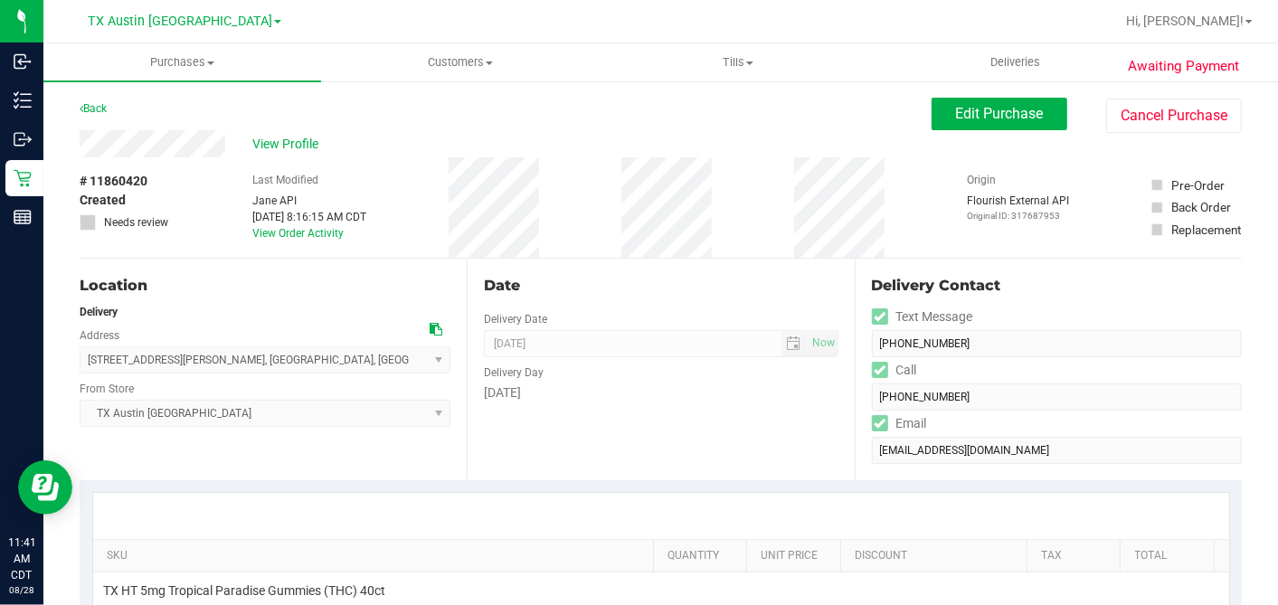
click at [203, 127] on div "Back Edit Purchase Cancel Purchase" at bounding box center [661, 114] width 1162 height 33
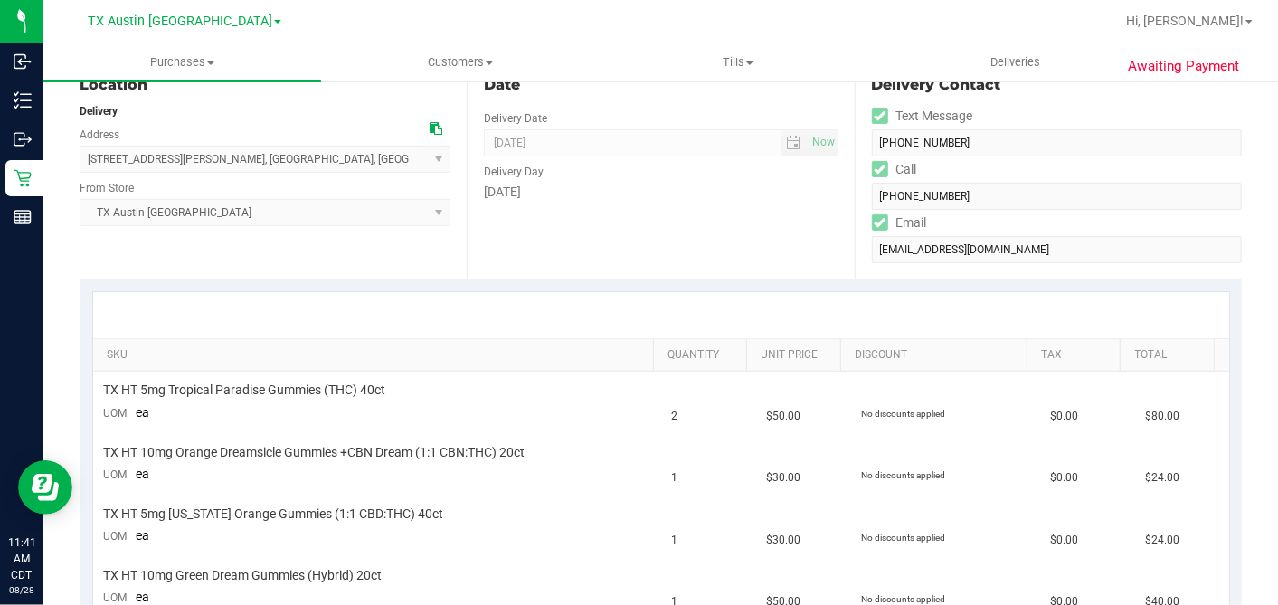
click at [431, 127] on icon at bounding box center [435, 128] width 13 height 13
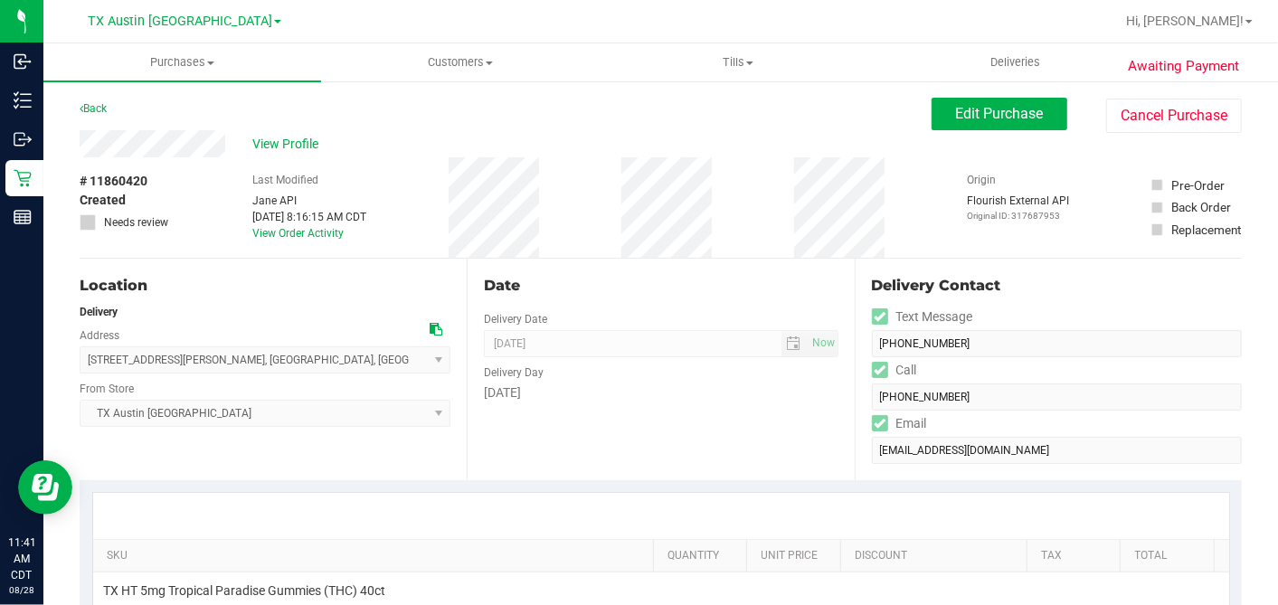
scroll to position [0, 0]
click at [964, 112] on span "Edit Purchase" at bounding box center [1000, 113] width 88 height 17
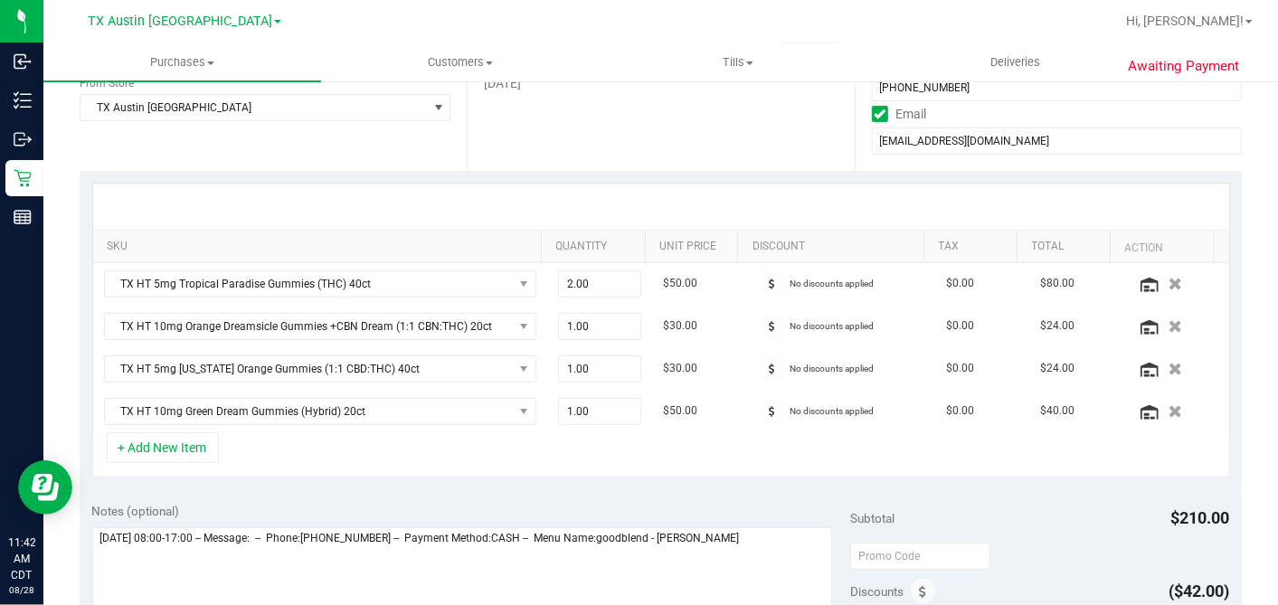
scroll to position [502, 0]
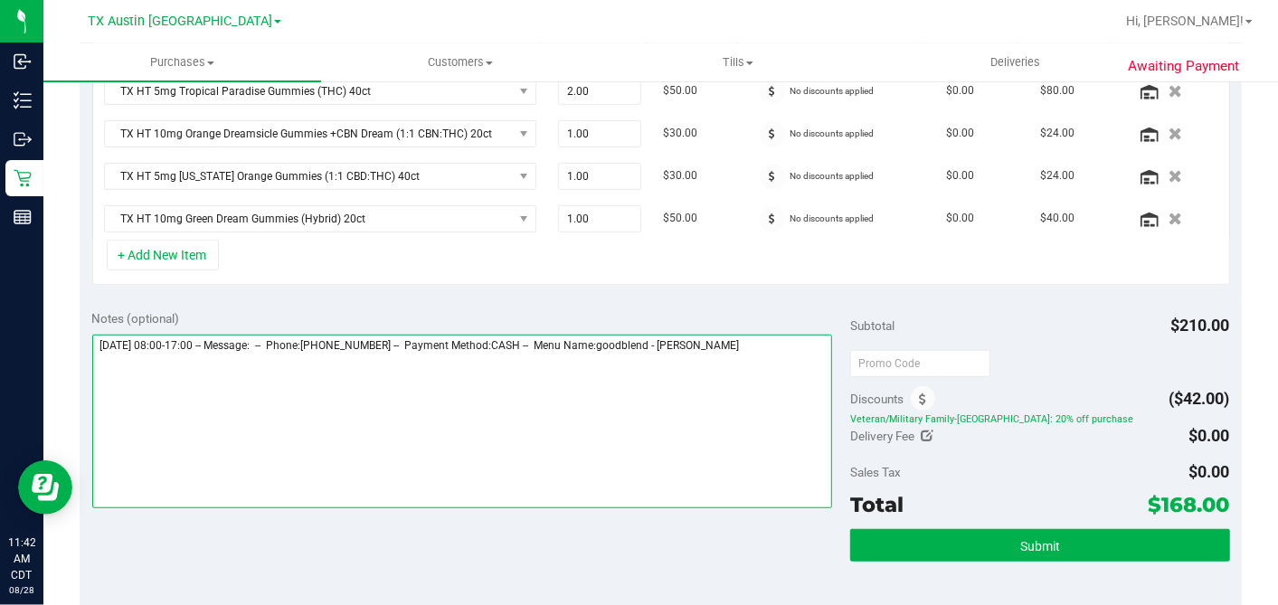
click at [788, 338] on textarea at bounding box center [462, 422] width 740 height 174
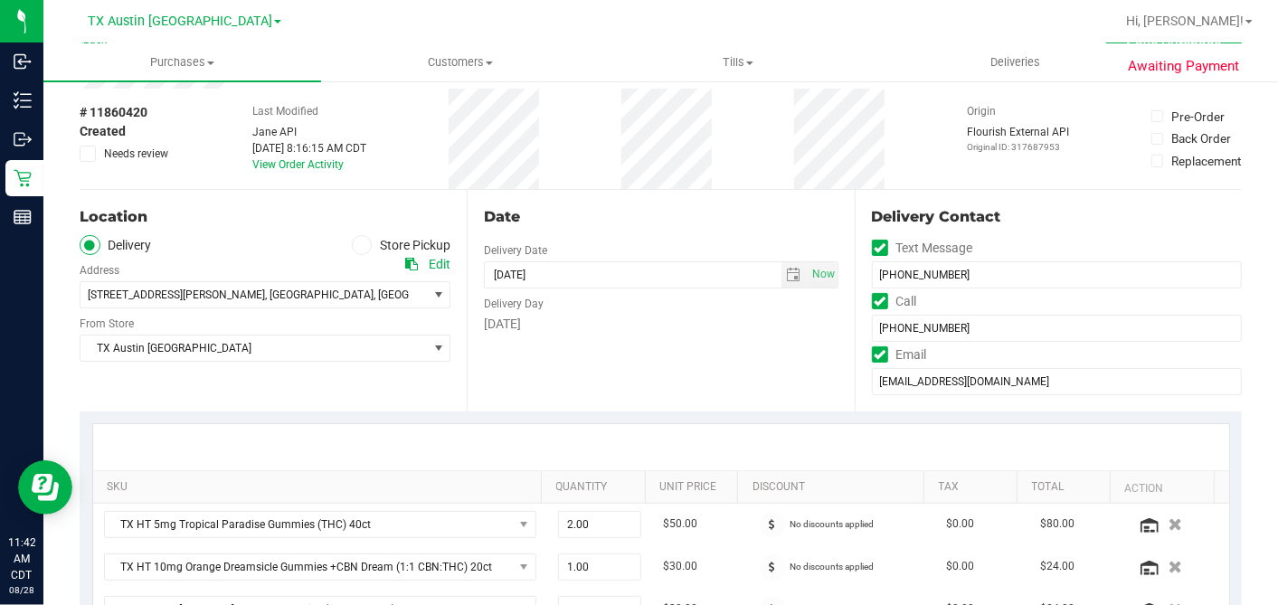
scroll to position [0, 0]
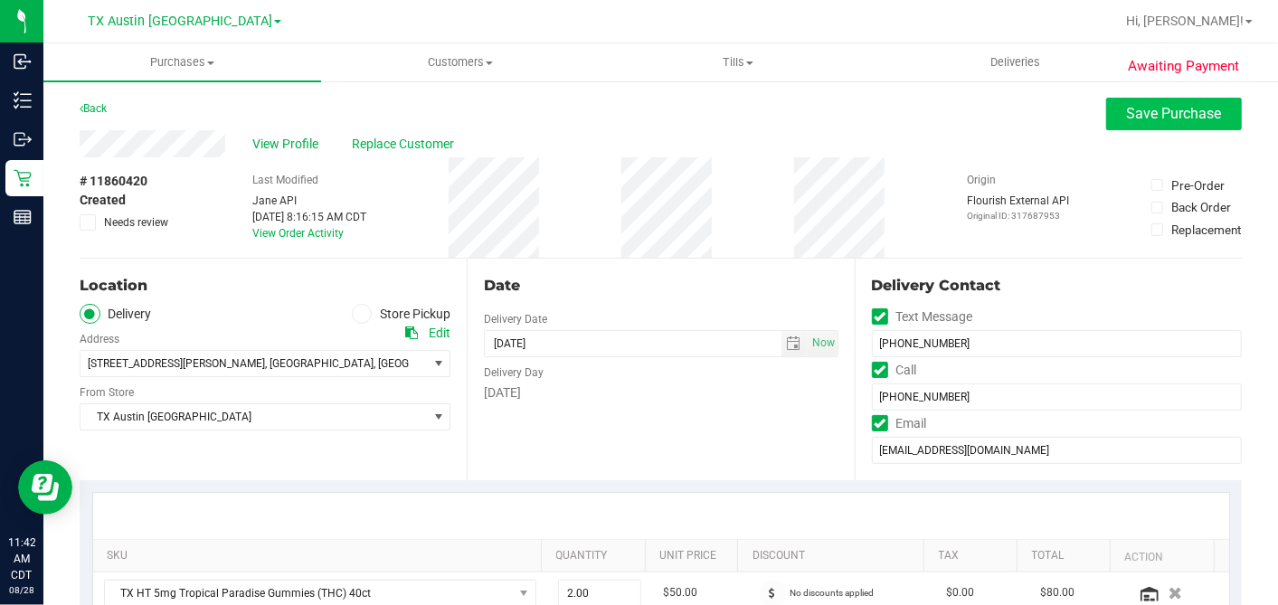
type textarea "[DATE] 08:00-17:00 -- Message: -- Phone:[PHONE_NUMBER] -- Payment Method:CASH -…"
click at [1141, 122] on button "Save Purchase" at bounding box center [1174, 114] width 136 height 33
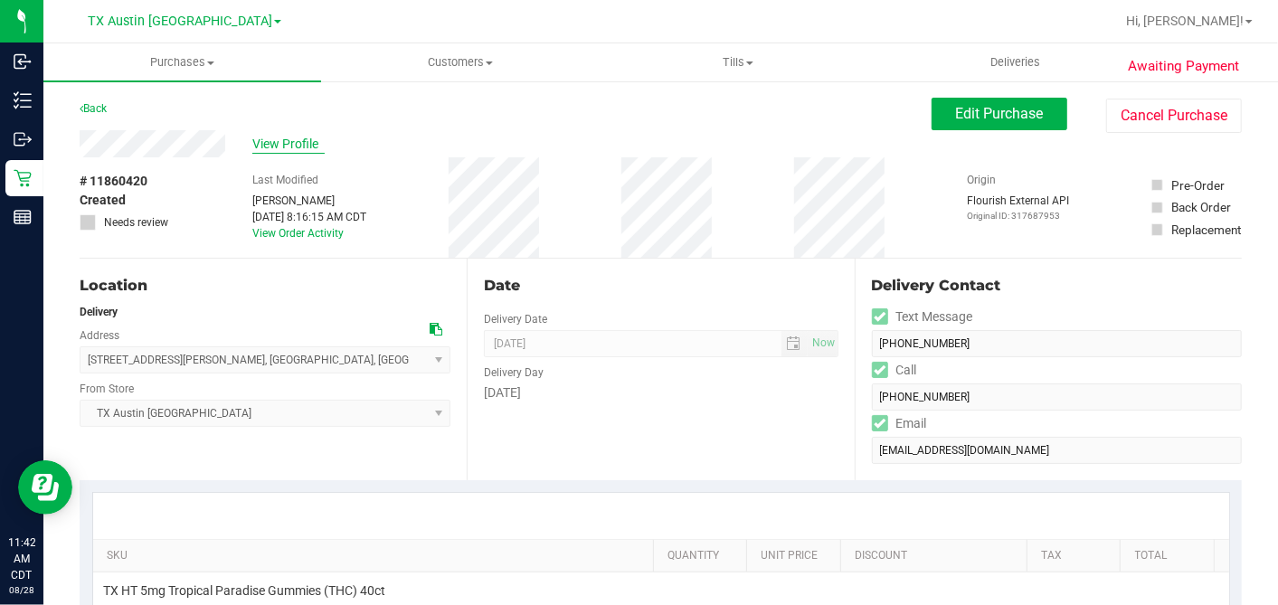
click at [278, 149] on span "View Profile" at bounding box center [288, 144] width 72 height 19
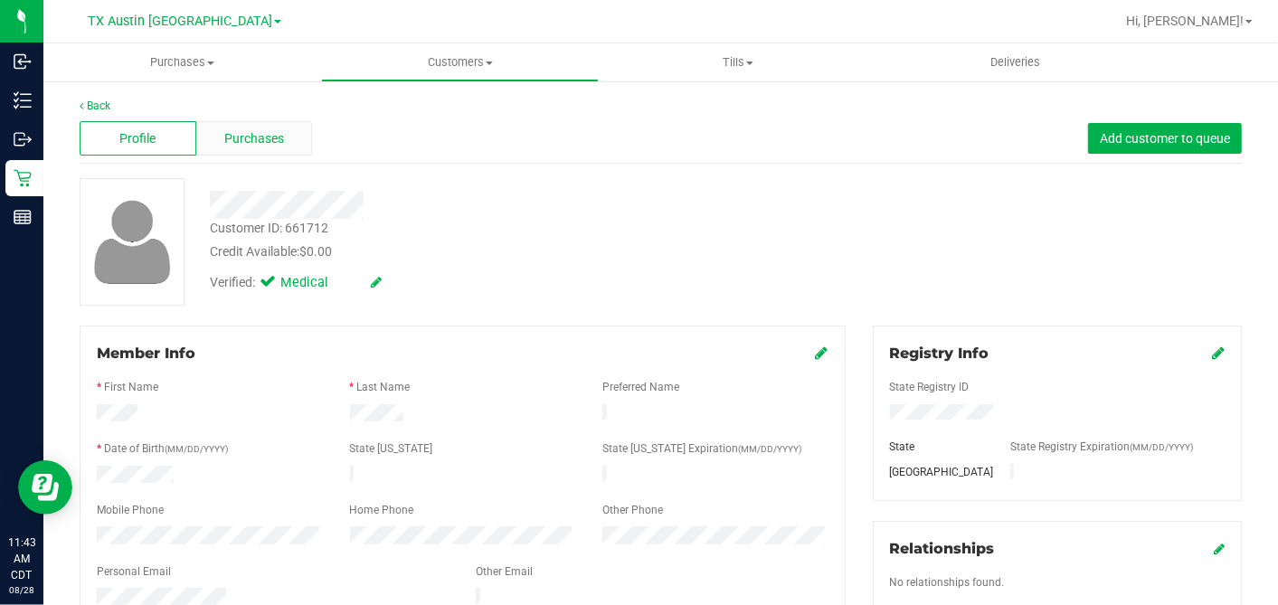
click at [286, 140] on div "Purchases" at bounding box center [254, 138] width 117 height 34
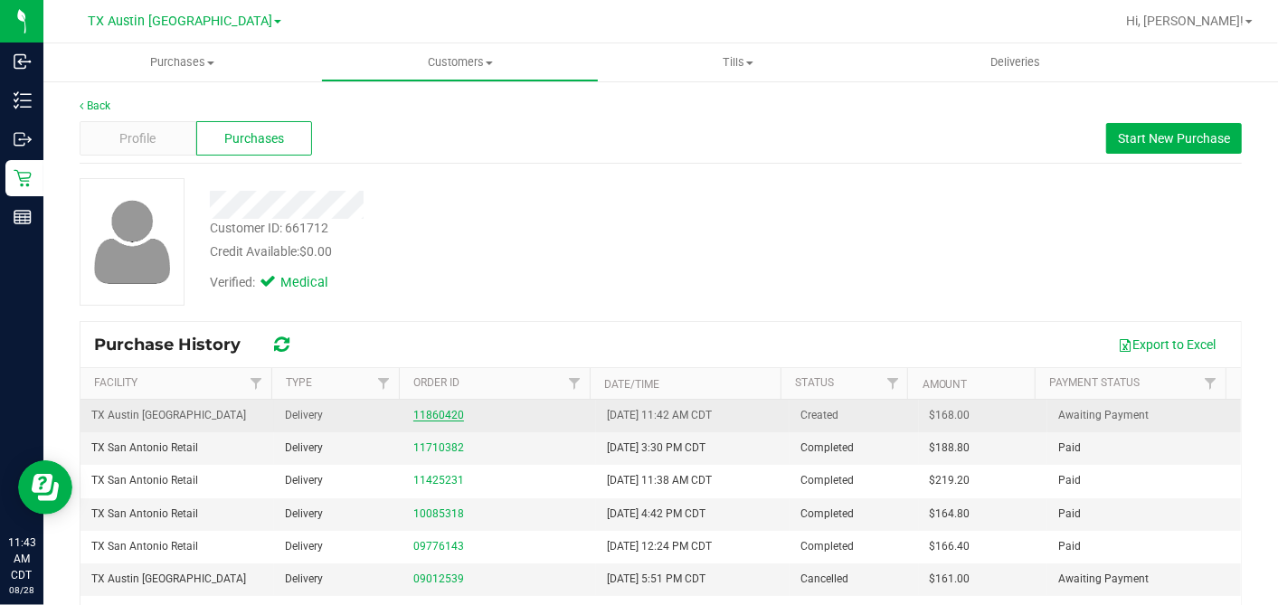
click at [429, 417] on link "11860420" at bounding box center [438, 415] width 51 height 13
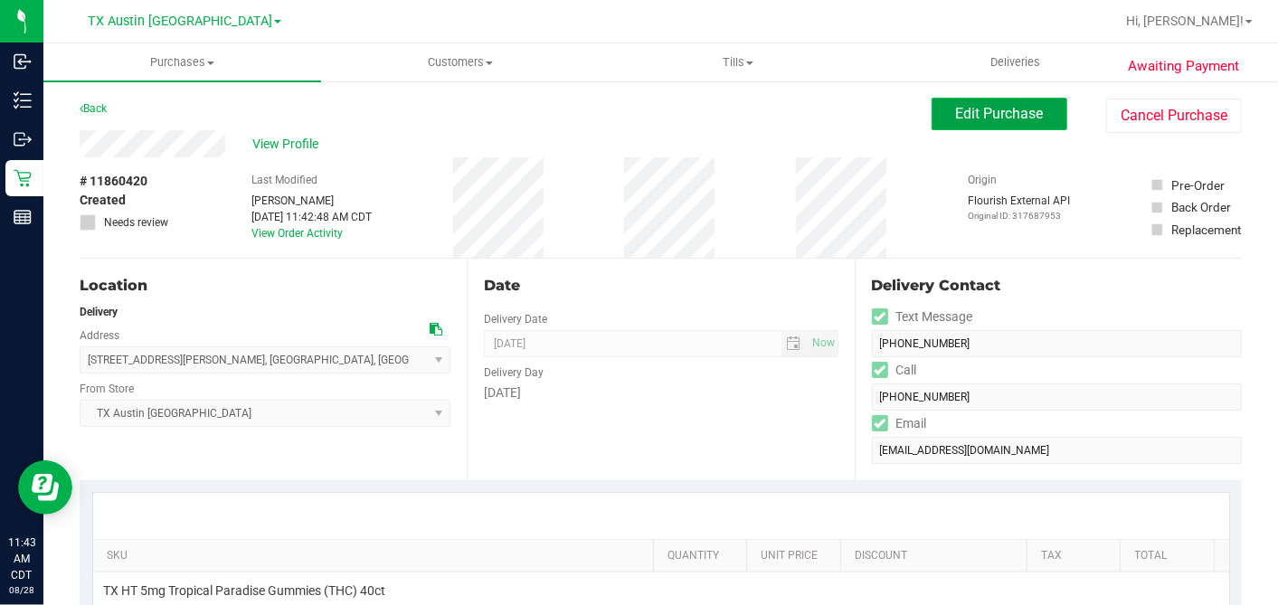
click at [999, 125] on button "Edit Purchase" at bounding box center [999, 114] width 136 height 33
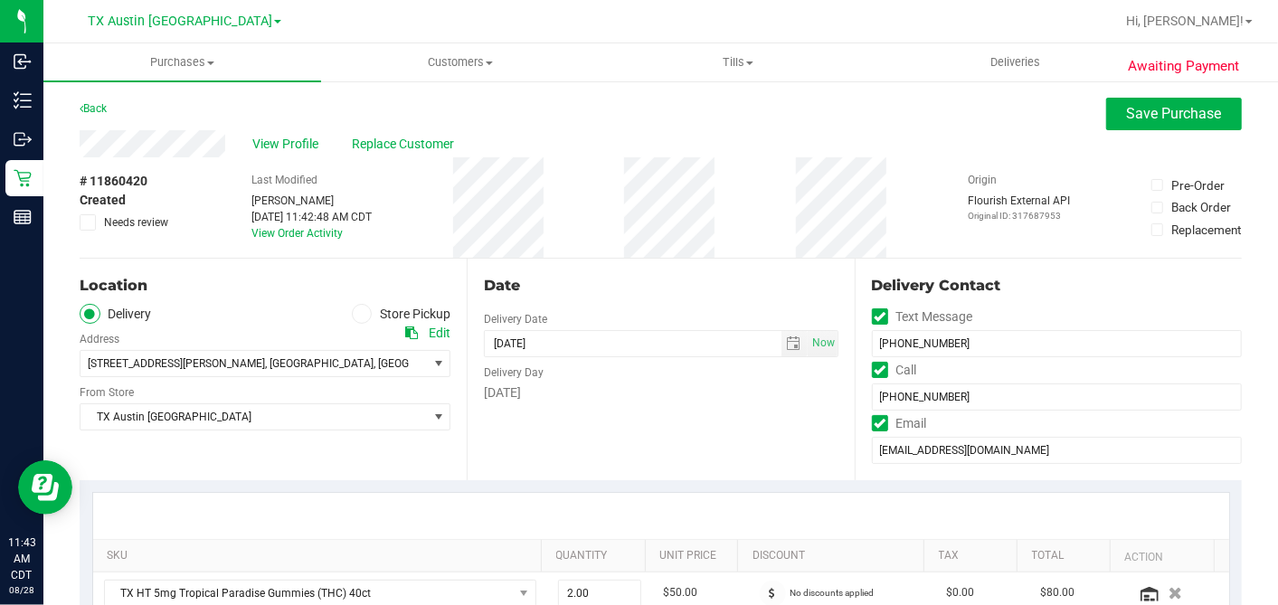
click at [88, 222] on icon at bounding box center [88, 222] width 12 height 0
click at [0, 0] on input "Needs review" at bounding box center [0, 0] width 0 height 0
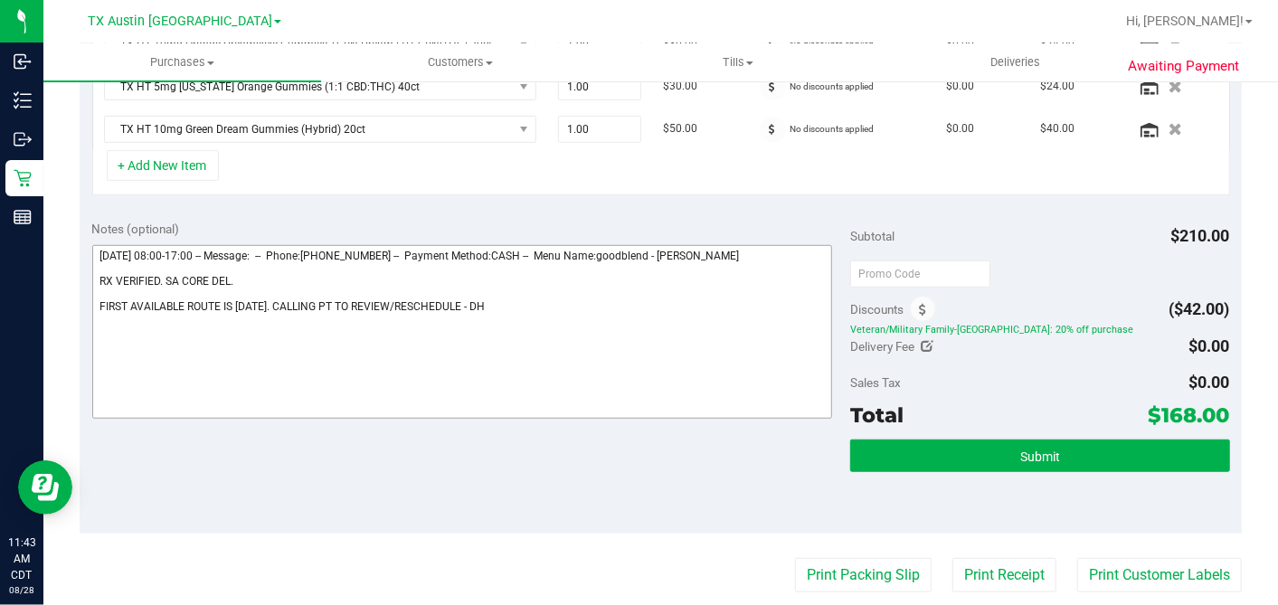
scroll to position [602, 0]
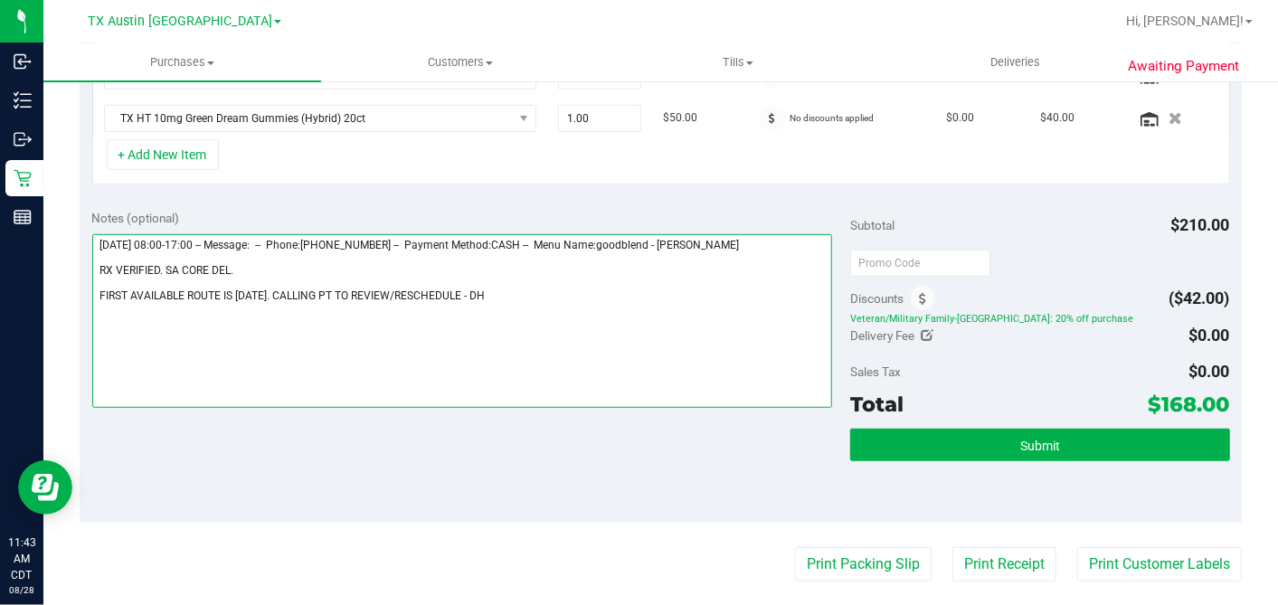
click at [463, 289] on textarea at bounding box center [462, 321] width 740 height 174
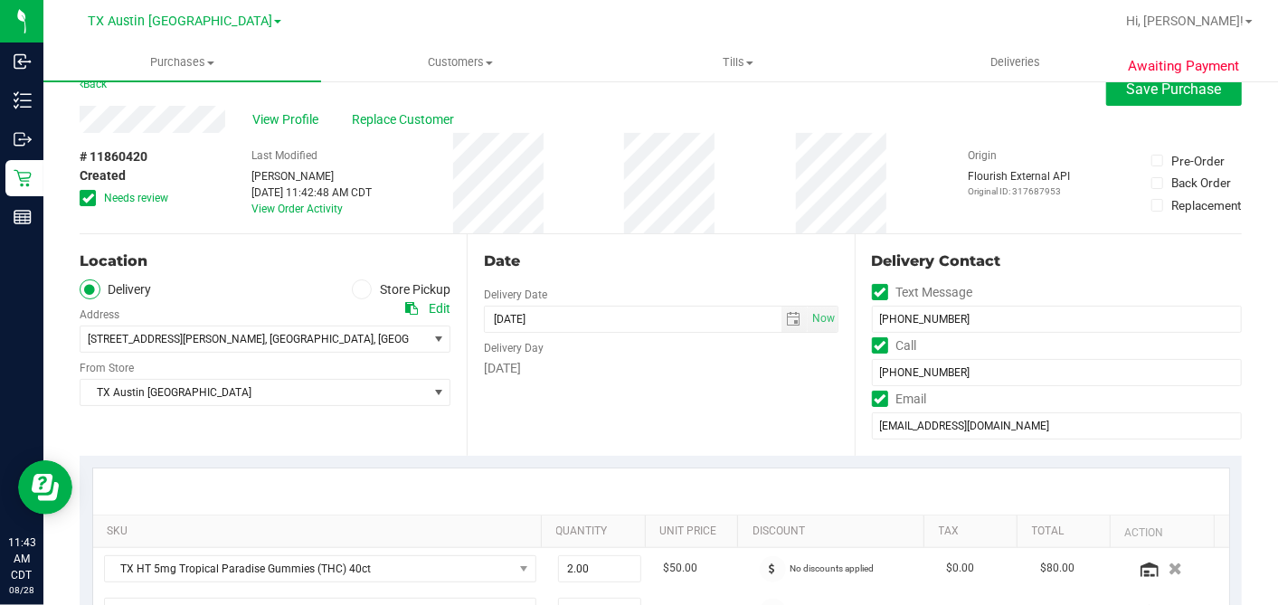
scroll to position [0, 0]
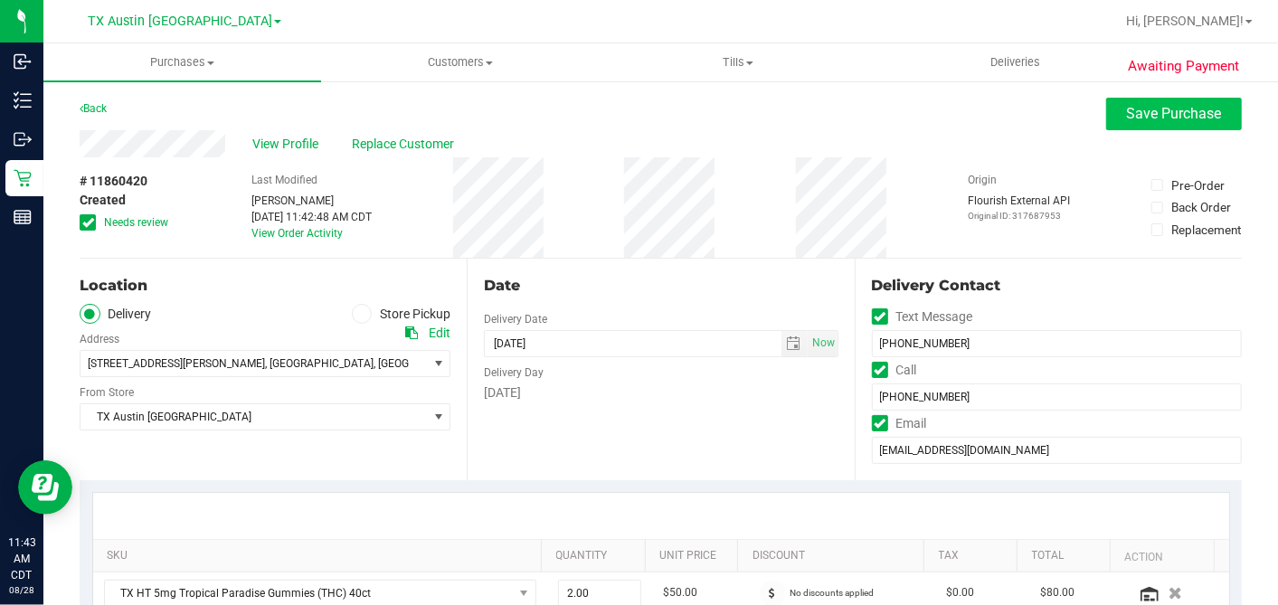
type textarea "[DATE] 08:00-17:00 -- Message: -- Phone:[PHONE_NUMBER] -- Payment Method:CASH -…"
click at [1106, 122] on button "Save Purchase" at bounding box center [1174, 114] width 136 height 33
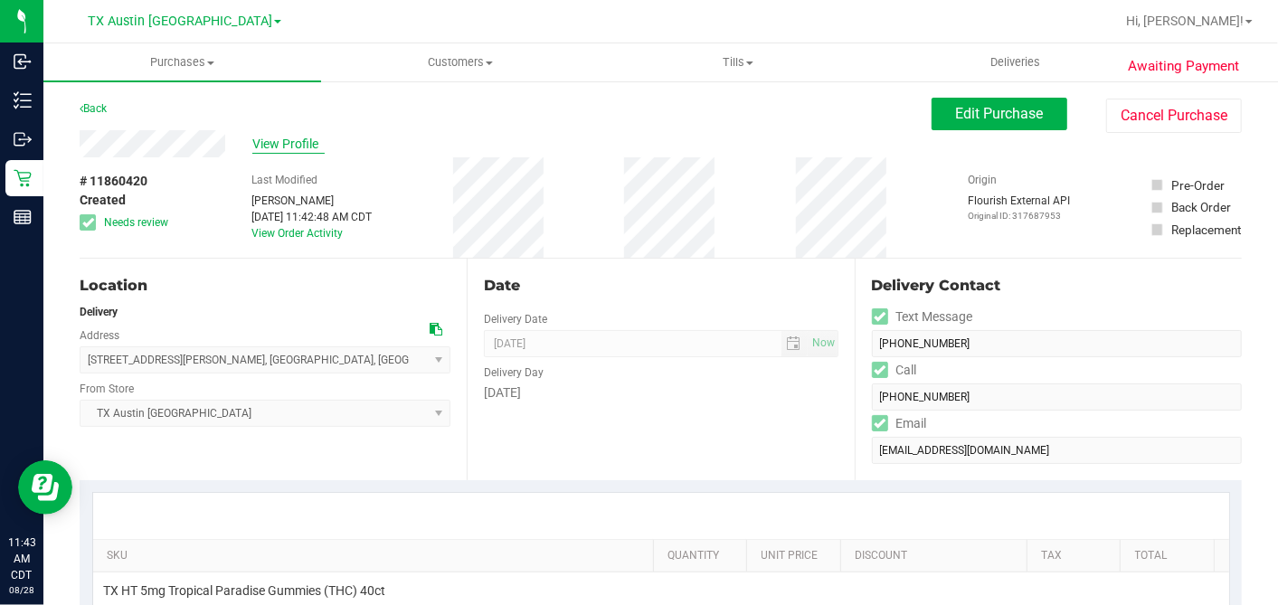
click at [286, 145] on span "View Profile" at bounding box center [288, 144] width 72 height 19
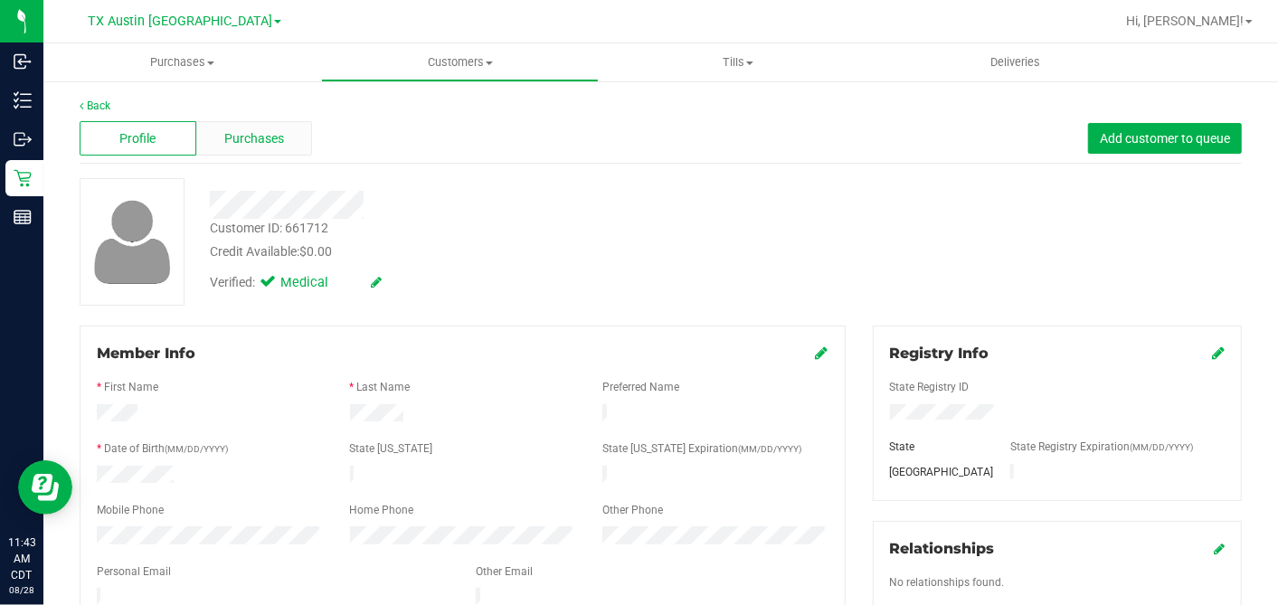
click at [294, 142] on div "Purchases" at bounding box center [254, 138] width 117 height 34
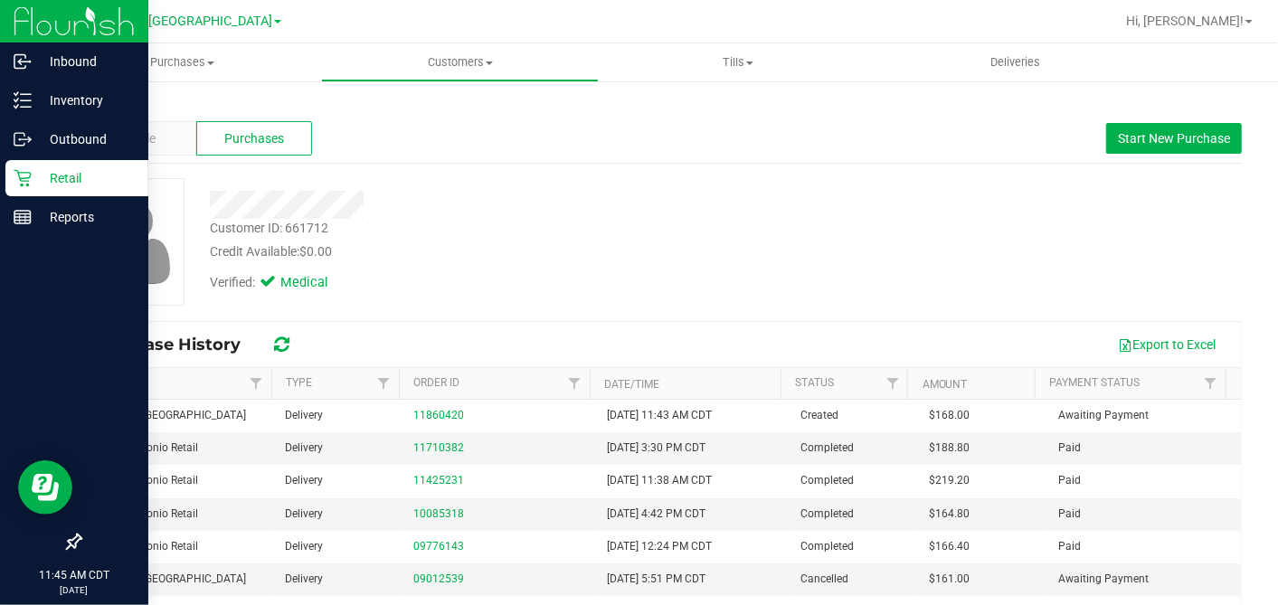
click at [26, 160] on div "Retail" at bounding box center [76, 178] width 143 height 36
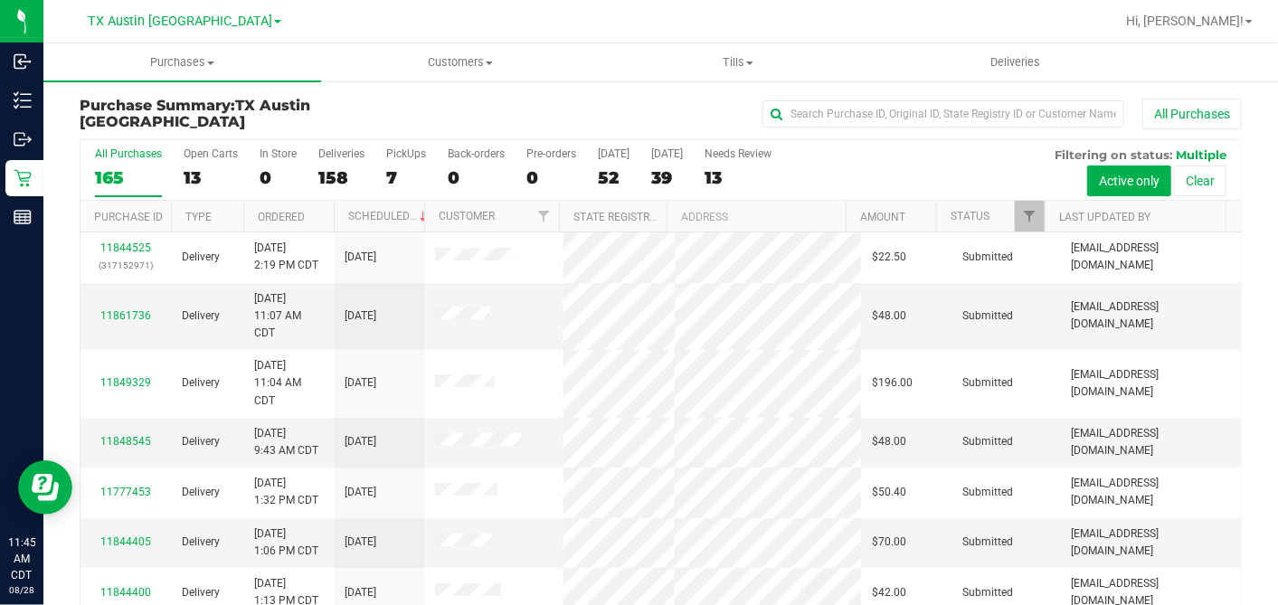
click at [203, 172] on div "13" at bounding box center [211, 177] width 54 height 21
click at [0, 0] on input "Open Carts 13" at bounding box center [0, 0] width 0 height 0
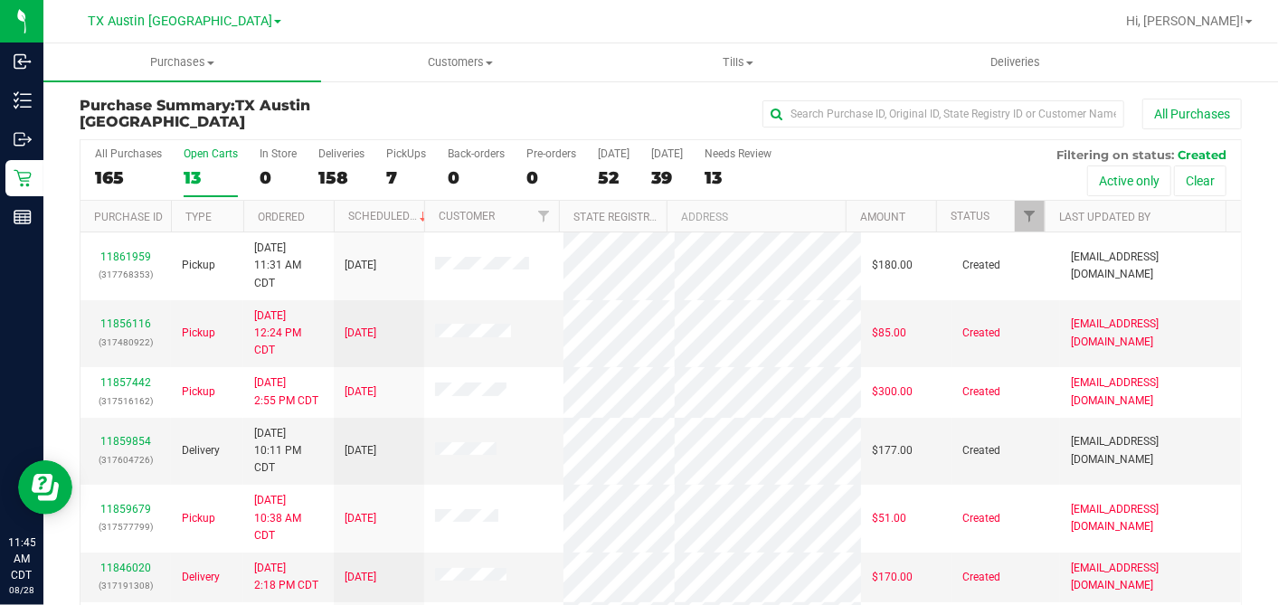
click at [318, 218] on th "Ordered" at bounding box center [288, 217] width 90 height 32
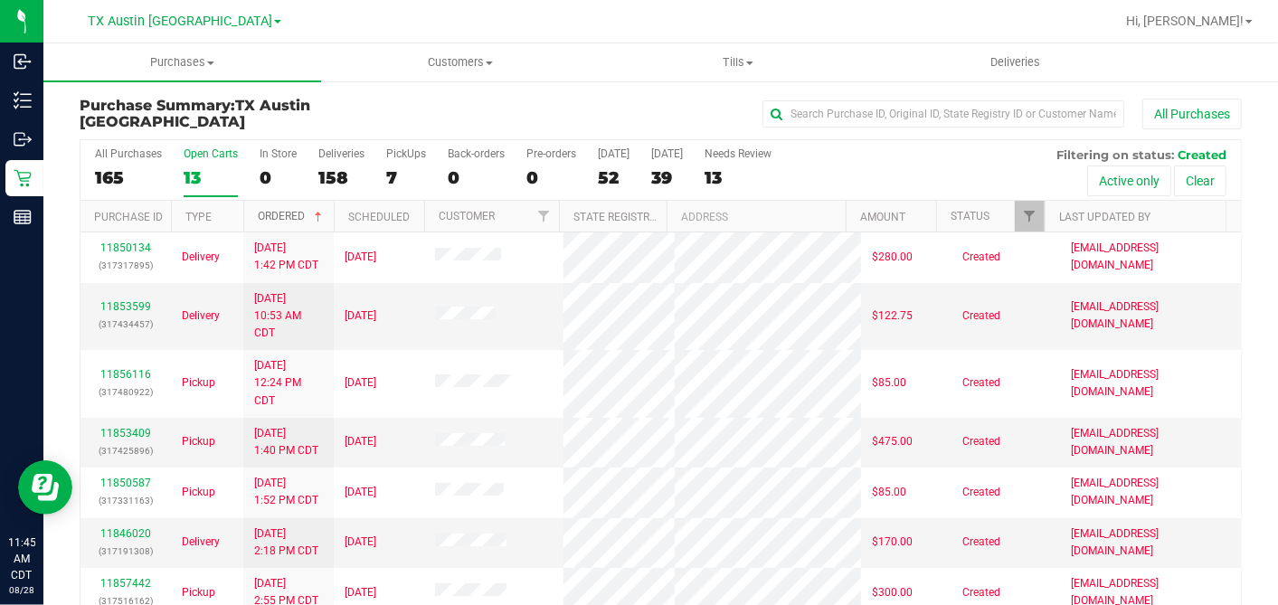
click at [318, 218] on span at bounding box center [318, 217] width 14 height 14
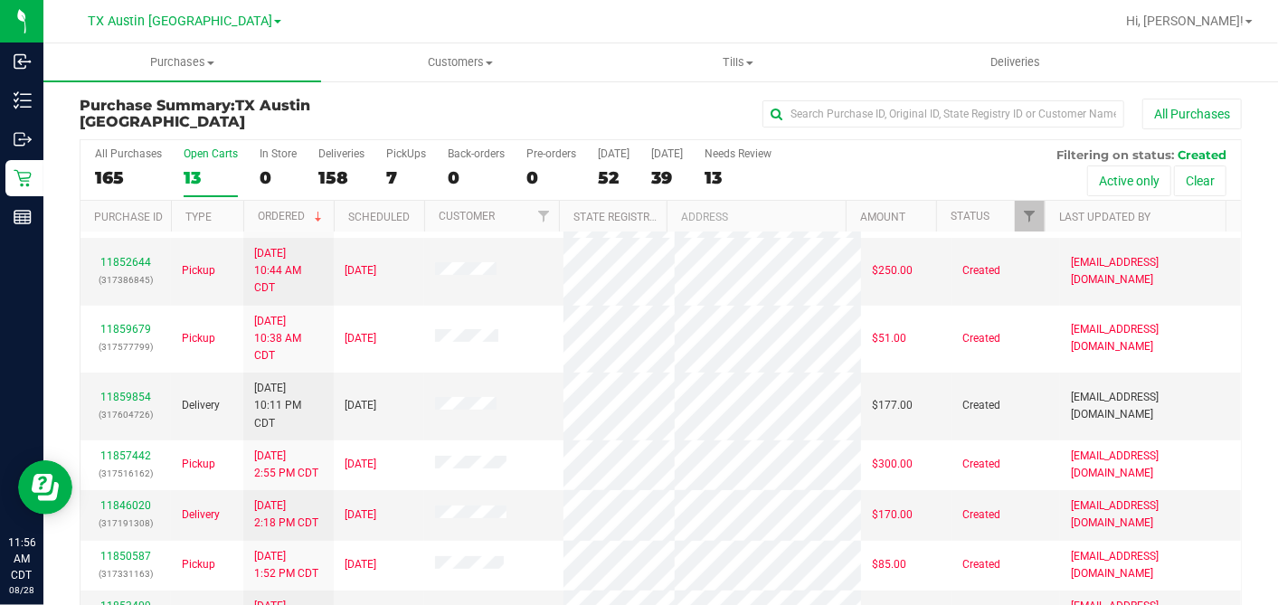
scroll to position [201, 0]
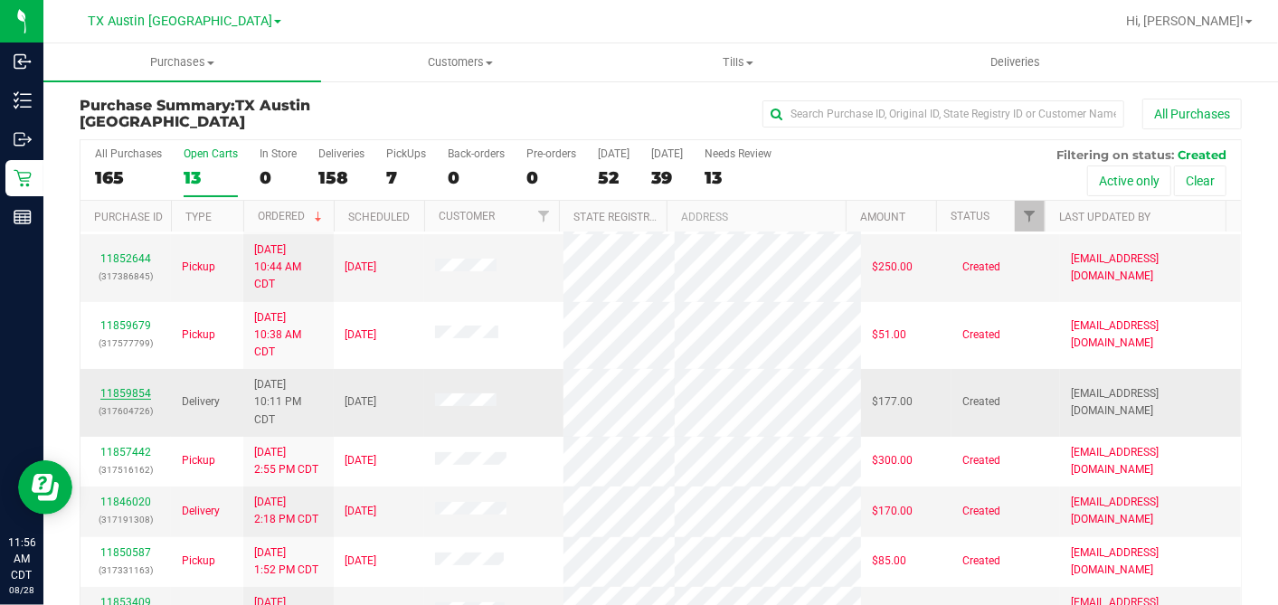
click at [137, 387] on link "11859854" at bounding box center [125, 393] width 51 height 13
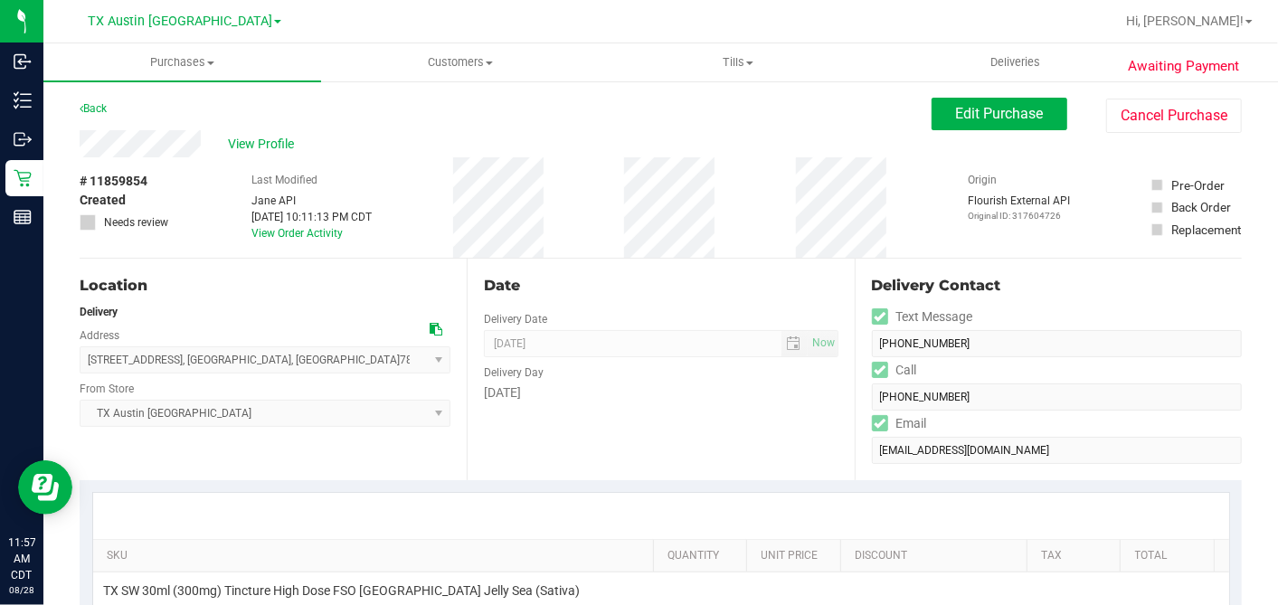
click at [434, 325] on icon at bounding box center [435, 329] width 13 height 13
click at [956, 118] on span "Edit Purchase" at bounding box center [1000, 113] width 88 height 17
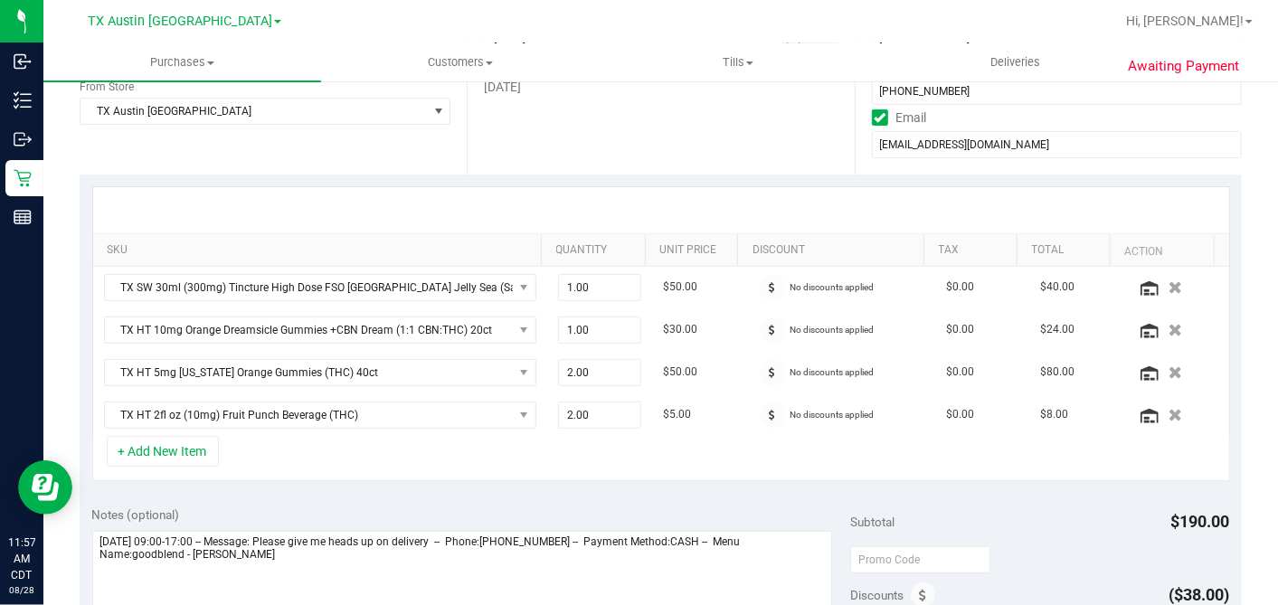
scroll to position [502, 0]
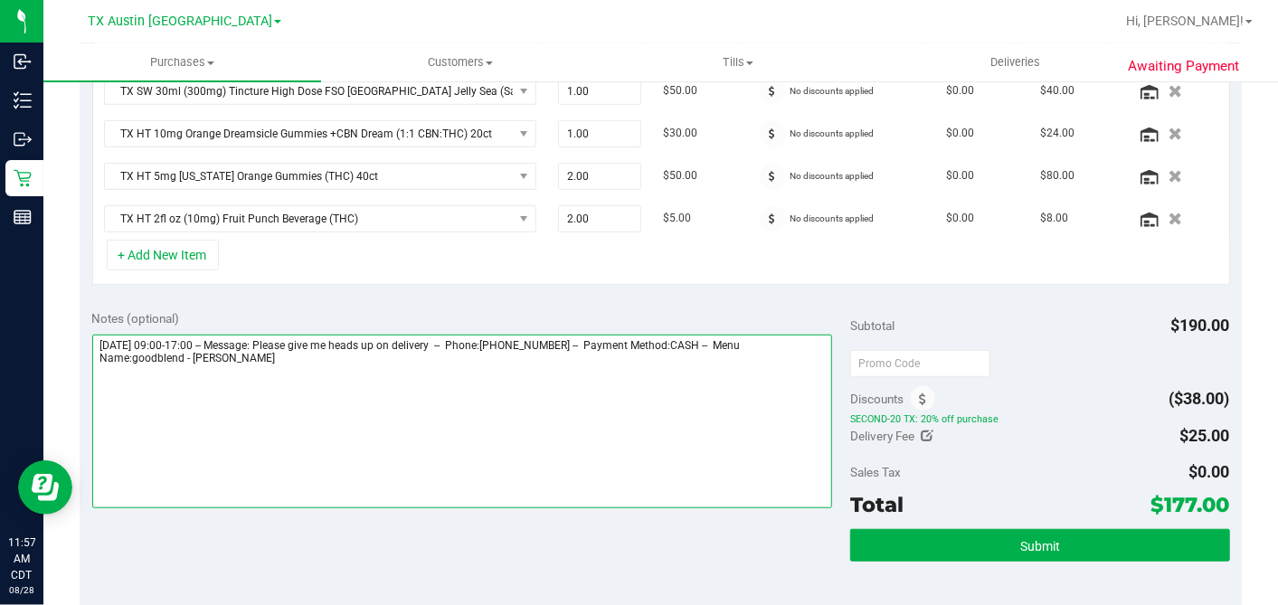
click at [399, 353] on textarea at bounding box center [462, 422] width 740 height 174
click at [273, 378] on textarea at bounding box center [462, 422] width 740 height 174
click at [284, 416] on textarea at bounding box center [462, 422] width 740 height 174
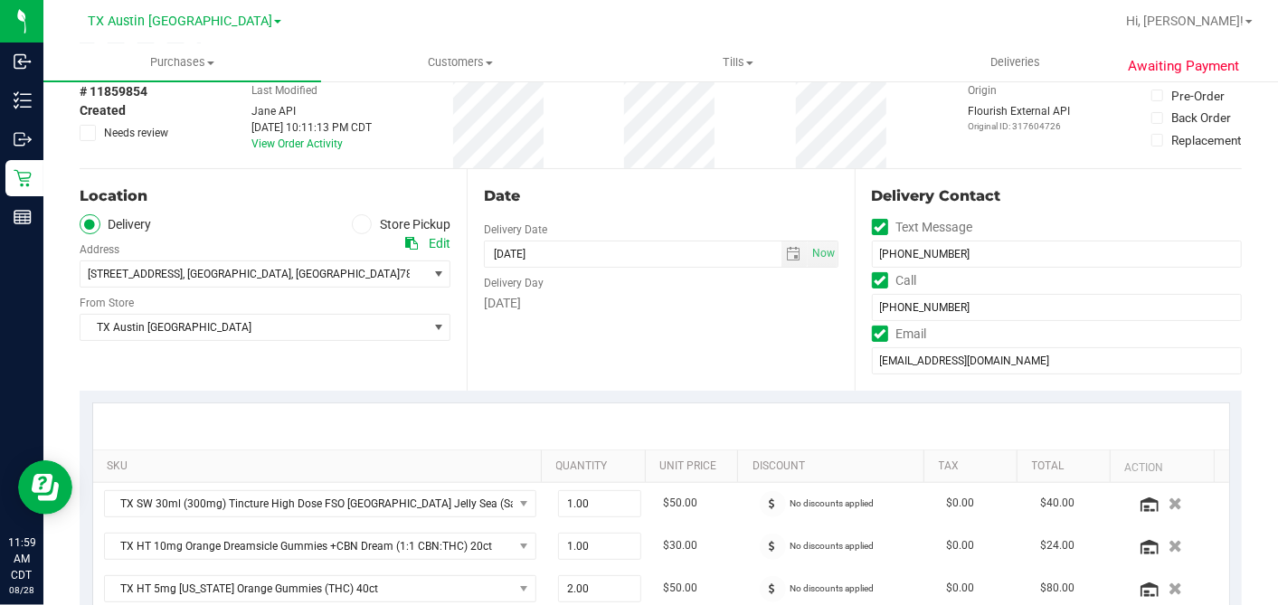
scroll to position [0, 0]
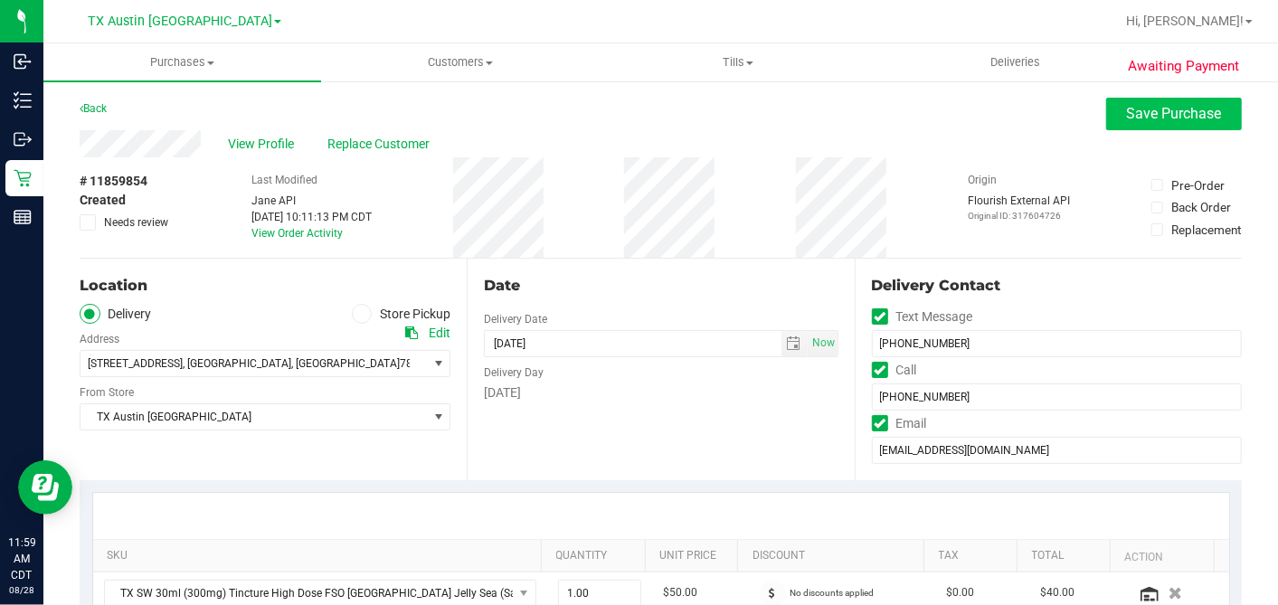
type textarea "[DATE] 09:00-17:00 -- Message: Please give me heads up on delivery -- Phone:[PH…"
click at [1106, 102] on button "Save Purchase" at bounding box center [1174, 114] width 136 height 33
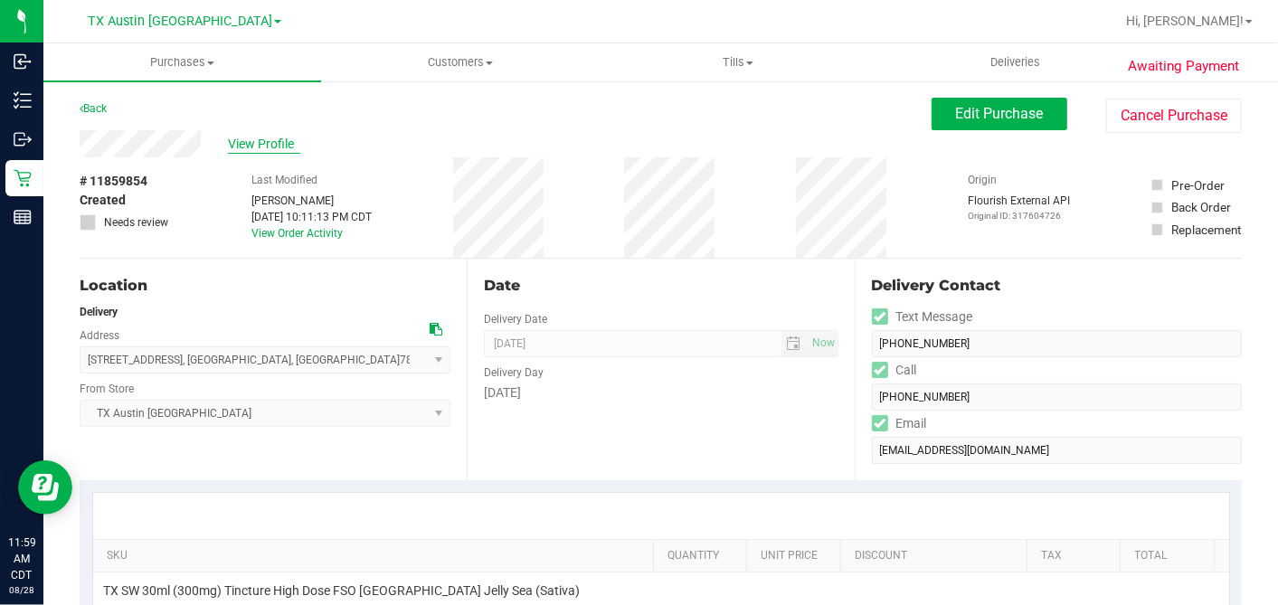
click at [255, 136] on span "View Profile" at bounding box center [264, 144] width 72 height 19
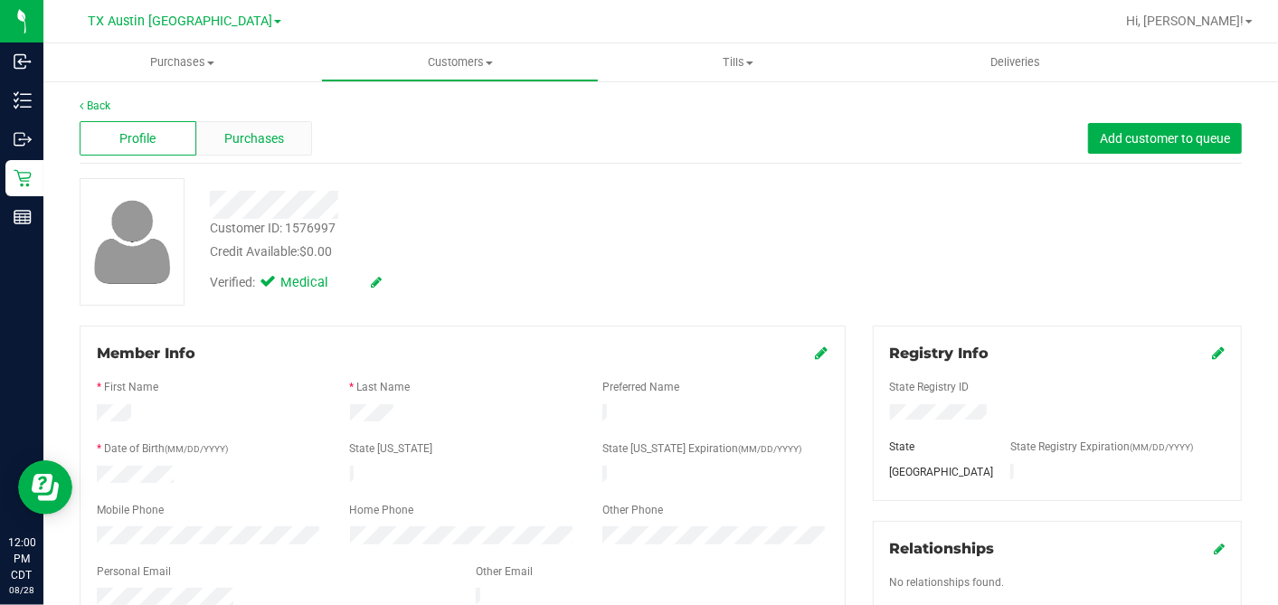
click at [294, 148] on div "Purchases" at bounding box center [254, 138] width 117 height 34
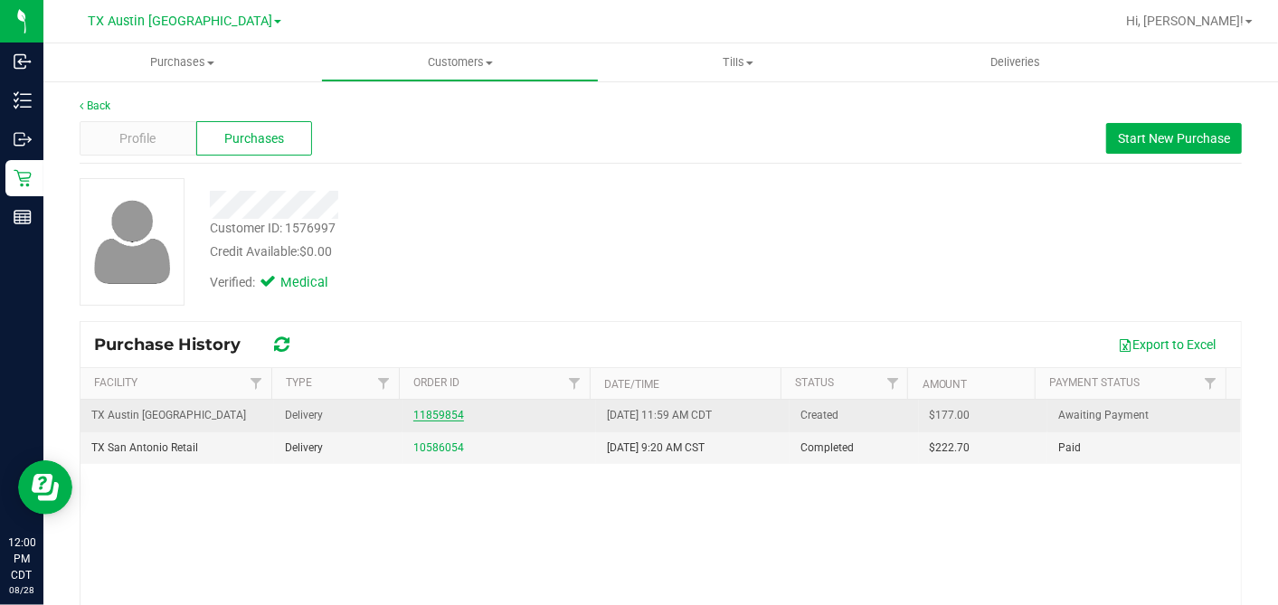
click at [441, 416] on link "11859854" at bounding box center [438, 415] width 51 height 13
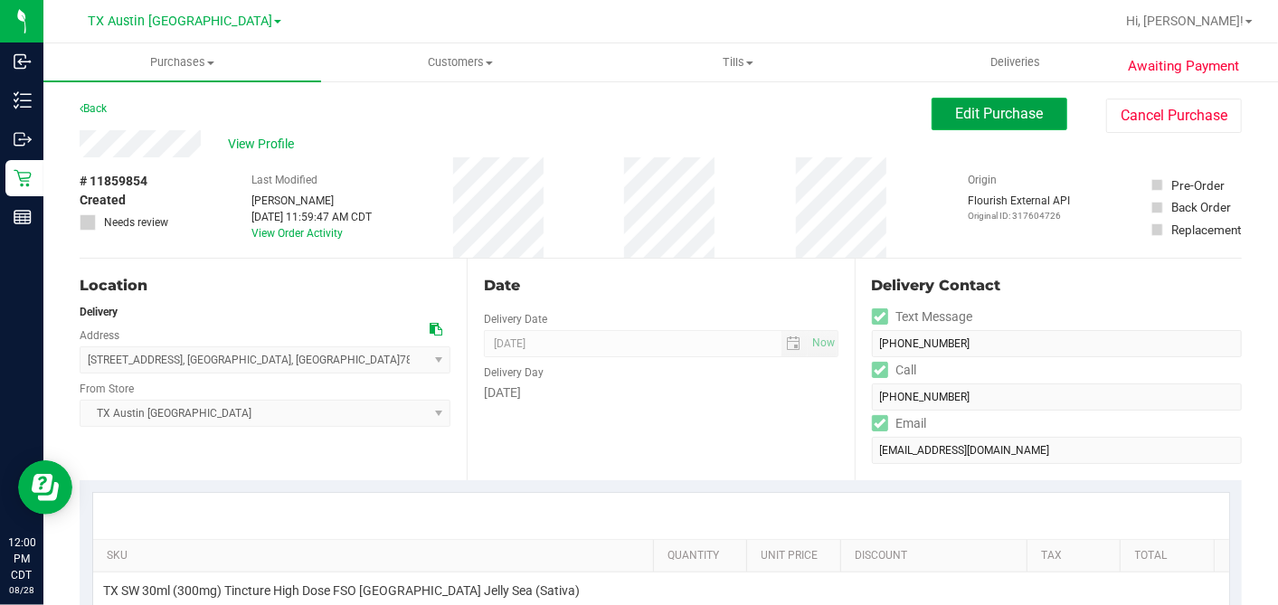
click at [981, 117] on span "Edit Purchase" at bounding box center [1000, 113] width 88 height 17
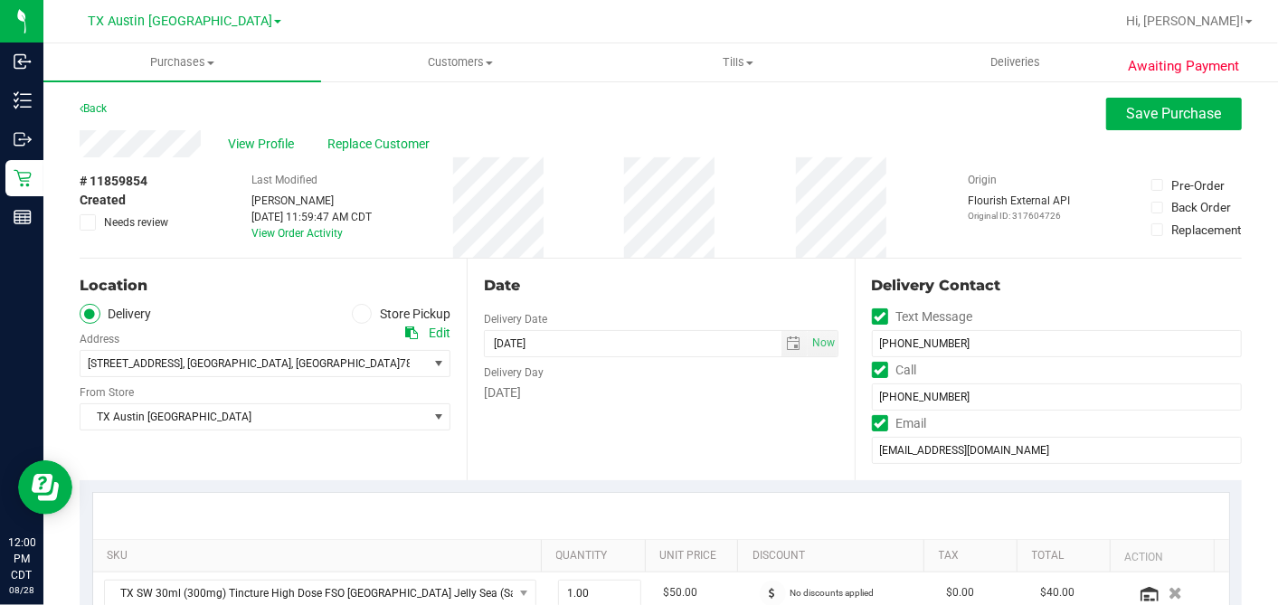
click at [89, 222] on icon at bounding box center [88, 222] width 12 height 0
click at [0, 0] on input "Needs review" at bounding box center [0, 0] width 0 height 0
click at [643, 263] on div "Date Delivery Date [DATE] Now [DATE] 07:00 AM Now Delivery Day [DATE]" at bounding box center [660, 370] width 387 height 222
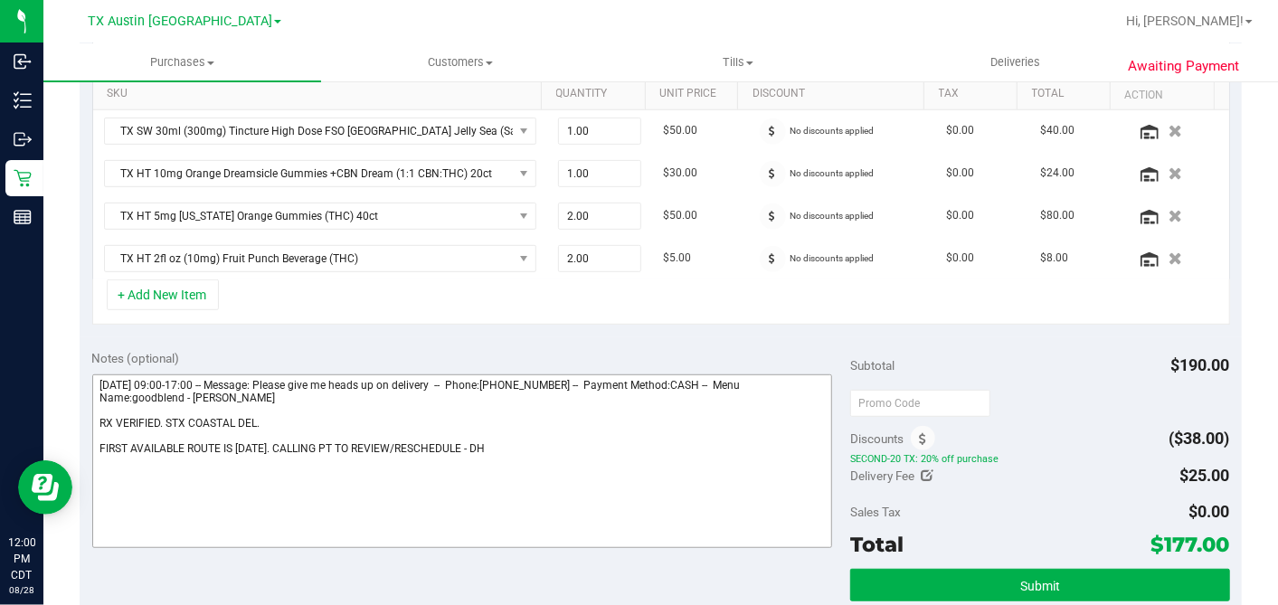
scroll to position [602, 0]
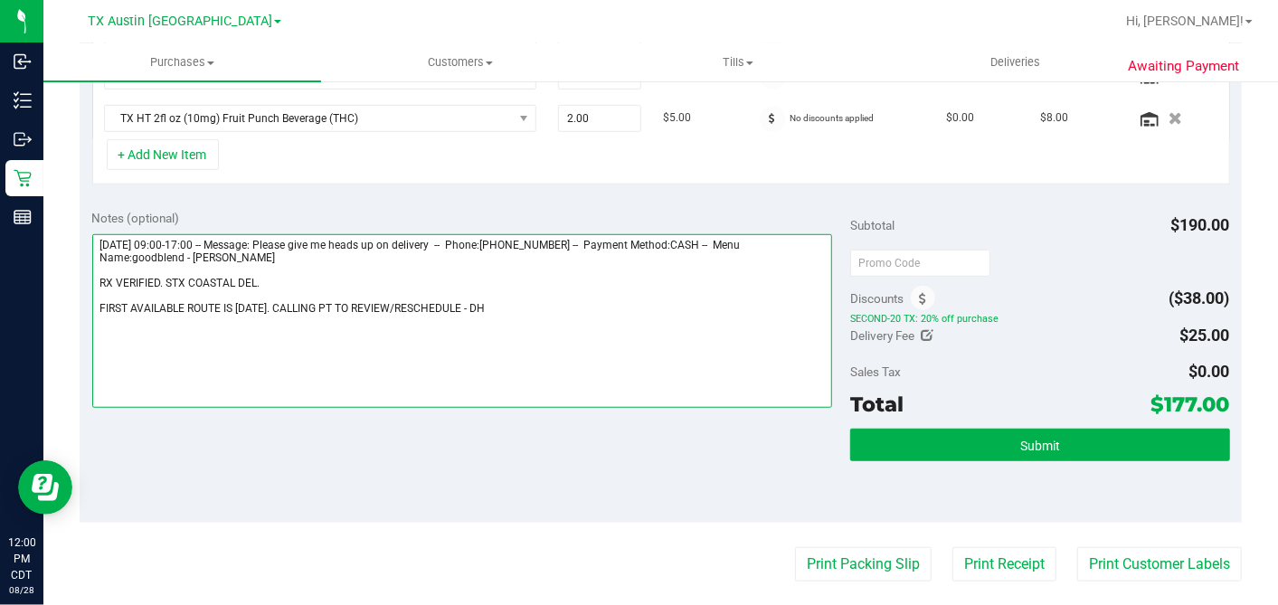
click at [471, 299] on textarea at bounding box center [462, 321] width 740 height 174
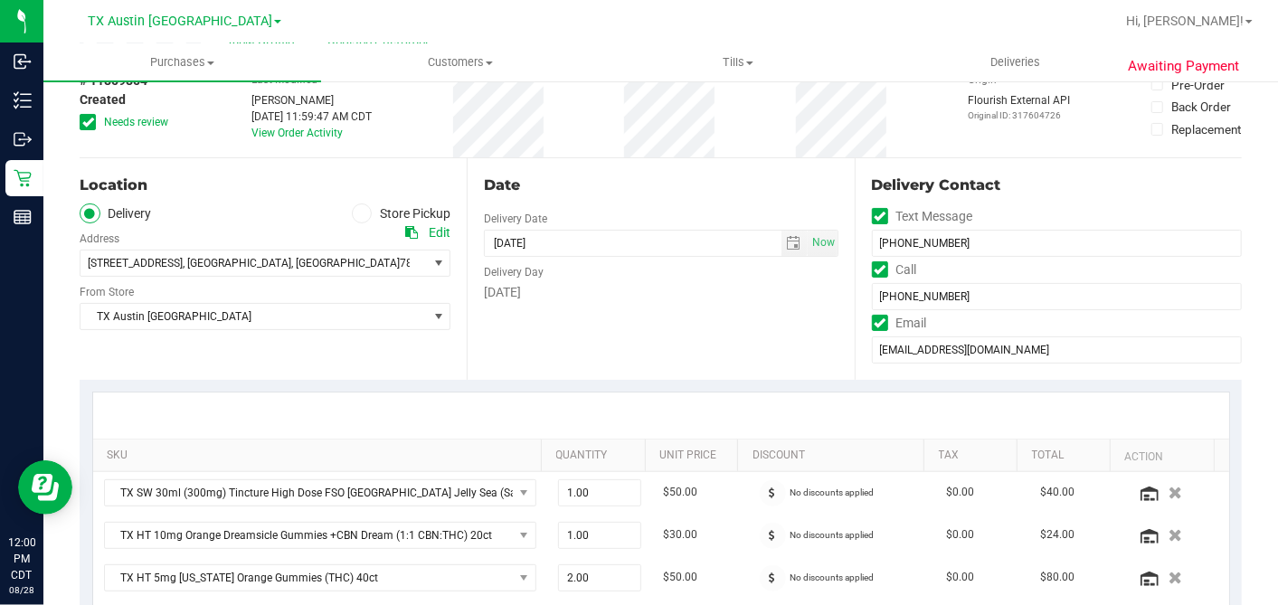
scroll to position [0, 0]
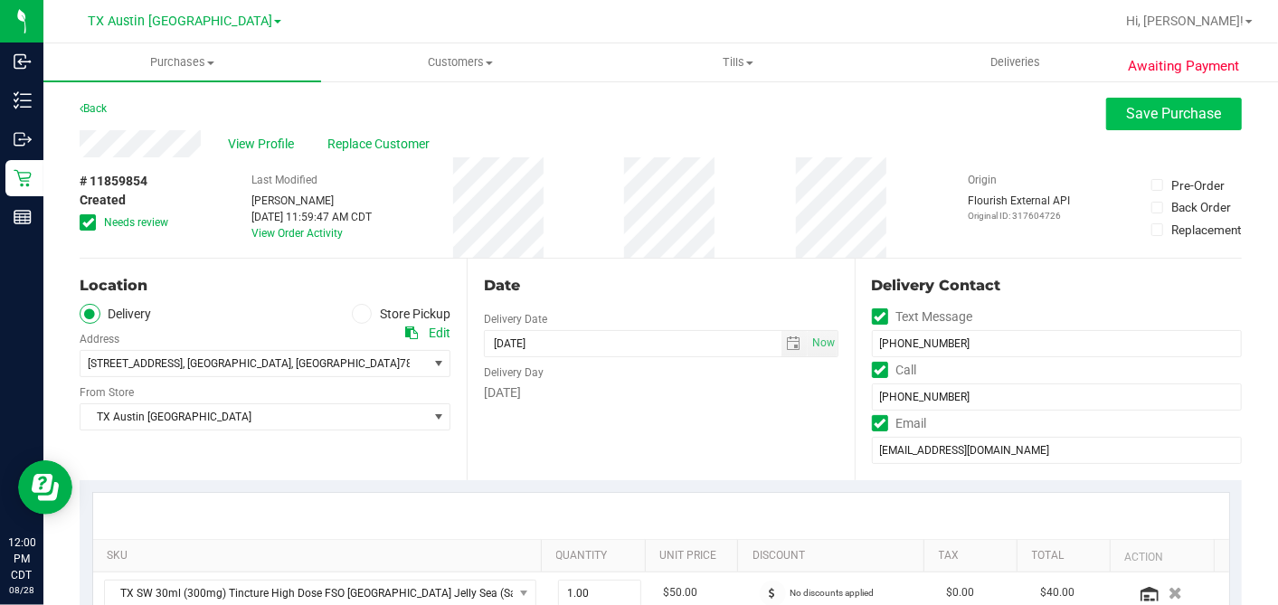
type textarea "[DATE] 09:00-17:00 -- Message: Please give me heads up on delivery -- Phone:[PH…"
drag, startPoint x: 1125, startPoint y: 122, endPoint x: 1120, endPoint y: 134, distance: 12.6
click at [1125, 125] on button "Save Purchase" at bounding box center [1174, 114] width 136 height 33
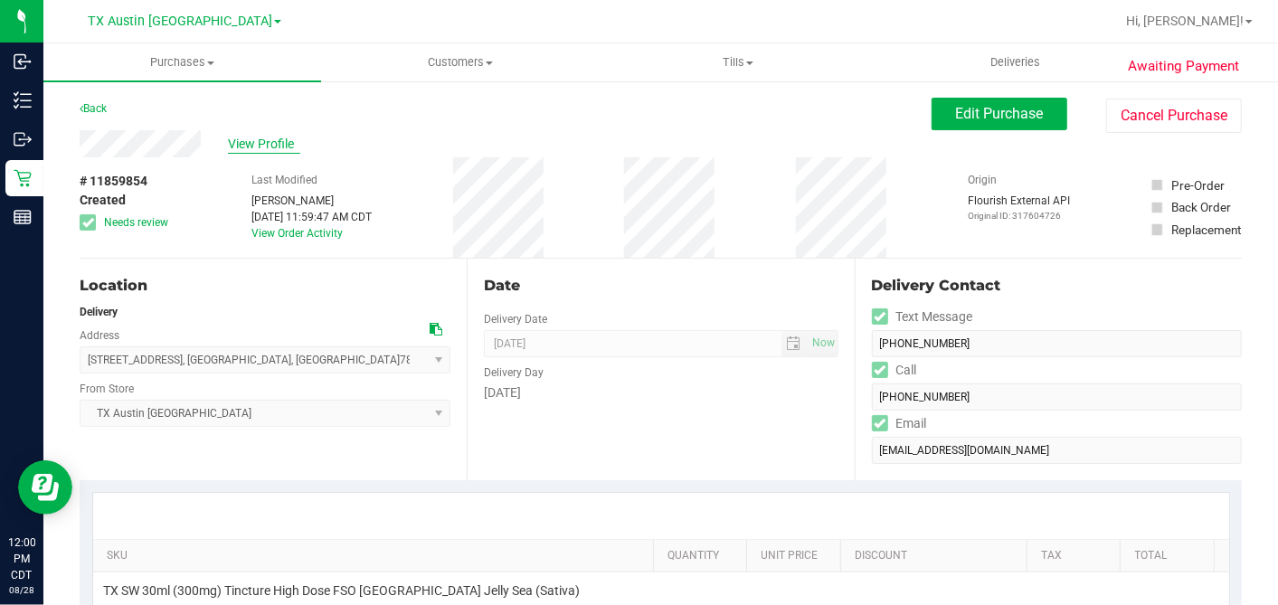
click at [229, 135] on span "View Profile" at bounding box center [264, 144] width 72 height 19
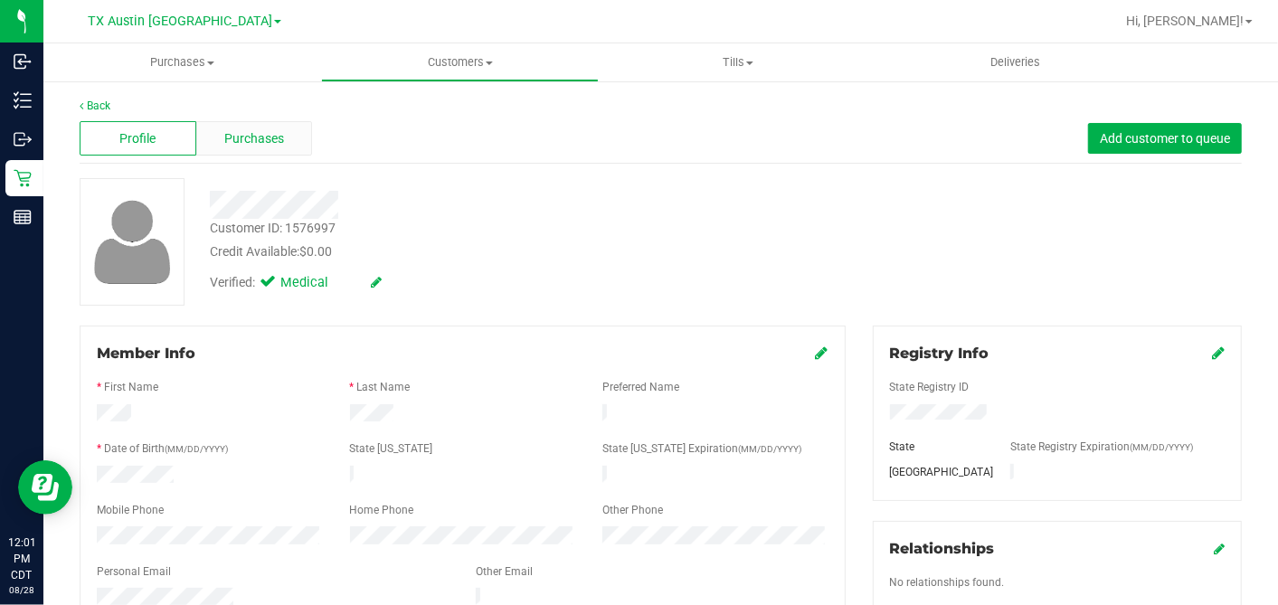
click at [289, 142] on div "Purchases" at bounding box center [254, 138] width 117 height 34
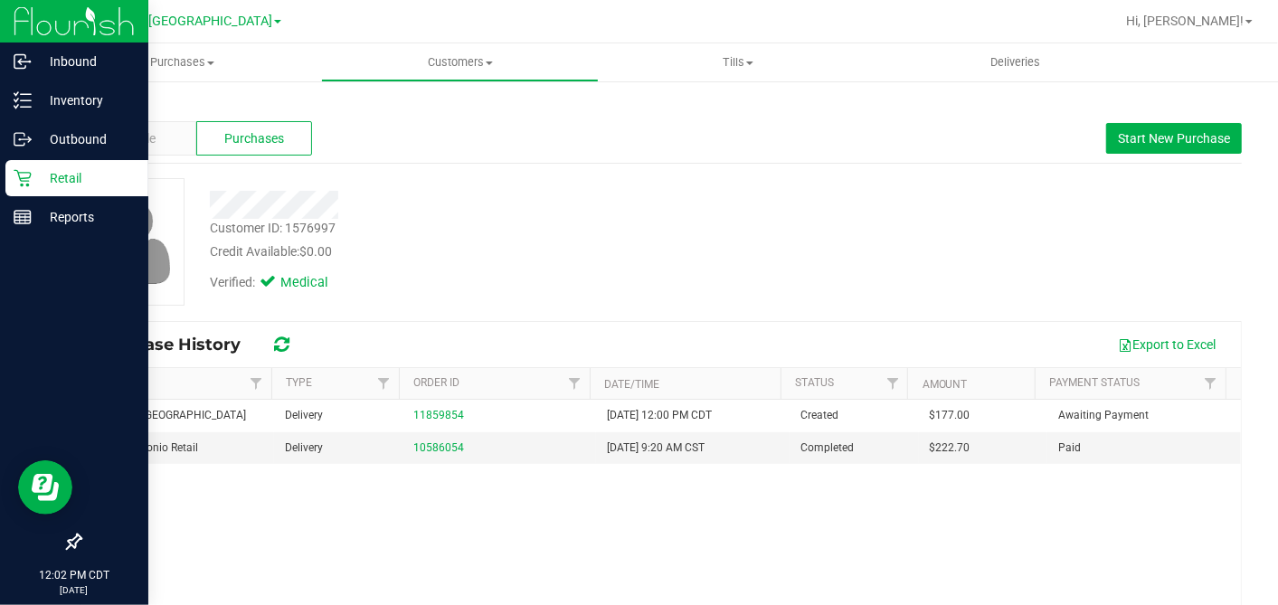
click at [39, 184] on p "Retail" at bounding box center [86, 178] width 108 height 22
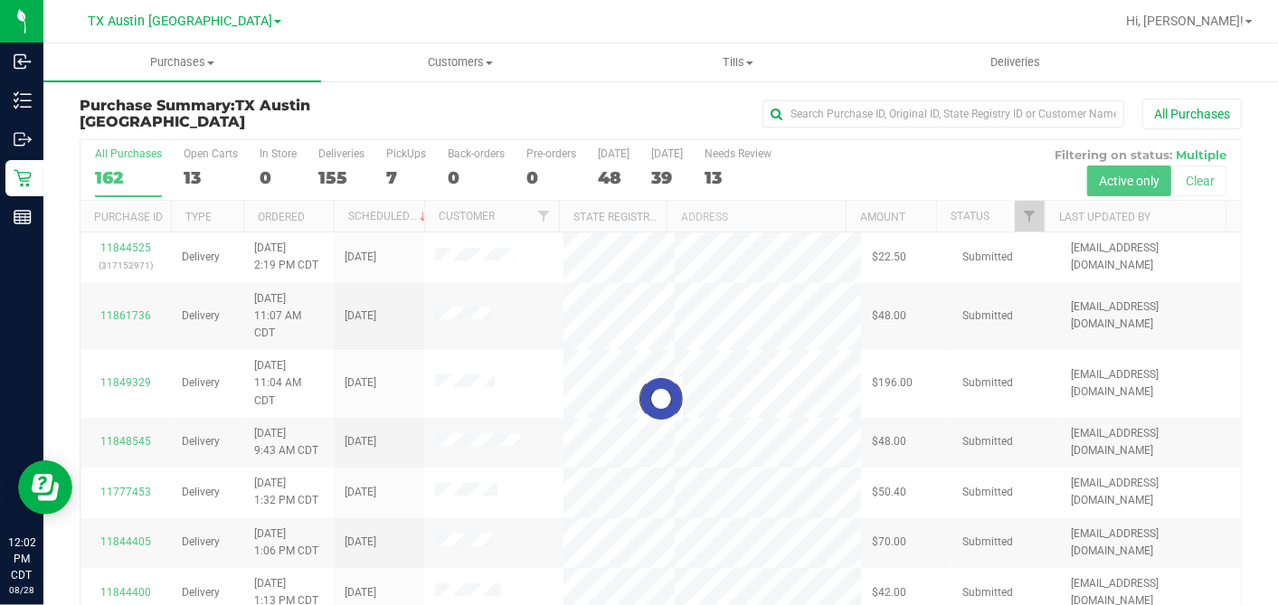
click at [191, 171] on div at bounding box center [660, 398] width 1160 height 516
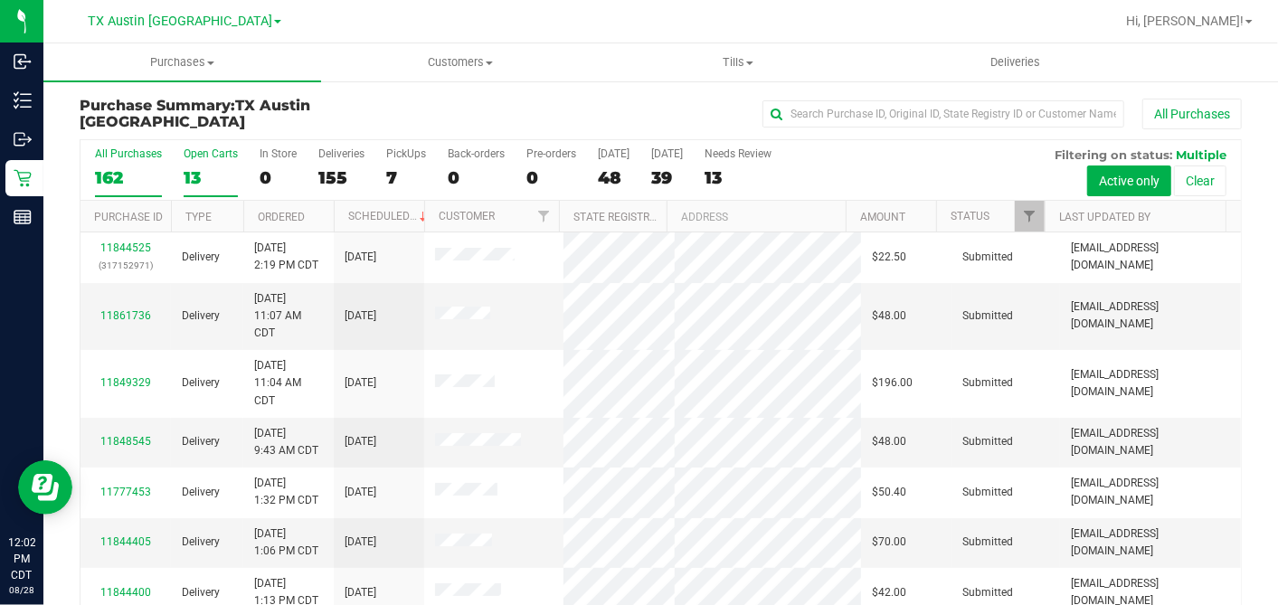
click at [219, 174] on div "13" at bounding box center [211, 177] width 54 height 21
click at [0, 0] on input "Open Carts 13" at bounding box center [0, 0] width 0 height 0
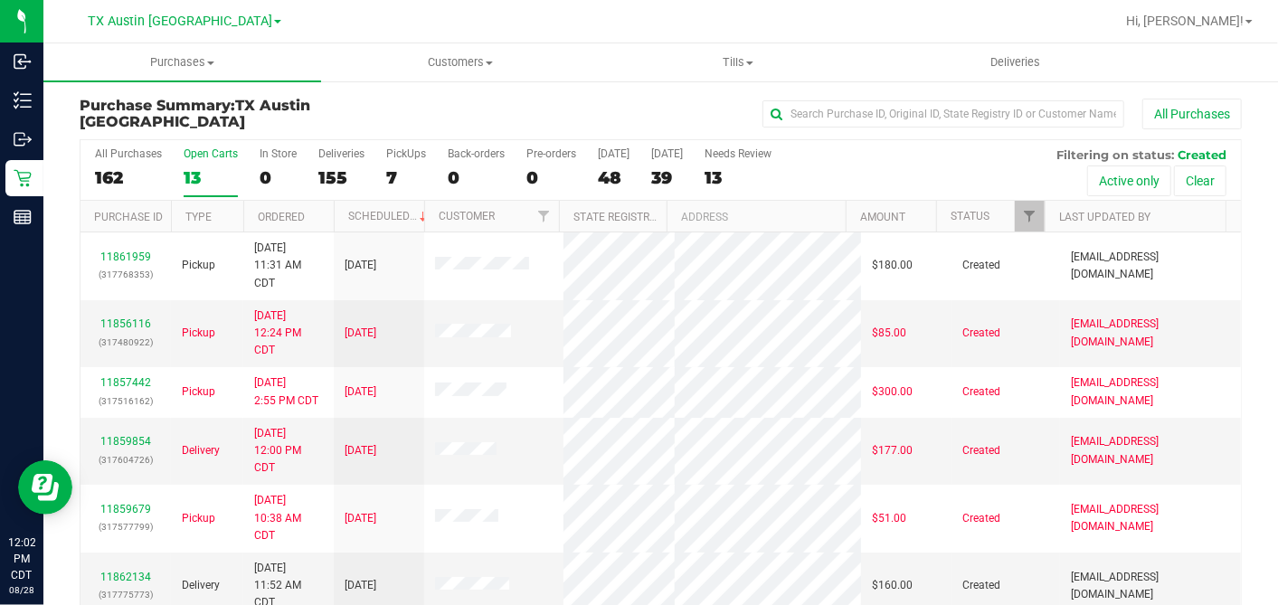
click at [322, 209] on th "Ordered" at bounding box center [288, 217] width 90 height 32
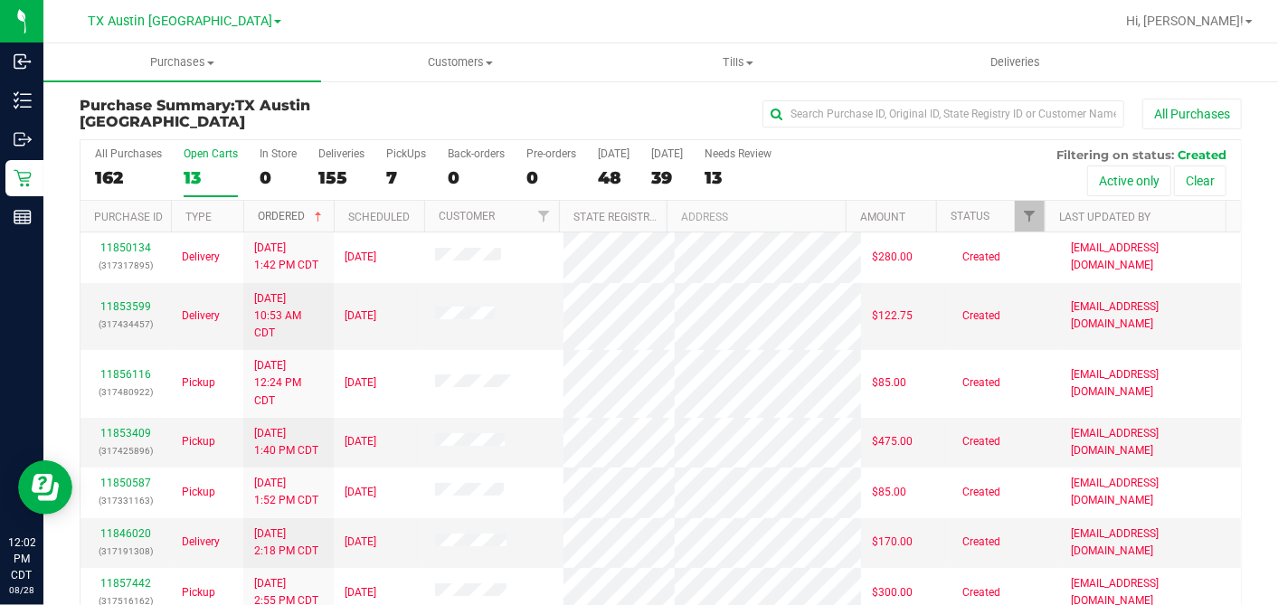
click at [322, 210] on span at bounding box center [318, 217] width 14 height 14
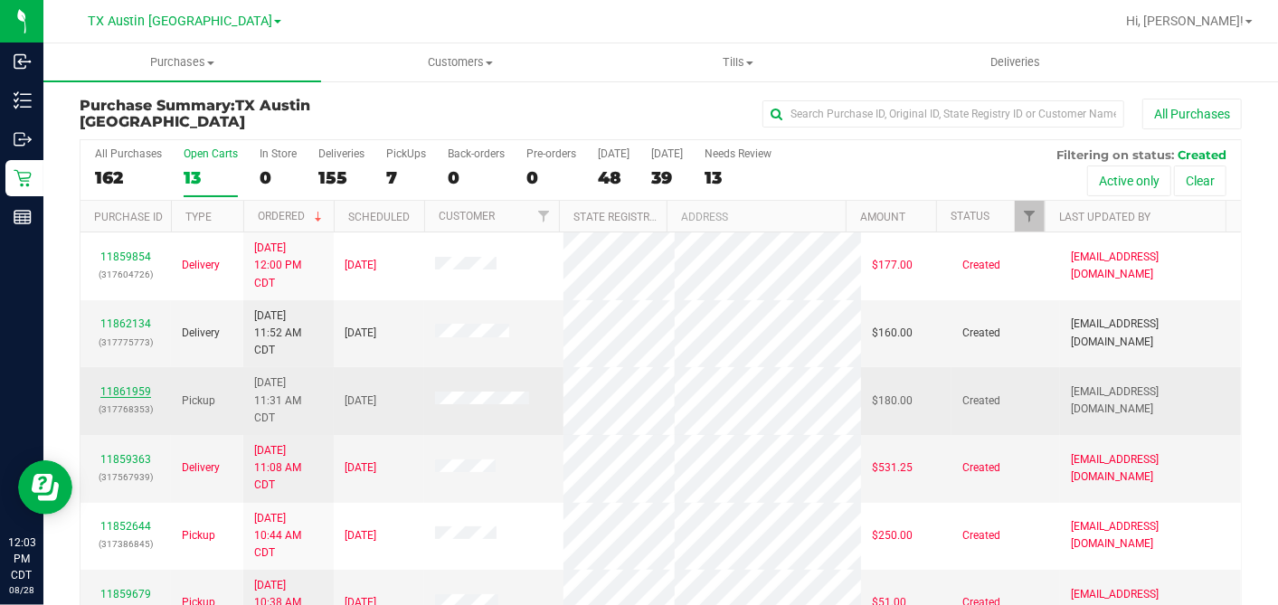
click at [131, 385] on link "11861959" at bounding box center [125, 391] width 51 height 13
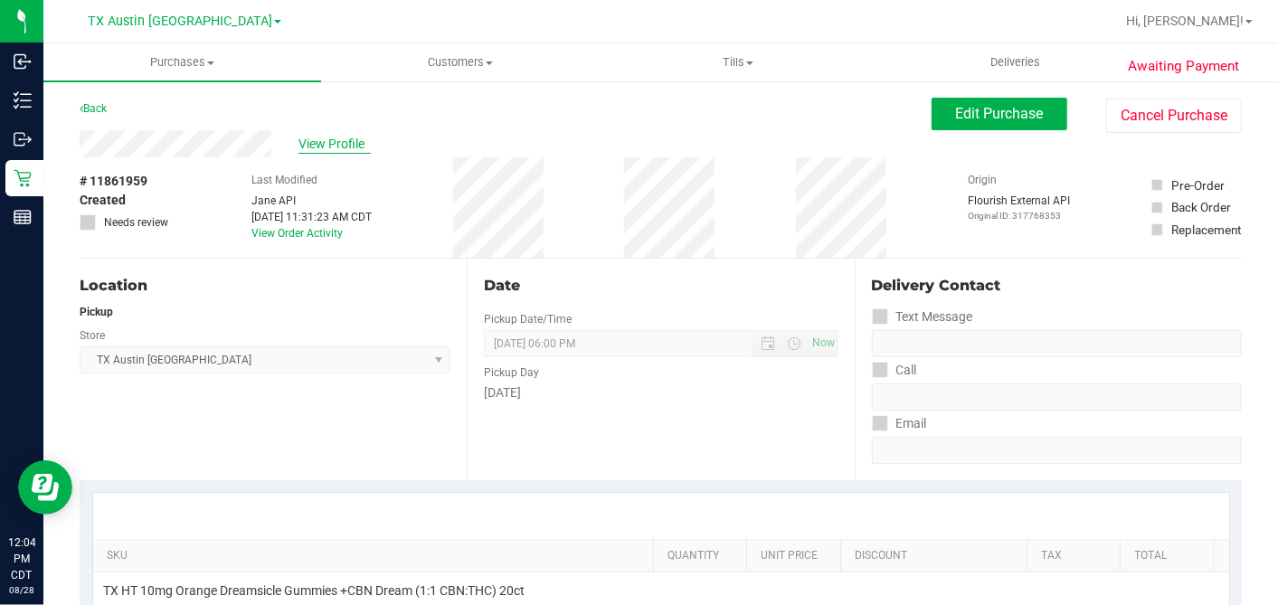
click at [320, 146] on span "View Profile" at bounding box center [334, 144] width 72 height 19
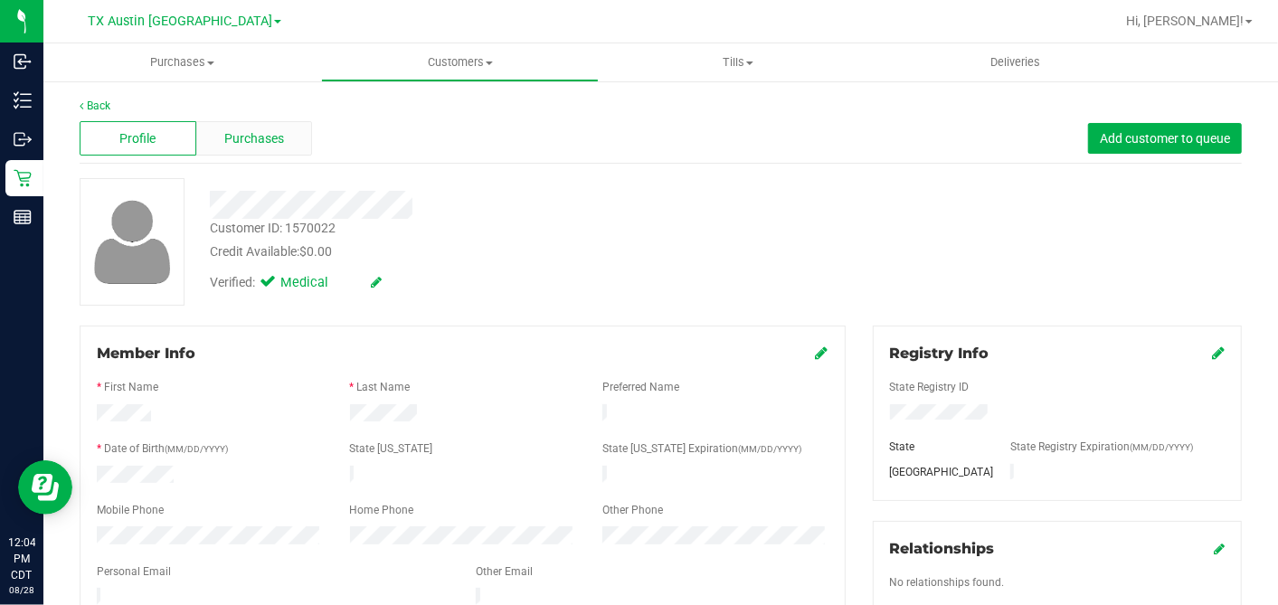
click at [274, 129] on span "Purchases" at bounding box center [254, 138] width 60 height 19
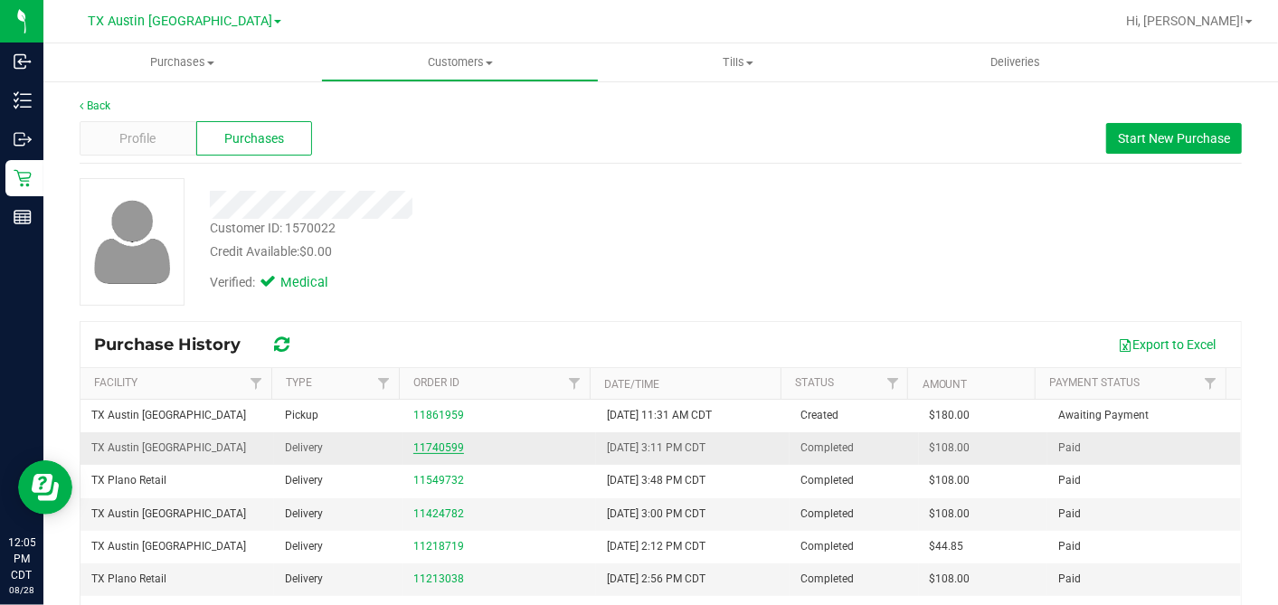
click at [436, 447] on link "11740599" at bounding box center [438, 447] width 51 height 13
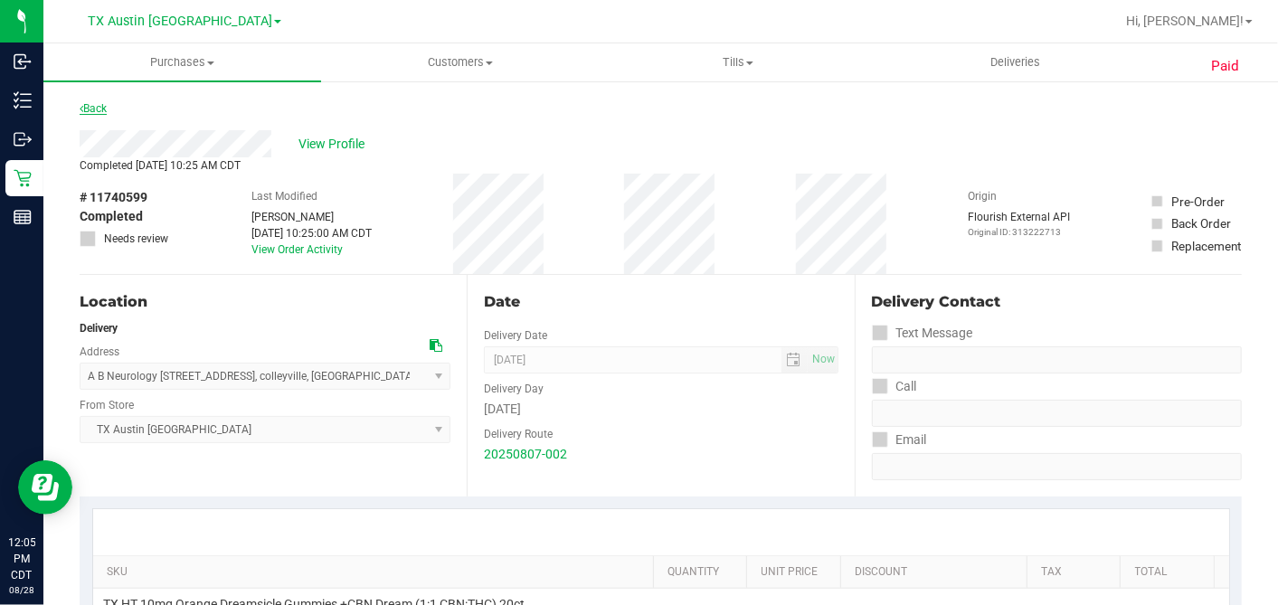
click at [98, 108] on link "Back" at bounding box center [93, 108] width 27 height 13
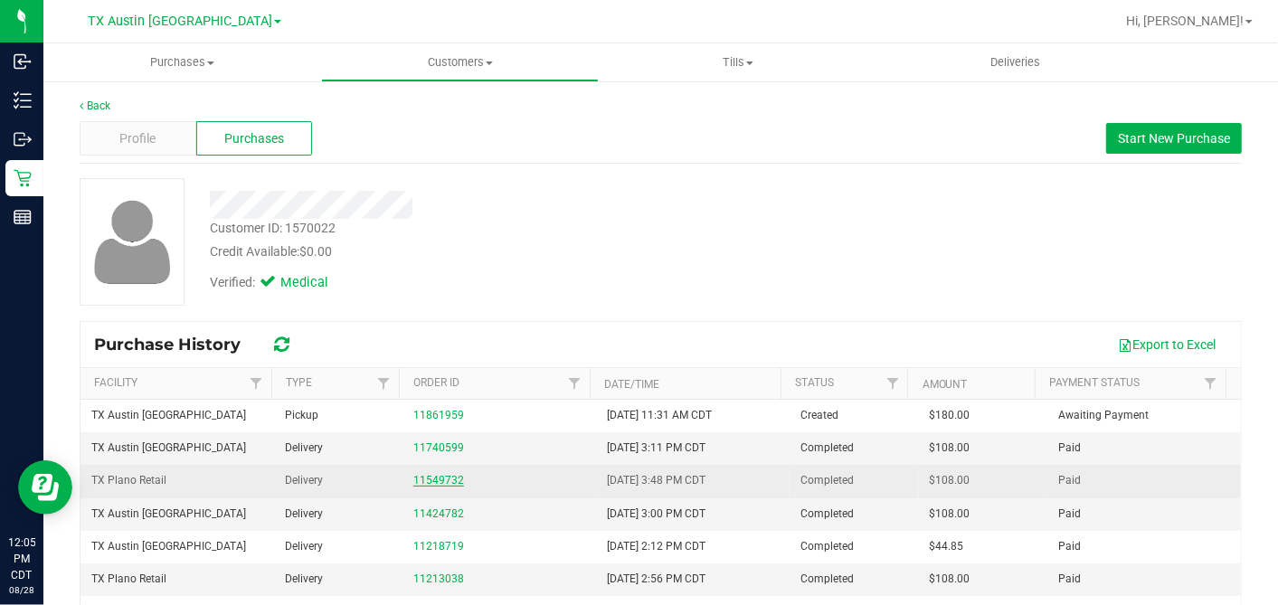
click at [440, 476] on link "11549732" at bounding box center [438, 480] width 51 height 13
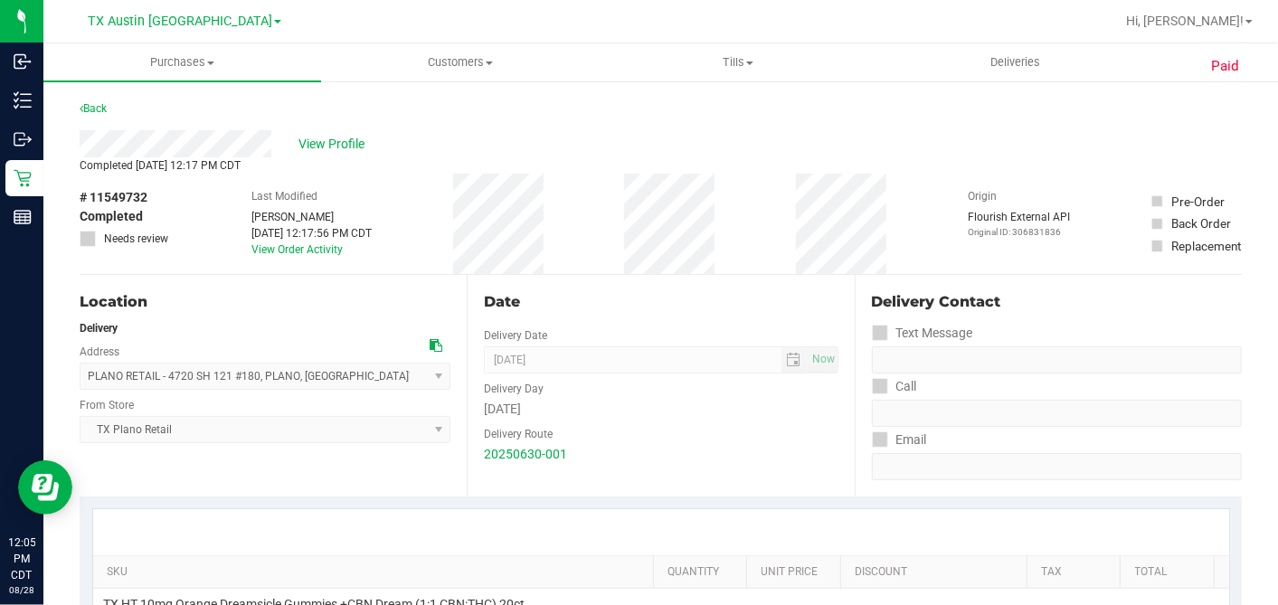
click at [97, 112] on link "Back" at bounding box center [93, 108] width 27 height 13
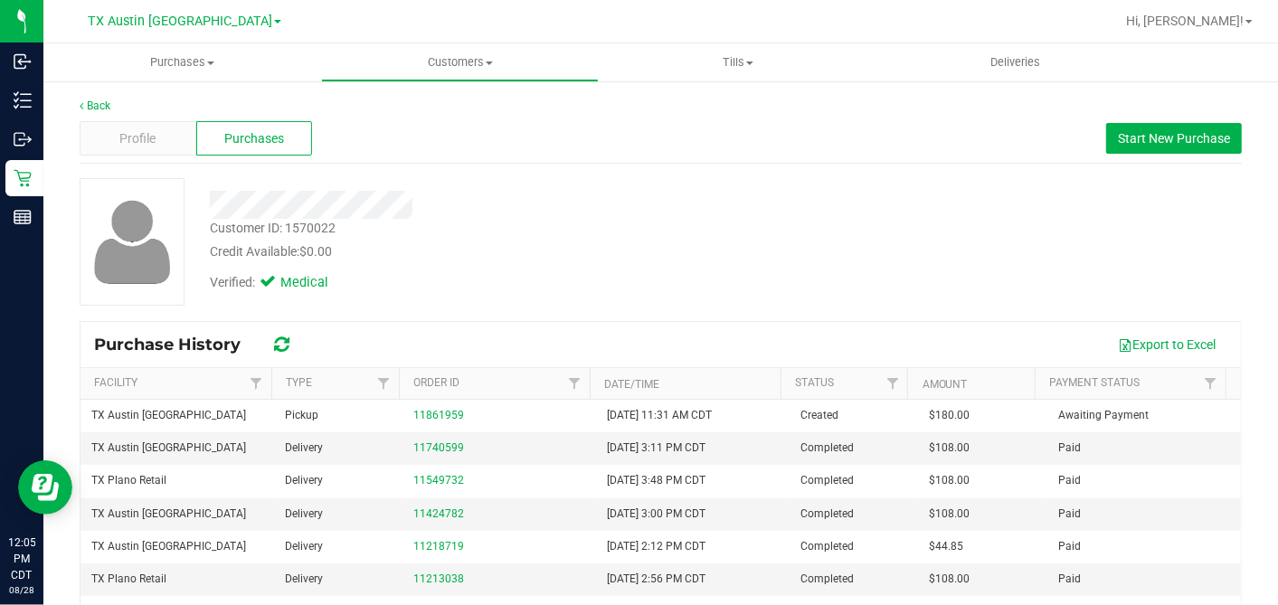
scroll to position [201, 0]
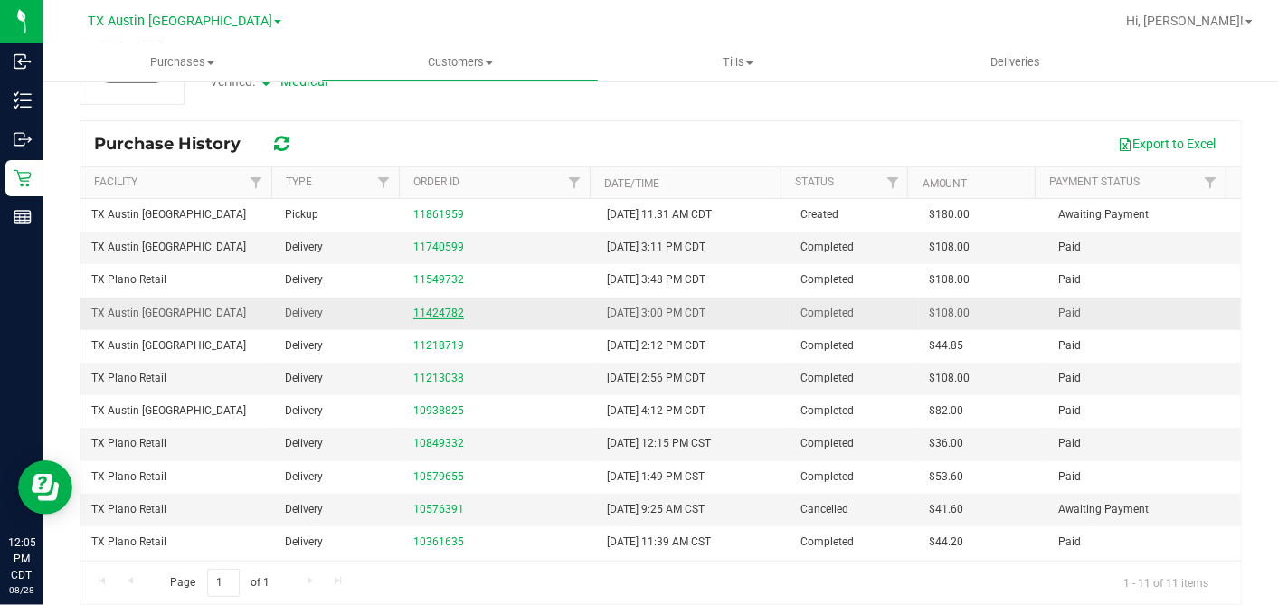
click at [444, 307] on link "11424782" at bounding box center [438, 313] width 51 height 13
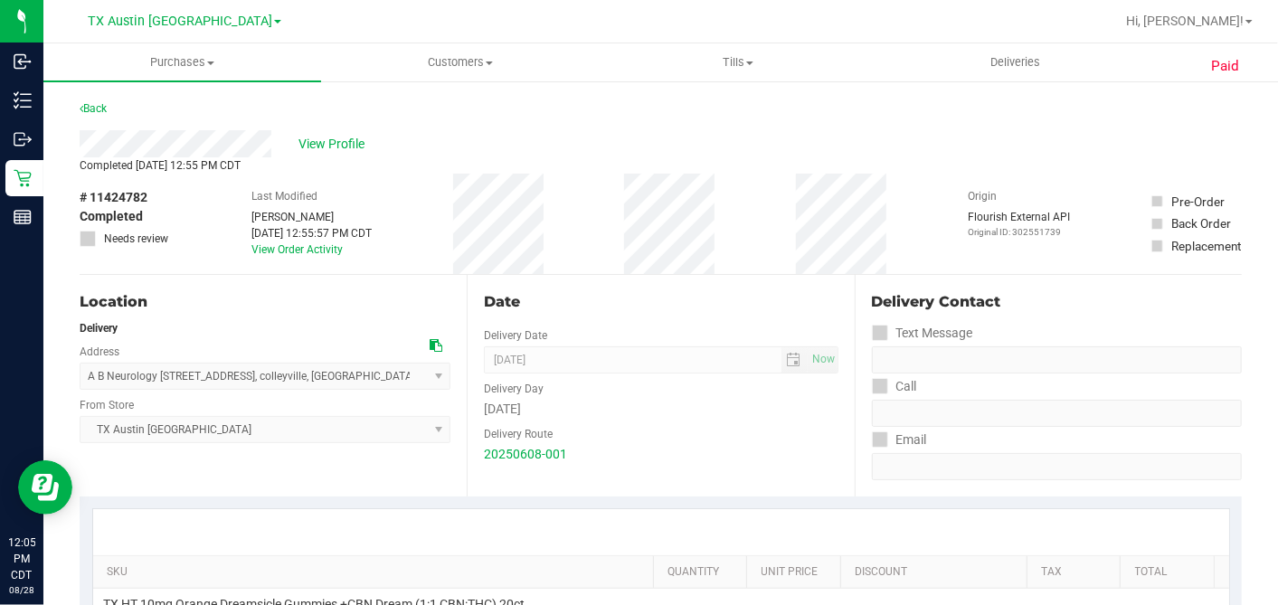
click at [318, 154] on div "View Profile" at bounding box center [661, 143] width 1162 height 27
click at [320, 146] on span "View Profile" at bounding box center [334, 144] width 72 height 19
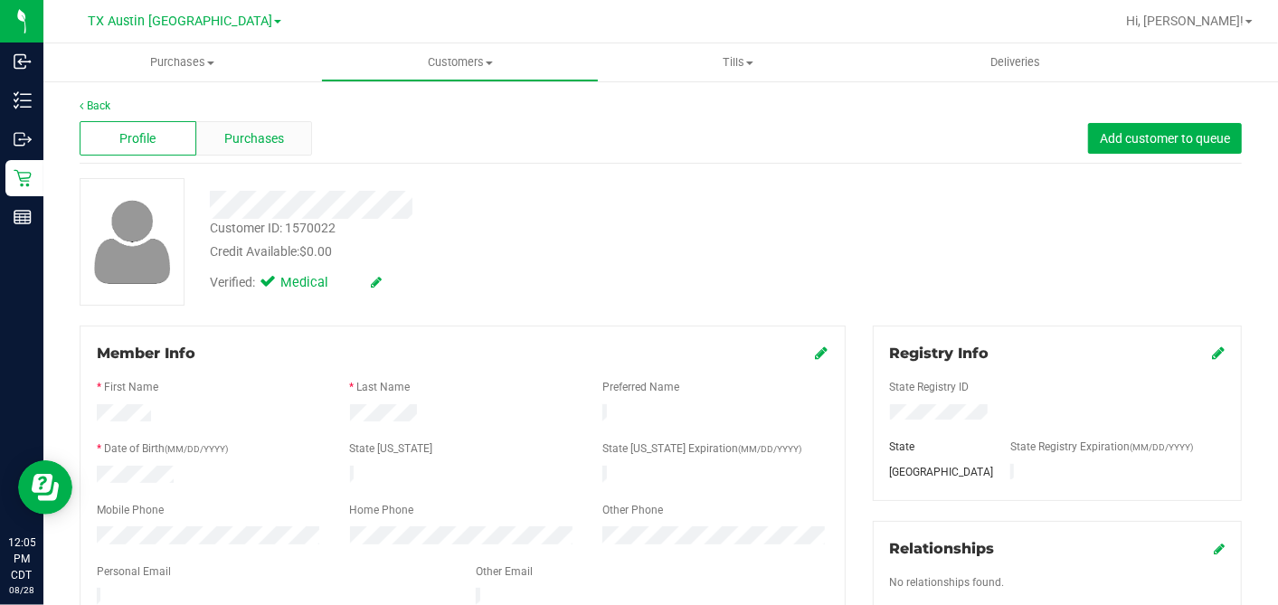
click at [283, 130] on div "Purchases" at bounding box center [254, 138] width 117 height 34
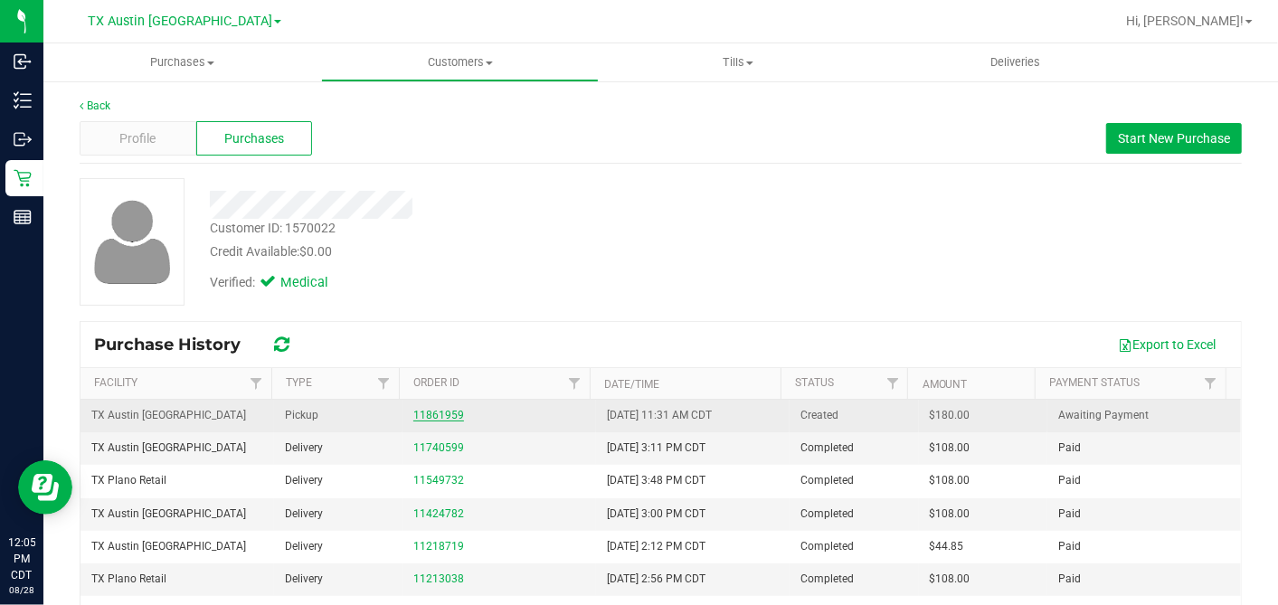
click at [445, 411] on link "11861959" at bounding box center [438, 415] width 51 height 13
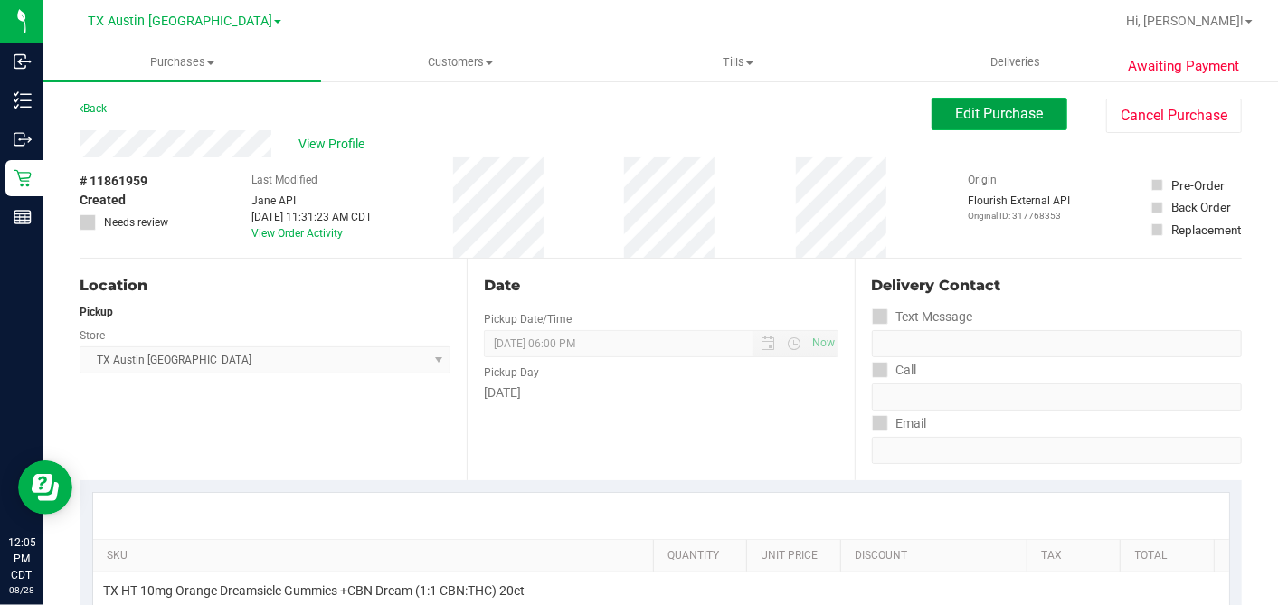
click at [958, 107] on span "Edit Purchase" at bounding box center [1000, 113] width 88 height 17
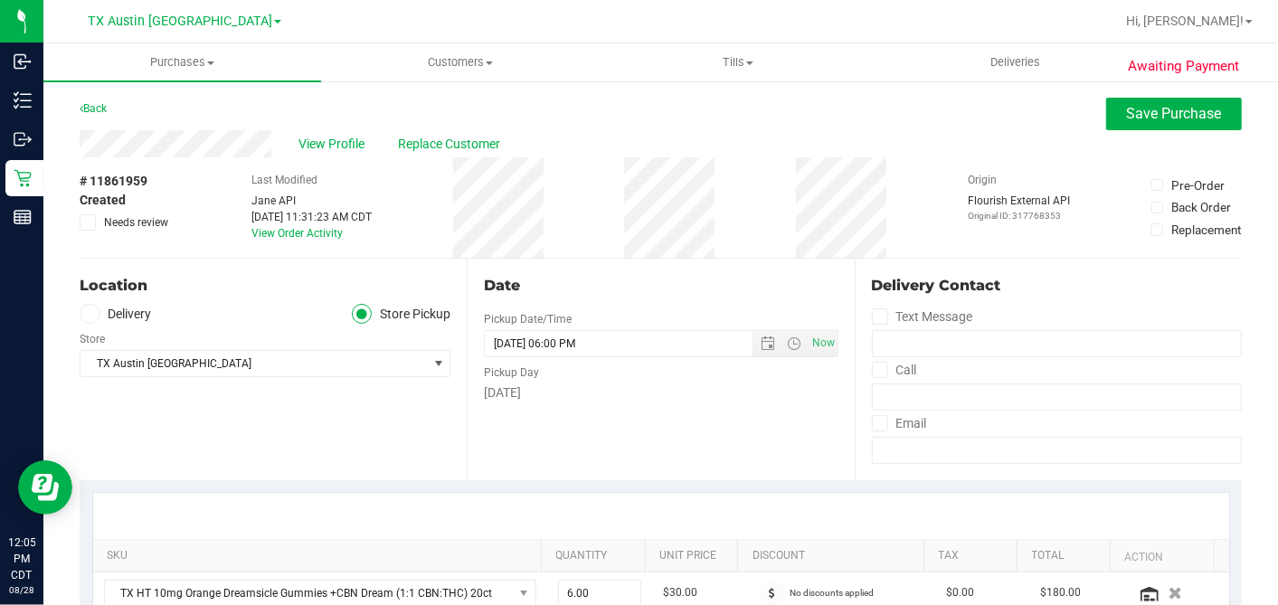
click at [105, 310] on label "Delivery" at bounding box center [116, 314] width 72 height 21
click at [0, 0] on input "Delivery" at bounding box center [0, 0] width 0 height 0
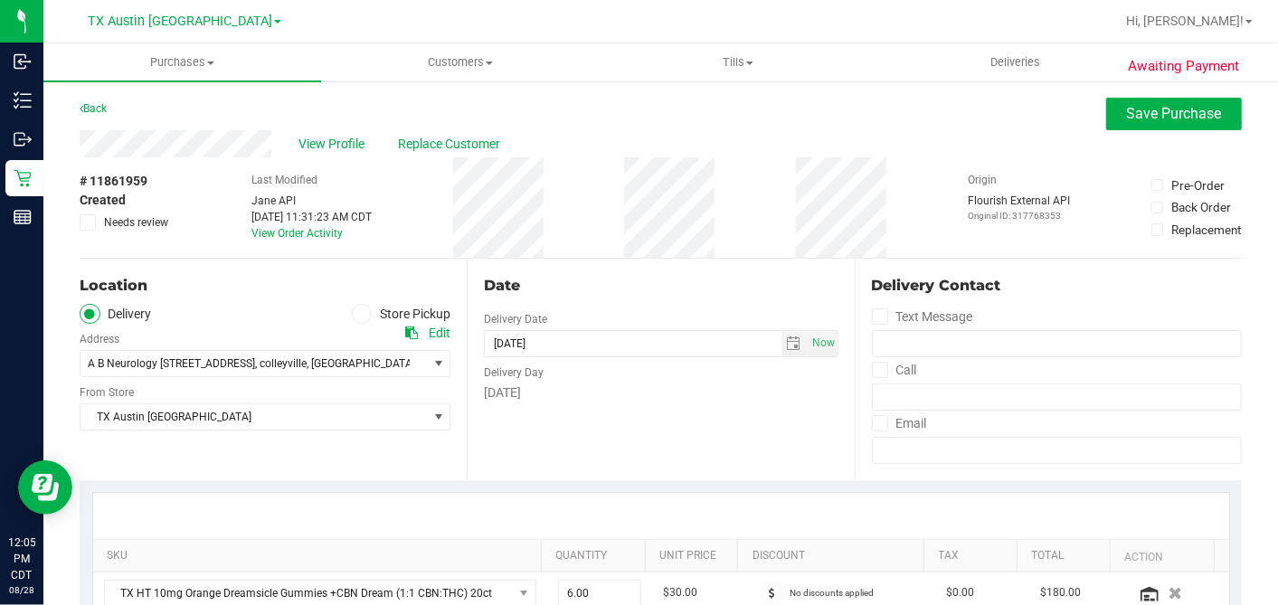
click at [781, 417] on div "Date Delivery Date [DATE] Now [DATE] 06:00 PM Now Delivery Day [DATE]" at bounding box center [660, 370] width 387 height 222
click at [273, 351] on span "A B Neurology [STREET_ADDRESS] , [GEOGRAPHIC_DATA] , [GEOGRAPHIC_DATA] 76034" at bounding box center [244, 363] width 329 height 25
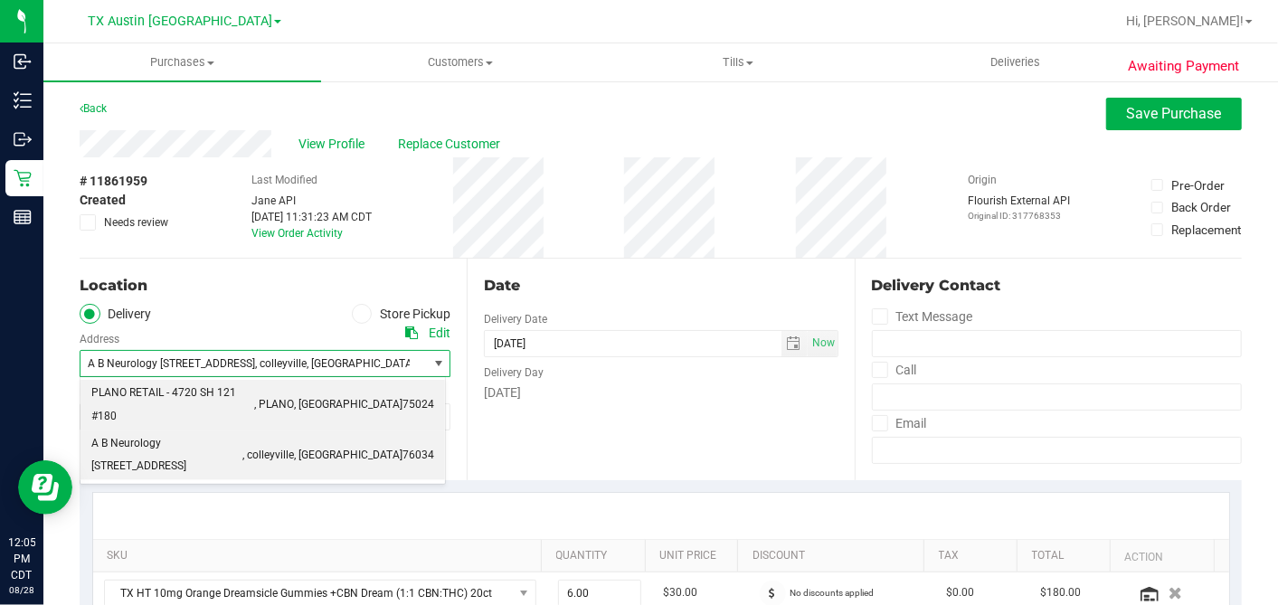
click at [208, 392] on span "PLANO RETAIL - 4720 SH 121 #180" at bounding box center [172, 405] width 163 height 46
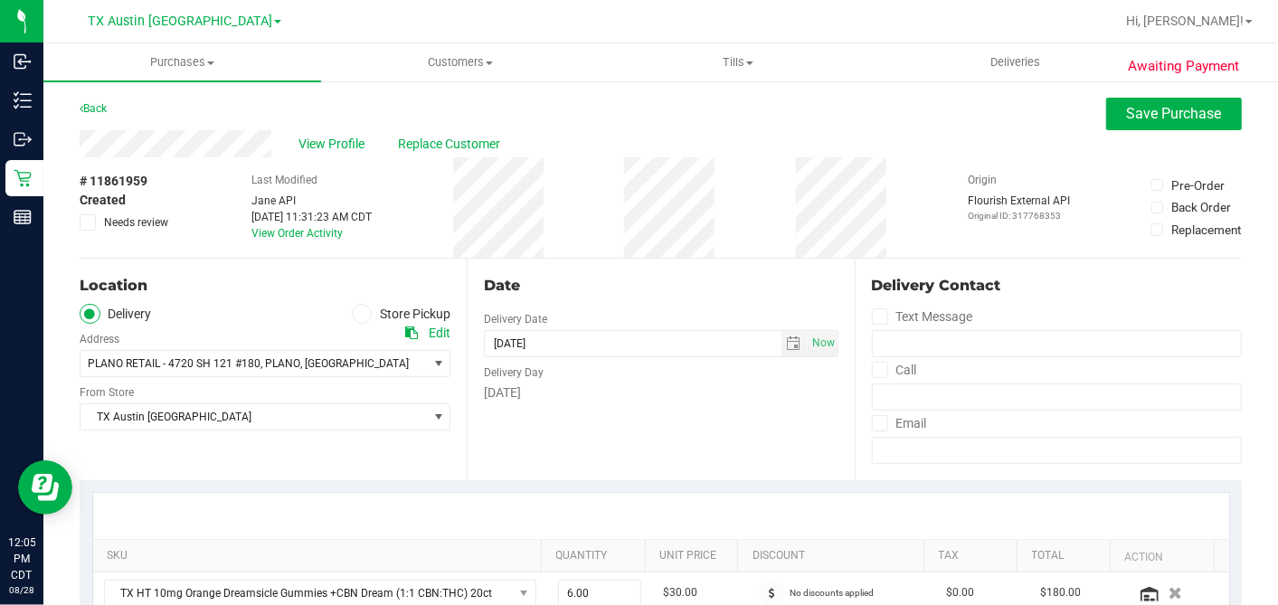
click at [622, 484] on div "SKU Quantity Unit Price Discount Tax Total Action TX HT 10mg Orange Dreamsicle …" at bounding box center [661, 576] width 1162 height 192
click at [317, 410] on span "TX Austin [GEOGRAPHIC_DATA]" at bounding box center [253, 416] width 346 height 25
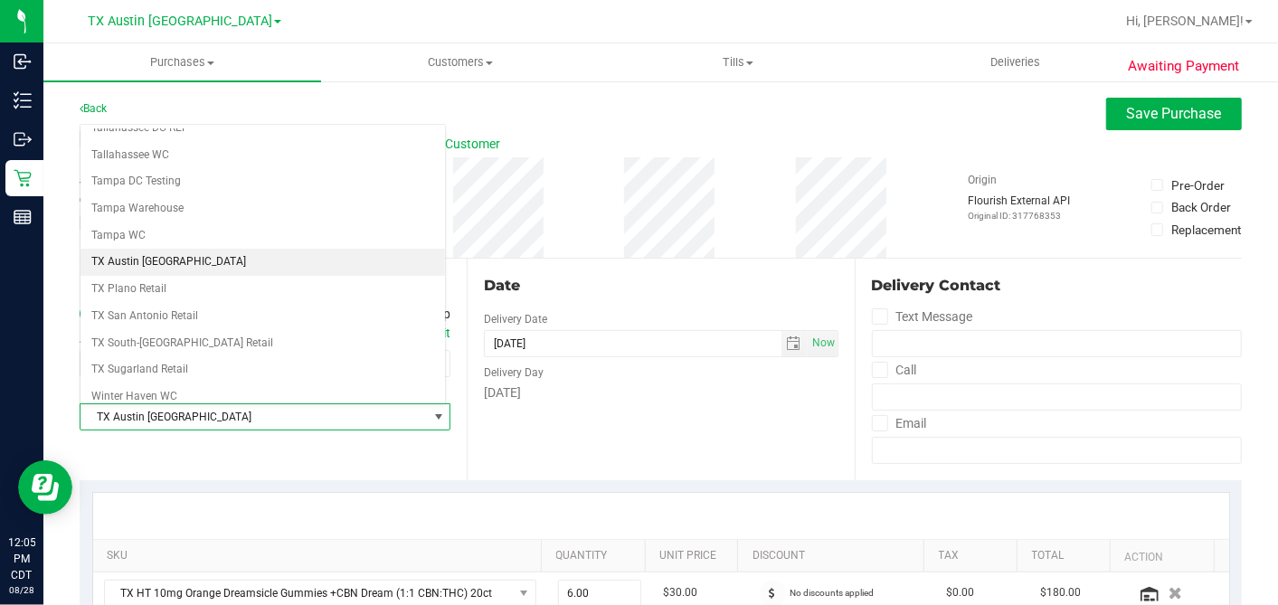
scroll to position [1286, 0]
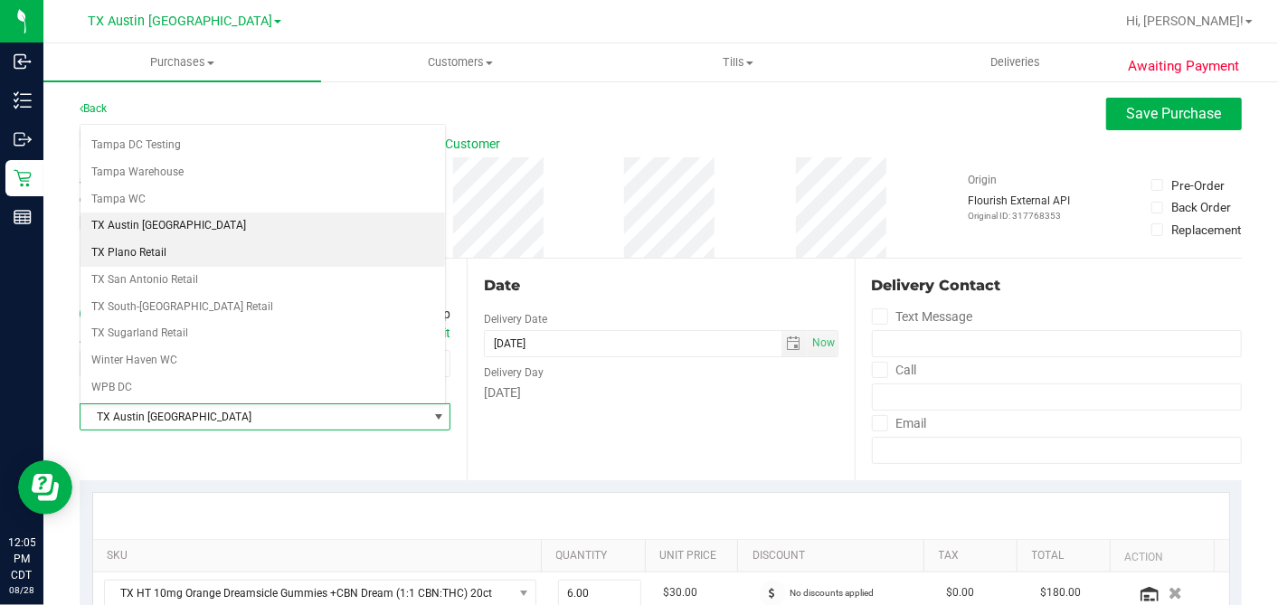
click at [212, 240] on li "TX Plano Retail" at bounding box center [262, 253] width 364 height 27
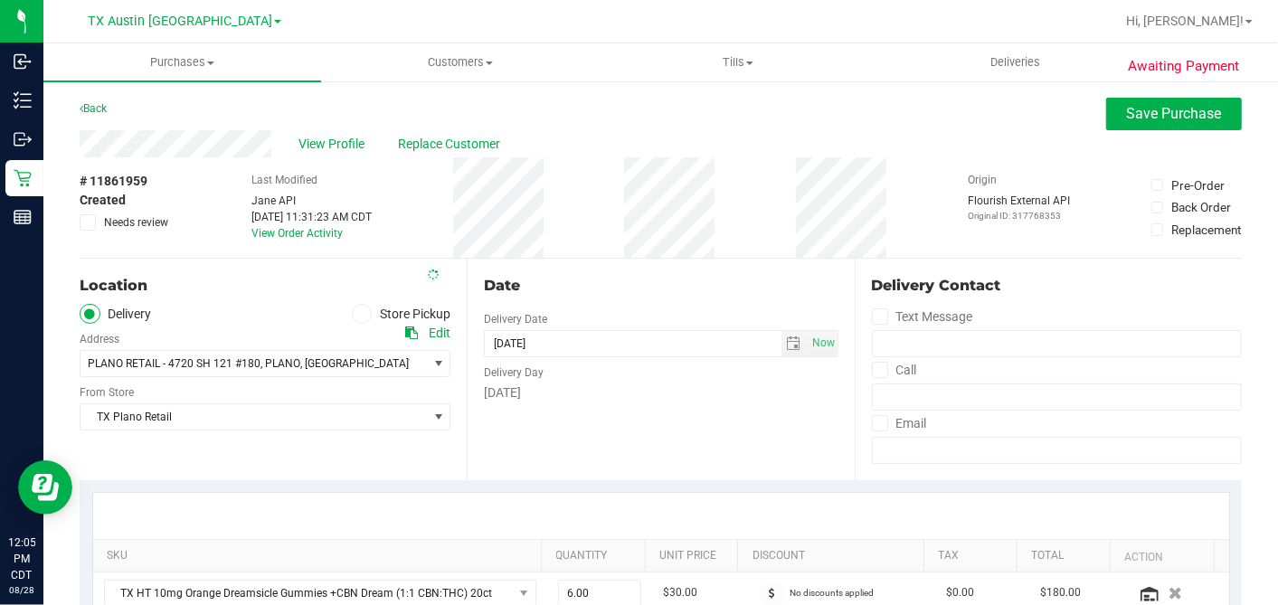
click at [674, 293] on div "Date" at bounding box center [661, 286] width 354 height 22
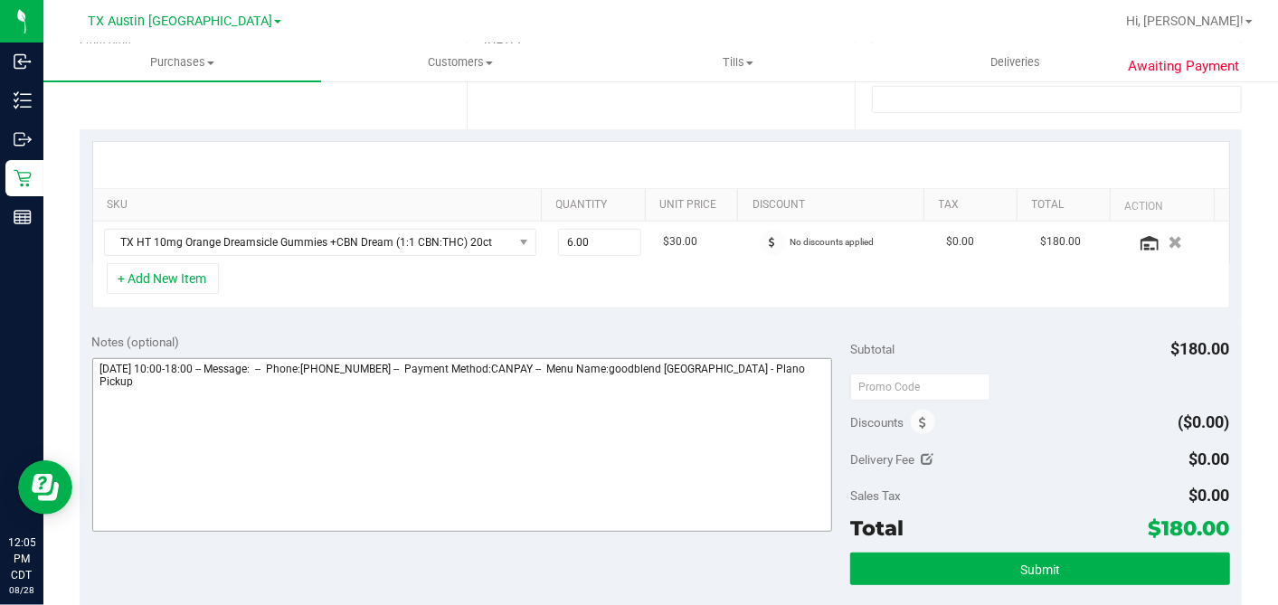
scroll to position [502, 0]
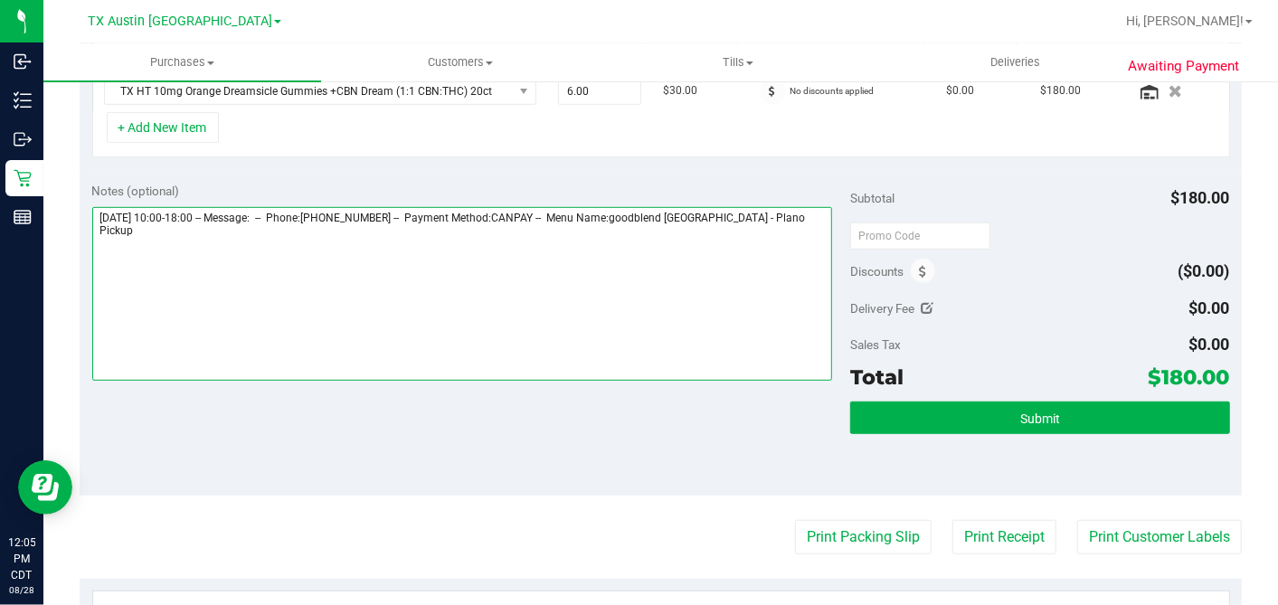
click at [810, 218] on textarea at bounding box center [462, 294] width 740 height 174
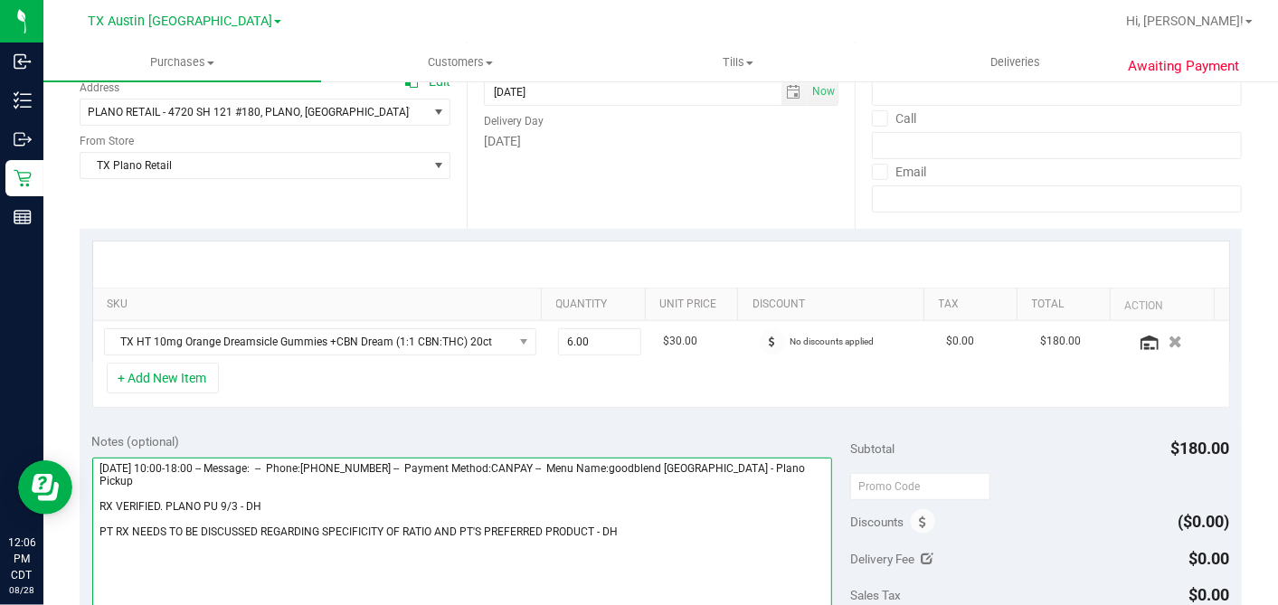
scroll to position [0, 0]
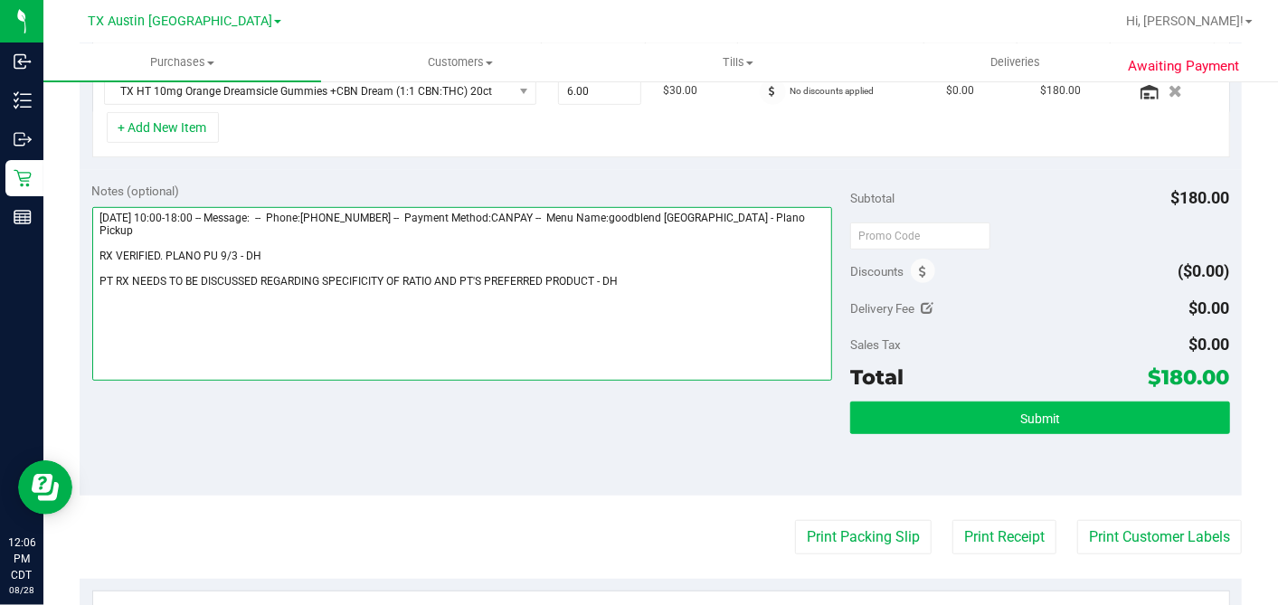
type textarea "[DATE] 10:00-18:00 -- Message: -- Phone:[PHONE_NUMBER] -- Payment Method:CANPAY…"
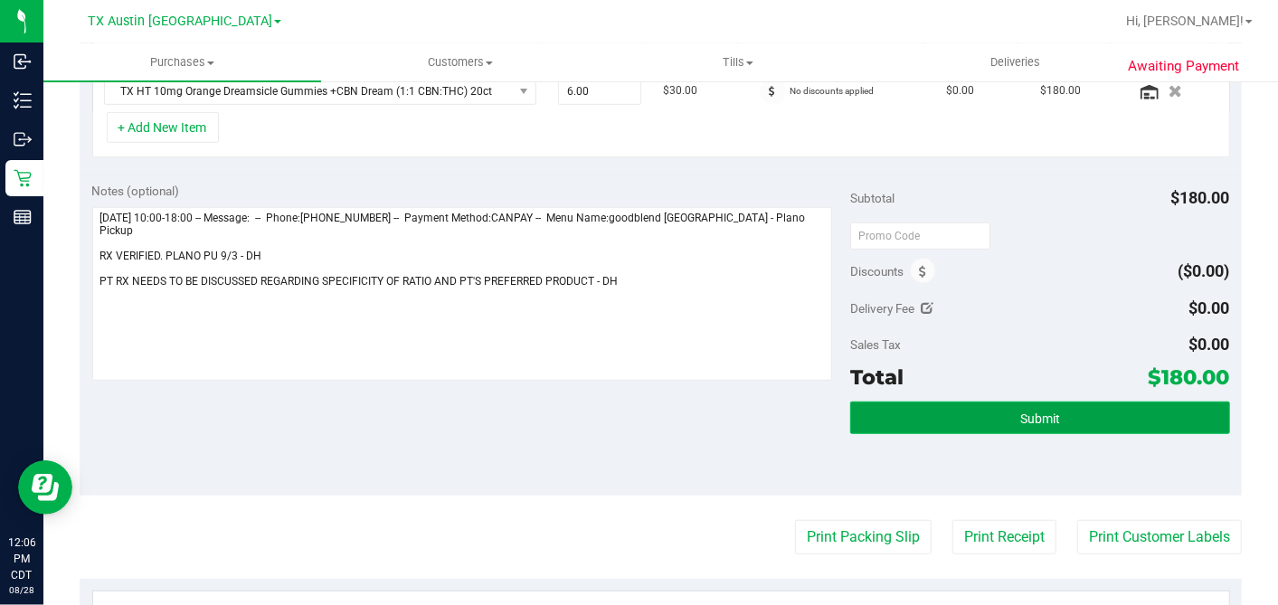
click at [1008, 423] on button "Submit" at bounding box center [1039, 417] width 379 height 33
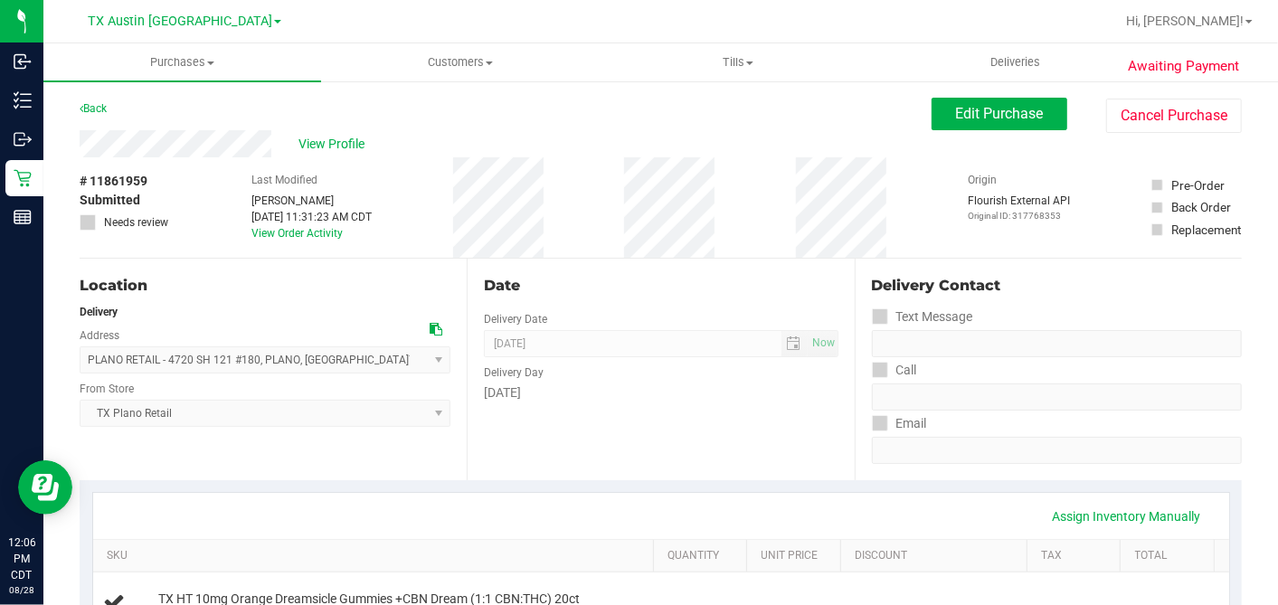
click at [327, 142] on span "View Profile" at bounding box center [334, 144] width 72 height 19
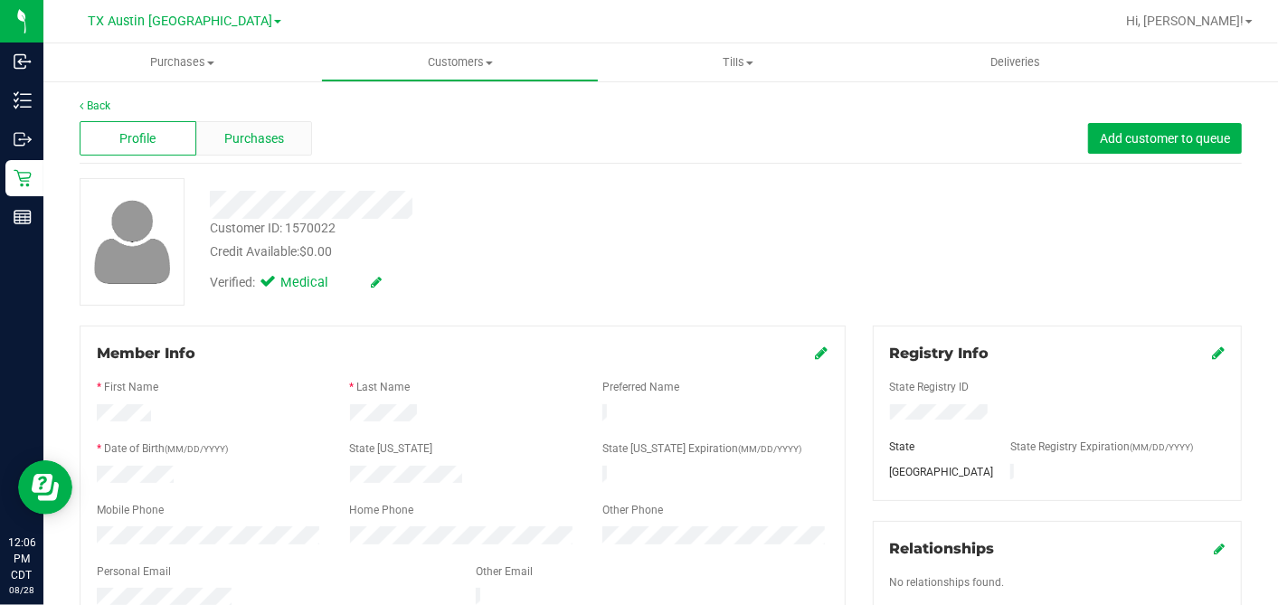
click at [267, 134] on span "Purchases" at bounding box center [254, 138] width 60 height 19
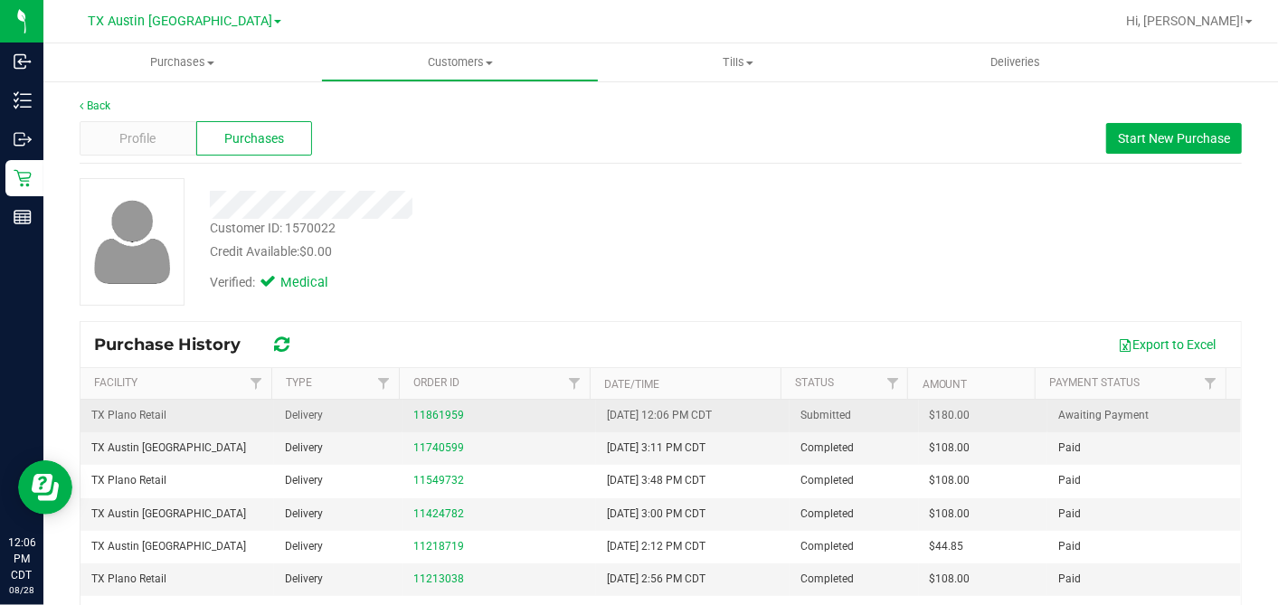
click at [929, 414] on span "$180.00" at bounding box center [949, 415] width 41 height 17
copy span "180.00"
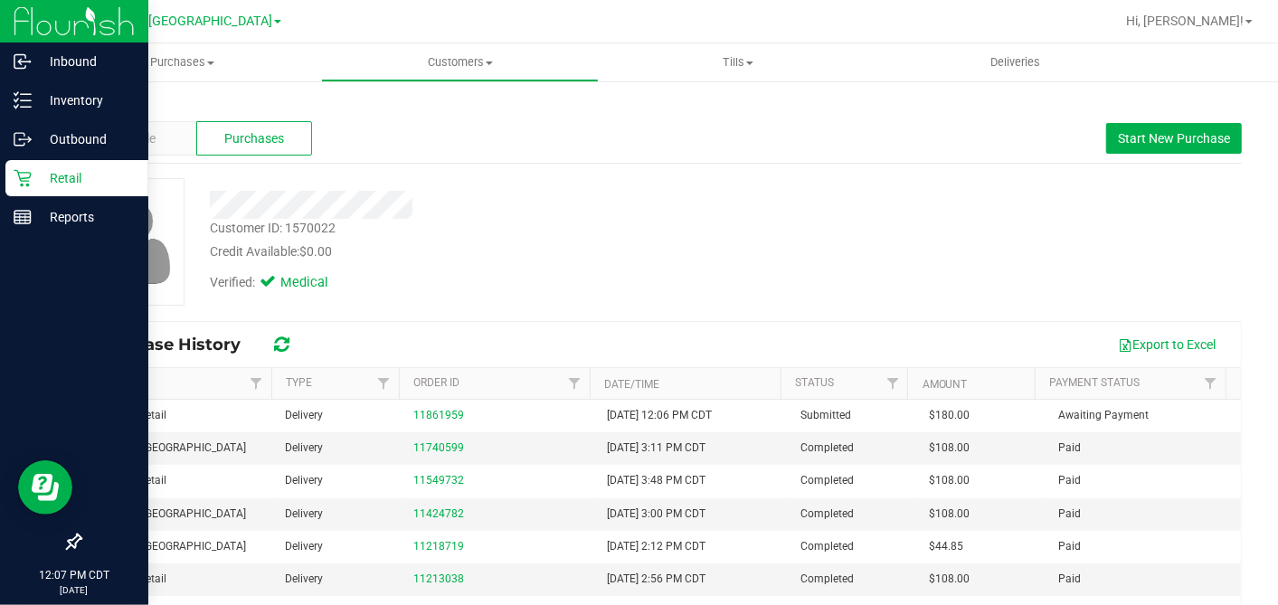
drag, startPoint x: 23, startPoint y: 175, endPoint x: 50, endPoint y: 184, distance: 28.3
click at [23, 175] on icon at bounding box center [23, 178] width 18 height 18
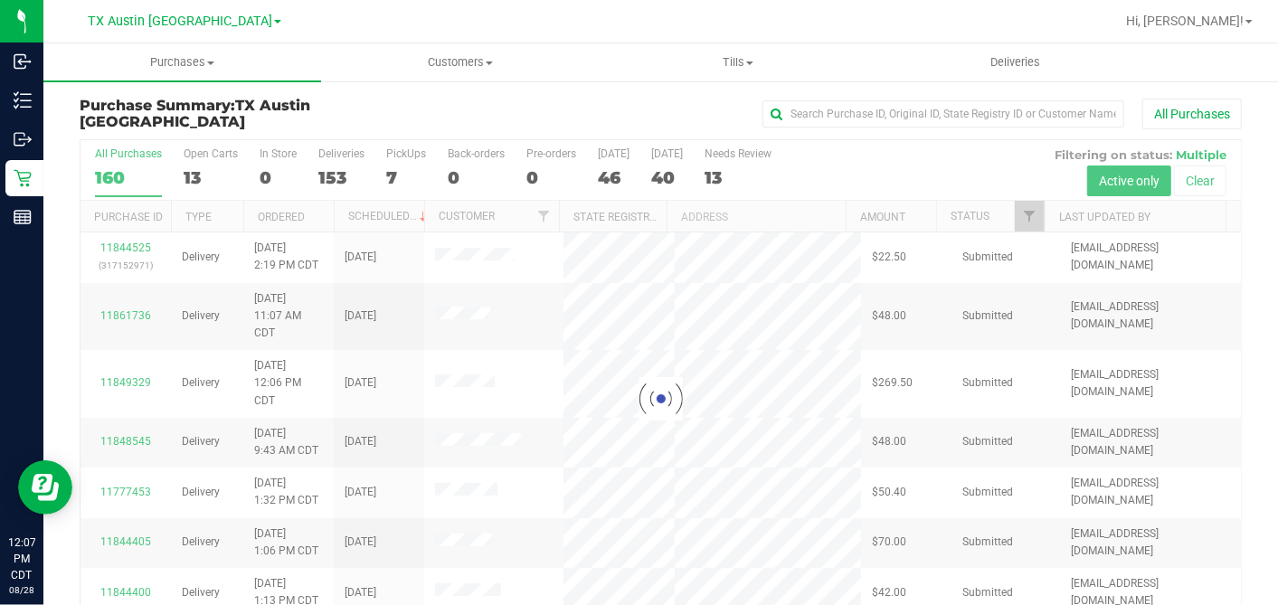
click at [203, 172] on div at bounding box center [660, 398] width 1160 height 516
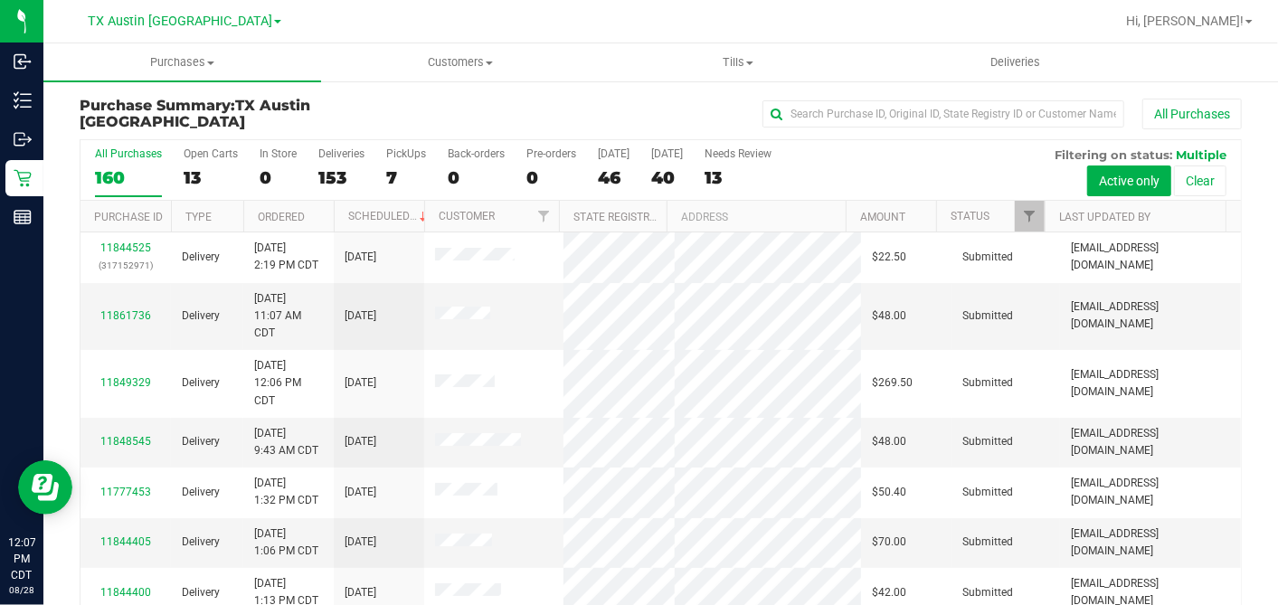
click at [203, 172] on div "13" at bounding box center [211, 177] width 54 height 21
click at [0, 0] on input "Open Carts 13" at bounding box center [0, 0] width 0 height 0
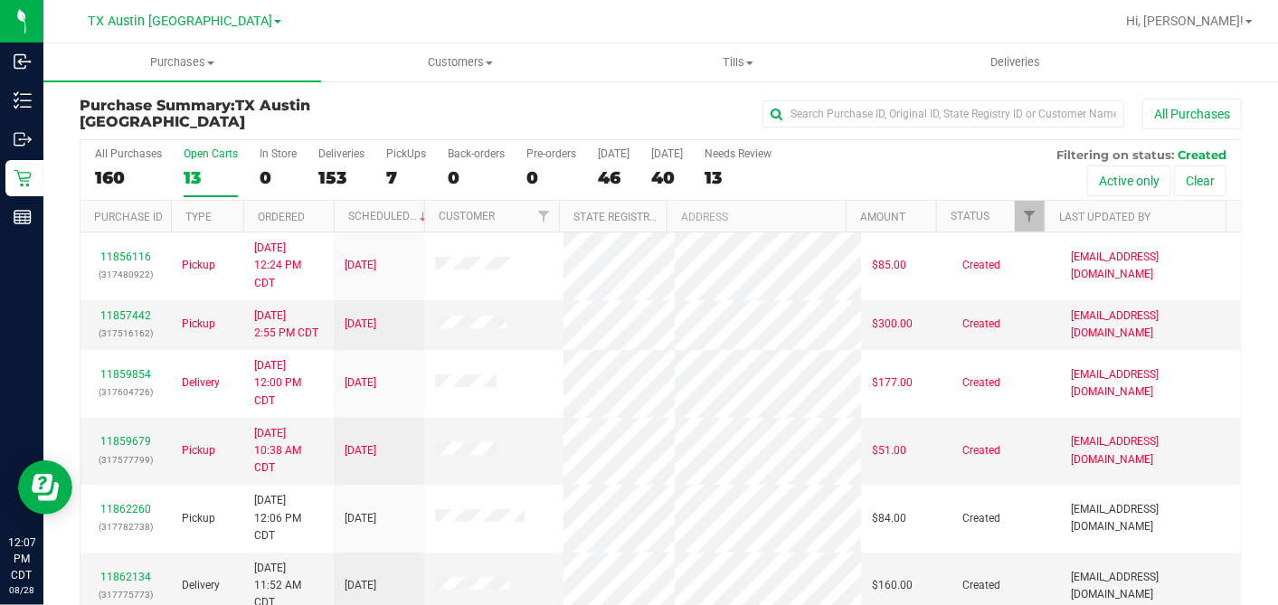
click at [316, 205] on th "Ordered" at bounding box center [288, 217] width 90 height 32
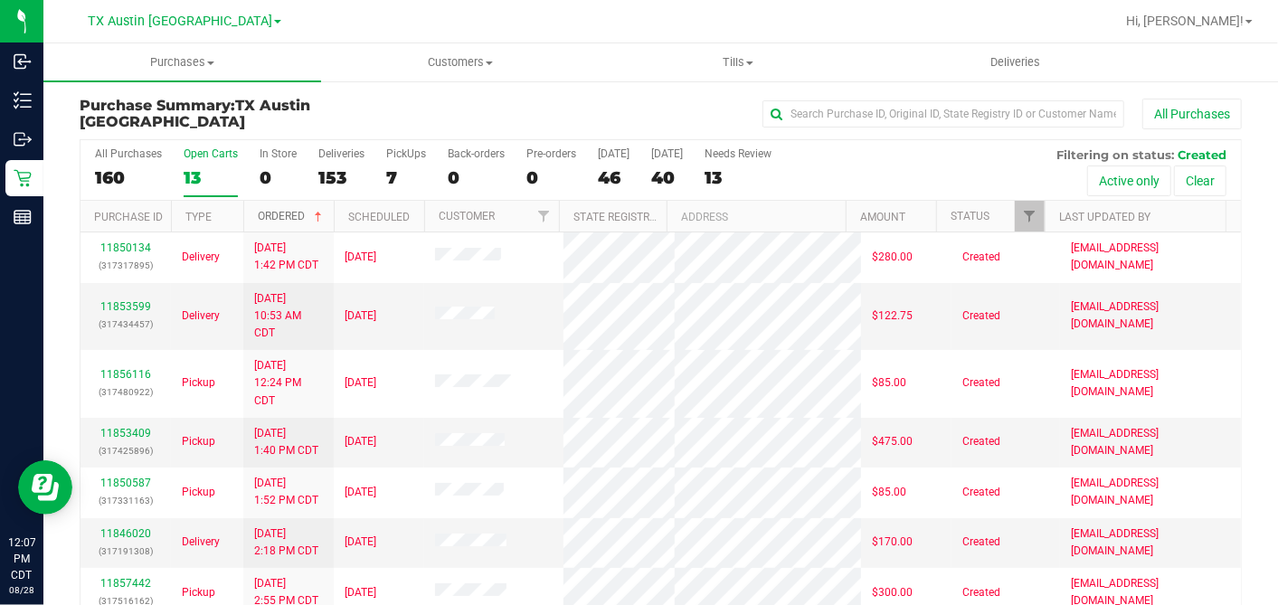
click at [317, 215] on span at bounding box center [318, 217] width 14 height 14
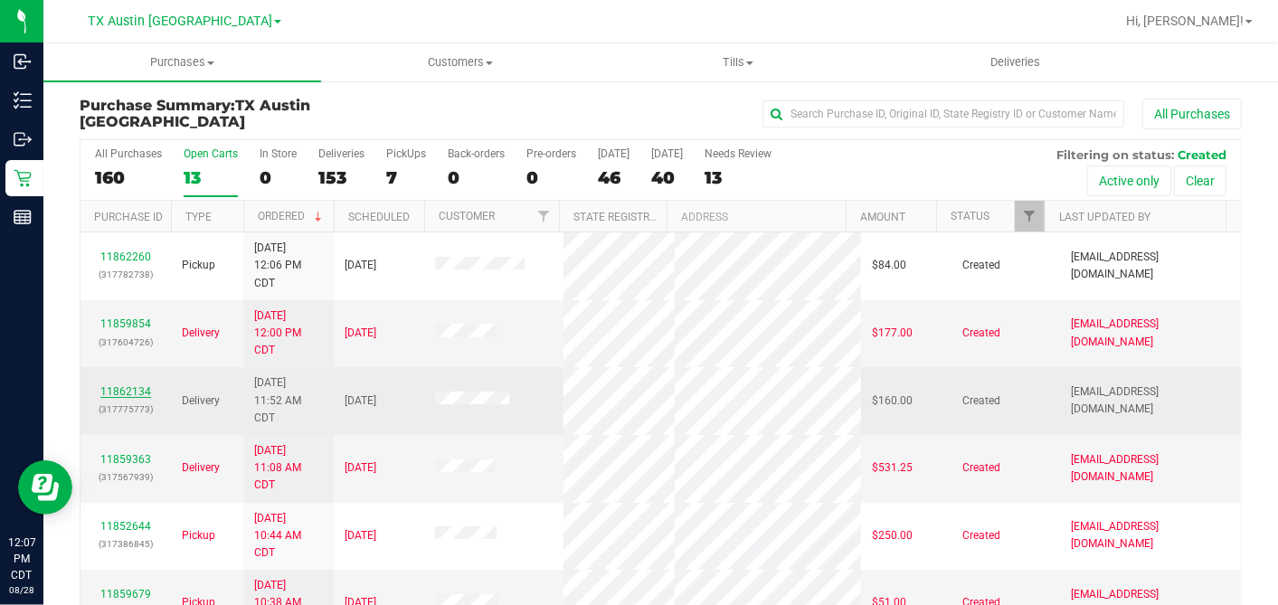
click at [134, 388] on link "11862134" at bounding box center [125, 391] width 51 height 13
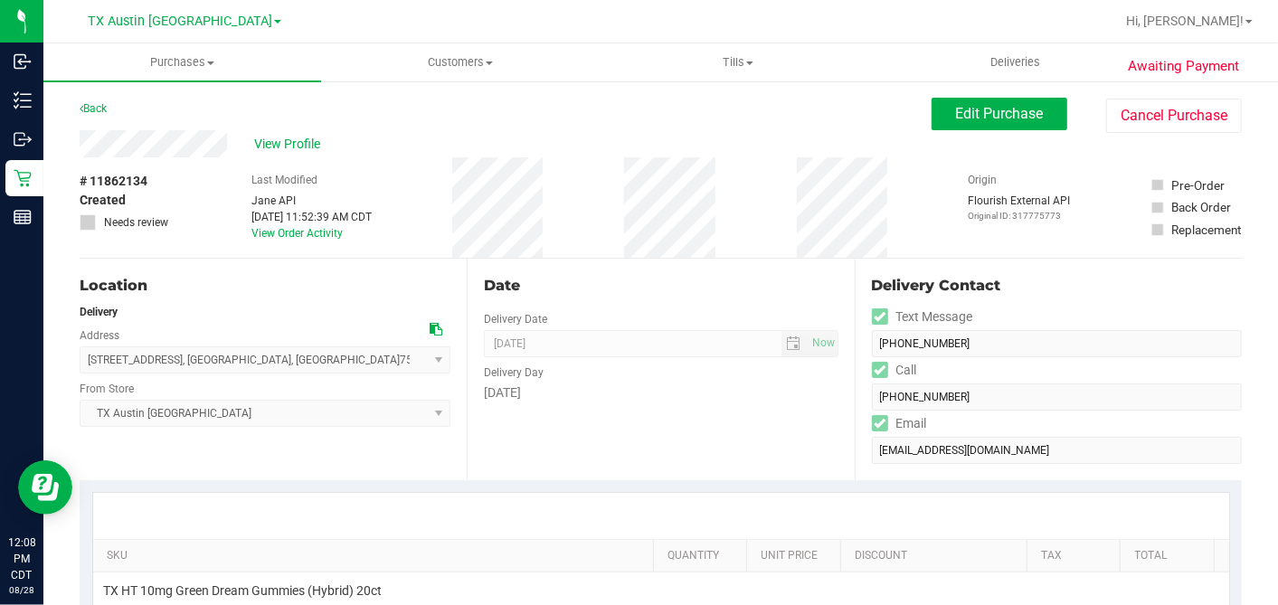
click at [429, 333] on icon at bounding box center [435, 329] width 13 height 13
click at [956, 121] on span "Edit Purchase" at bounding box center [1000, 113] width 88 height 17
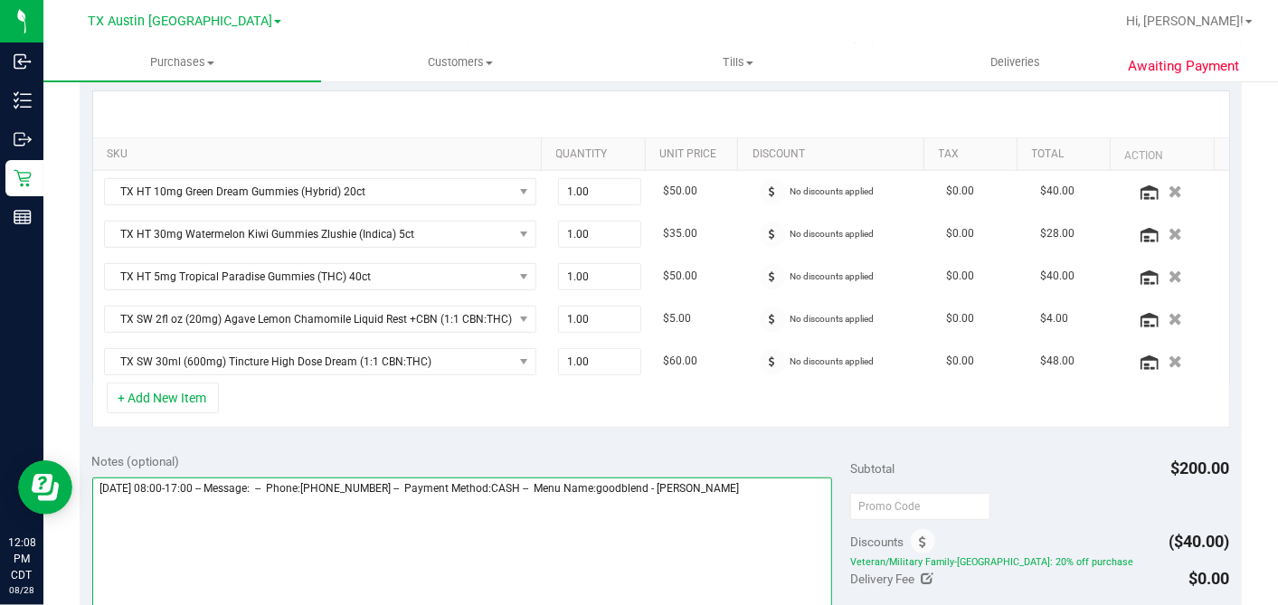
click at [789, 495] on textarea at bounding box center [462, 564] width 740 height 174
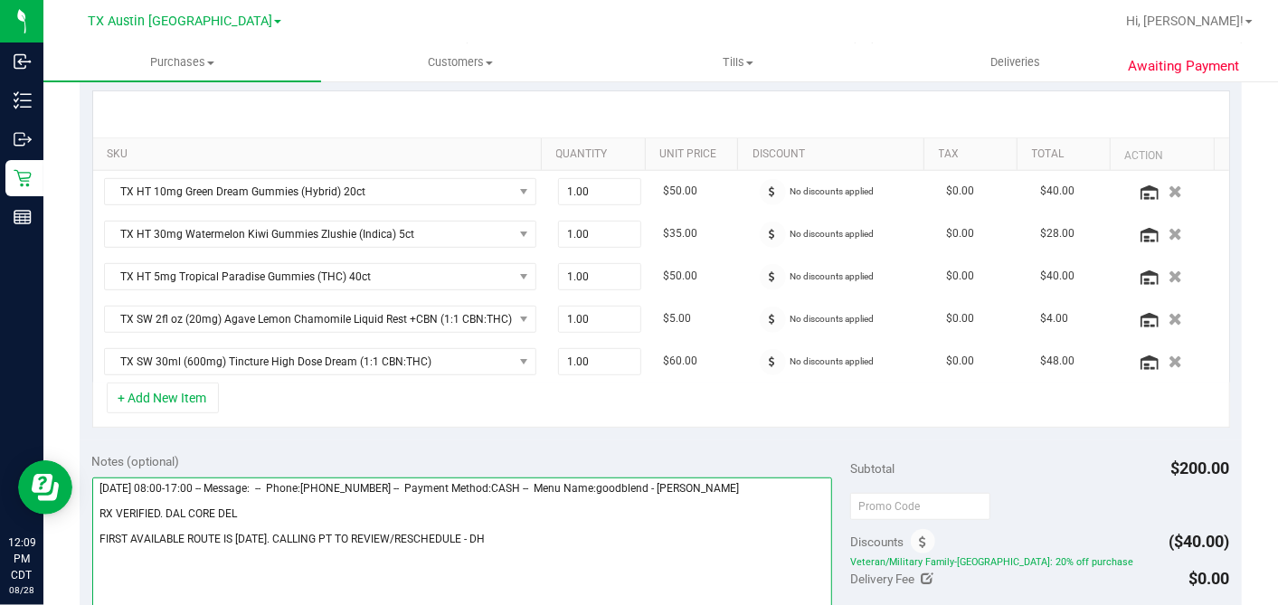
click at [241, 507] on textarea at bounding box center [462, 564] width 740 height 174
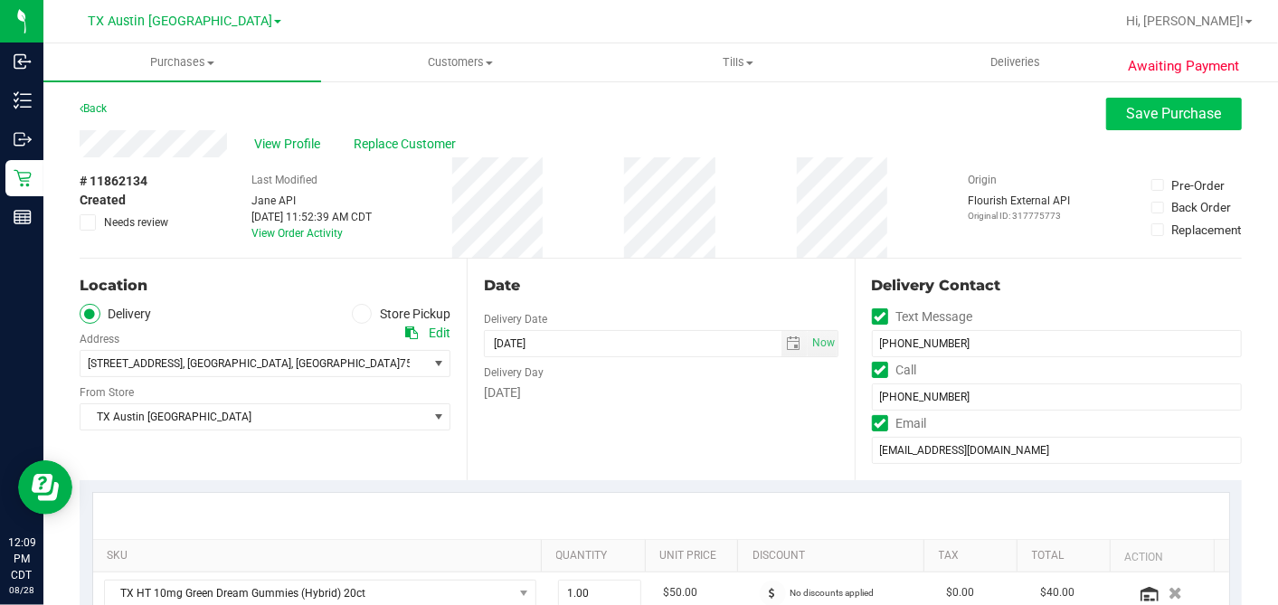
type textarea "[DATE] 08:00-17:00 -- Message: -- Phone:[PHONE_NUMBER] -- Payment Method:CASH -…"
click at [1155, 110] on span "Save Purchase" at bounding box center [1174, 113] width 95 height 17
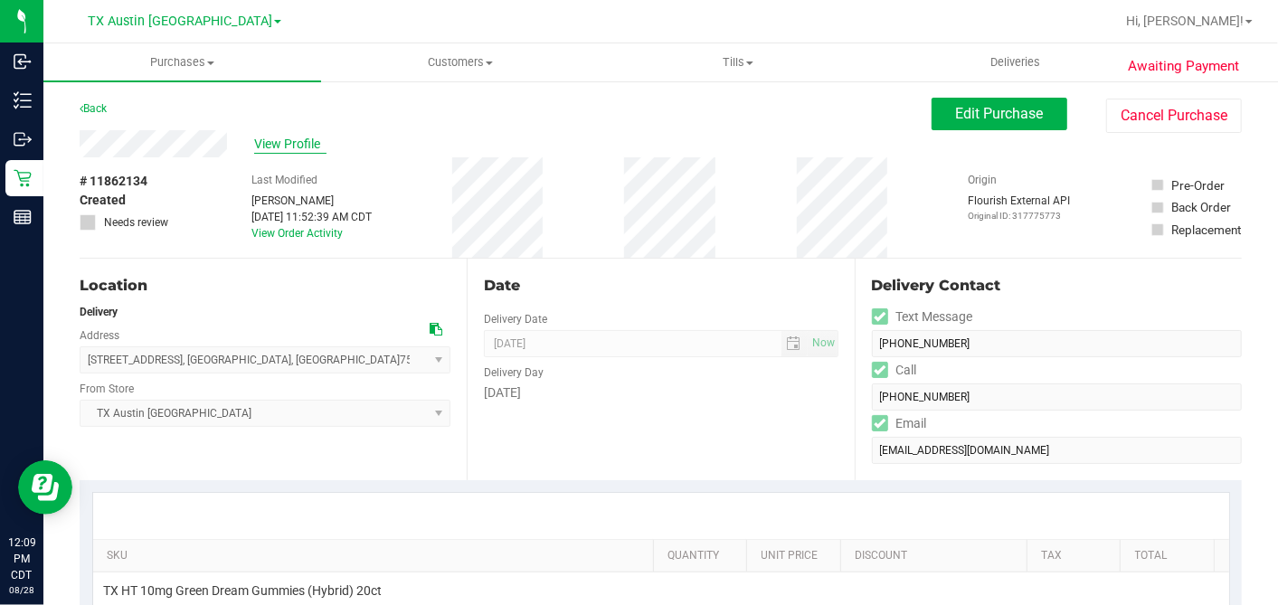
click at [284, 140] on span "View Profile" at bounding box center [290, 144] width 72 height 19
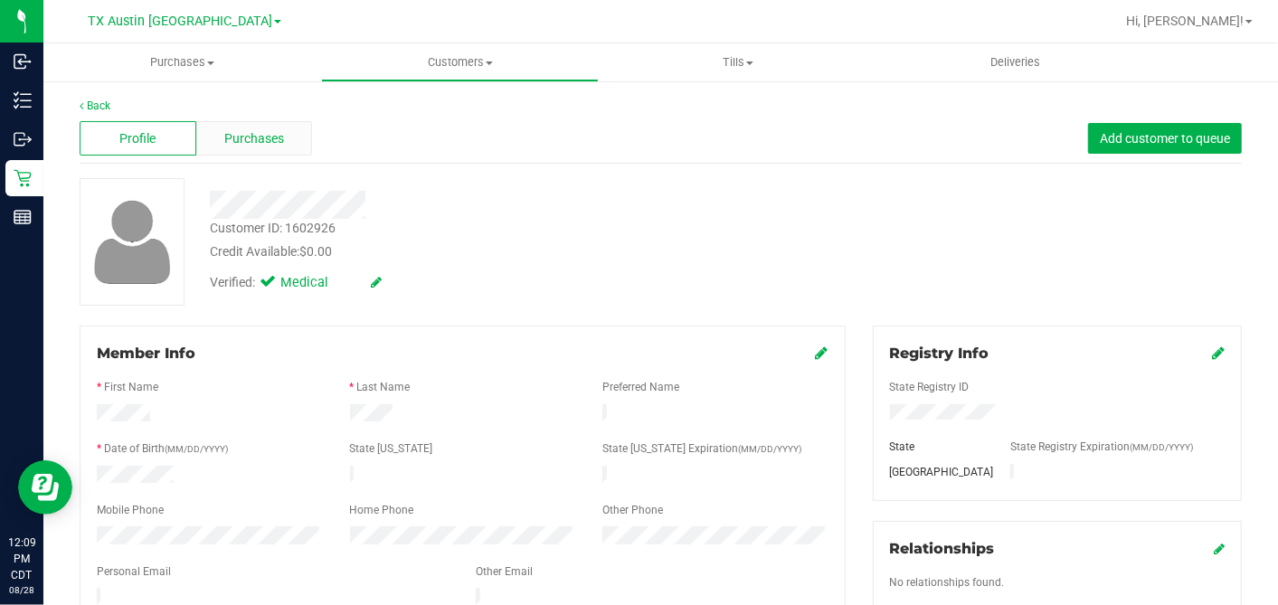
click at [215, 126] on div "Purchases" at bounding box center [254, 138] width 117 height 34
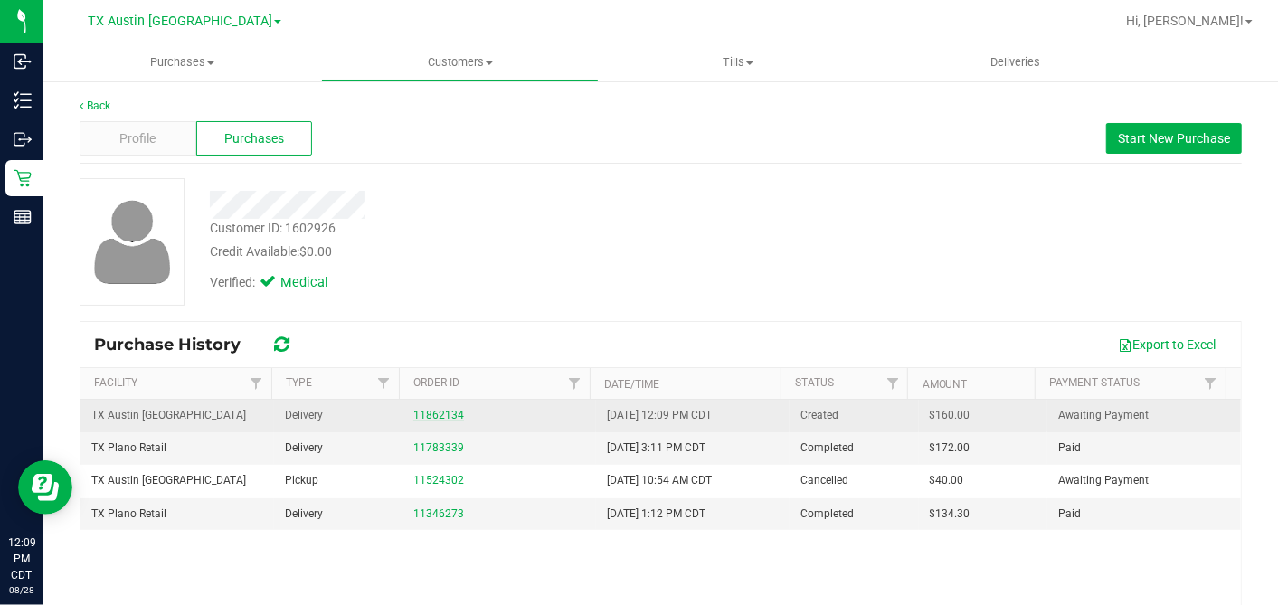
click at [420, 413] on link "11862134" at bounding box center [438, 415] width 51 height 13
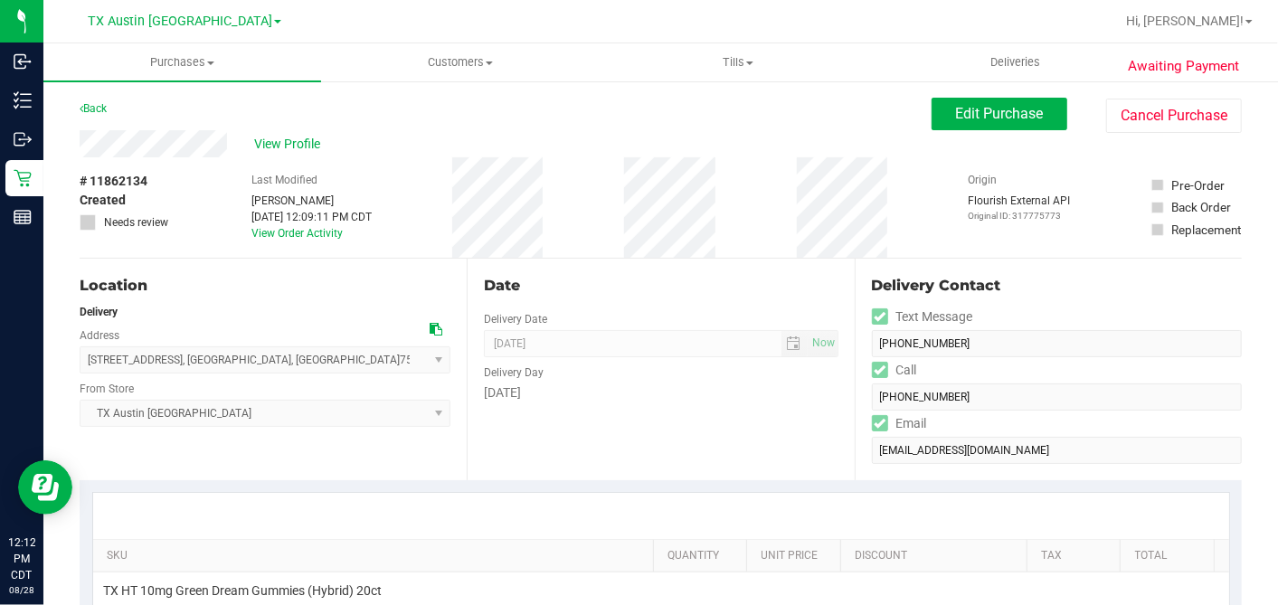
click at [899, 196] on div "# 11862134 Created Needs review Last Modified [PERSON_NAME] [DATE] 12:09:11 PM …" at bounding box center [661, 207] width 1162 height 100
click at [769, 233] on div "# 11862134 Created Needs review Last Modified [PERSON_NAME] [DATE] 12:09:11 PM …" at bounding box center [661, 207] width 1162 height 100
click at [770, 212] on div "# 11862134 Created Needs review Last Modified [PERSON_NAME] [DATE] 12:09:11 PM …" at bounding box center [661, 207] width 1162 height 100
click at [769, 212] on div "# 11862134 Created Needs review Last Modified [PERSON_NAME] [DATE] 12:09:11 PM …" at bounding box center [661, 207] width 1162 height 100
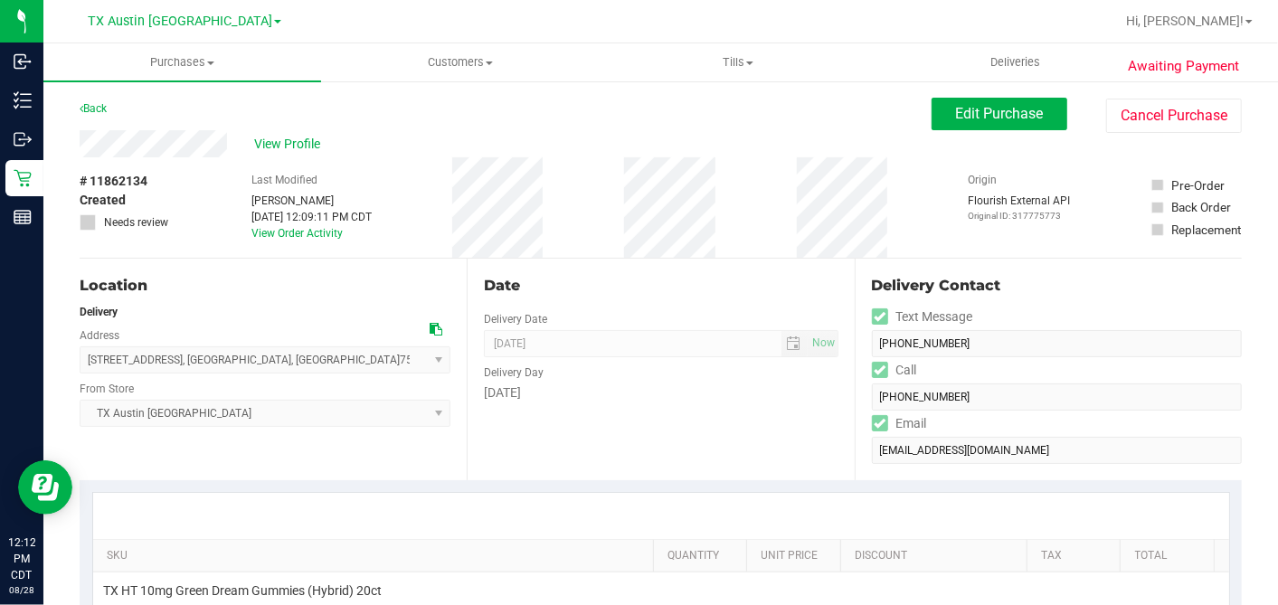
click at [766, 212] on div "# 11862134 Created Needs review Last Modified [PERSON_NAME] [DATE] 12:09:11 PM …" at bounding box center [661, 207] width 1162 height 100
click at [939, 123] on button "Edit Purchase" at bounding box center [999, 114] width 136 height 33
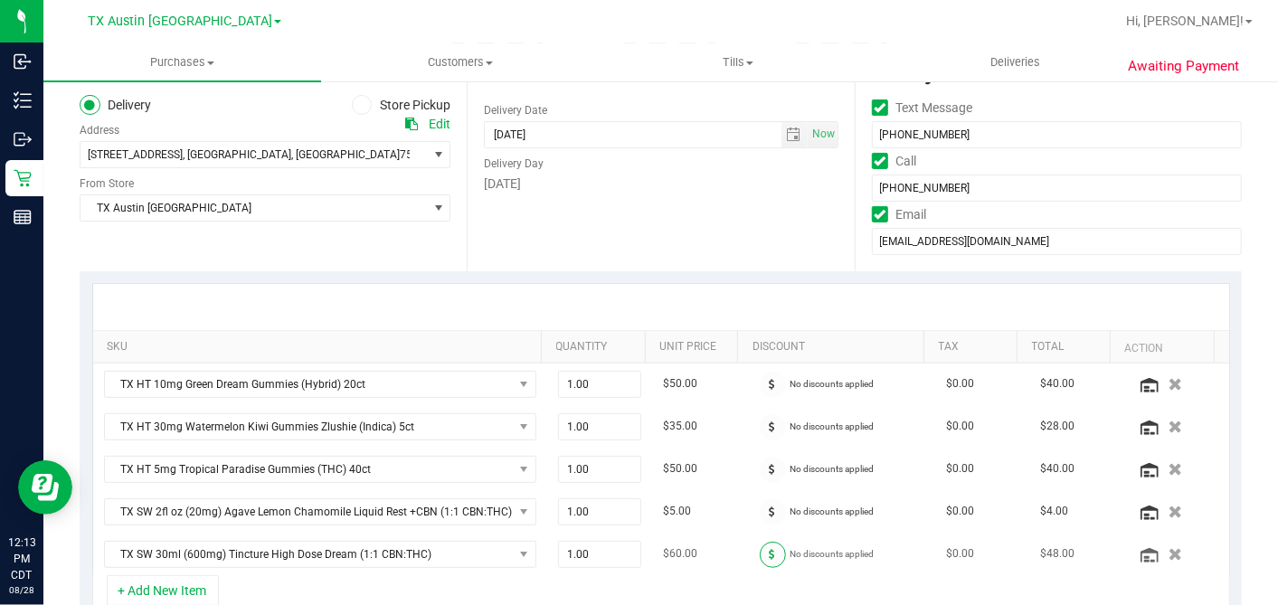
scroll to position [502, 0]
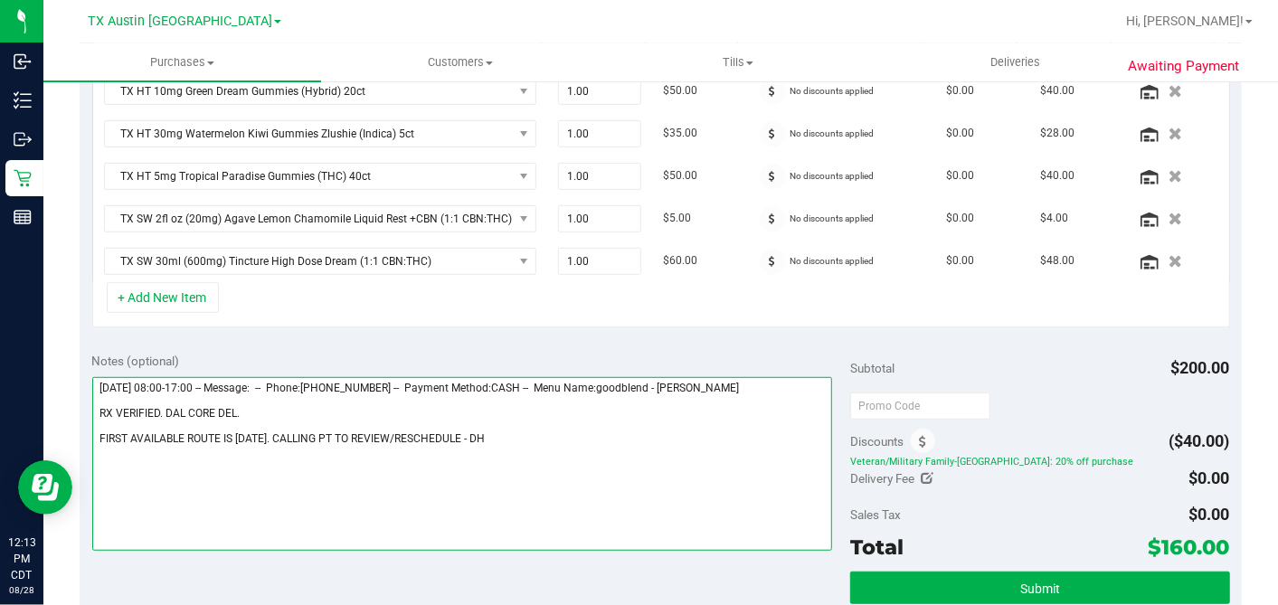
click at [165, 408] on textarea at bounding box center [462, 464] width 740 height 174
click at [475, 431] on textarea at bounding box center [462, 464] width 740 height 174
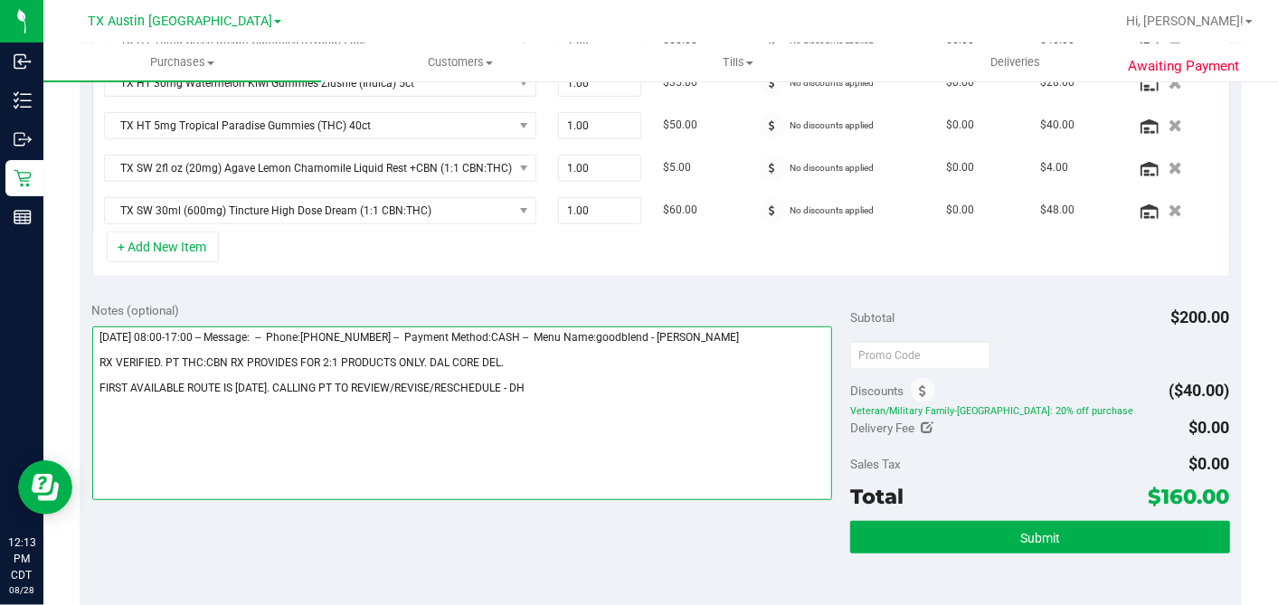
scroll to position [582, 0]
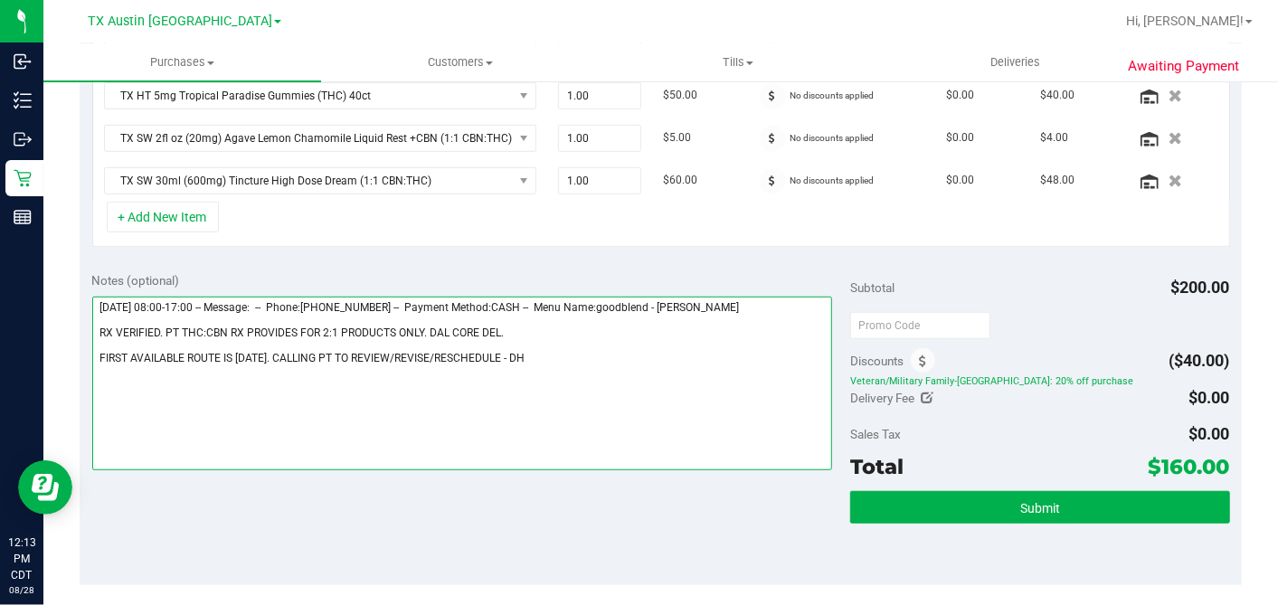
click at [514, 356] on textarea at bounding box center [462, 384] width 740 height 174
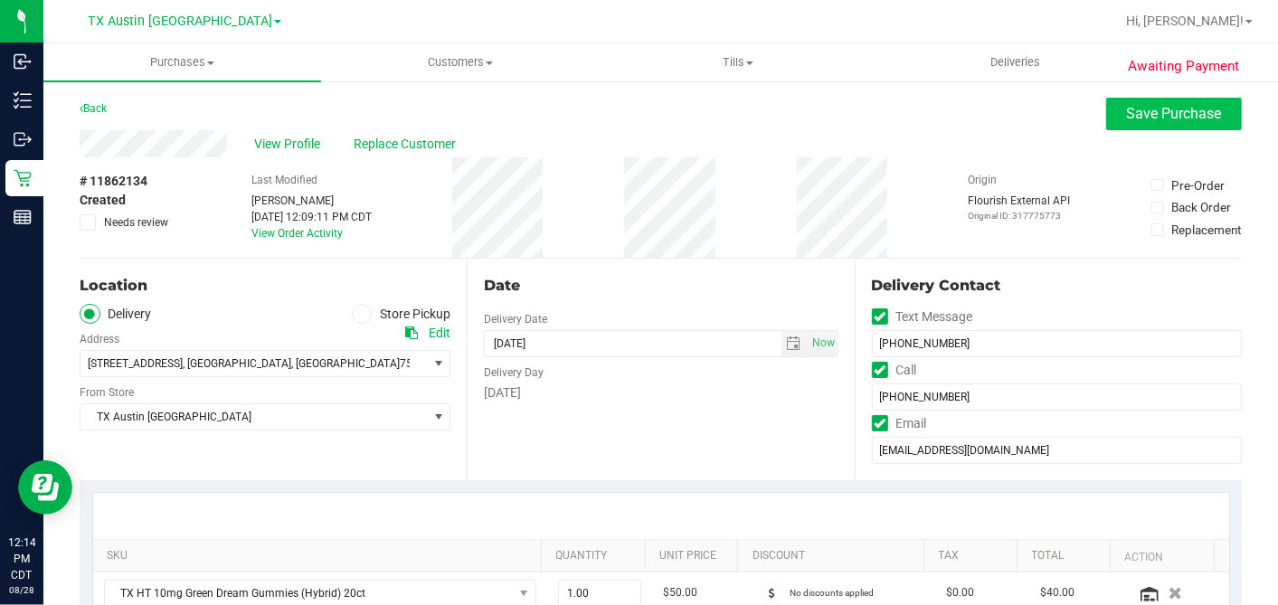
type textarea "[DATE] 08:00-17:00 -- Message: -- Phone:[PHONE_NUMBER] -- Payment Method:CASH -…"
click at [1106, 118] on button "Save Purchase" at bounding box center [1174, 114] width 136 height 33
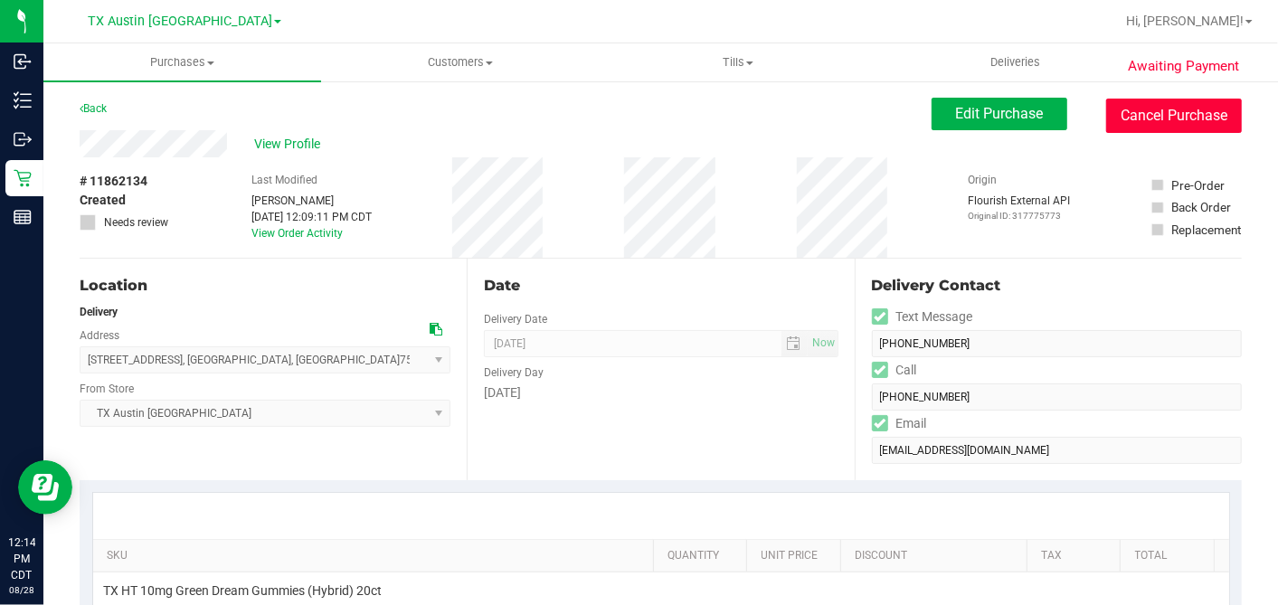
click at [1108, 119] on button "Cancel Purchase" at bounding box center [1174, 116] width 136 height 34
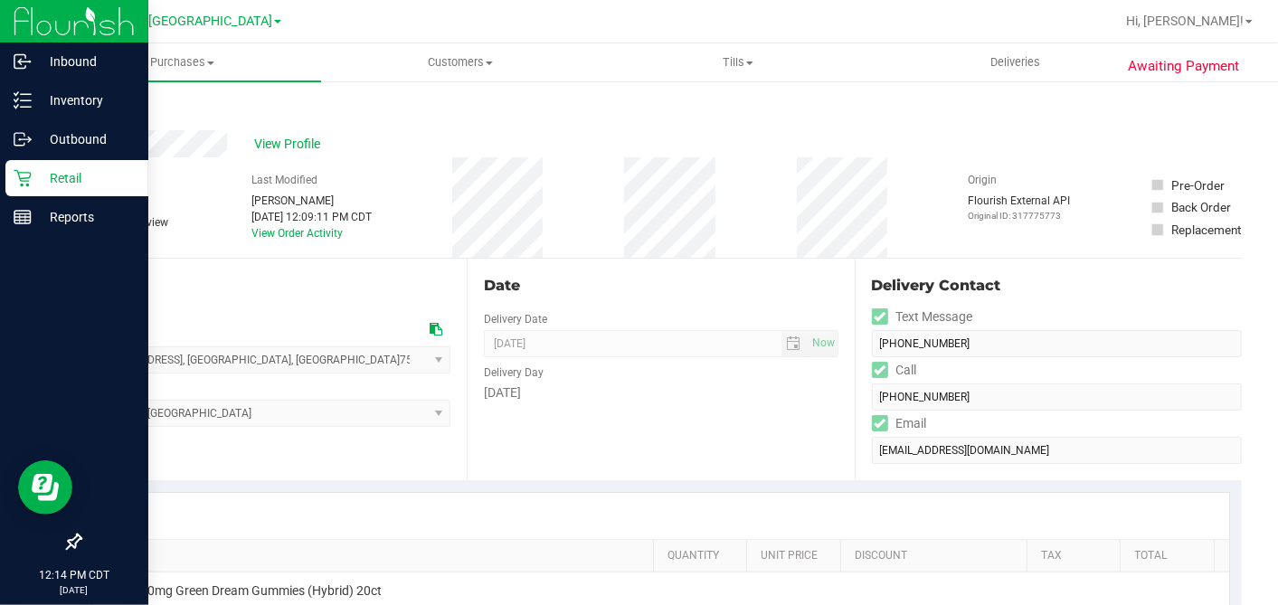
drag, startPoint x: 24, startPoint y: 175, endPoint x: 33, endPoint y: 179, distance: 10.1
click at [24, 175] on icon at bounding box center [23, 178] width 18 height 18
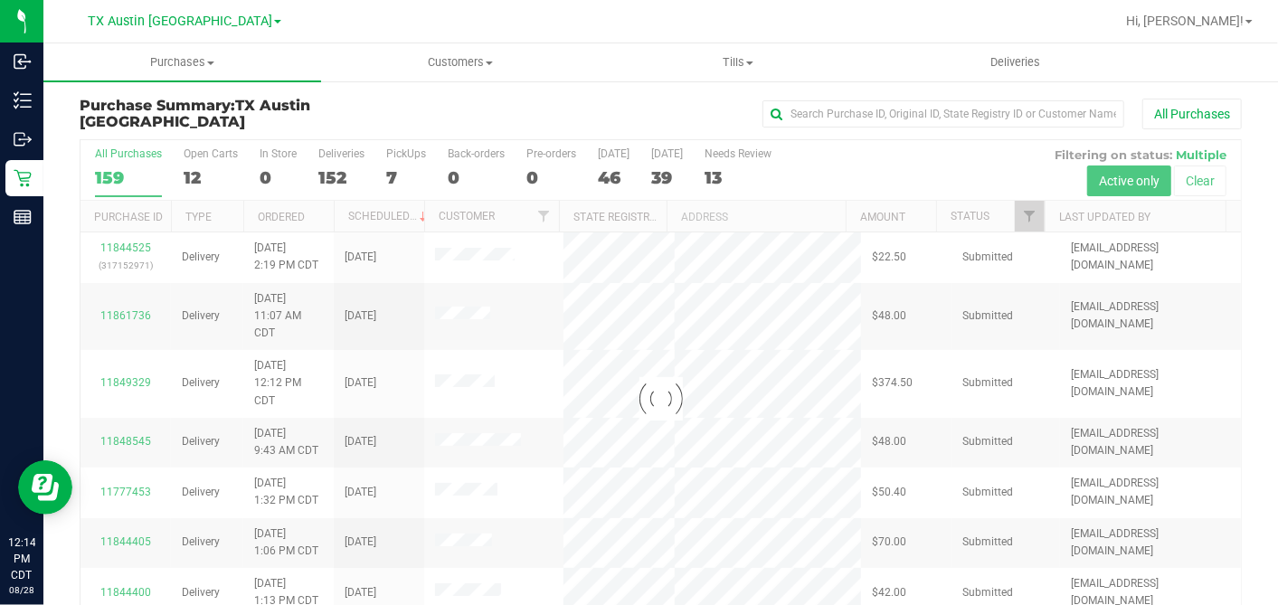
click at [191, 172] on div at bounding box center [660, 398] width 1160 height 516
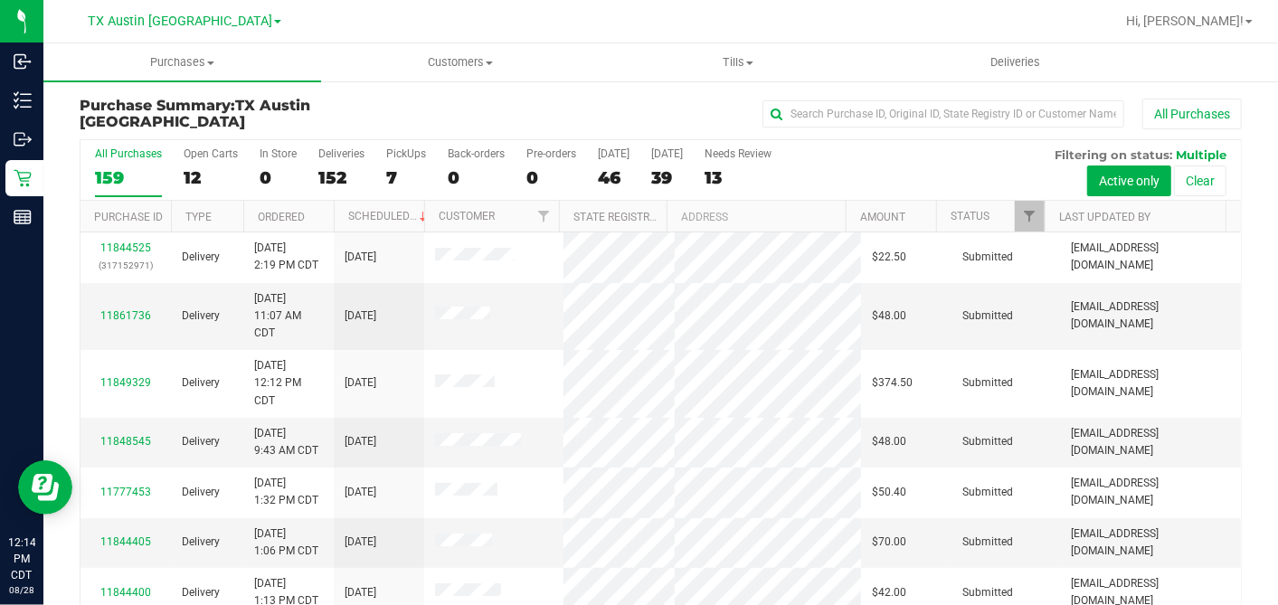
click at [318, 218] on th "Ordered" at bounding box center [288, 217] width 90 height 32
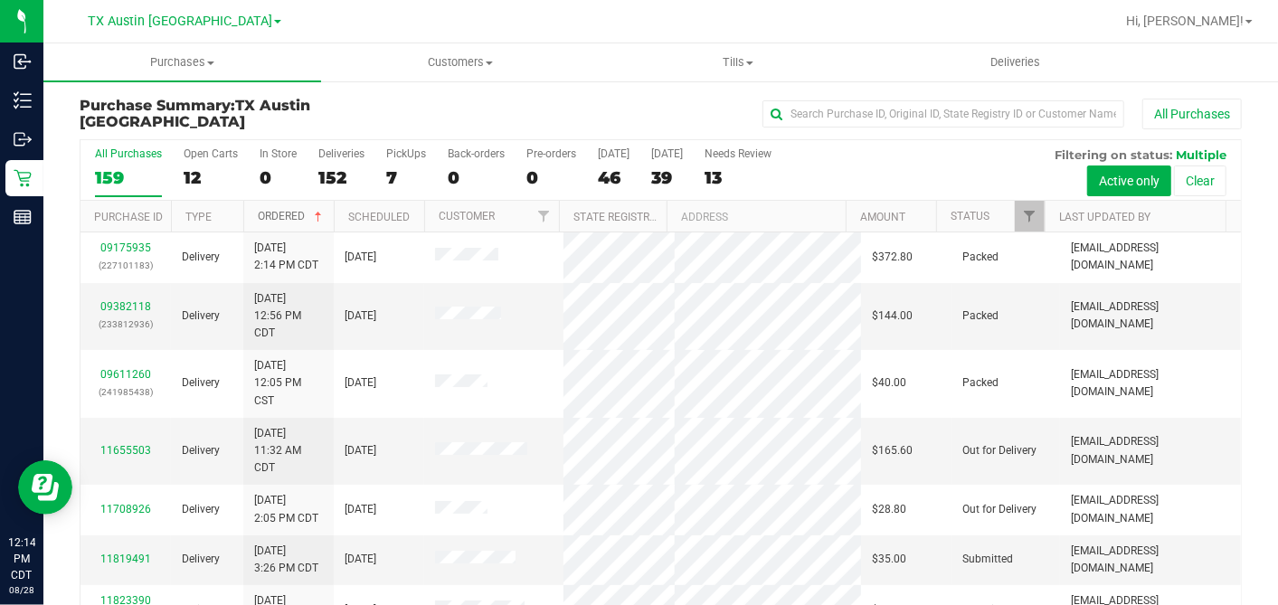
click at [319, 216] on span at bounding box center [318, 217] width 14 height 14
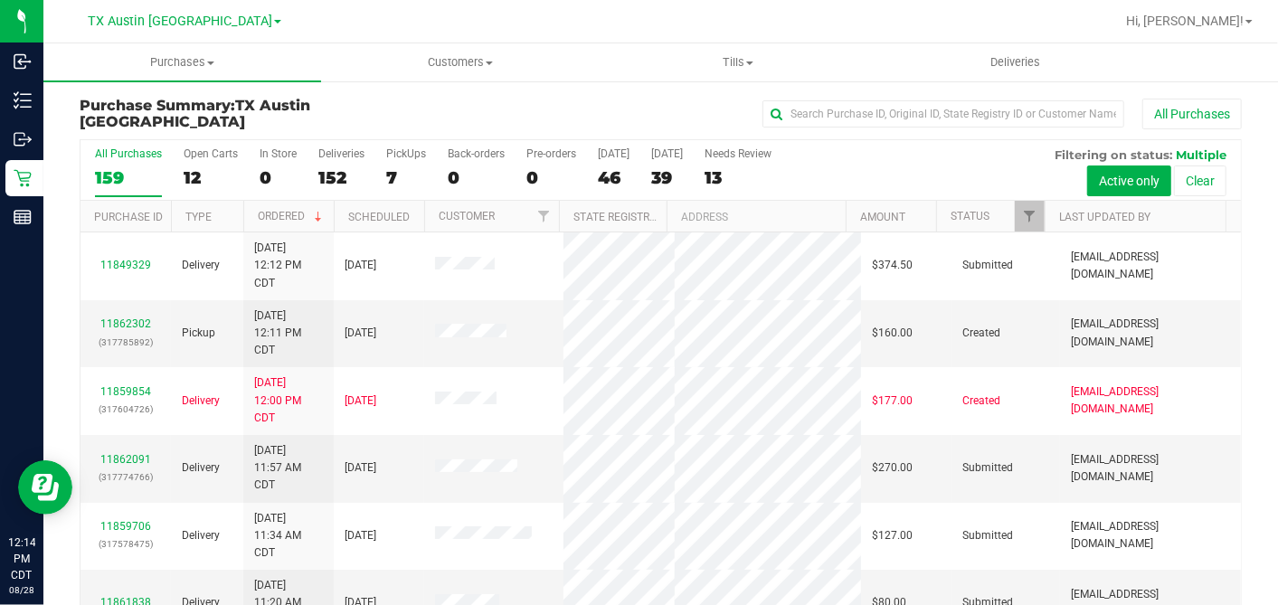
click at [194, 168] on div "12" at bounding box center [211, 177] width 54 height 21
click at [0, 0] on input "Open Carts 12" at bounding box center [0, 0] width 0 height 0
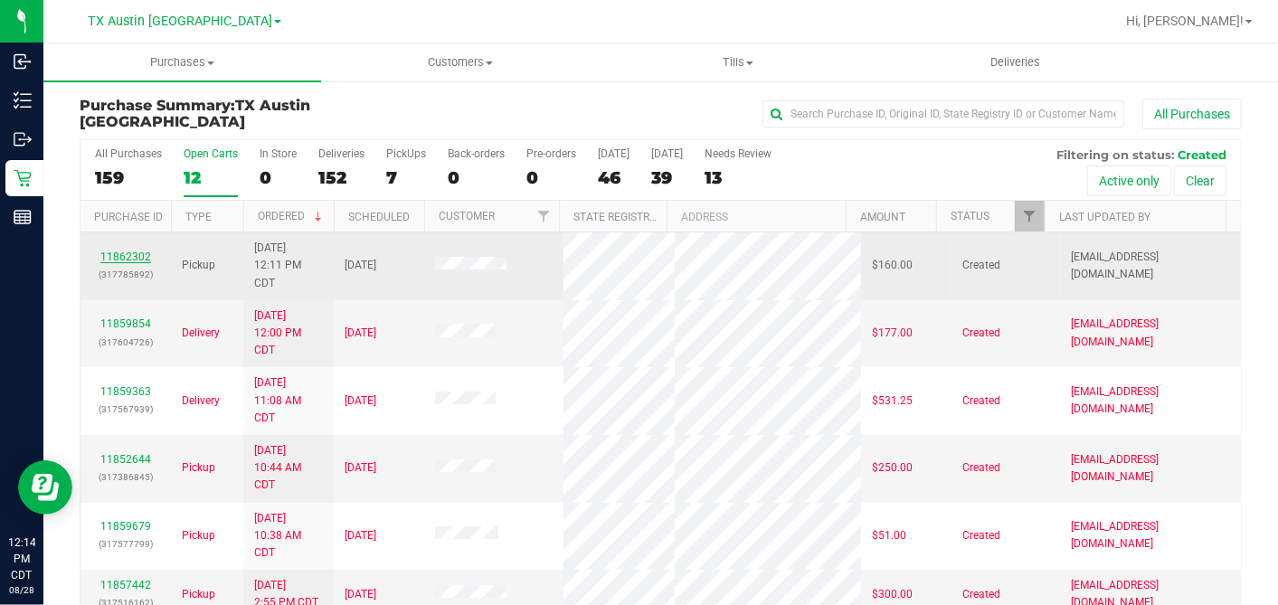
click at [132, 256] on link "11862302" at bounding box center [125, 256] width 51 height 13
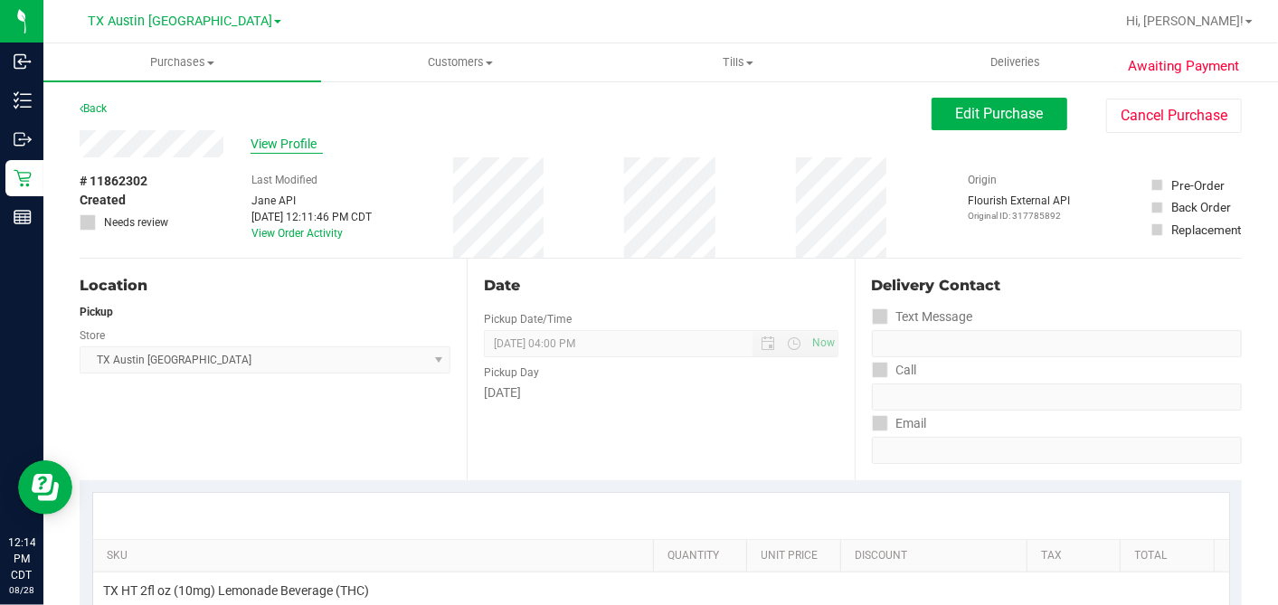
click at [294, 152] on span "View Profile" at bounding box center [286, 144] width 72 height 19
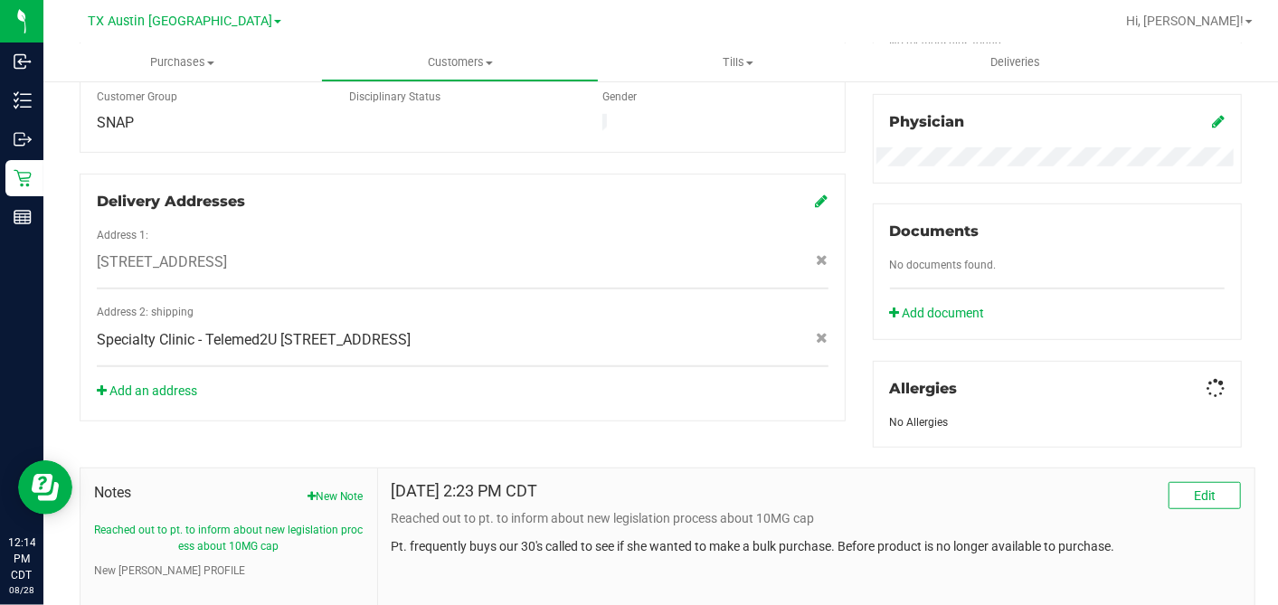
scroll to position [699, 0]
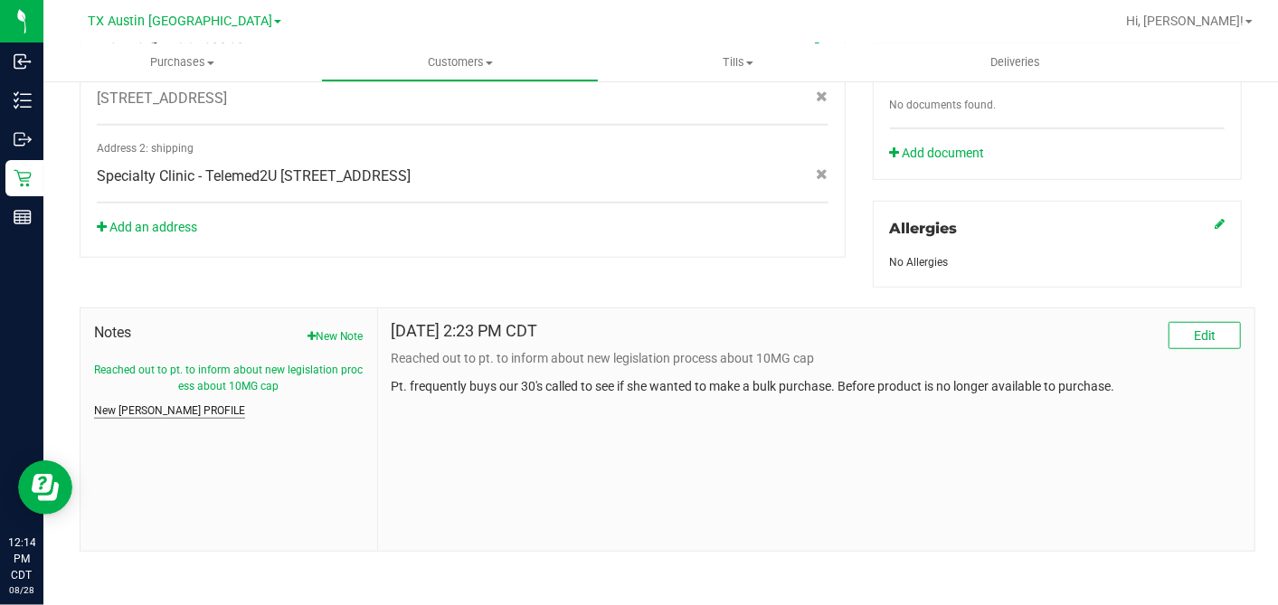
click at [128, 403] on button "New [PERSON_NAME] PROFILE" at bounding box center [169, 410] width 151 height 16
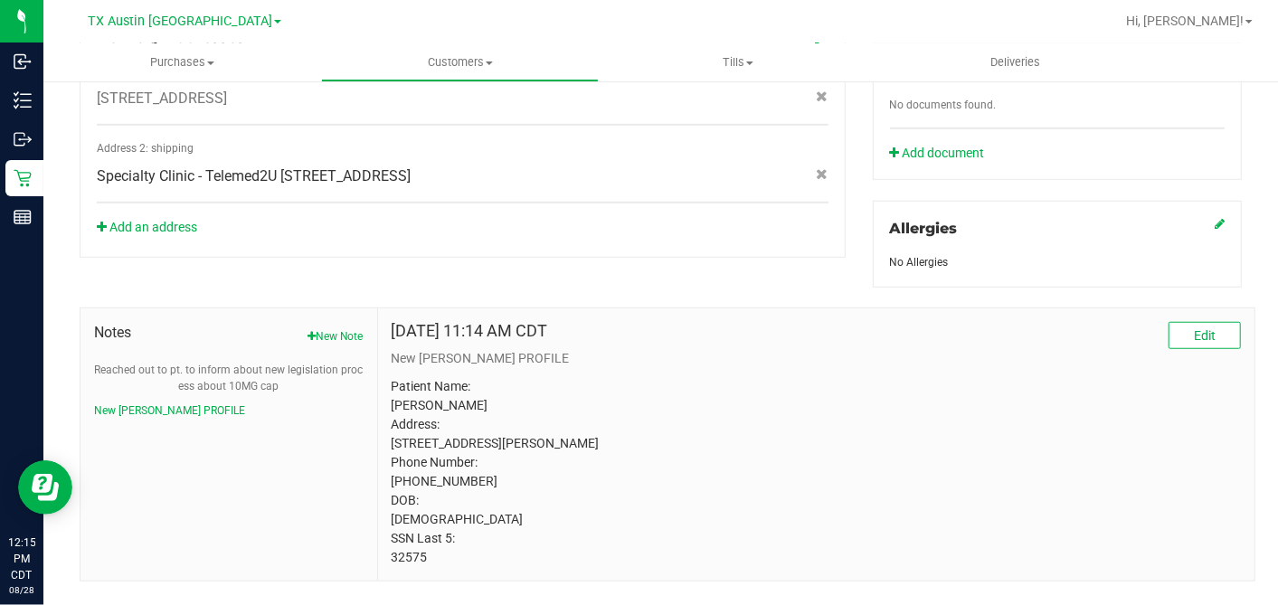
click at [405, 567] on p "Patient Name: [PERSON_NAME] Address: [STREET_ADDRESS][PERSON_NAME] Phone Number…" at bounding box center [815, 472] width 849 height 190
copy p "32575"
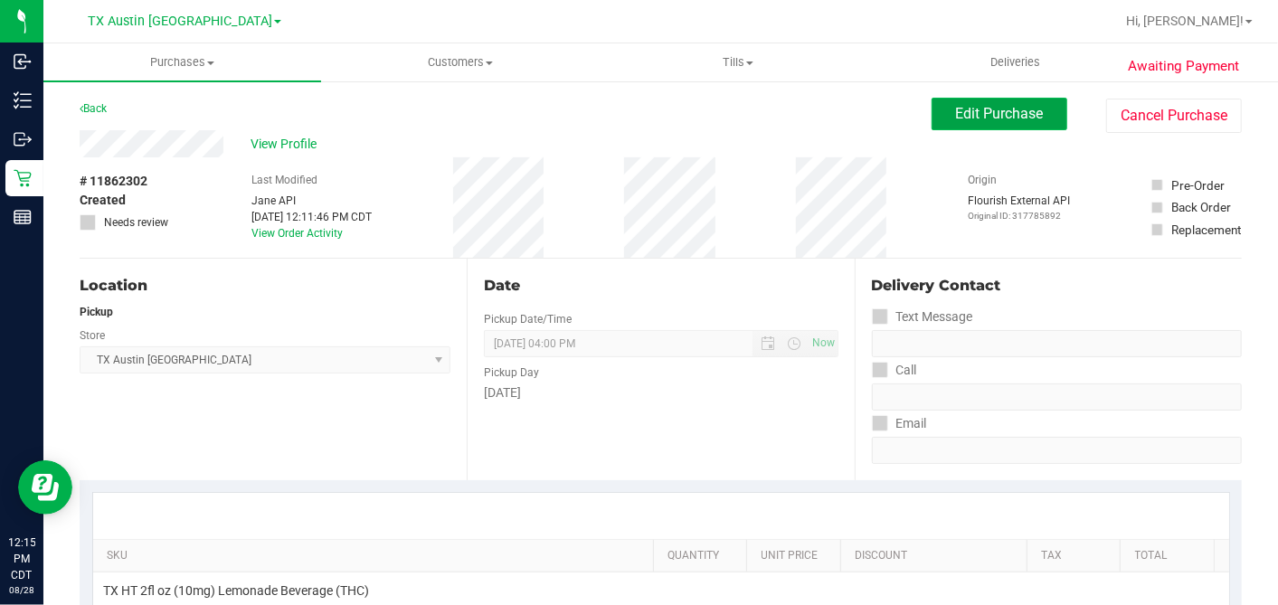
click at [981, 116] on span "Edit Purchase" at bounding box center [1000, 113] width 88 height 17
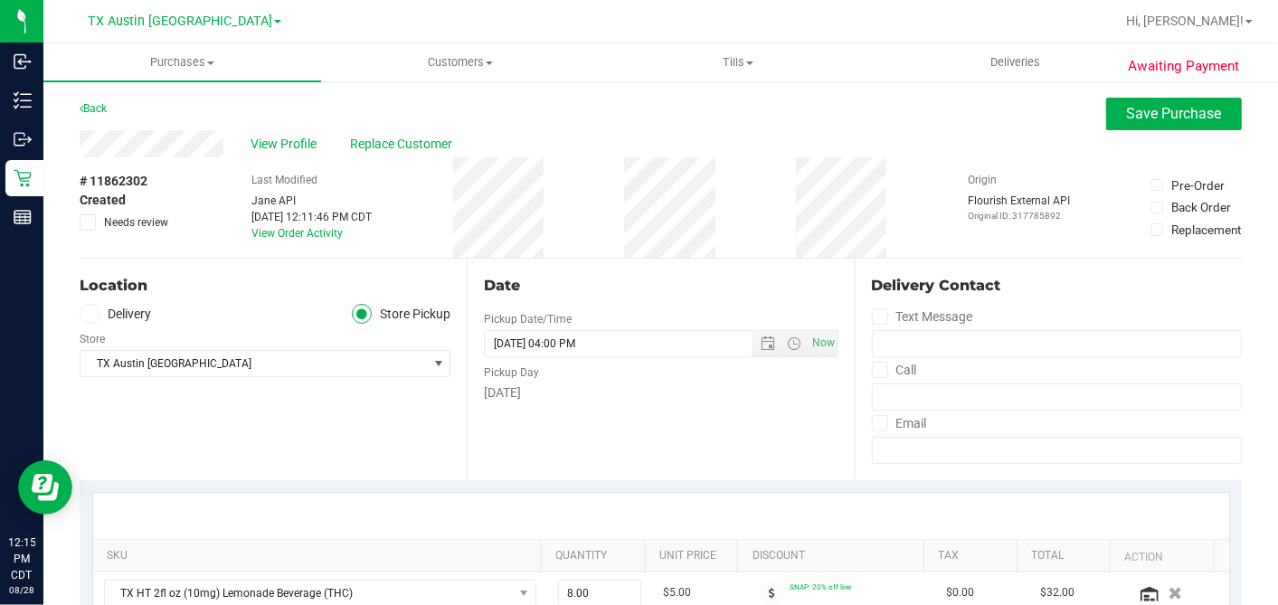
click at [91, 314] on icon at bounding box center [89, 314] width 11 height 0
click at [0, 0] on input "Delivery" at bounding box center [0, 0] width 0 height 0
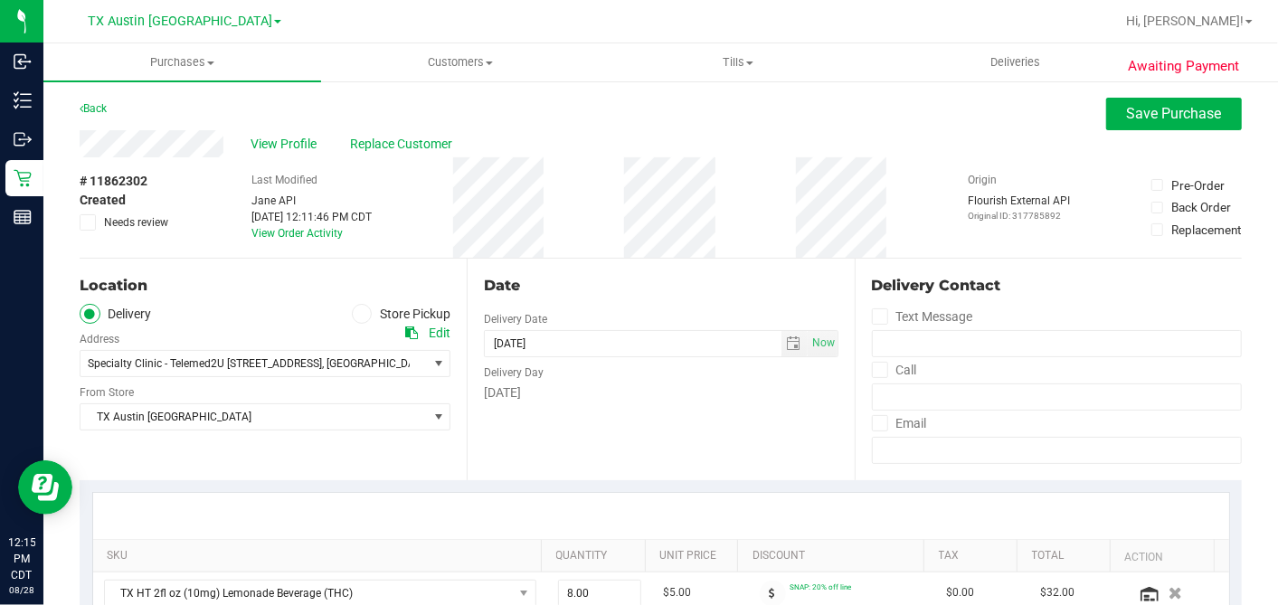
click at [633, 465] on div "Date Delivery Date [DATE] Now [DATE] 04:00 PM Now Delivery Day [DATE]" at bounding box center [660, 370] width 387 height 222
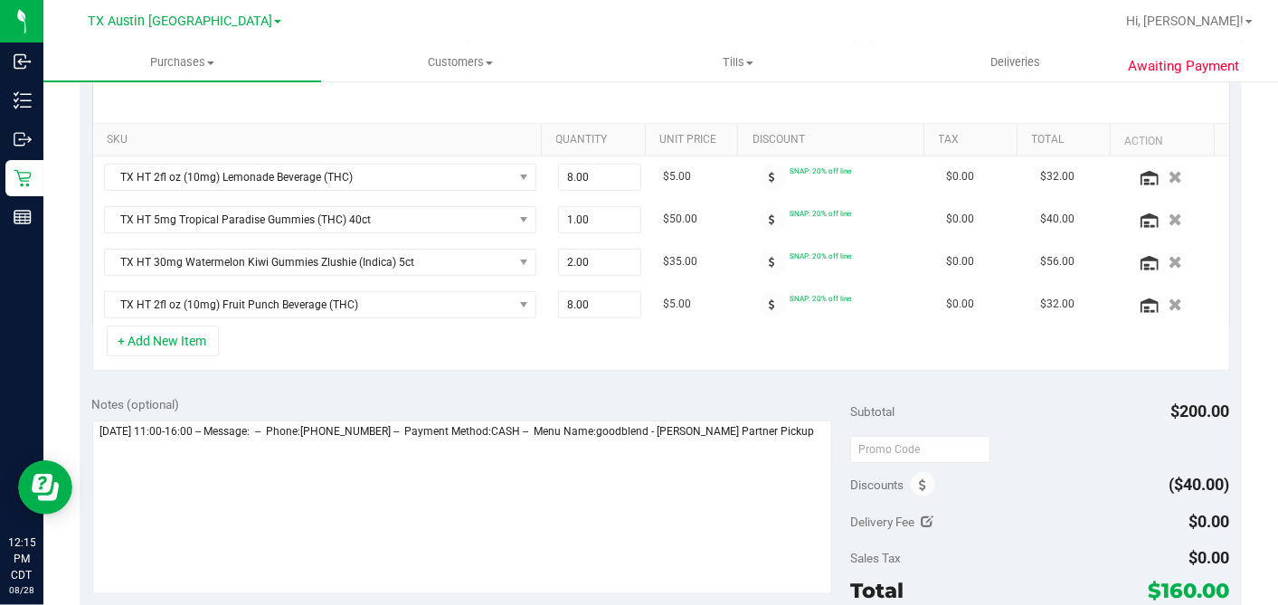
scroll to position [502, 0]
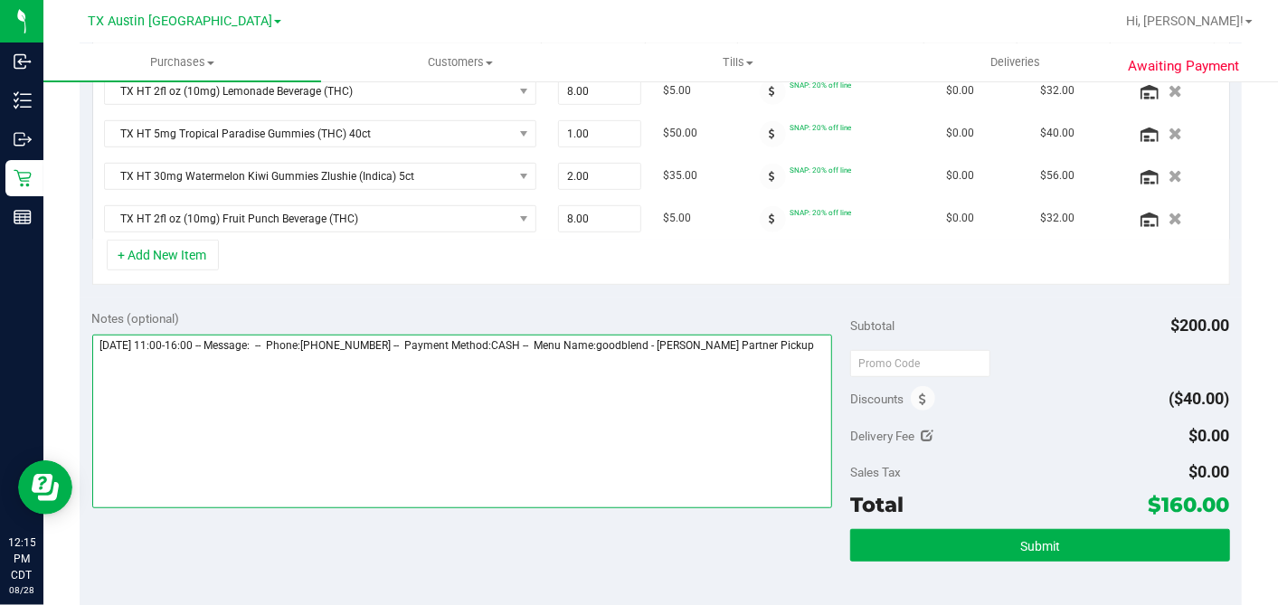
click at [793, 349] on textarea at bounding box center [462, 422] width 740 height 174
click at [325, 368] on textarea at bounding box center [462, 422] width 740 height 174
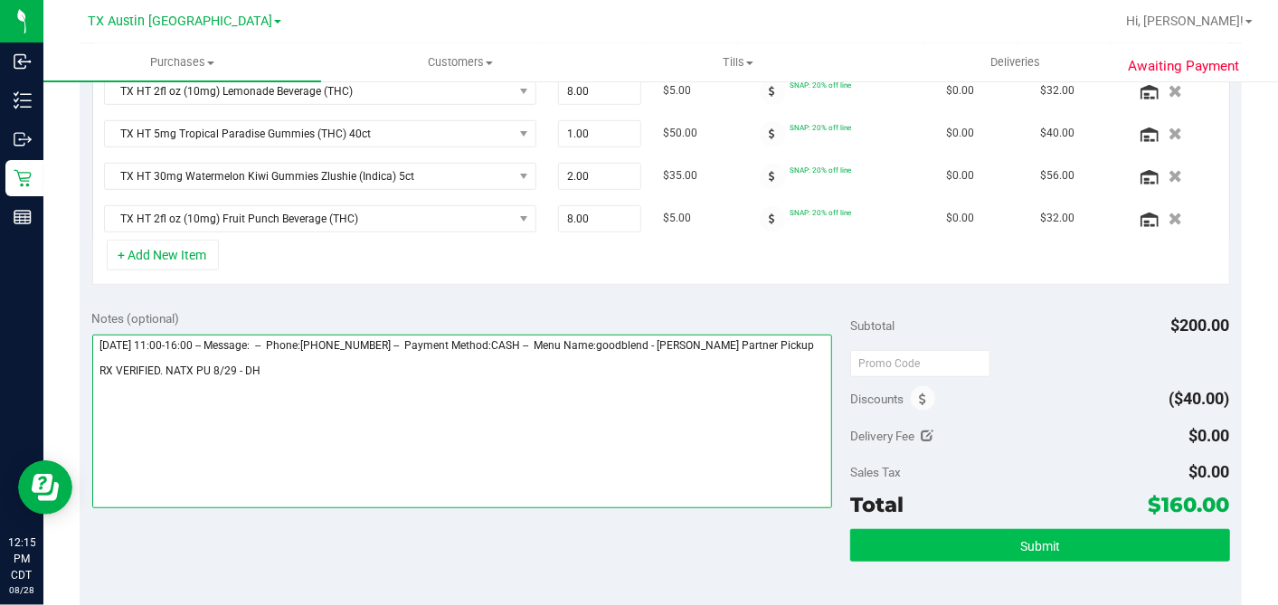
type textarea "[DATE] 11:00-16:00 -- Message: -- Phone:[PHONE_NUMBER] -- Payment Method:CASH -…"
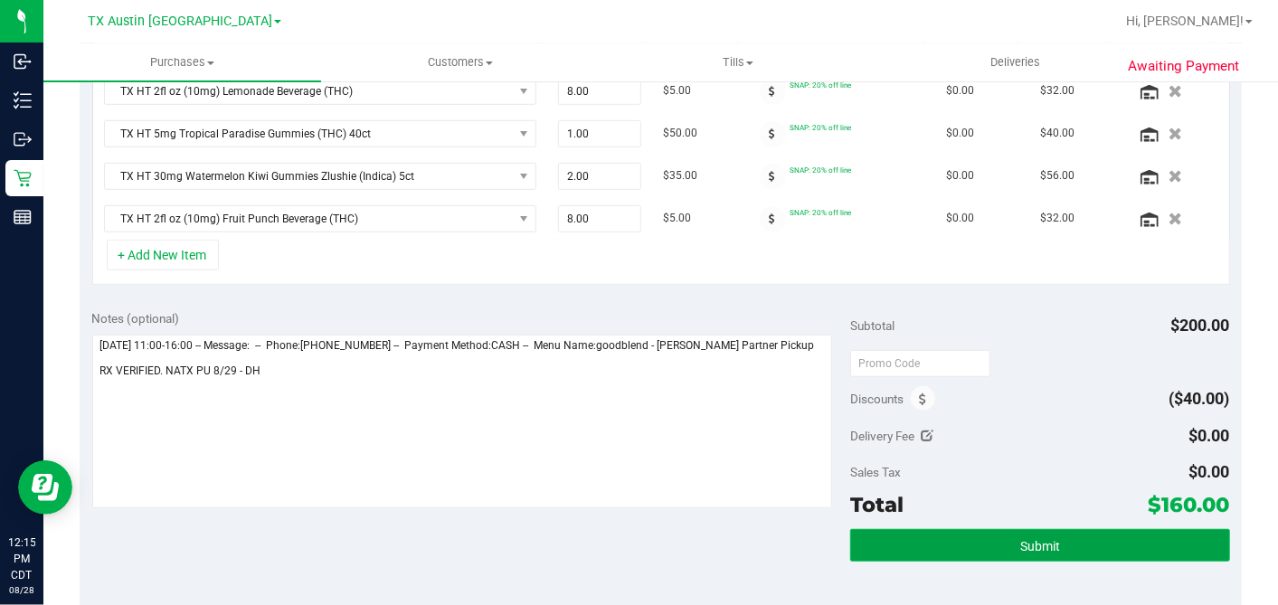
click at [1041, 543] on span "Submit" at bounding box center [1040, 546] width 40 height 14
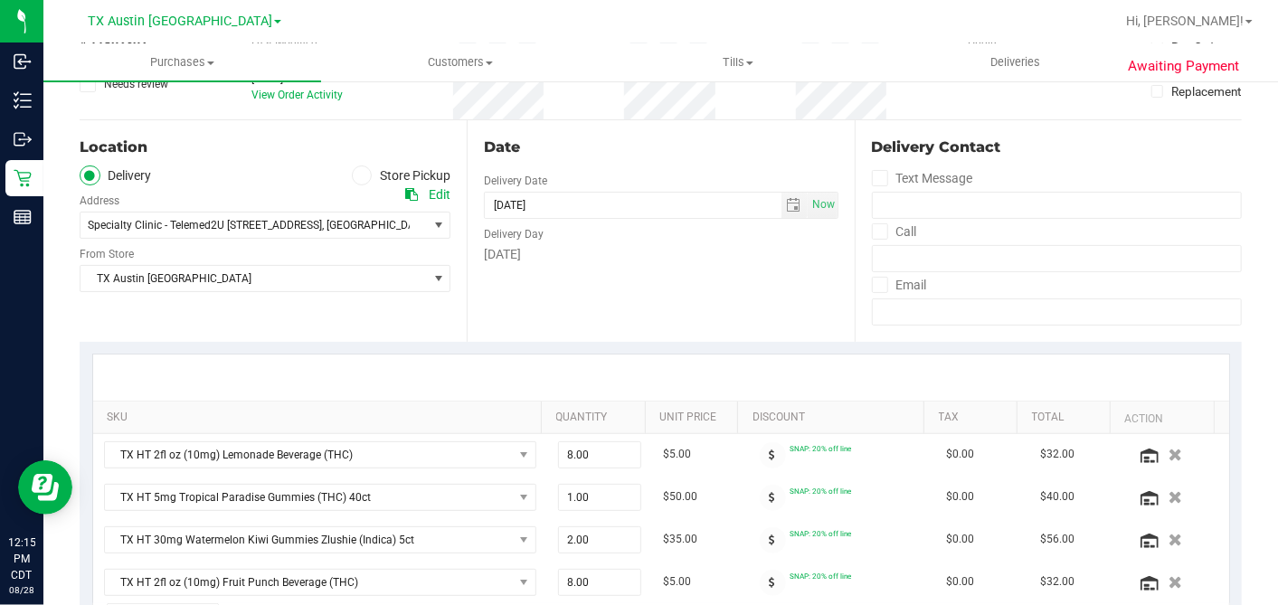
scroll to position [3, 0]
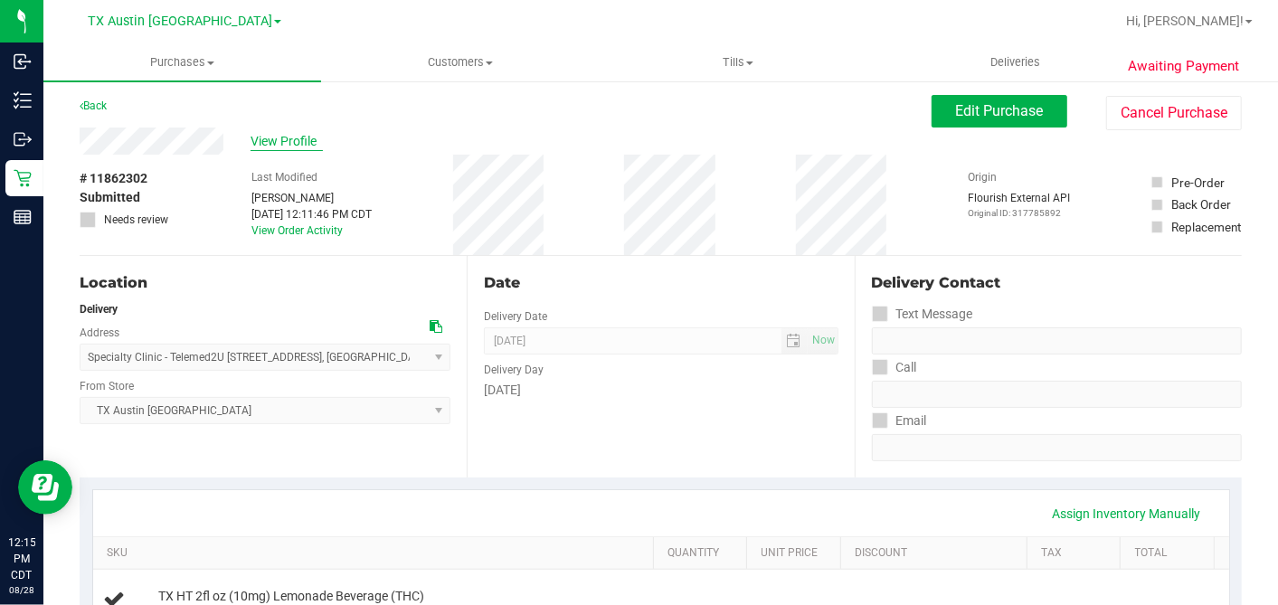
click at [273, 142] on span "View Profile" at bounding box center [286, 141] width 72 height 19
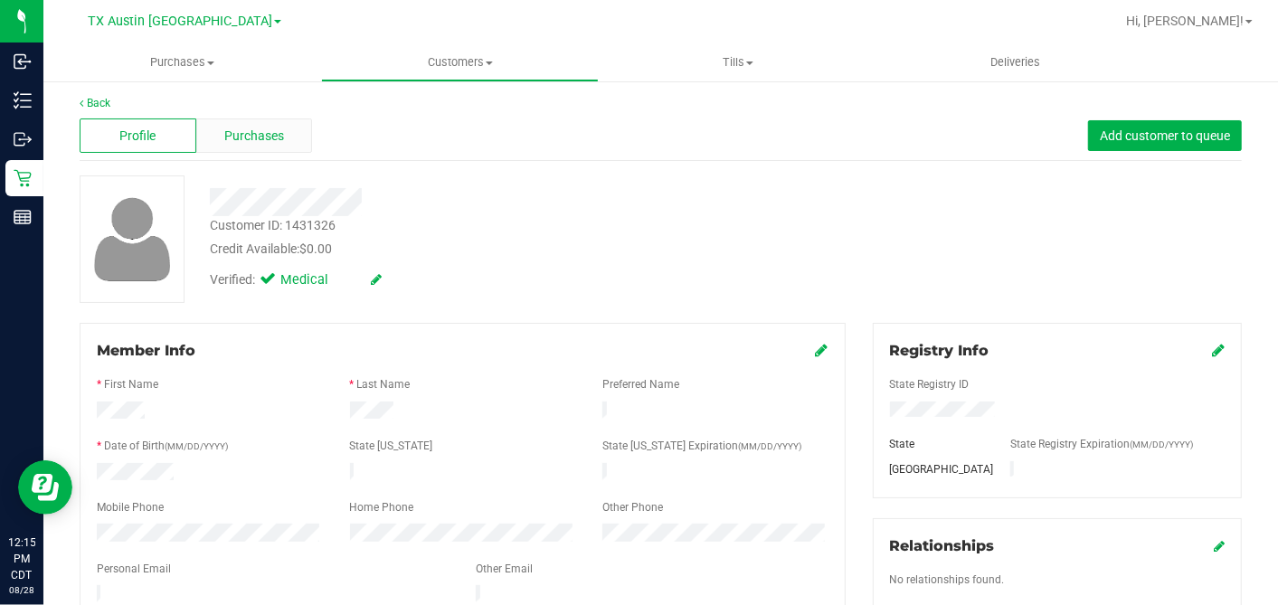
click at [273, 129] on span "Purchases" at bounding box center [254, 136] width 60 height 19
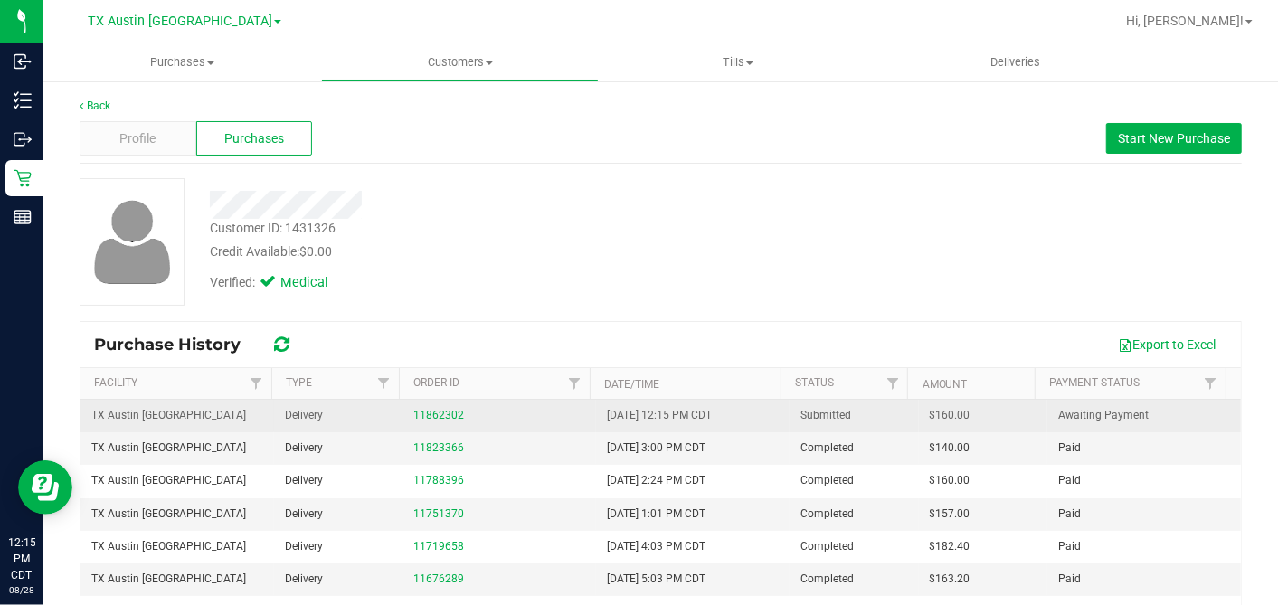
click at [929, 411] on span "$160.00" at bounding box center [949, 415] width 41 height 17
click at [929, 412] on span "$160.00" at bounding box center [949, 415] width 41 height 17
copy span "160.00"
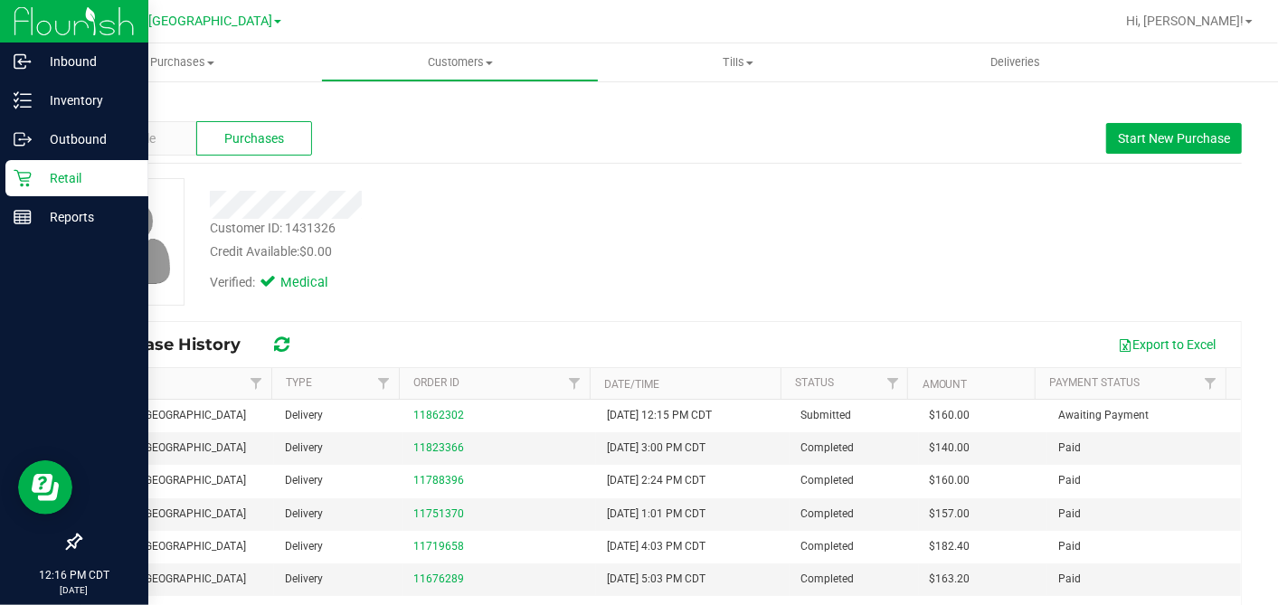
click at [32, 187] on p "Retail" at bounding box center [86, 178] width 108 height 22
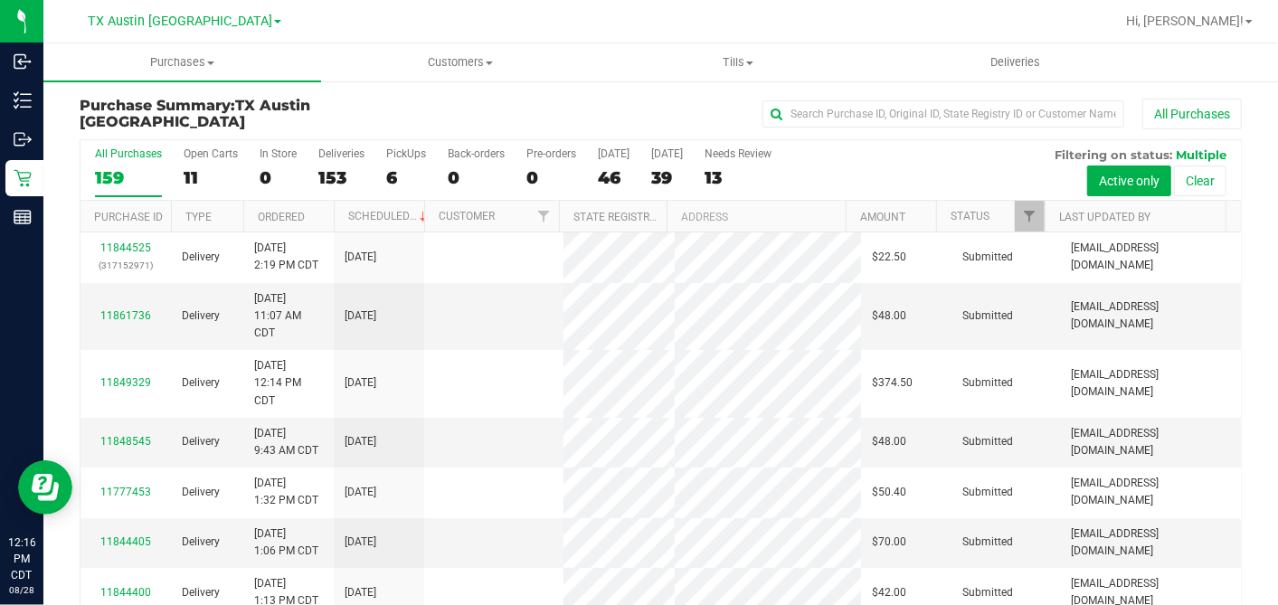
click at [195, 176] on div "11" at bounding box center [211, 177] width 54 height 21
click at [0, 0] on input "Open Carts 11" at bounding box center [0, 0] width 0 height 0
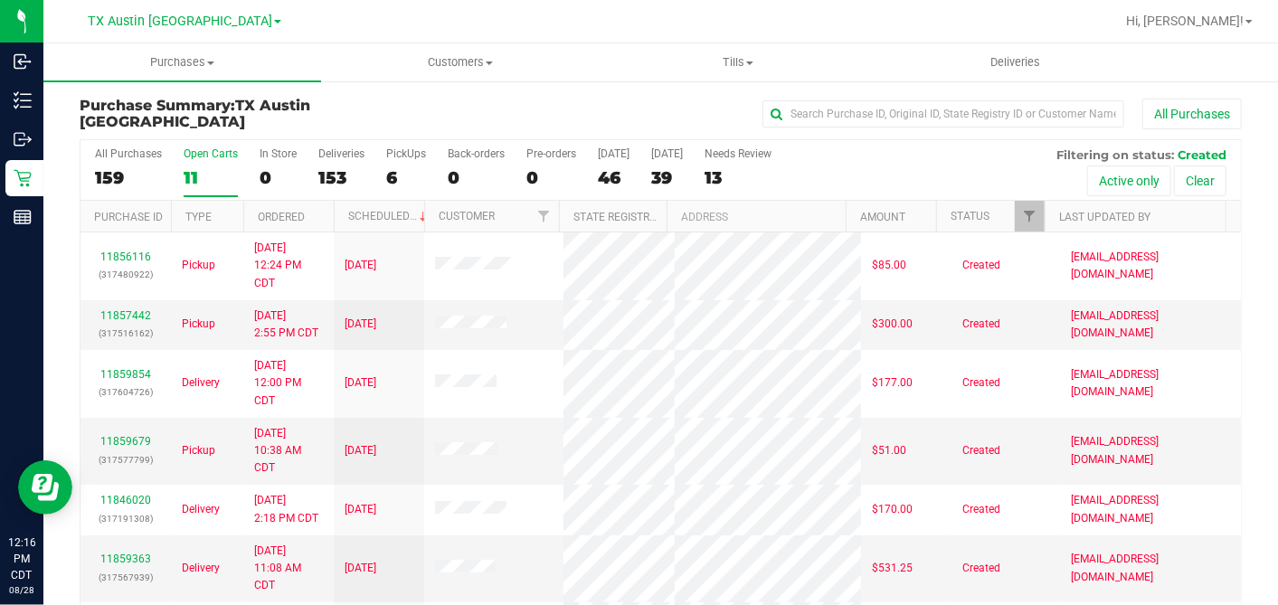
click at [318, 218] on th "Ordered" at bounding box center [288, 217] width 90 height 32
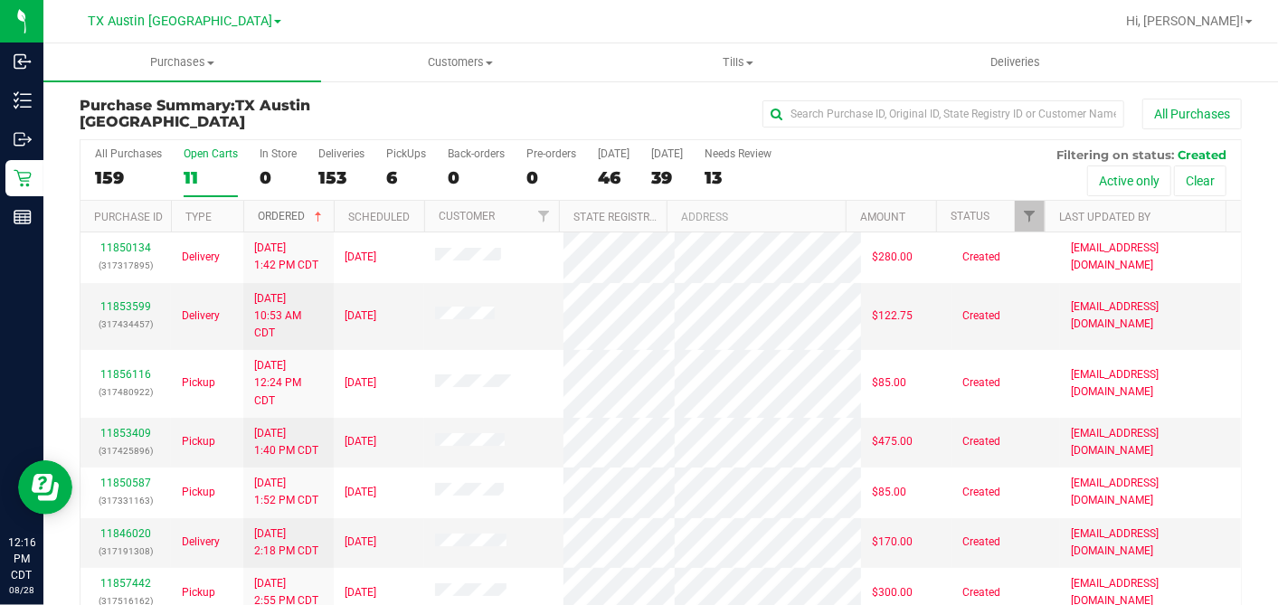
click at [320, 216] on span at bounding box center [318, 217] width 14 height 14
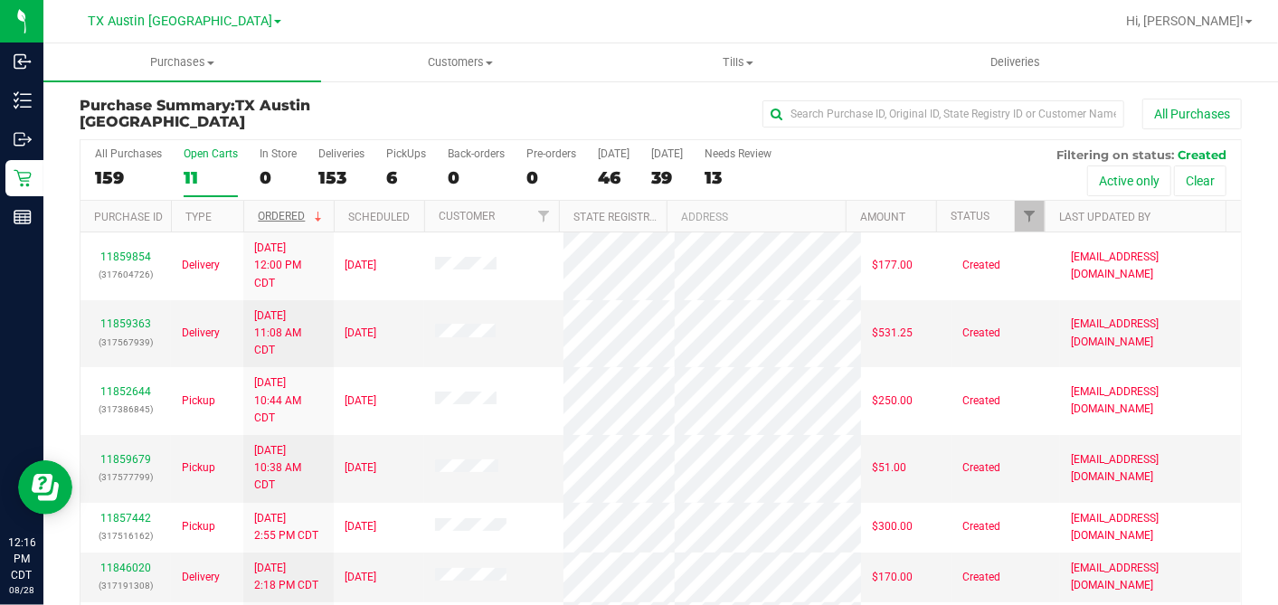
click at [625, 99] on div "All Purchases" at bounding box center [854, 114] width 775 height 31
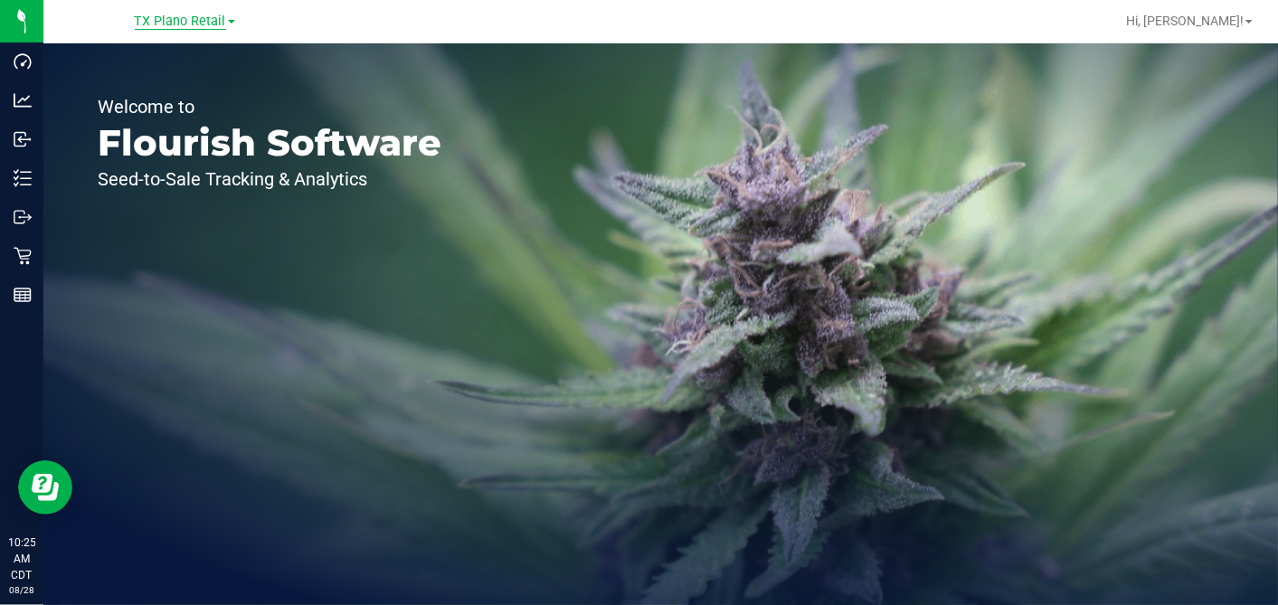
click at [159, 29] on span "TX Plano Retail" at bounding box center [180, 22] width 91 height 16
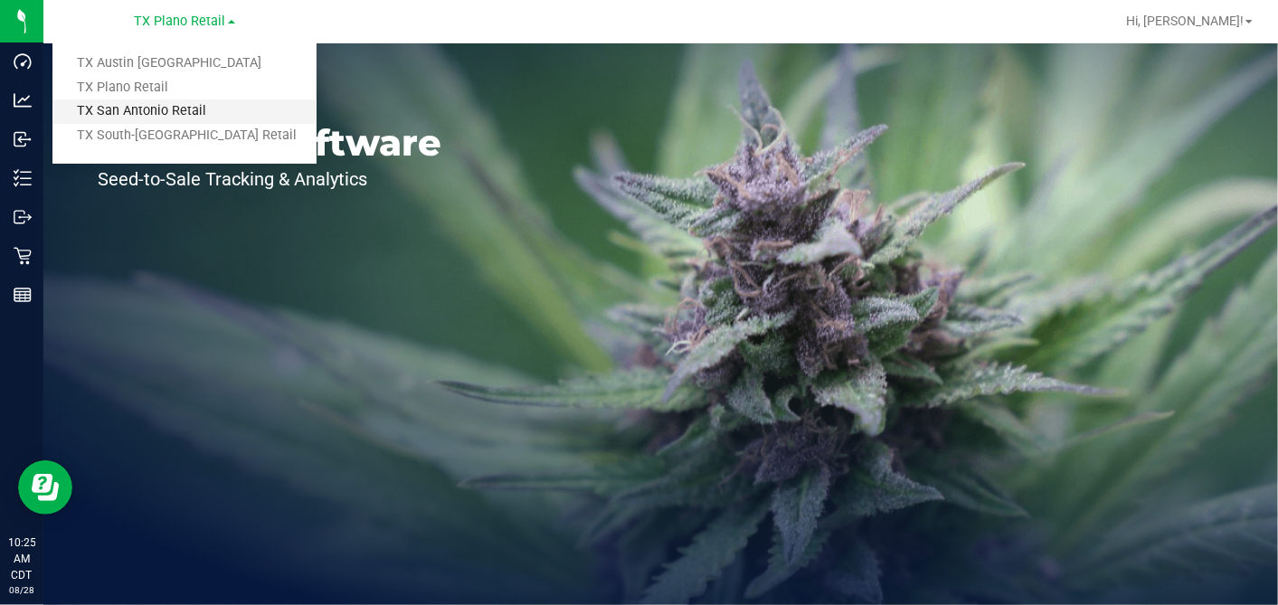
click at [125, 110] on link "TX San Antonio Retail" at bounding box center [184, 111] width 264 height 24
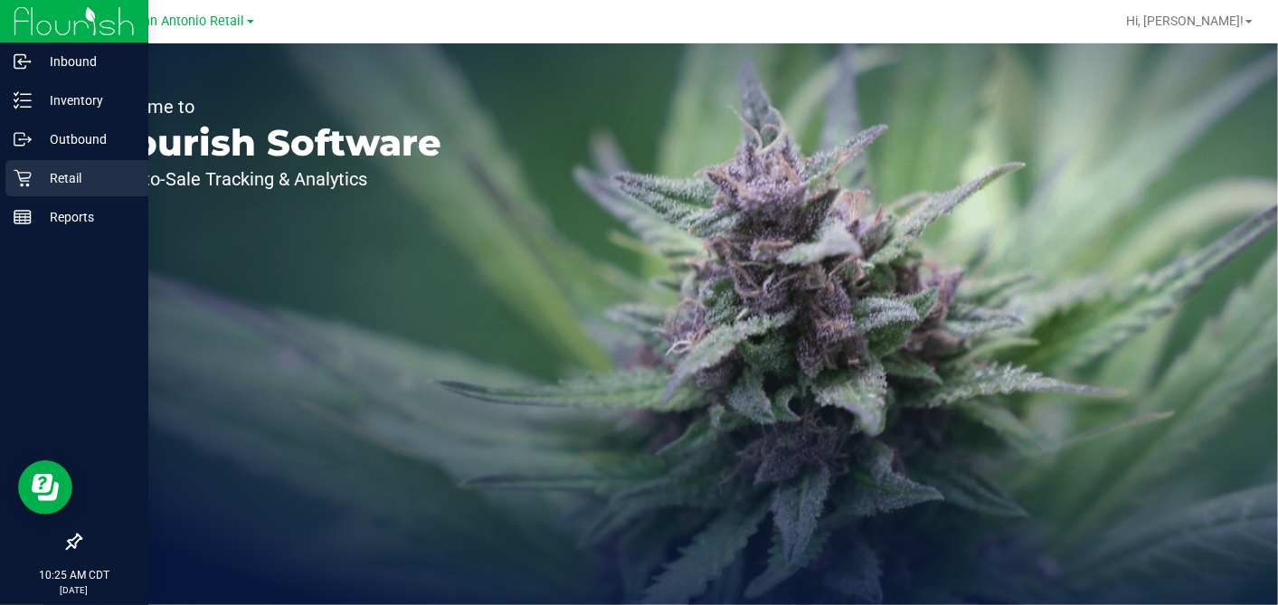
click at [20, 178] on icon at bounding box center [22, 178] width 17 height 17
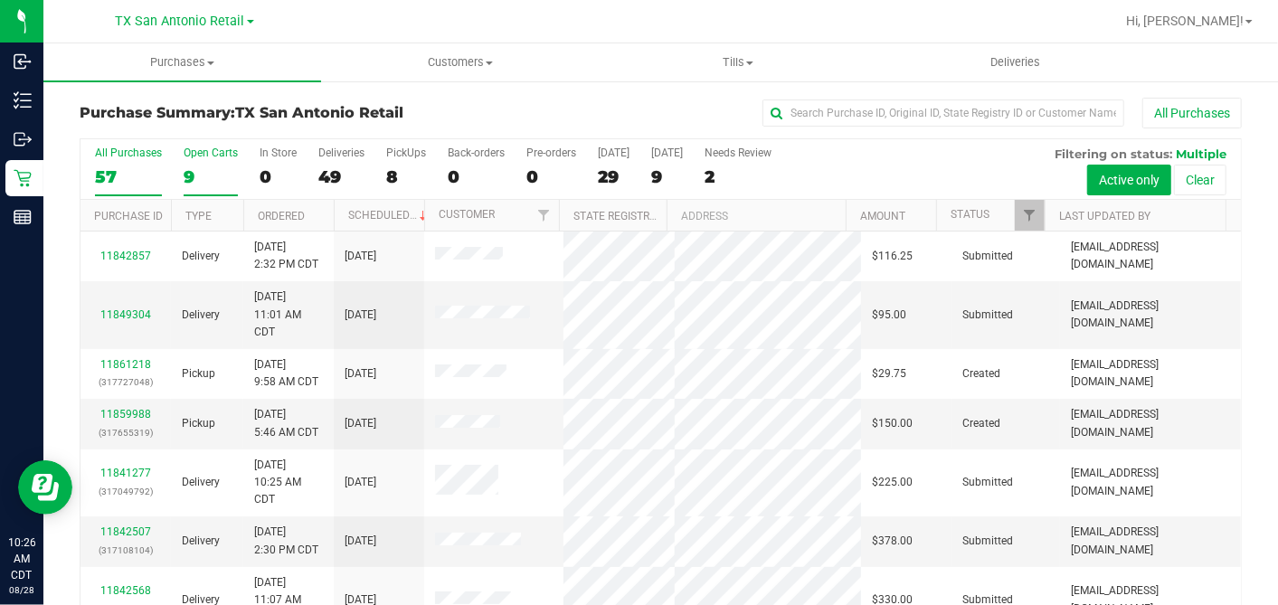
click at [185, 165] on label "Open Carts 9" at bounding box center [211, 171] width 54 height 50
click at [0, 0] on input "Open Carts 9" at bounding box center [0, 0] width 0 height 0
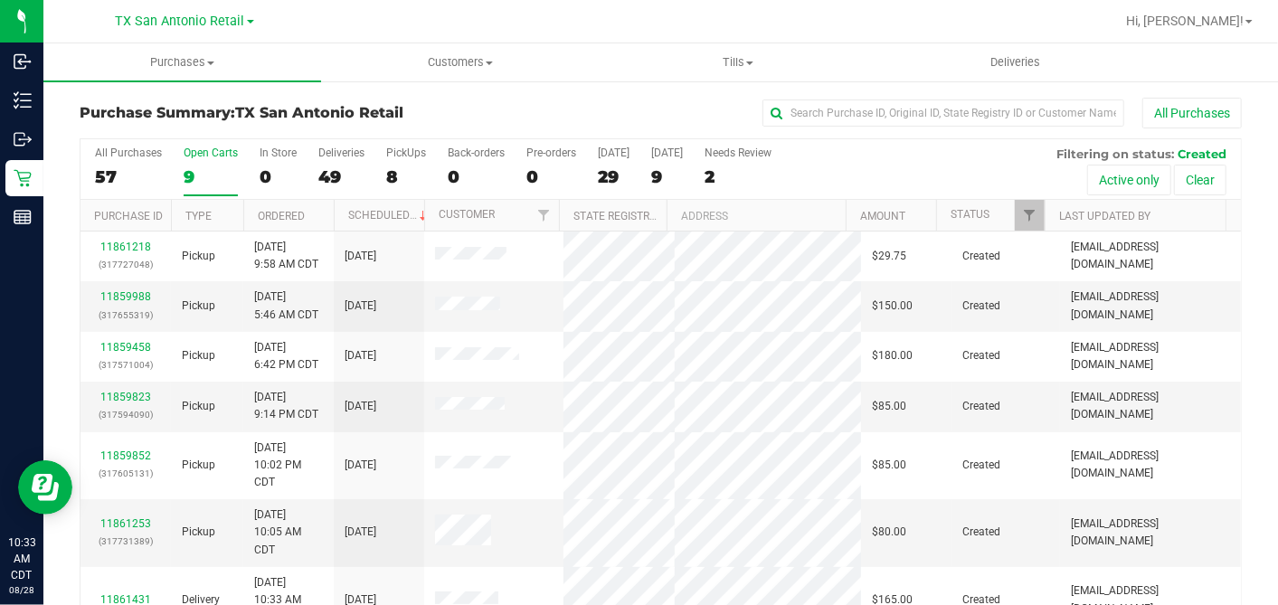
click at [191, 13] on link "TX San Antonio Retail" at bounding box center [185, 20] width 138 height 17
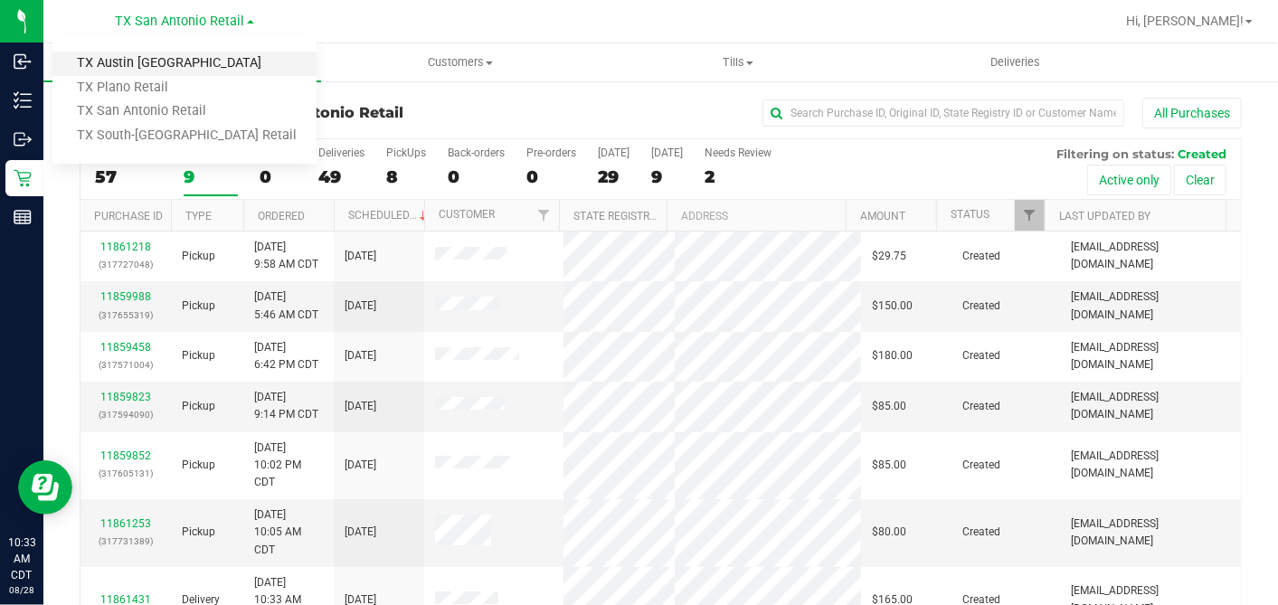
click at [119, 61] on link "TX Austin [GEOGRAPHIC_DATA]" at bounding box center [184, 64] width 264 height 24
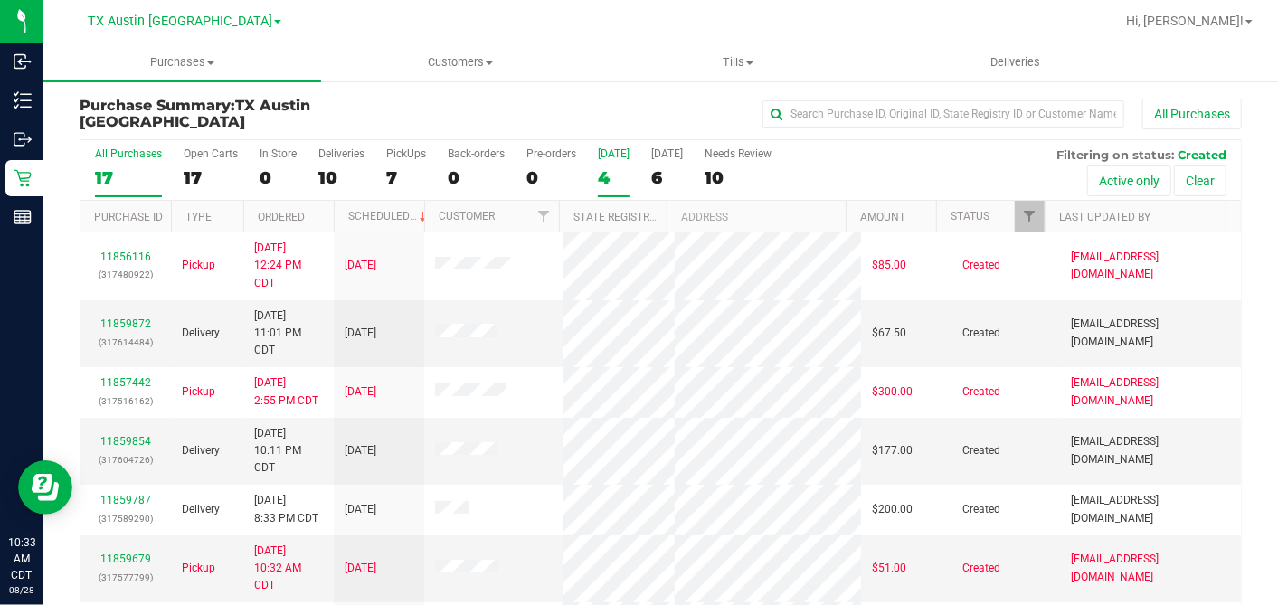
click at [618, 175] on div "4" at bounding box center [614, 177] width 32 height 21
click at [0, 0] on input "Today 4" at bounding box center [0, 0] width 0 height 0
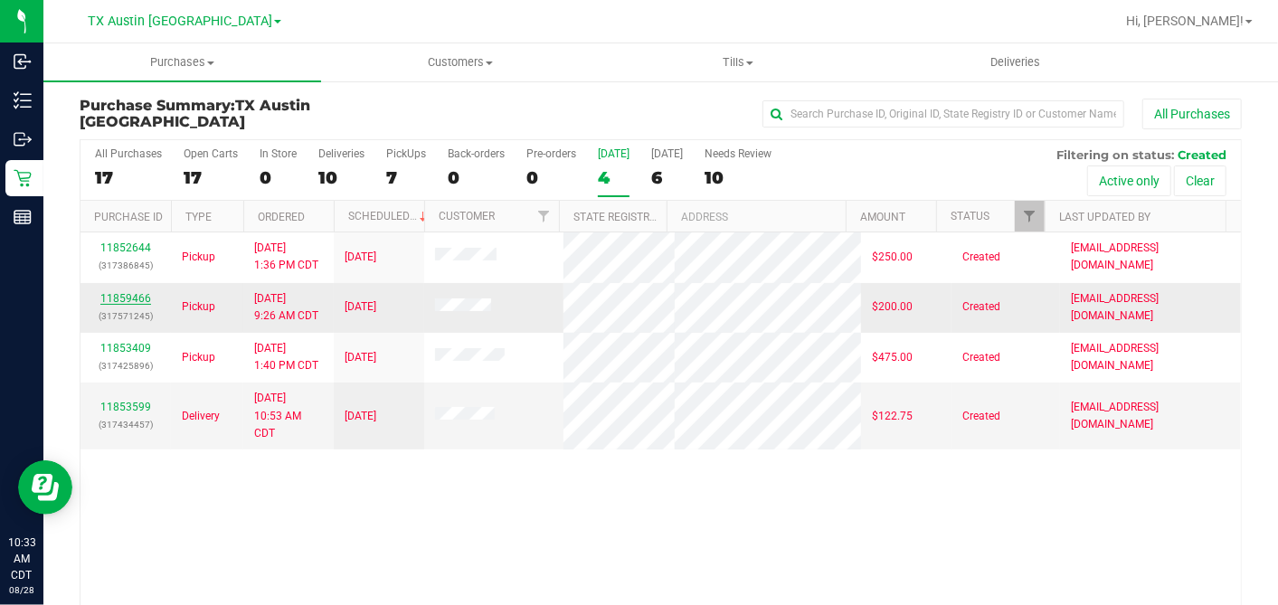
click at [126, 292] on link "11859466" at bounding box center [125, 298] width 51 height 13
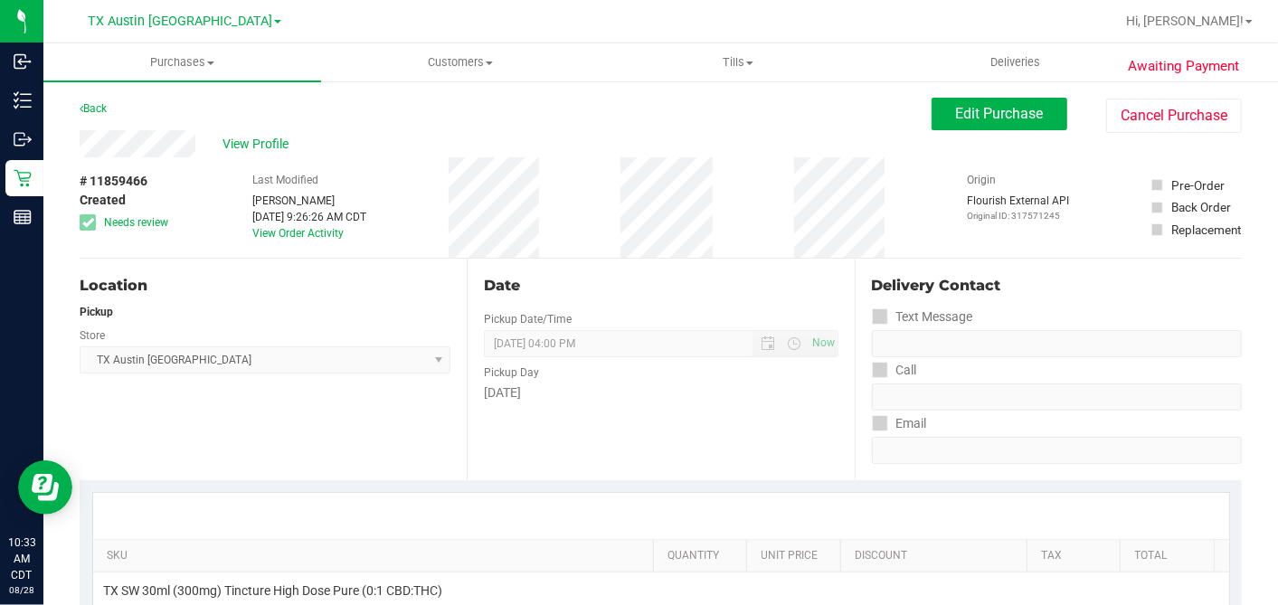
click at [630, 283] on div "Date" at bounding box center [661, 286] width 354 height 22
click at [571, 190] on div "# 11859466 Created Needs review Last Modified Justin Ramos Aug 28, 2025 9:26:26…" at bounding box center [661, 207] width 1162 height 100
drag, startPoint x: 639, startPoint y: 264, endPoint x: 750, endPoint y: 263, distance: 110.3
click at [639, 264] on div "Date Pickup Date/Time 08/28/2025 Now 08/28/2025 04:00 PM Now Pickup Day Thursday" at bounding box center [660, 370] width 387 height 222
click at [733, 231] on div "# 11859466 Created Needs review Last Modified Justin Ramos Aug 28, 2025 9:26:26…" at bounding box center [661, 207] width 1162 height 100
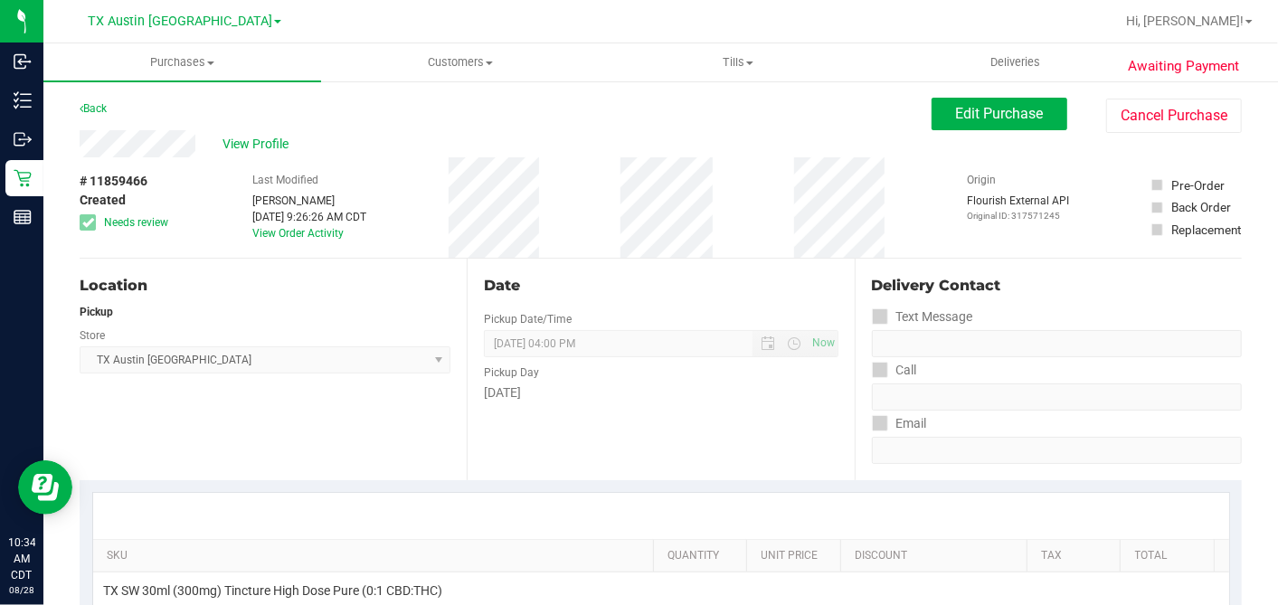
click at [676, 265] on div "Date Pickup Date/Time 08/28/2025 Now 08/28/2025 04:00 PM Now Pickup Day Thursday" at bounding box center [660, 370] width 387 height 222
click at [261, 145] on span "View Profile" at bounding box center [258, 144] width 72 height 19
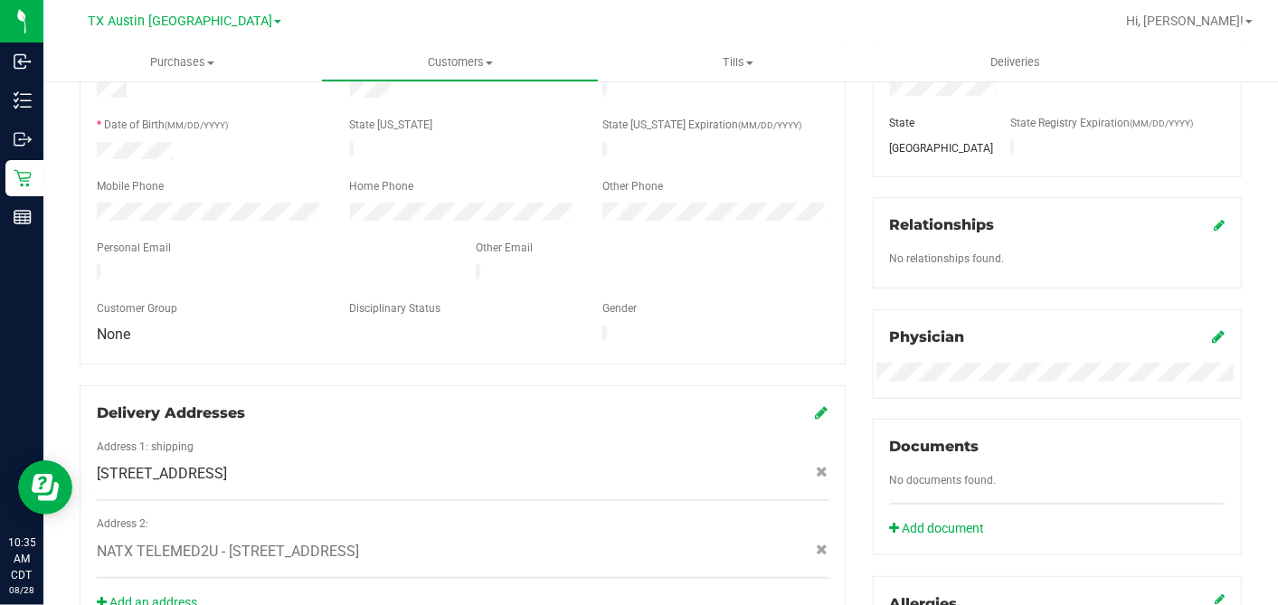
scroll to position [699, 0]
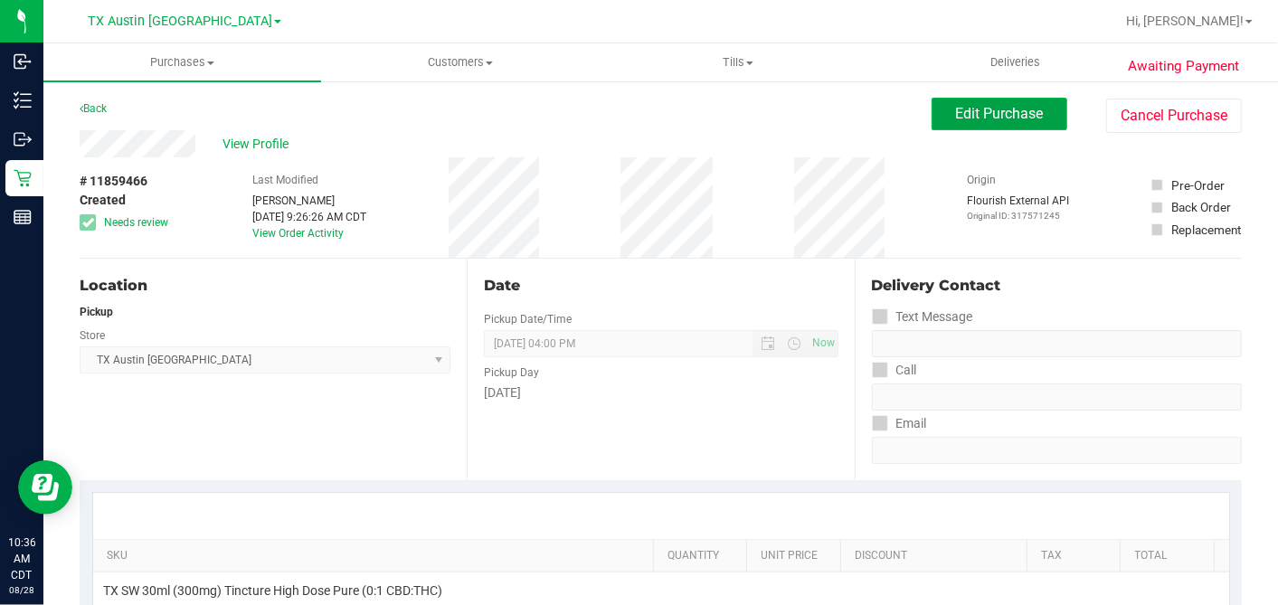
click at [967, 99] on button "Edit Purchase" at bounding box center [999, 114] width 136 height 33
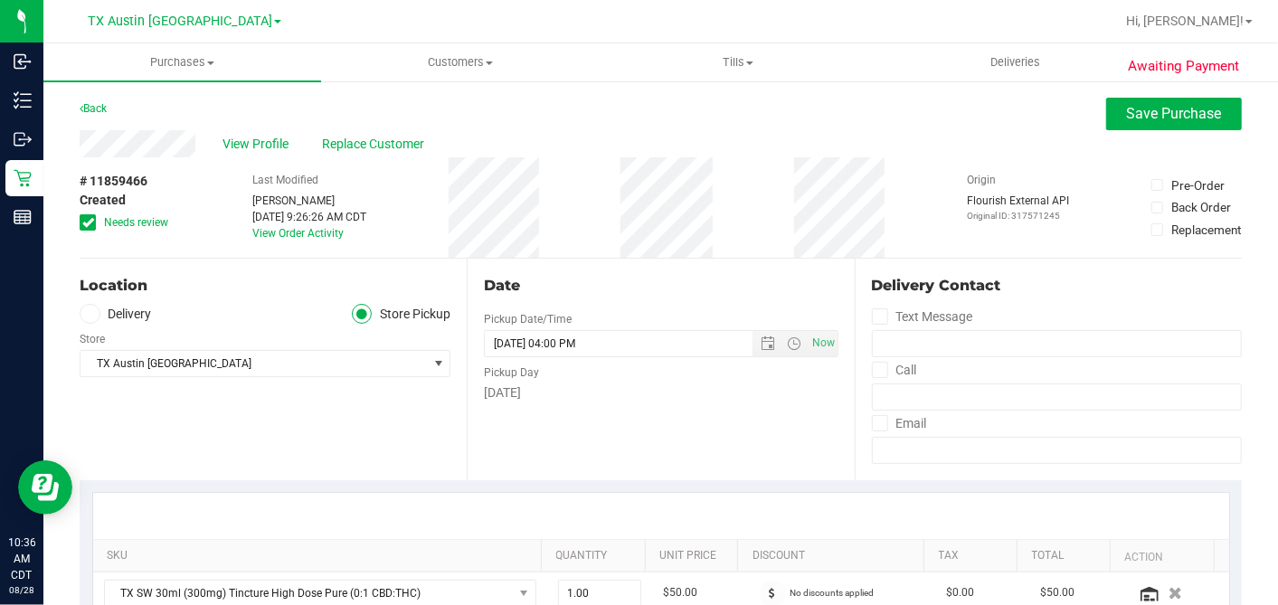
click at [88, 222] on icon at bounding box center [88, 222] width 12 height 0
click at [0, 0] on input "Needs review" at bounding box center [0, 0] width 0 height 0
click at [95, 297] on div "Location Delivery Store Pickup Store TX Austin DC Select Store Bonita Springs W…" at bounding box center [273, 370] width 387 height 222
click at [109, 309] on label "Delivery" at bounding box center [116, 314] width 72 height 21
click at [0, 0] on input "Delivery" at bounding box center [0, 0] width 0 height 0
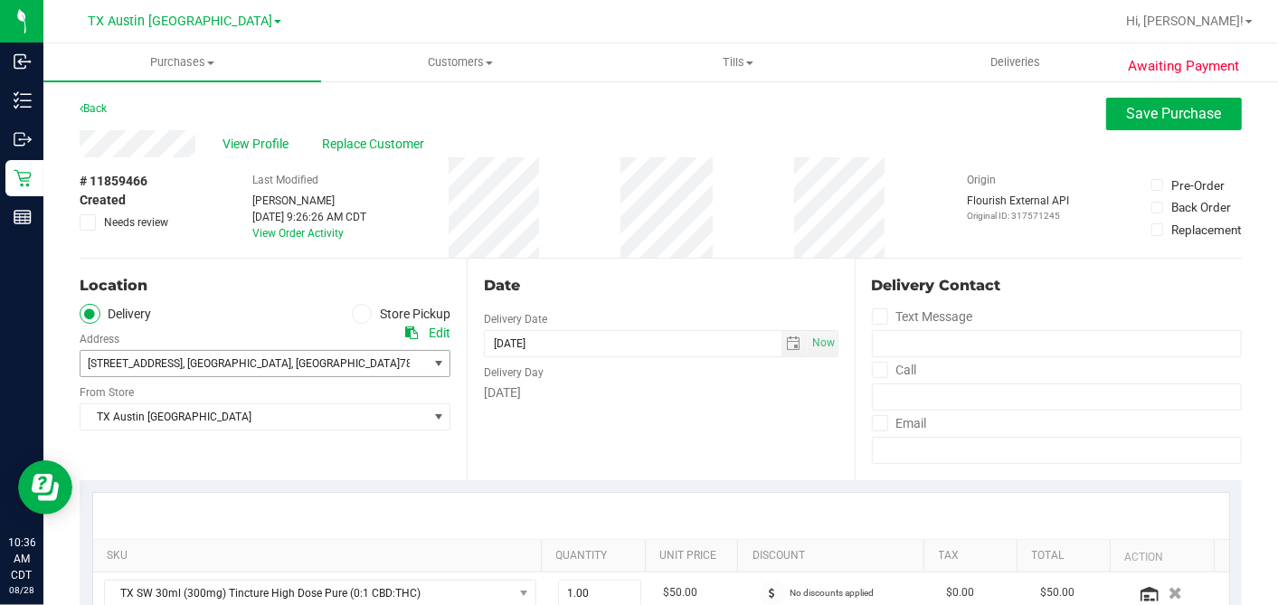
click at [250, 372] on span "7105 E. Riverside Drive , Austin , TX 78741" at bounding box center [244, 363] width 329 height 25
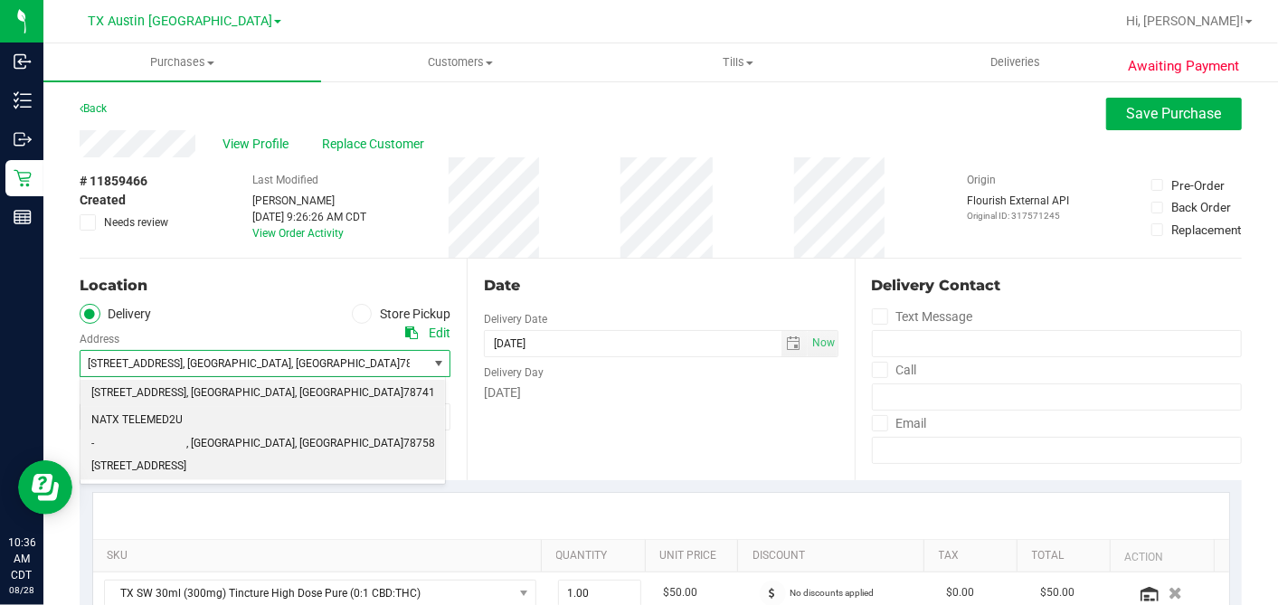
click at [186, 418] on span "NATX TELEMED2U - 2217 PARK BEND DRIVE #300" at bounding box center [138, 444] width 95 height 70
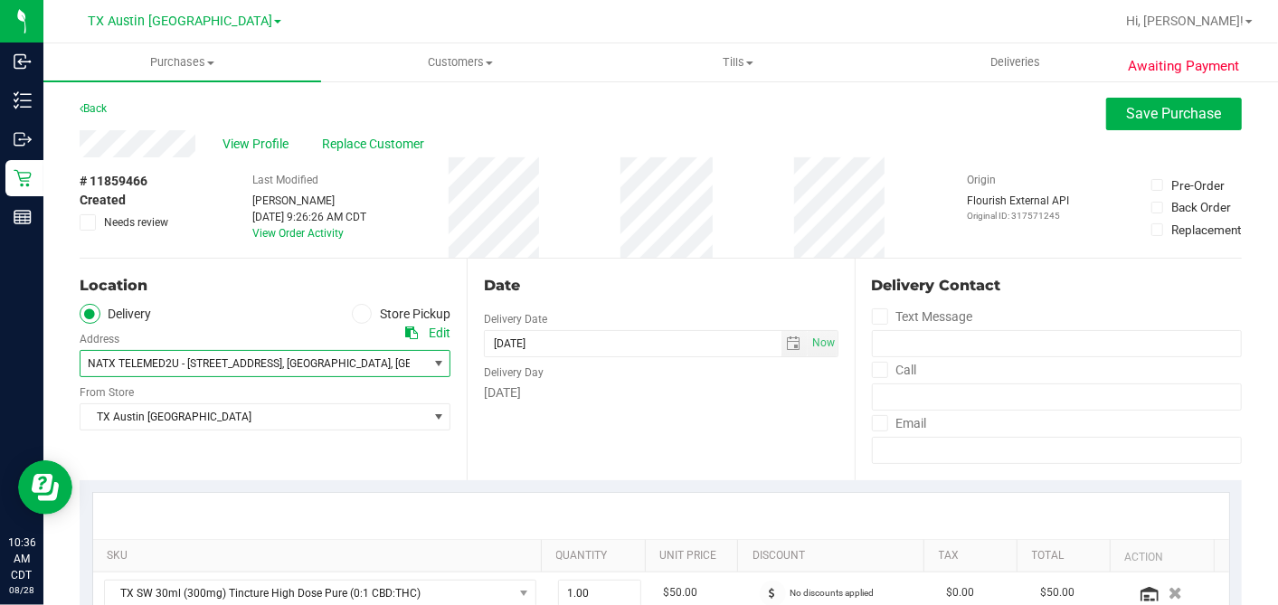
click at [746, 508] on div at bounding box center [661, 516] width 1136 height 46
click at [787, 346] on span "select" at bounding box center [794, 343] width 14 height 14
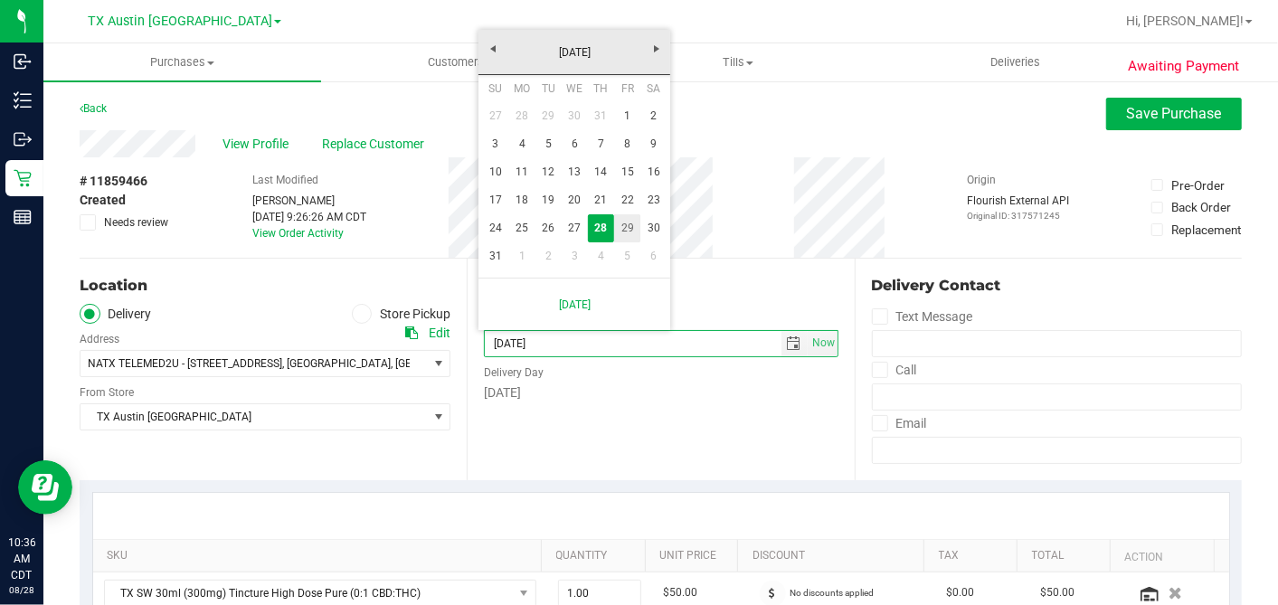
click at [632, 227] on link "29" at bounding box center [627, 228] width 26 height 28
type input "[DATE]"
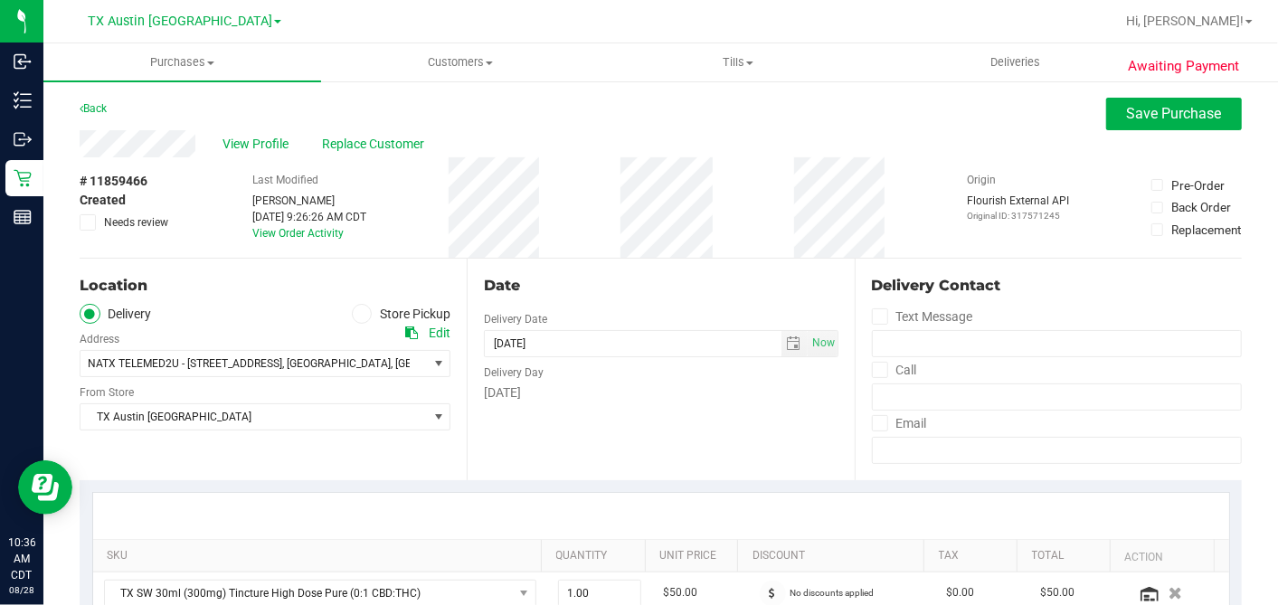
click at [695, 263] on div "Date Delivery Date [DATE] Now [DATE] 04:00 PM Now Delivery Day [DATE]" at bounding box center [660, 370] width 387 height 222
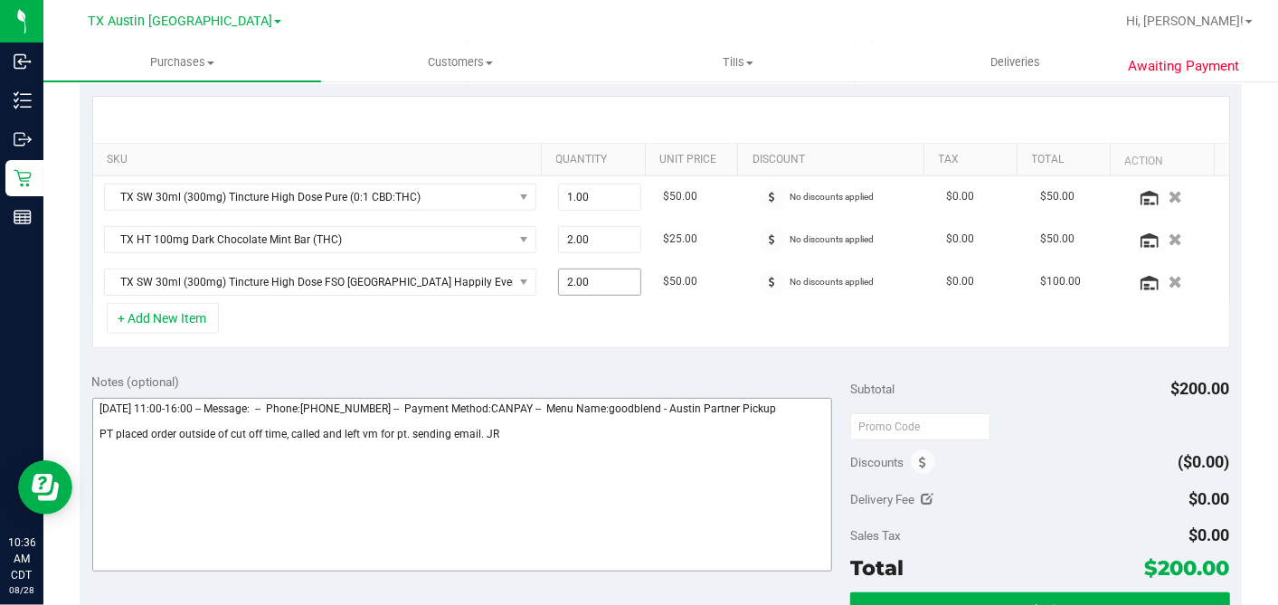
scroll to position [502, 0]
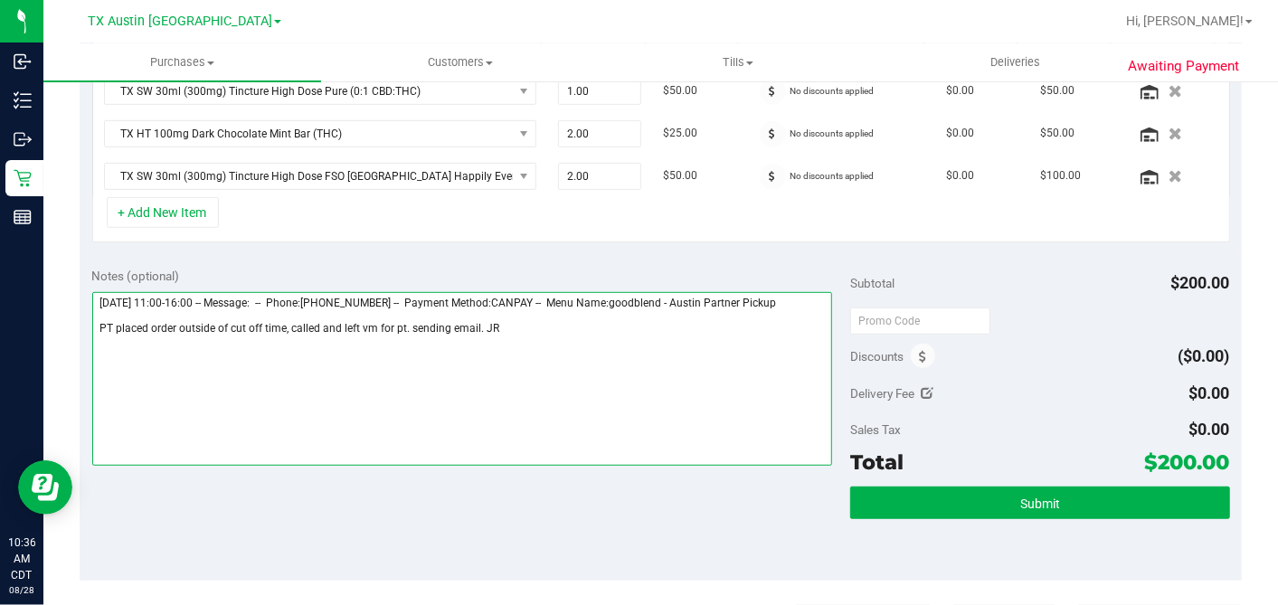
click at [517, 325] on textarea at bounding box center [462, 379] width 740 height 174
click at [653, 346] on textarea at bounding box center [462, 379] width 740 height 174
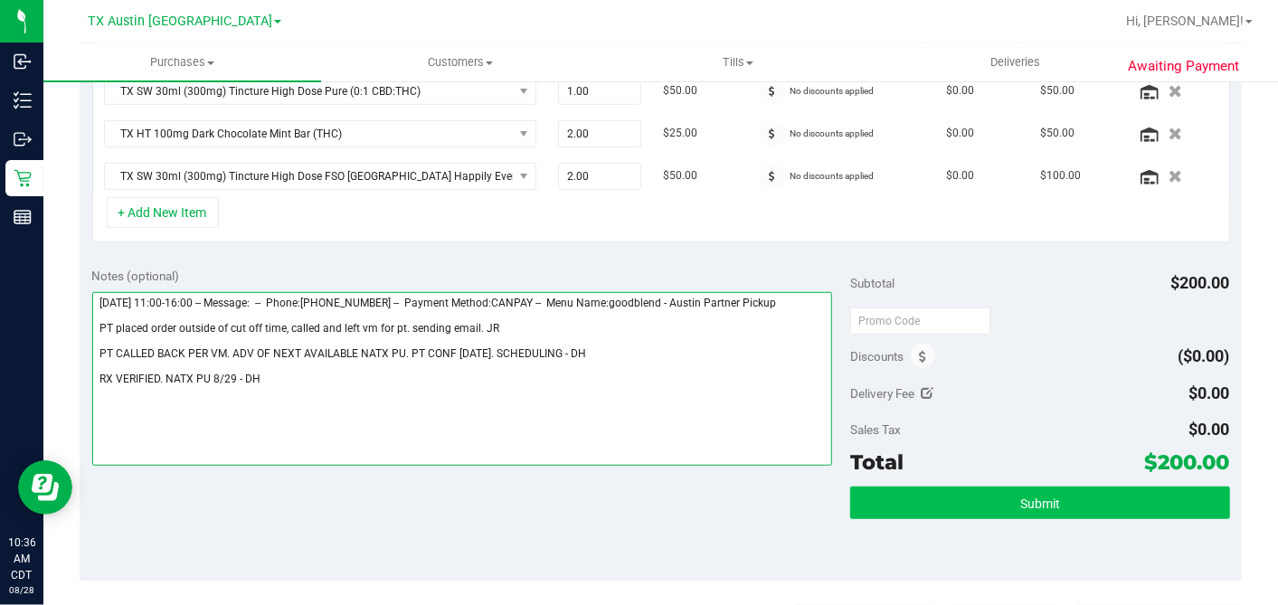
type textarea "Thursday 08/28/2025 11:00-16:00 -- Message: -- Phone:5123512525 -- Payment Meth…"
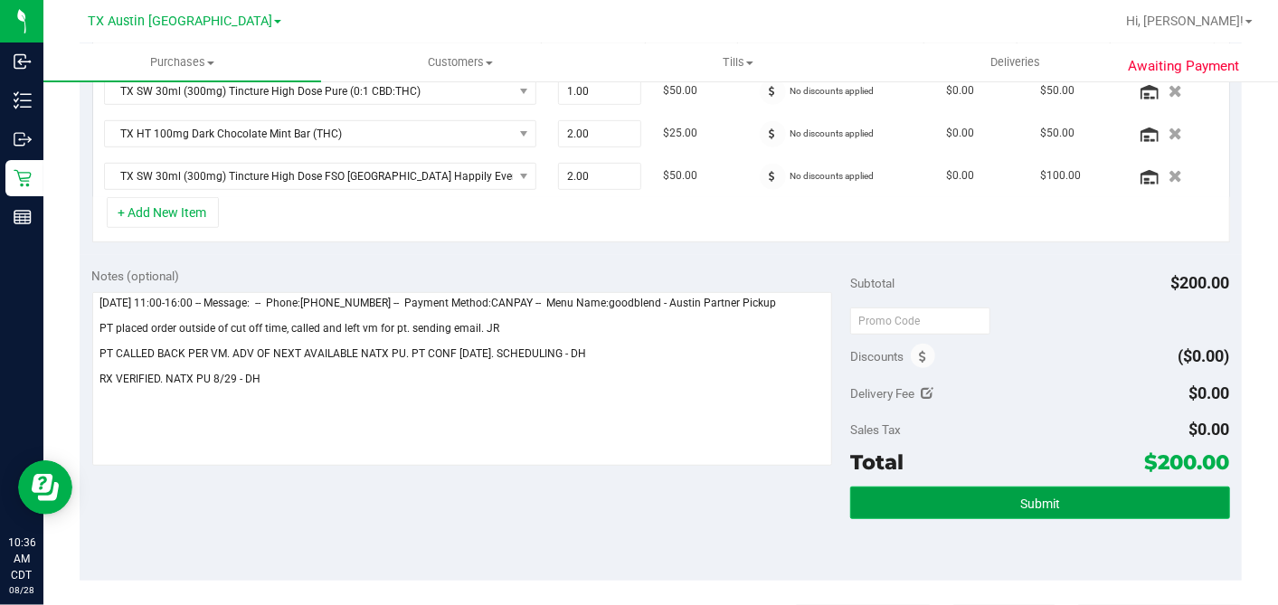
click at [1020, 502] on span "Submit" at bounding box center [1040, 503] width 40 height 14
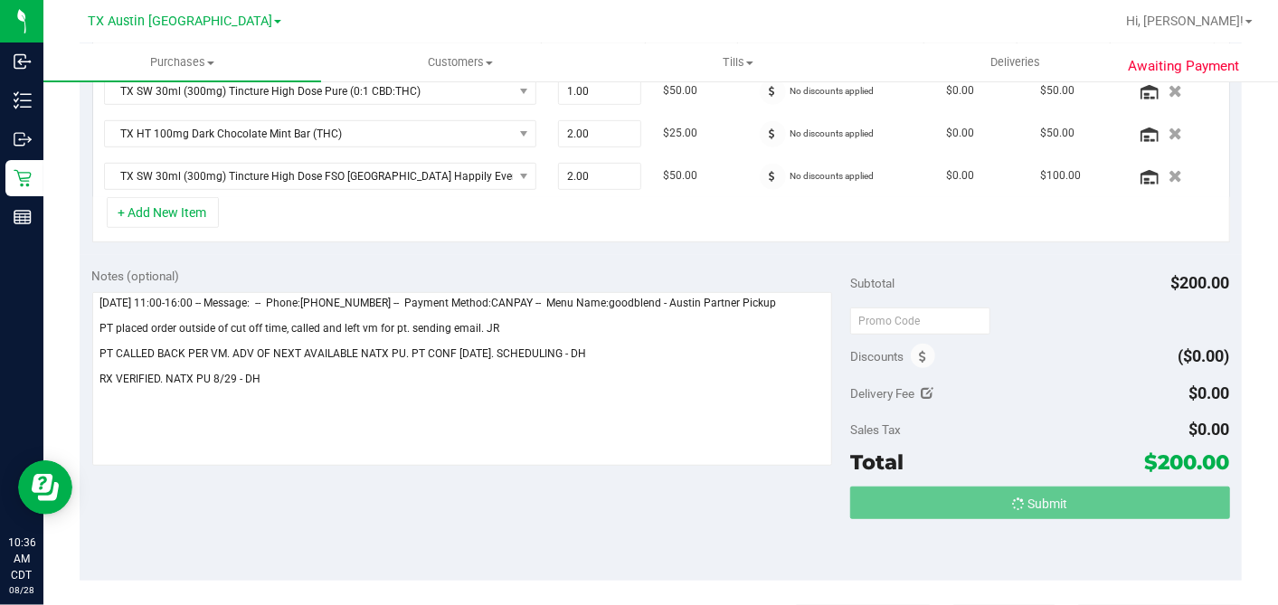
scroll to position [505, 0]
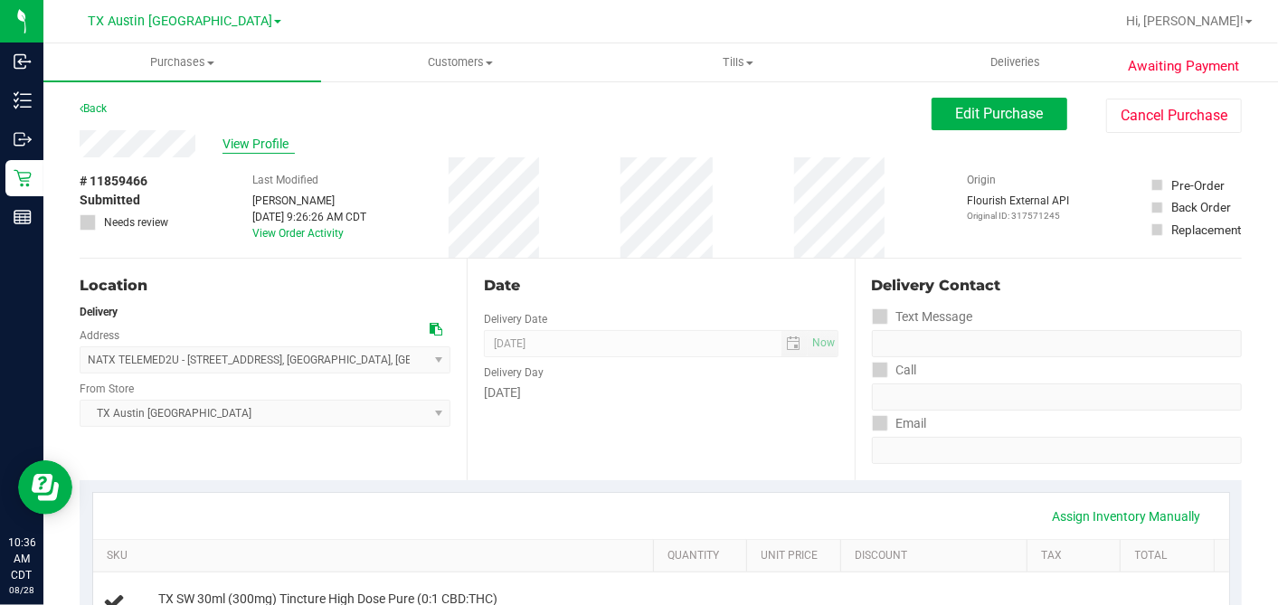
click at [250, 146] on span "View Profile" at bounding box center [258, 144] width 72 height 19
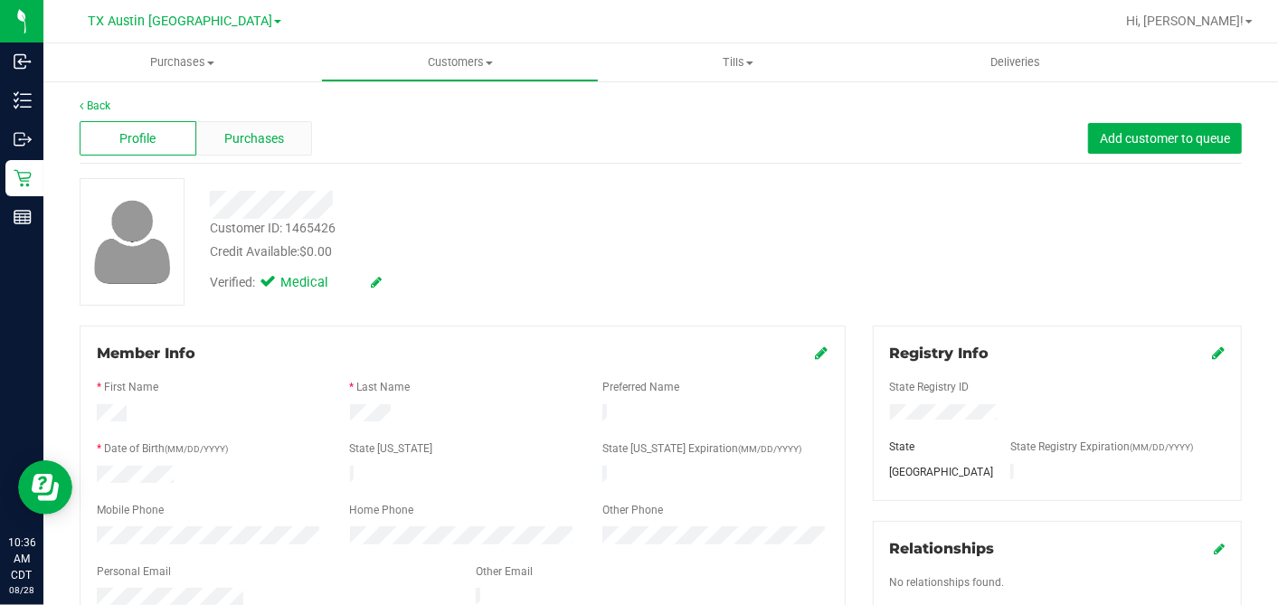
click at [228, 126] on div "Purchases" at bounding box center [254, 138] width 117 height 34
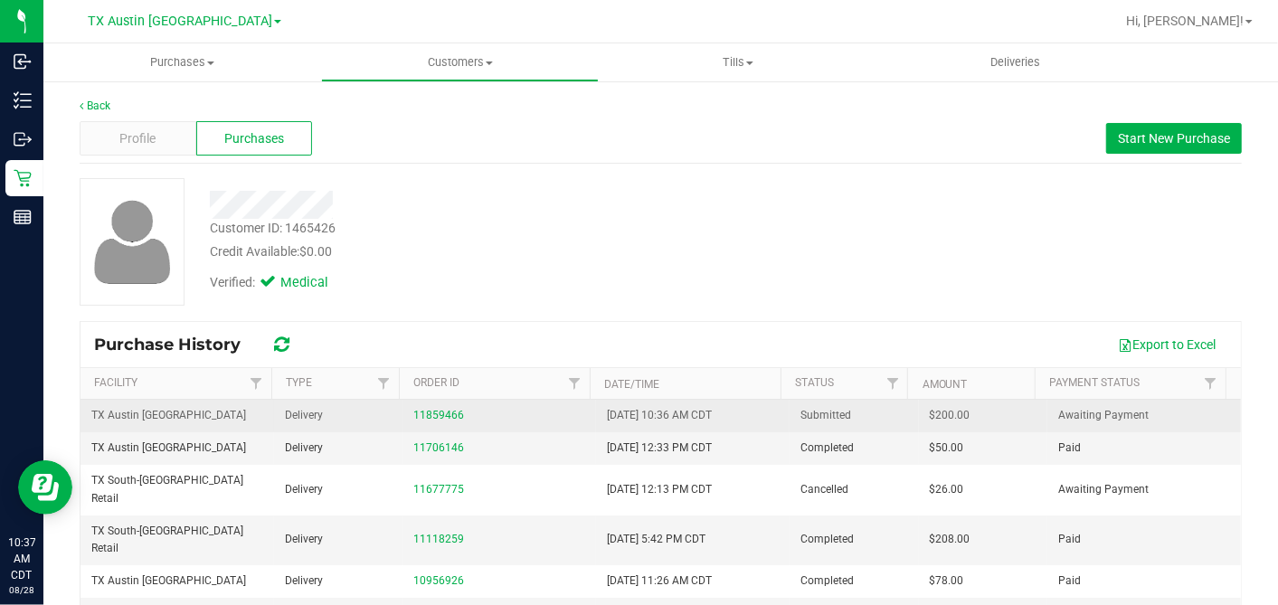
click at [929, 414] on span "$200.00" at bounding box center [949, 415] width 41 height 17
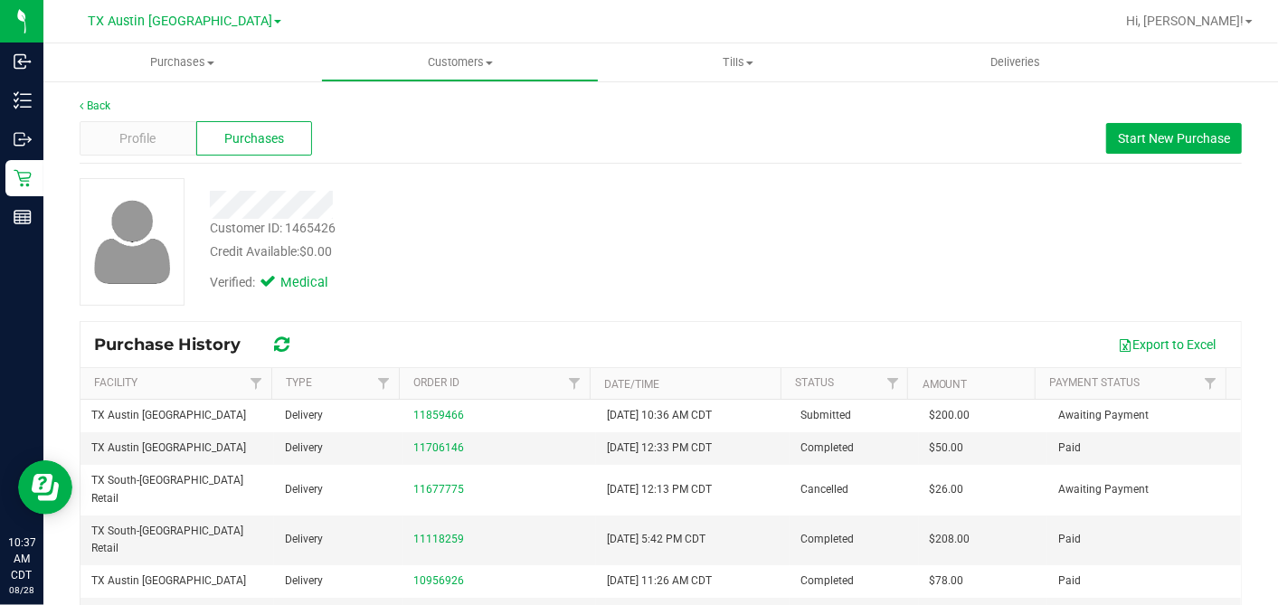
copy span "200.00"
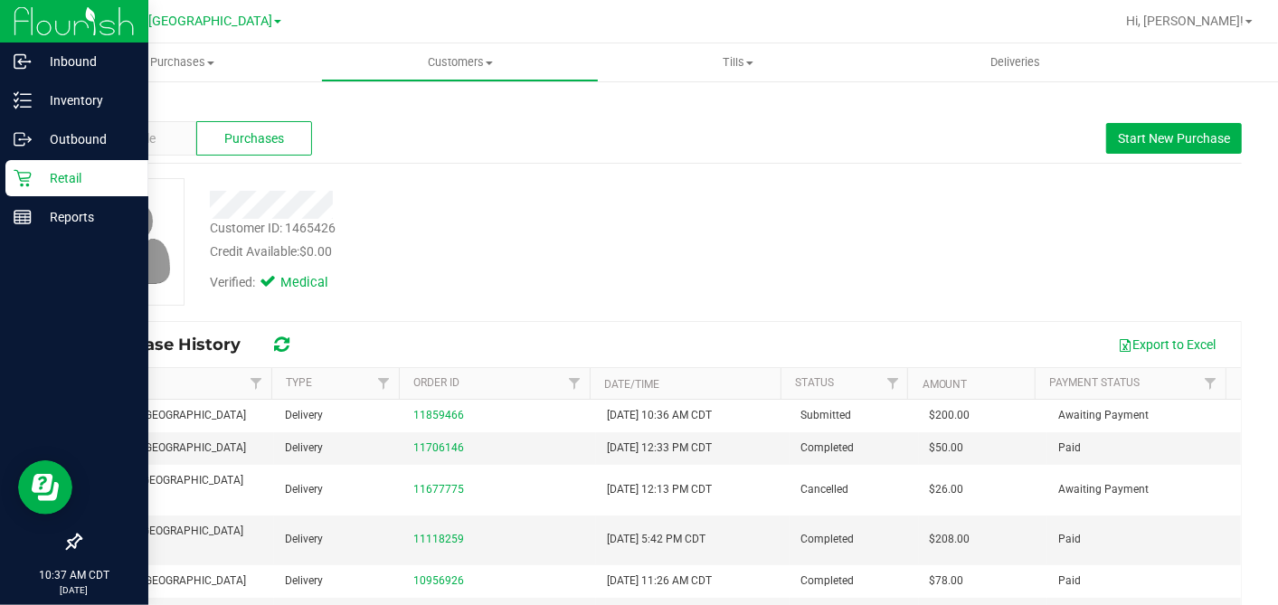
click at [36, 184] on p "Retail" at bounding box center [86, 178] width 108 height 22
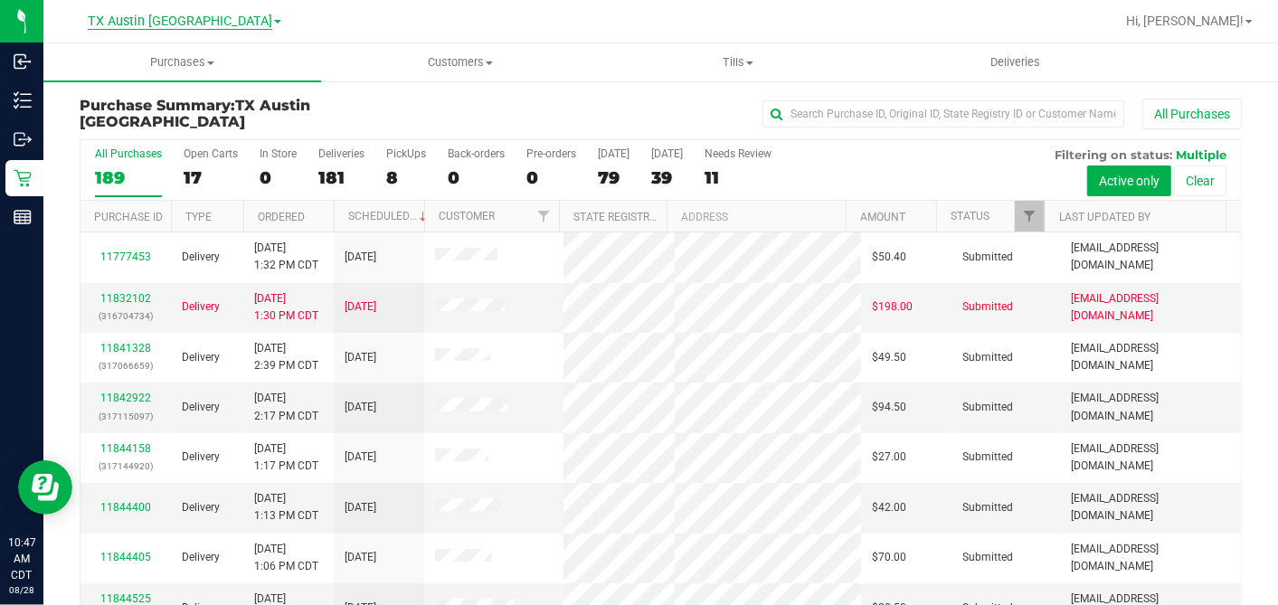
click at [209, 21] on span "TX Austin [GEOGRAPHIC_DATA]" at bounding box center [180, 22] width 184 height 16
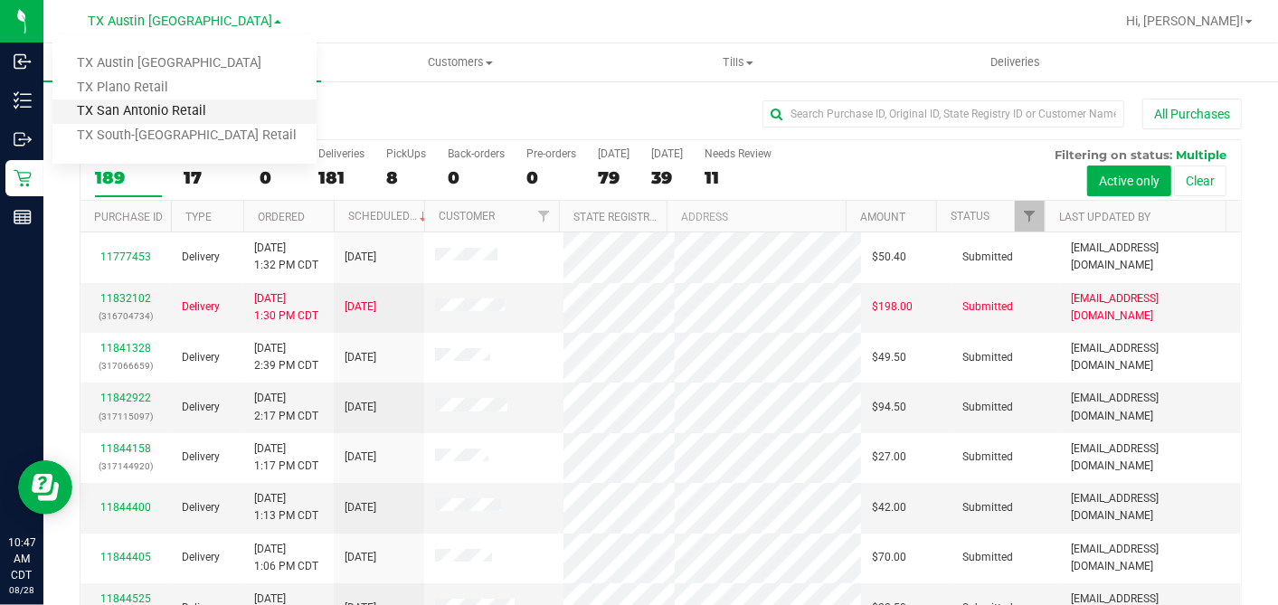
click at [160, 114] on link "TX San Antonio Retail" at bounding box center [184, 111] width 264 height 24
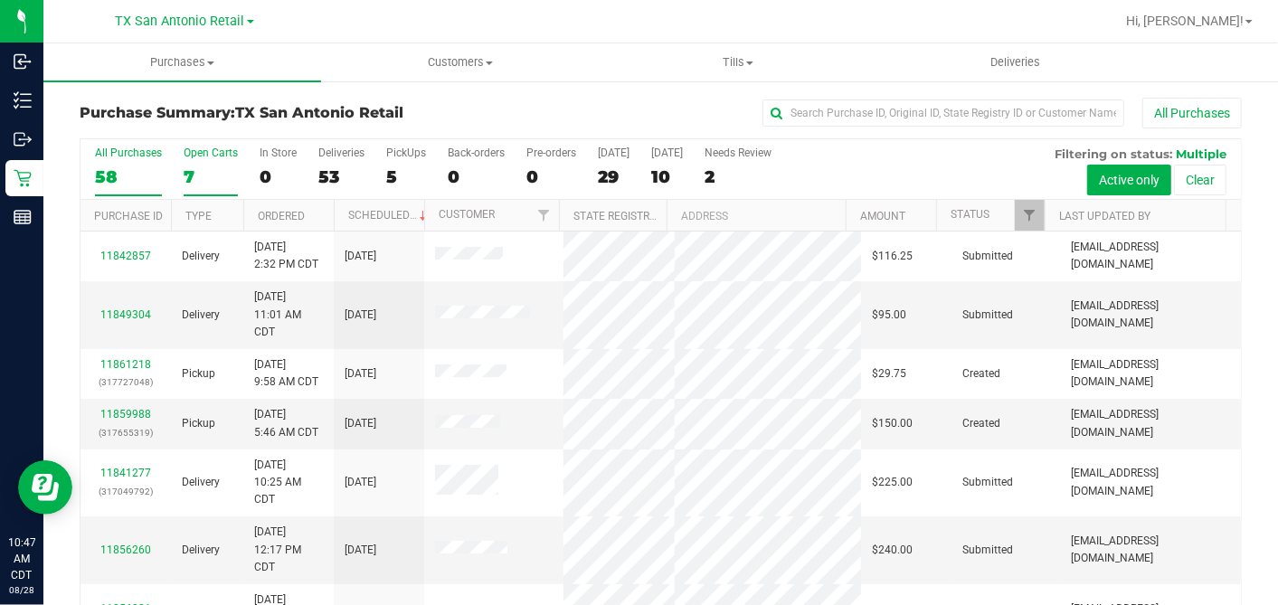
click at [190, 167] on div "7" at bounding box center [211, 176] width 54 height 21
click at [0, 0] on input "Open Carts 7" at bounding box center [0, 0] width 0 height 0
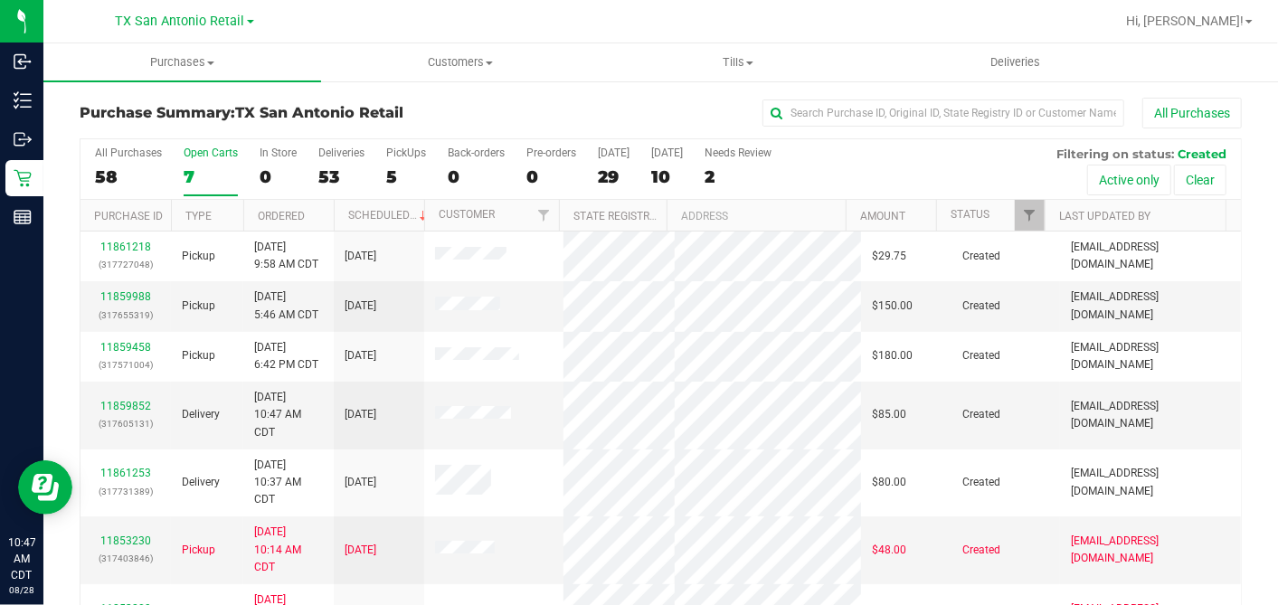
click at [313, 217] on th "Ordered" at bounding box center [288, 216] width 90 height 32
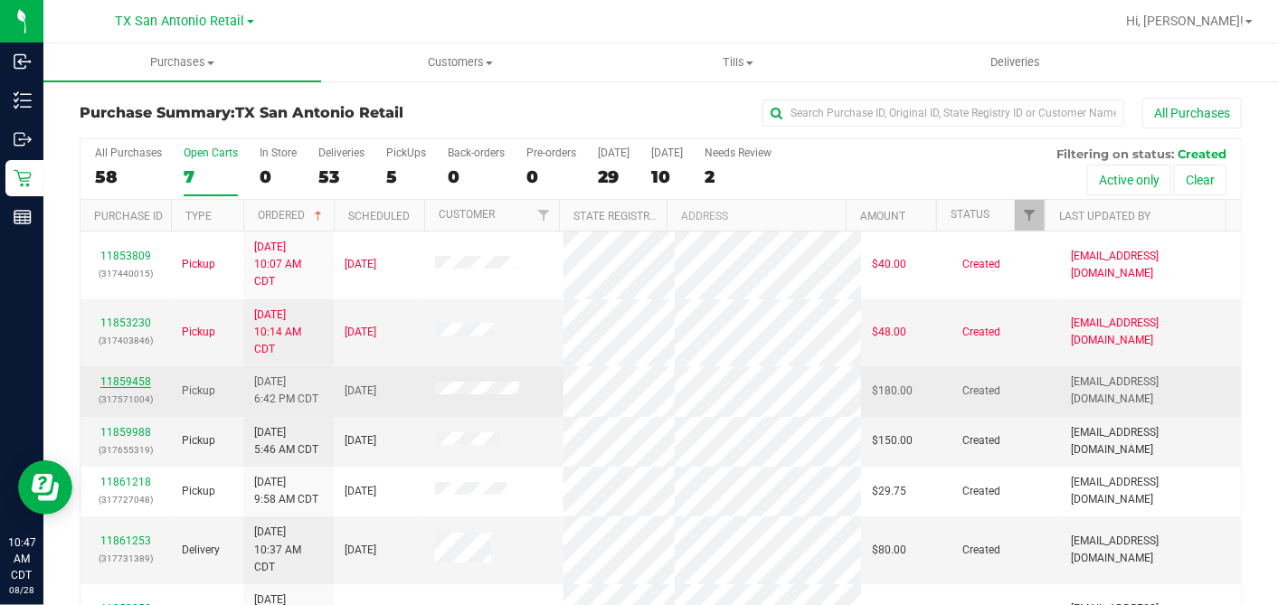
click at [127, 378] on link "11859458" at bounding box center [125, 381] width 51 height 13
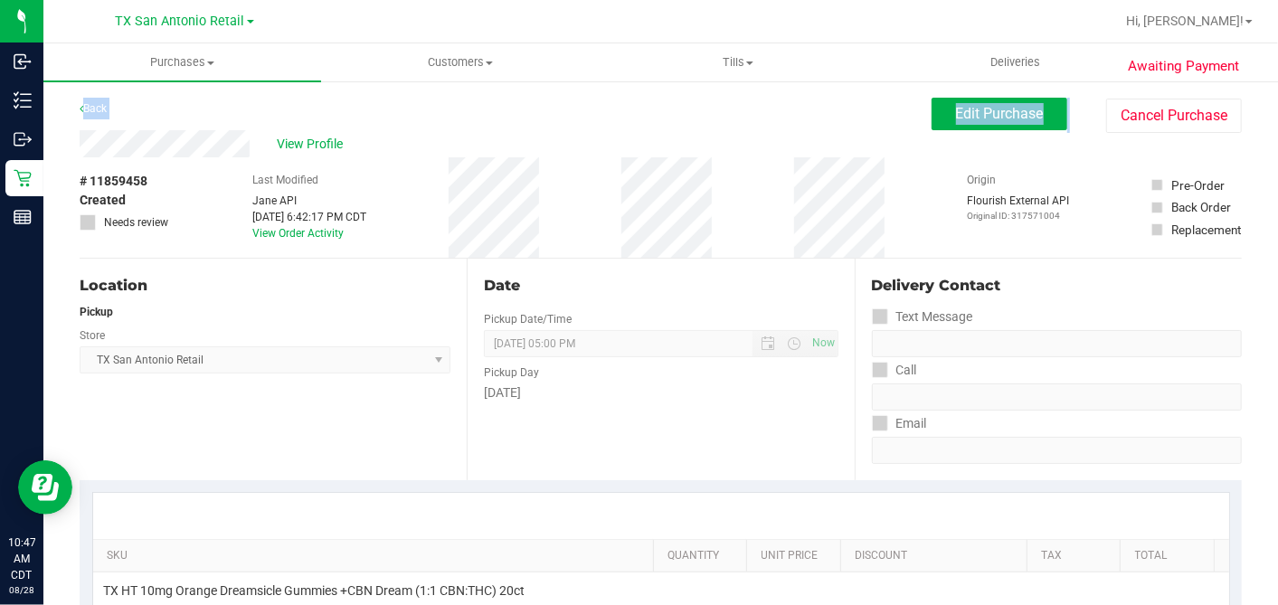
click at [150, 127] on div "Back Edit Purchase Cancel Purchase" at bounding box center [661, 114] width 1162 height 33
click at [207, 196] on div "# 11859458 Created Needs review Last Modified Jane API Aug 27, 2025 6:42:17 PM …" at bounding box center [661, 207] width 1162 height 100
click at [960, 113] on span "Edit Purchase" at bounding box center [1000, 113] width 88 height 17
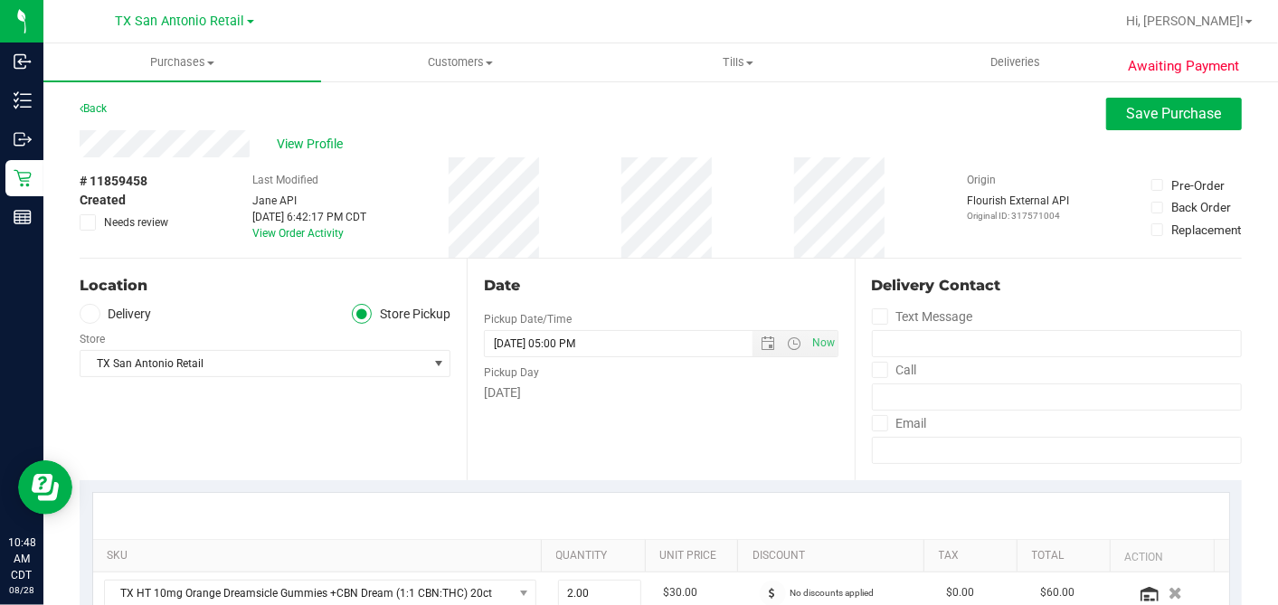
click at [95, 312] on span at bounding box center [90, 314] width 21 height 21
click at [0, 0] on input "Delivery" at bounding box center [0, 0] width 0 height 0
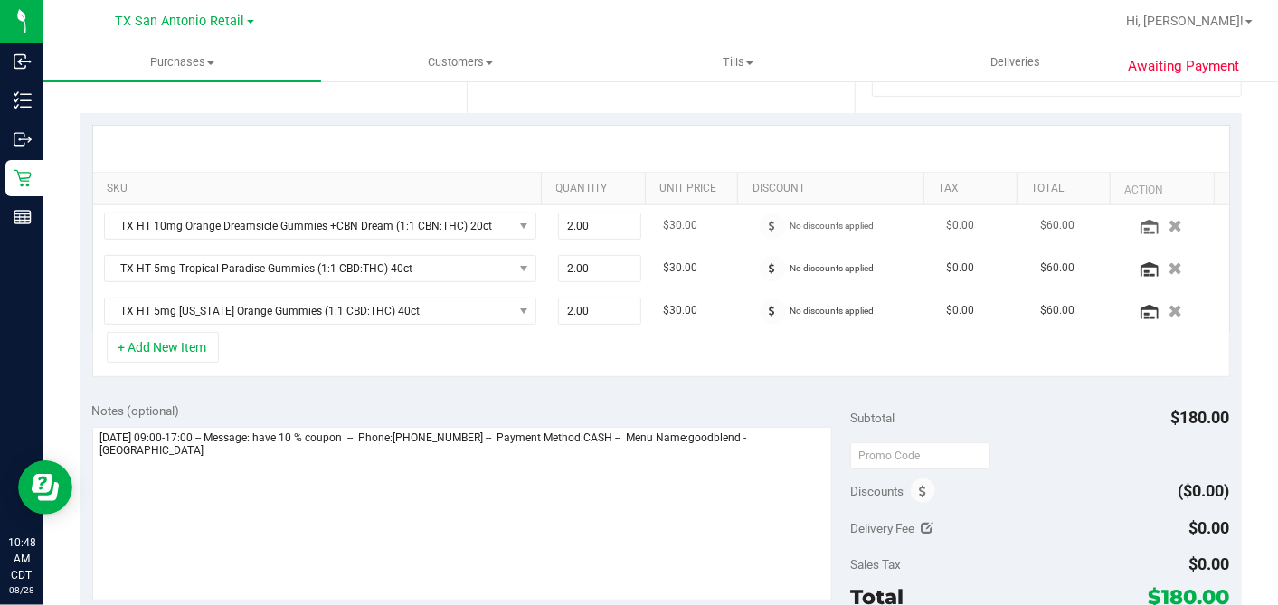
scroll to position [401, 0]
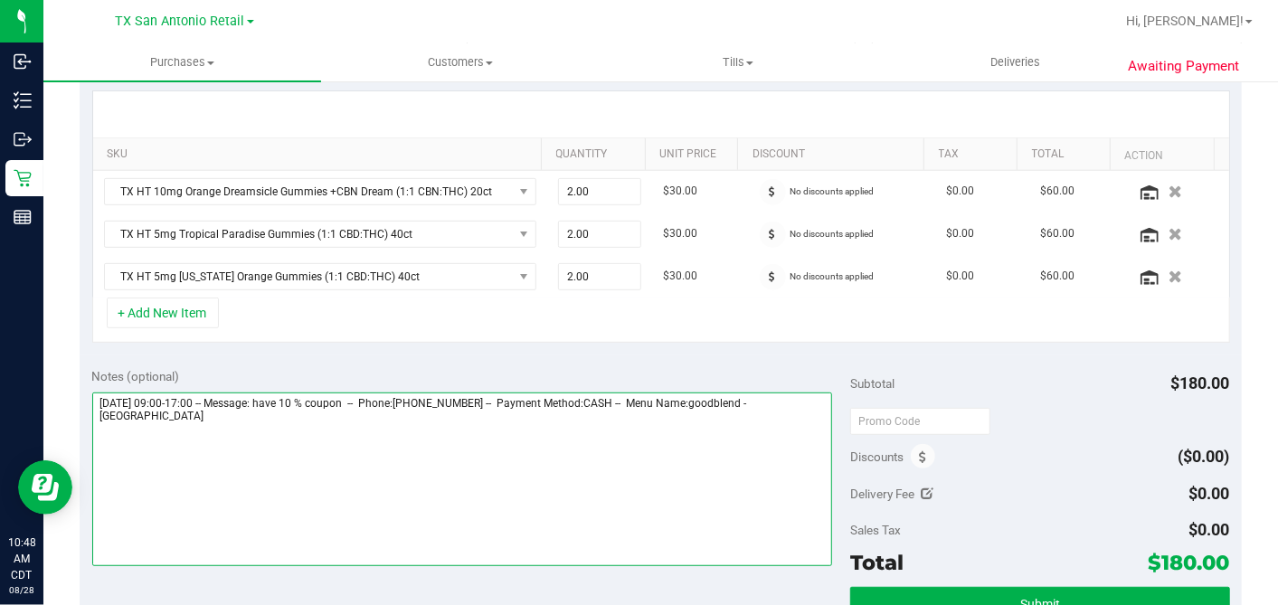
click at [726, 418] on textarea at bounding box center [462, 479] width 740 height 174
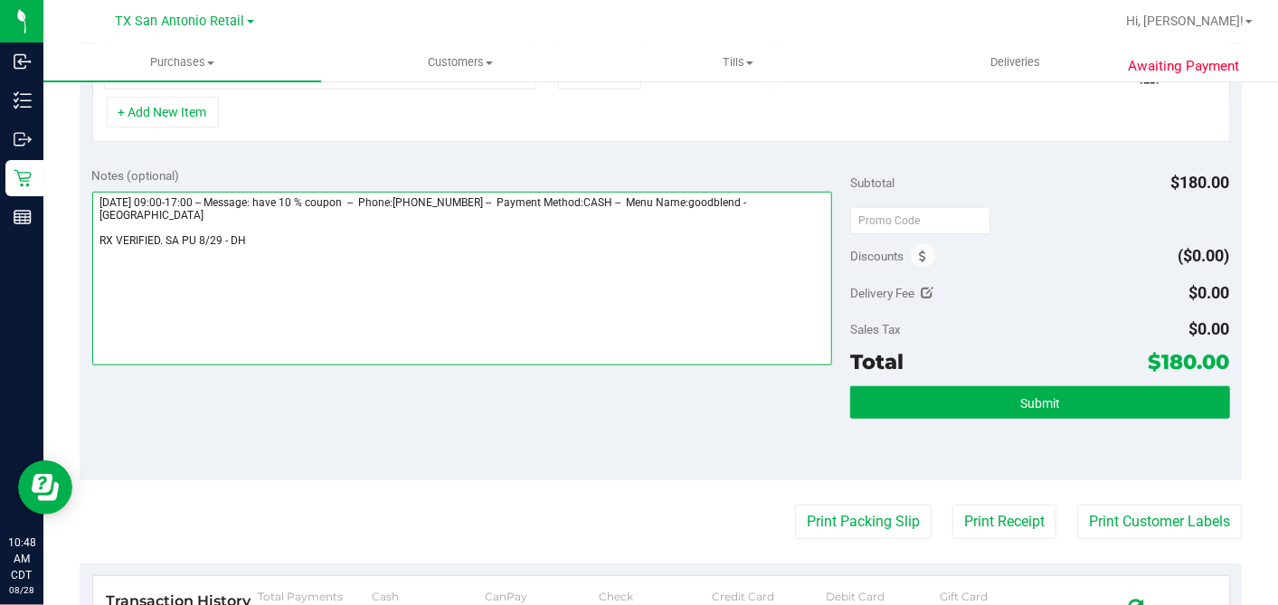
type textarea "Friday 08/29/2025 09:00-17:00 -- Message: have 10 % coupon -- Phone:2104397569 …"
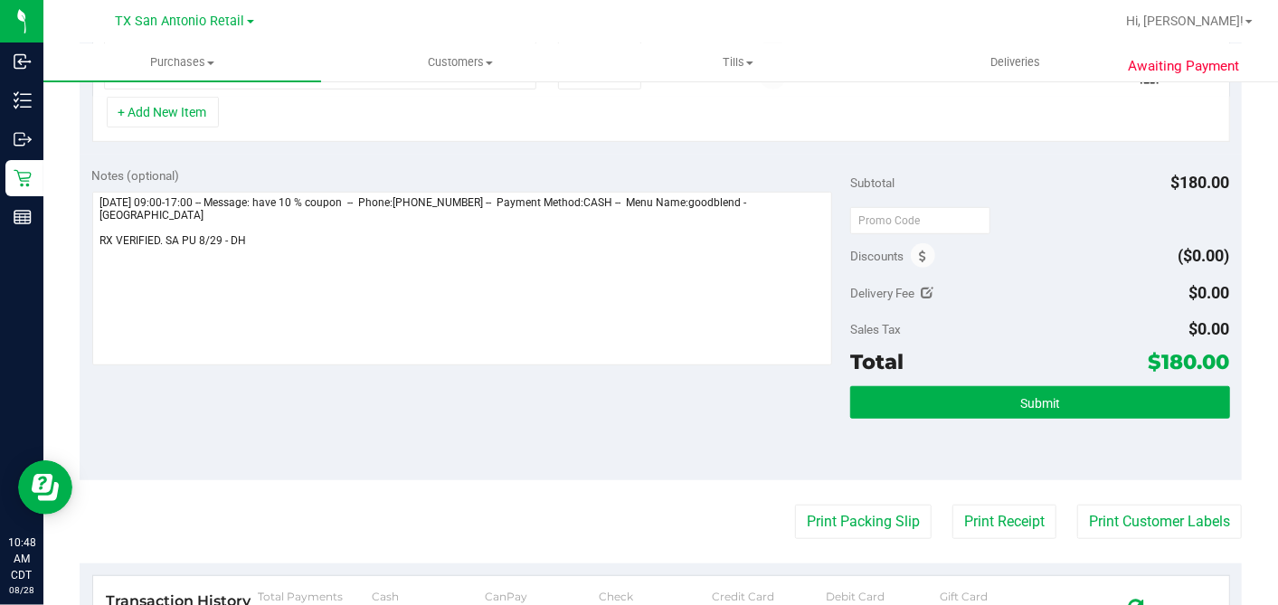
click at [1110, 417] on div "Submit" at bounding box center [1039, 426] width 379 height 81
click at [1089, 388] on button "Submit" at bounding box center [1039, 402] width 379 height 33
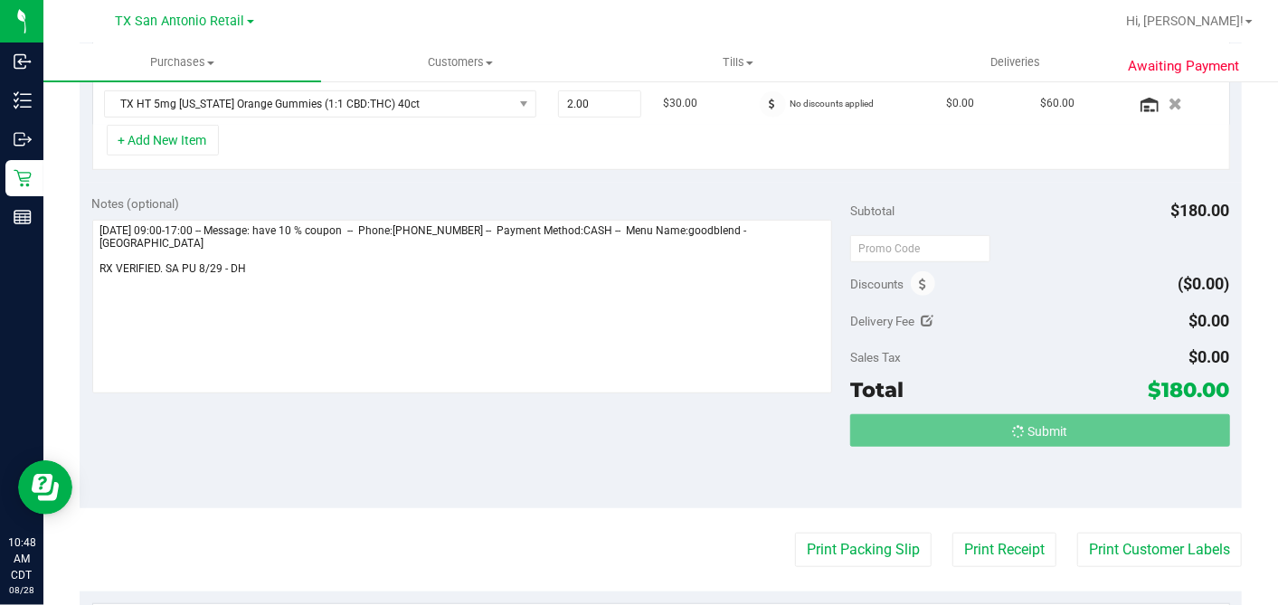
scroll to position [546, 0]
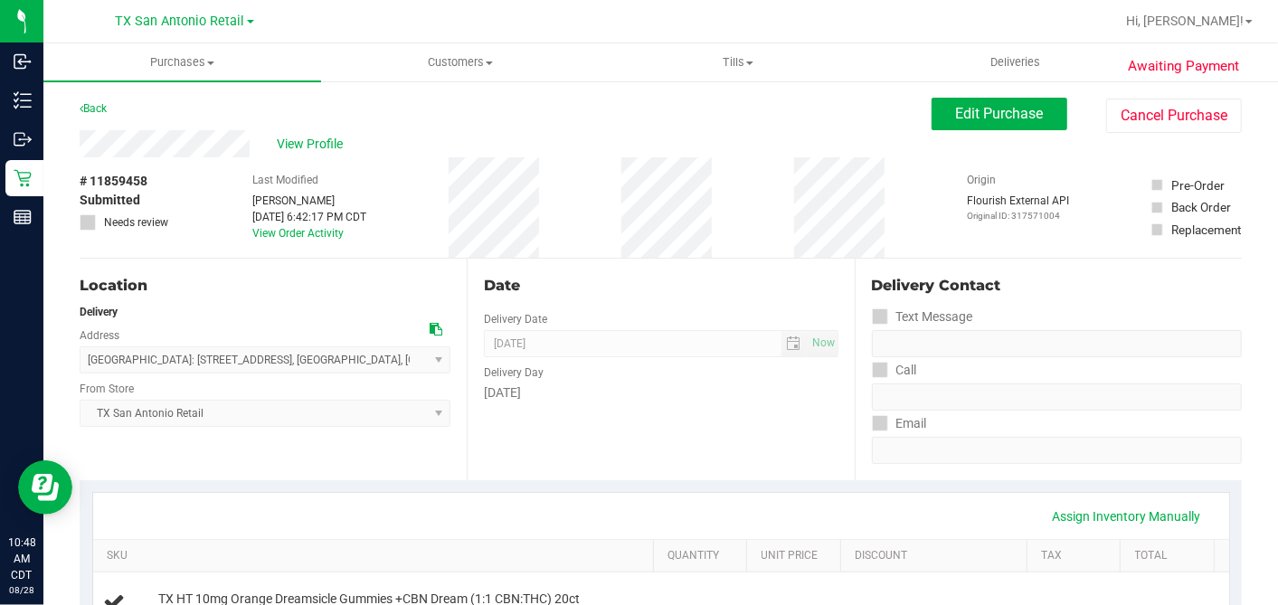
click at [286, 110] on div "Back Edit Purchase Cancel Purchase" at bounding box center [661, 114] width 1162 height 33
click at [291, 132] on div "View Profile" at bounding box center [506, 143] width 852 height 27
click at [294, 146] on span "View Profile" at bounding box center [313, 144] width 72 height 19
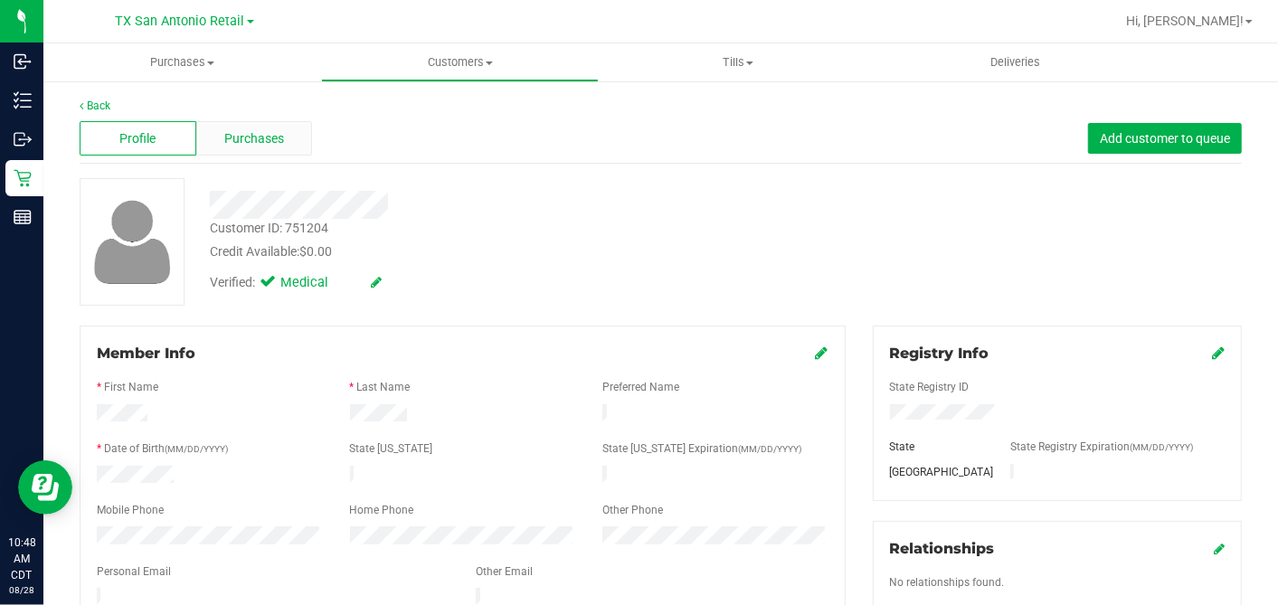
click at [267, 131] on span "Purchases" at bounding box center [254, 138] width 60 height 19
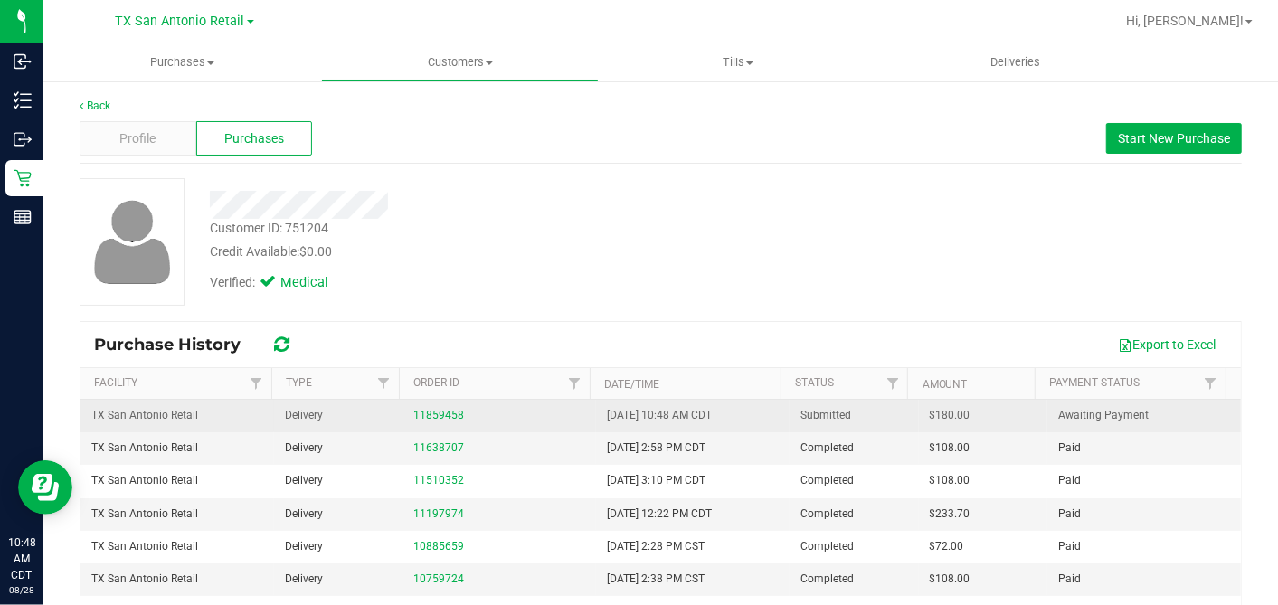
click at [929, 410] on span "$180.00" at bounding box center [949, 415] width 41 height 17
copy span "180.00"
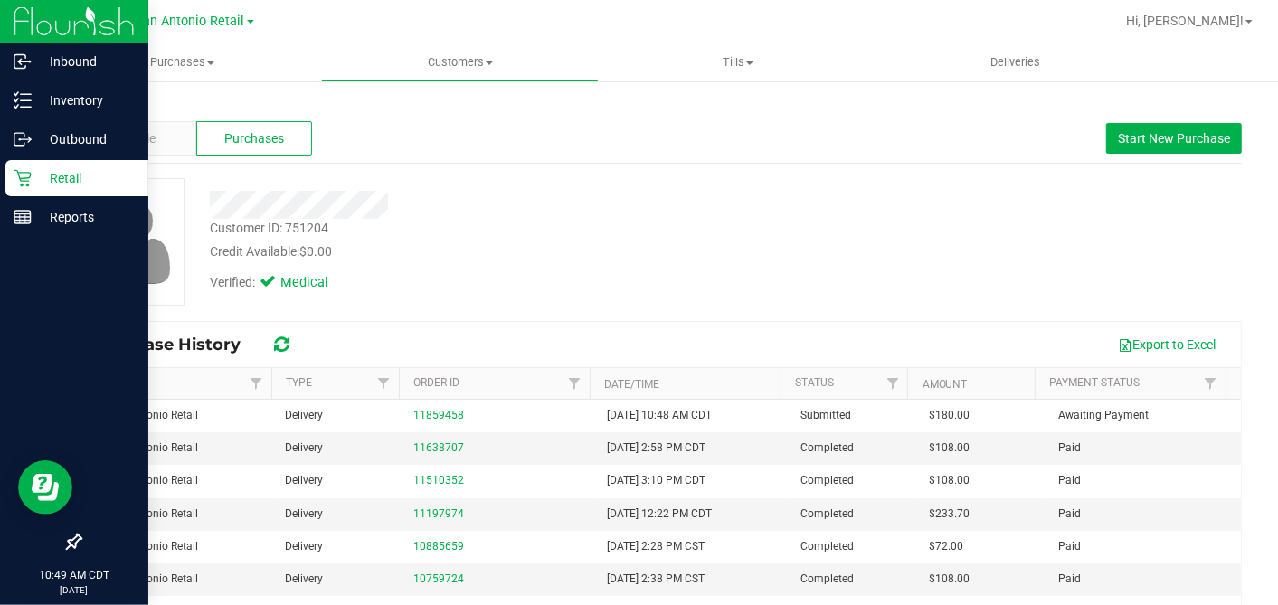
click at [17, 164] on div "Retail" at bounding box center [76, 178] width 143 height 36
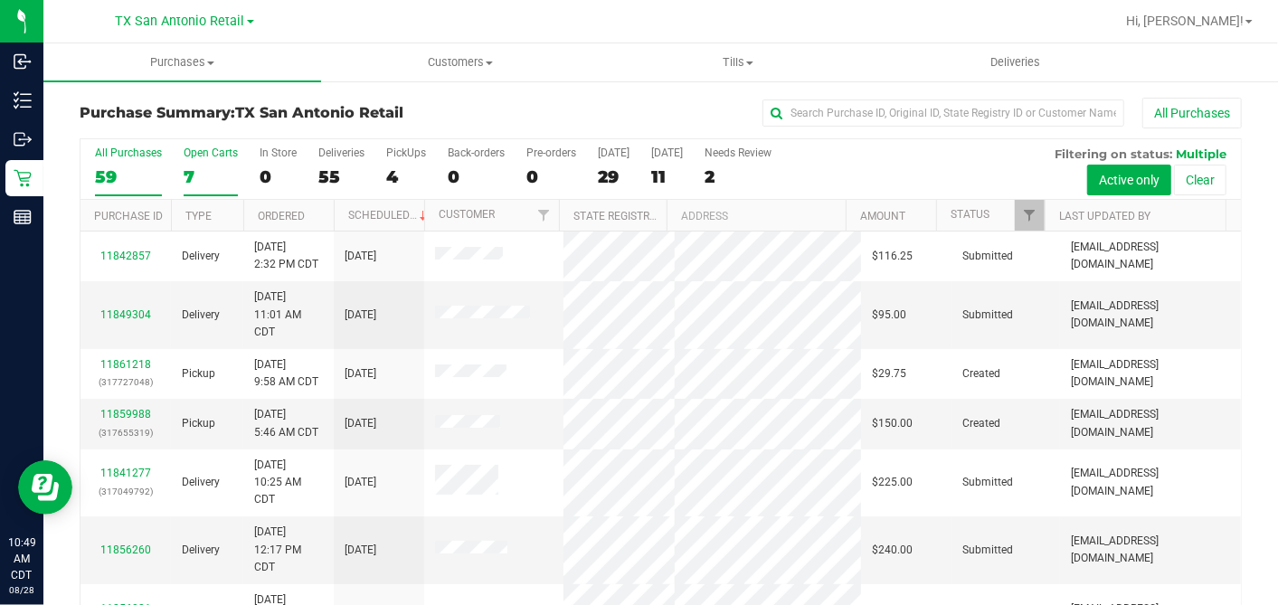
click at [196, 175] on div "7" at bounding box center [211, 176] width 54 height 21
click at [0, 0] on input "Open Carts 7" at bounding box center [0, 0] width 0 height 0
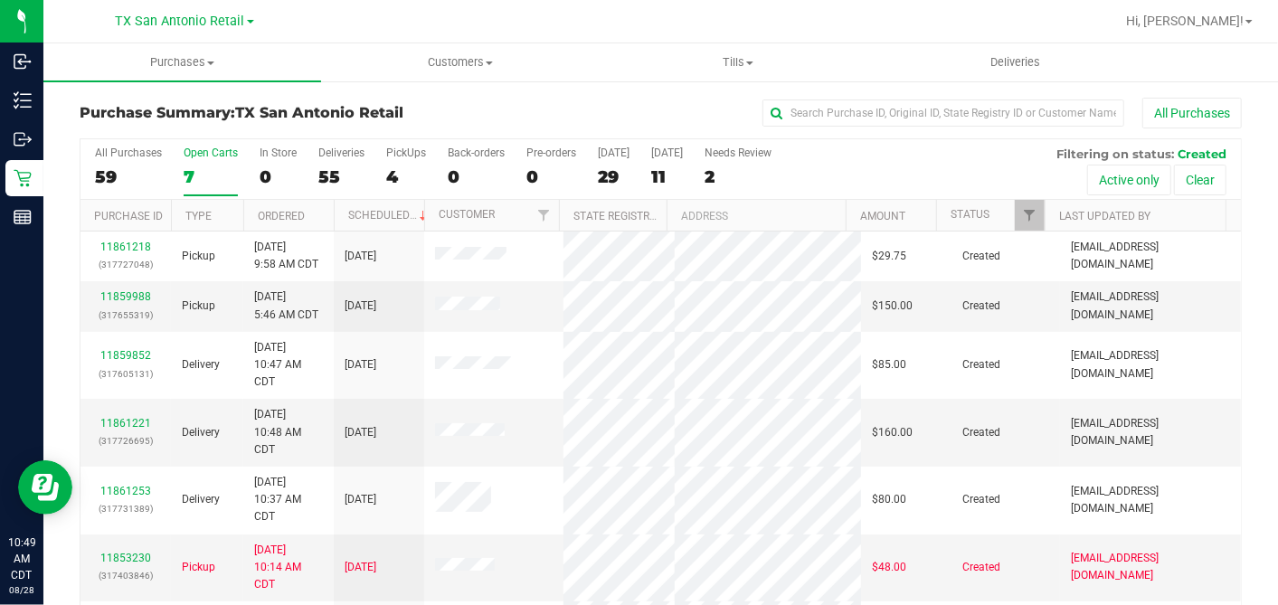
click at [325, 217] on th "Ordered" at bounding box center [288, 216] width 90 height 32
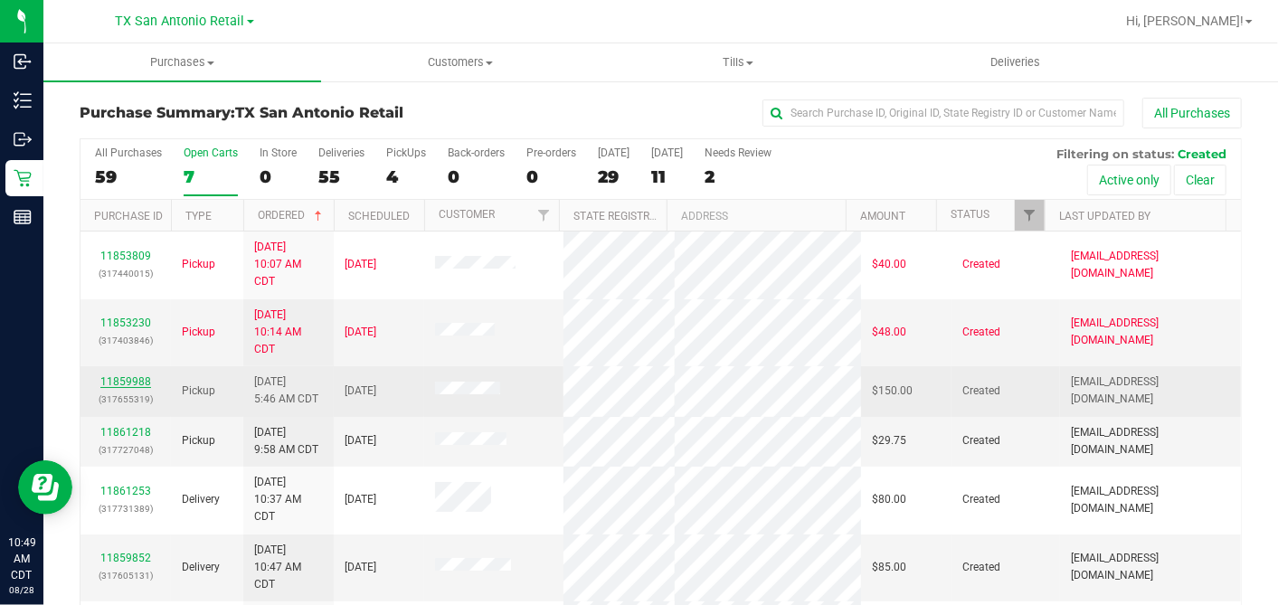
click at [137, 379] on link "11859988" at bounding box center [125, 381] width 51 height 13
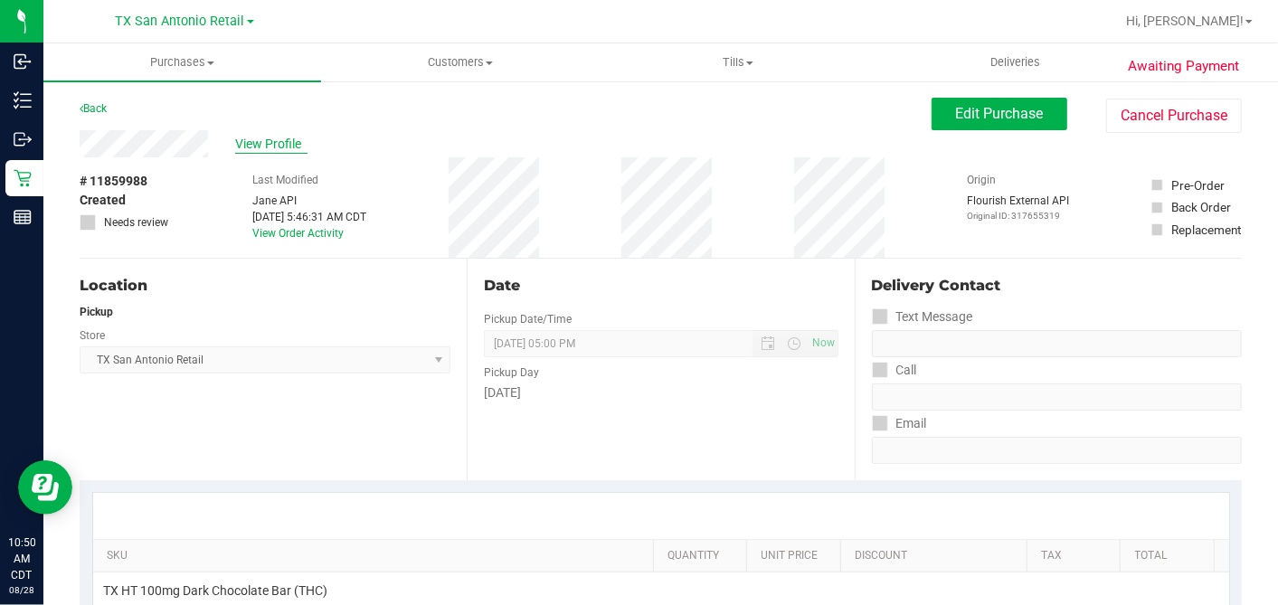
click at [278, 135] on span "View Profile" at bounding box center [271, 144] width 72 height 19
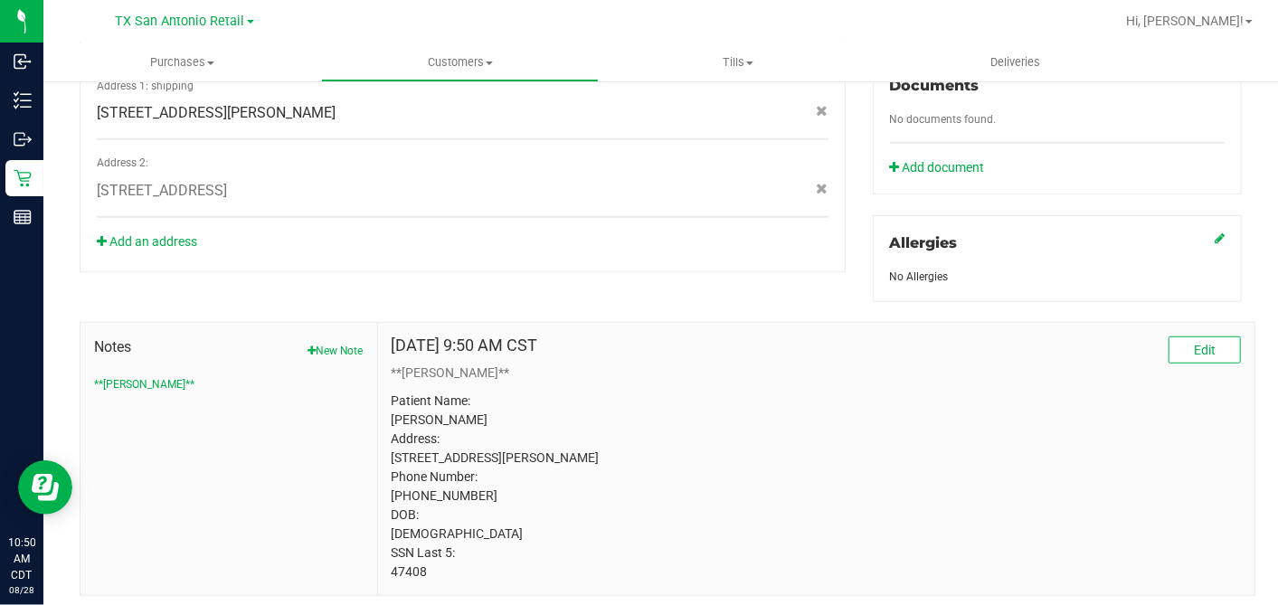
scroll to position [747, 0]
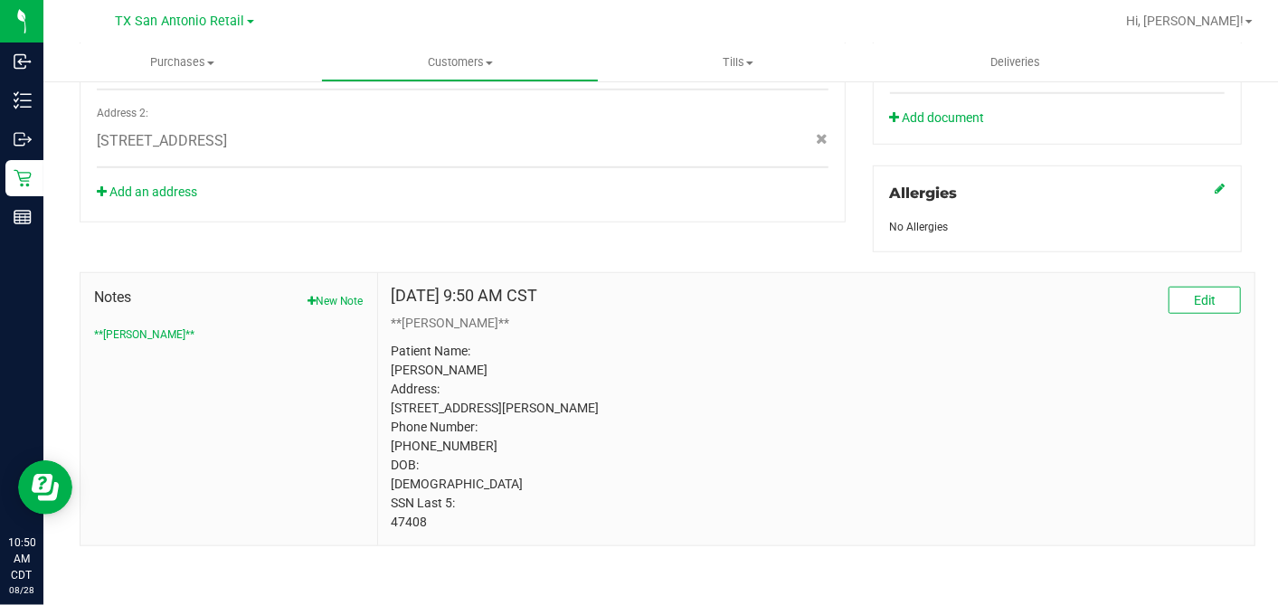
click at [409, 526] on p "Patient Name: Melissa Petry Address: 550 Heimer Rd Apt 515 San Antonio, TX, 782…" at bounding box center [815, 437] width 849 height 190
copy body "47408"
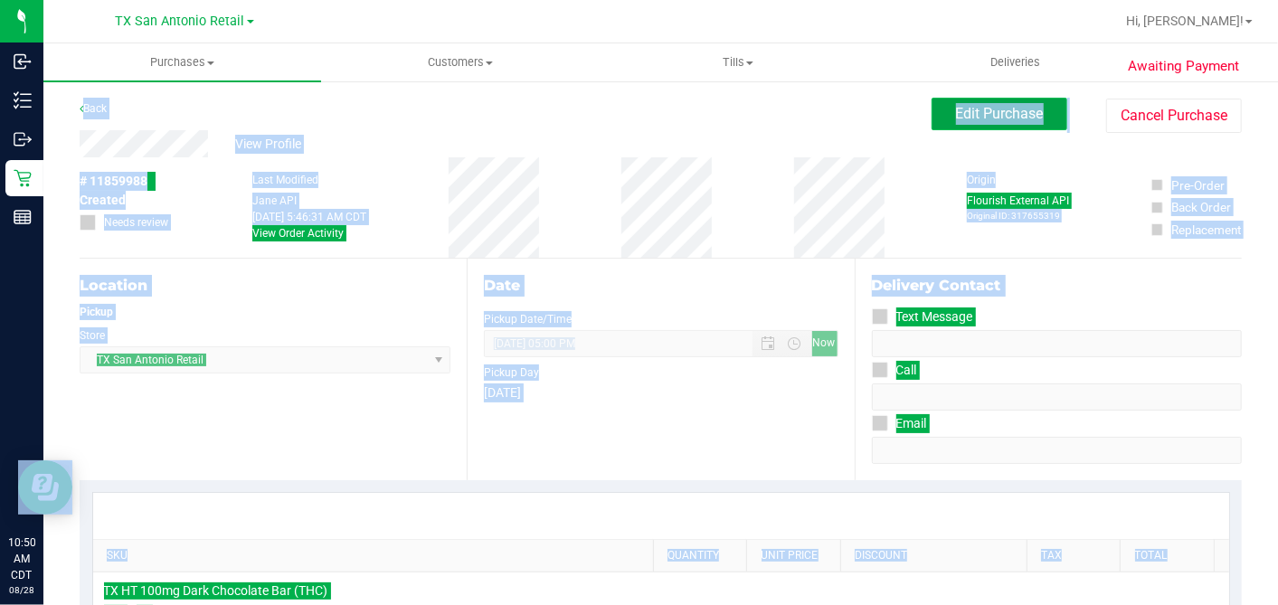
click at [968, 120] on span "Edit Purchase" at bounding box center [1000, 113] width 88 height 17
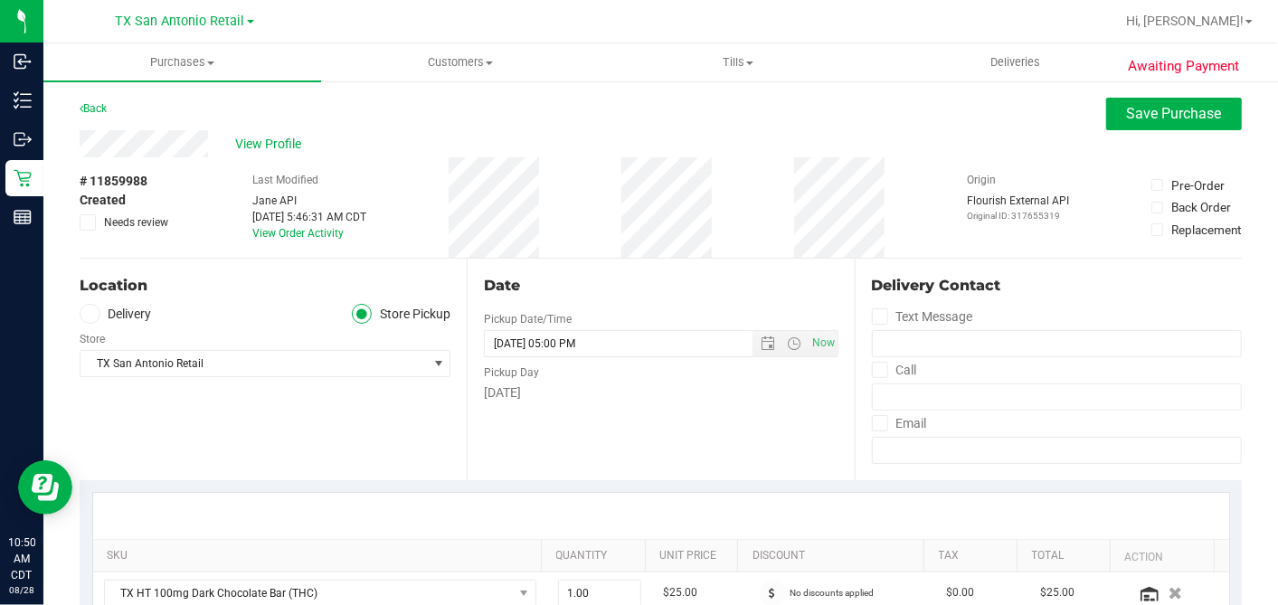
click at [95, 317] on span at bounding box center [90, 314] width 21 height 21
click at [0, 0] on input "Delivery" at bounding box center [0, 0] width 0 height 0
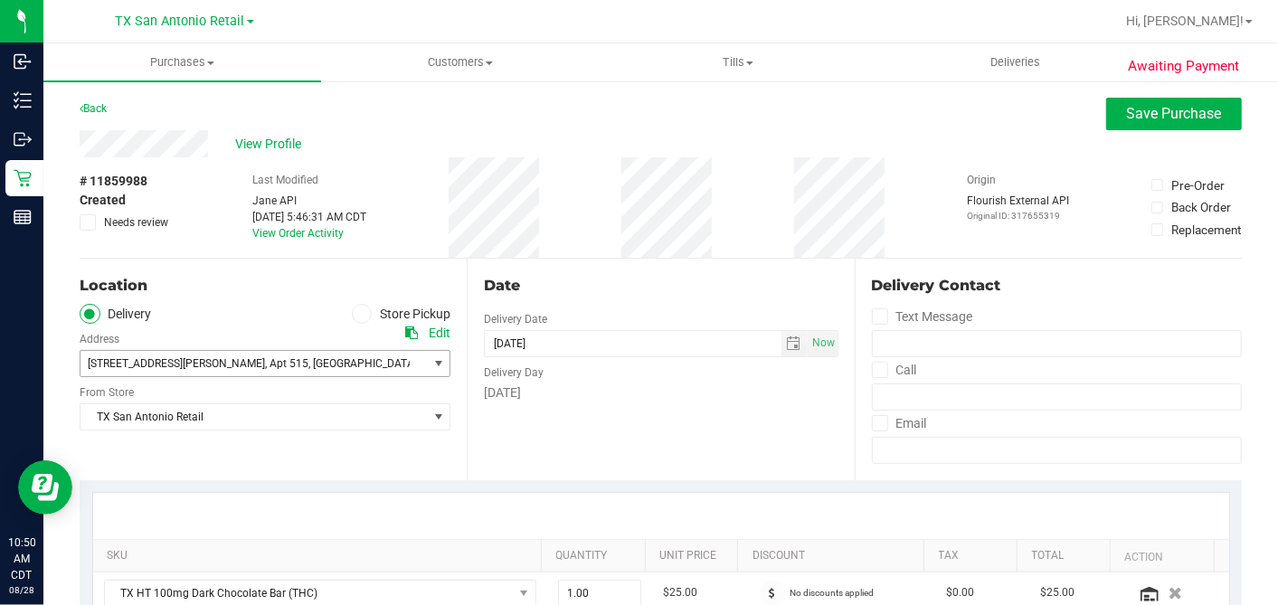
click at [265, 367] on span ", Apt 515" at bounding box center [286, 363] width 43 height 13
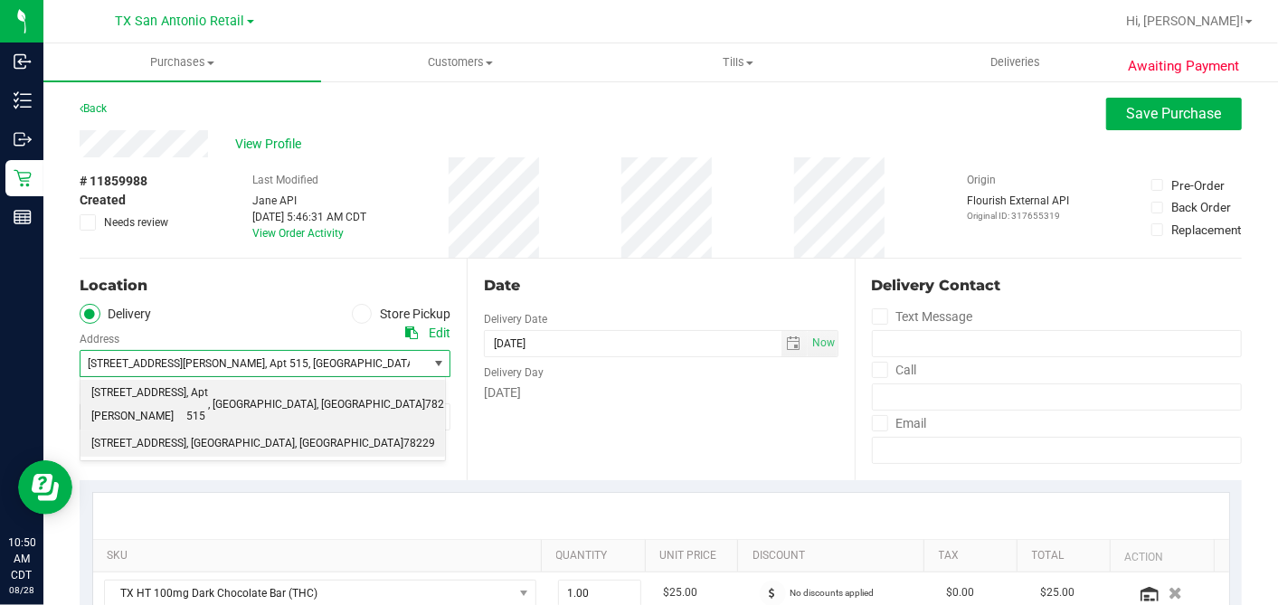
click at [186, 432] on span "18720 Stone Oak PKWY" at bounding box center [138, 444] width 95 height 24
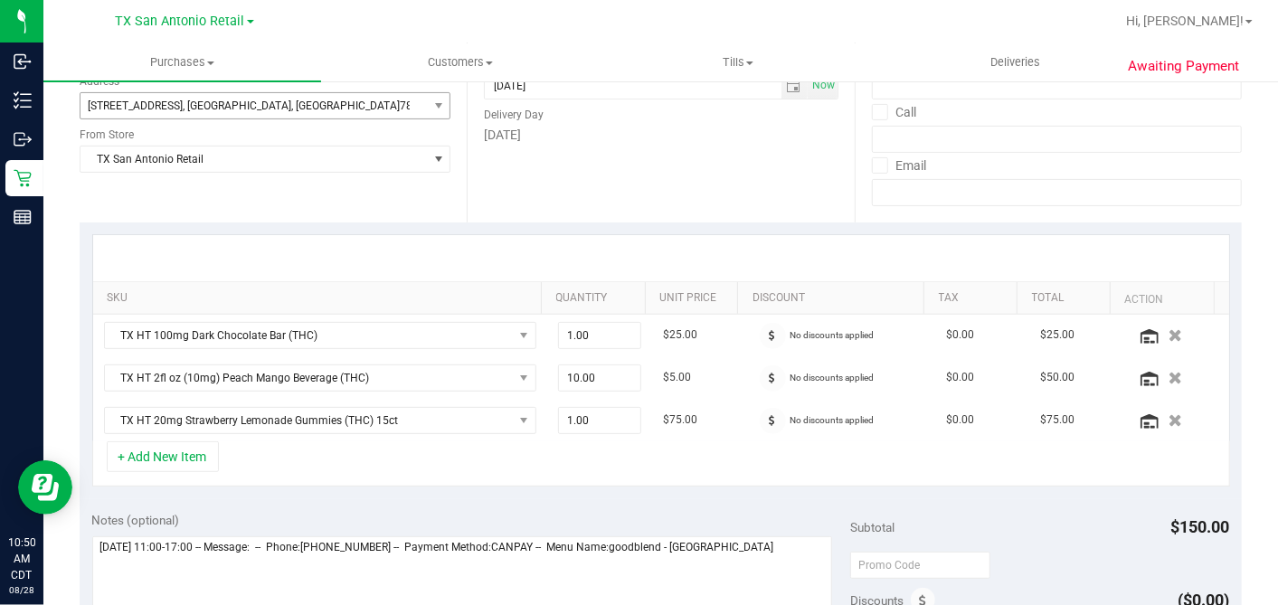
scroll to position [301, 0]
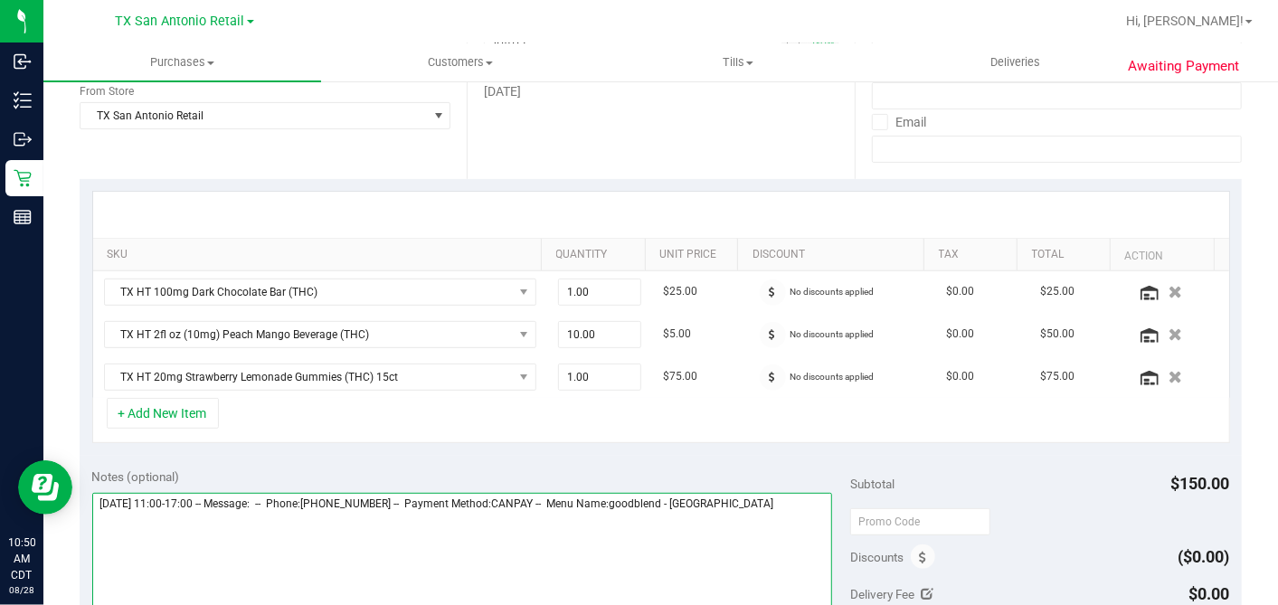
click at [772, 504] on textarea at bounding box center [462, 580] width 740 height 174
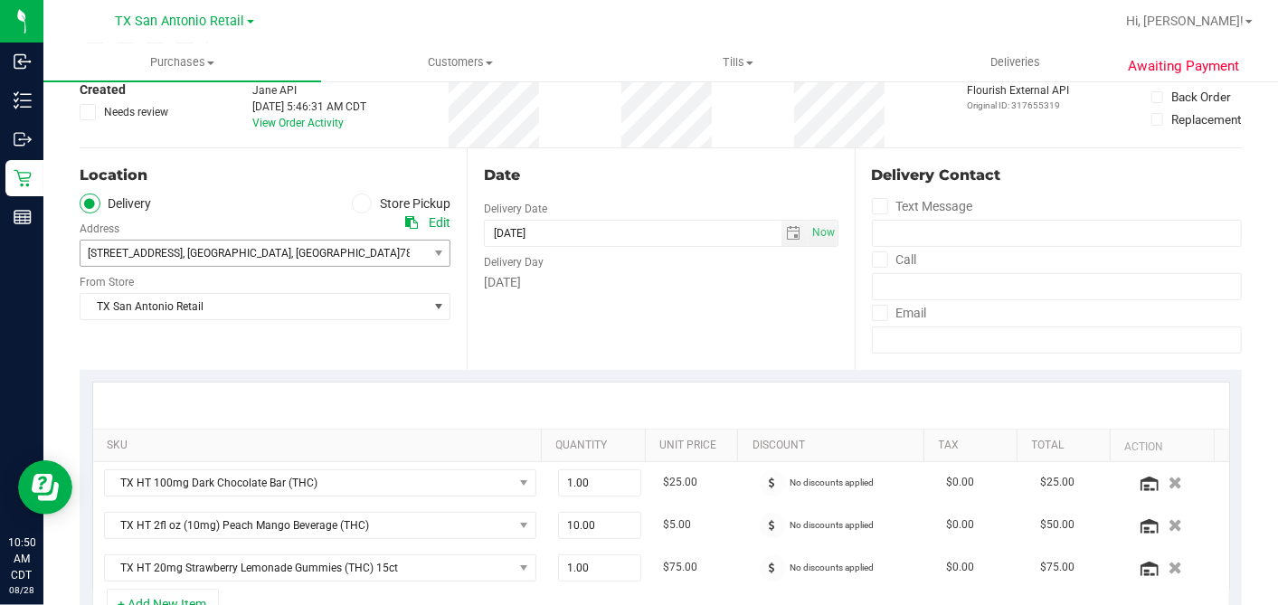
scroll to position [0, 0]
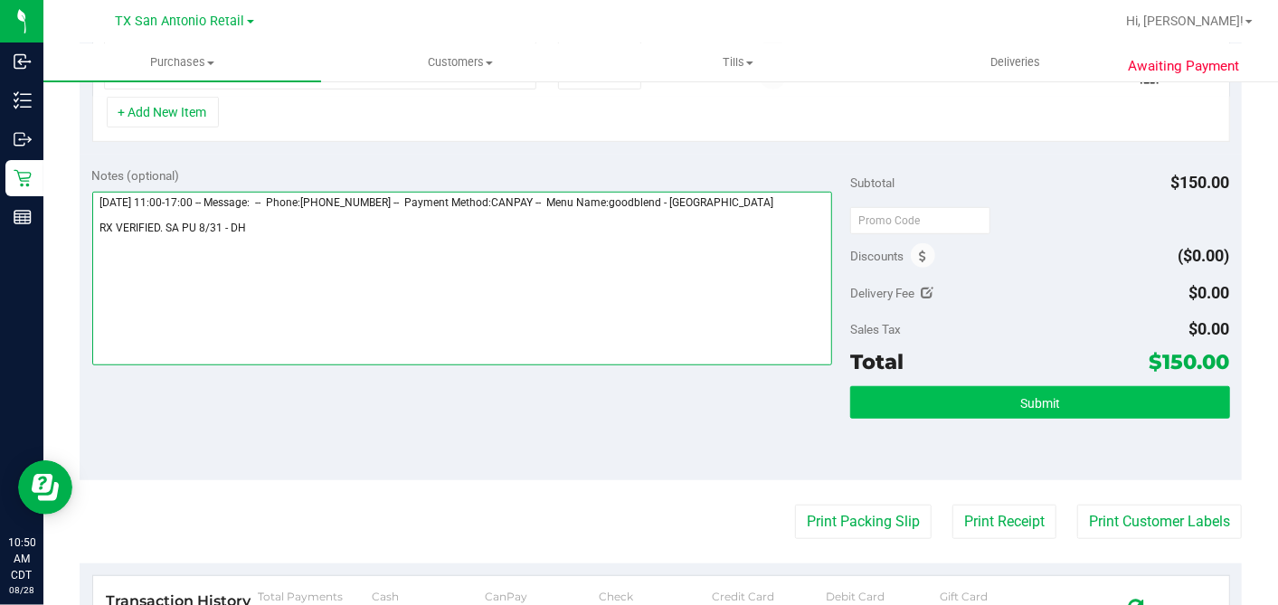
type textarea "Sunday 08/31/2025 11:00-17:00 -- Message: -- Phone:6193791428 -- Payment Method…"
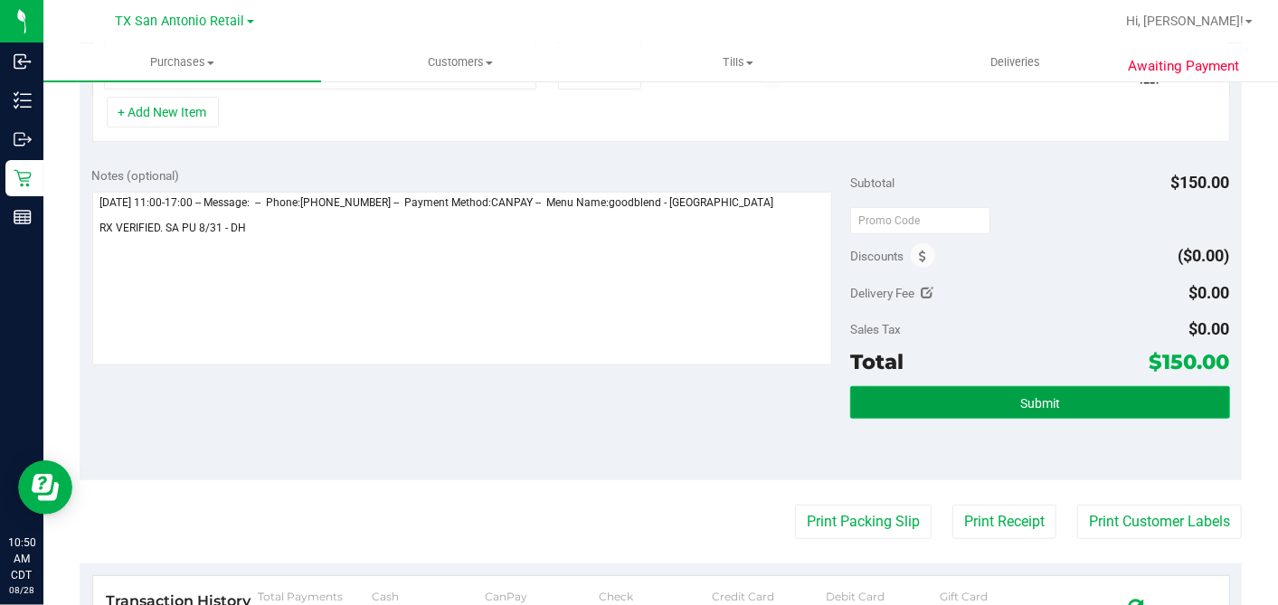
click at [1041, 396] on span "Submit" at bounding box center [1040, 403] width 40 height 14
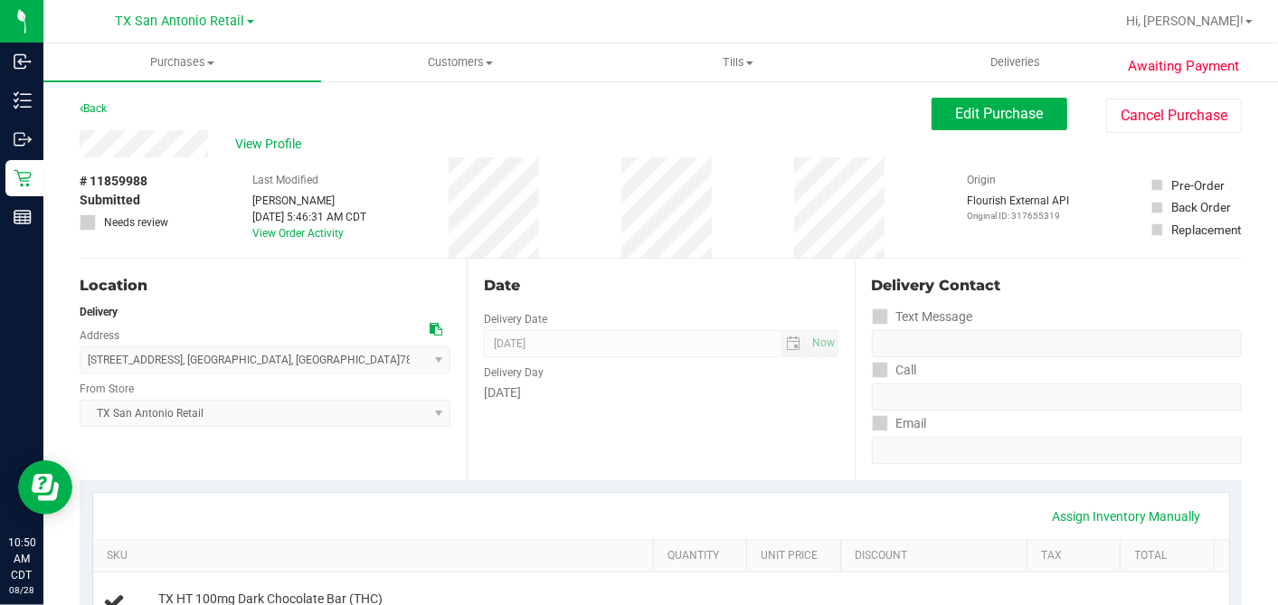
click at [266, 145] on span "View Profile" at bounding box center [271, 144] width 72 height 19
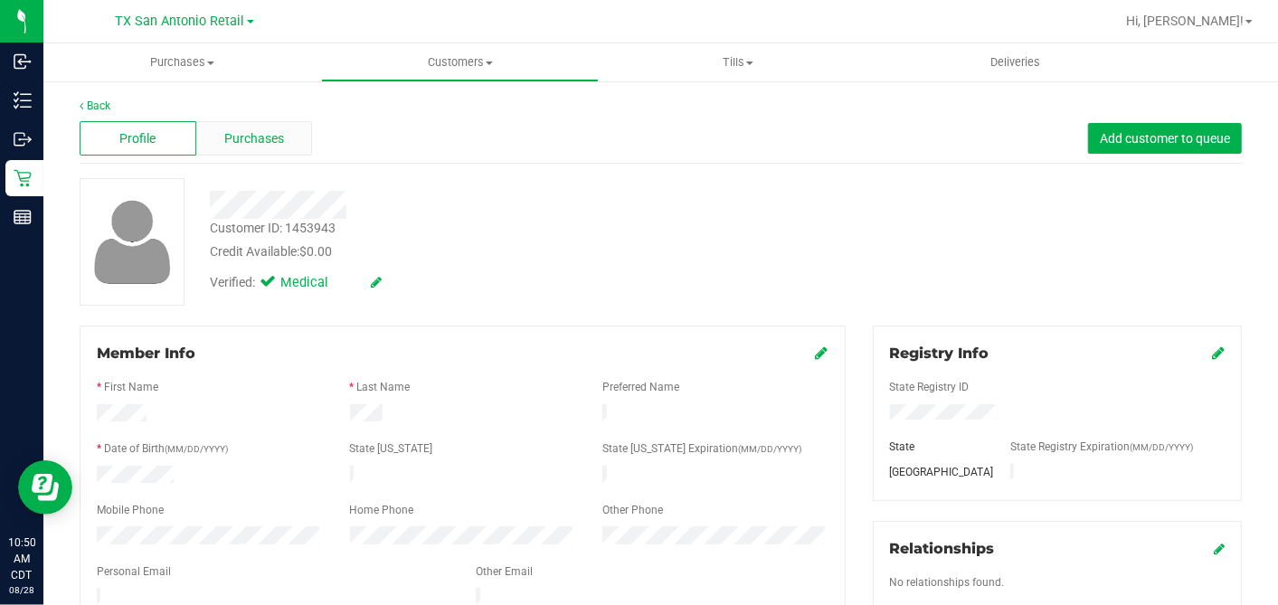
click at [269, 143] on span "Purchases" at bounding box center [254, 138] width 60 height 19
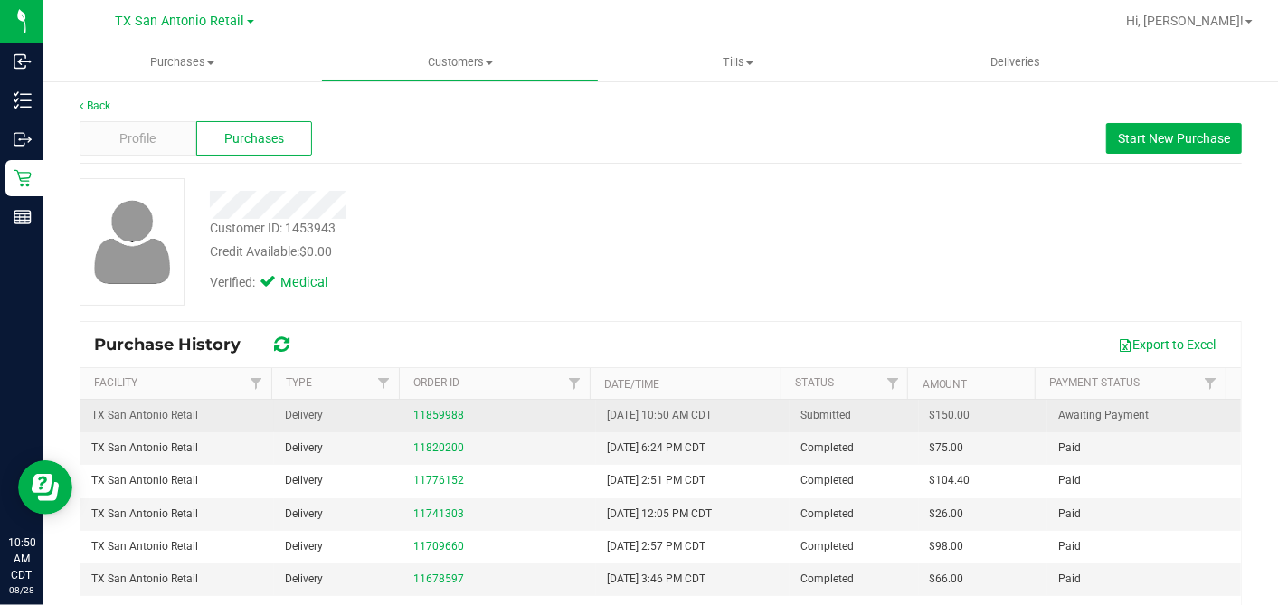
click at [929, 417] on span "$150.00" at bounding box center [949, 415] width 41 height 17
copy span "150.00"
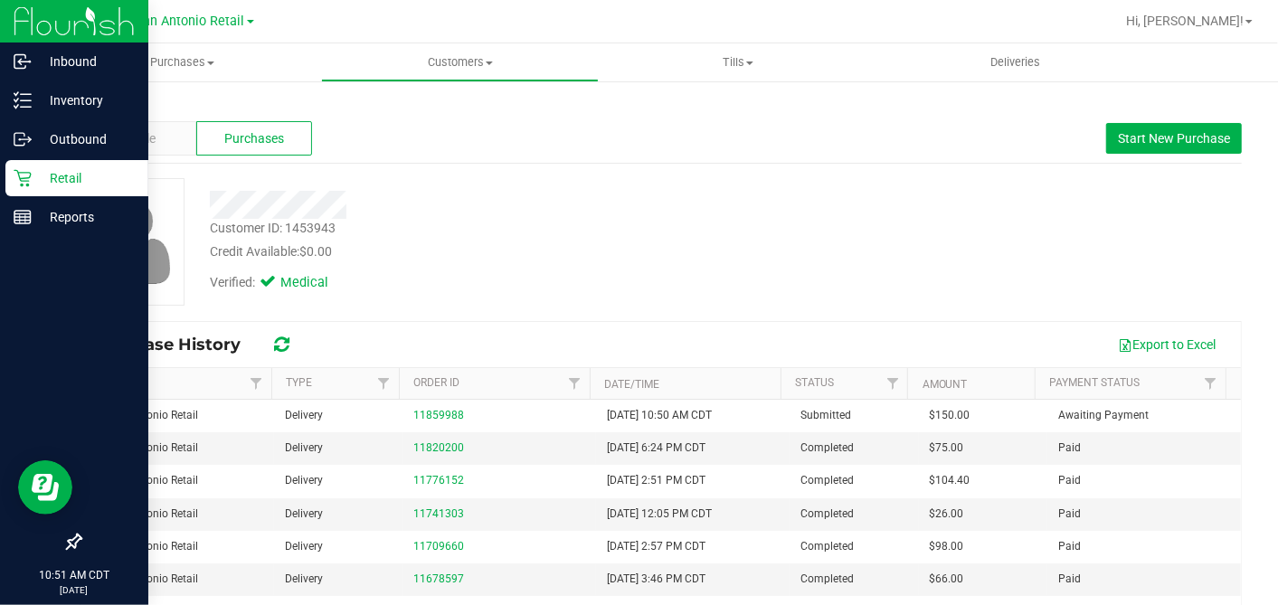
click at [40, 175] on p "Retail" at bounding box center [86, 178] width 108 height 22
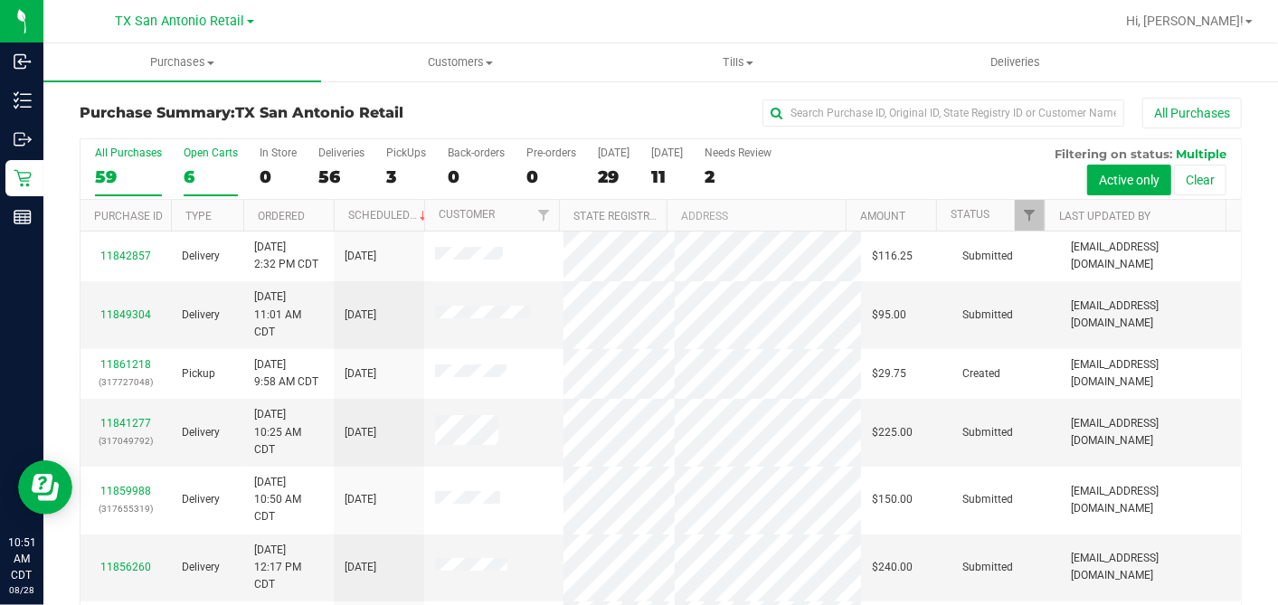
click at [199, 175] on div "6" at bounding box center [211, 176] width 54 height 21
click at [0, 0] on input "Open Carts 6" at bounding box center [0, 0] width 0 height 0
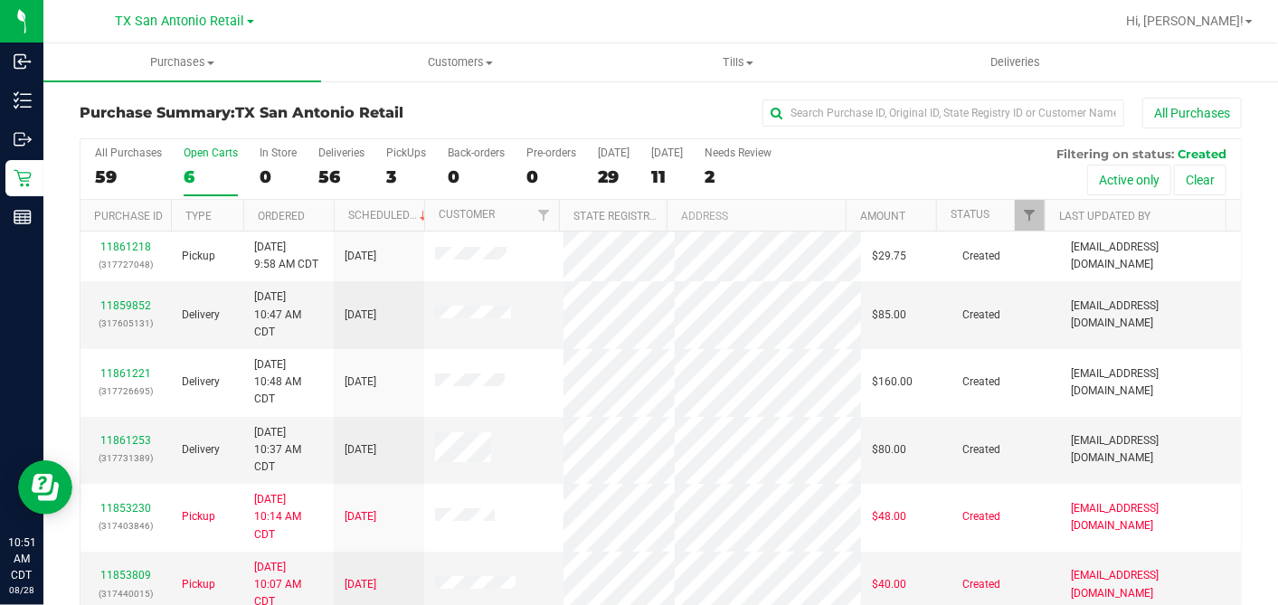
click at [327, 216] on th "Ordered" at bounding box center [288, 216] width 90 height 32
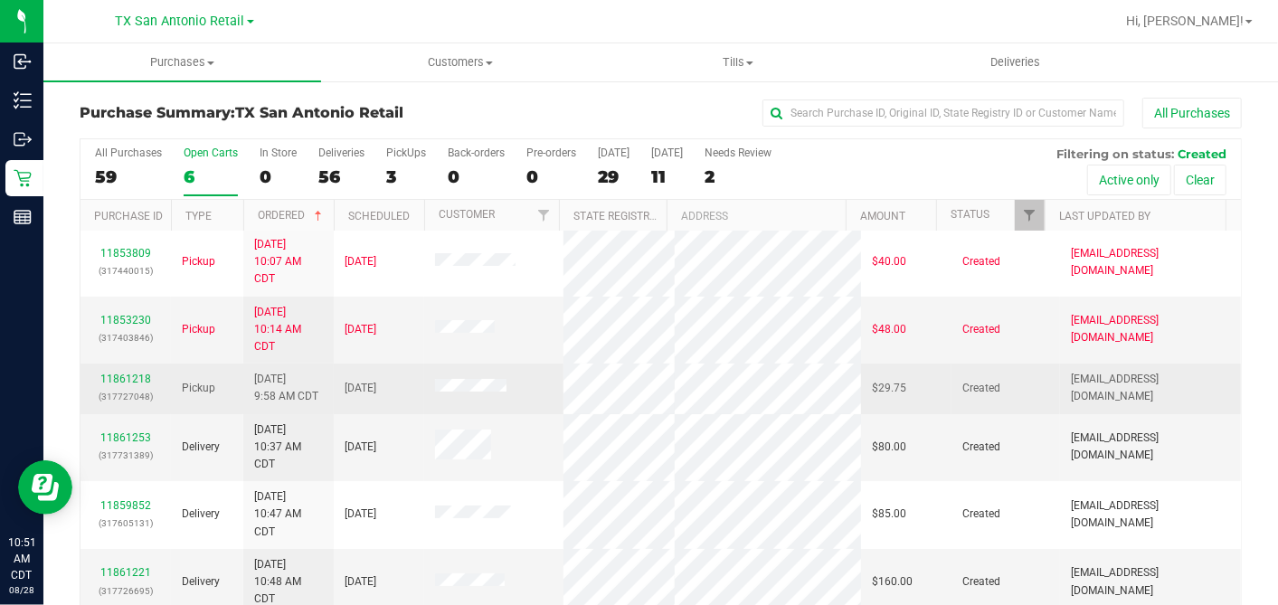
scroll to position [4, 0]
click at [134, 373] on link "11861218" at bounding box center [125, 378] width 51 height 13
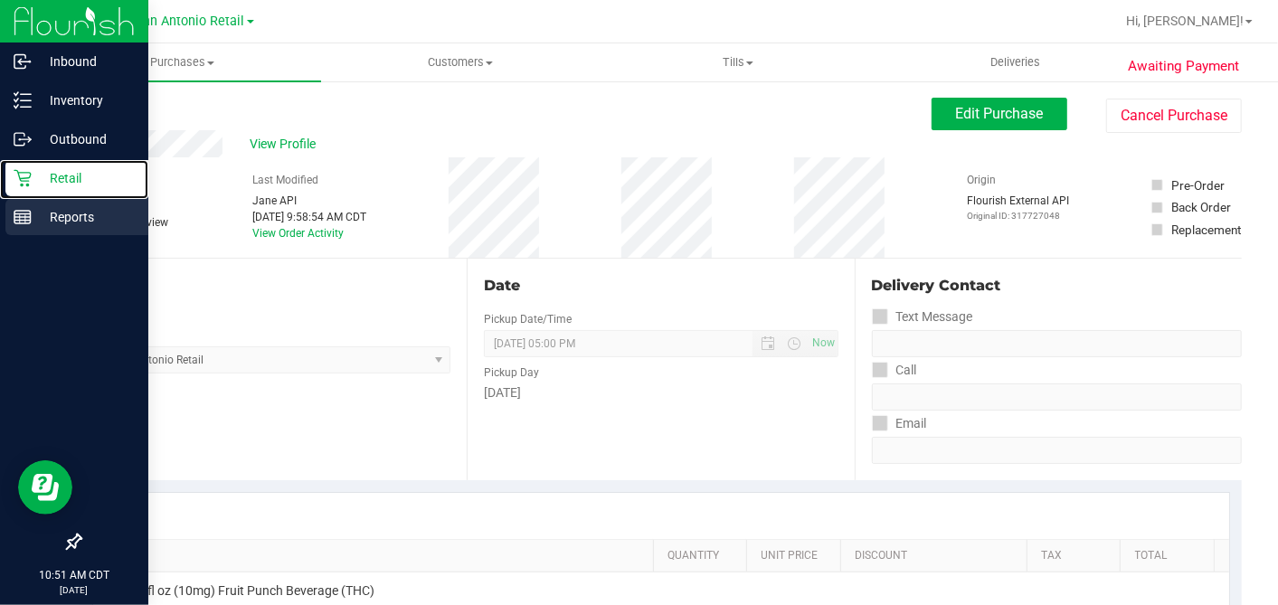
drag, startPoint x: 35, startPoint y: 184, endPoint x: 103, endPoint y: 203, distance: 70.4
click at [35, 184] on p "Retail" at bounding box center [86, 178] width 108 height 22
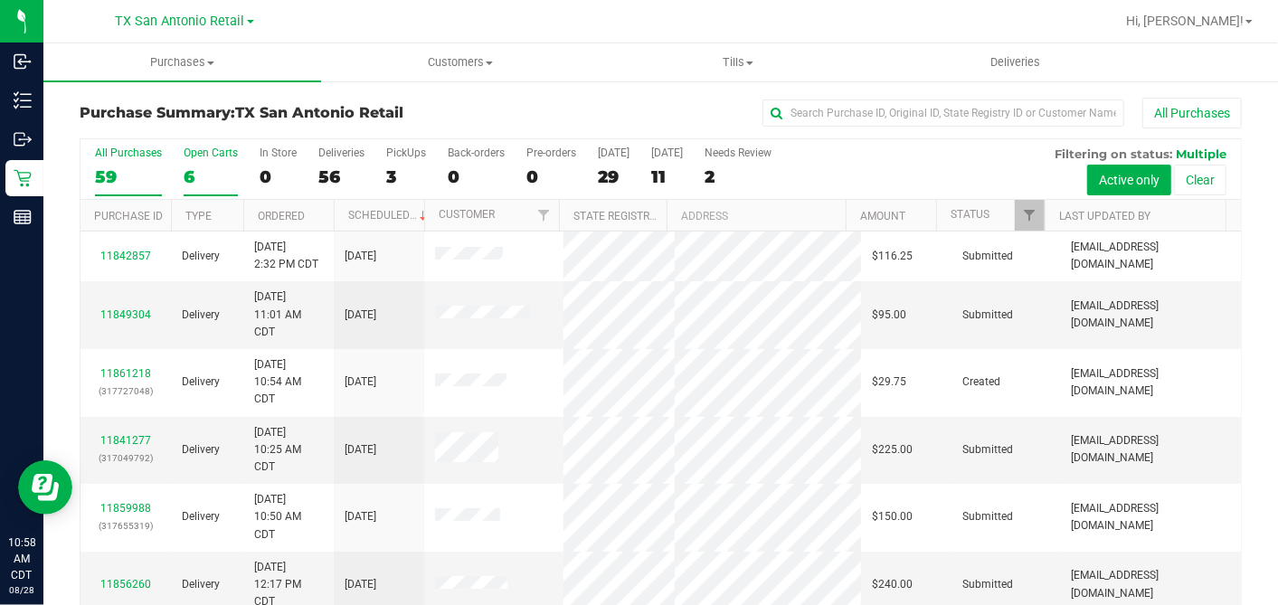
click at [191, 170] on div "6" at bounding box center [211, 176] width 54 height 21
click at [0, 0] on input "Open Carts 6" at bounding box center [0, 0] width 0 height 0
